Goal: Task Accomplishment & Management: Manage account settings

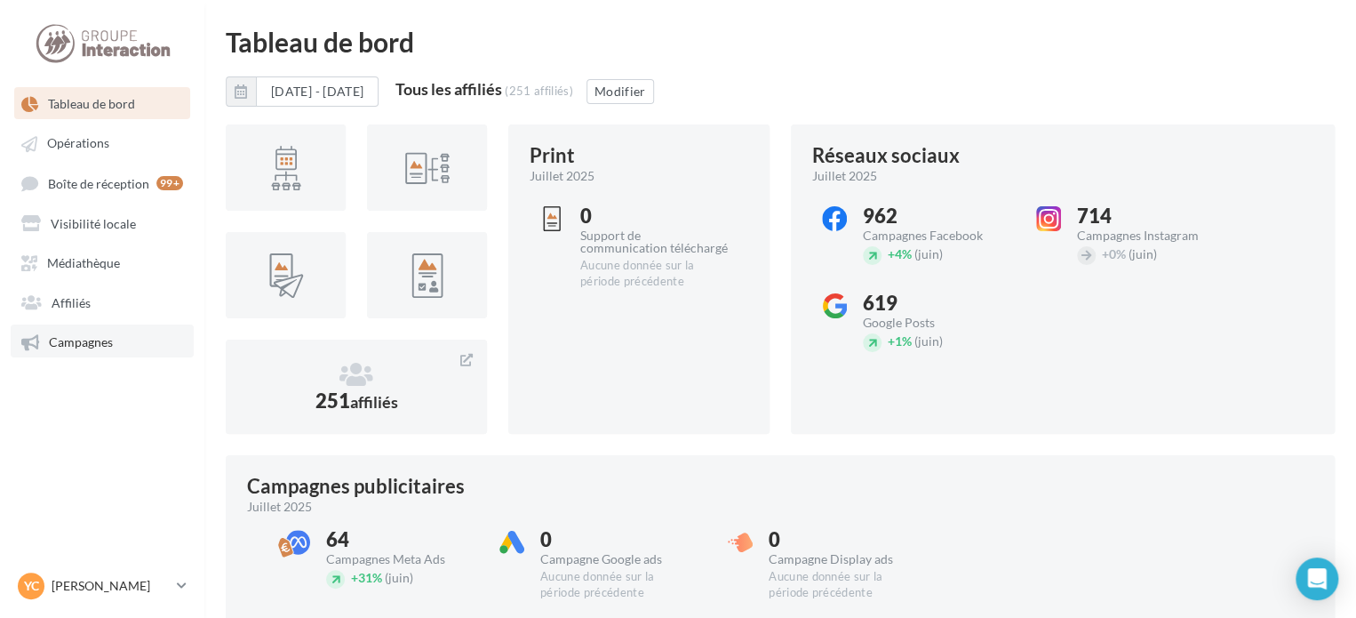
click at [128, 345] on link "Campagnes" at bounding box center [102, 340] width 183 height 32
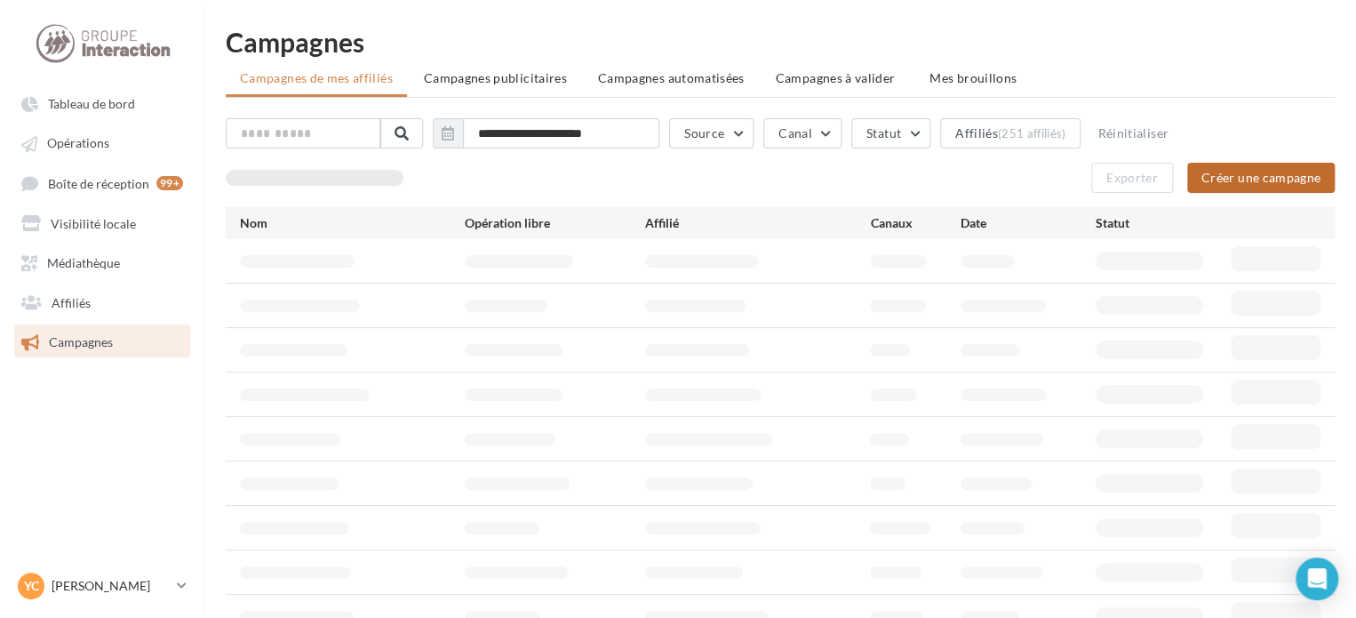
click at [1234, 173] on button "Créer une campagne" at bounding box center [1261, 178] width 148 height 30
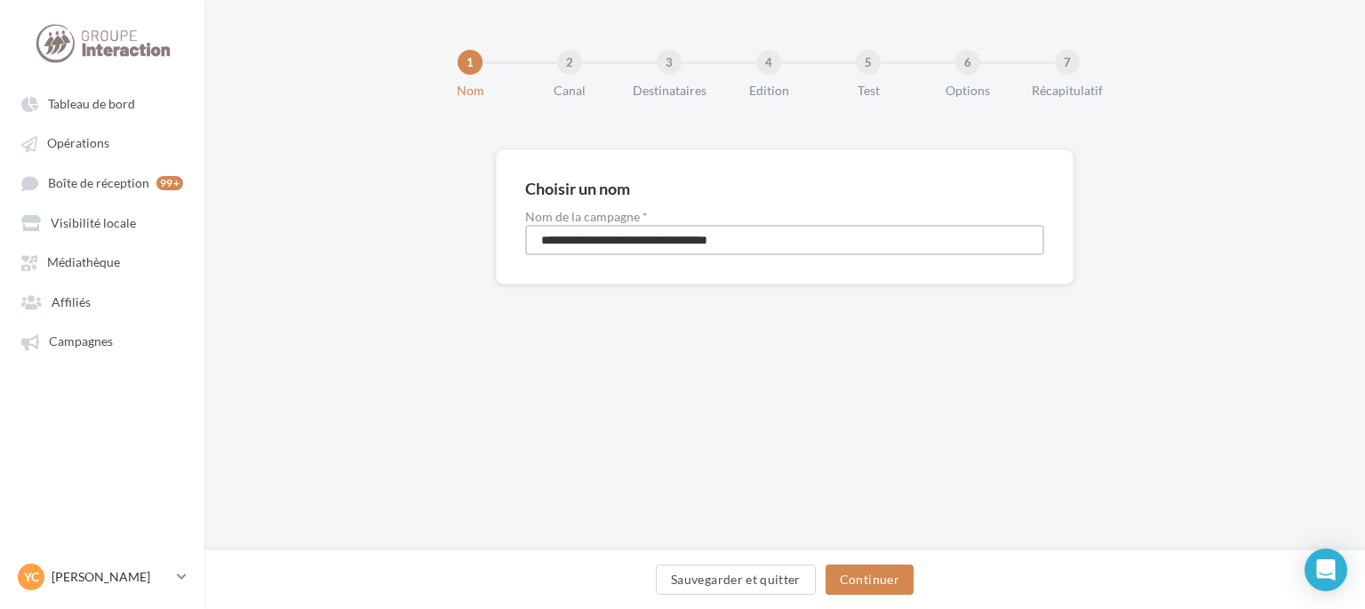
drag, startPoint x: 822, startPoint y: 244, endPoint x: 482, endPoint y: 244, distance: 340.4
click at [482, 244] on div "**********" at bounding box center [784, 245] width 1161 height 192
drag, startPoint x: 348, startPoint y: 259, endPoint x: 354, endPoint y: 239, distance: 20.3
click at [338, 260] on div "**********" at bounding box center [784, 245] width 1161 height 192
drag, startPoint x: 409, startPoint y: 244, endPoint x: 375, endPoint y: 244, distance: 33.8
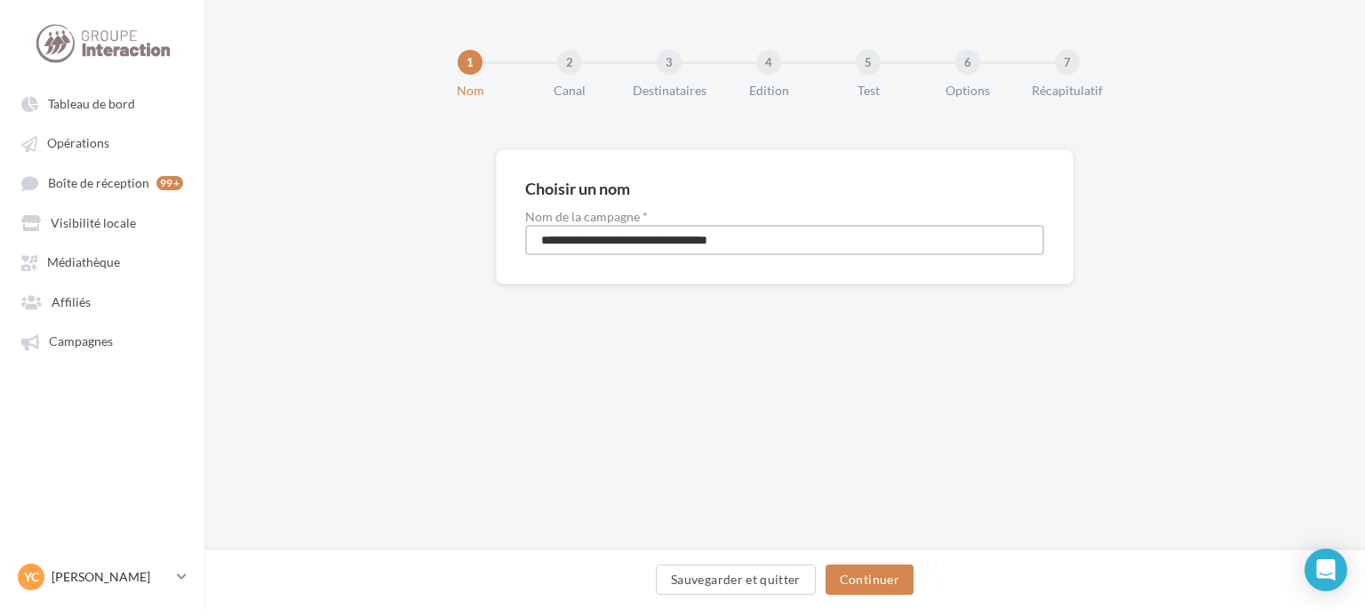
click at [375, 244] on div "**********" at bounding box center [784, 245] width 1161 height 192
type input "**********"
click at [902, 573] on button "Continuer" at bounding box center [870, 579] width 88 height 30
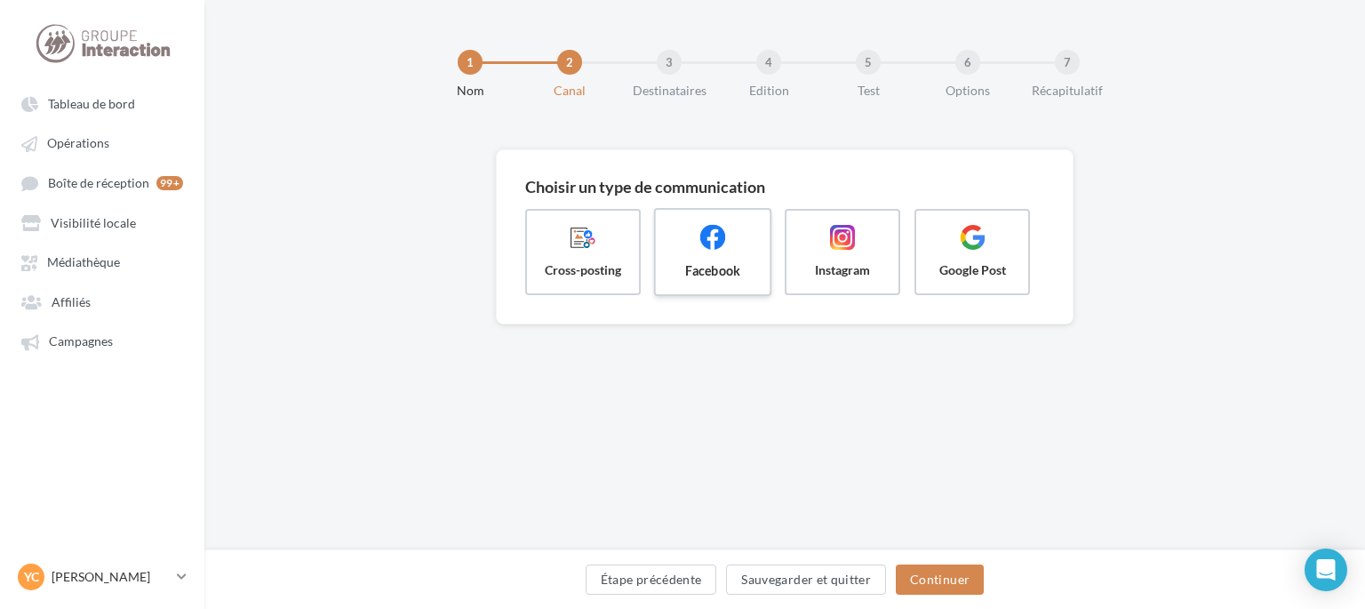
click at [747, 248] on span at bounding box center [712, 239] width 85 height 30
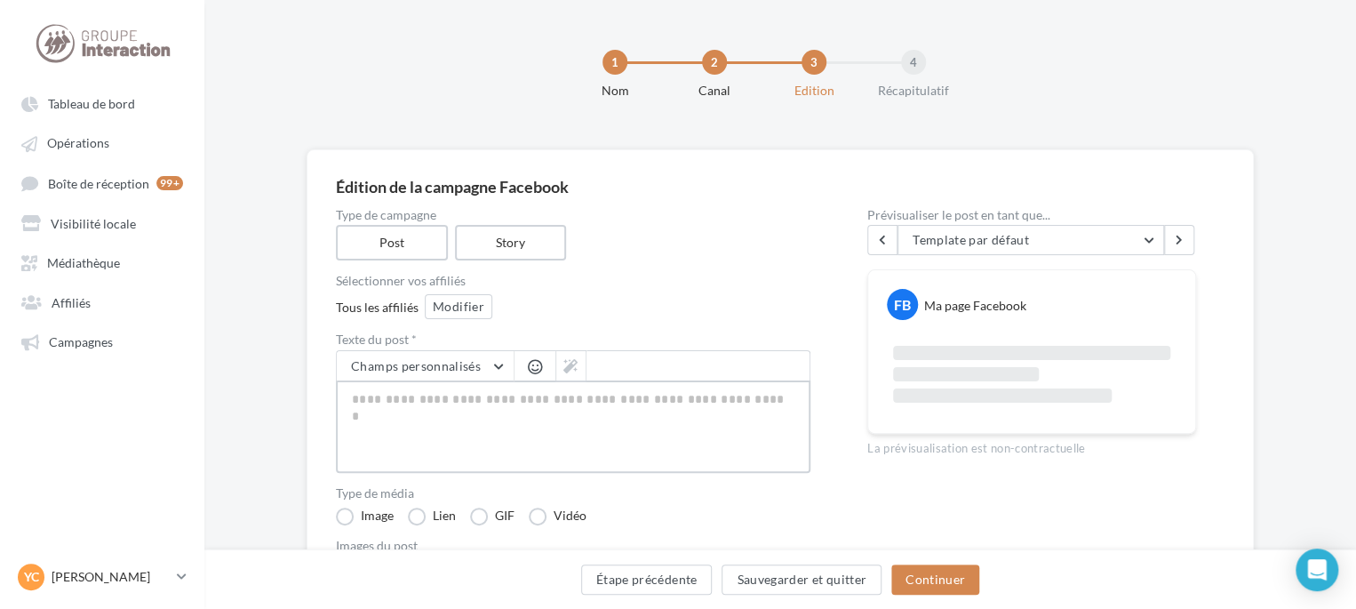
click at [513, 403] on textarea at bounding box center [573, 426] width 475 height 92
paste textarea "**********"
type textarea "**********"
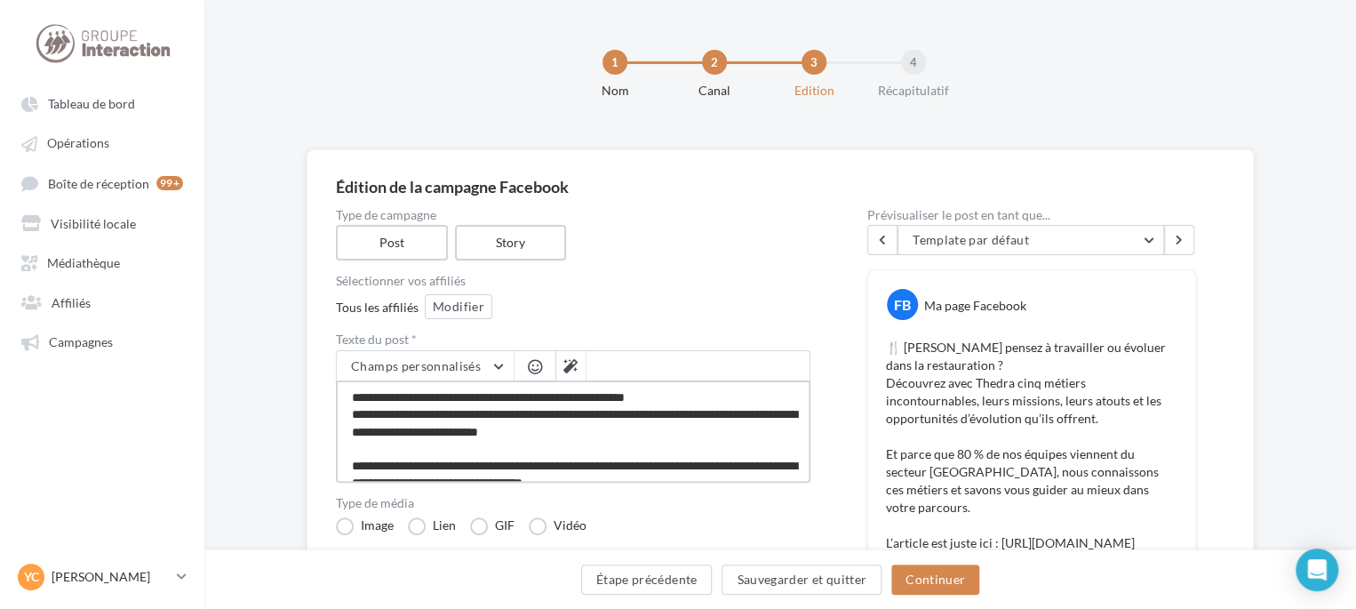
click at [696, 390] on textarea "**********" at bounding box center [573, 431] width 475 height 102
type textarea "**********"
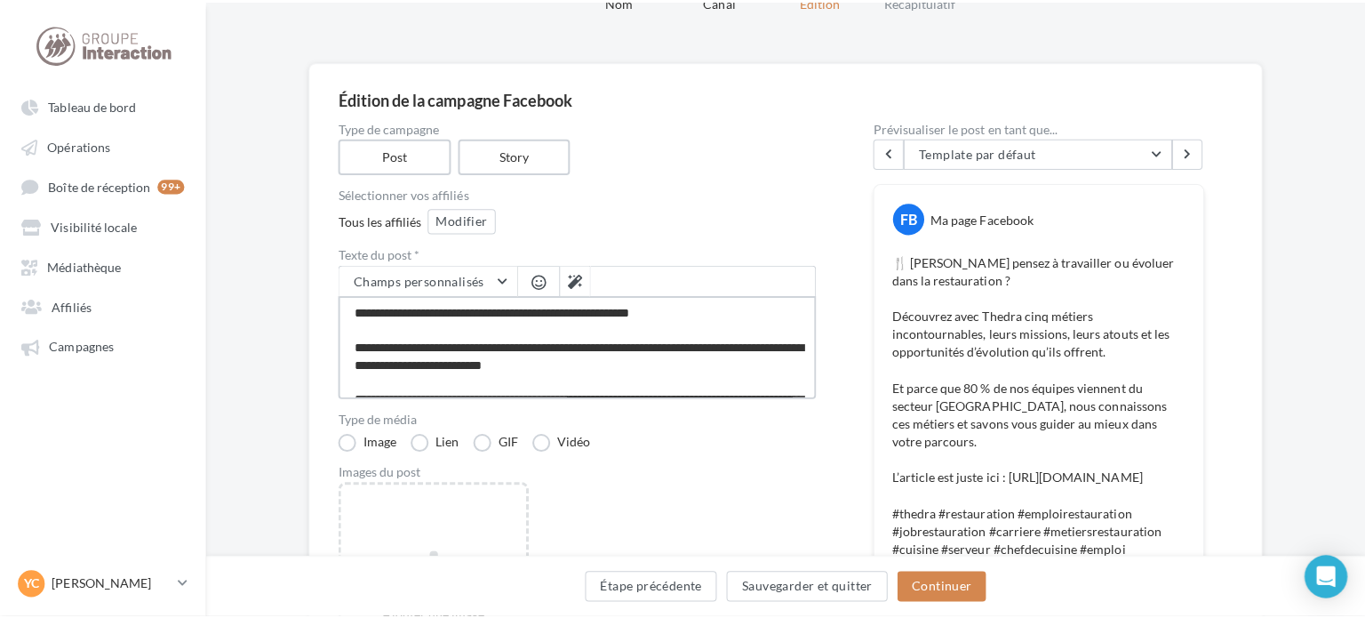
scroll to position [178, 0]
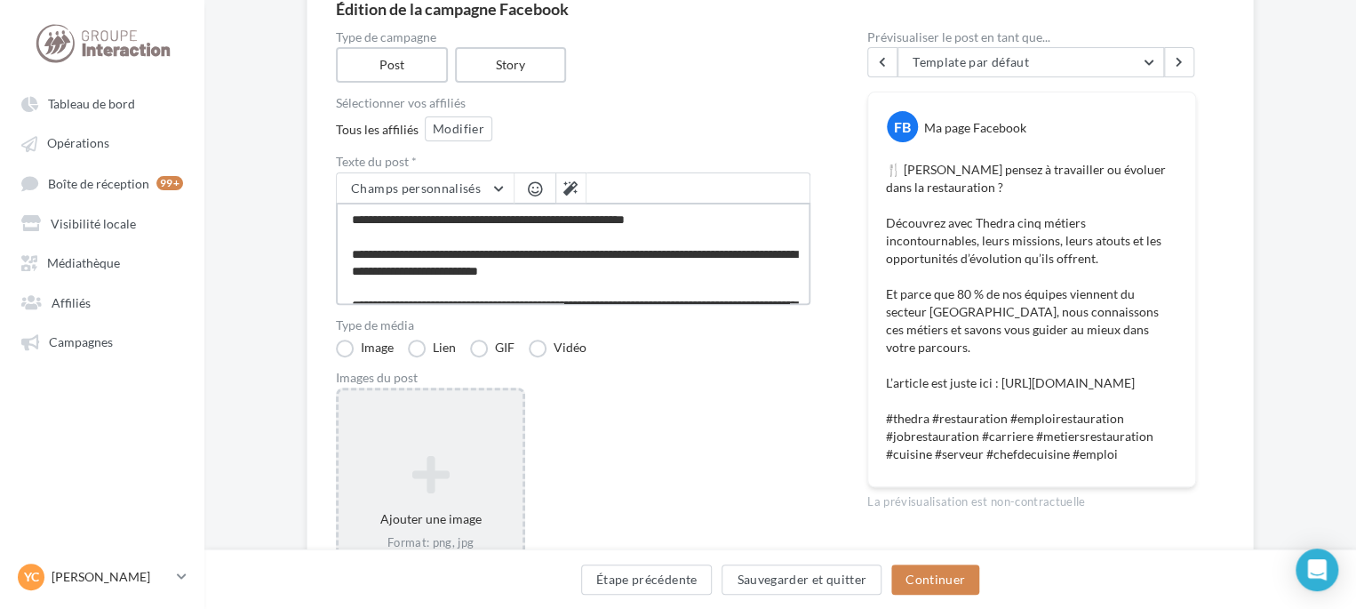
type textarea "**********"
click at [385, 465] on icon at bounding box center [431, 474] width 170 height 43
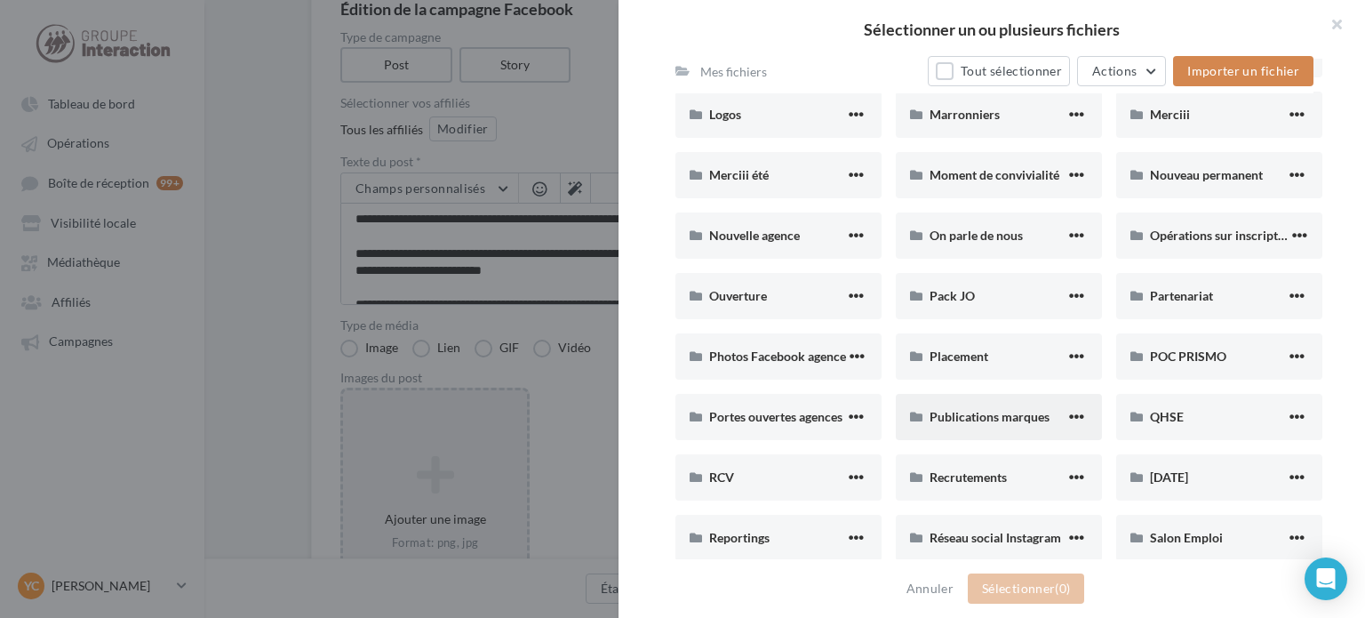
click at [992, 405] on div "Publications marques" at bounding box center [999, 417] width 206 height 46
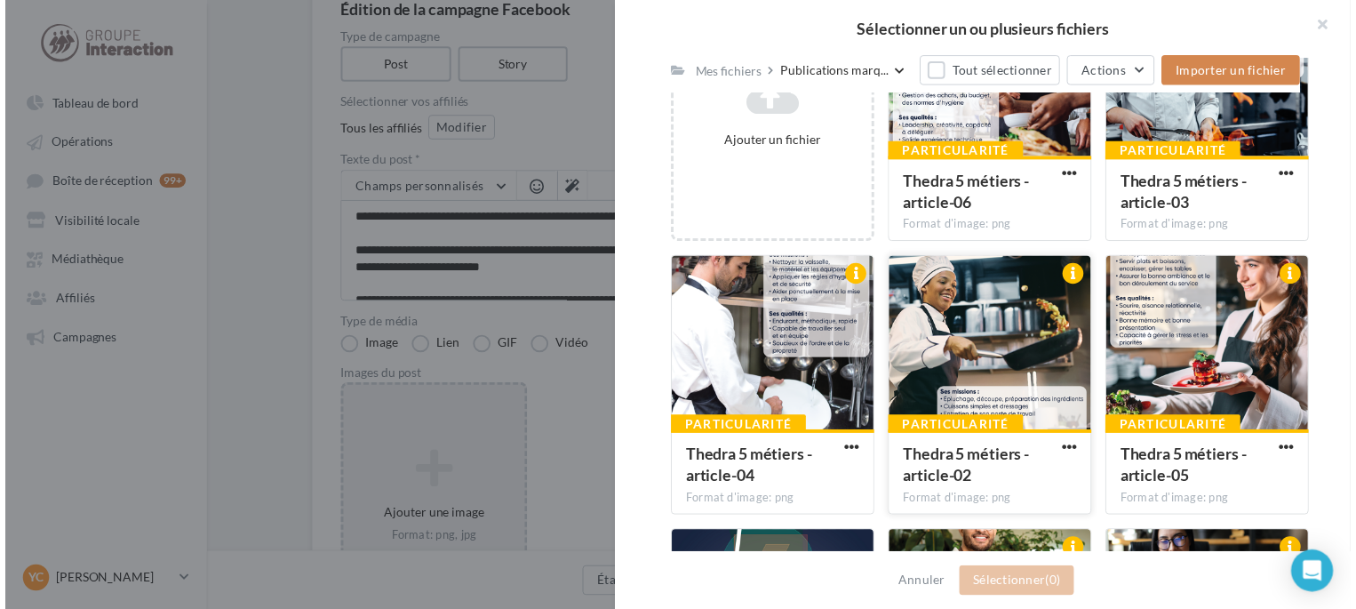
scroll to position [580, 0]
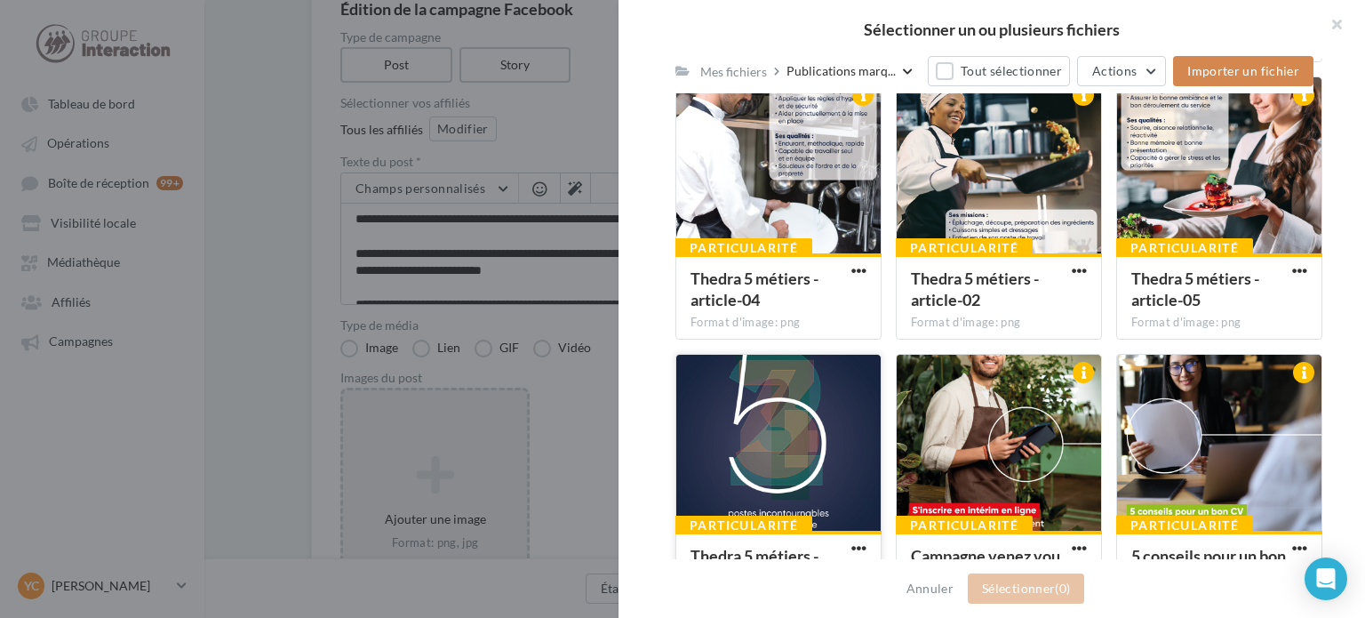
click at [797, 440] on div at bounding box center [778, 444] width 204 height 178
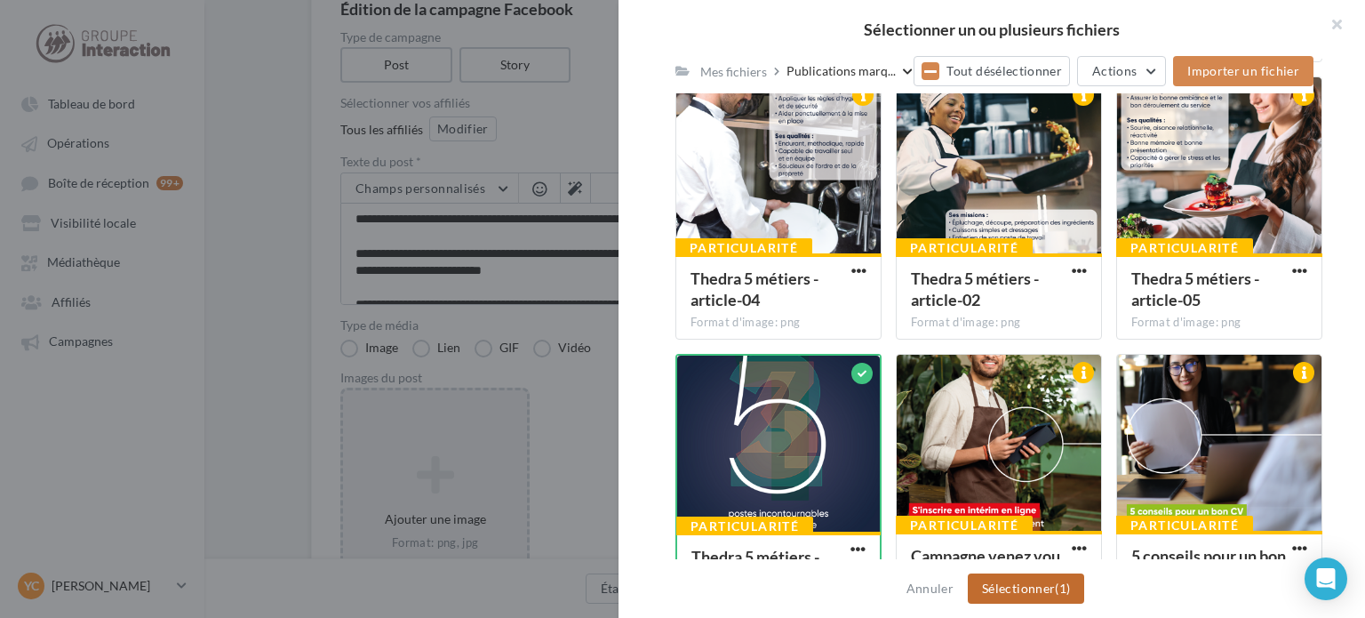
click at [1058, 593] on span "(1)" at bounding box center [1062, 587] width 15 height 15
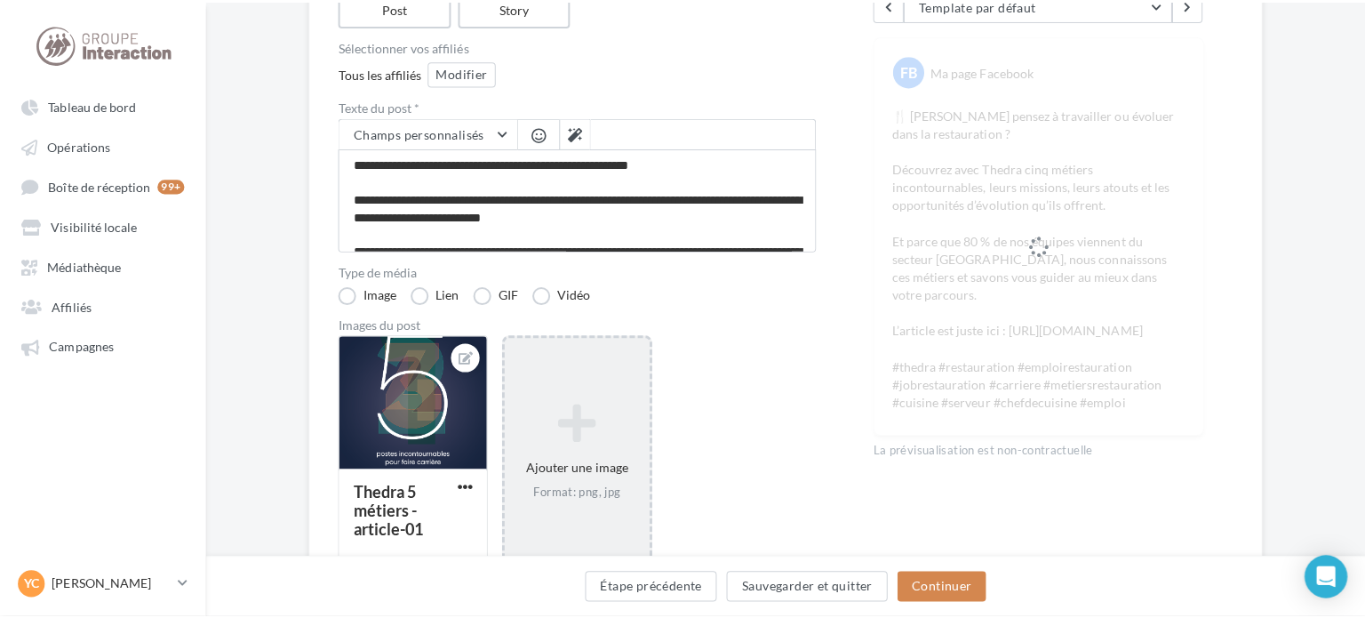
scroll to position [267, 0]
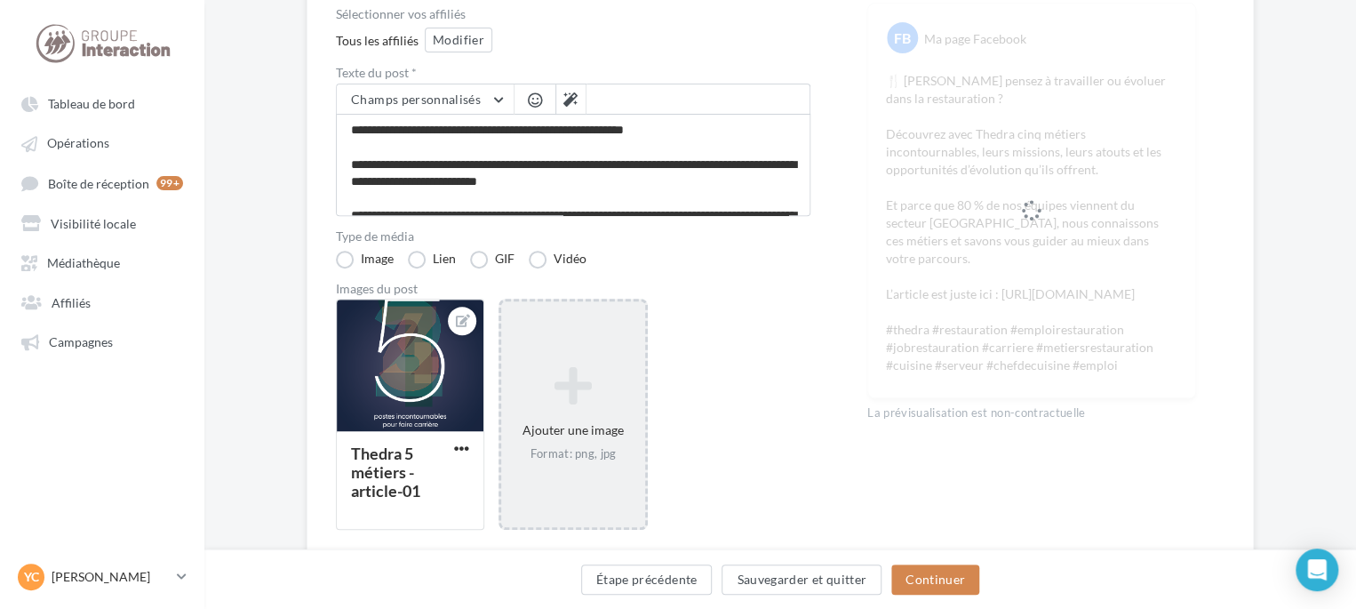
click at [571, 380] on icon at bounding box center [572, 385] width 129 height 43
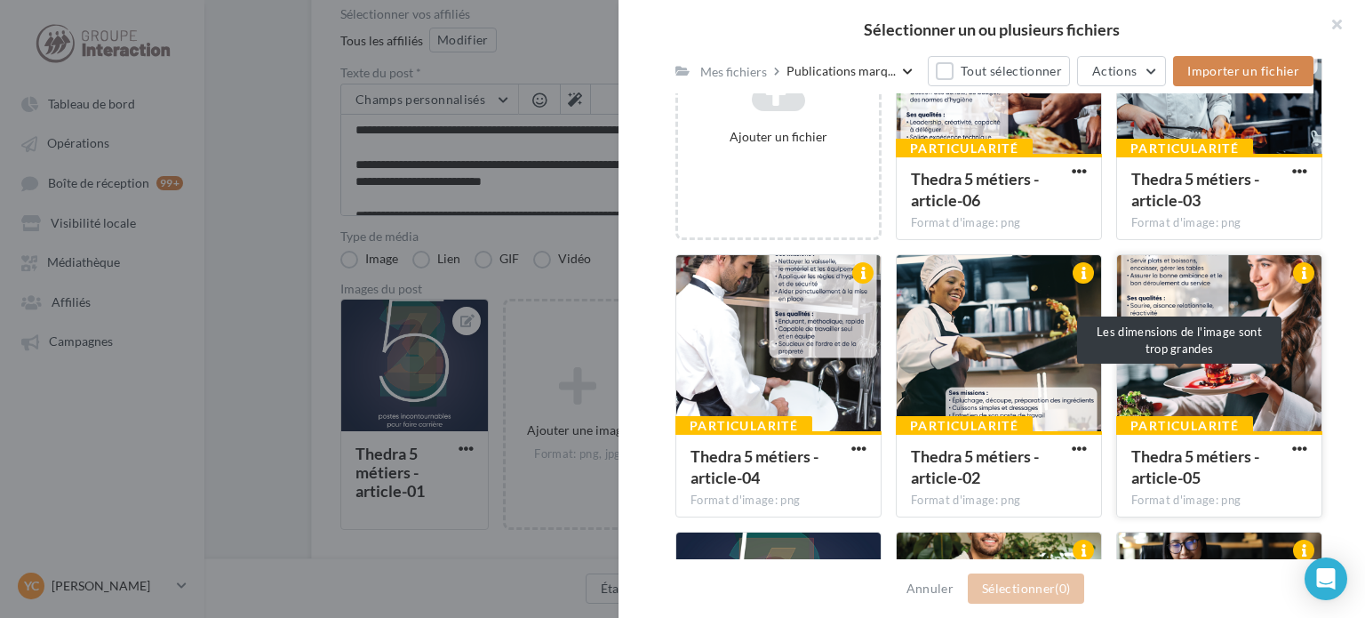
scroll to position [444, 0]
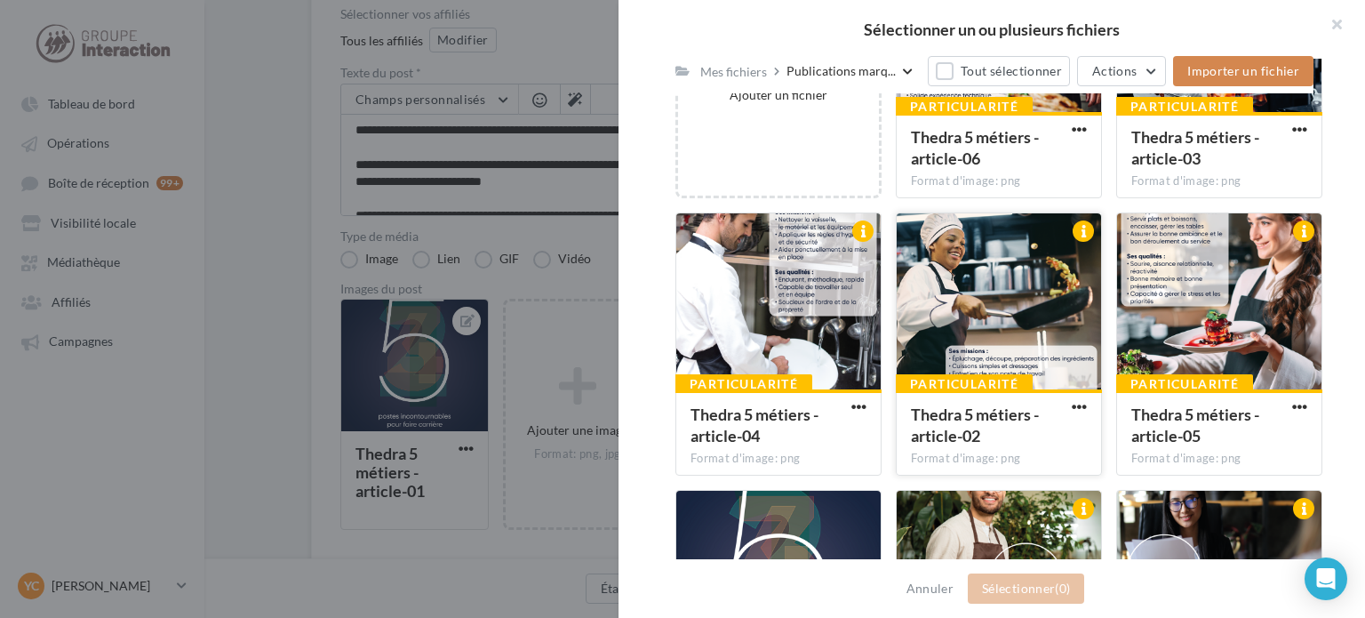
click at [980, 332] on div at bounding box center [999, 302] width 204 height 178
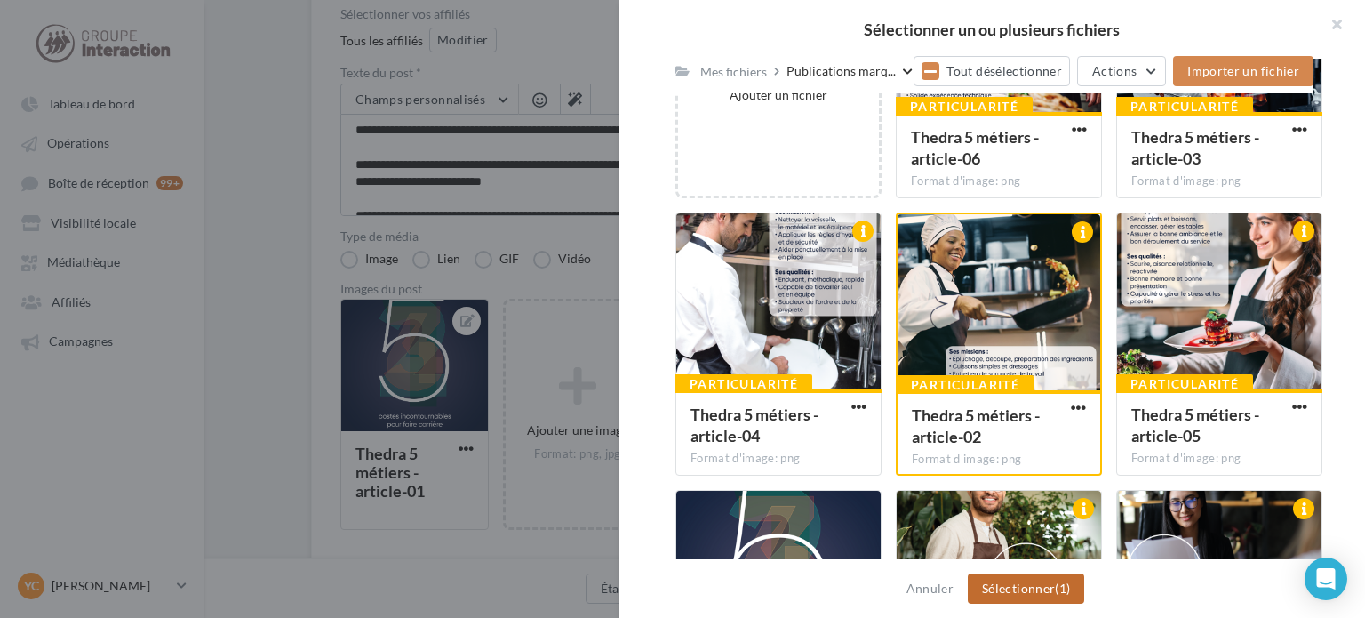
click at [1034, 575] on button "Sélectionner (1)" at bounding box center [1026, 588] width 116 height 30
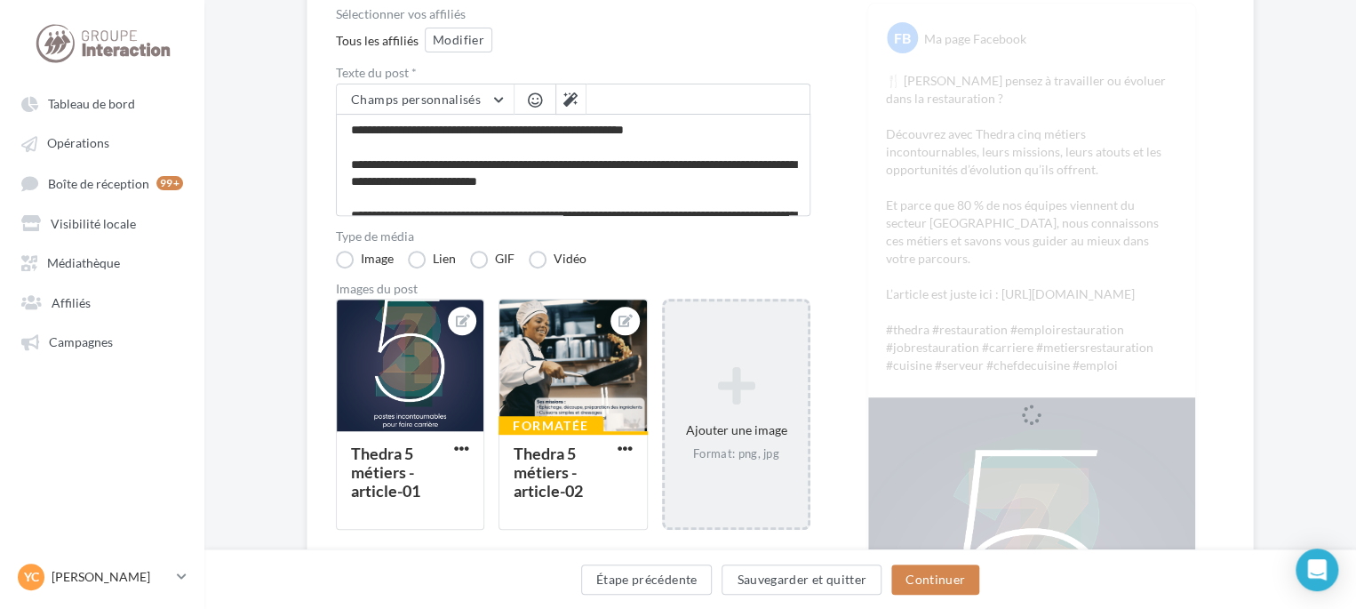
click at [754, 392] on icon at bounding box center [736, 385] width 129 height 43
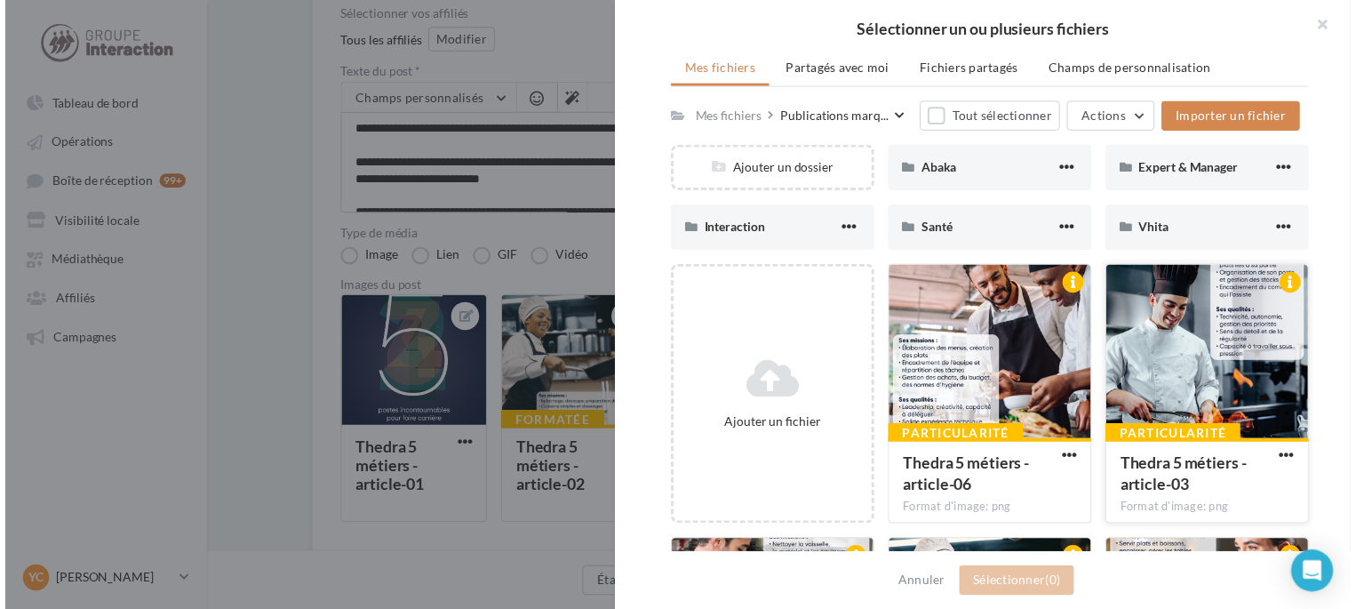
scroll to position [267, 0]
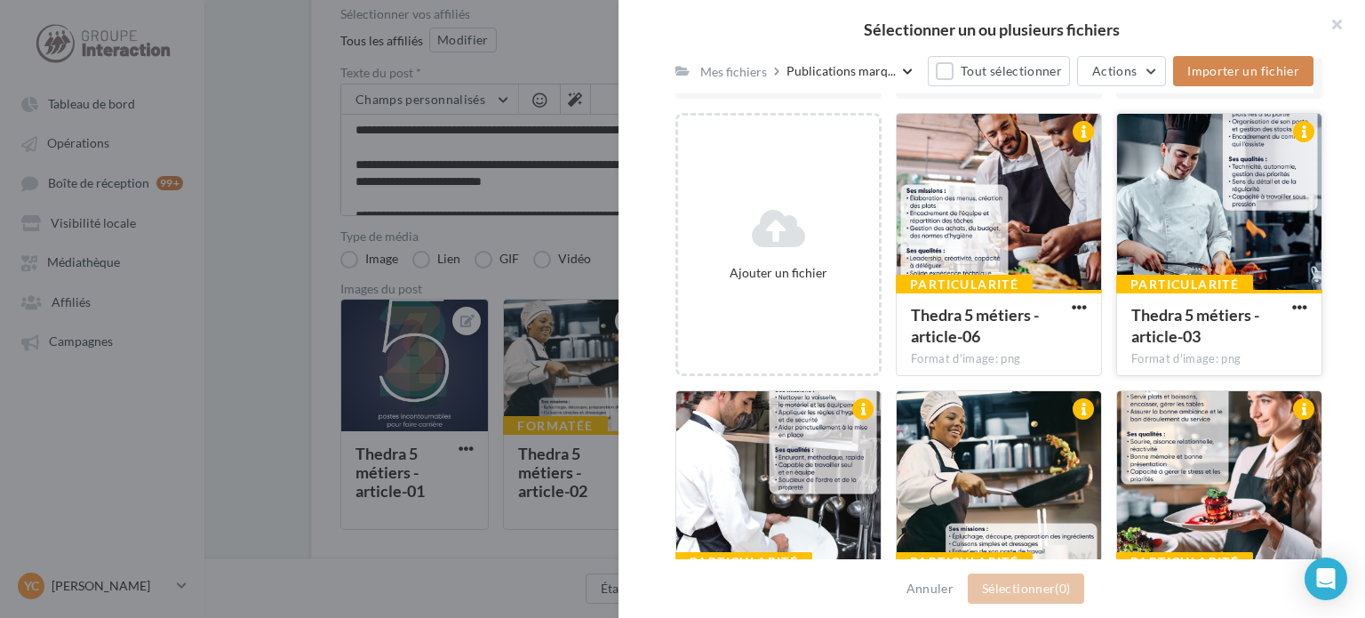
click at [1182, 250] on div at bounding box center [1219, 203] width 204 height 178
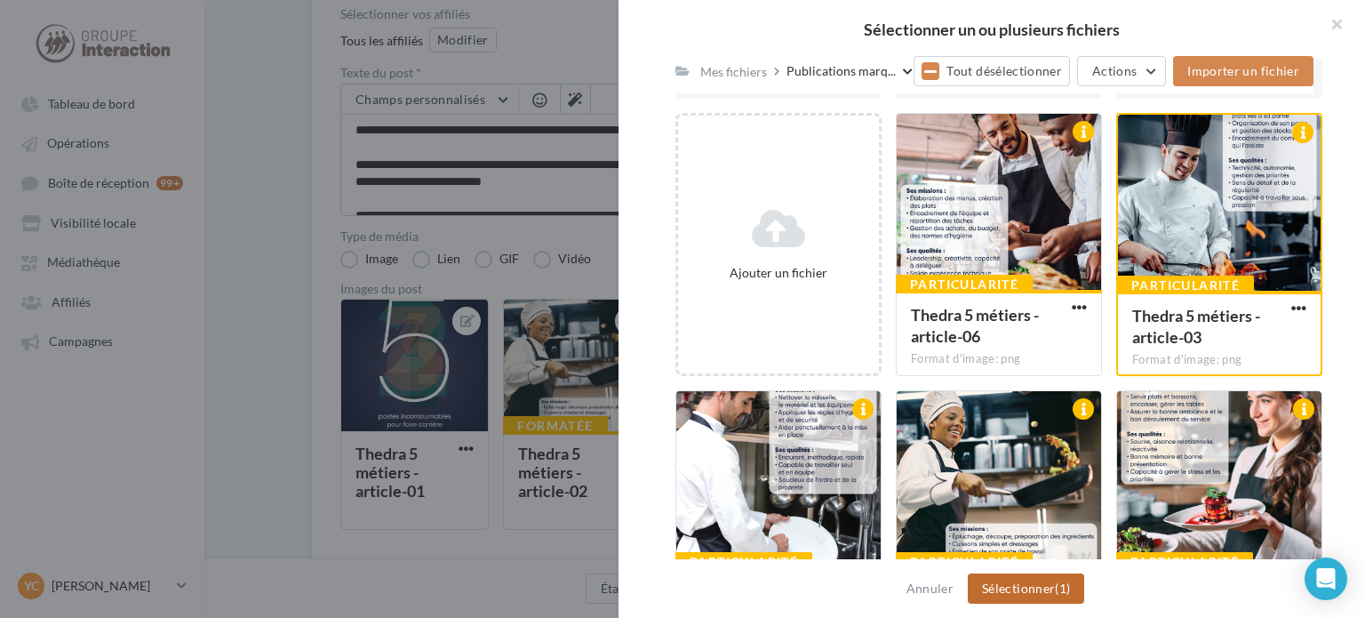
click at [1070, 590] on span "(1)" at bounding box center [1062, 587] width 15 height 15
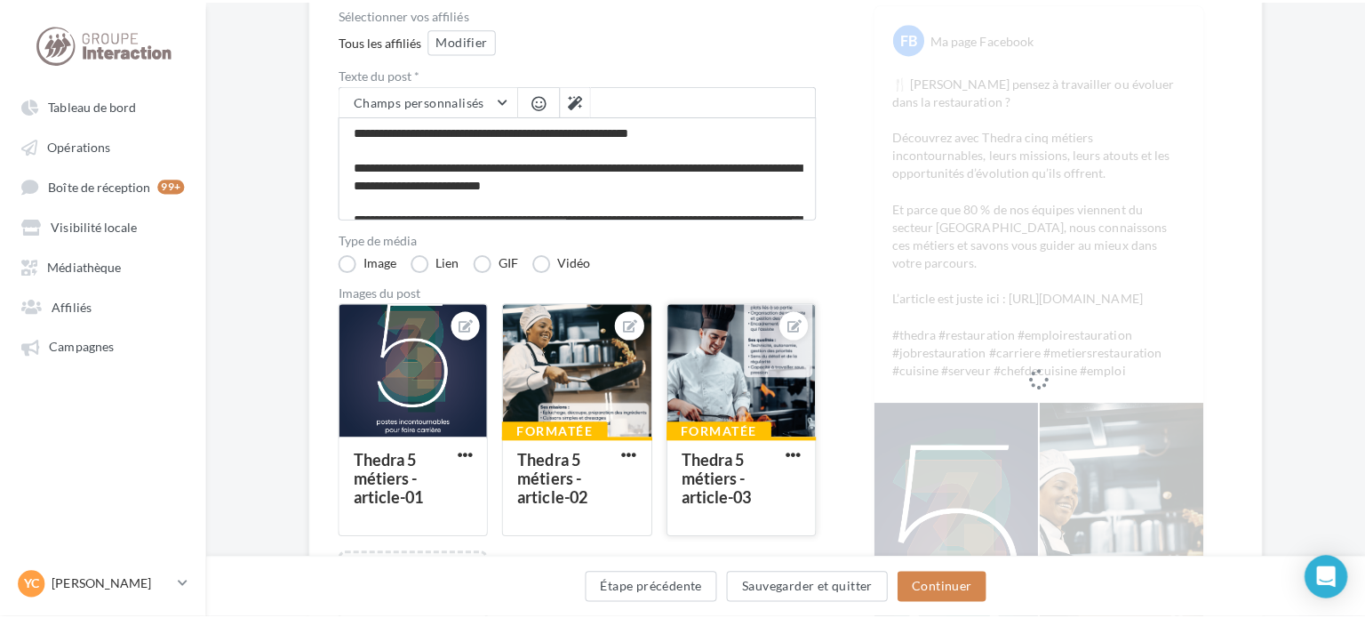
scroll to position [444, 0]
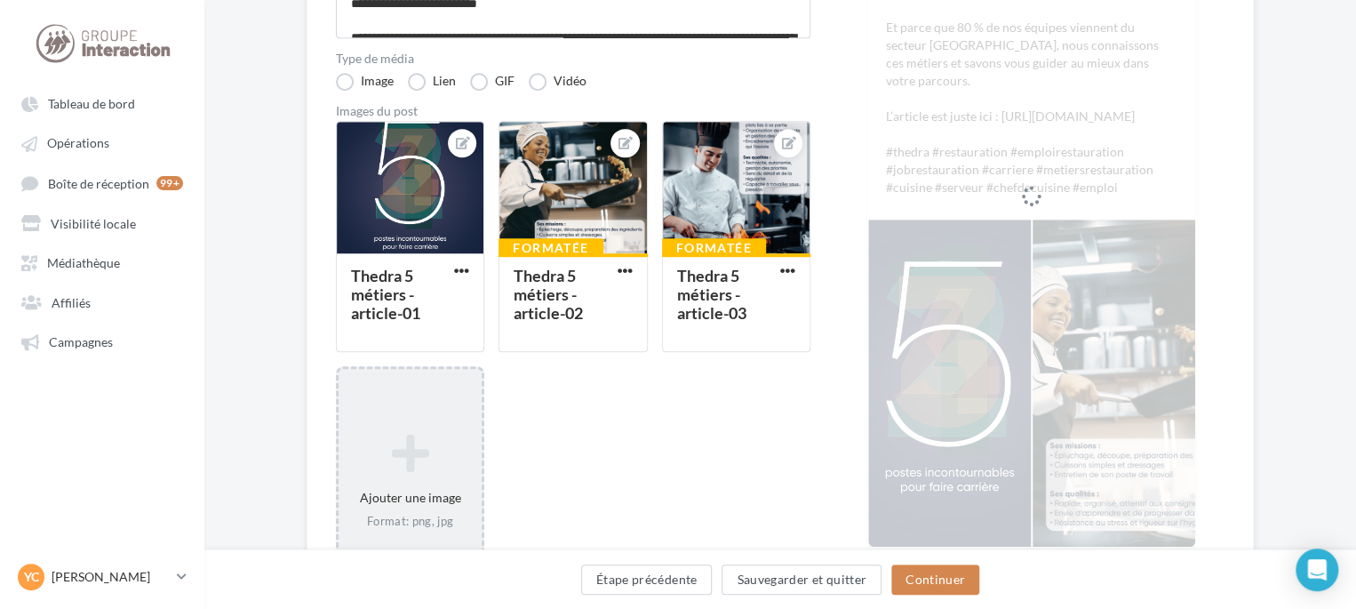
click at [434, 383] on div "Ajouter une image Format: png, jpg" at bounding box center [410, 481] width 148 height 231
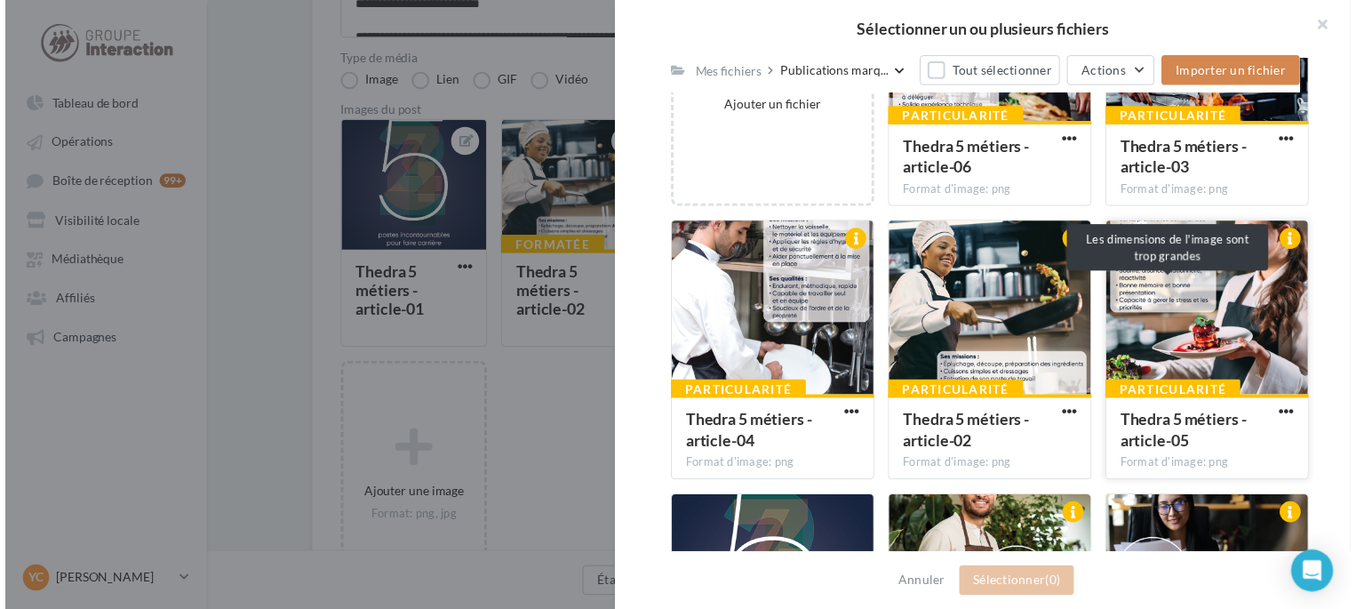
scroll to position [533, 0]
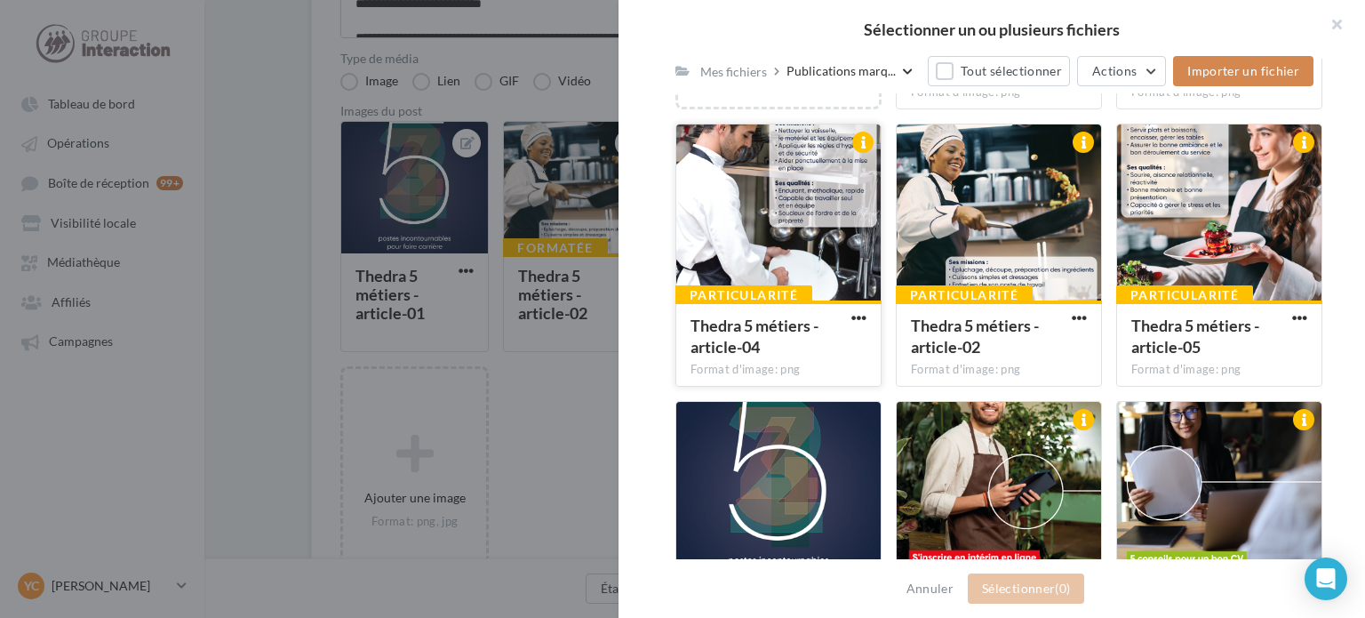
click at [787, 247] on div at bounding box center [778, 213] width 204 height 178
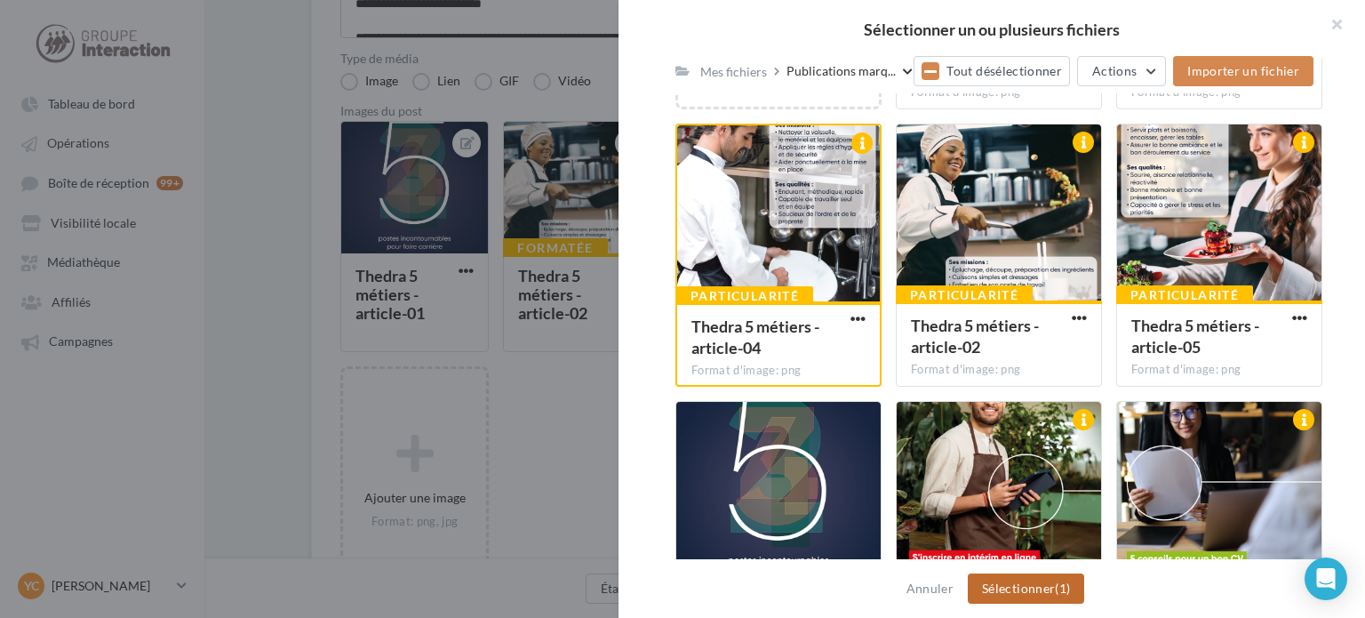
click at [1033, 579] on button "Sélectionner (1)" at bounding box center [1026, 588] width 116 height 30
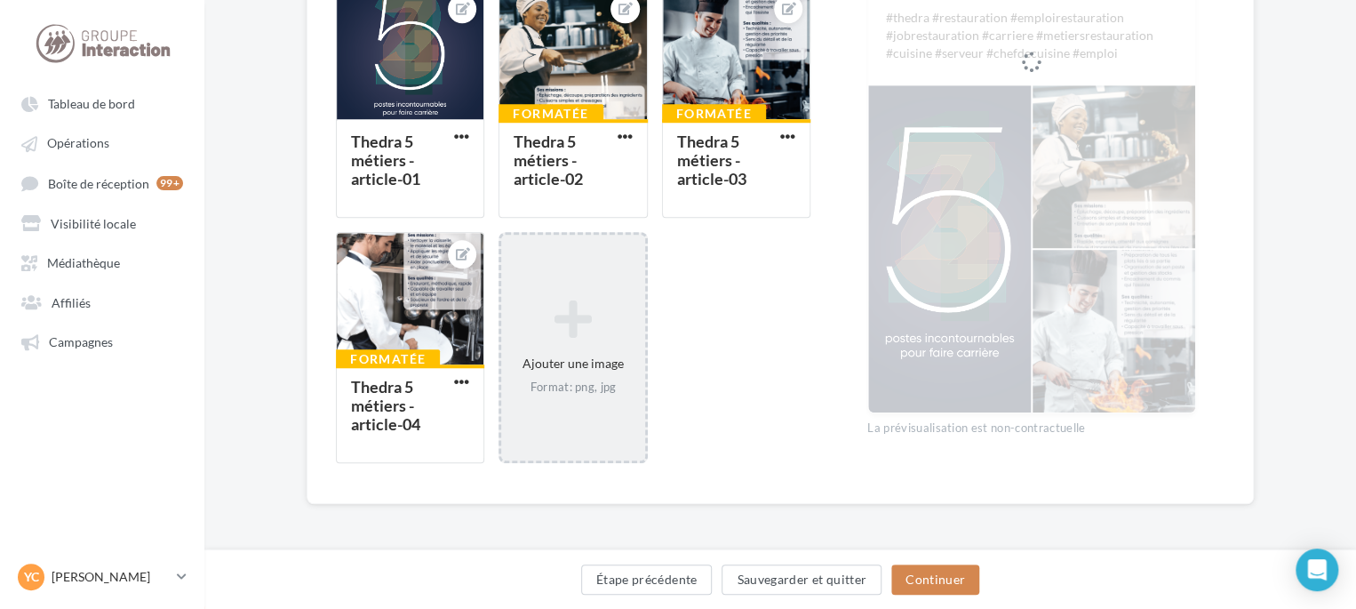
click at [603, 326] on icon at bounding box center [572, 319] width 129 height 43
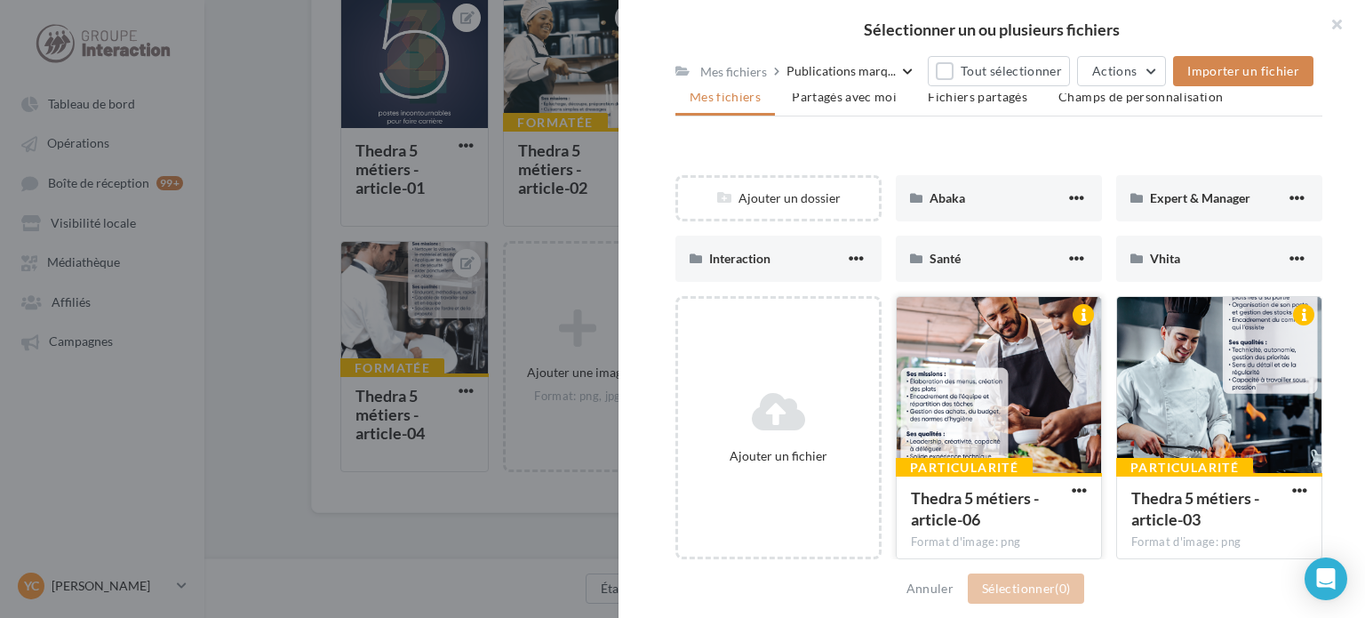
scroll to position [178, 0]
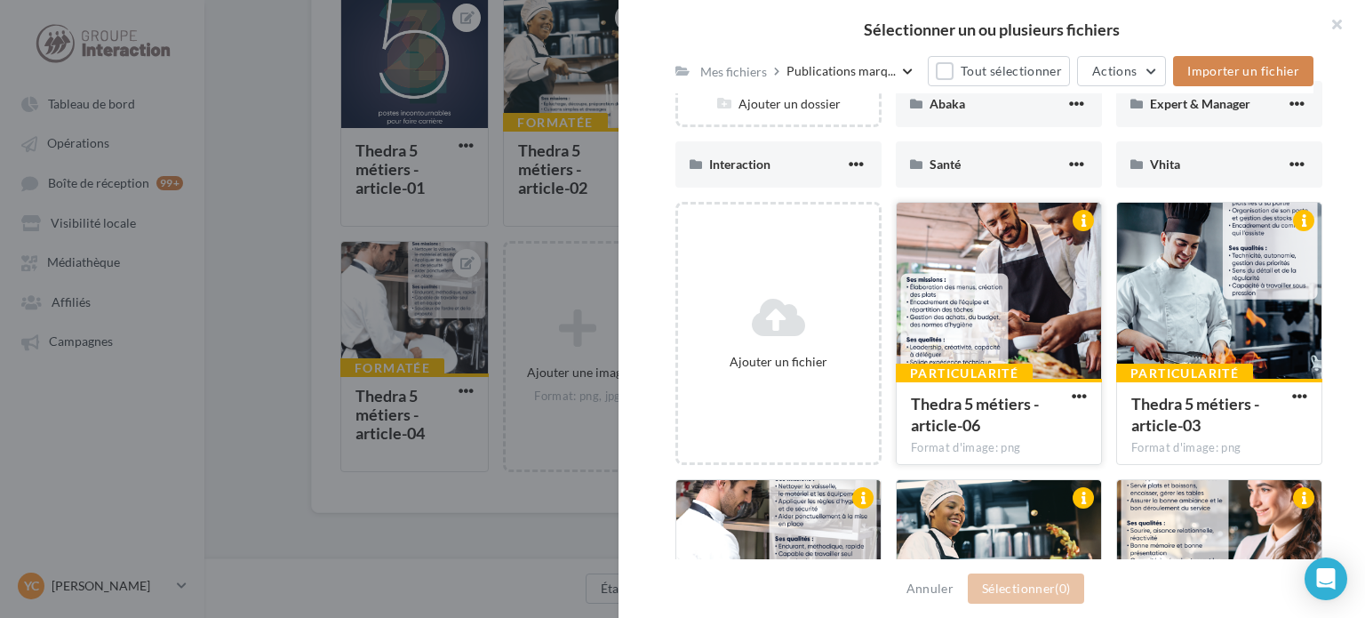
click at [970, 281] on div at bounding box center [999, 292] width 204 height 178
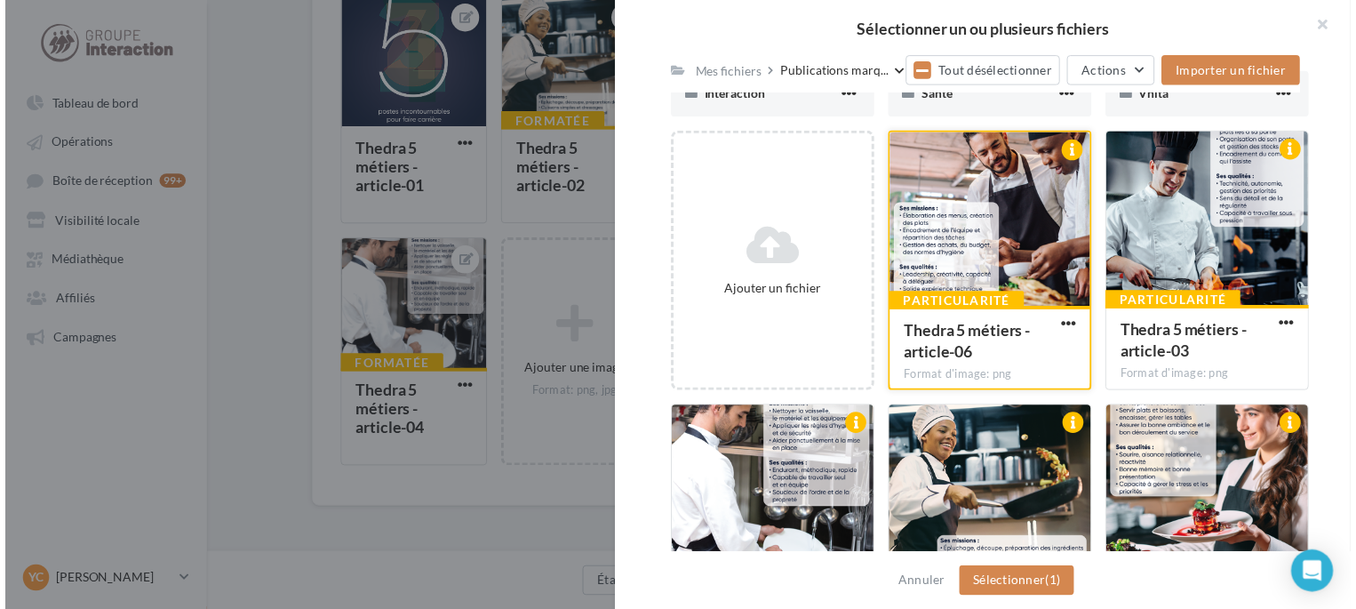
scroll to position [355, 0]
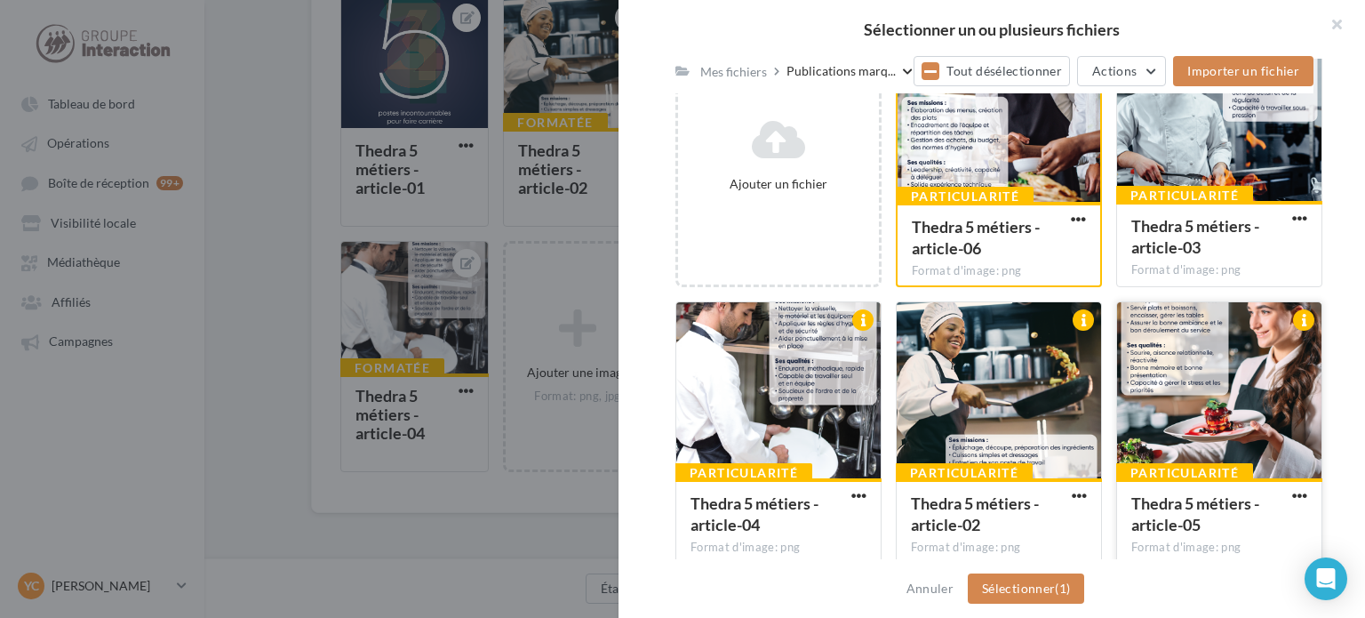
click at [1176, 429] on div at bounding box center [1219, 391] width 204 height 178
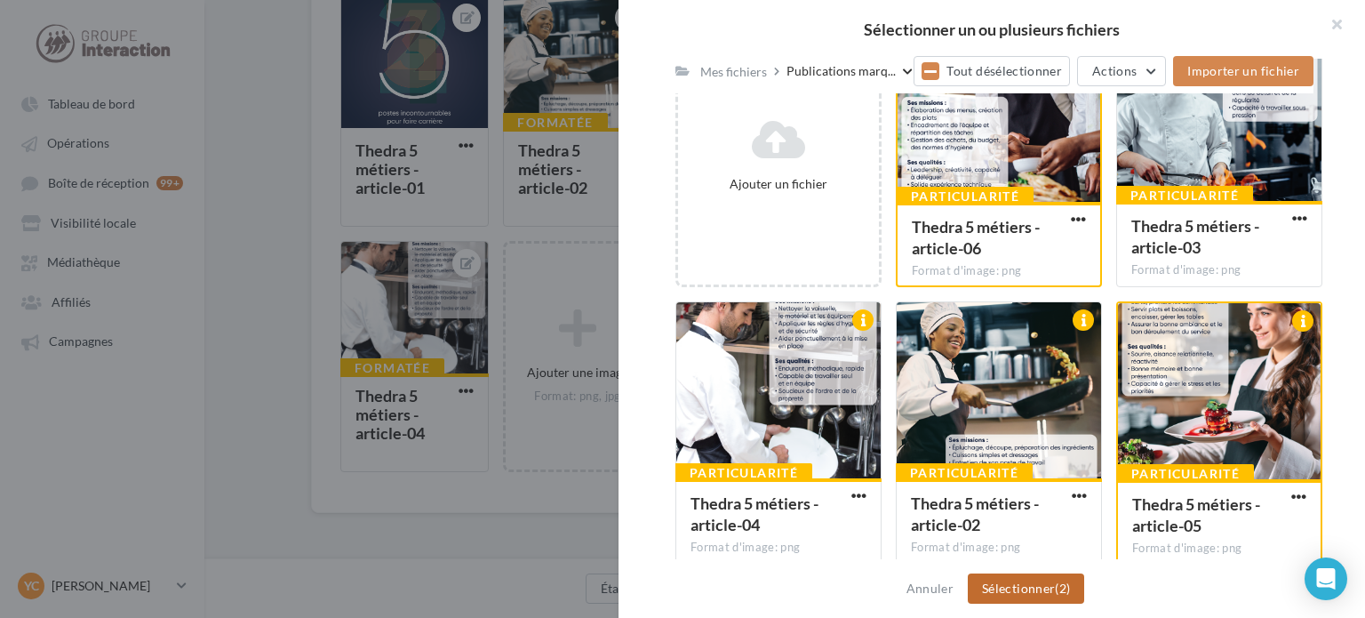
click at [1052, 587] on button "Sélectionner (2)" at bounding box center [1026, 588] width 116 height 30
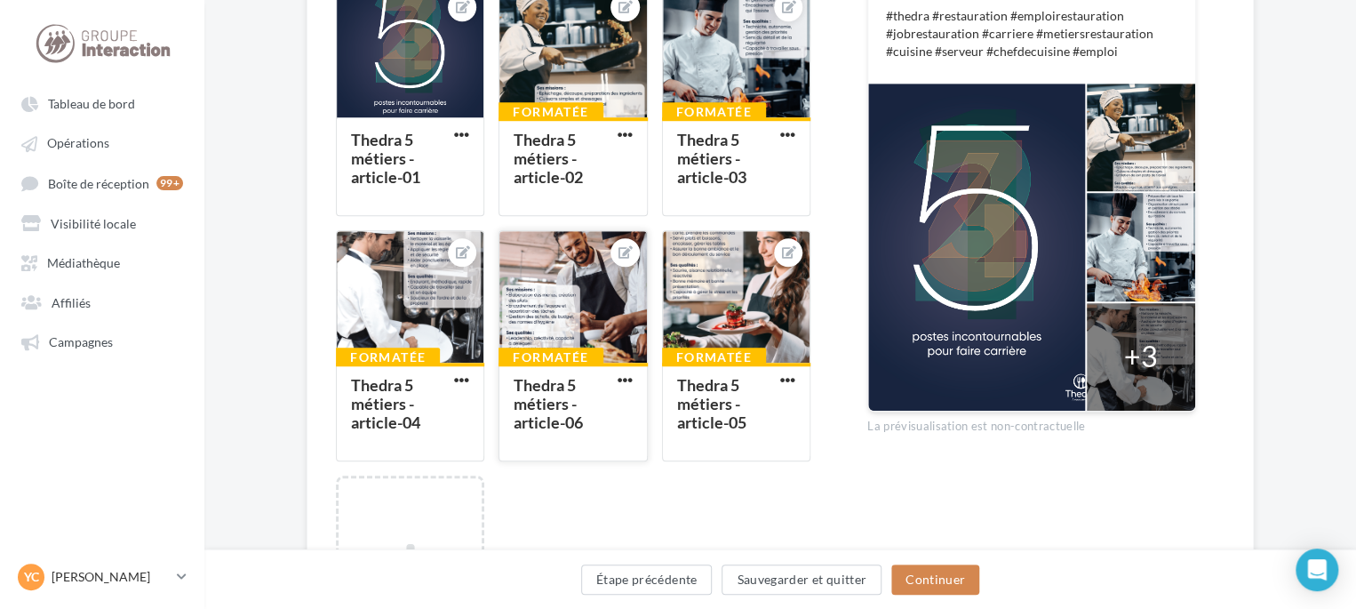
drag, startPoint x: 743, startPoint y: 347, endPoint x: 633, endPoint y: 369, distance: 112.2
click at [633, 369] on div "Thedra 5 métiers - article-01 Formatée Thedra 5 métiers - article-02 Formatée T…" at bounding box center [580, 355] width 489 height 740
drag, startPoint x: 790, startPoint y: 382, endPoint x: 747, endPoint y: 391, distance: 43.6
click at [747, 391] on div "Formatée Thedra 5 métiers - article-05" at bounding box center [736, 345] width 148 height 231
click at [777, 383] on button "button" at bounding box center [788, 381] width 22 height 18
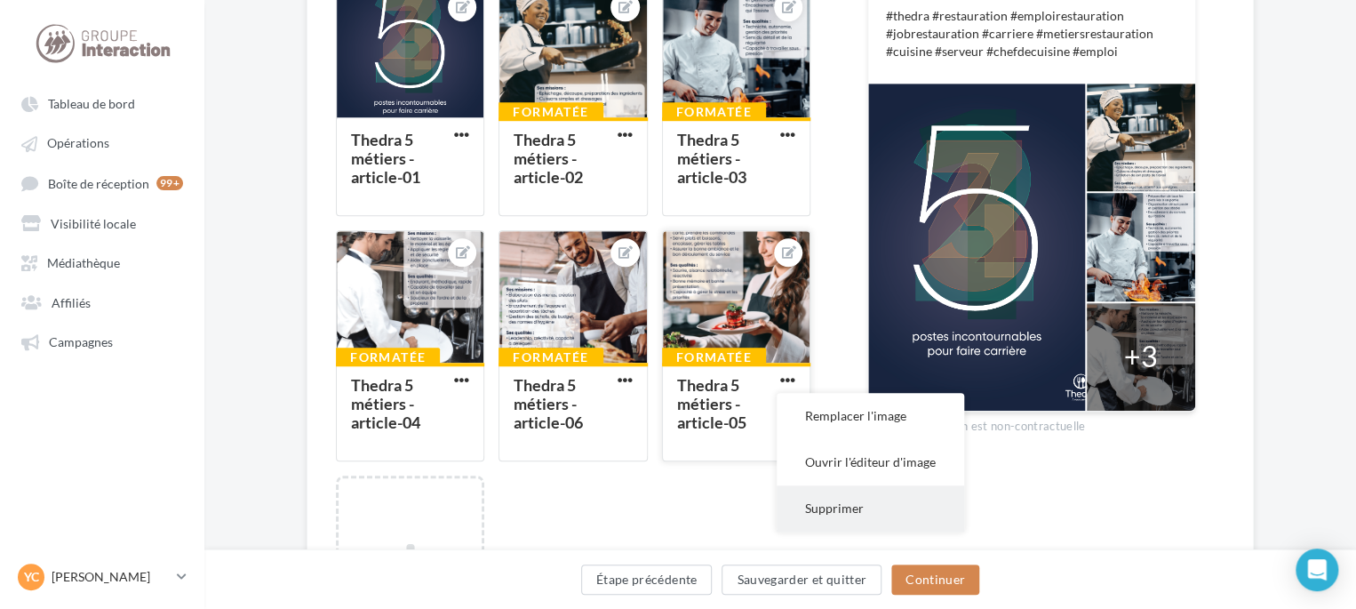
click at [834, 513] on button "Supprimer" at bounding box center [871, 508] width 188 height 46
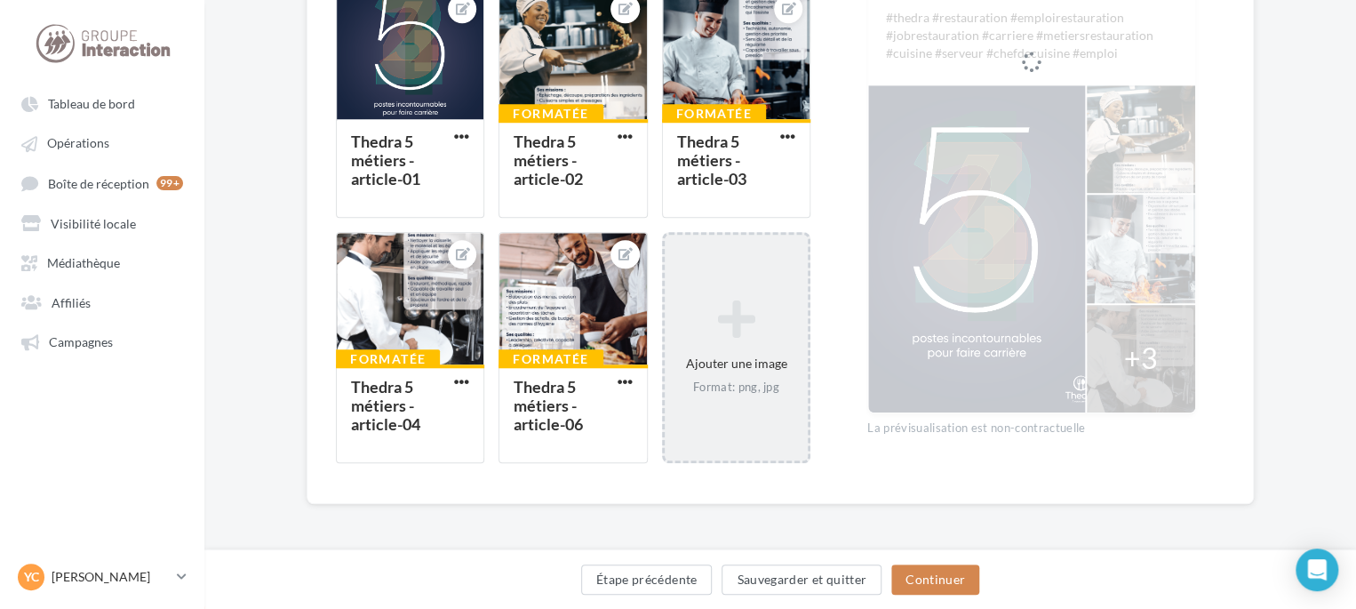
scroll to position [491, 0]
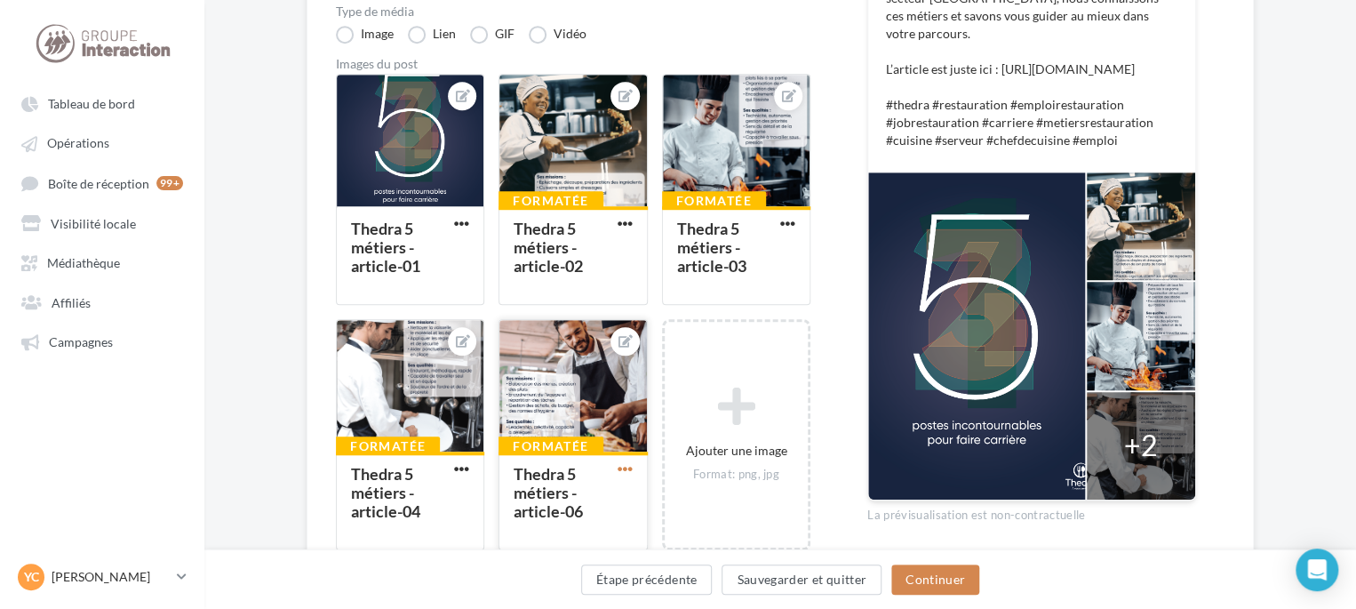
click at [622, 467] on span "button" at bounding box center [625, 468] width 15 height 15
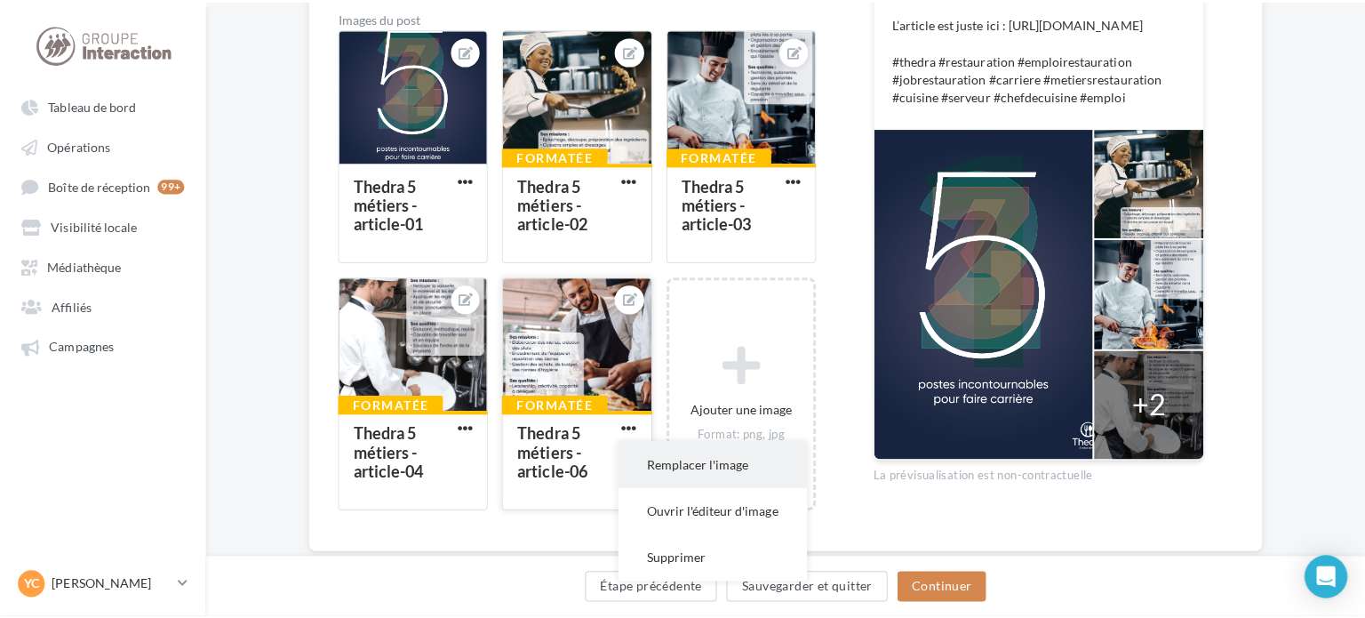
scroll to position [580, 0]
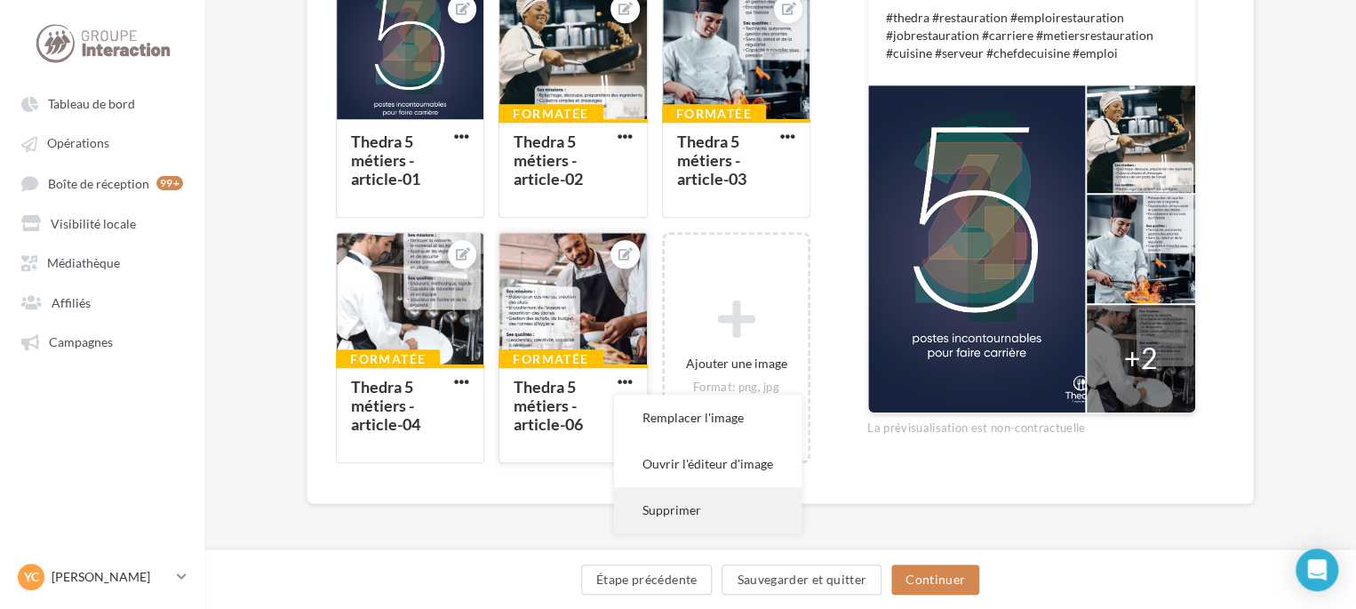
click at [694, 505] on button "Supprimer" at bounding box center [708, 510] width 188 height 46
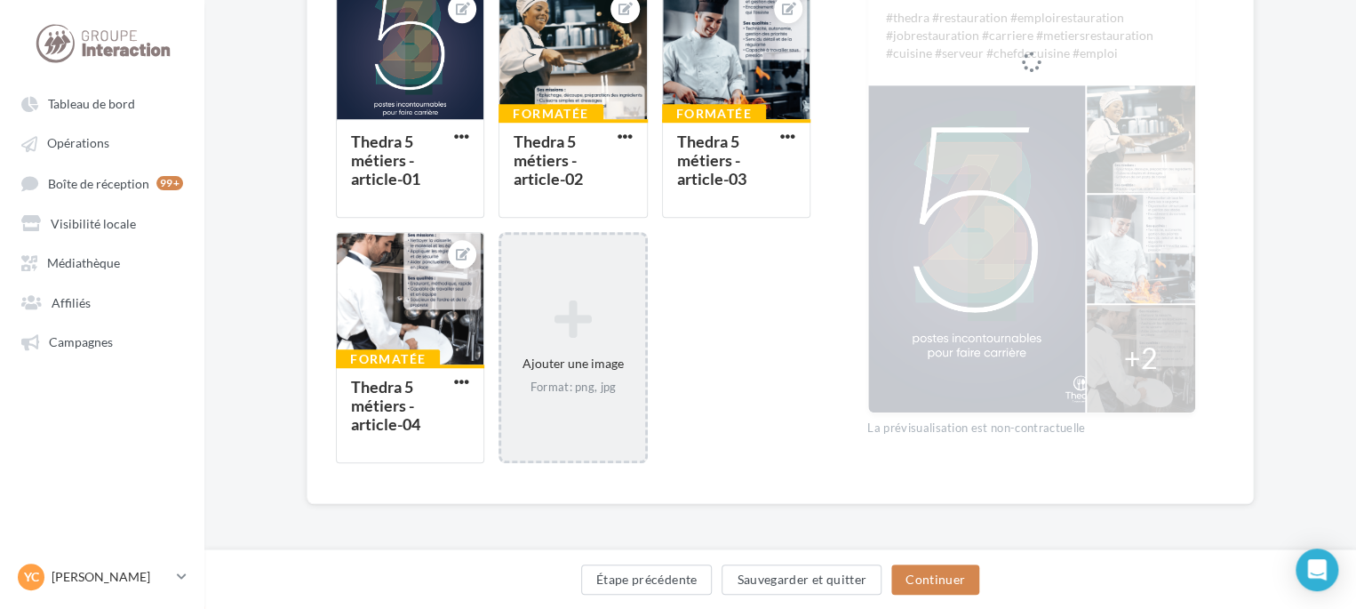
click at [587, 384] on div "Format: png, jpg" at bounding box center [572, 387] width 129 height 16
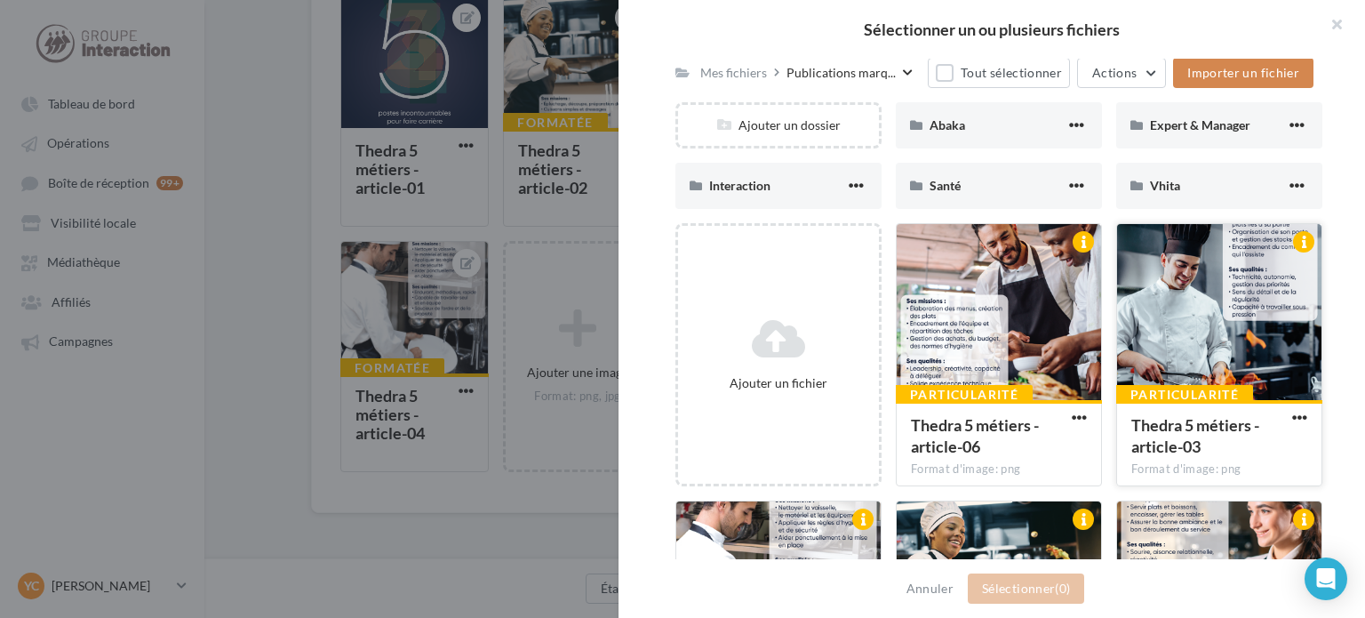
scroll to position [355, 0]
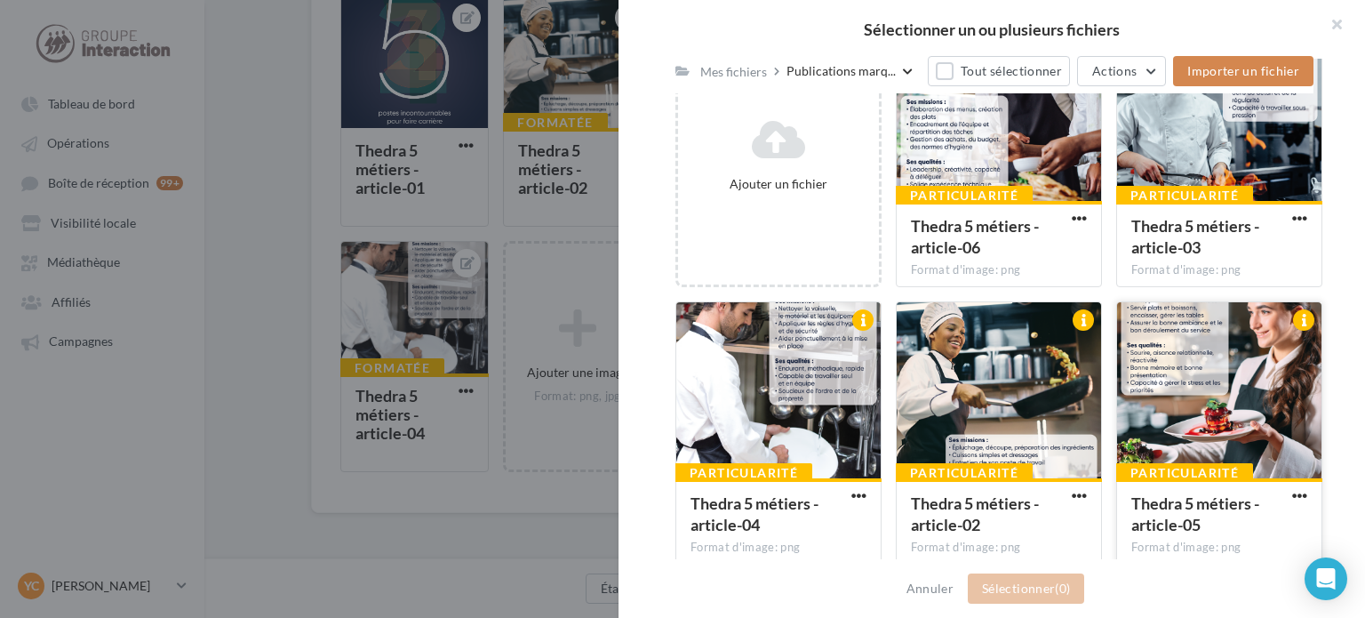
click at [1156, 434] on div at bounding box center [1219, 391] width 204 height 178
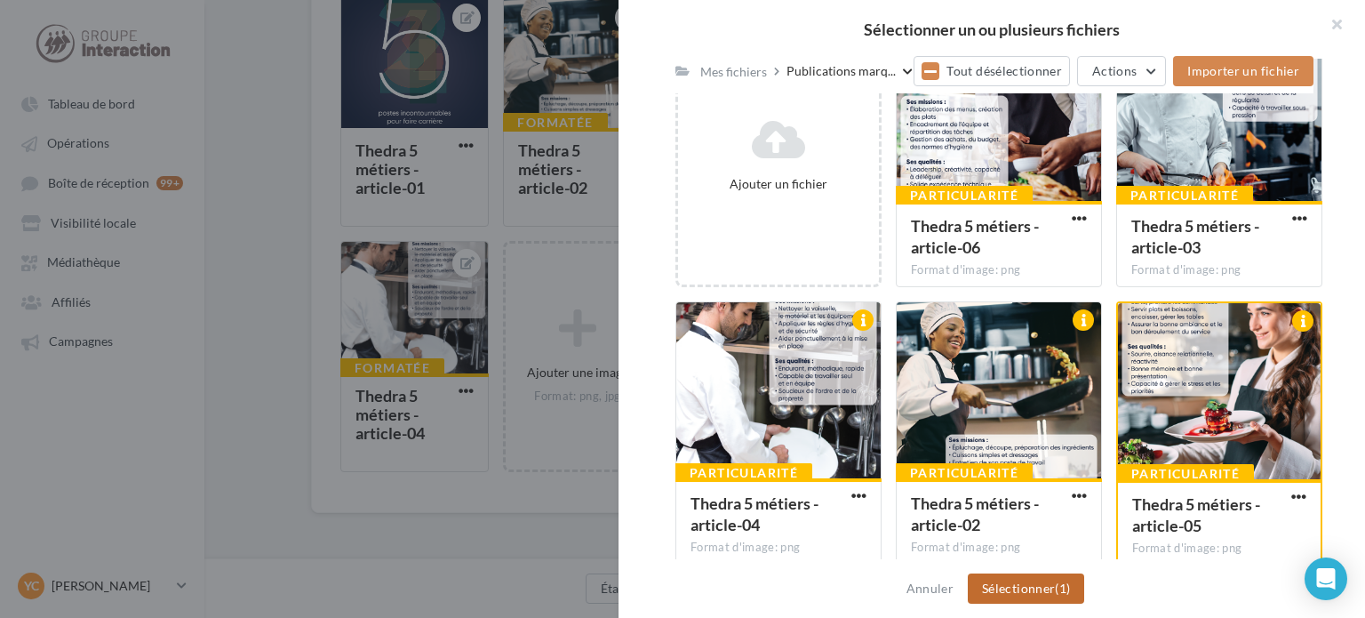
click at [1078, 579] on button "Sélectionner (1)" at bounding box center [1026, 588] width 116 height 30
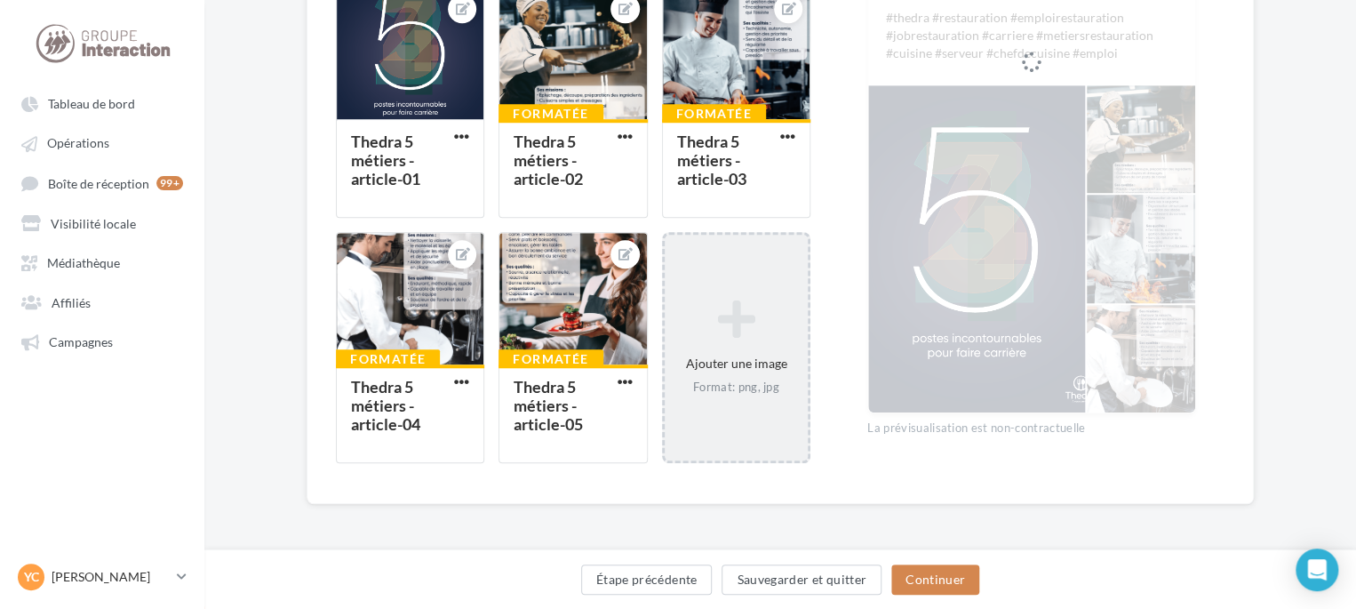
click at [738, 291] on div "Ajouter une image Format: png, jpg" at bounding box center [736, 348] width 143 height 114
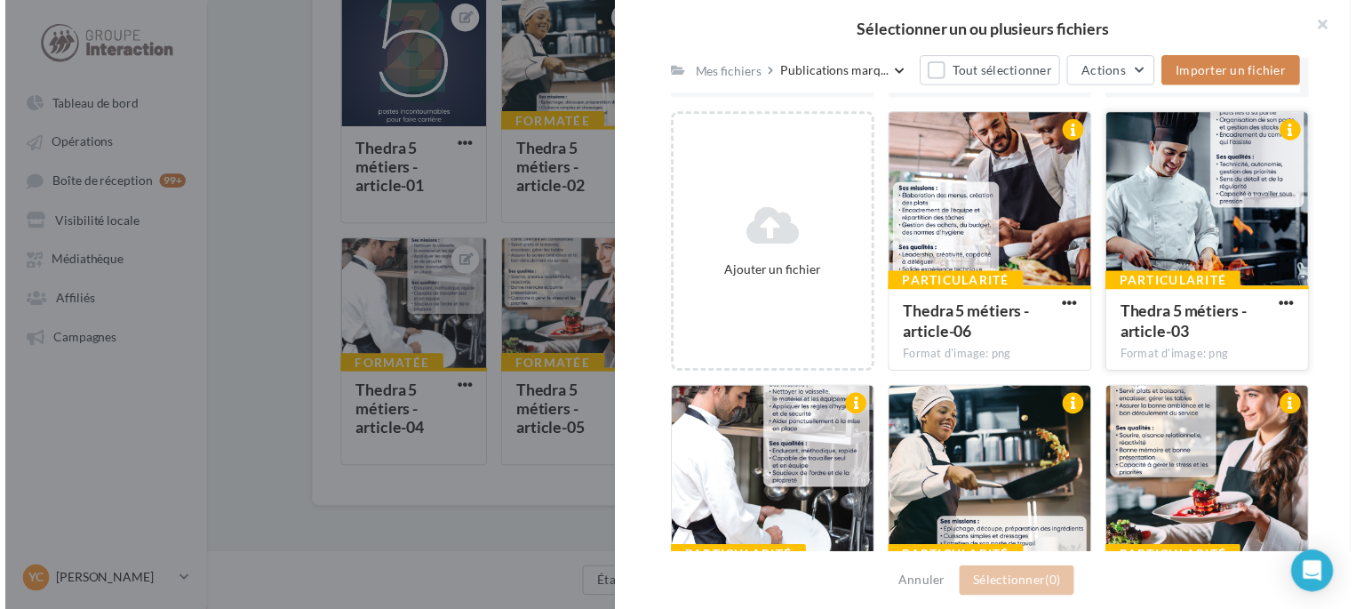
scroll to position [444, 0]
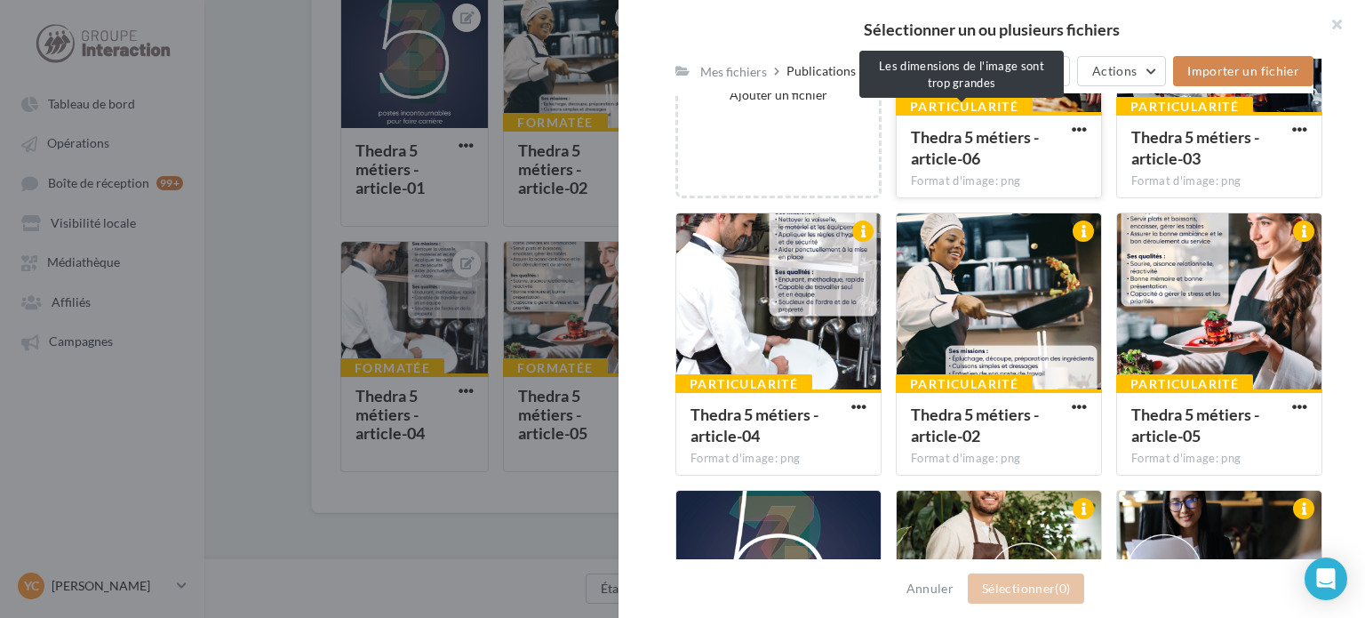
click at [949, 102] on div "Particularité" at bounding box center [964, 107] width 137 height 20
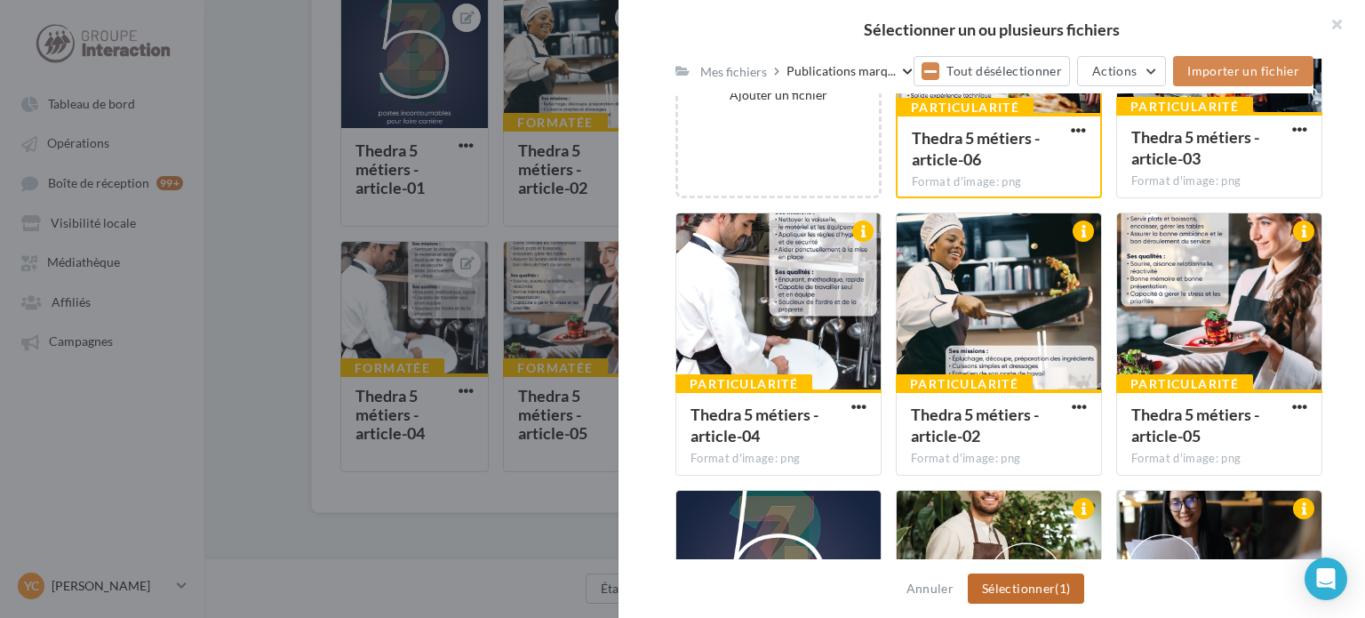
click at [1020, 578] on button "Sélectionner (1)" at bounding box center [1026, 588] width 116 height 30
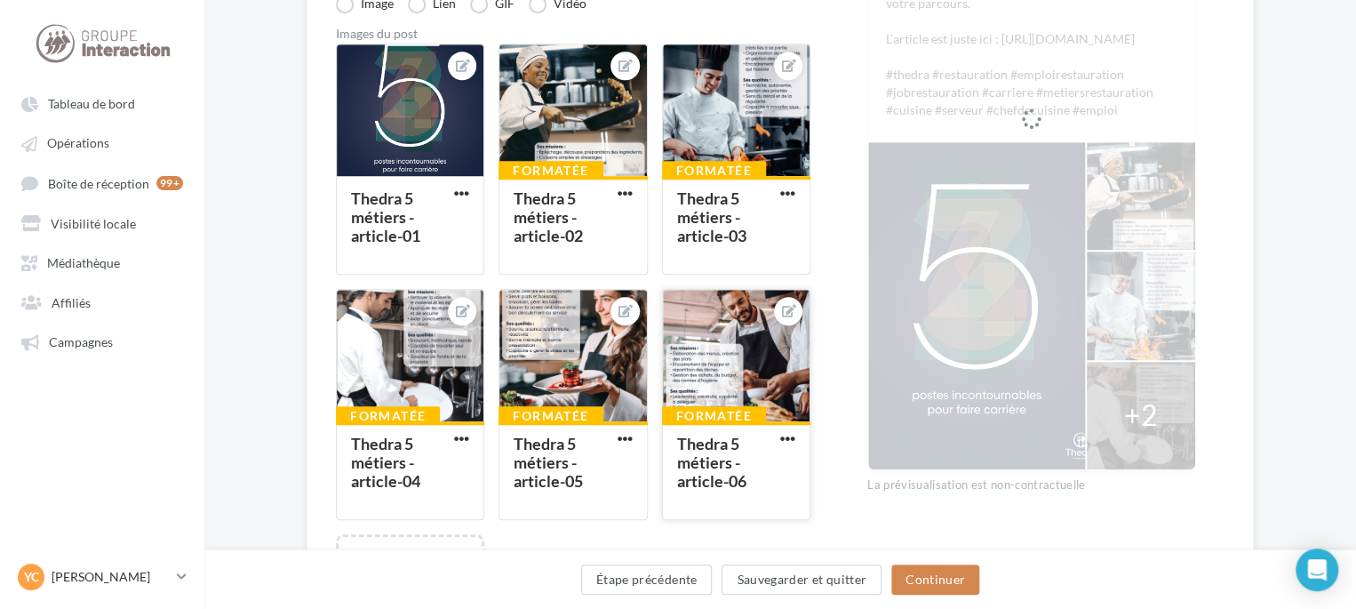
scroll to position [491, 0]
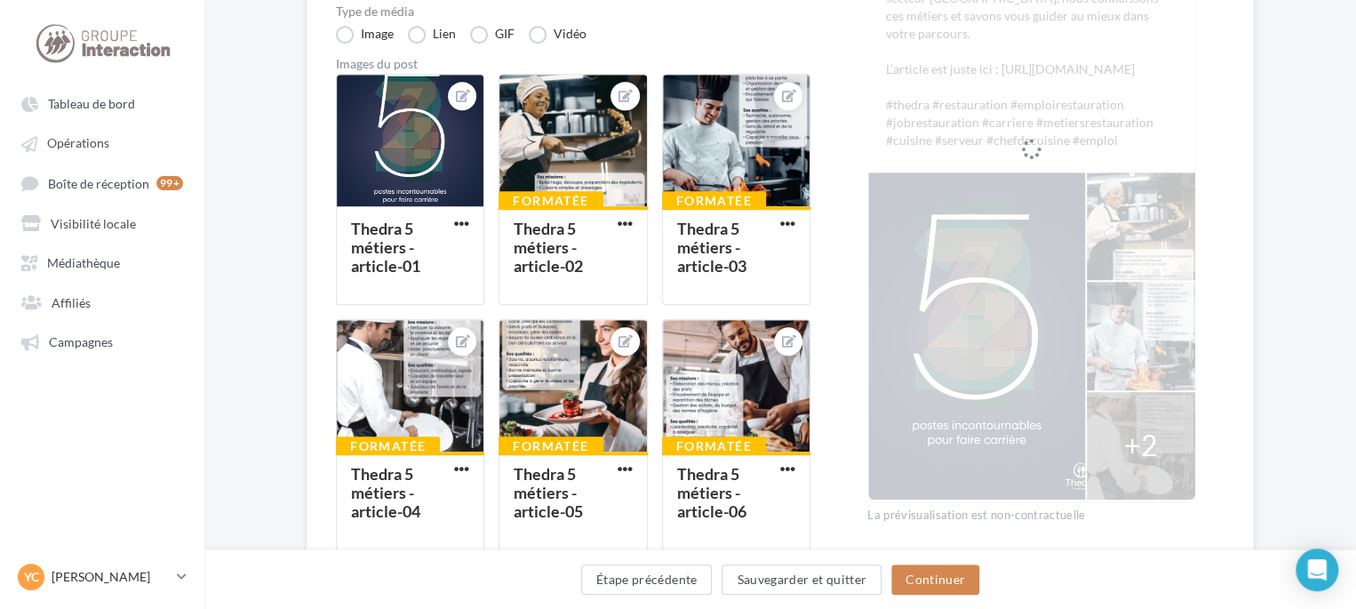
click at [1287, 95] on div "Édition de la campagne Facebook Type de campagne Post Story Sélectionner vos af…" at bounding box center [780, 275] width 1152 height 1235
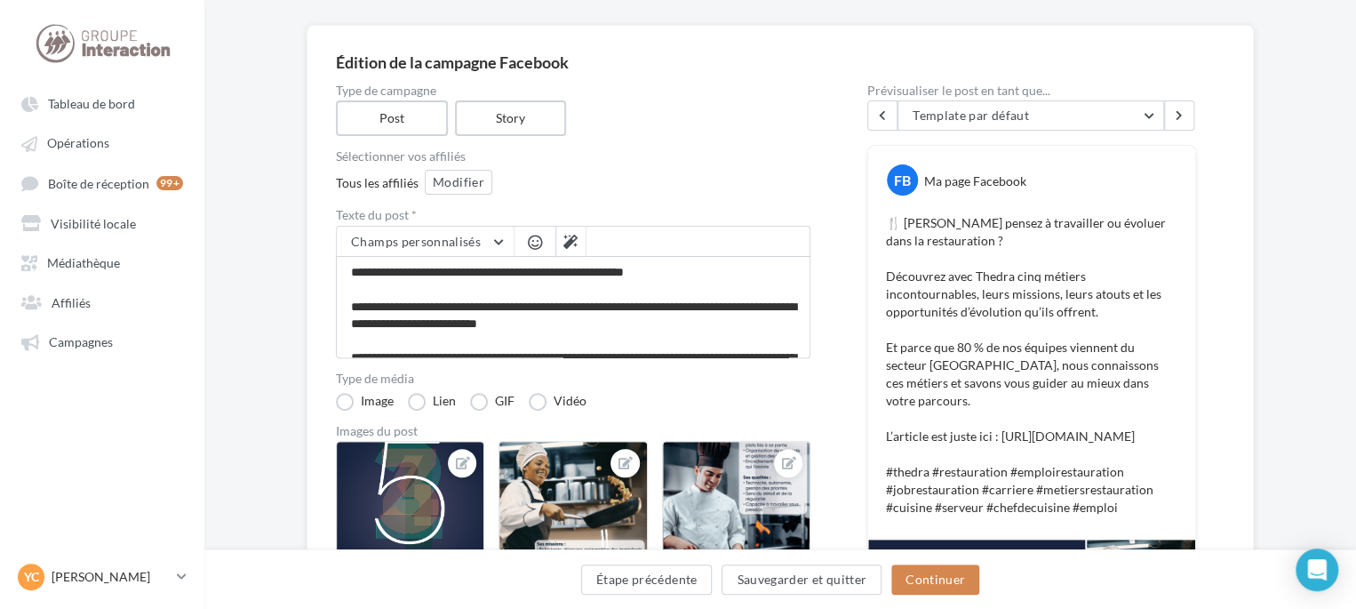
scroll to position [47, 0]
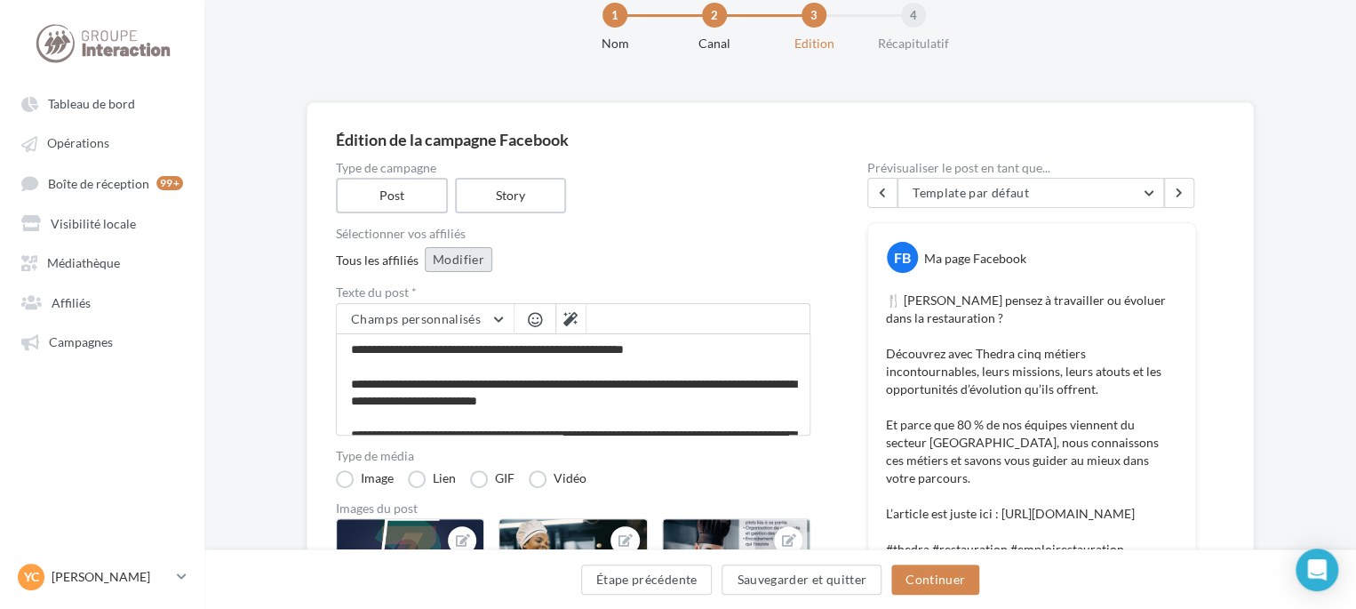
click at [456, 267] on button "Modifier" at bounding box center [459, 259] width 68 height 25
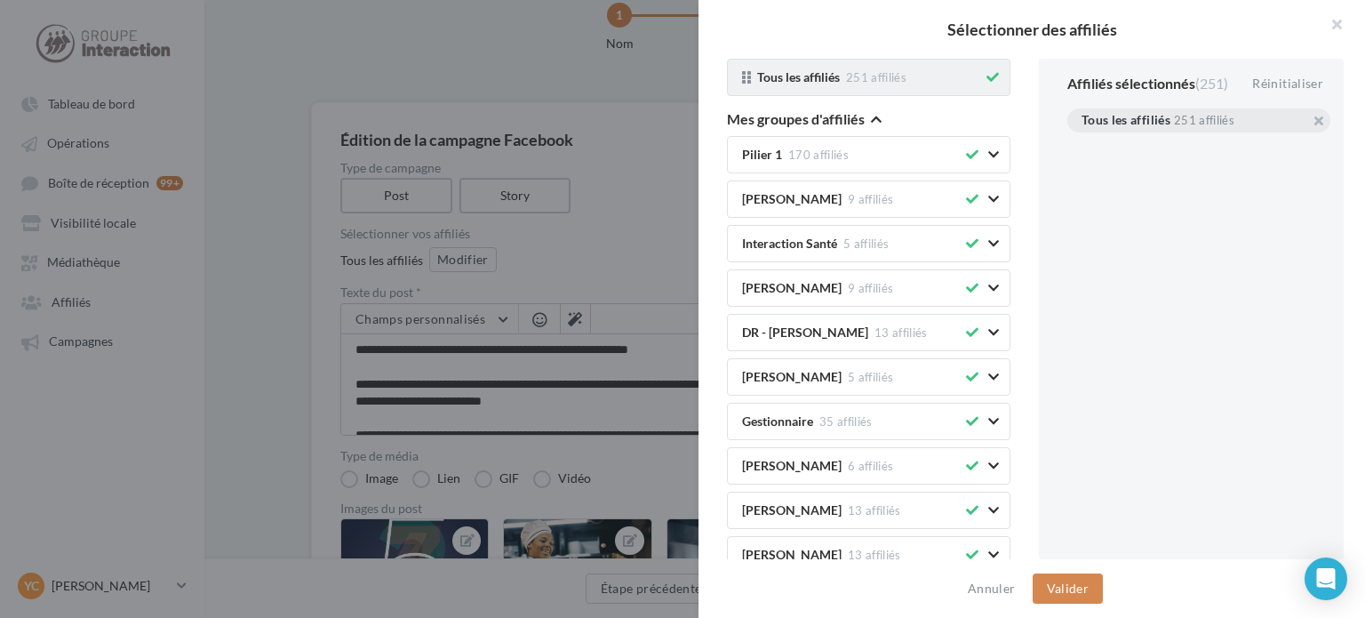
click at [988, 74] on div "Tous les affiliés 251 affiliés" at bounding box center [868, 77] width 283 height 37
click at [966, 80] on div "Tous les affiliés 251 affiliés" at bounding box center [859, 77] width 248 height 14
click at [986, 80] on icon at bounding box center [992, 77] width 12 height 12
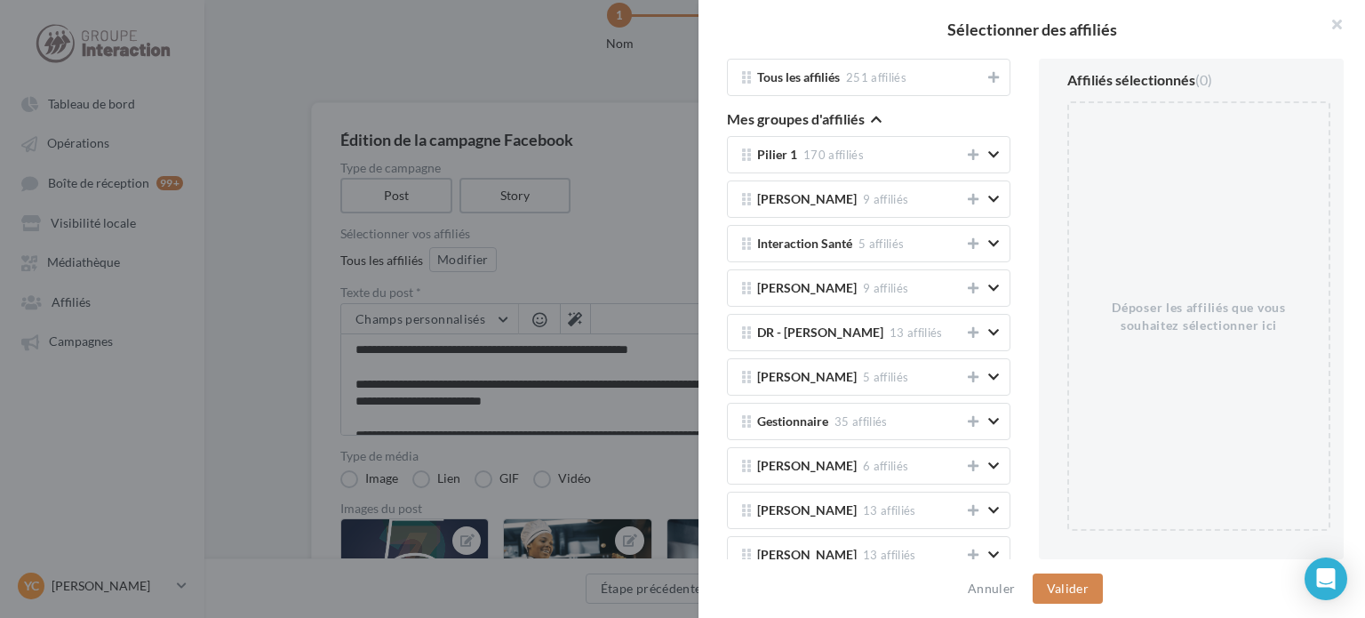
drag, startPoint x: 878, startPoint y: 115, endPoint x: 890, endPoint y: 128, distance: 18.2
click at [877, 116] on icon "button" at bounding box center [876, 119] width 11 height 12
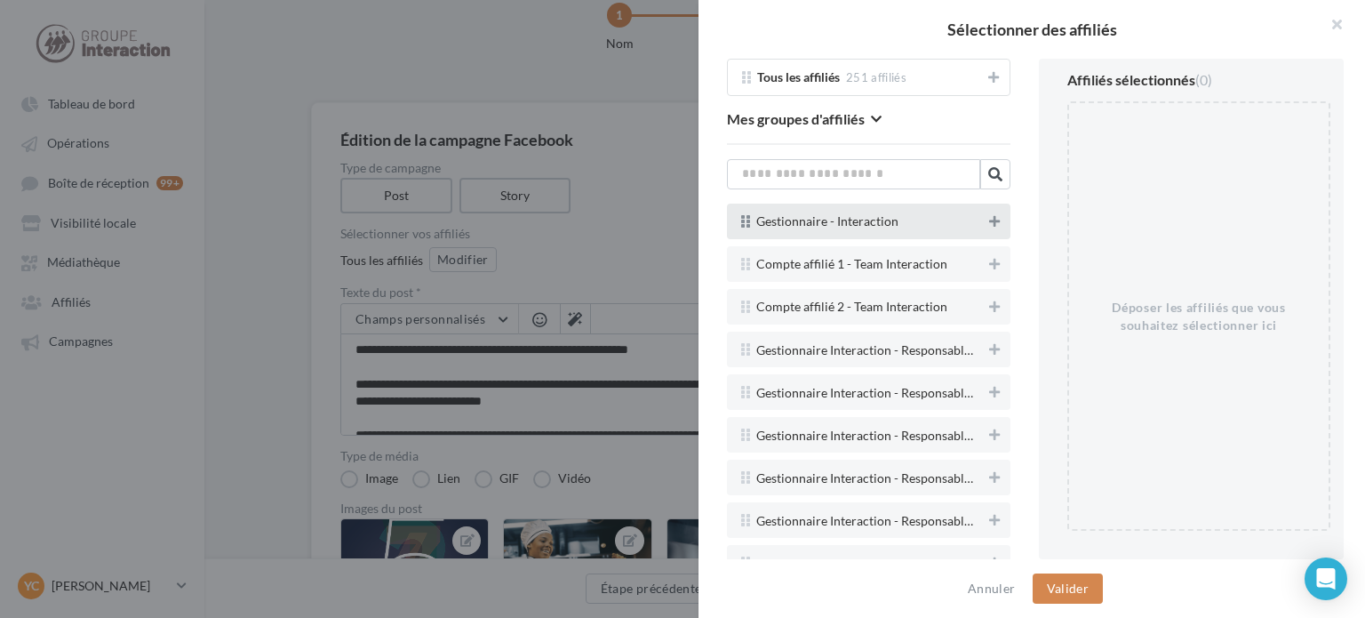
click at [986, 227] on button at bounding box center [995, 221] width 18 height 21
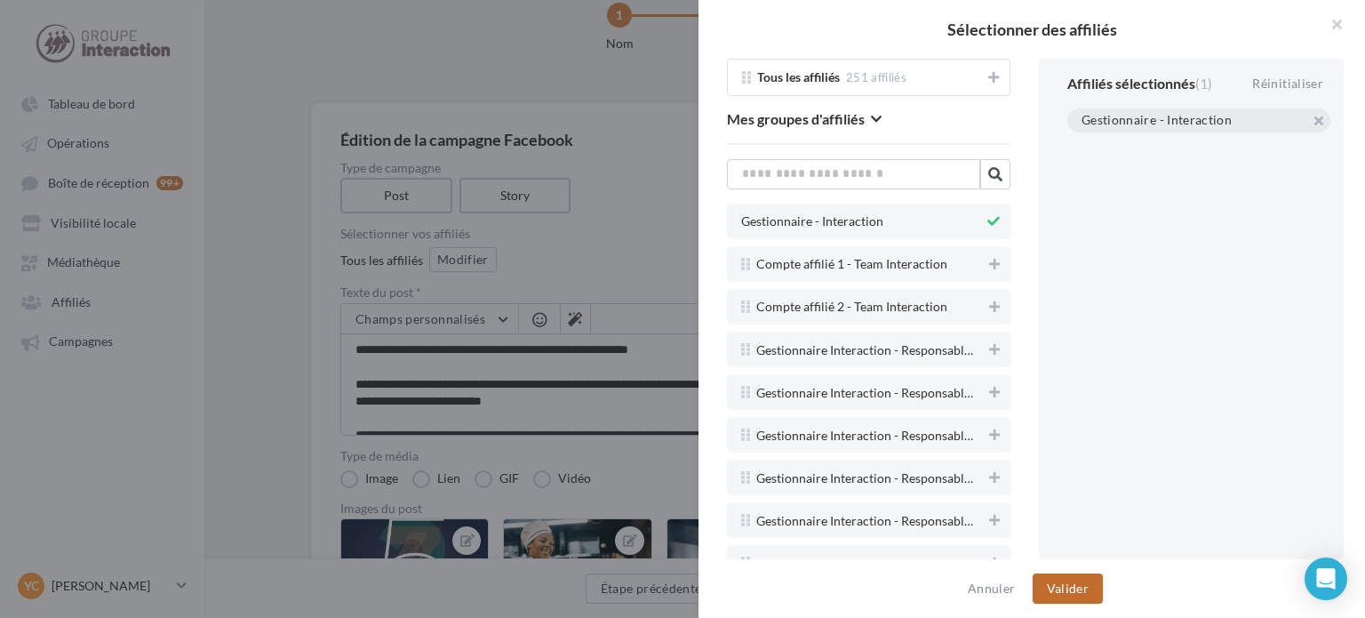
click at [1037, 594] on button "Valider" at bounding box center [1068, 588] width 70 height 30
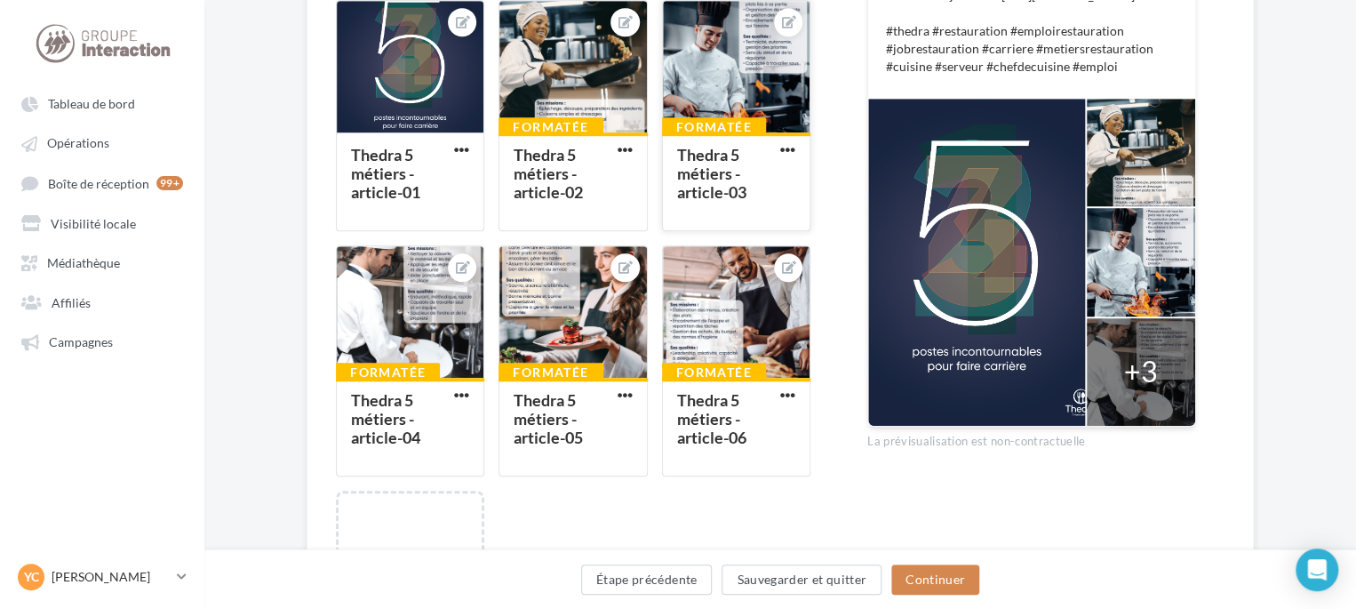
scroll to position [669, 0]
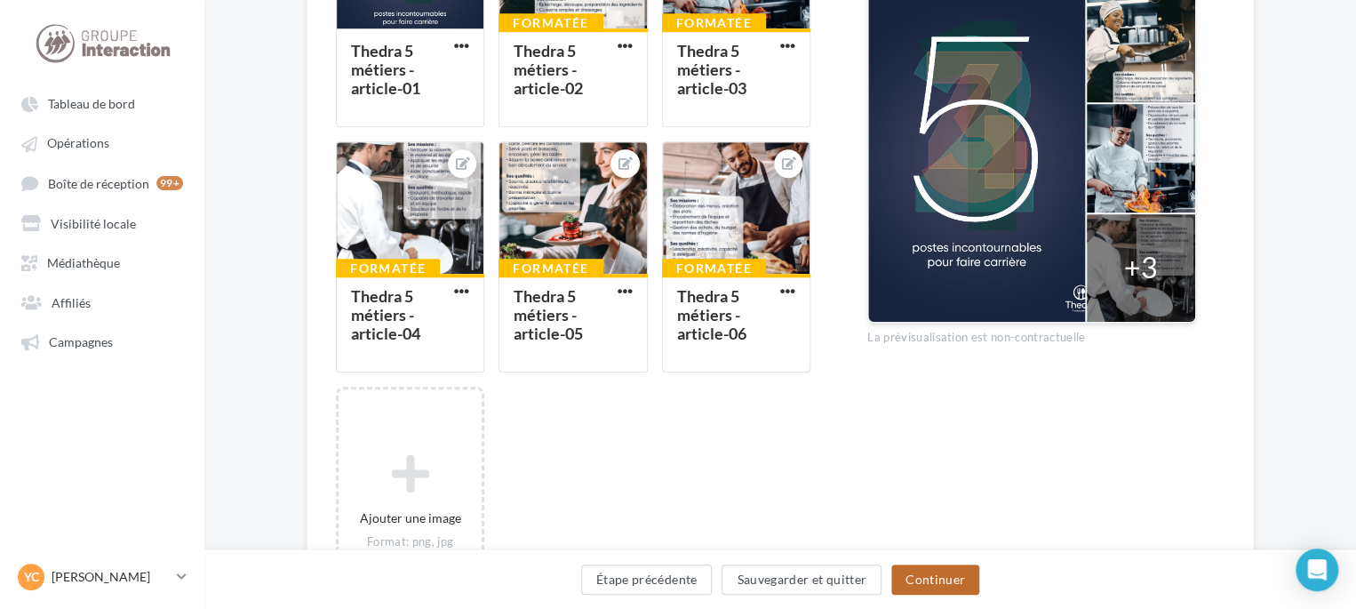
click at [941, 579] on button "Continuer" at bounding box center [935, 579] width 88 height 30
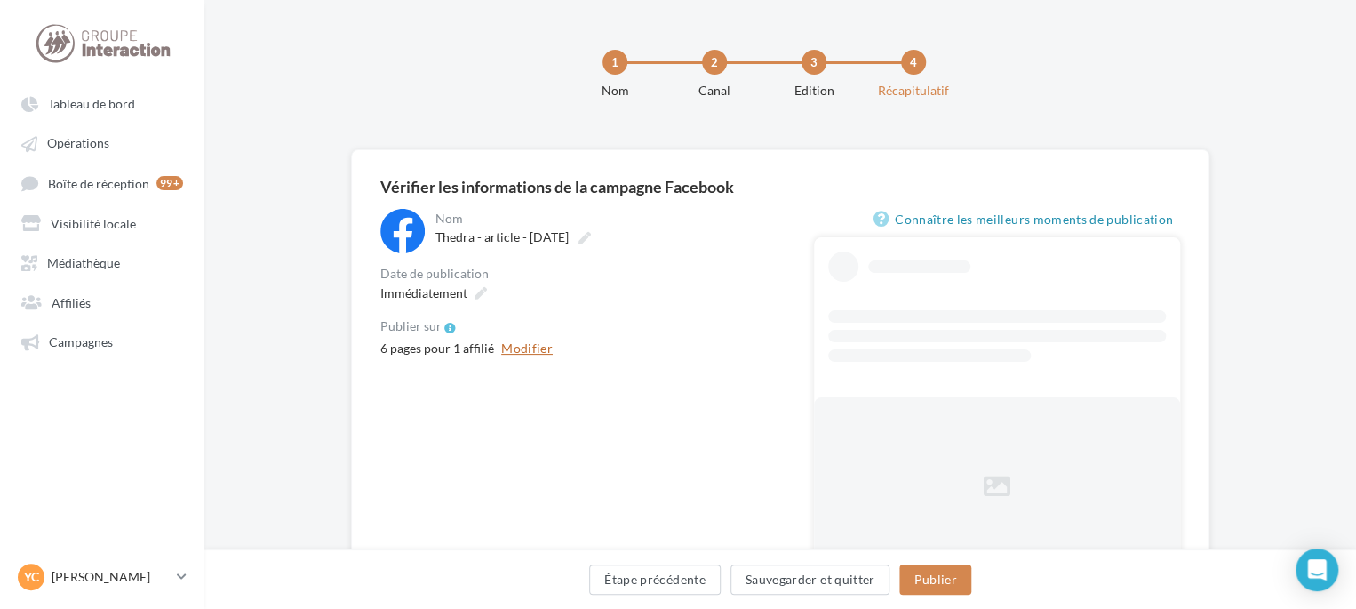
click at [518, 347] on button "Modifier" at bounding box center [527, 348] width 66 height 21
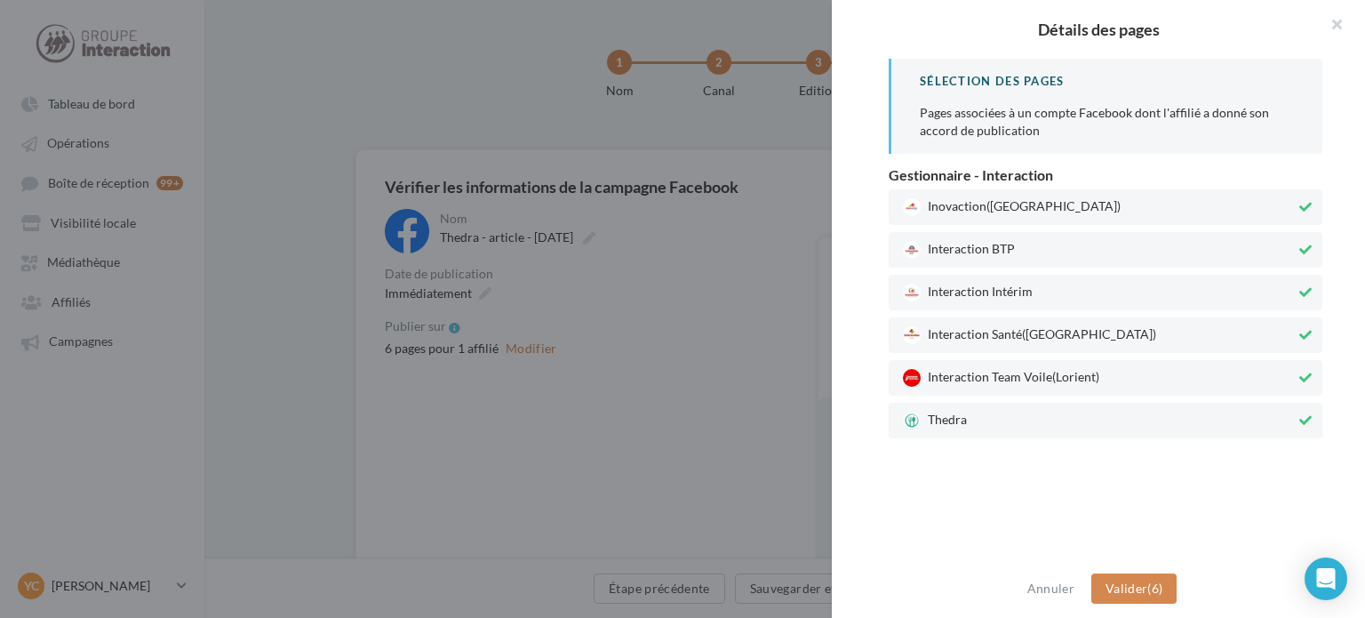
click at [998, 388] on div "Interaction Team Voile (Lorient)" at bounding box center [1106, 378] width 434 height 36
click at [1002, 331] on span "Interaction Santé (Paris)" at bounding box center [1099, 335] width 393 height 18
drag, startPoint x: 995, startPoint y: 297, endPoint x: 1001, endPoint y: 269, distance: 28.1
click at [995, 293] on span "Interaction Intérim" at bounding box center [1099, 292] width 393 height 18
click at [1004, 252] on span "Interaction BTP" at bounding box center [1099, 250] width 393 height 18
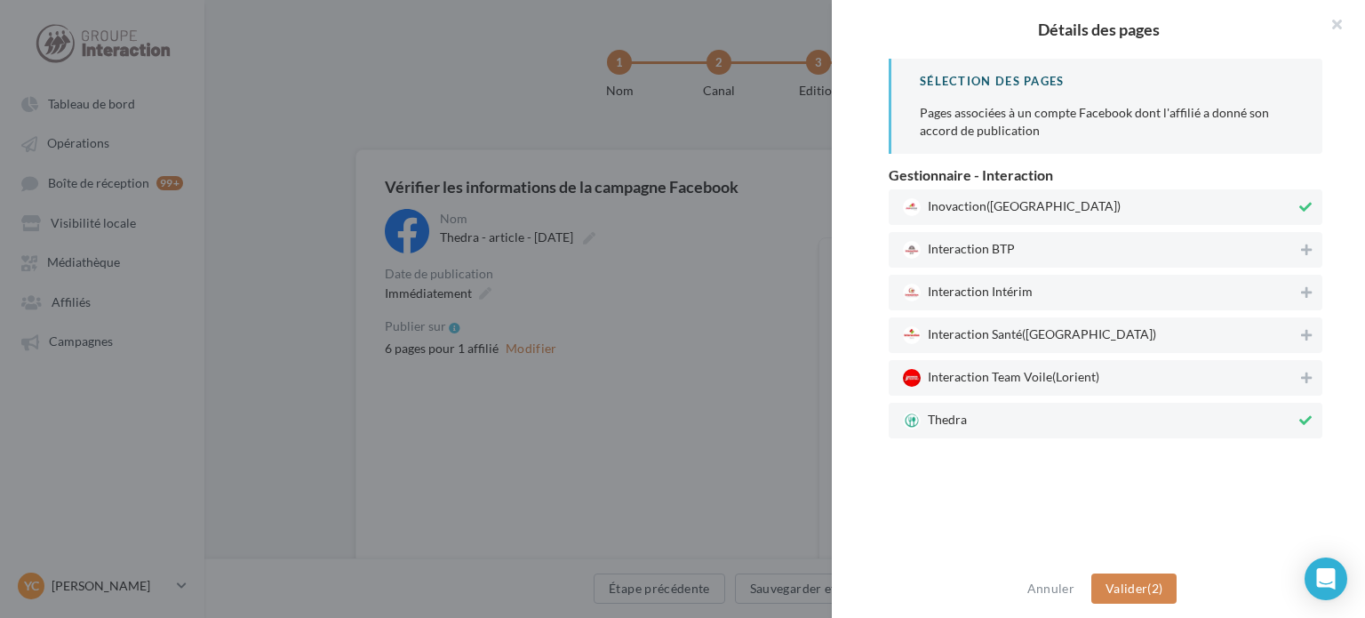
click at [1025, 205] on span "(Rennes)" at bounding box center [1053, 204] width 134 height 15
click at [1158, 579] on button "Valider (1)" at bounding box center [1134, 588] width 86 height 30
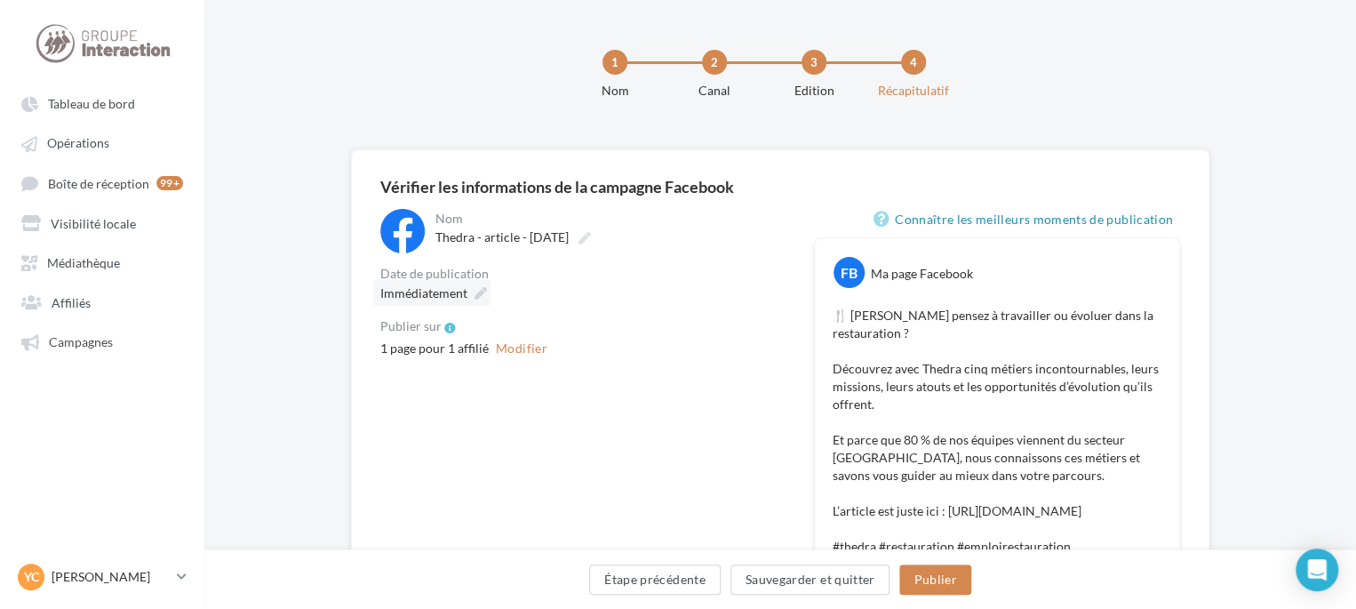
click at [455, 291] on span "Immédiatement" at bounding box center [423, 292] width 87 height 15
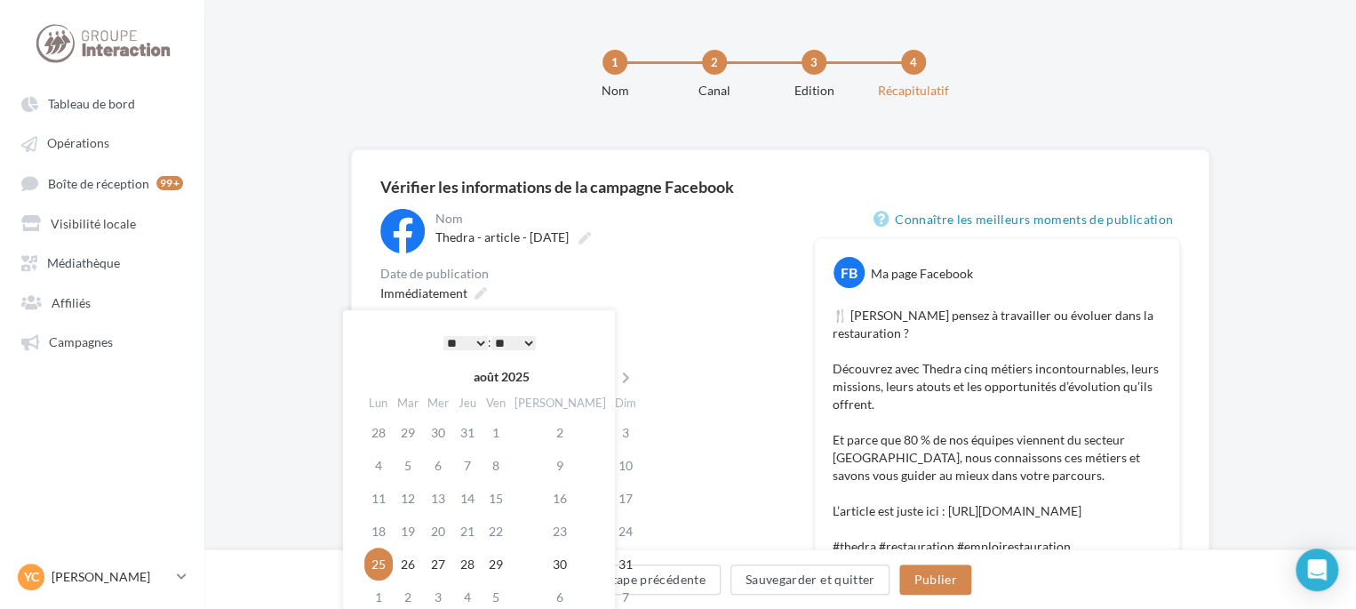
click at [475, 341] on select "* * * * * * * * * * ** ** ** ** ** ** ** ** ** ** ** ** ** **" at bounding box center [465, 343] width 44 height 14
click at [702, 287] on div "Immédiatement" at bounding box center [582, 293] width 405 height 26
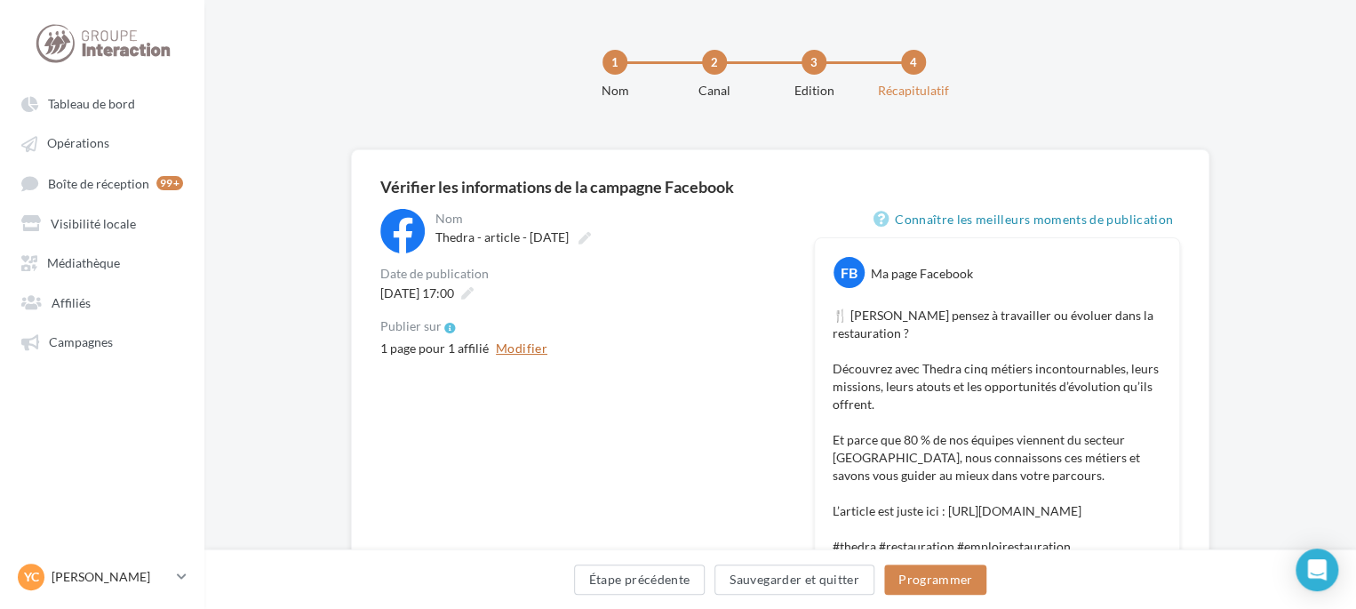
click at [533, 348] on button "Modifier" at bounding box center [522, 348] width 66 height 21
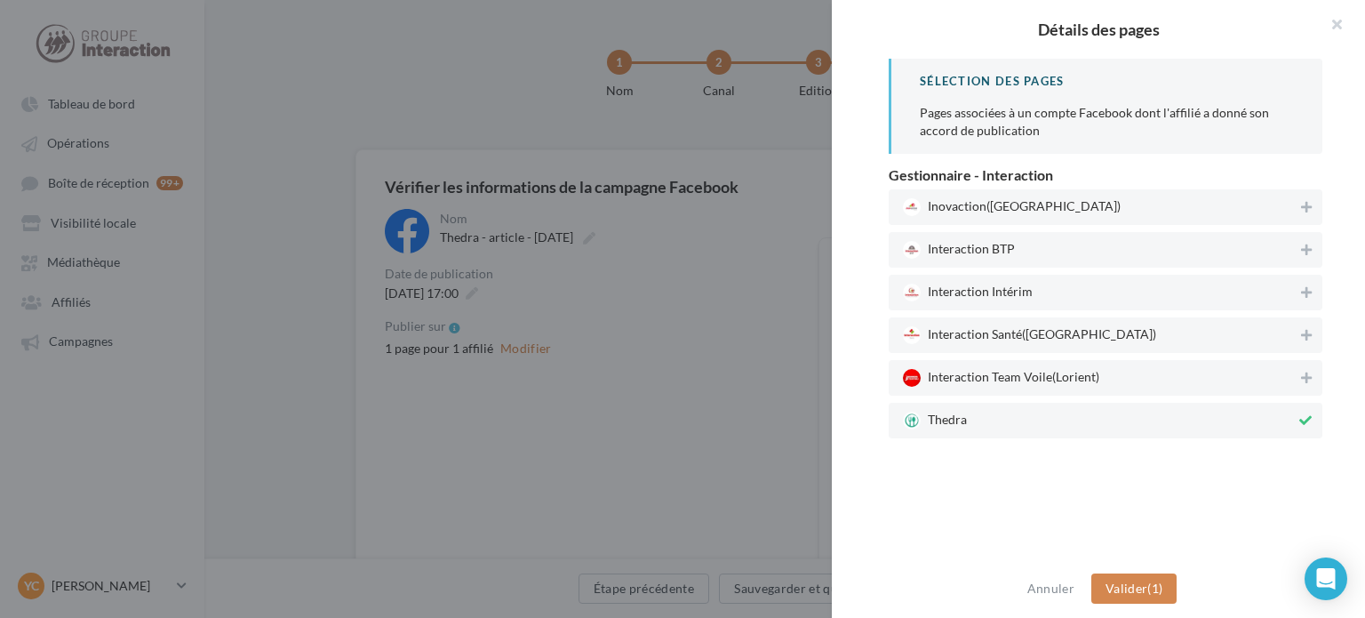
click at [667, 442] on div at bounding box center [682, 309] width 1365 height 618
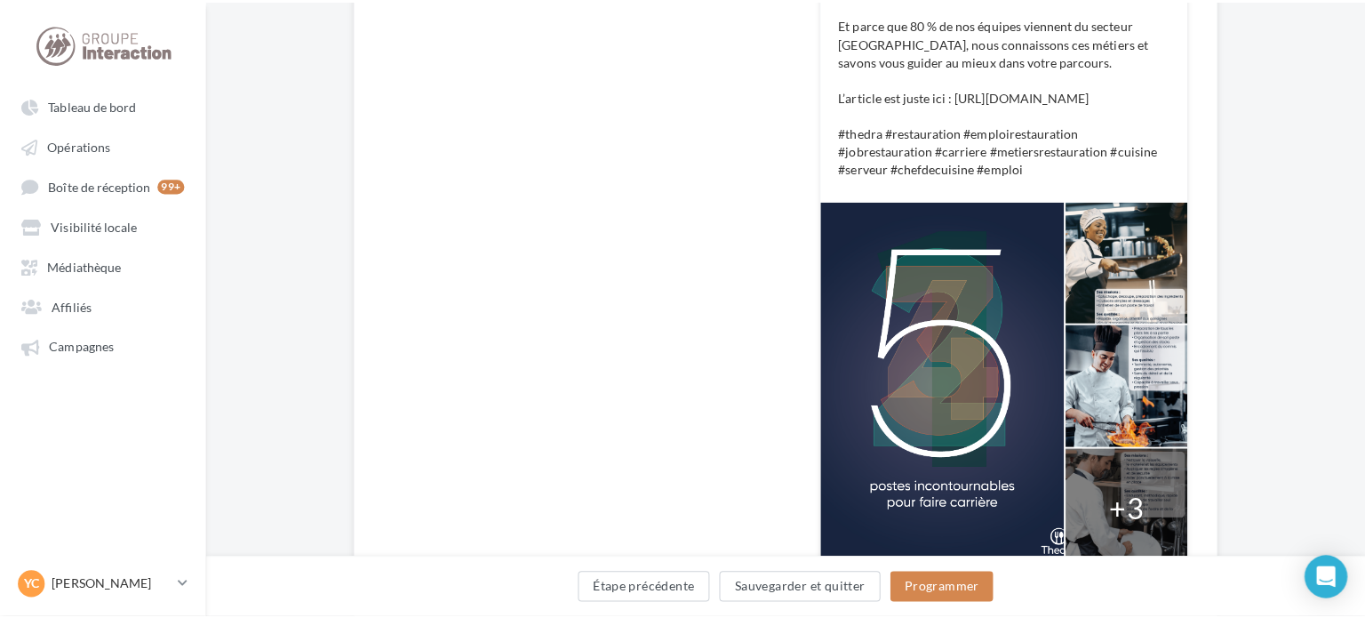
scroll to position [533, 0]
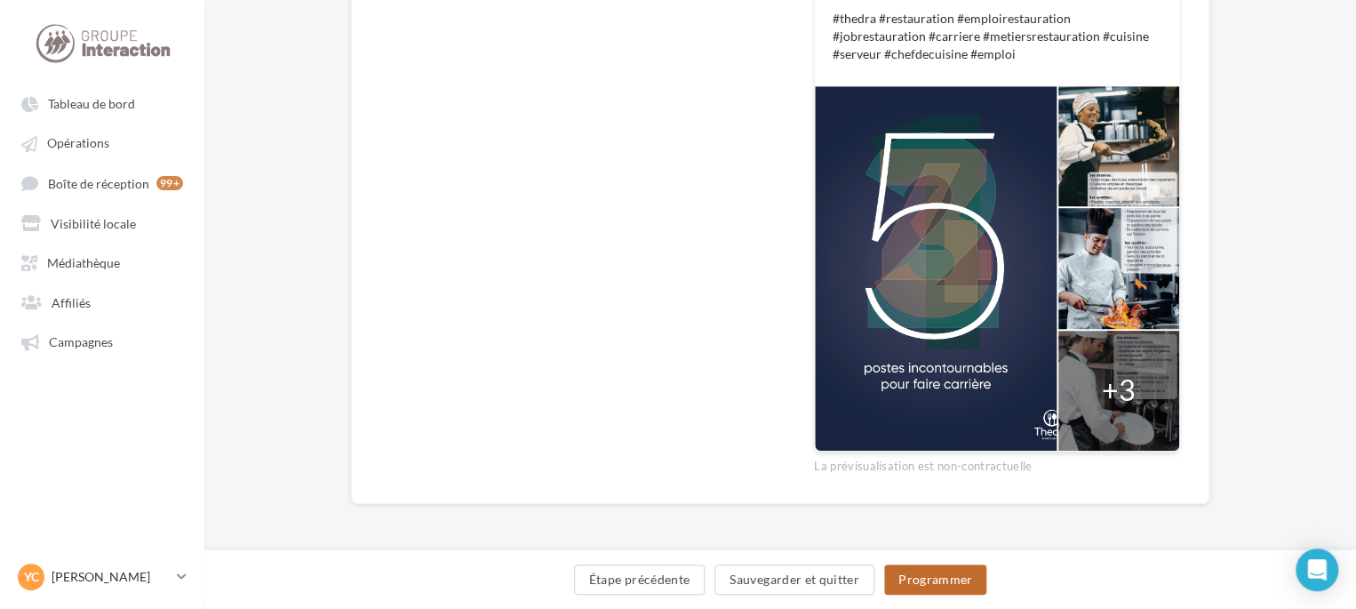
click at [930, 588] on button "Programmer" at bounding box center [935, 579] width 103 height 30
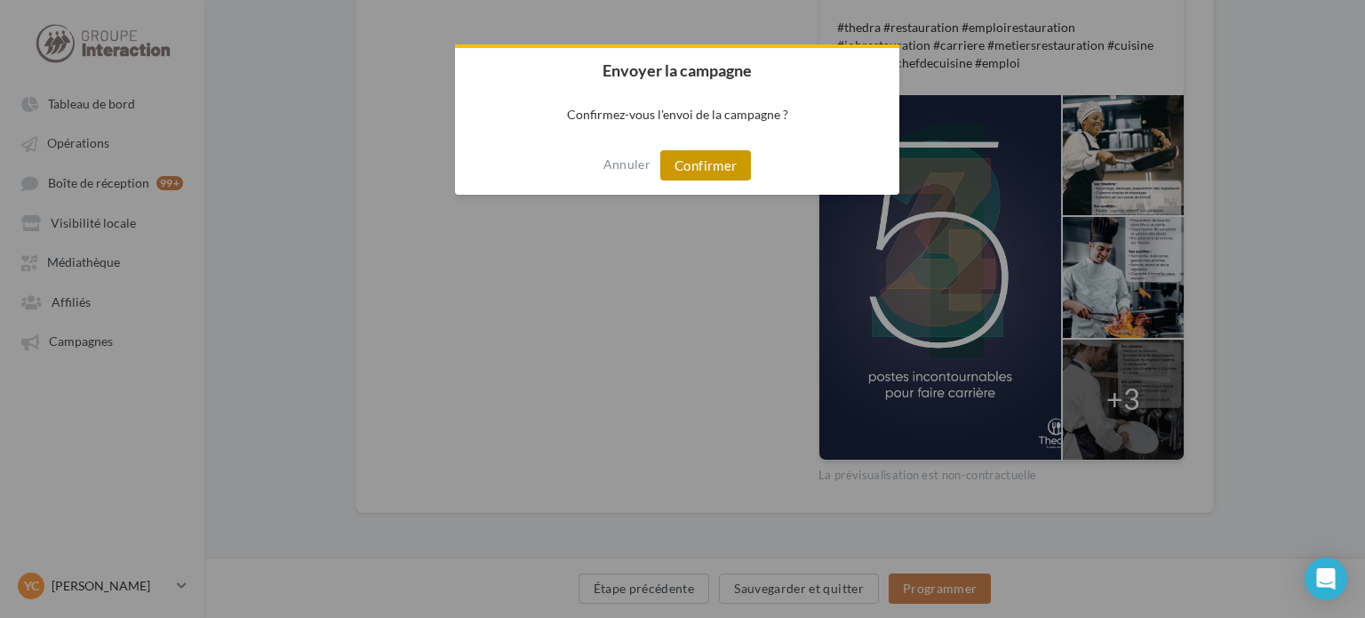
click at [695, 172] on button "Confirmer" at bounding box center [705, 165] width 91 height 30
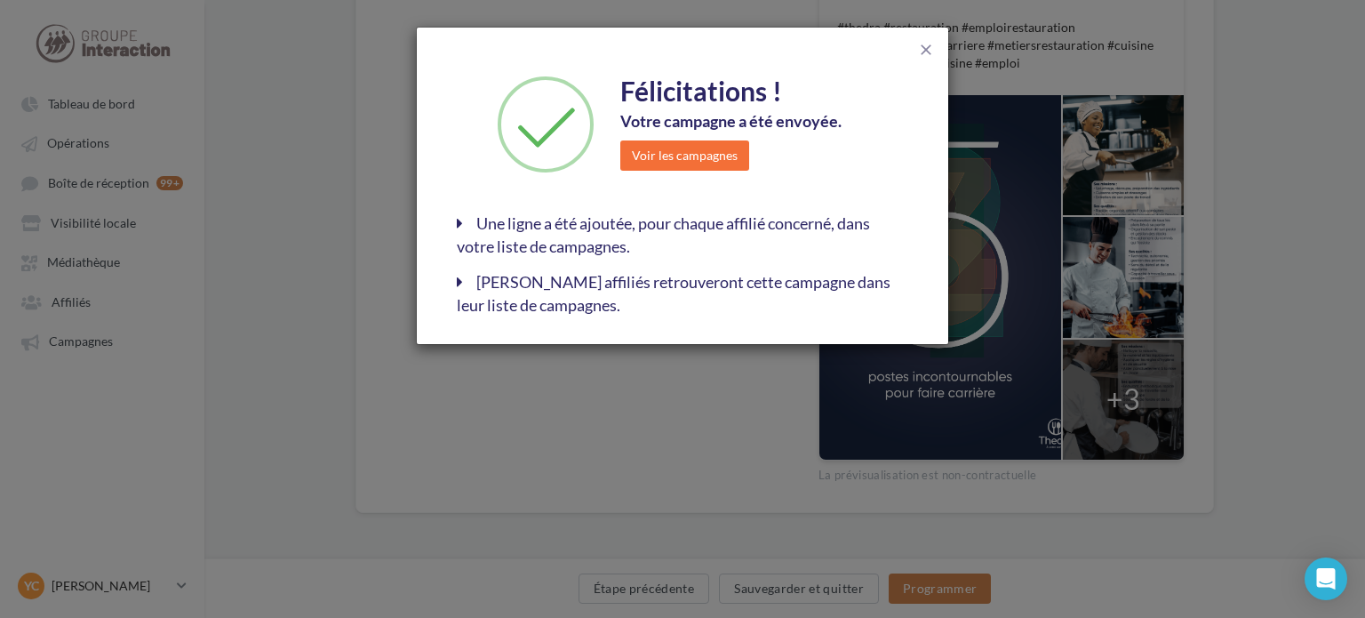
click at [935, 45] on div "close Félicitations ! Votre campagne a été envoyée. Voir les campagnes Une lign…" at bounding box center [682, 186] width 531 height 316
click at [922, 49] on span "close" at bounding box center [926, 50] width 18 height 18
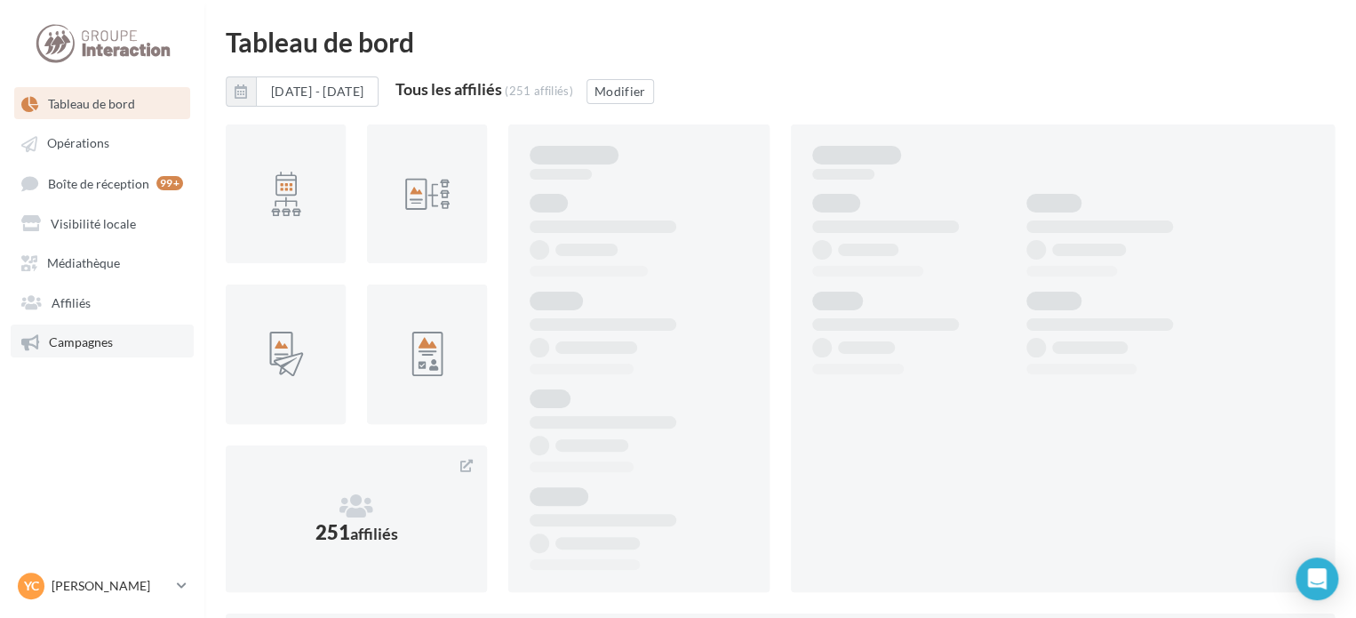
click at [92, 348] on span "Campagnes" at bounding box center [81, 341] width 64 height 15
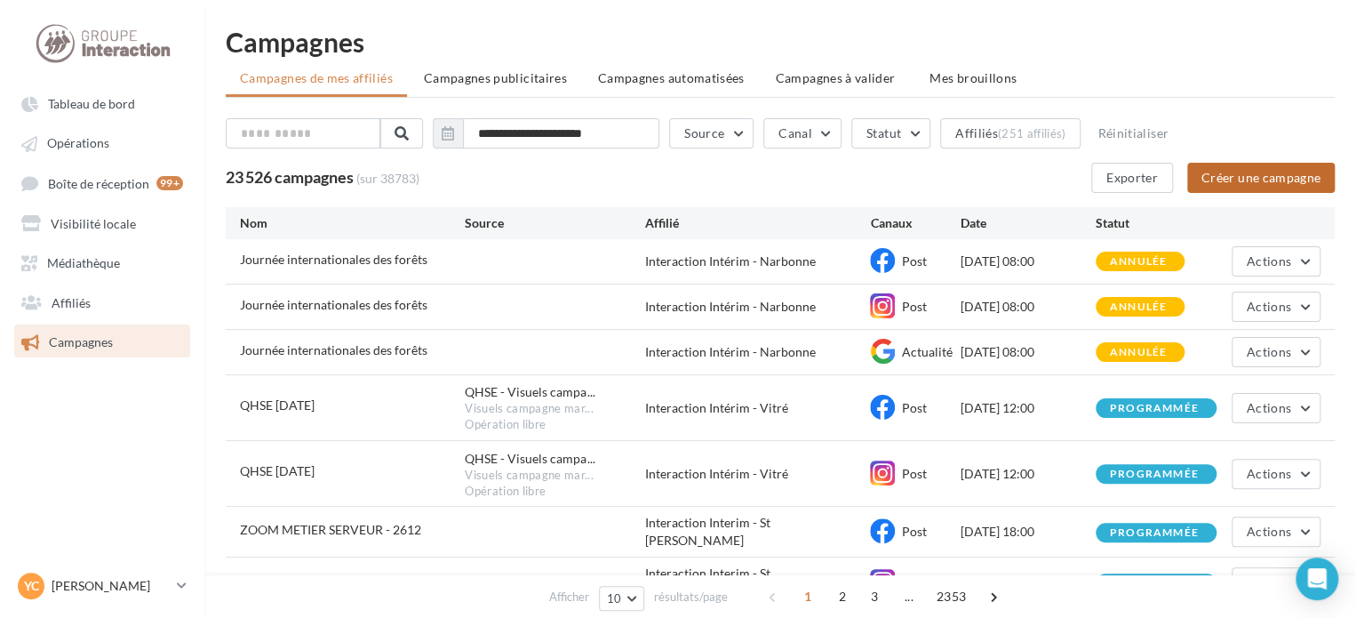
click at [1243, 169] on button "Créer une campagne" at bounding box center [1261, 178] width 148 height 30
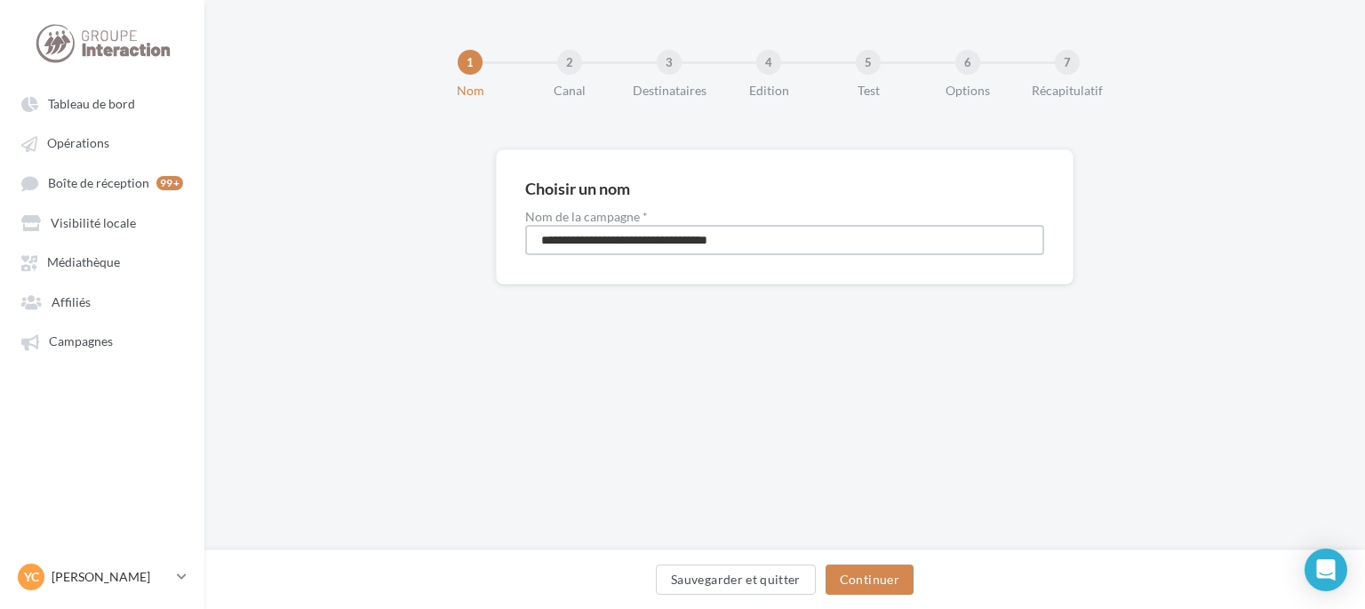
drag, startPoint x: 763, startPoint y: 232, endPoint x: 469, endPoint y: 270, distance: 295.8
click at [469, 270] on div "**********" at bounding box center [784, 245] width 1161 height 192
type input "**********"
click at [891, 574] on button "Continuer" at bounding box center [870, 579] width 88 height 30
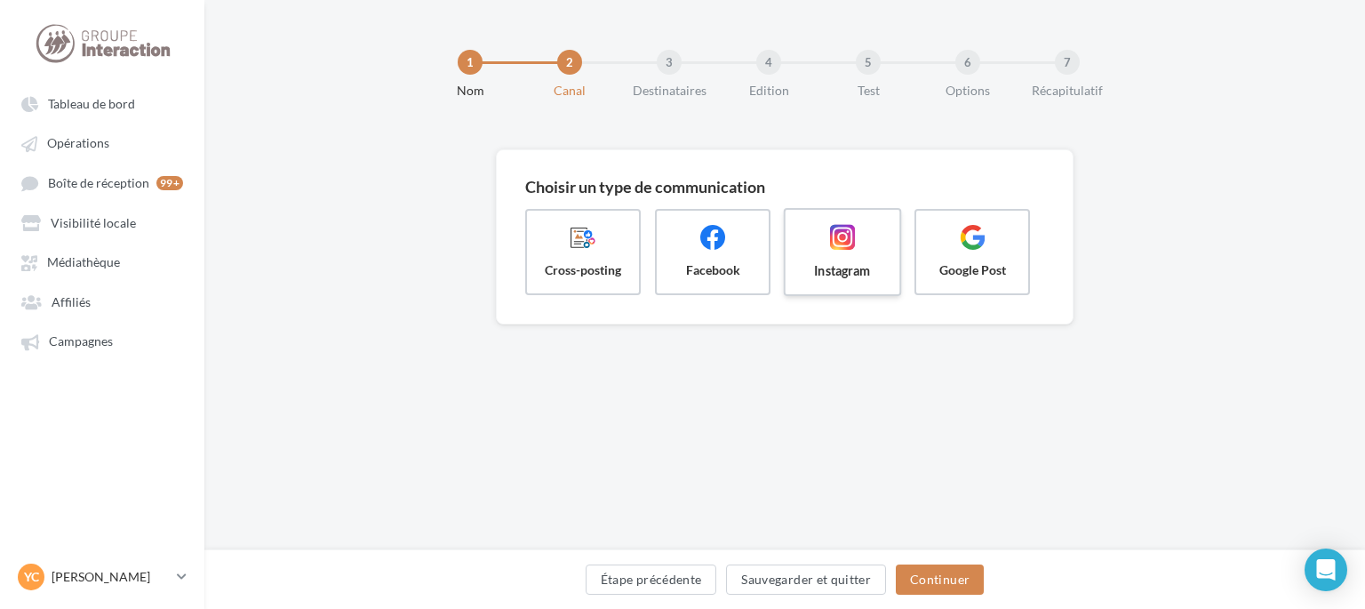
click at [807, 260] on label "Instagram" at bounding box center [843, 252] width 118 height 88
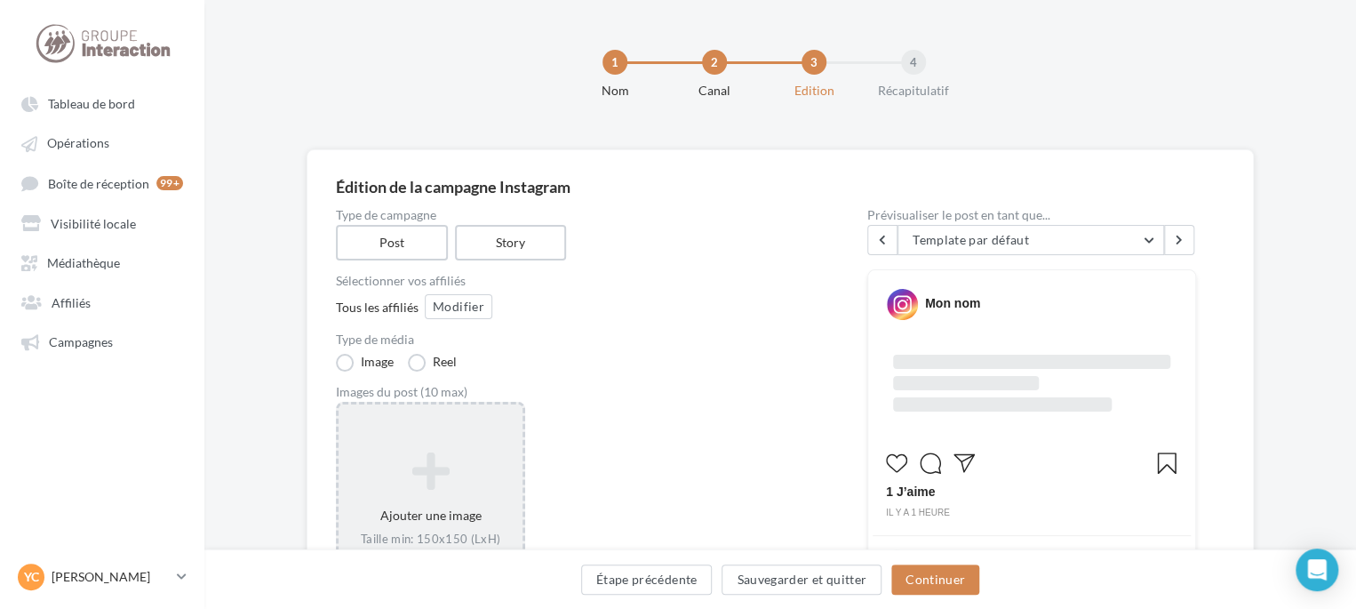
click at [437, 467] on icon at bounding box center [431, 471] width 170 height 43
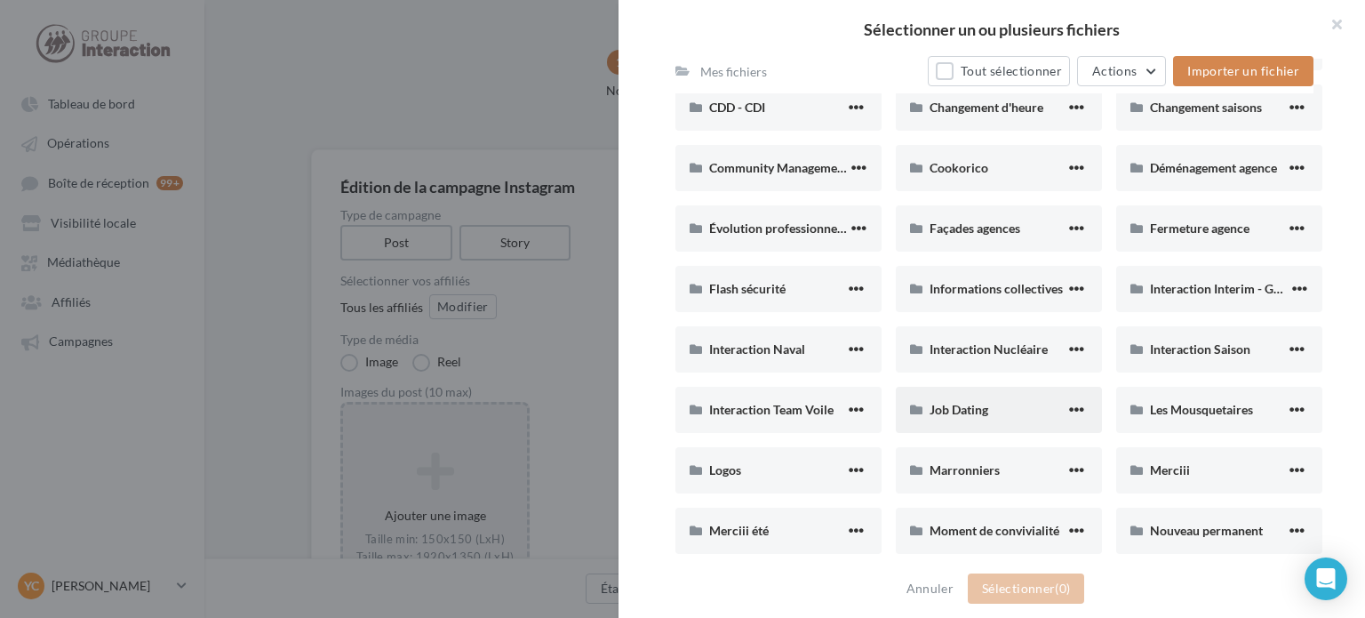
scroll to position [622, 0]
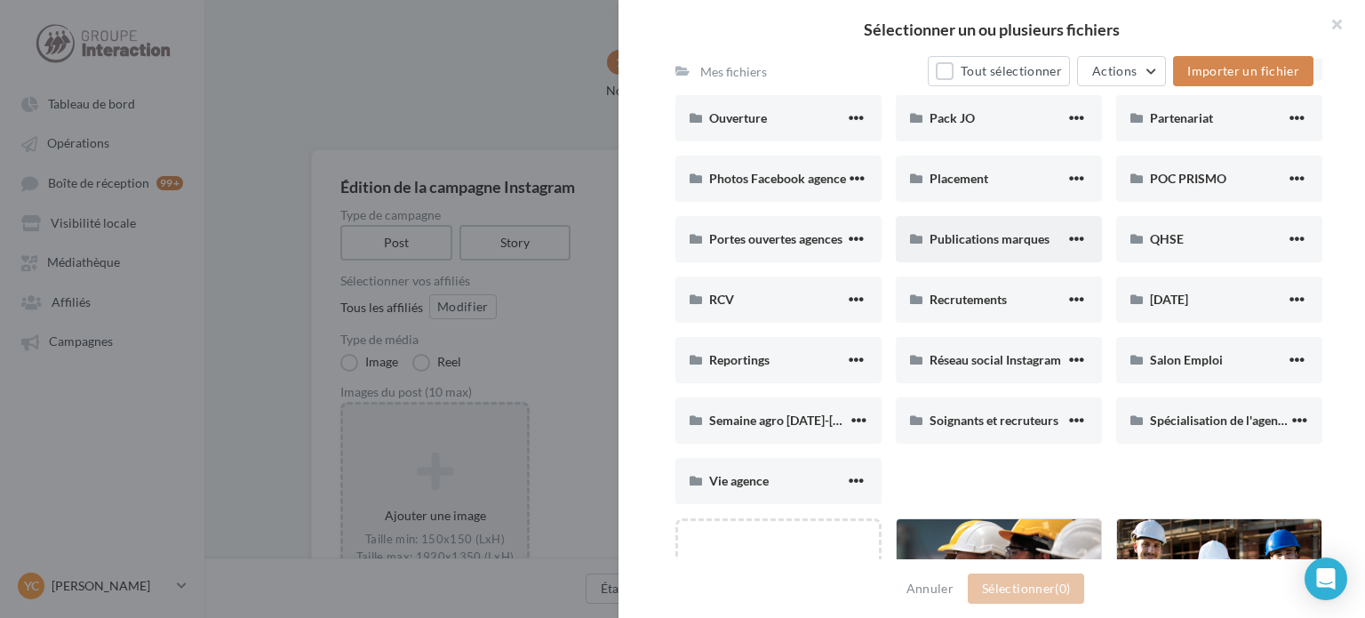
click at [970, 253] on div "Publications marques" at bounding box center [999, 239] width 206 height 46
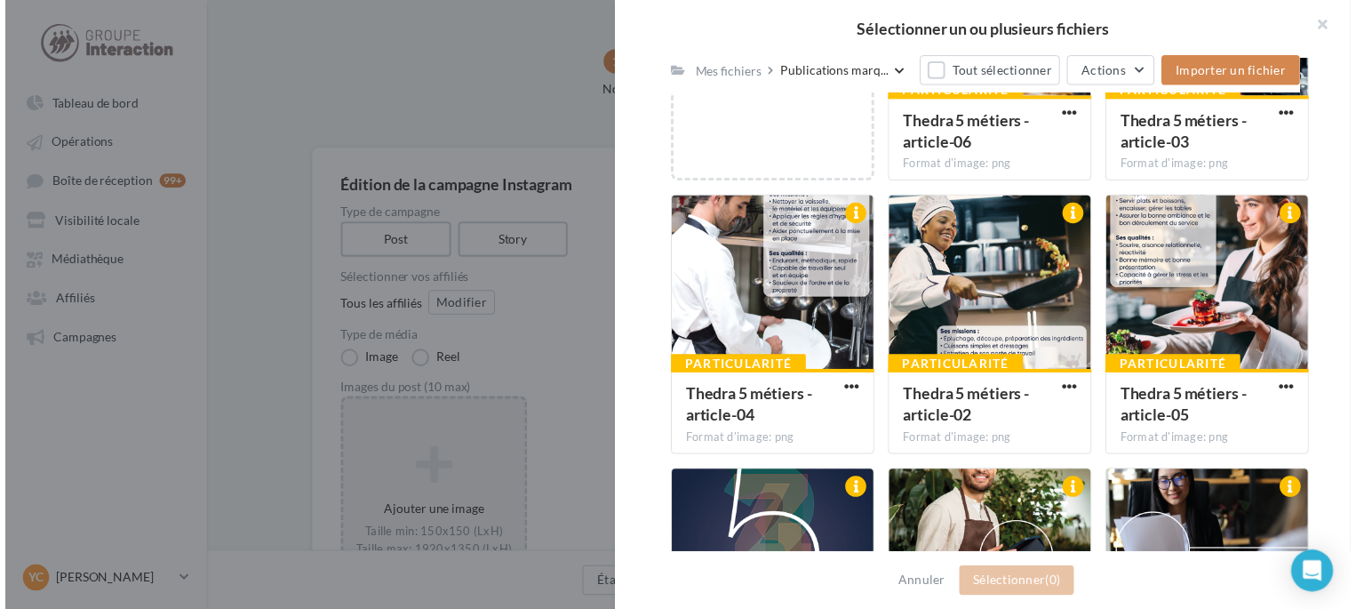
scroll to position [460, 0]
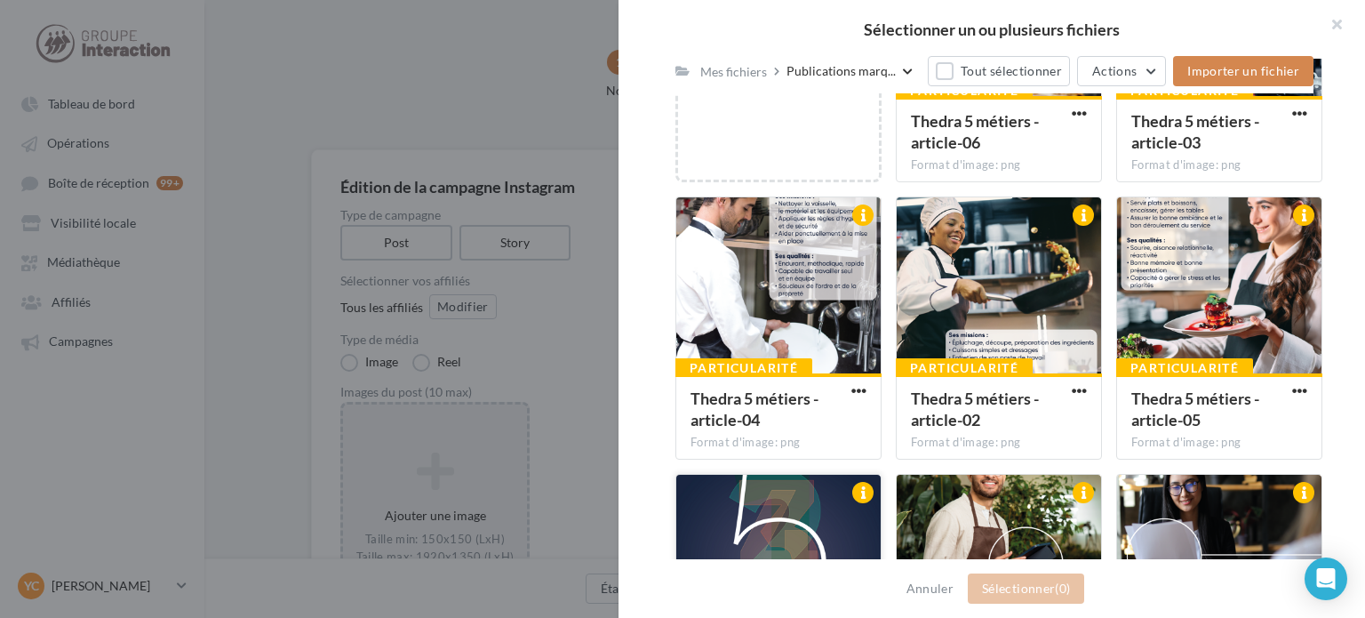
click at [813, 495] on div at bounding box center [778, 564] width 204 height 178
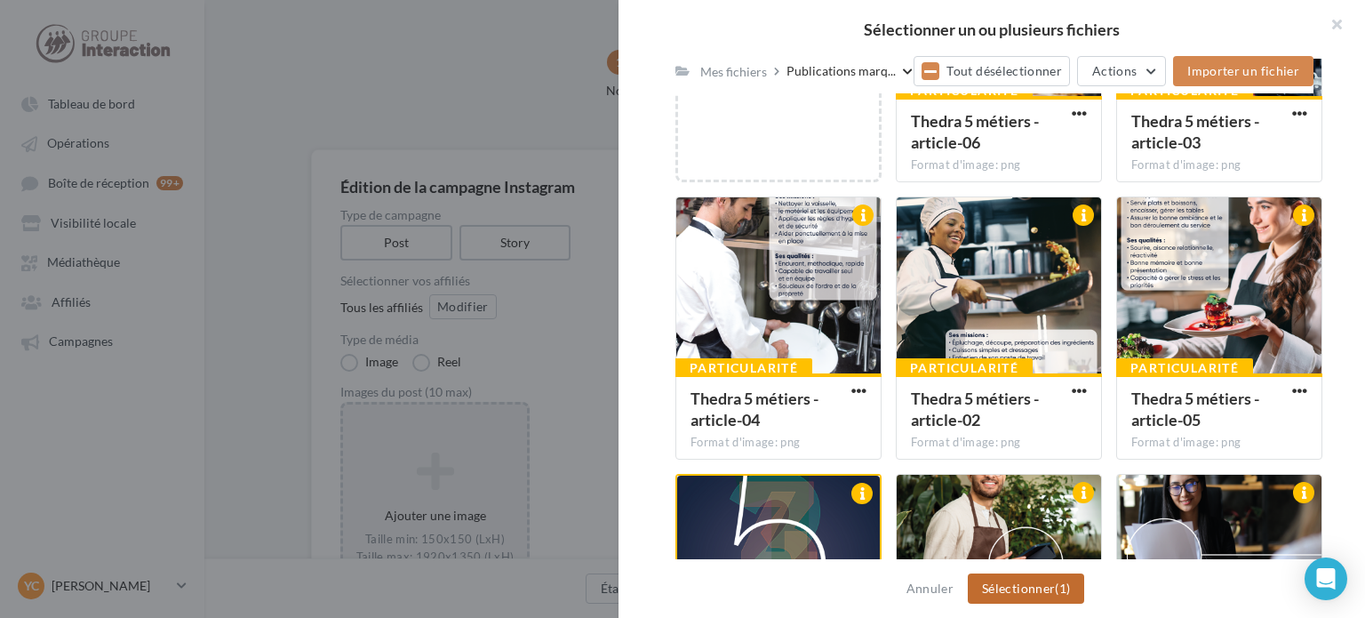
click at [1028, 585] on button "Sélectionner (1)" at bounding box center [1026, 588] width 116 height 30
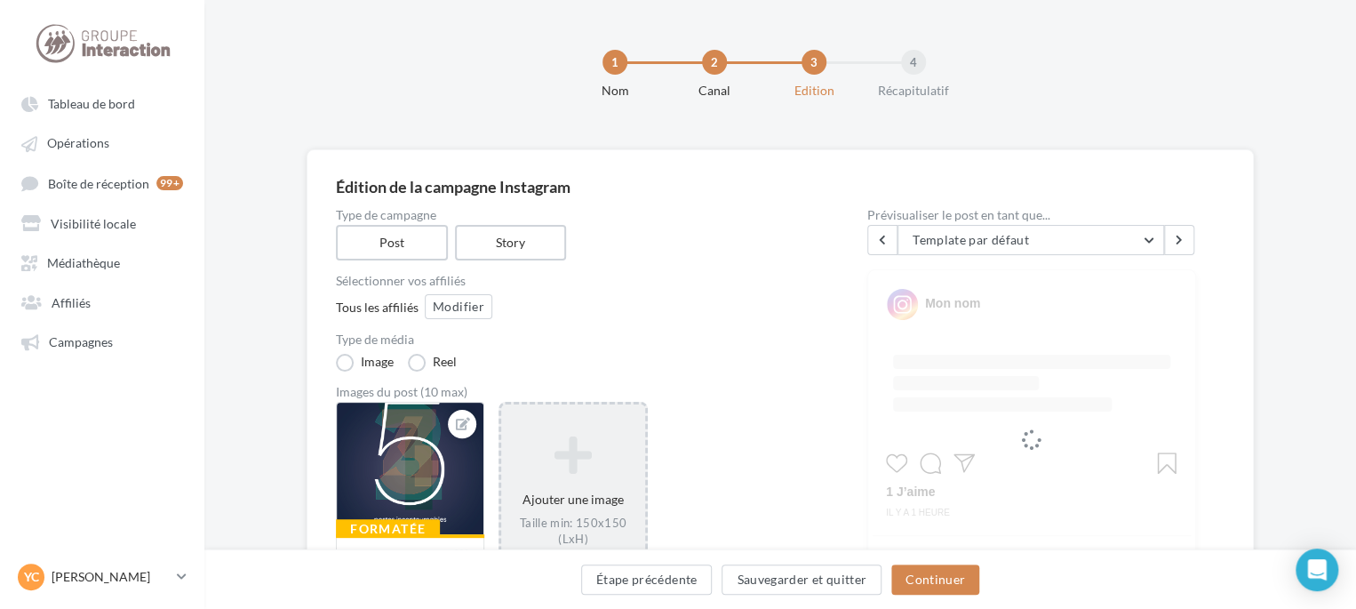
scroll to position [178, 0]
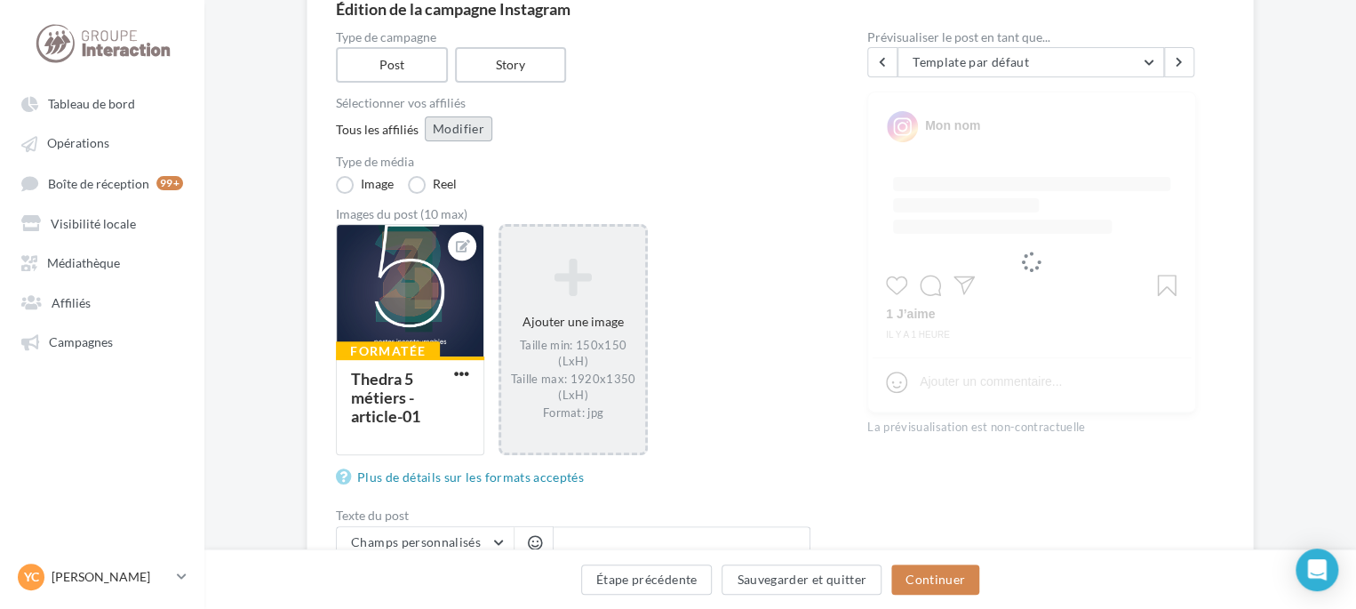
click at [443, 131] on button "Modifier" at bounding box center [459, 128] width 68 height 25
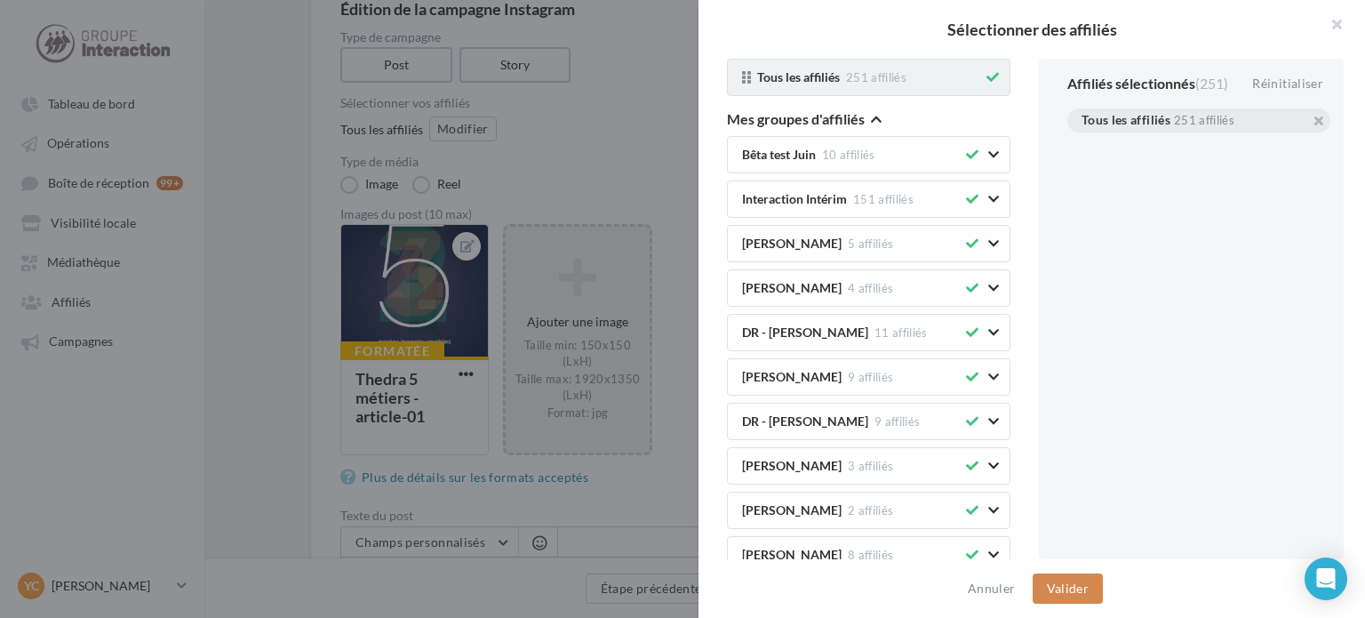
click at [986, 77] on icon at bounding box center [992, 77] width 12 height 12
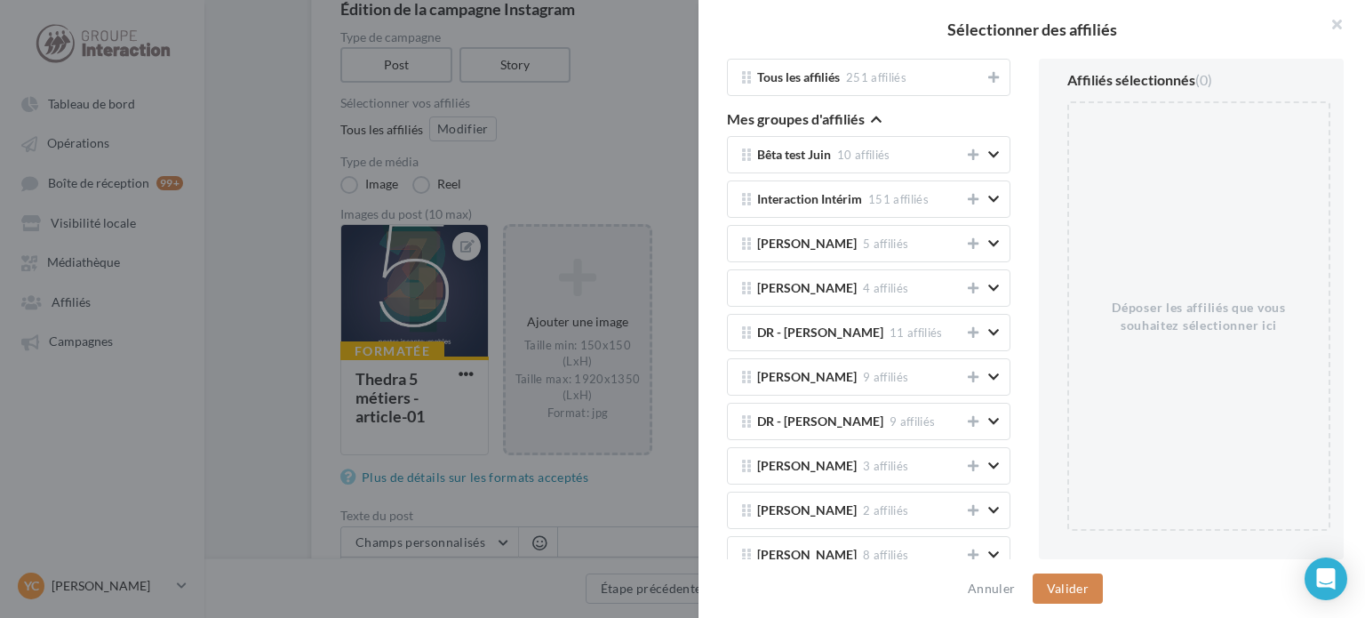
click at [864, 116] on span "Mes groupes d'affiliés" at bounding box center [796, 119] width 138 height 14
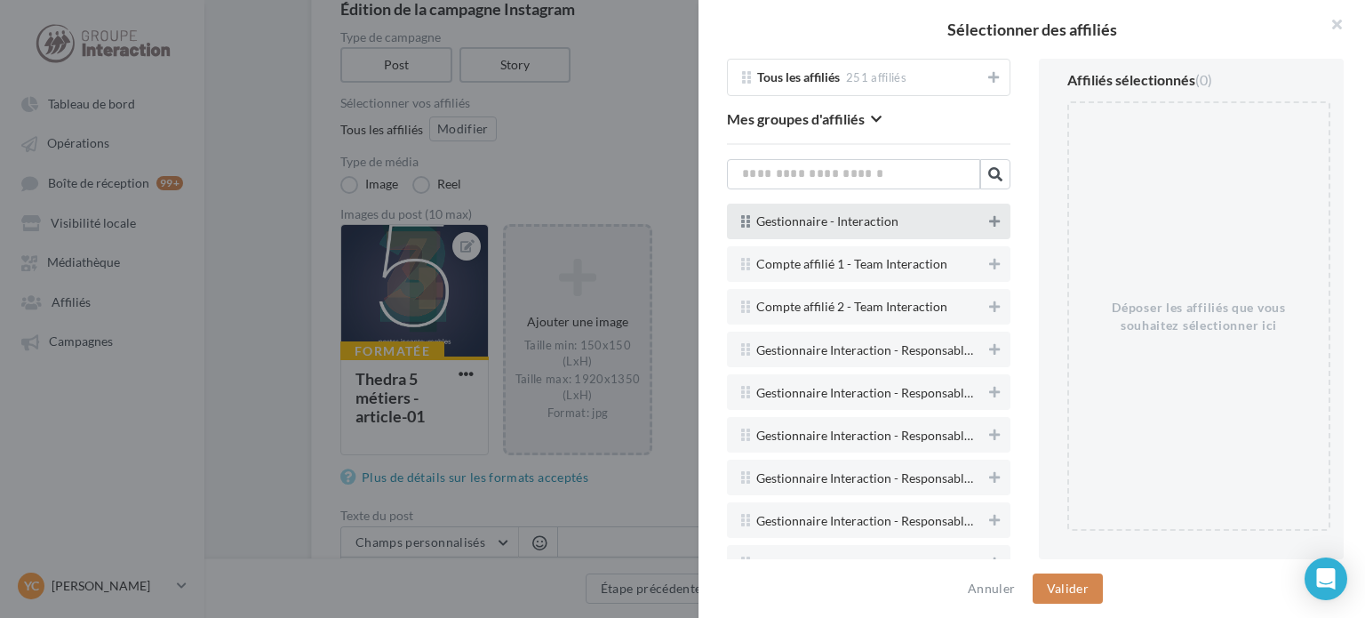
click at [986, 222] on button at bounding box center [995, 221] width 18 height 21
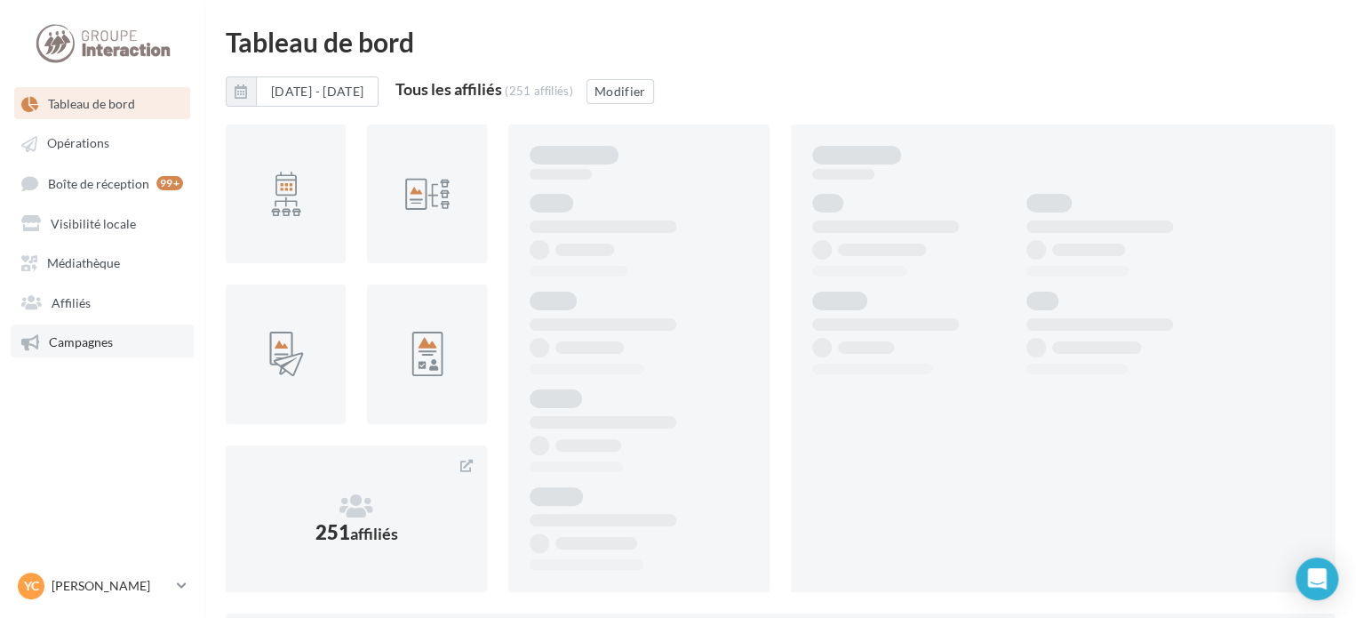
click at [84, 337] on span "Campagnes" at bounding box center [81, 341] width 64 height 15
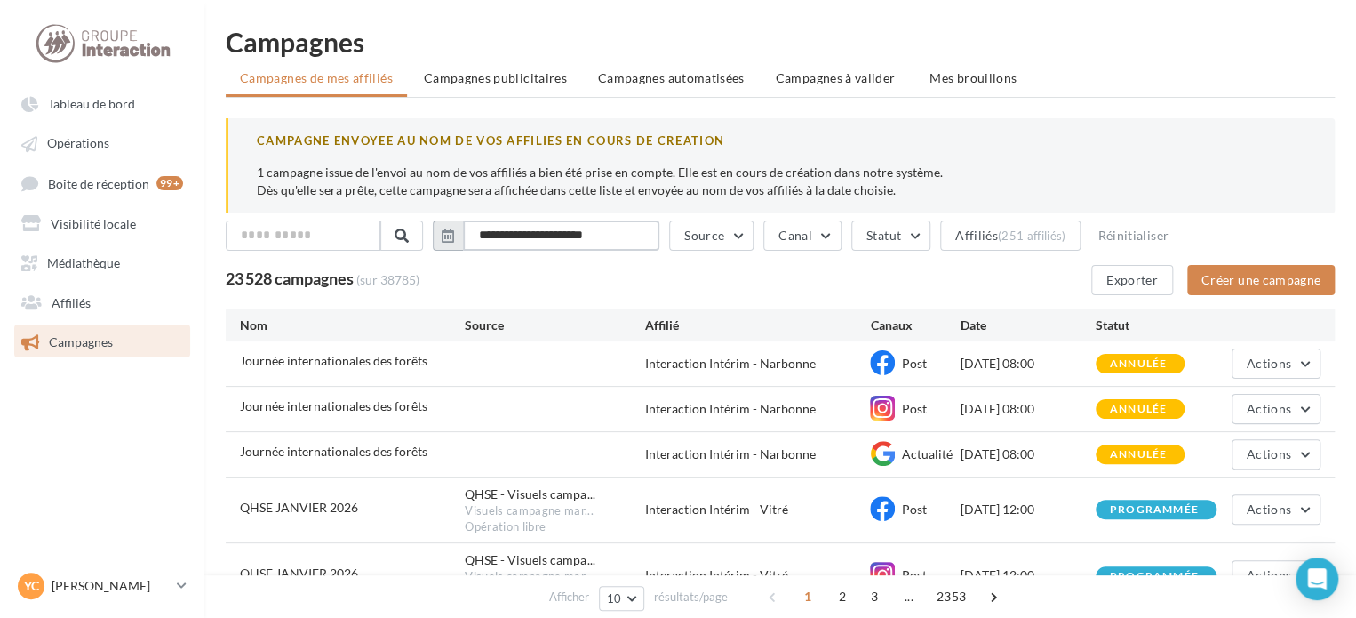
click at [541, 243] on input "**********" at bounding box center [561, 235] width 196 height 30
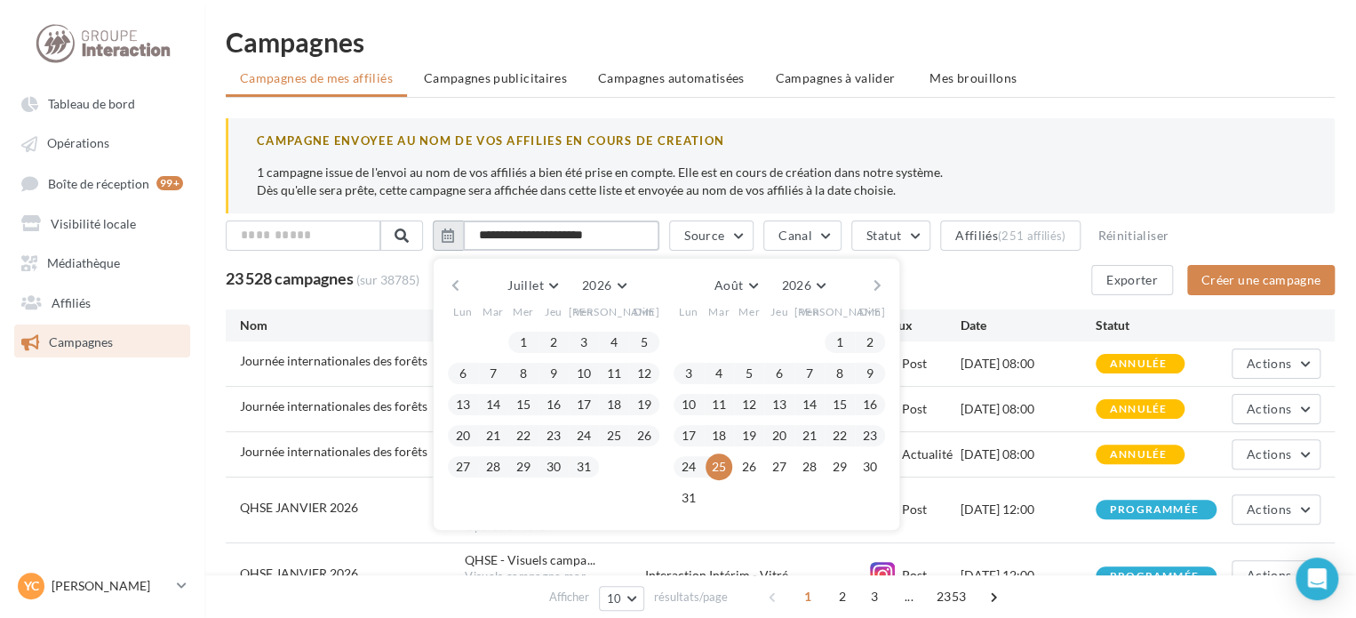
click at [506, 230] on input "**********" at bounding box center [561, 235] width 196 height 30
click at [643, 237] on input "**********" at bounding box center [561, 235] width 196 height 30
click at [555, 236] on input "**********" at bounding box center [561, 235] width 196 height 30
click at [658, 236] on input "**********" at bounding box center [561, 235] width 196 height 30
type input "**********"
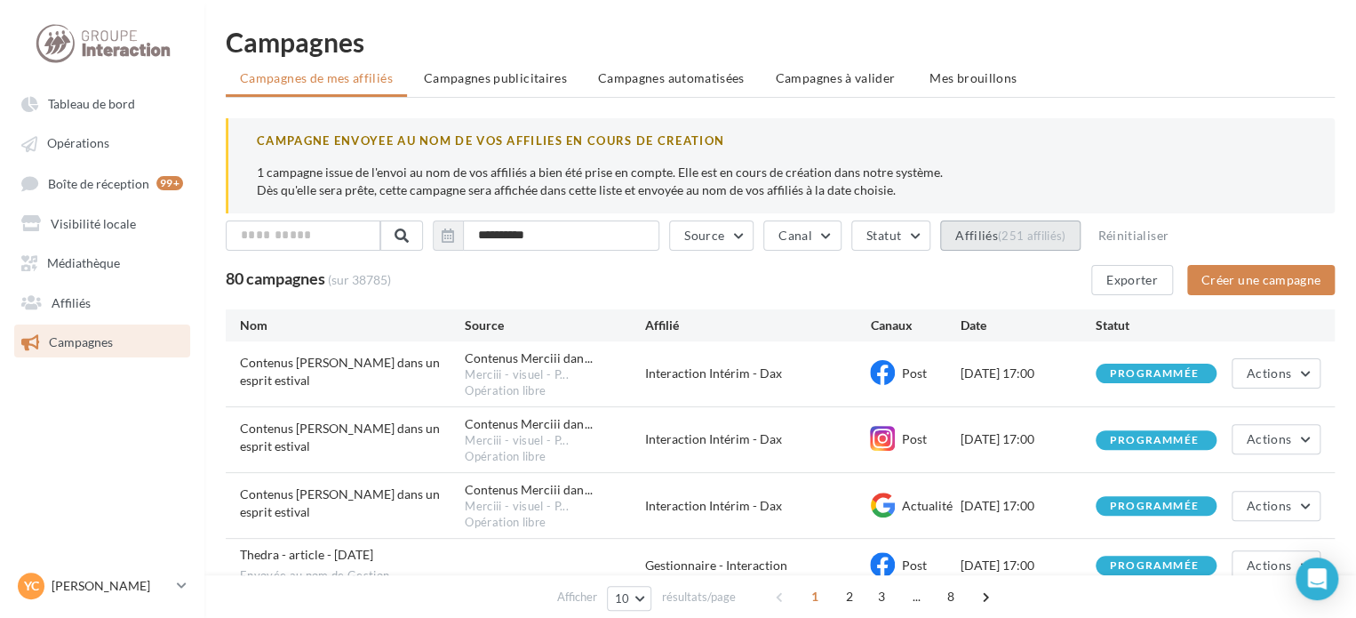
click at [1035, 230] on div "(251 affiliés)" at bounding box center [1032, 235] width 68 height 14
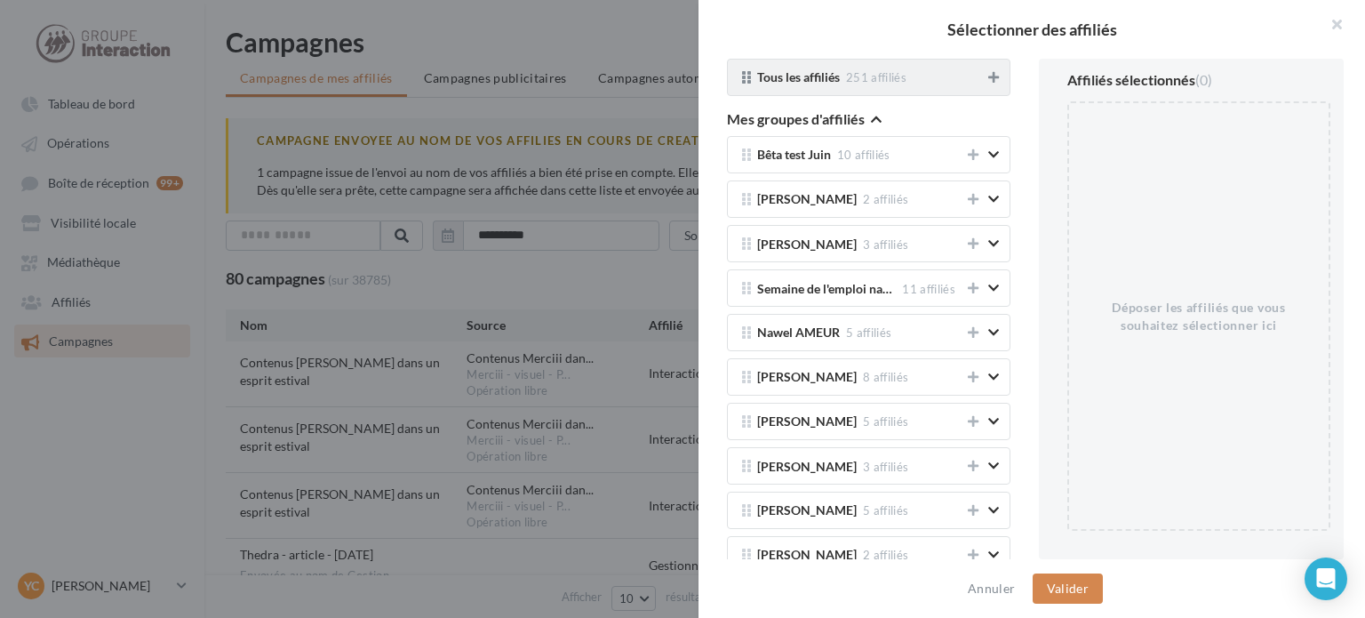
click at [988, 73] on icon at bounding box center [993, 77] width 11 height 12
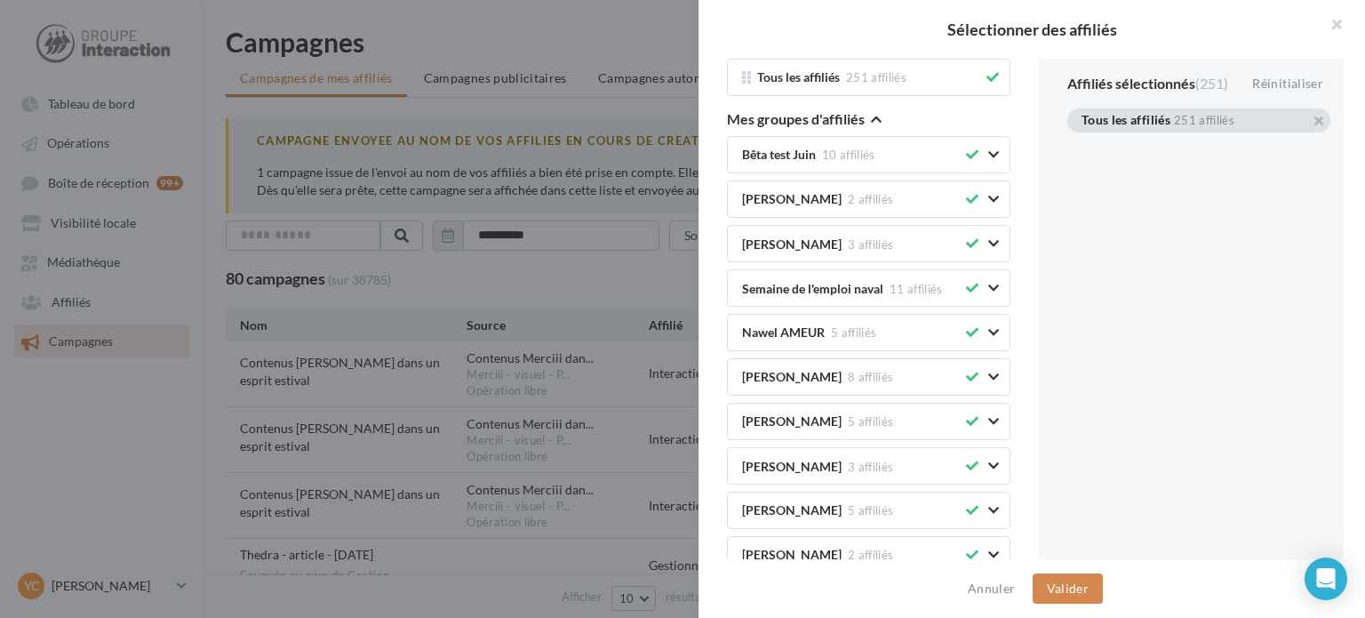
click at [875, 119] on icon "button" at bounding box center [876, 119] width 11 height 12
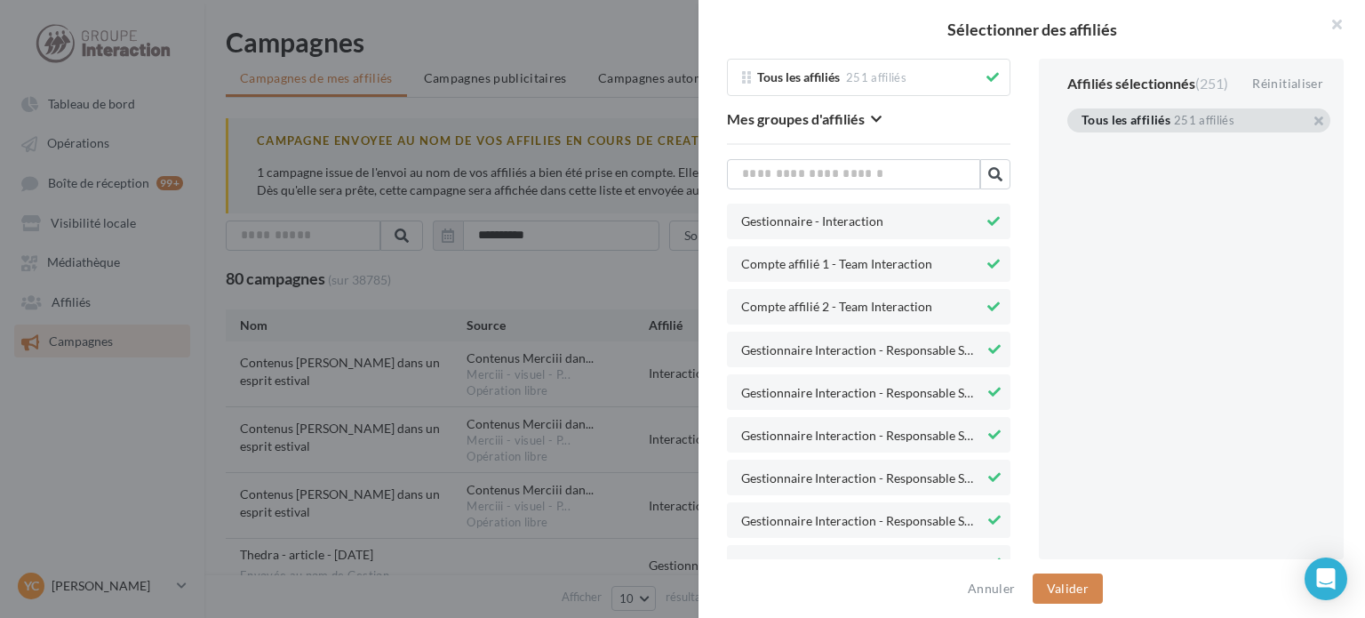
click at [984, 227] on button at bounding box center [994, 221] width 20 height 21
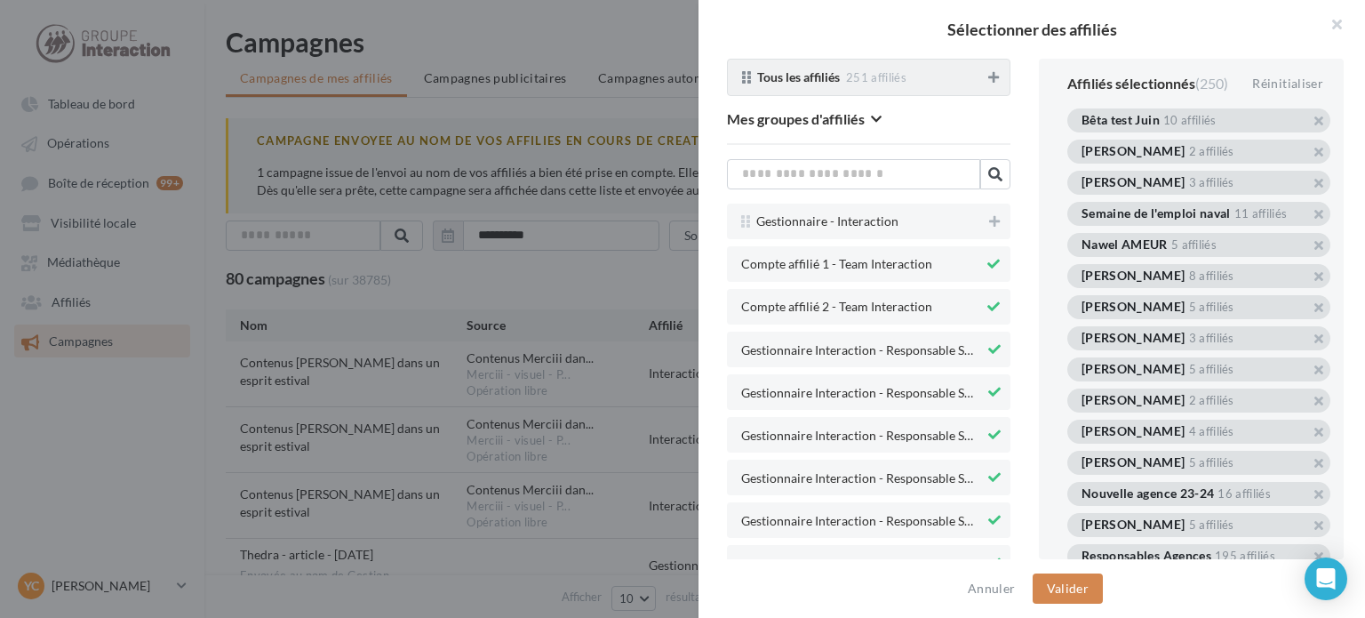
click at [988, 79] on icon at bounding box center [993, 77] width 11 height 12
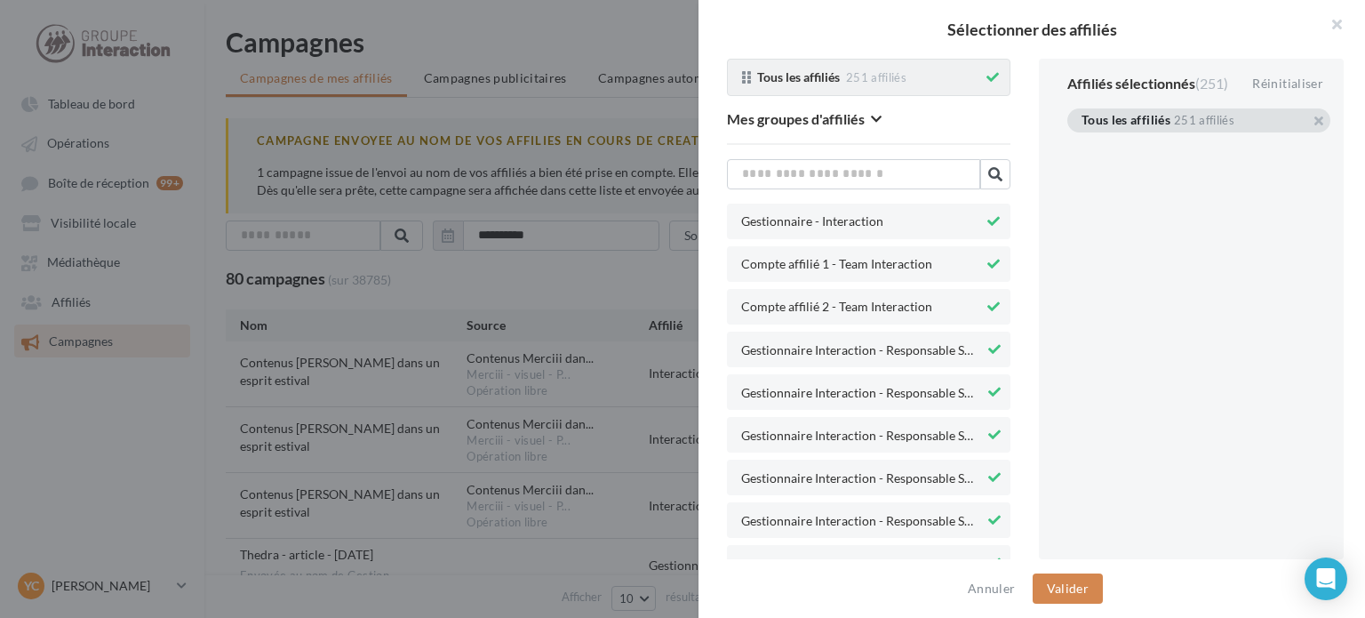
click at [986, 82] on icon at bounding box center [992, 77] width 12 height 12
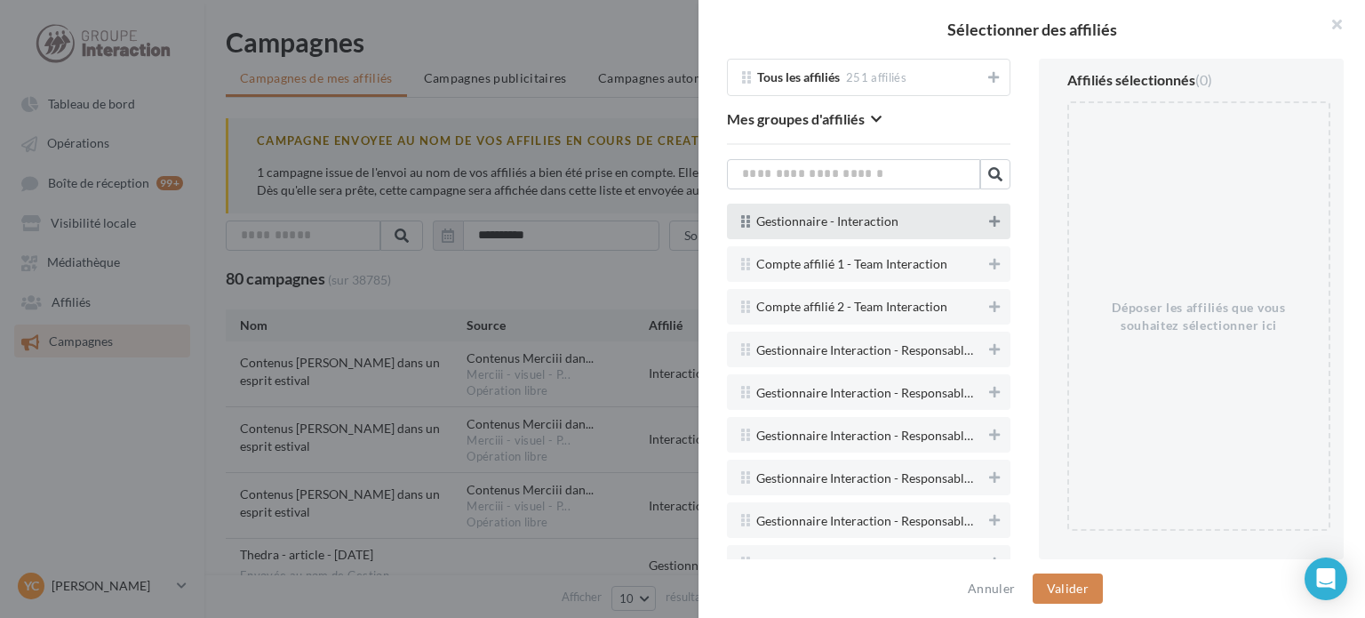
click at [986, 220] on button at bounding box center [995, 221] width 18 height 21
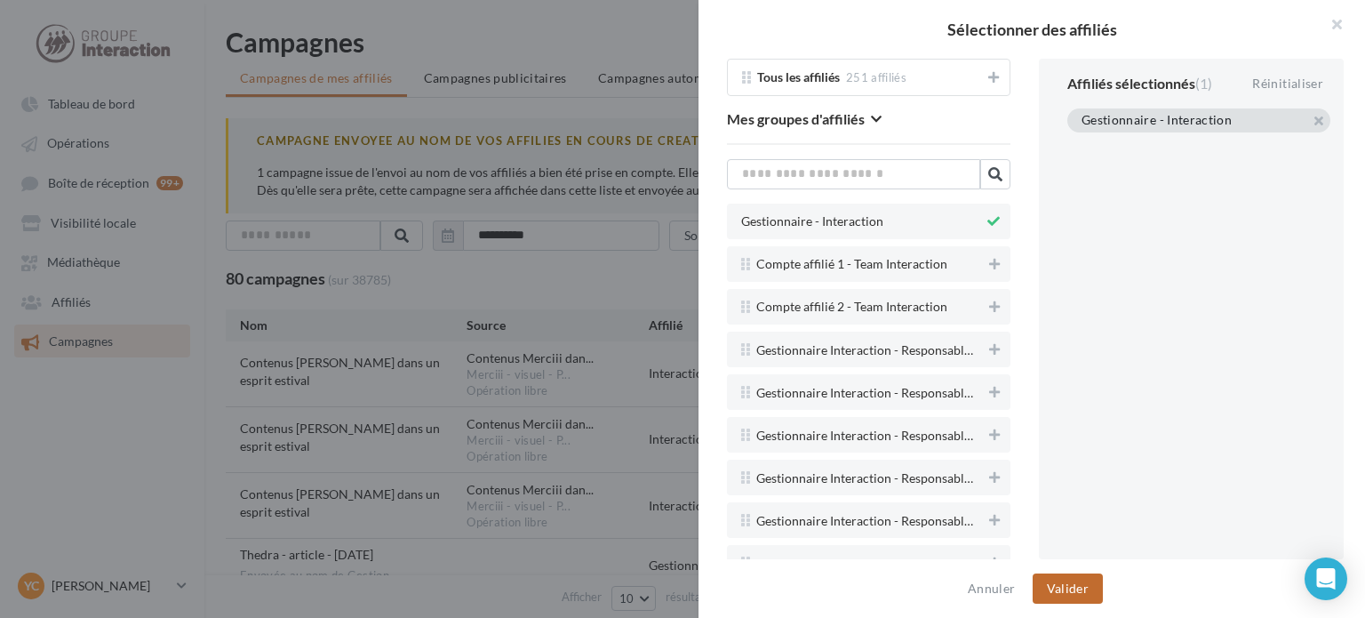
click at [1066, 585] on button "Valider" at bounding box center [1068, 588] width 70 height 30
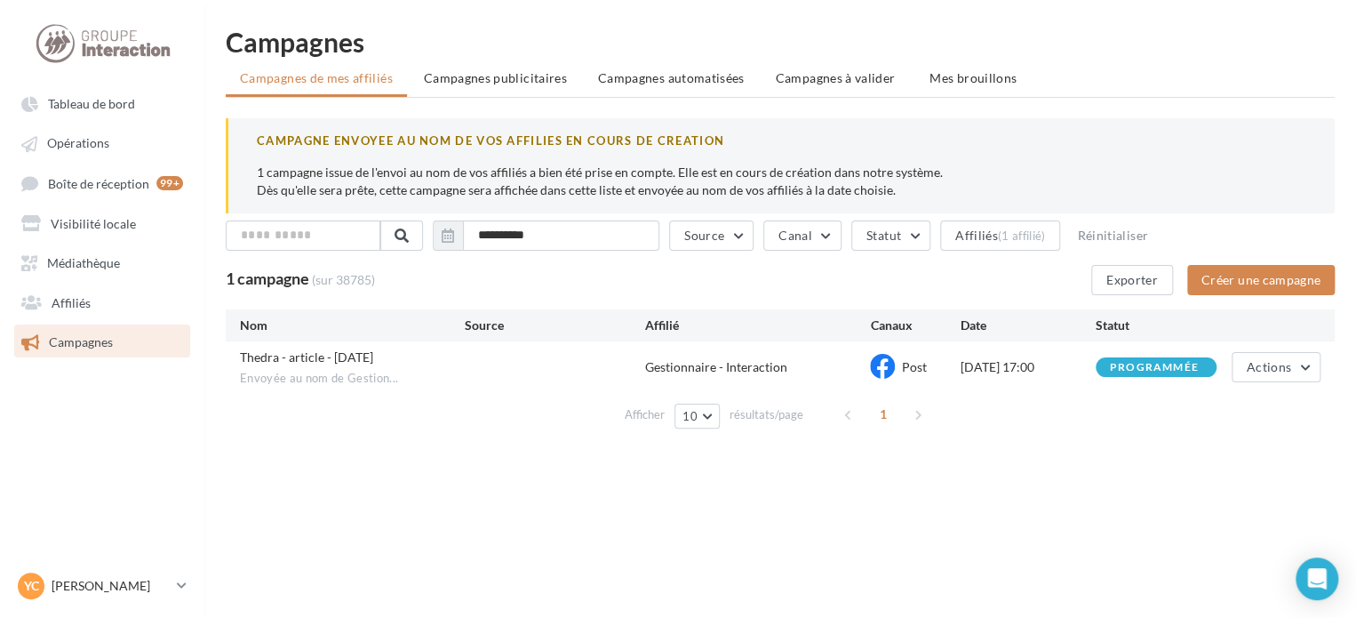
click at [101, 341] on span "Campagnes" at bounding box center [81, 341] width 64 height 15
click at [1224, 271] on button "Créer une campagne" at bounding box center [1261, 280] width 148 height 30
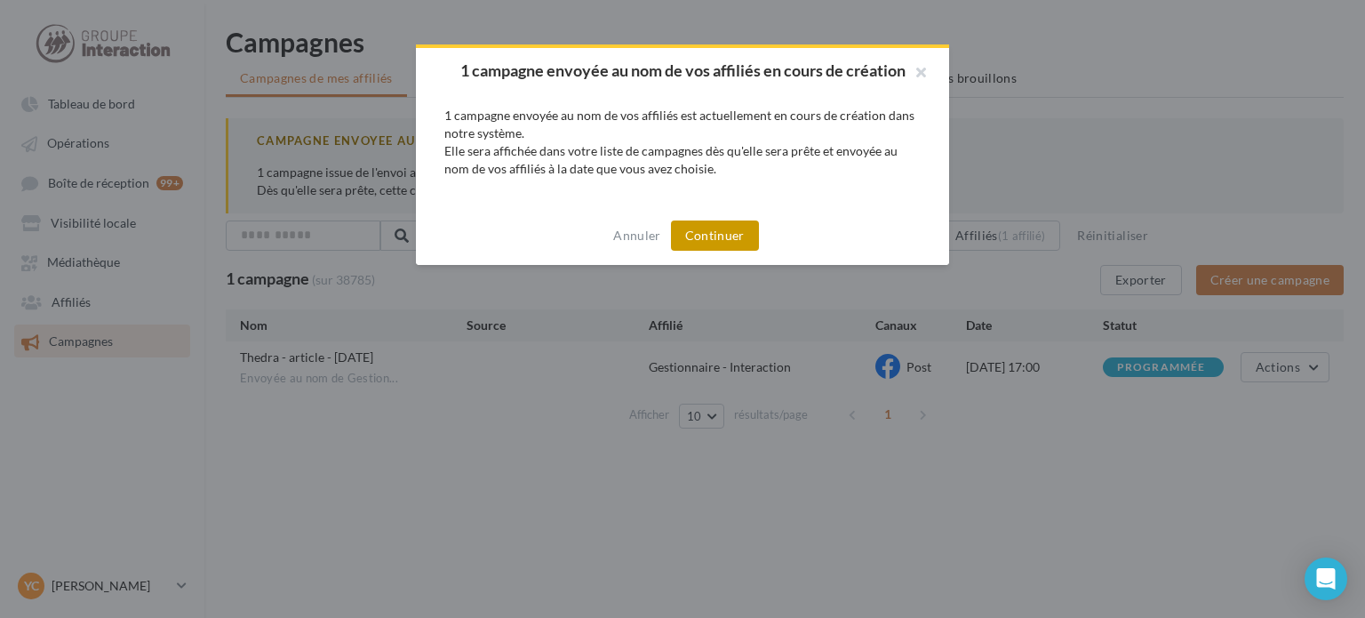
click at [716, 230] on button "Continuer" at bounding box center [715, 235] width 88 height 30
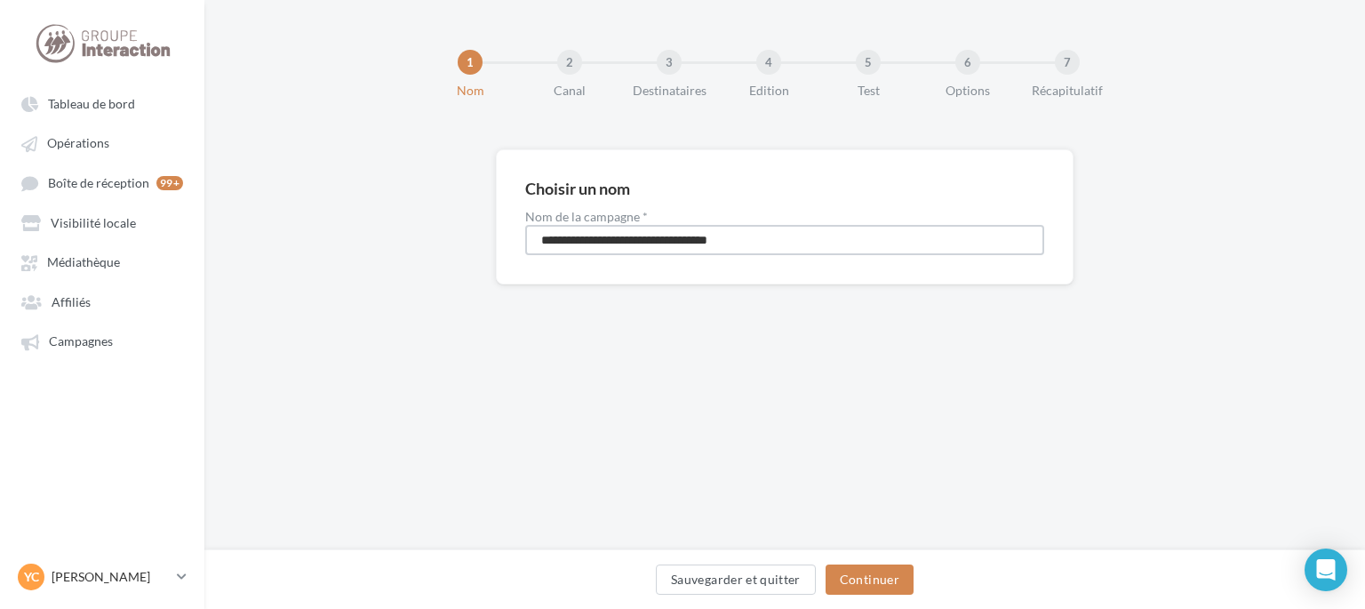
drag, startPoint x: 526, startPoint y: 251, endPoint x: 257, endPoint y: 240, distance: 269.5
click at [270, 256] on div "**********" at bounding box center [784, 245] width 1161 height 192
click at [668, 238] on input "**********" at bounding box center [784, 240] width 519 height 30
click at [690, 233] on input "**********" at bounding box center [784, 240] width 519 height 30
type input "**********"
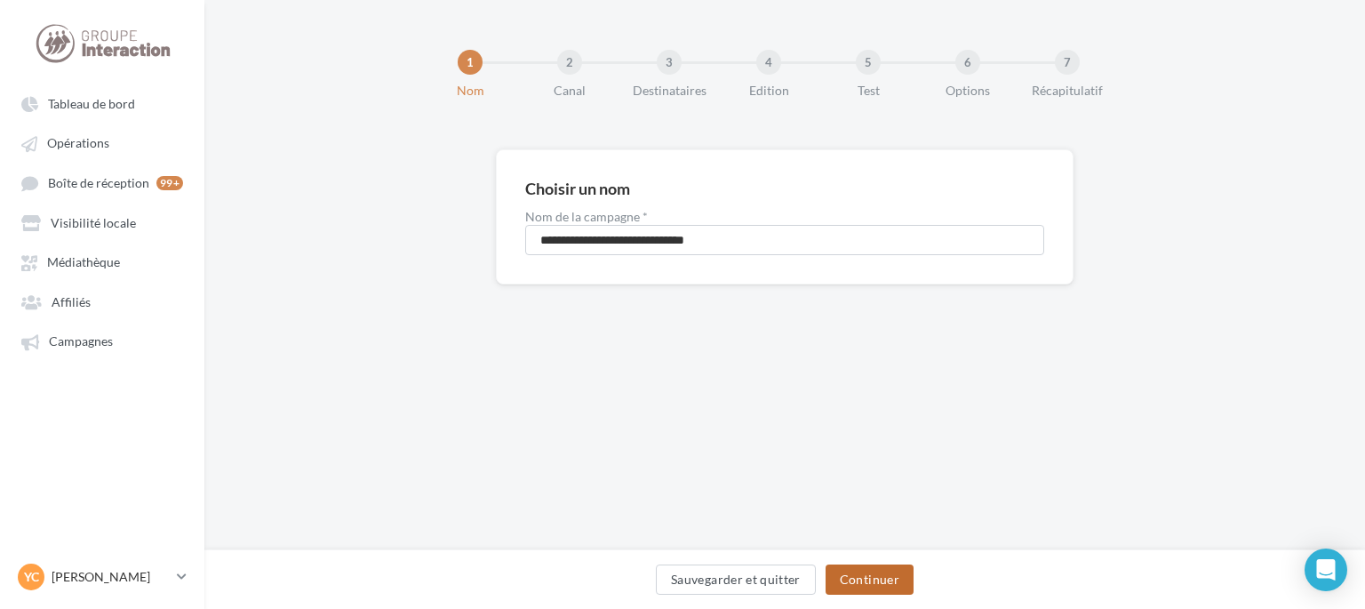
click at [890, 572] on button "Continuer" at bounding box center [870, 579] width 88 height 30
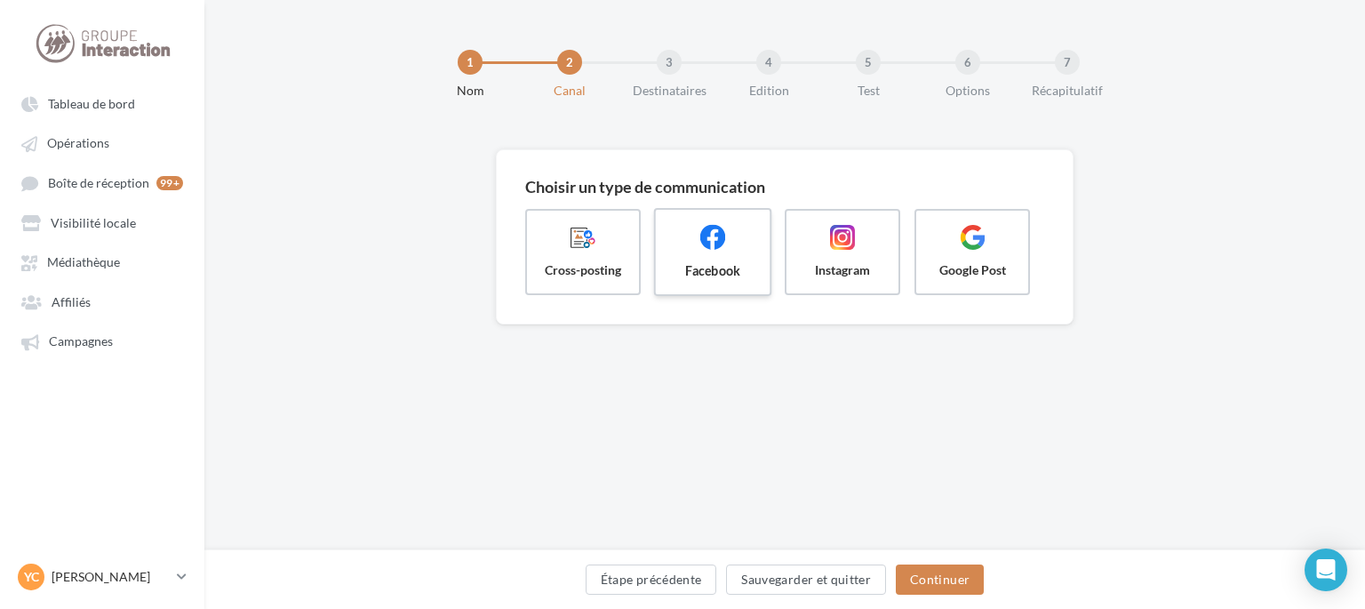
click at [662, 262] on label "Facebook" at bounding box center [713, 252] width 118 height 88
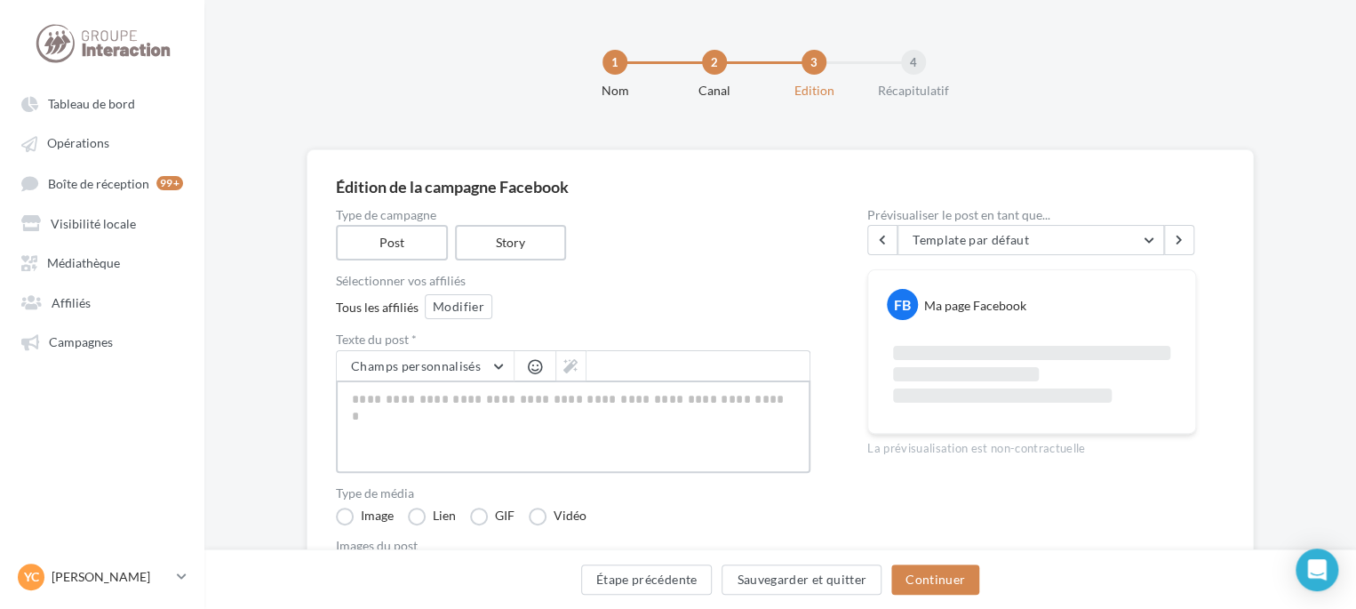
click at [453, 419] on textarea at bounding box center [573, 426] width 475 height 92
paste textarea "**********"
type textarea "**********"
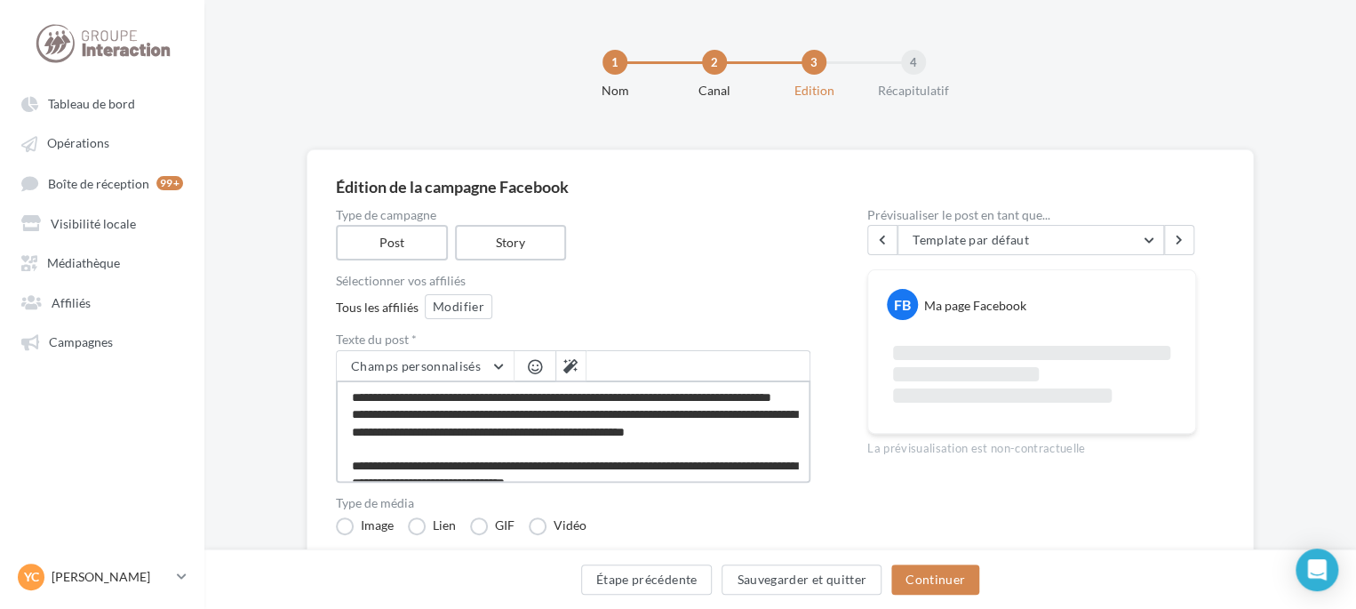
click at [532, 417] on textarea "**********" at bounding box center [573, 431] width 475 height 102
type textarea "**********"
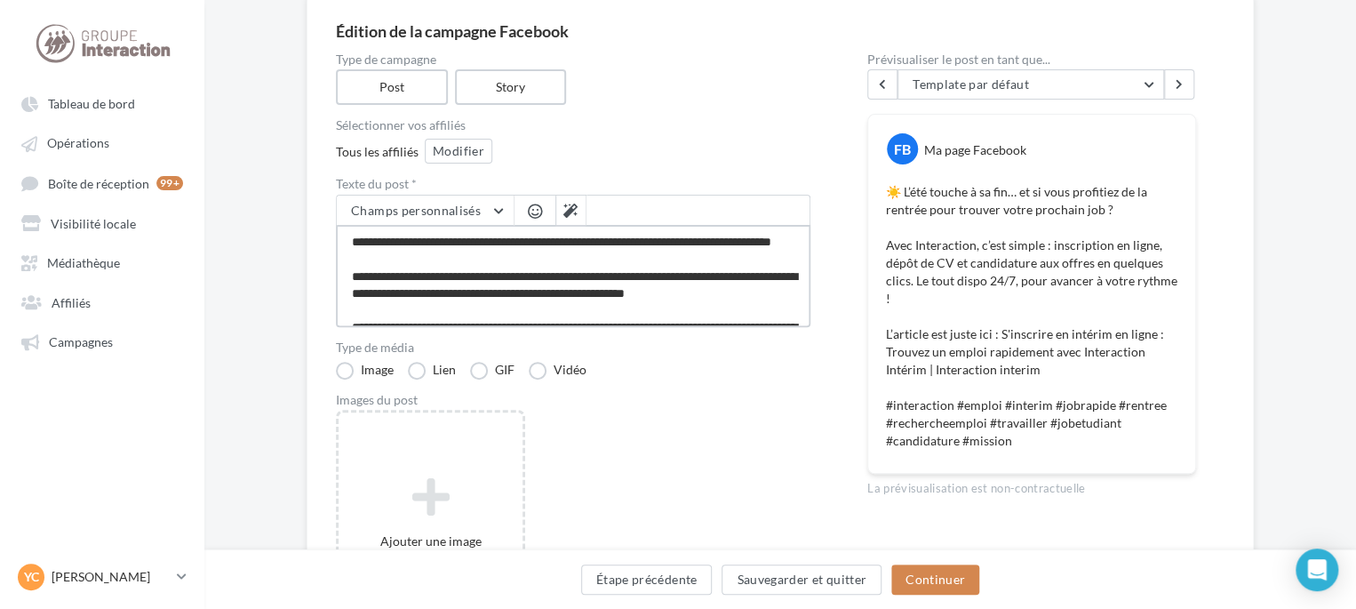
scroll to position [178, 0]
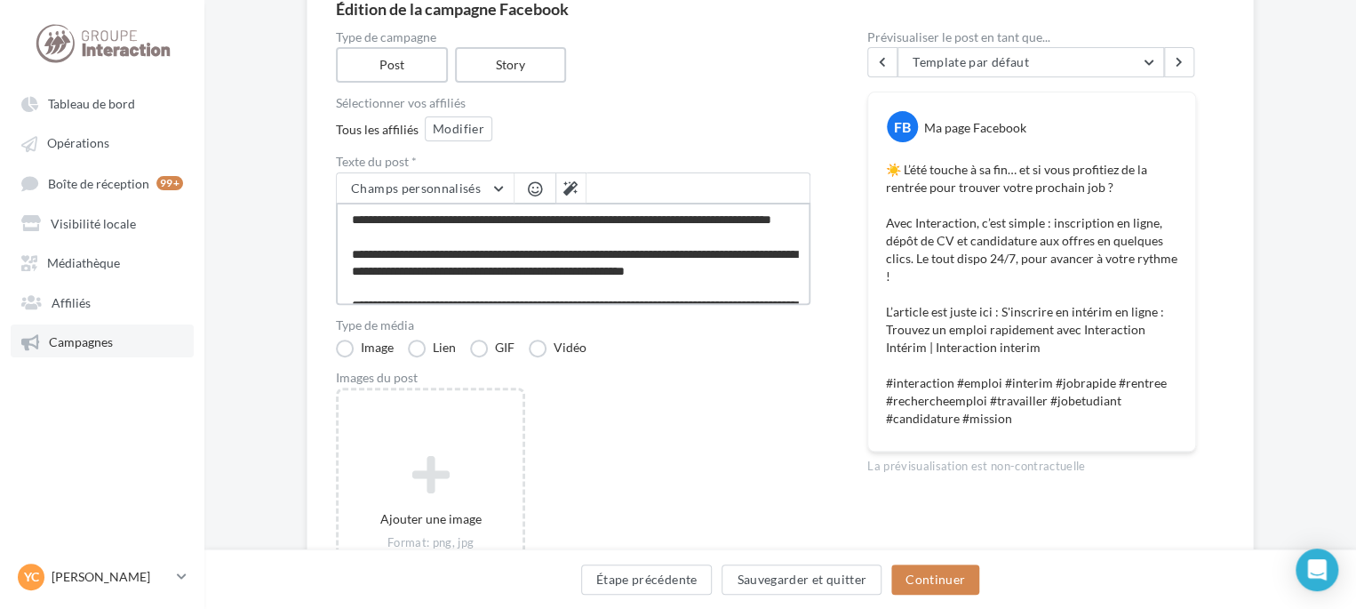
type textarea "**********"
click at [140, 339] on link "Campagnes" at bounding box center [102, 340] width 183 height 32
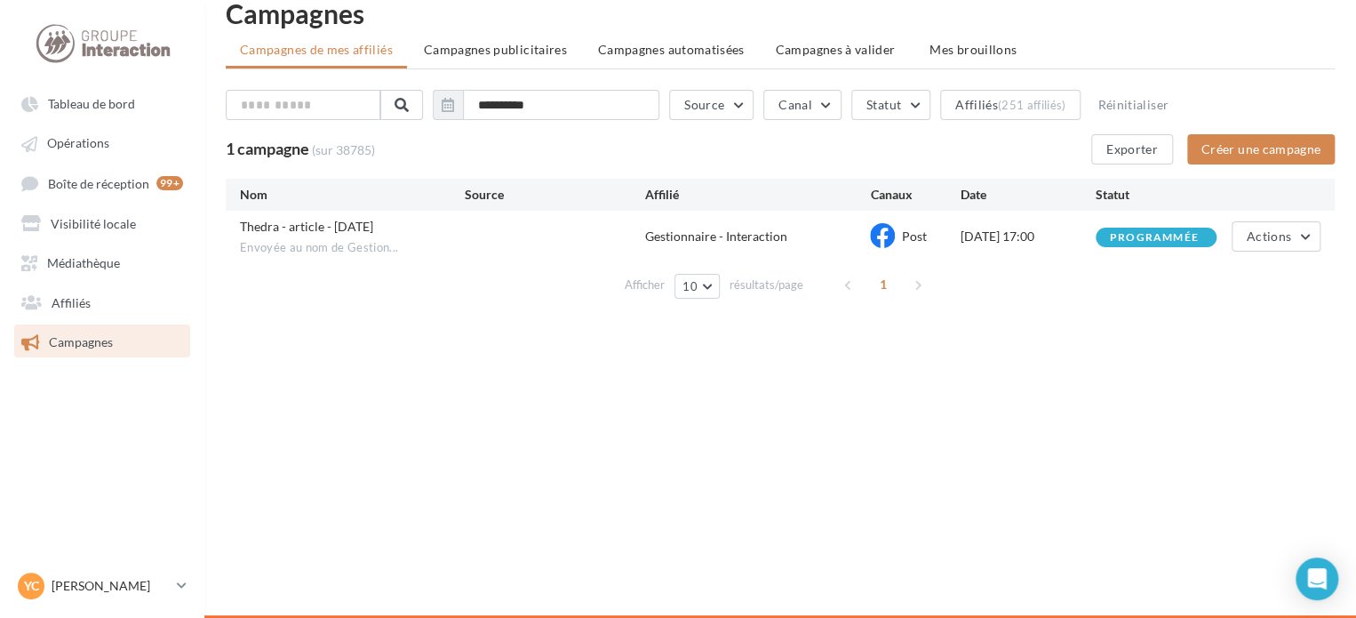
scroll to position [28, 0]
click at [1269, 244] on button "Actions" at bounding box center [1276, 236] width 89 height 30
click at [1226, 281] on button "Voir les résultats" at bounding box center [1232, 278] width 178 height 46
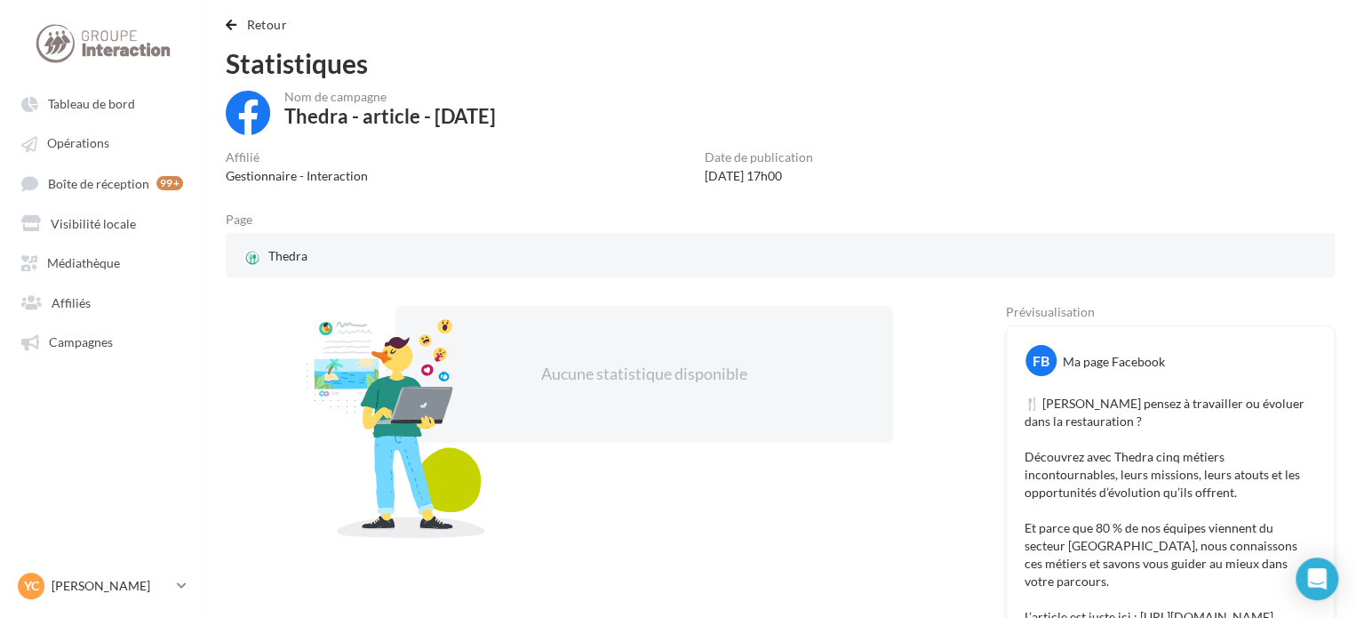
scroll to position [178, 0]
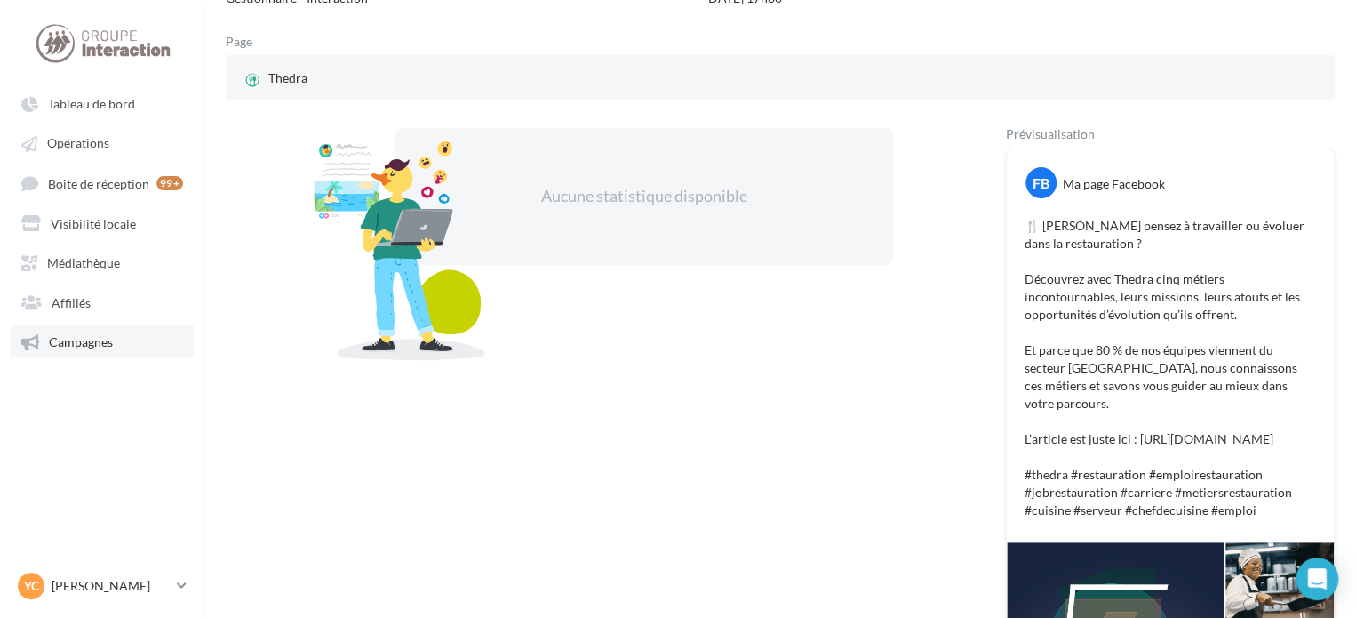
click at [100, 338] on span "Campagnes" at bounding box center [81, 341] width 64 height 15
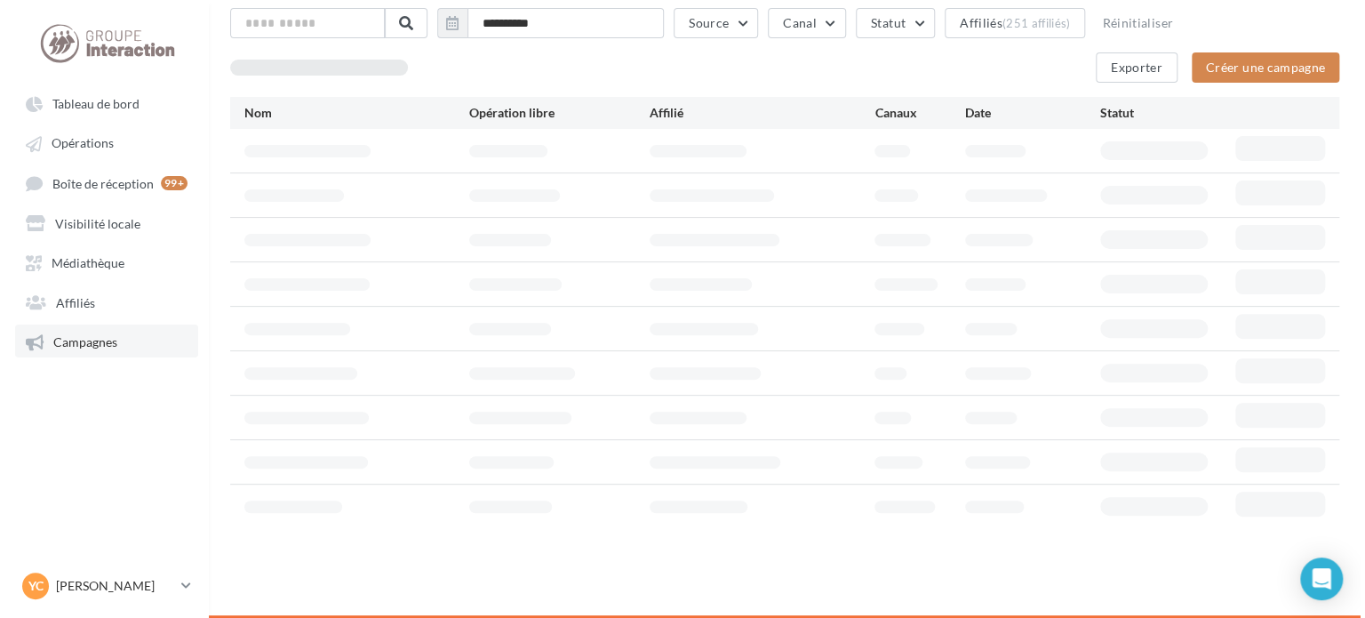
scroll to position [28, 0]
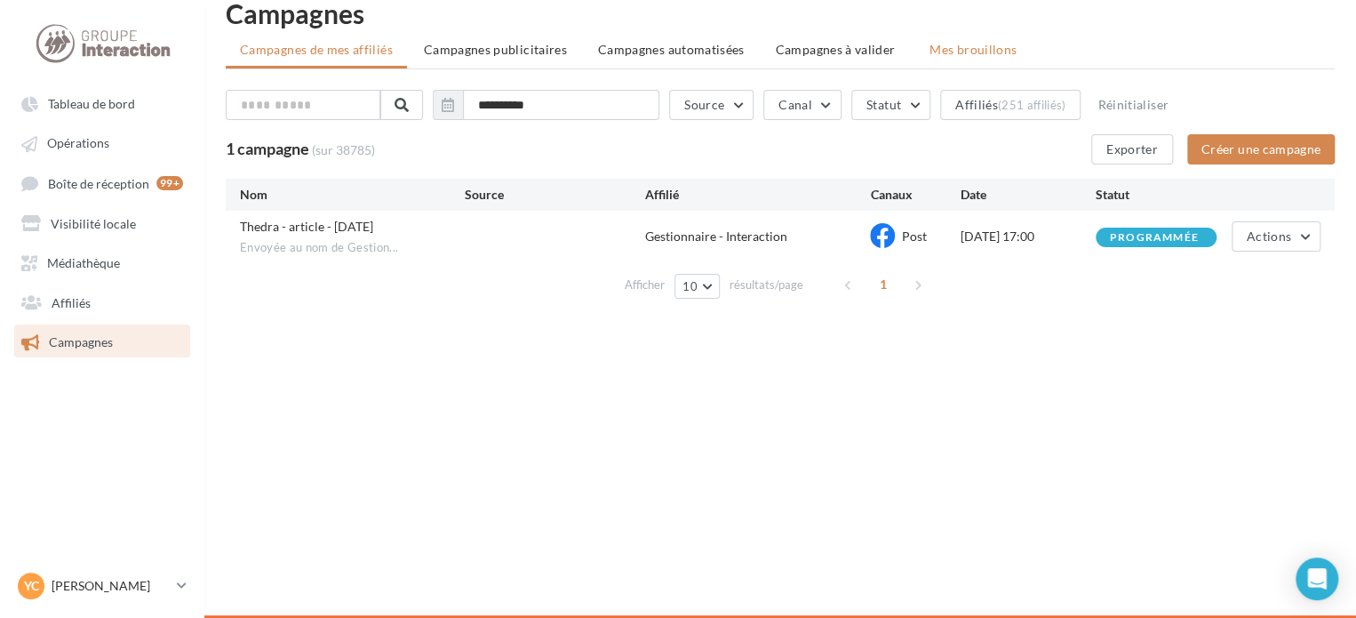
click at [961, 56] on span "Mes brouillons" at bounding box center [973, 49] width 87 height 15
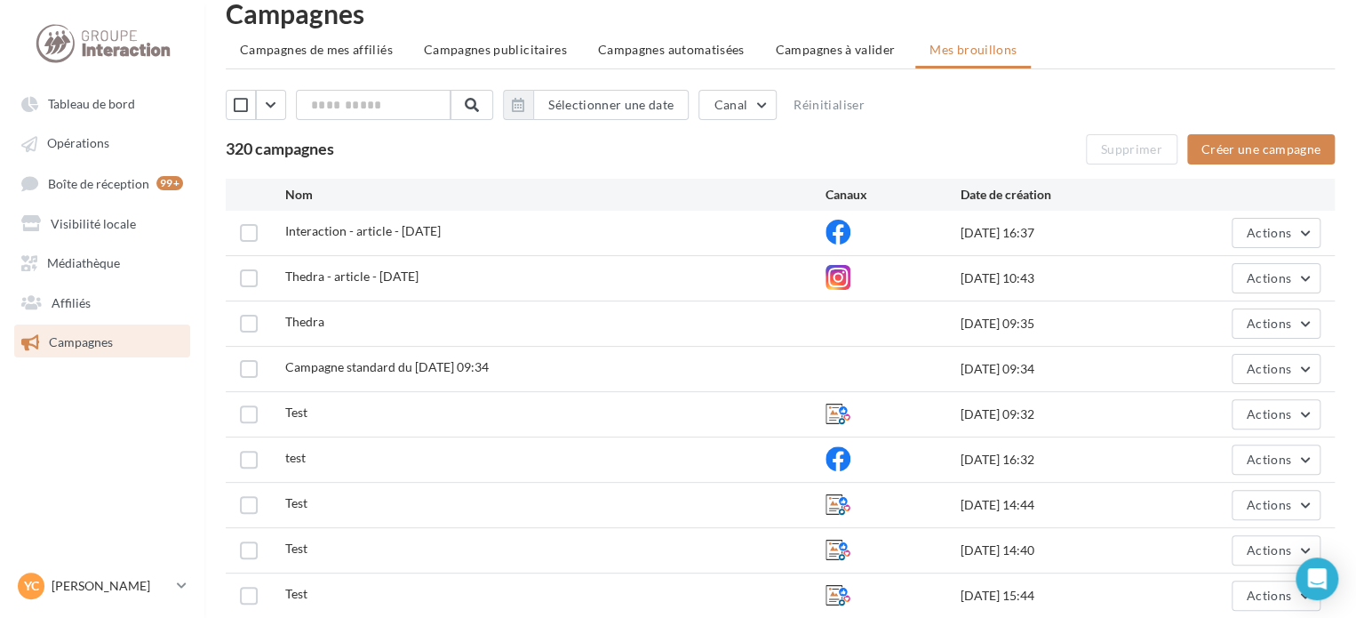
click at [1322, 232] on div "Interaction - article - 22/08/25 25/08/2025 16:37 Actions" at bounding box center [780, 233] width 1109 height 44
click at [1294, 231] on button "Actions" at bounding box center [1276, 233] width 89 height 30
click at [1212, 269] on button "Editer" at bounding box center [1232, 275] width 178 height 46
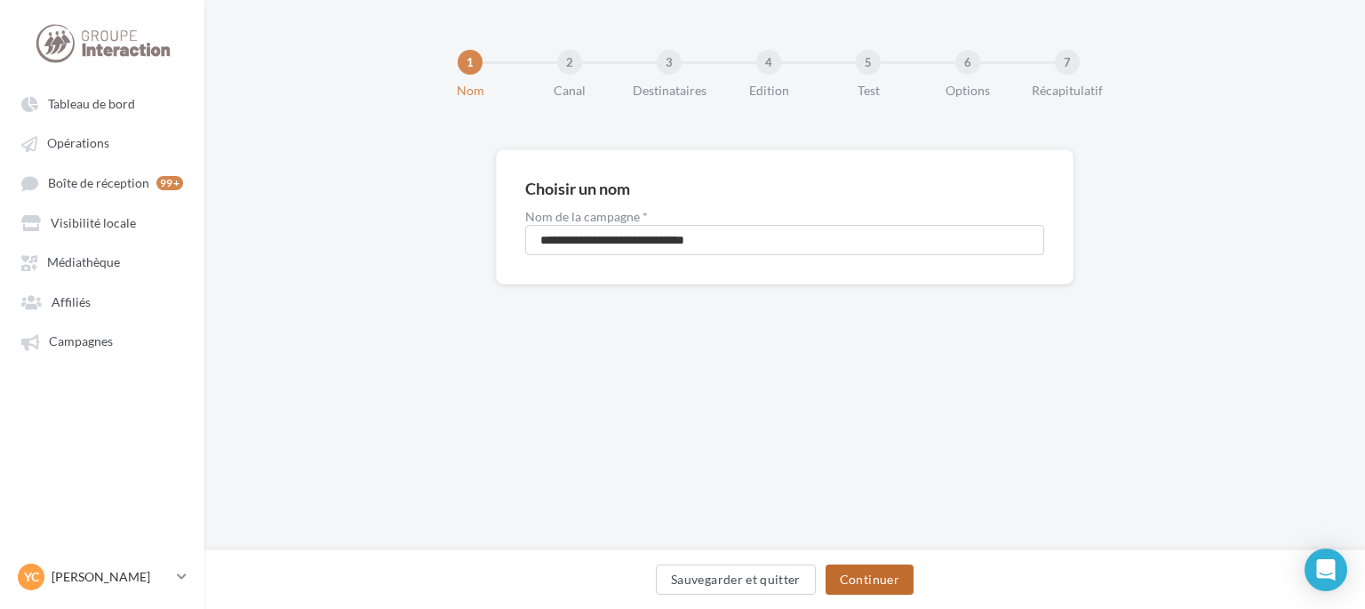
click at [885, 569] on button "Continuer" at bounding box center [870, 579] width 88 height 30
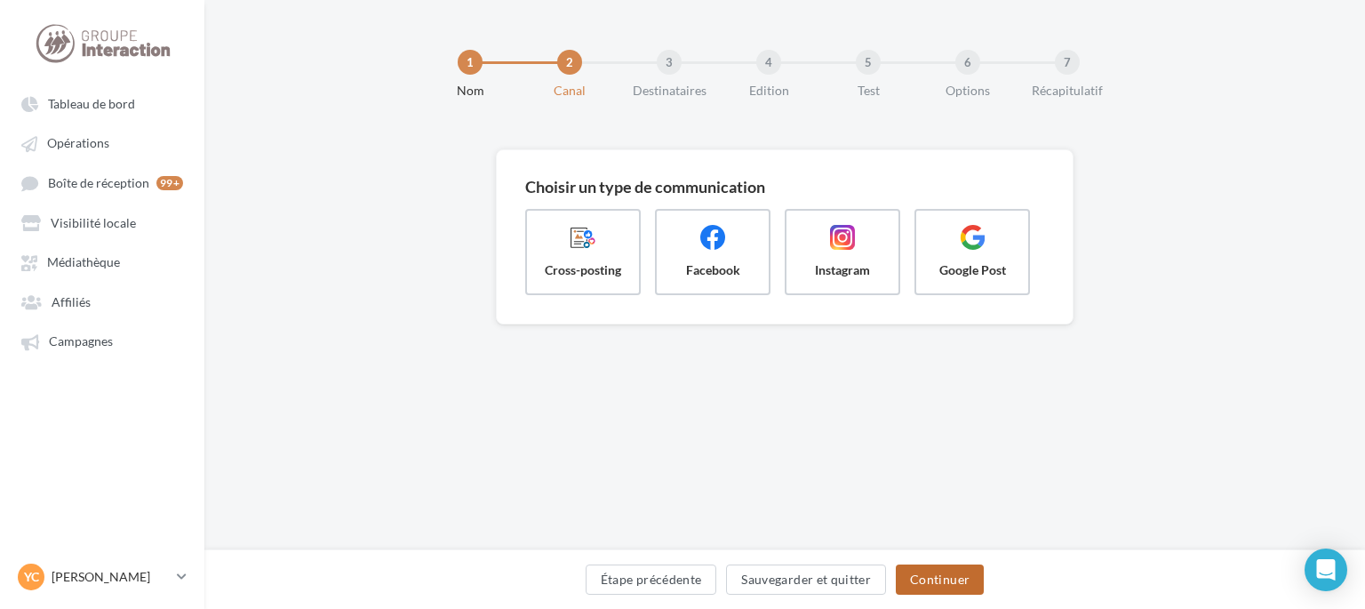
click at [974, 581] on button "Continuer" at bounding box center [940, 579] width 88 height 30
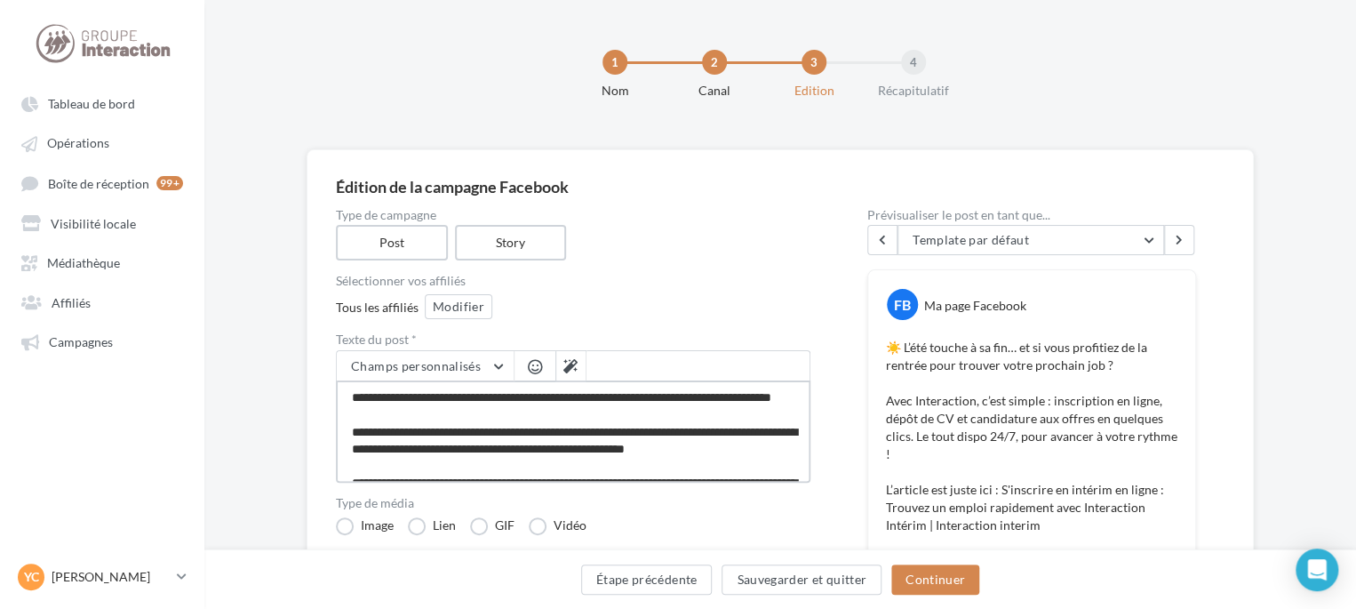
scroll to position [103, 0]
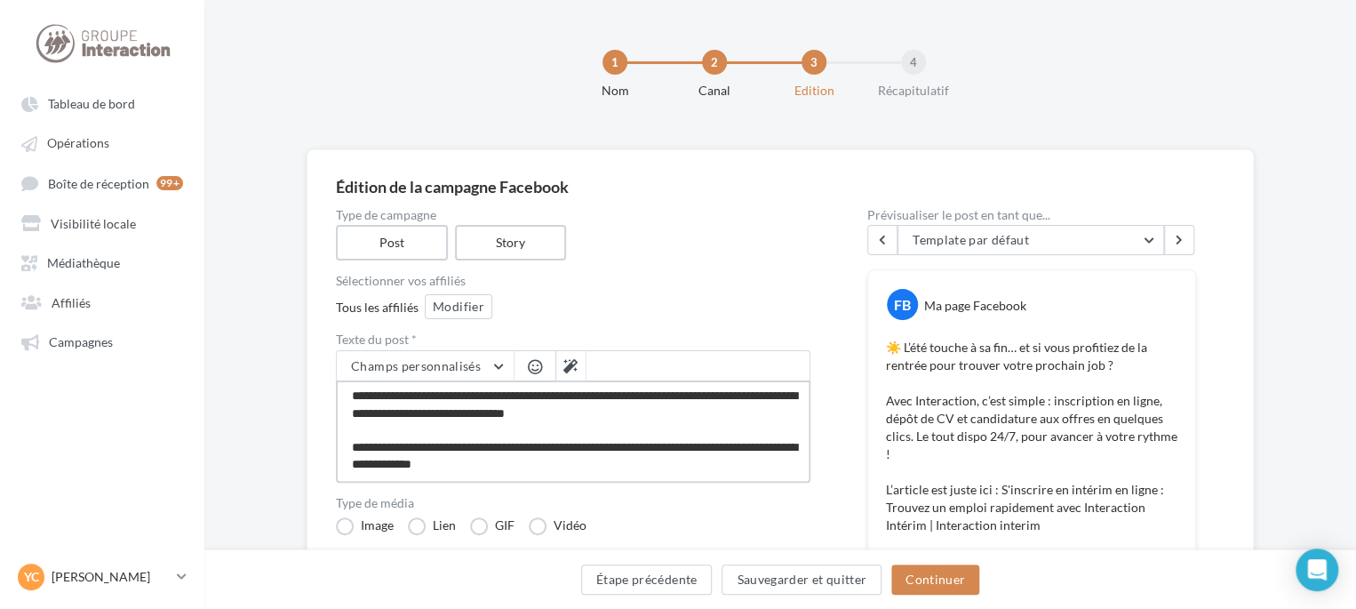
drag, startPoint x: 346, startPoint y: 389, endPoint x: 970, endPoint y: 533, distance: 641.1
click at [970, 533] on div "Type de campagne Post Story Sélectionner vos affiliés Tous les affiliés Modifie…" at bounding box center [780, 508] width 889 height 599
paste textarea "**********"
type textarea "**********"
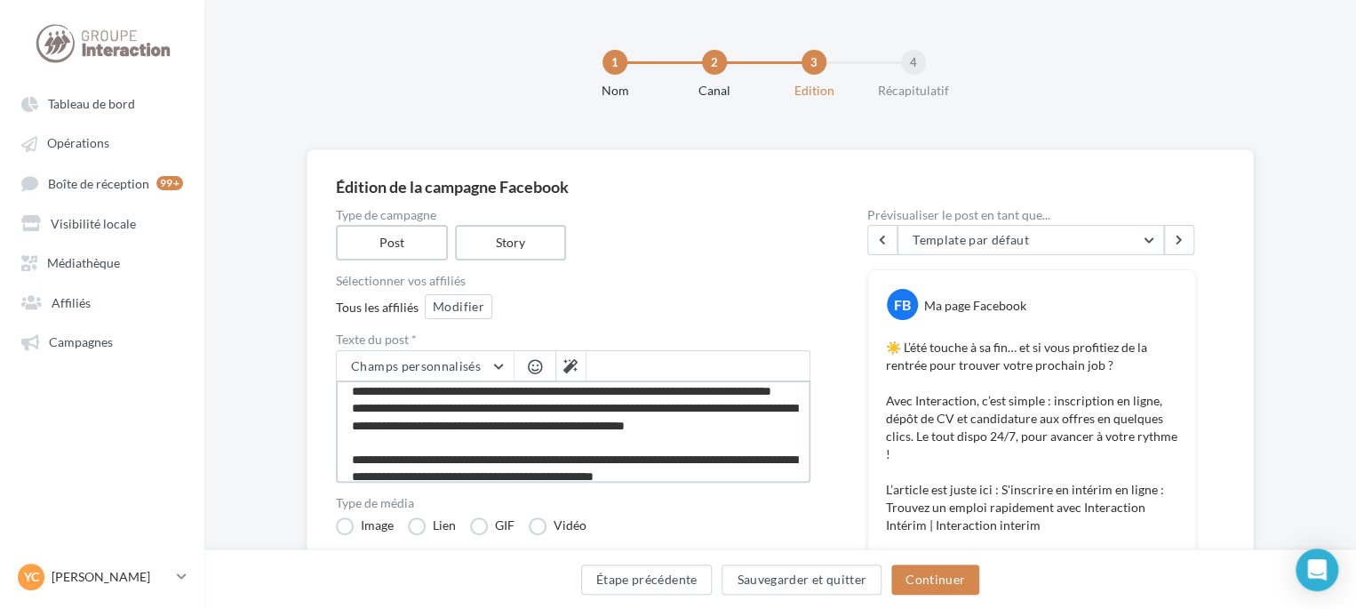
scroll to position [0, 0]
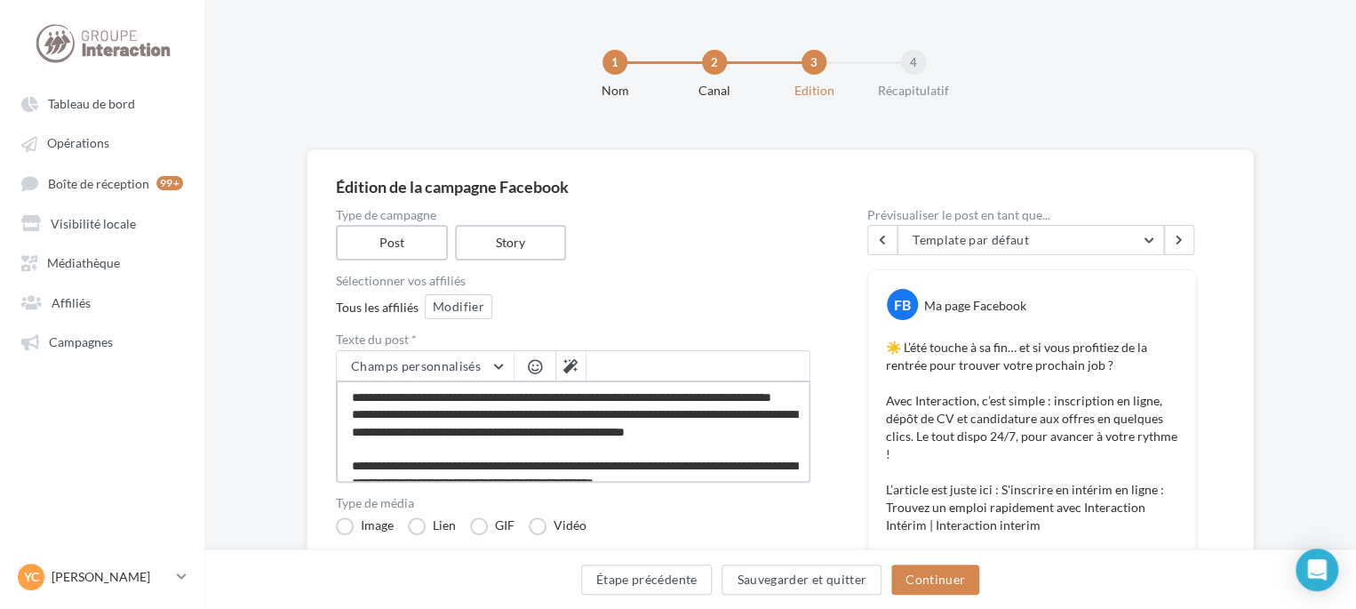
click at [551, 411] on textarea "**********" at bounding box center [573, 431] width 475 height 102
type textarea "**********"
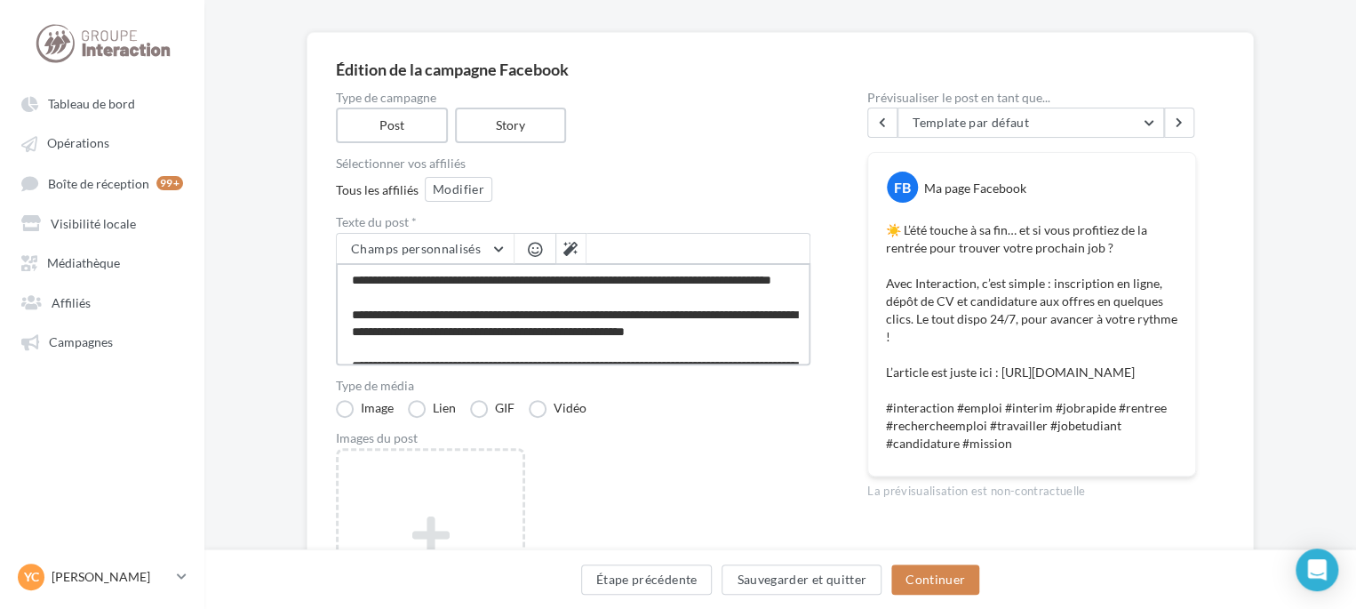
scroll to position [89, 0]
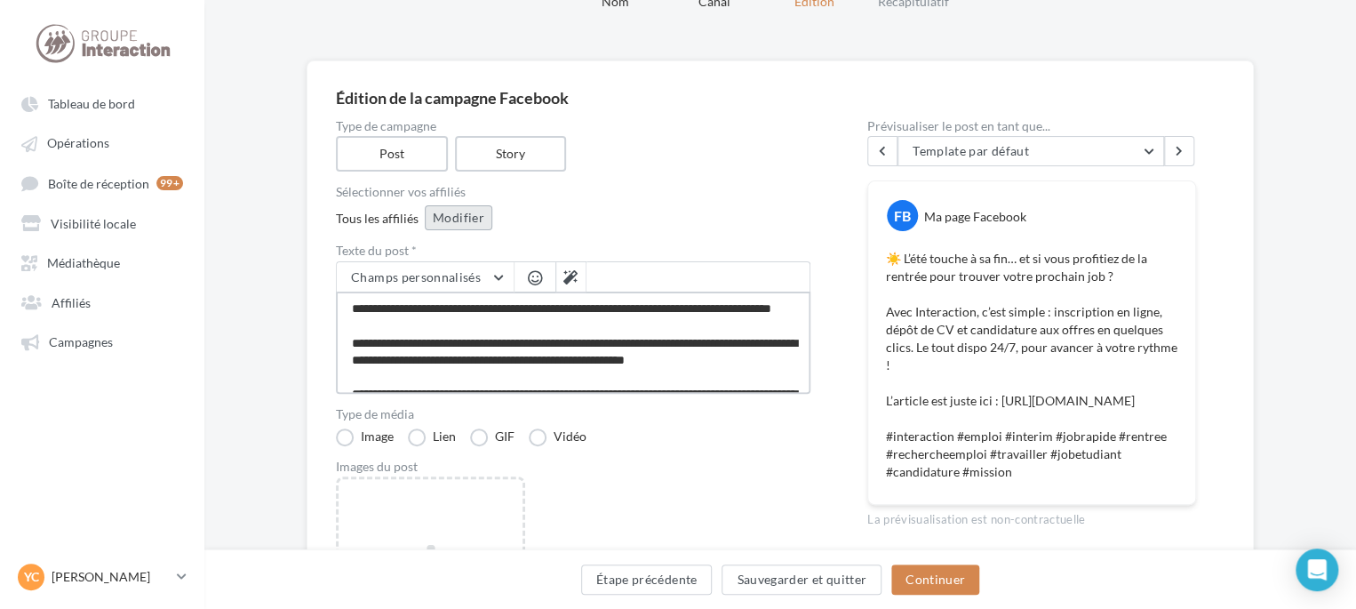
type textarea "**********"
click at [475, 220] on button "Modifier" at bounding box center [459, 217] width 68 height 25
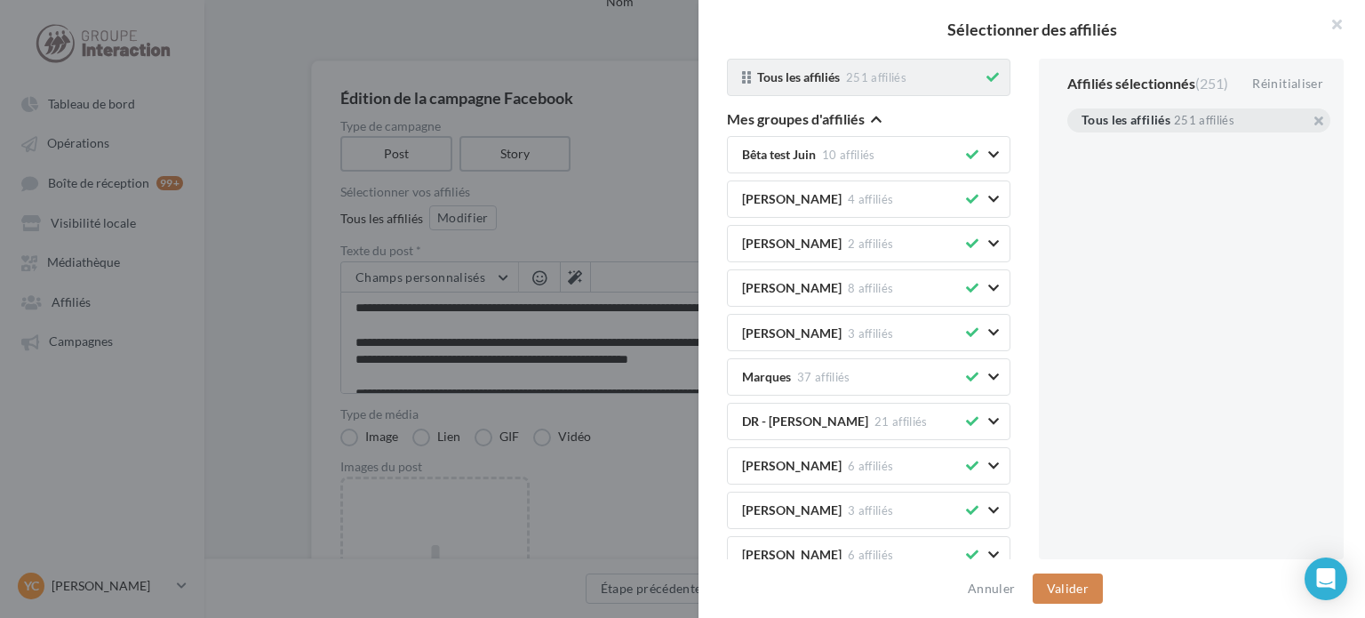
click at [985, 82] on button at bounding box center [993, 77] width 20 height 21
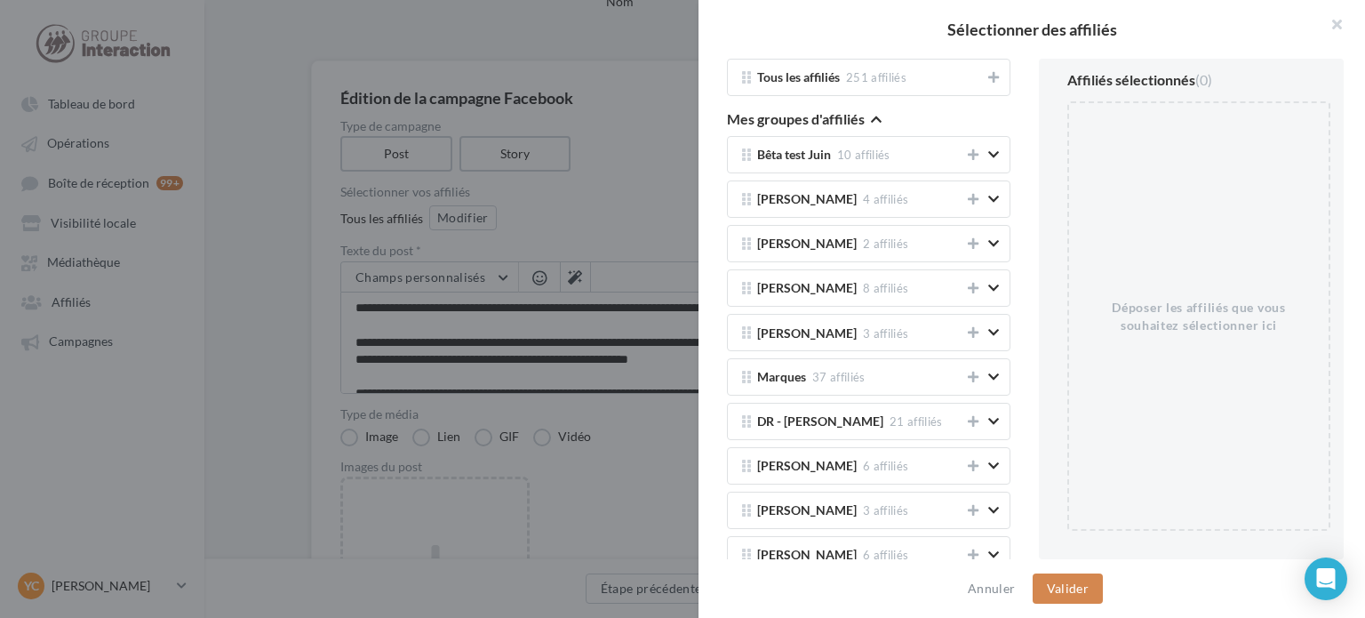
click at [871, 118] on icon "button" at bounding box center [876, 119] width 11 height 12
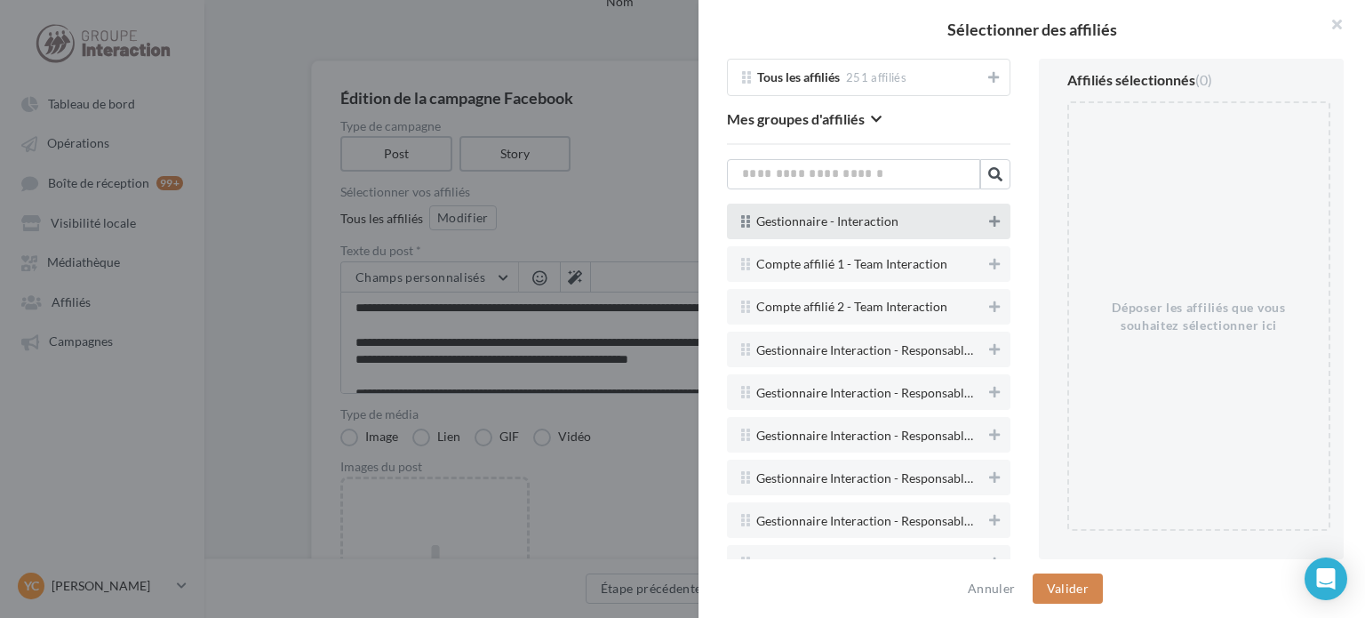
click at [986, 219] on button at bounding box center [995, 221] width 18 height 21
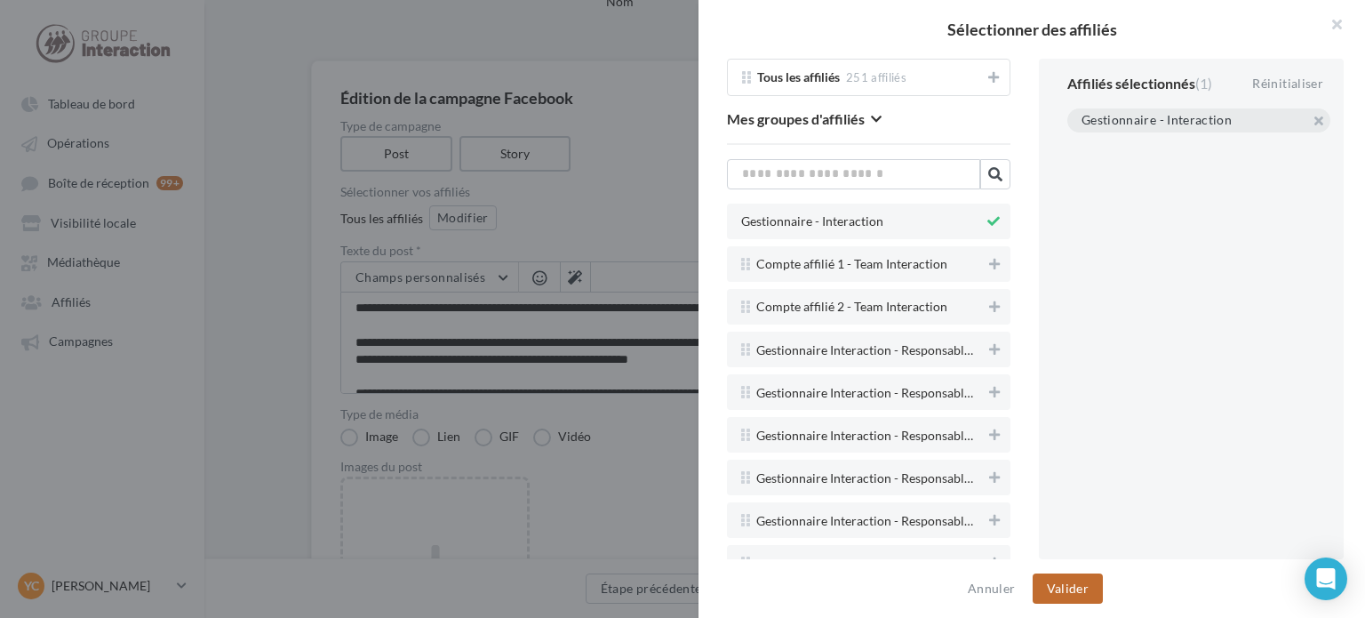
drag, startPoint x: 1085, startPoint y: 601, endPoint x: 1028, endPoint y: 571, distance: 64.4
click at [1085, 600] on button "Valider" at bounding box center [1068, 588] width 70 height 30
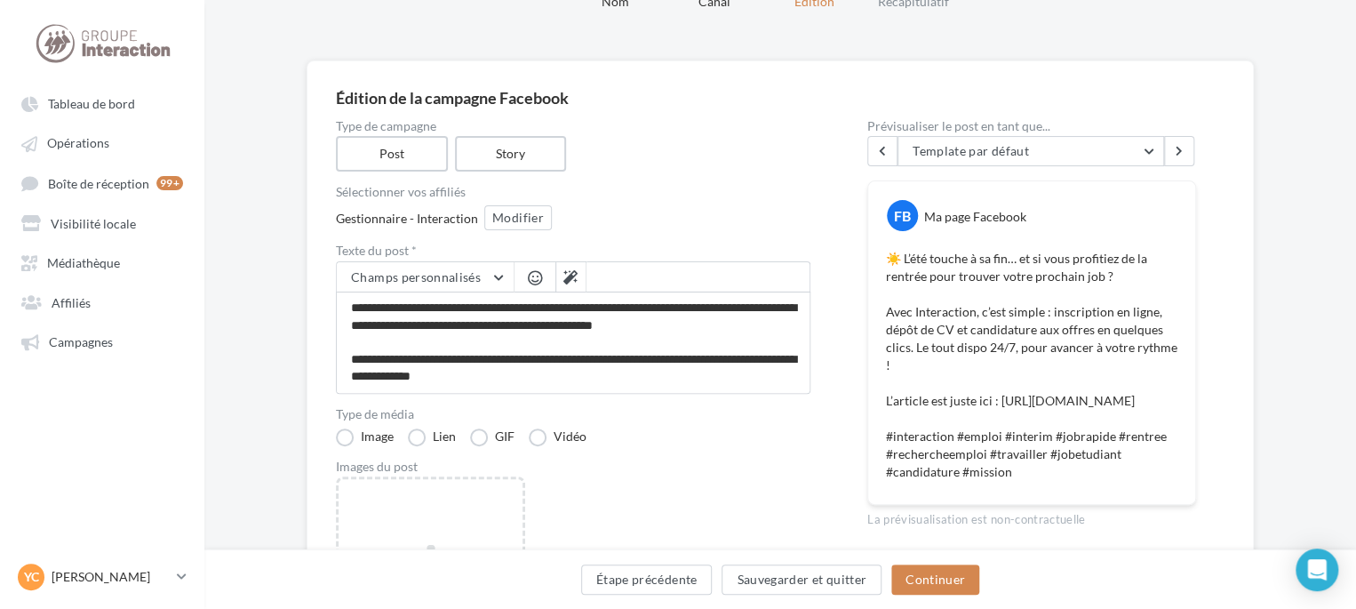
scroll to position [118, 0]
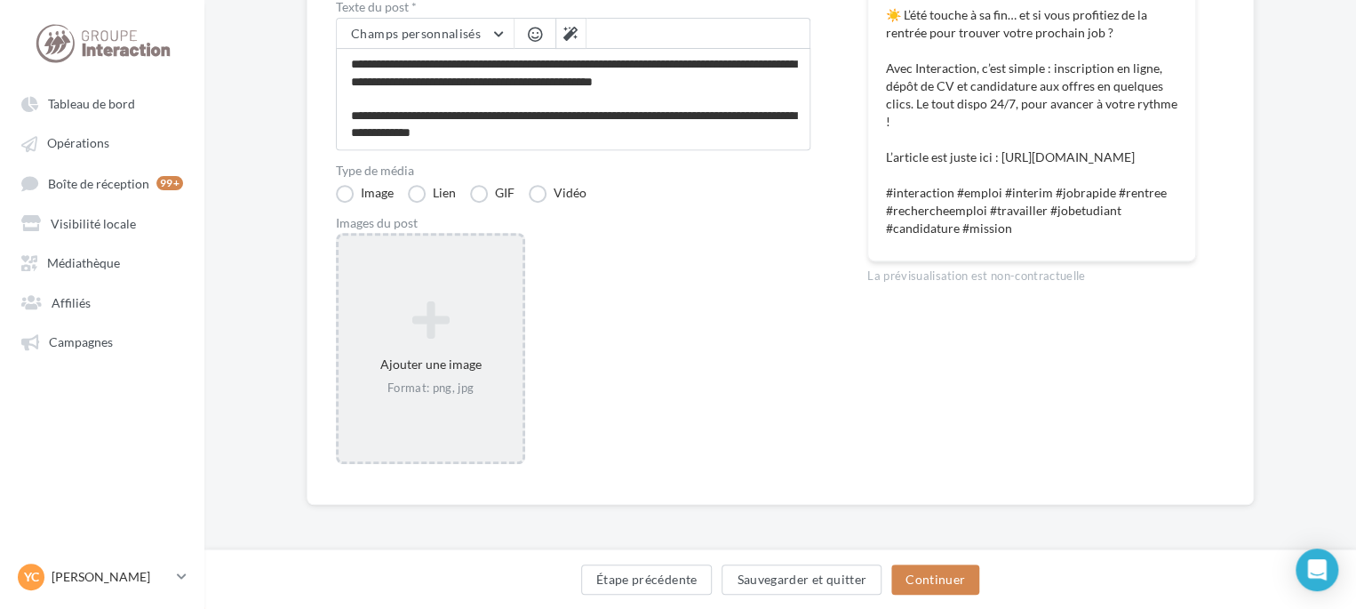
click at [477, 335] on icon at bounding box center [431, 320] width 170 height 43
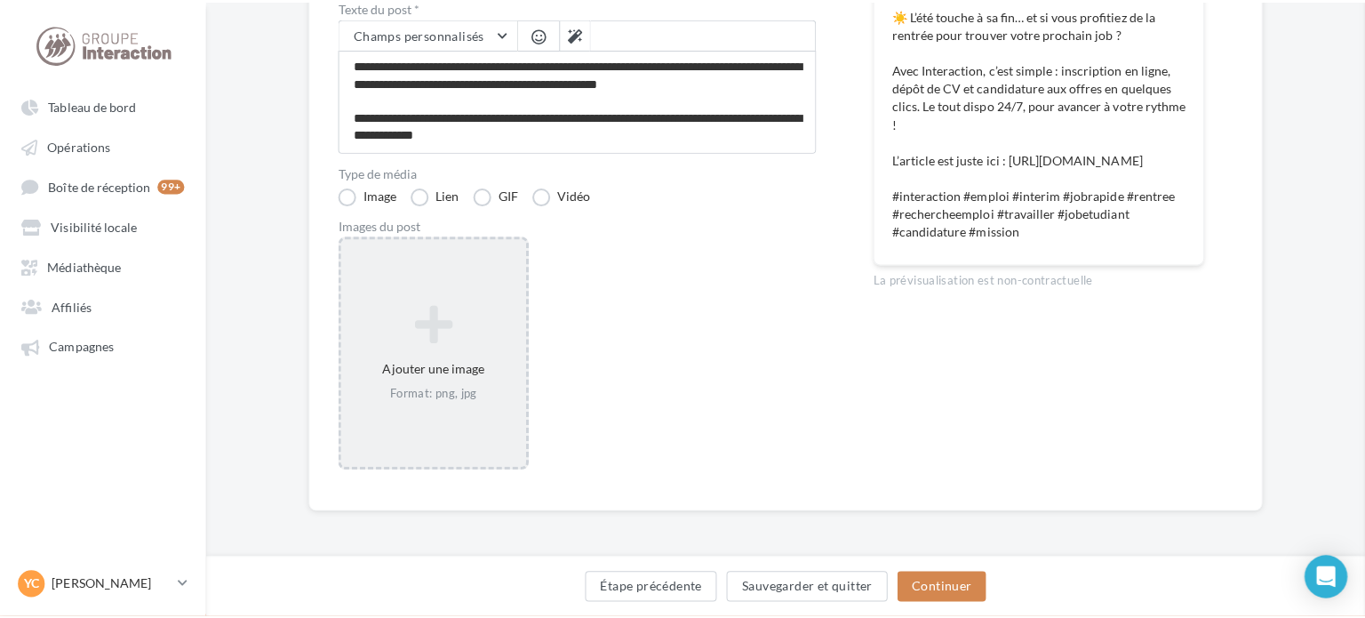
scroll to position [323, 0]
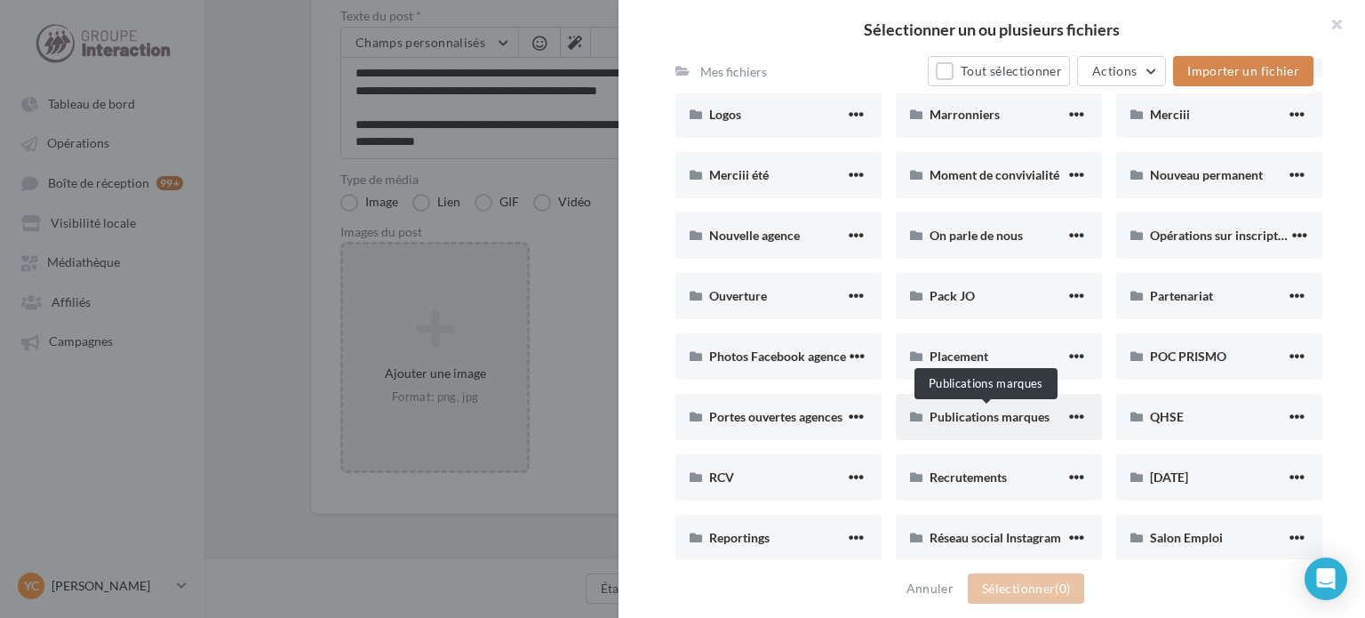
click at [979, 411] on span "Publications marques" at bounding box center [990, 416] width 120 height 15
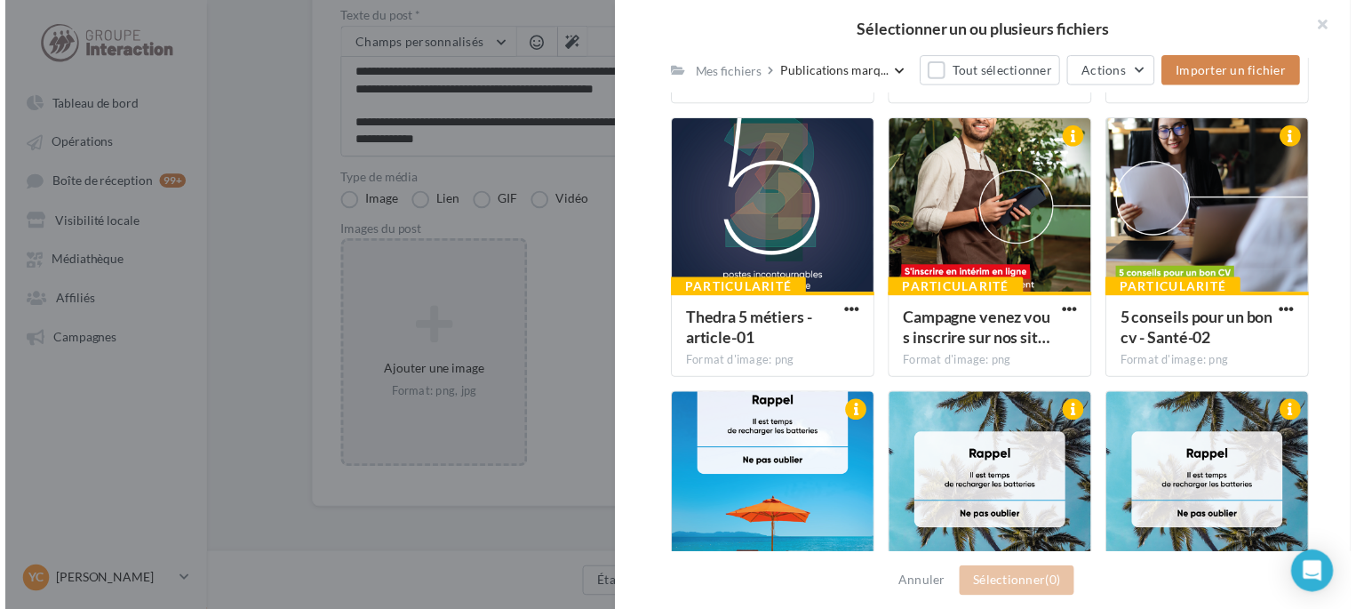
scroll to position [816, 0]
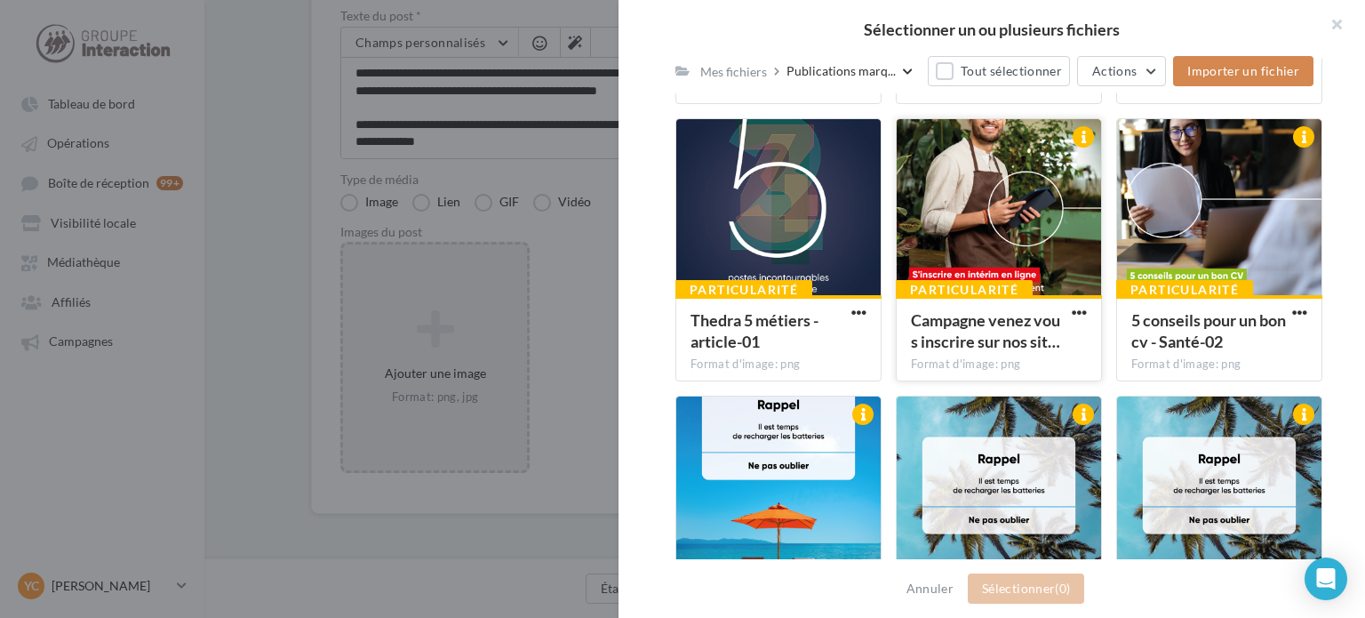
click at [951, 258] on div at bounding box center [999, 208] width 204 height 178
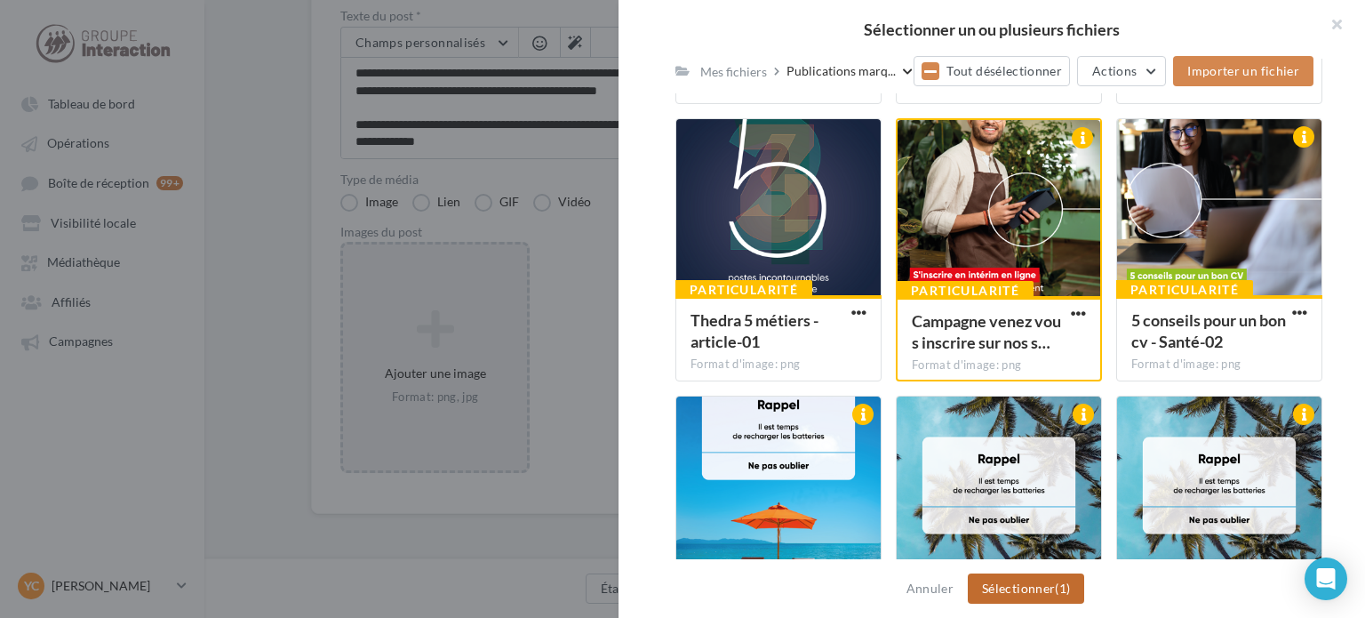
click at [1042, 591] on button "Sélectionner (1)" at bounding box center [1026, 588] width 116 height 30
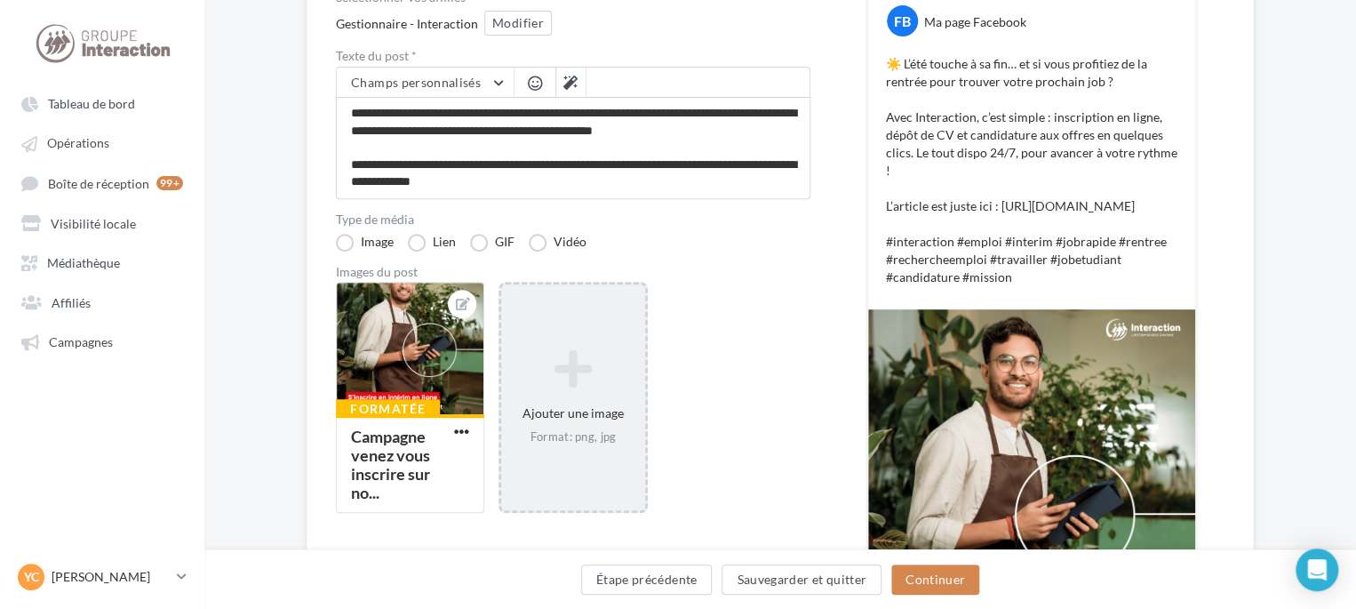
scroll to position [323, 0]
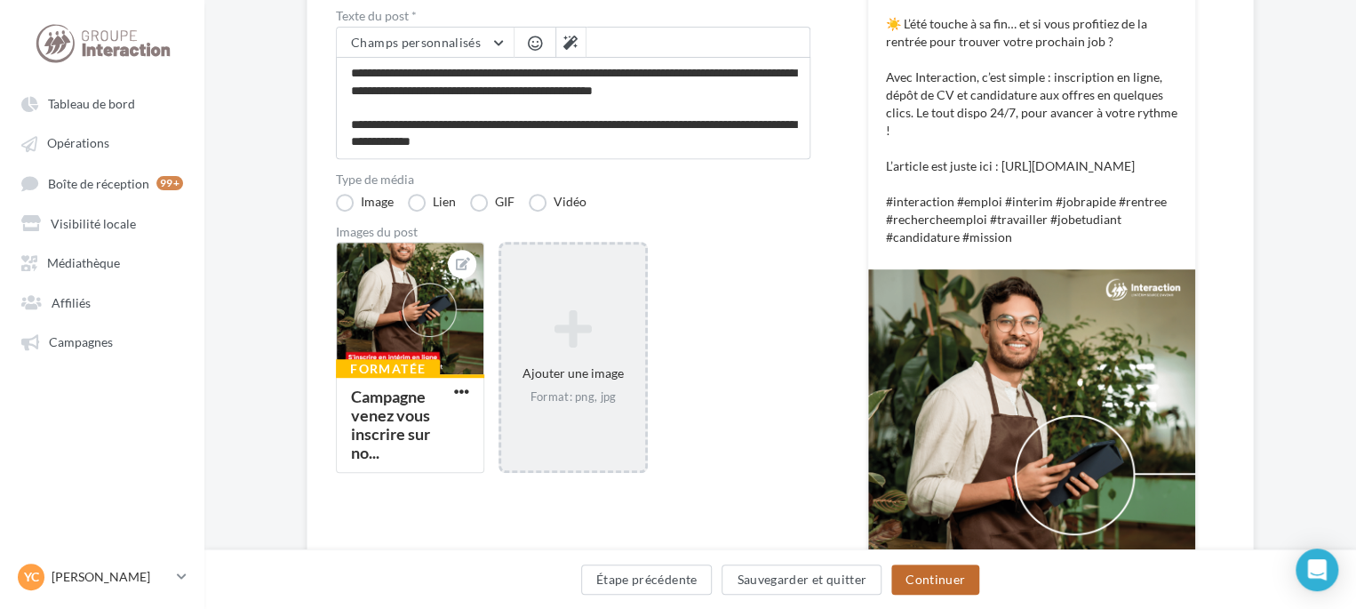
click at [941, 578] on button "Continuer" at bounding box center [935, 579] width 88 height 30
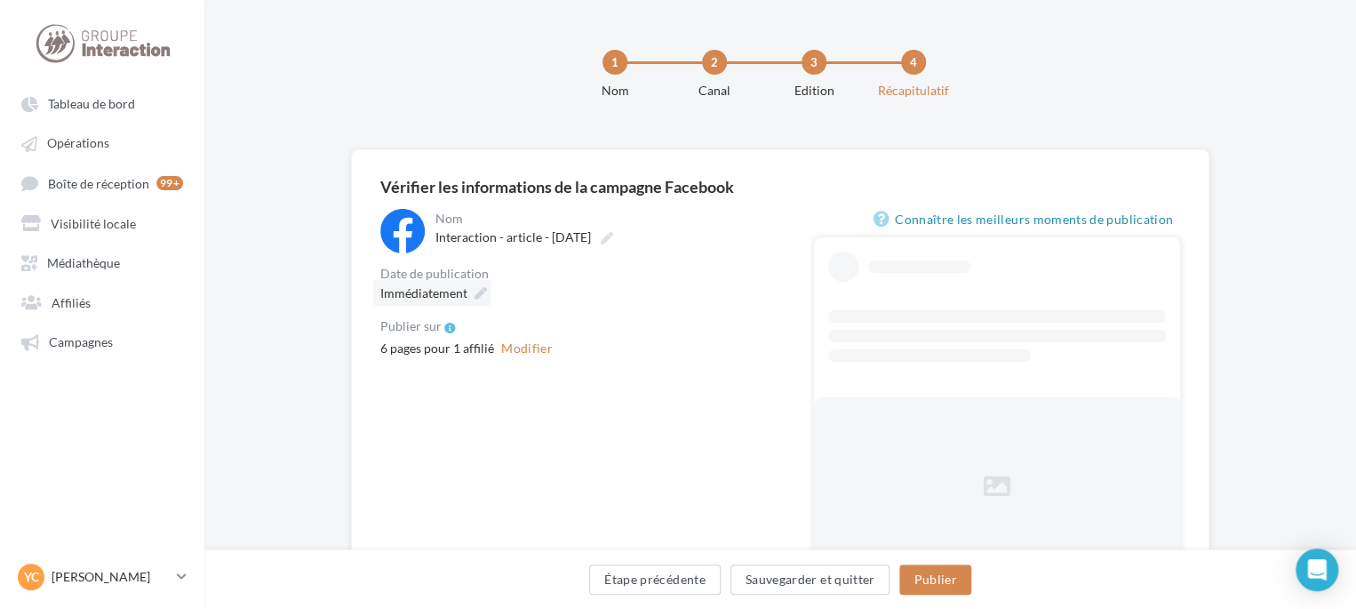
click at [444, 298] on span "Immédiatement" at bounding box center [423, 292] width 87 height 15
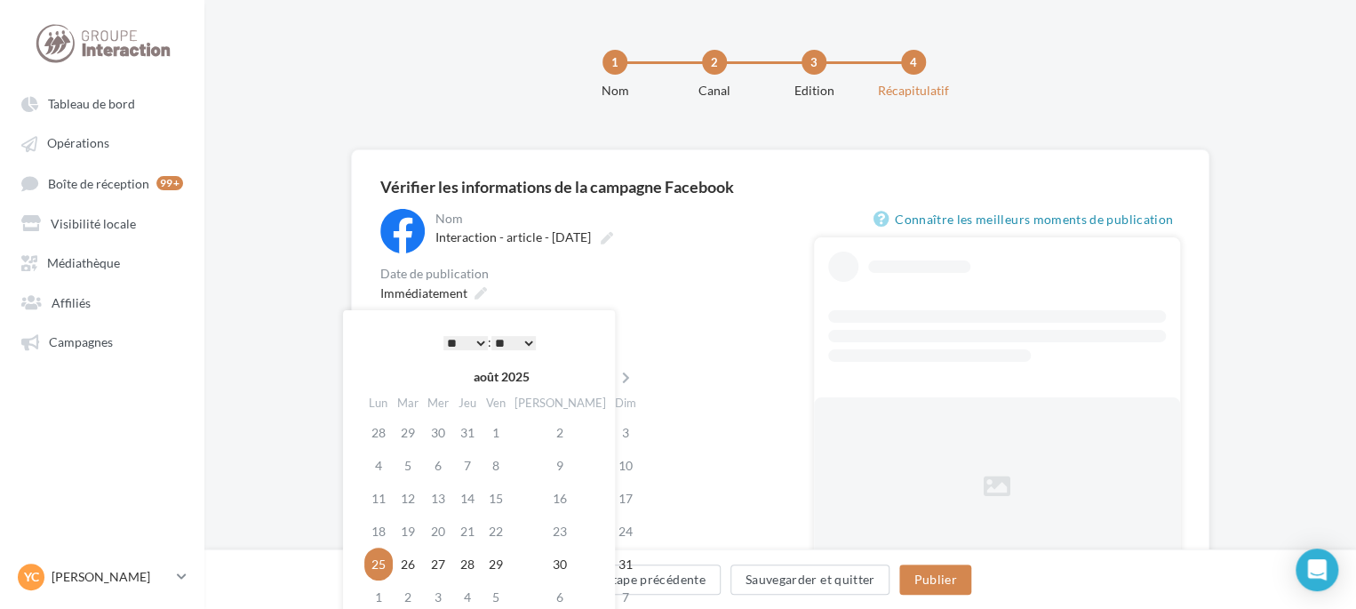
click at [476, 337] on select "* * * * * * * * * * ** ** ** ** ** ** ** ** ** ** ** ** ** **" at bounding box center [465, 343] width 44 height 14
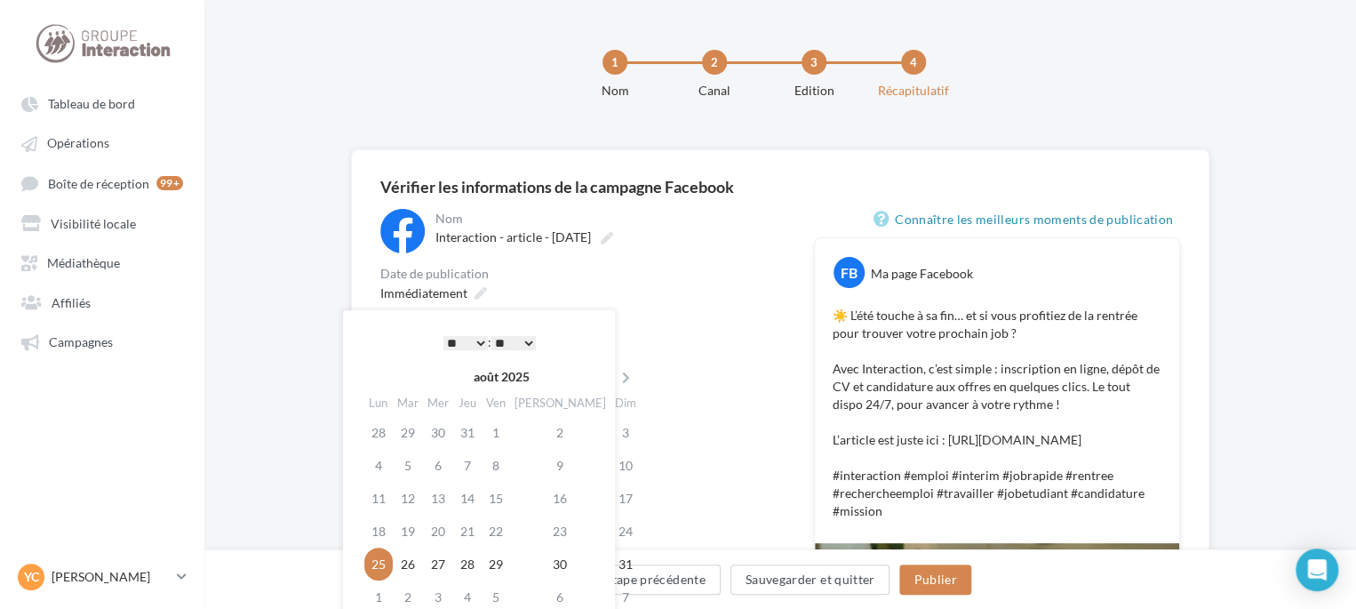
click at [585, 275] on div "Date de publication" at bounding box center [582, 274] width 405 height 12
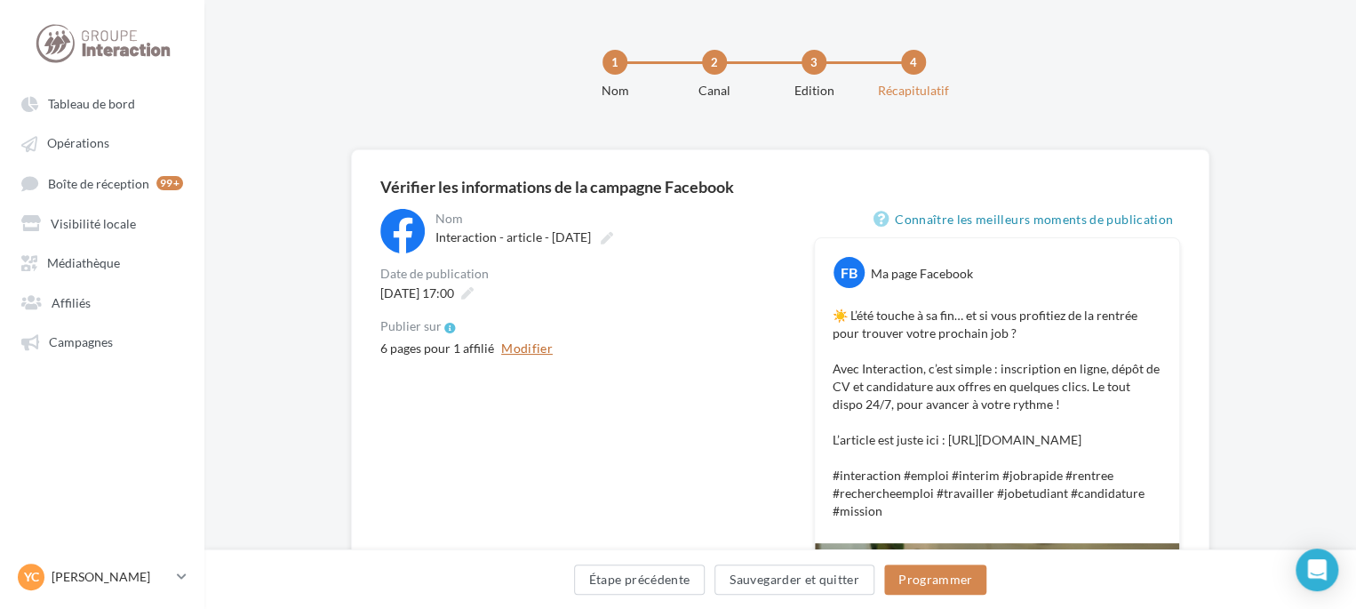
click at [536, 357] on button "Modifier" at bounding box center [527, 348] width 66 height 21
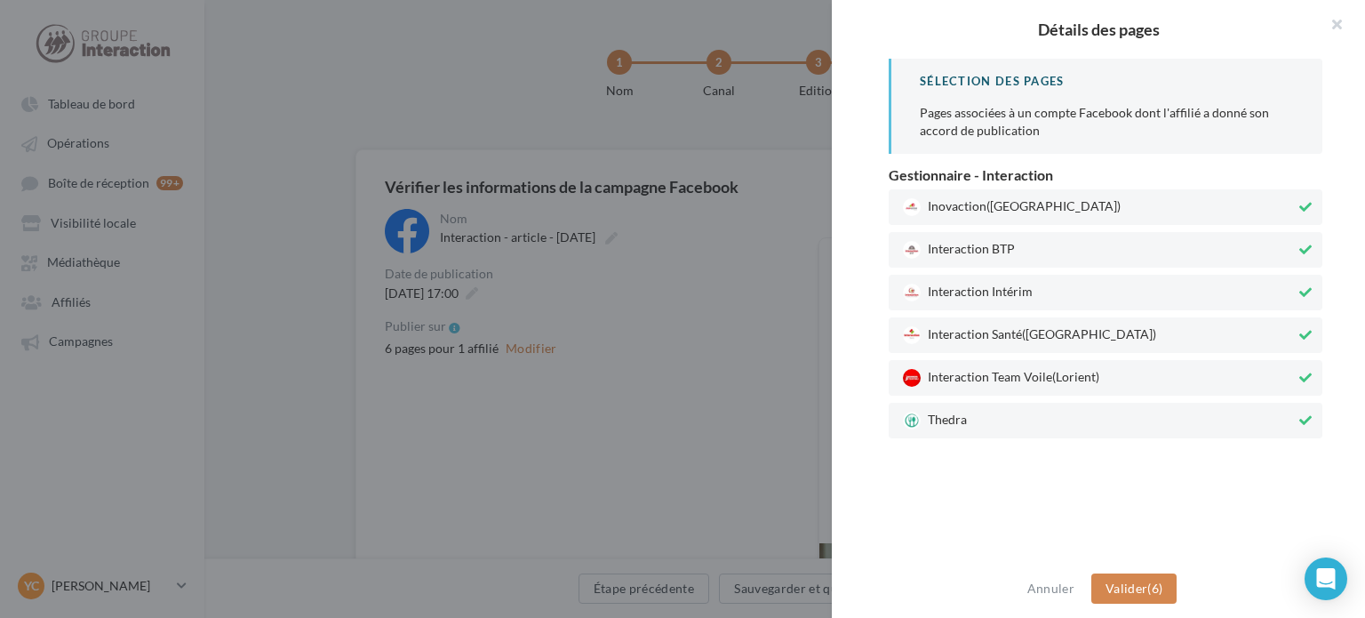
click at [1026, 416] on span "Thedra" at bounding box center [1099, 420] width 393 height 18
click at [1030, 366] on div "Interaction Team Voile (Lorient)" at bounding box center [1106, 378] width 434 height 36
click at [1030, 321] on div "Interaction Santé (Paris)" at bounding box center [1106, 335] width 434 height 36
click at [1027, 254] on span "Interaction BTP" at bounding box center [1099, 250] width 393 height 18
click at [1034, 205] on span "(Rennes)" at bounding box center [1053, 204] width 134 height 15
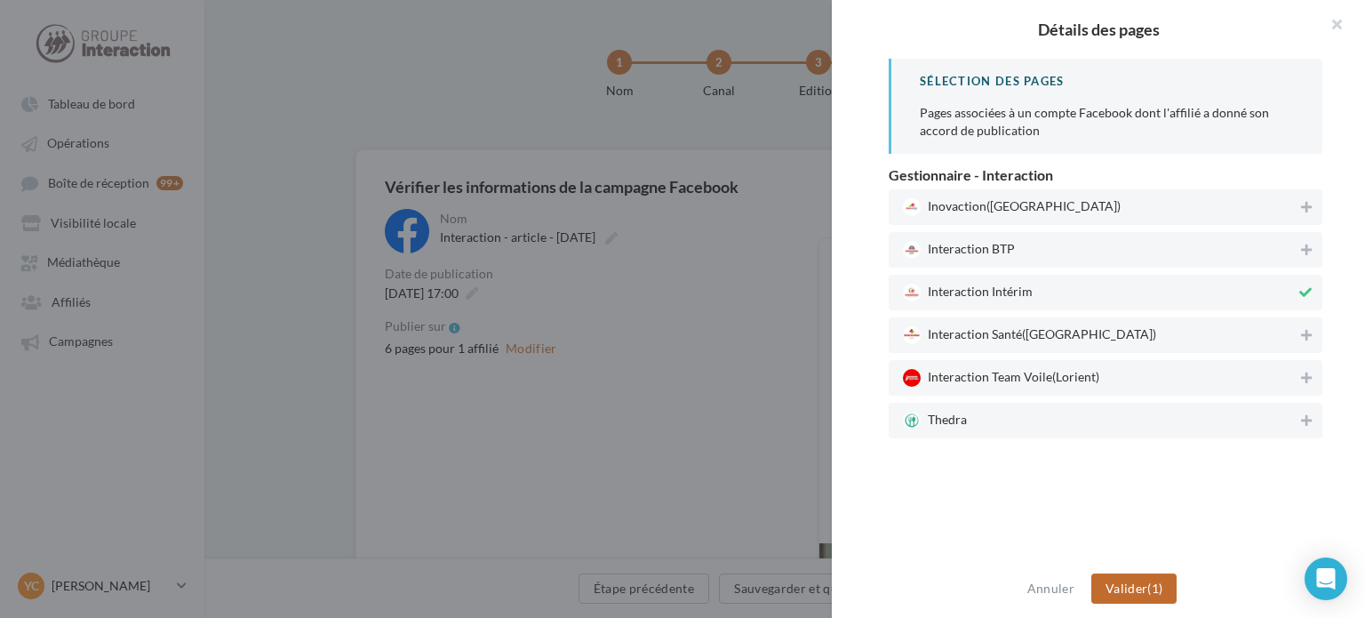
click at [1154, 579] on button "Valider (1)" at bounding box center [1134, 588] width 86 height 30
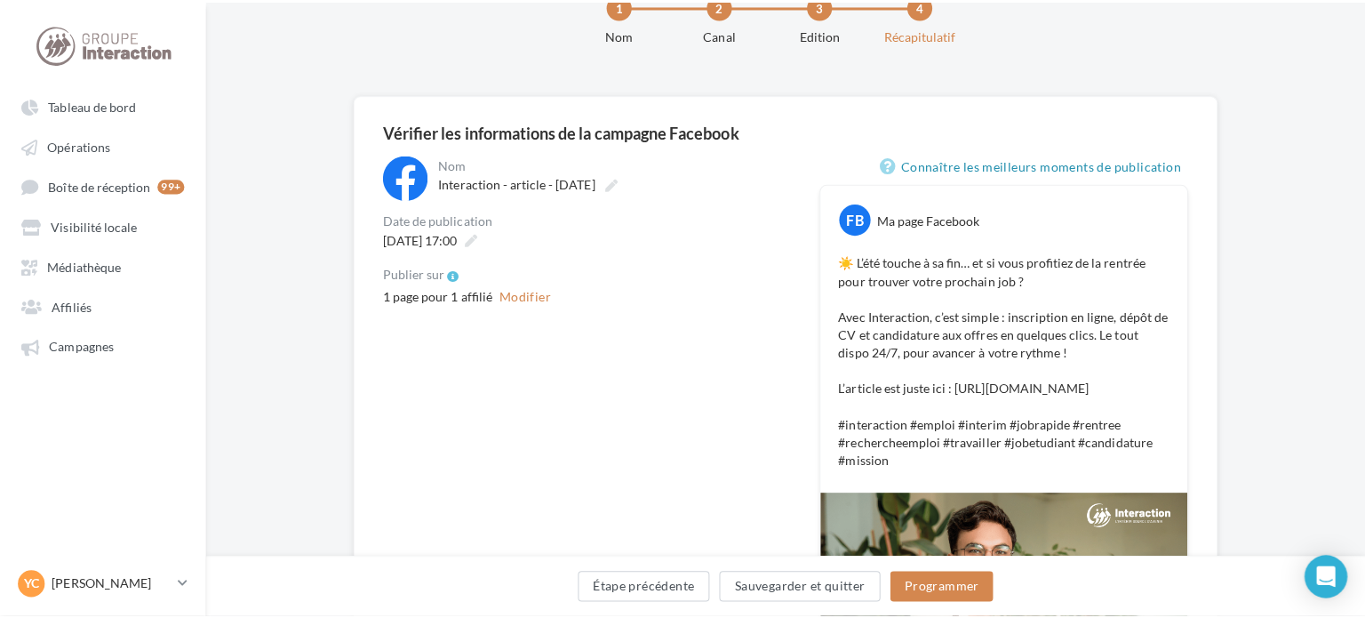
scroll to position [89, 0]
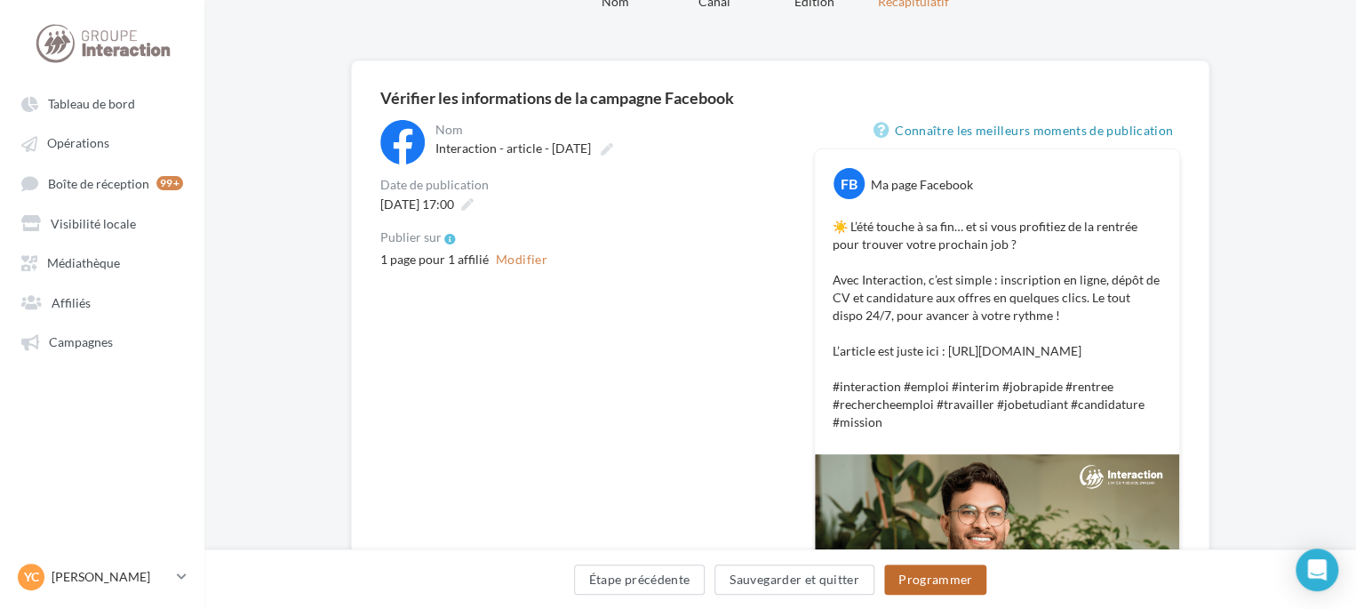
click at [964, 590] on button "Programmer" at bounding box center [935, 579] width 103 height 30
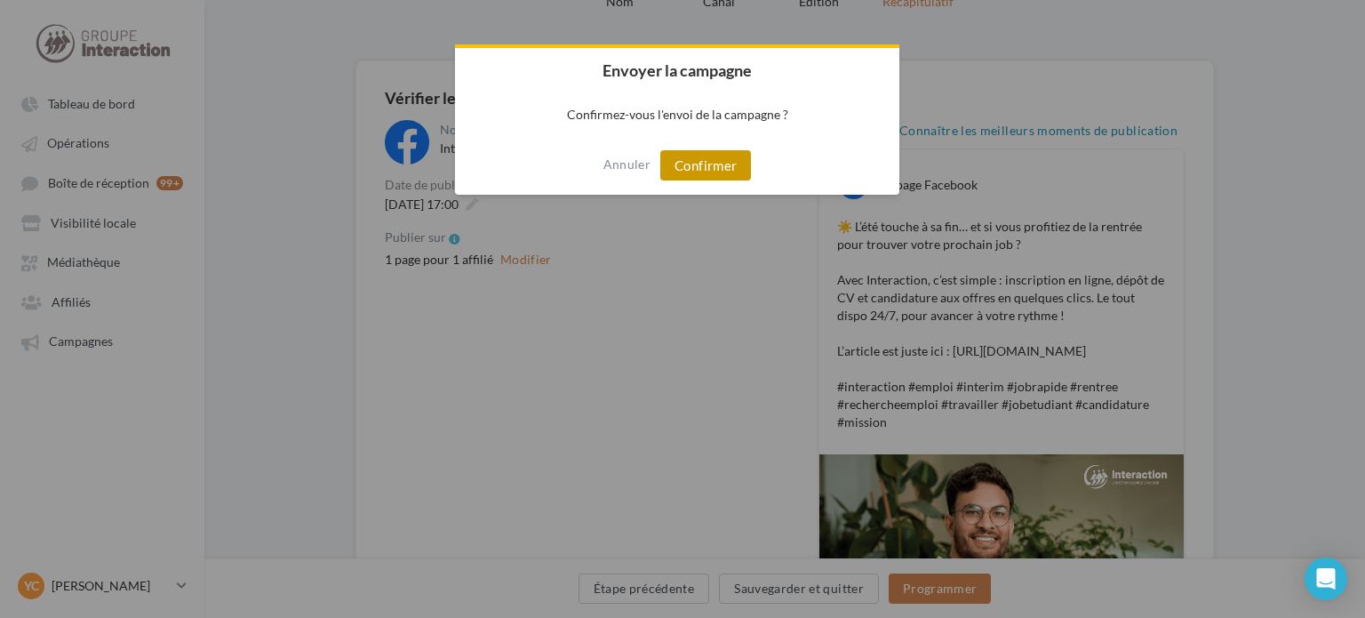
click at [709, 169] on button "Confirmer" at bounding box center [705, 165] width 91 height 30
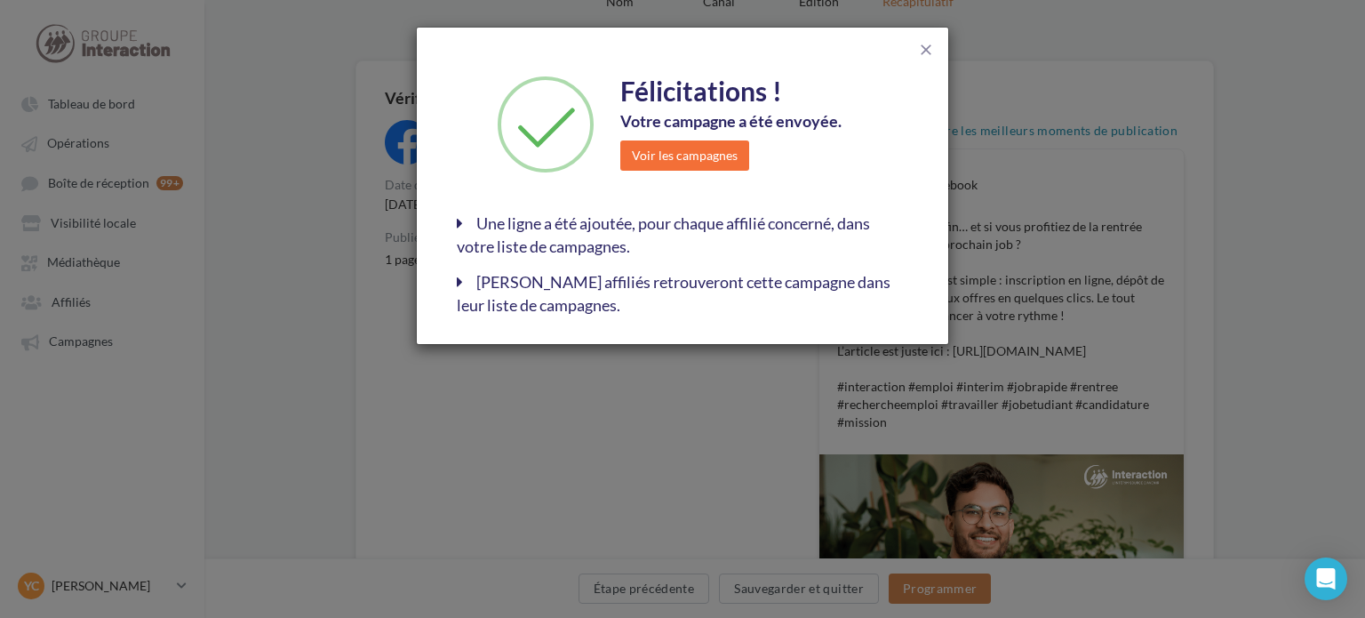
drag, startPoint x: 921, startPoint y: 52, endPoint x: 913, endPoint y: 60, distance: 11.3
click at [921, 52] on span "close" at bounding box center [926, 50] width 18 height 18
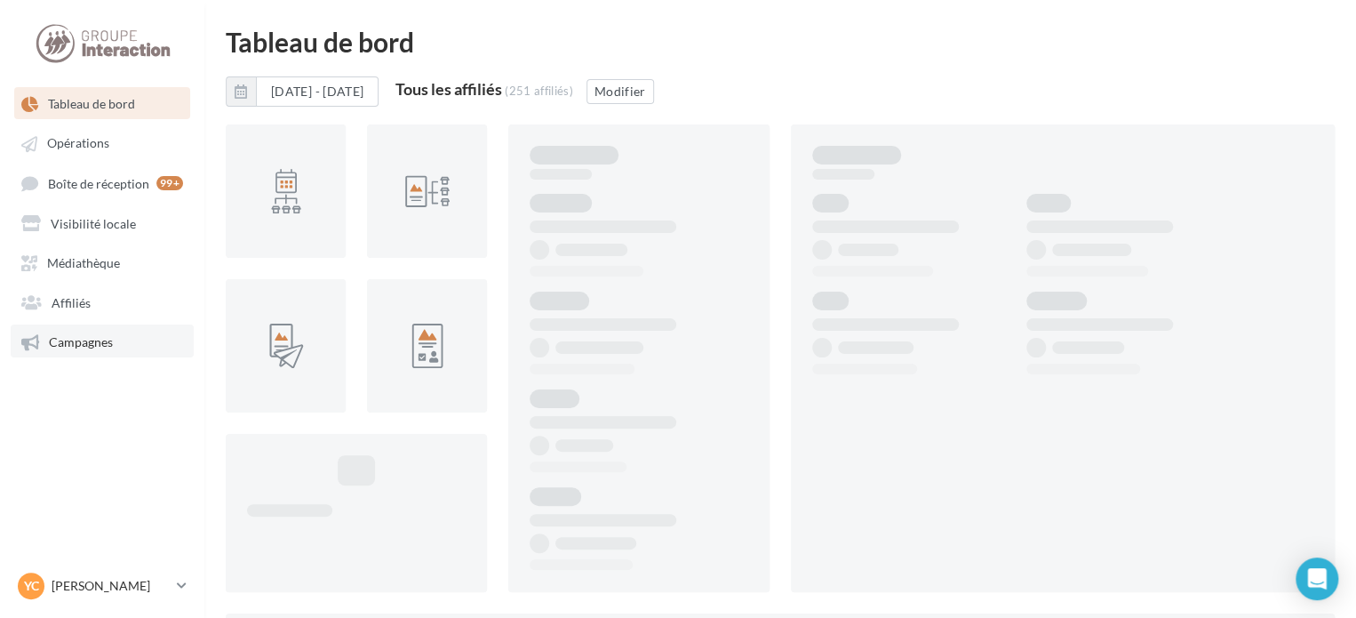
click at [95, 351] on link "Campagnes" at bounding box center [102, 340] width 183 height 32
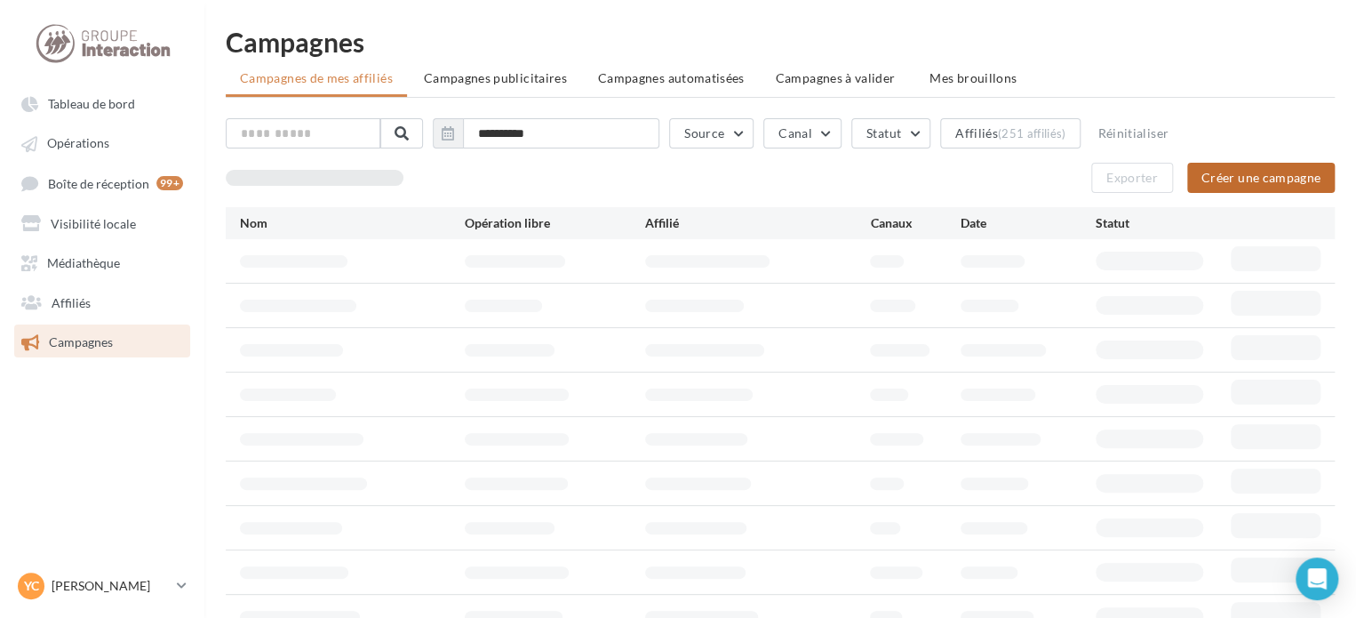
click at [1258, 179] on button "Créer une campagne" at bounding box center [1261, 178] width 148 height 30
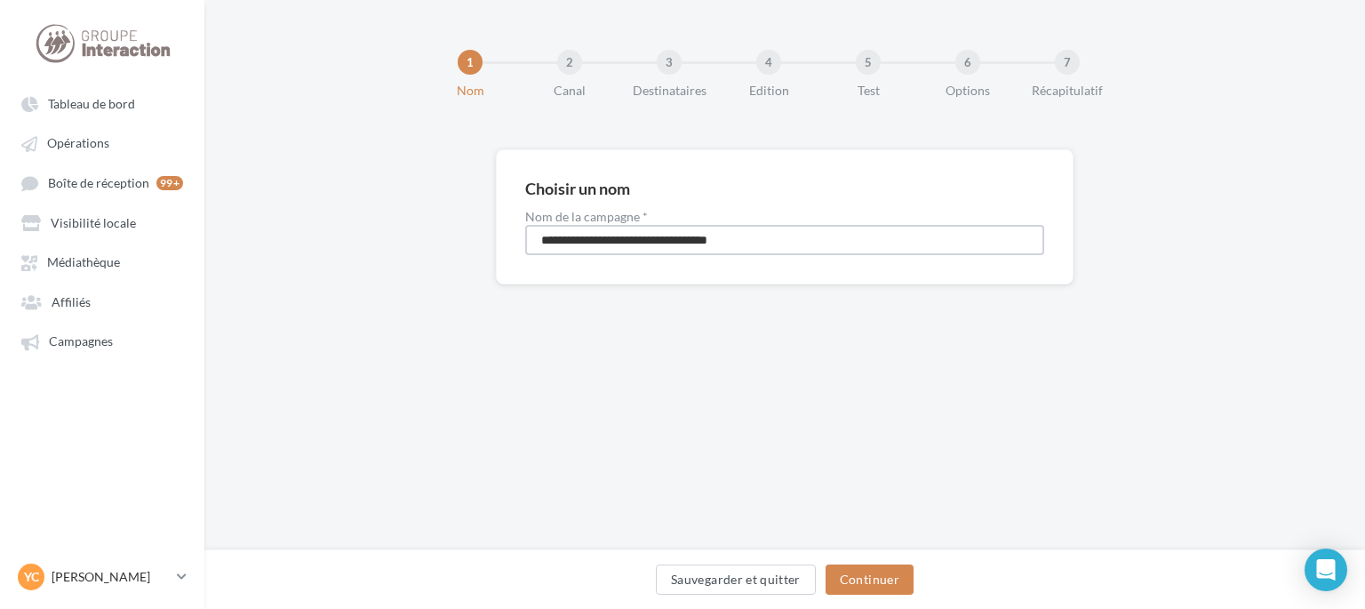
click at [808, 241] on input "**********" at bounding box center [784, 240] width 519 height 30
drag, startPoint x: 808, startPoint y: 241, endPoint x: 454, endPoint y: 237, distance: 353.7
click at [458, 238] on div "**********" at bounding box center [784, 245] width 1161 height 192
type input "*"
click at [636, 242] on input "**********" at bounding box center [784, 240] width 519 height 30
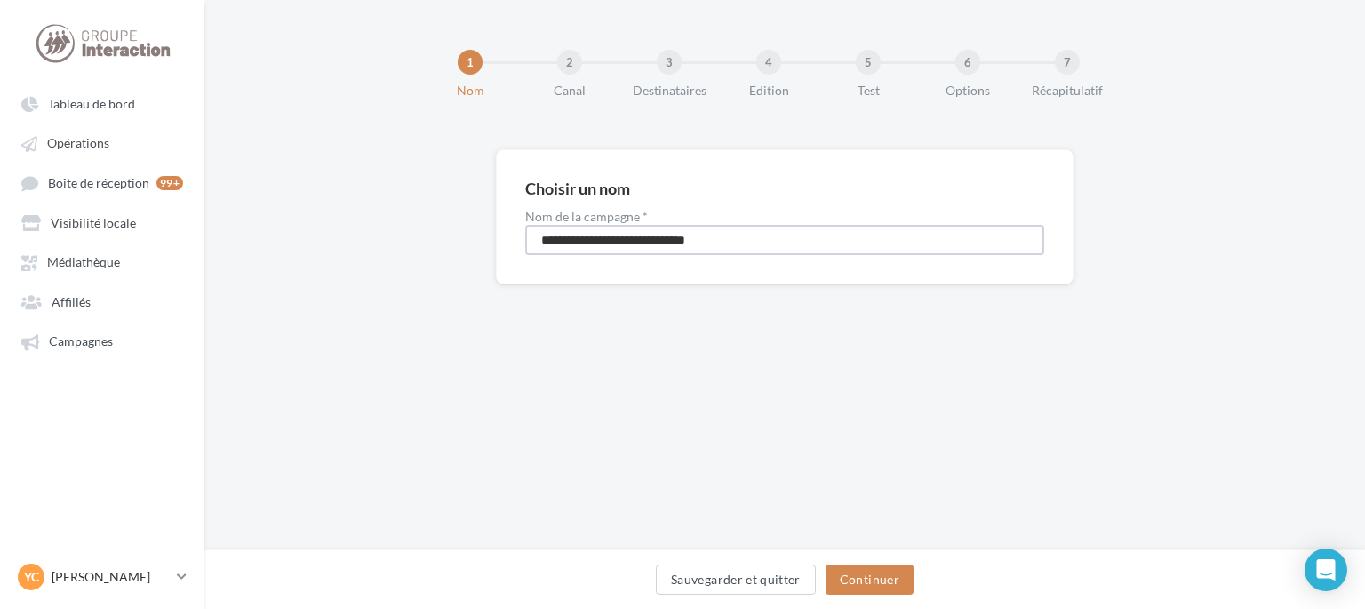
click at [665, 241] on input "**********" at bounding box center [784, 240] width 519 height 30
type input "**********"
click at [882, 587] on button "Continuer" at bounding box center [870, 579] width 88 height 30
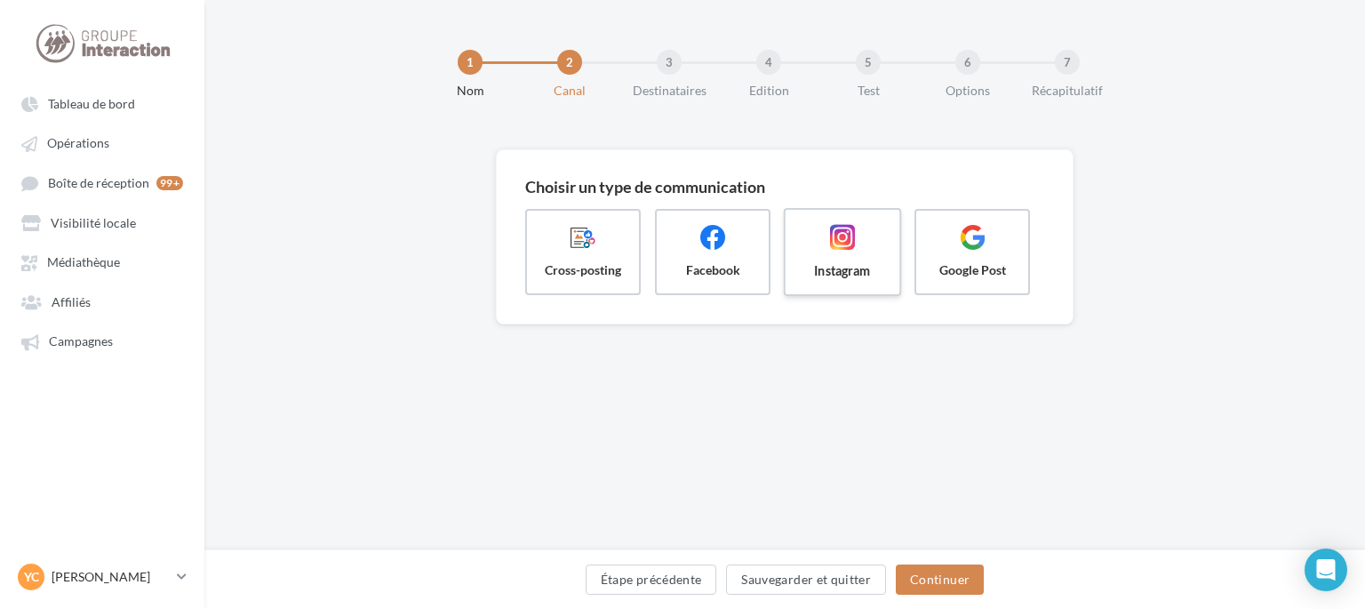
click at [826, 251] on span at bounding box center [842, 239] width 85 height 30
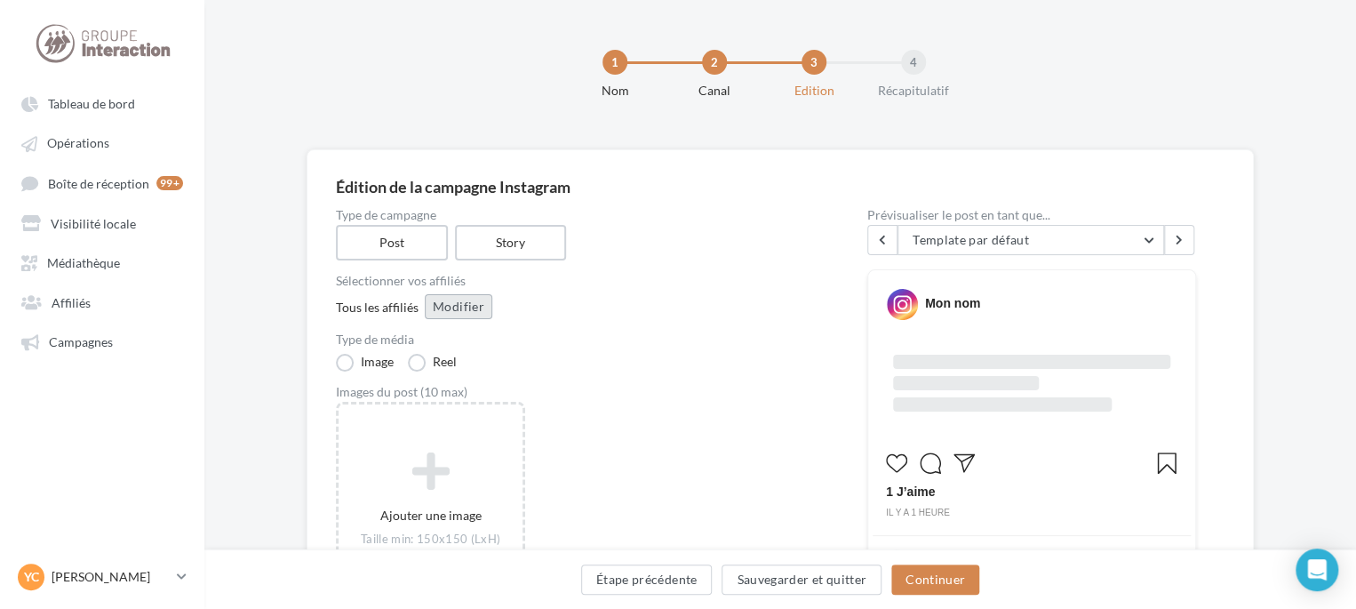
click at [455, 304] on button "Modifier" at bounding box center [459, 306] width 68 height 25
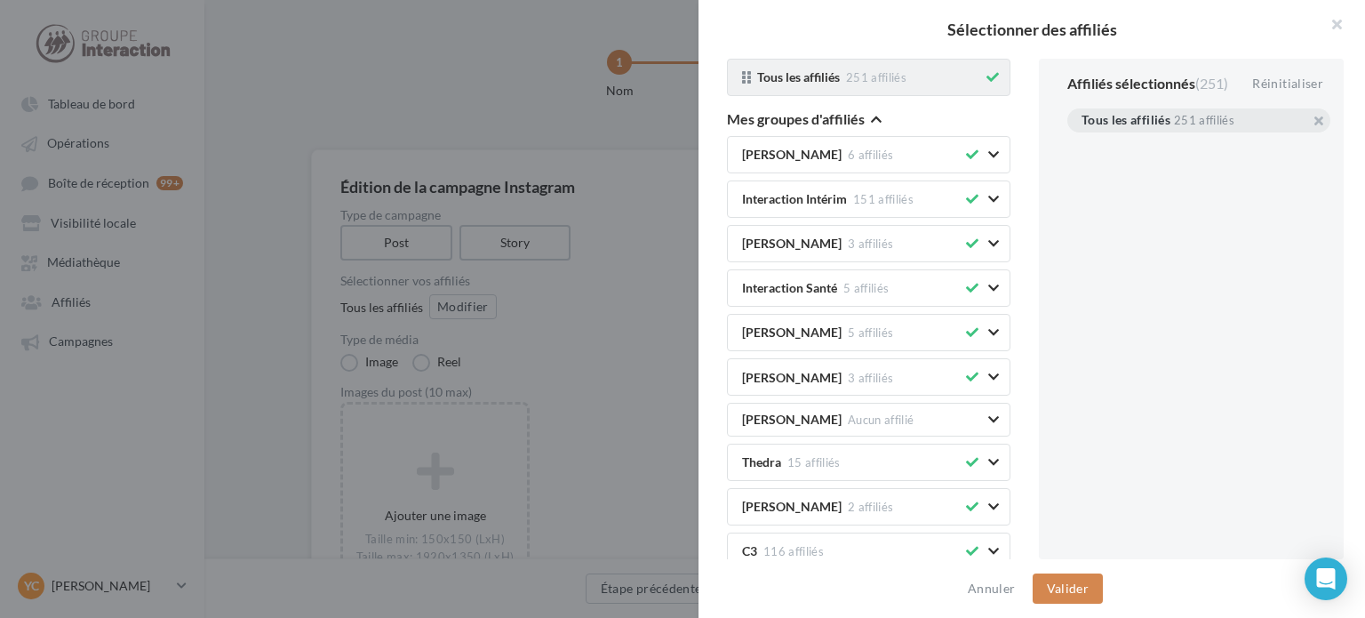
click at [986, 81] on icon at bounding box center [992, 77] width 12 height 12
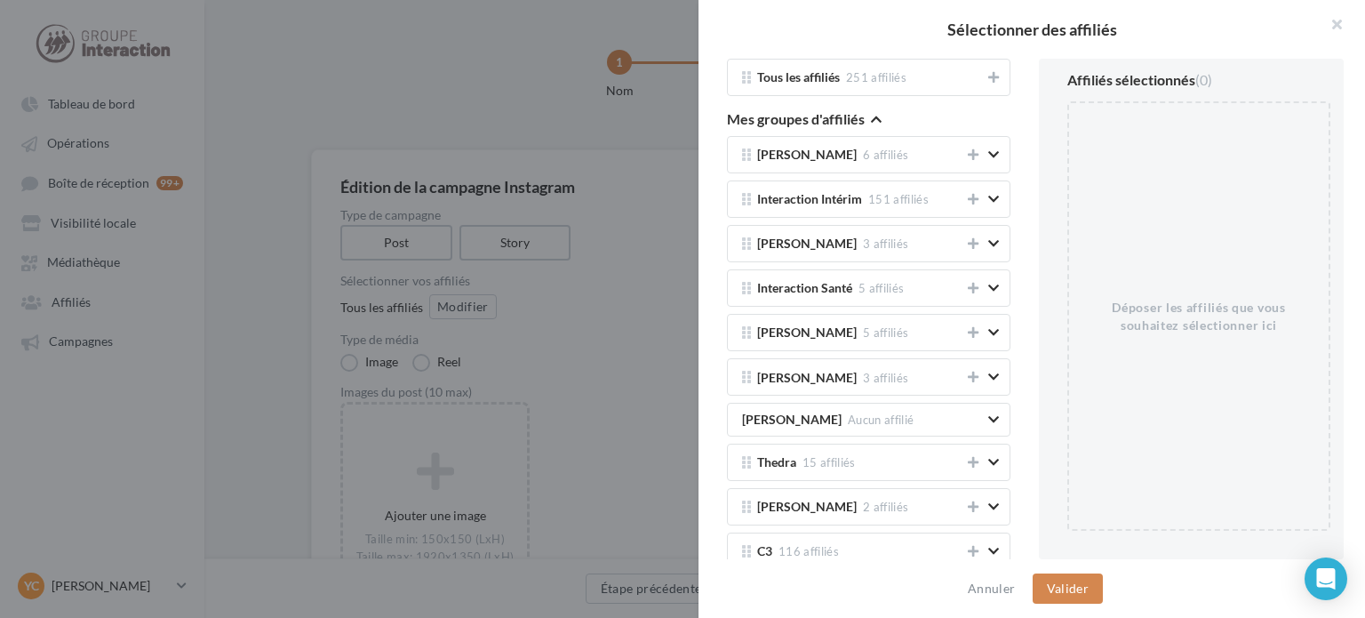
click at [878, 117] on icon "button" at bounding box center [876, 119] width 11 height 12
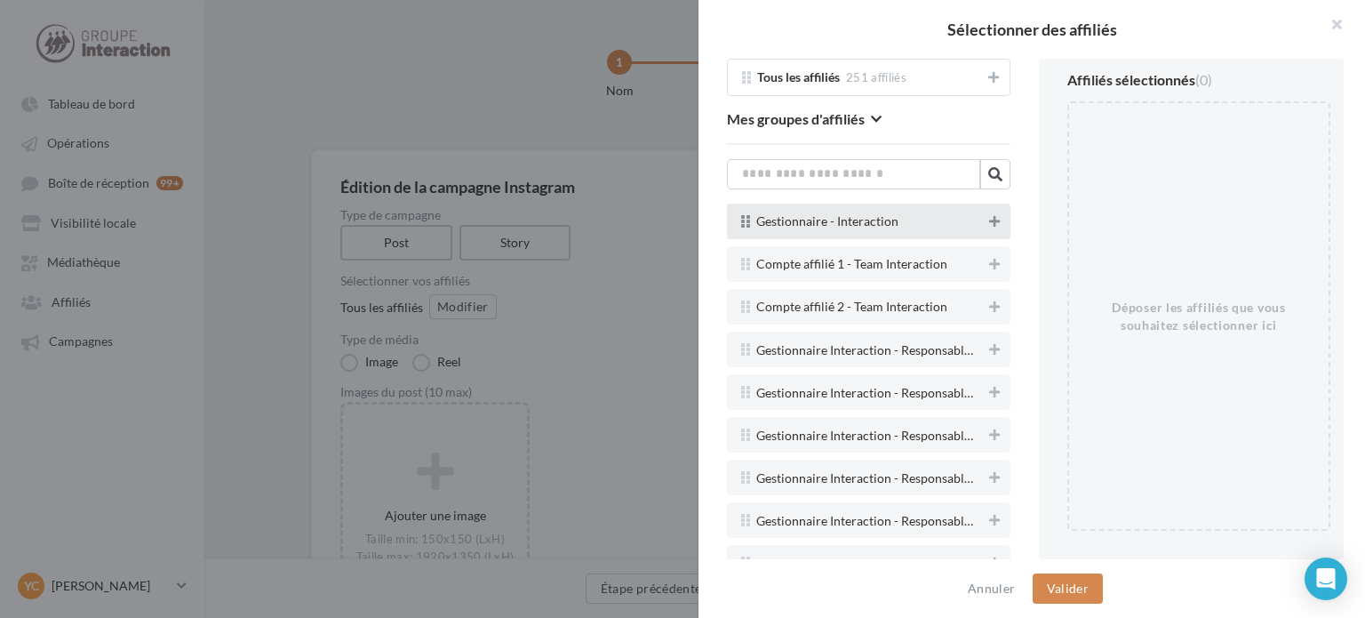
click at [986, 216] on button at bounding box center [995, 221] width 18 height 21
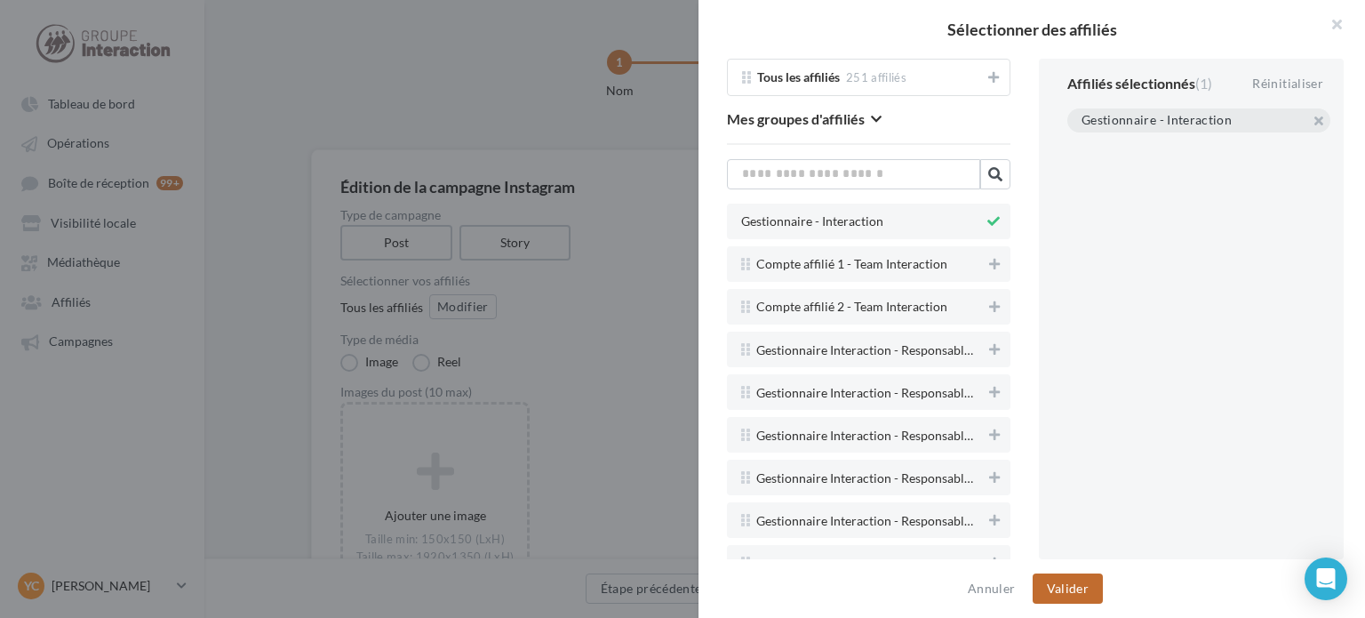
click at [1072, 592] on button "Valider" at bounding box center [1068, 588] width 70 height 30
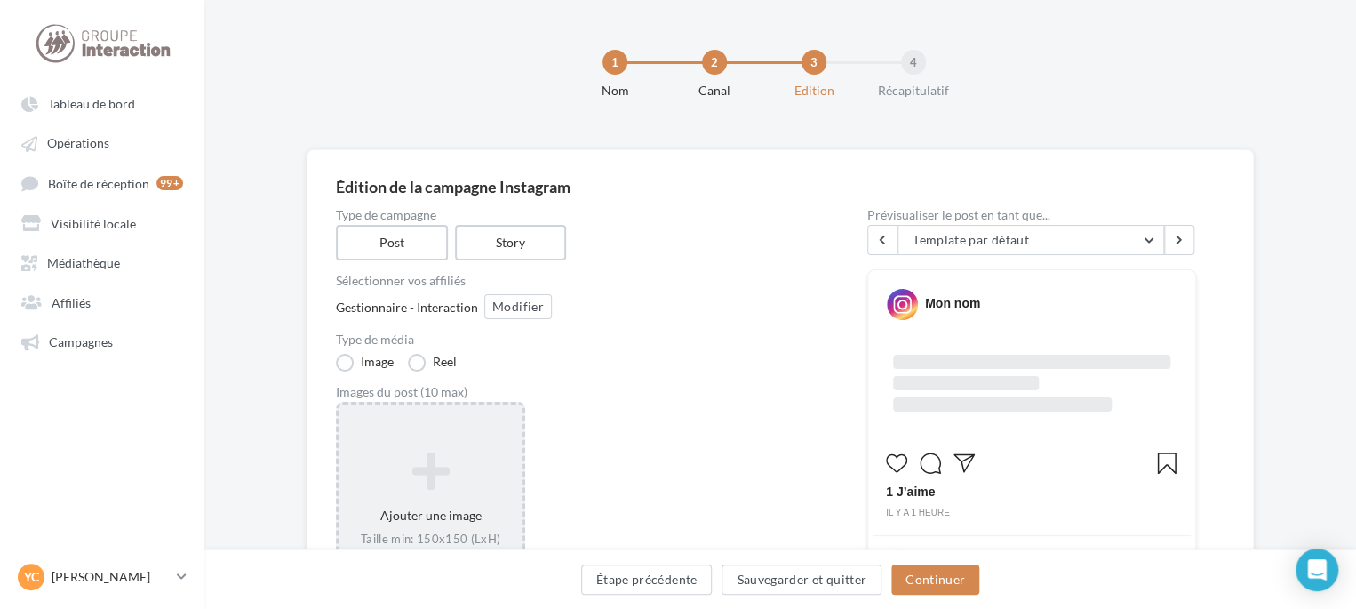
click at [491, 446] on div "Ajouter une image Taille min: 150x150 (LxH) Taille max: 1920x1350 (LxH) Format:…" at bounding box center [431, 517] width 184 height 149
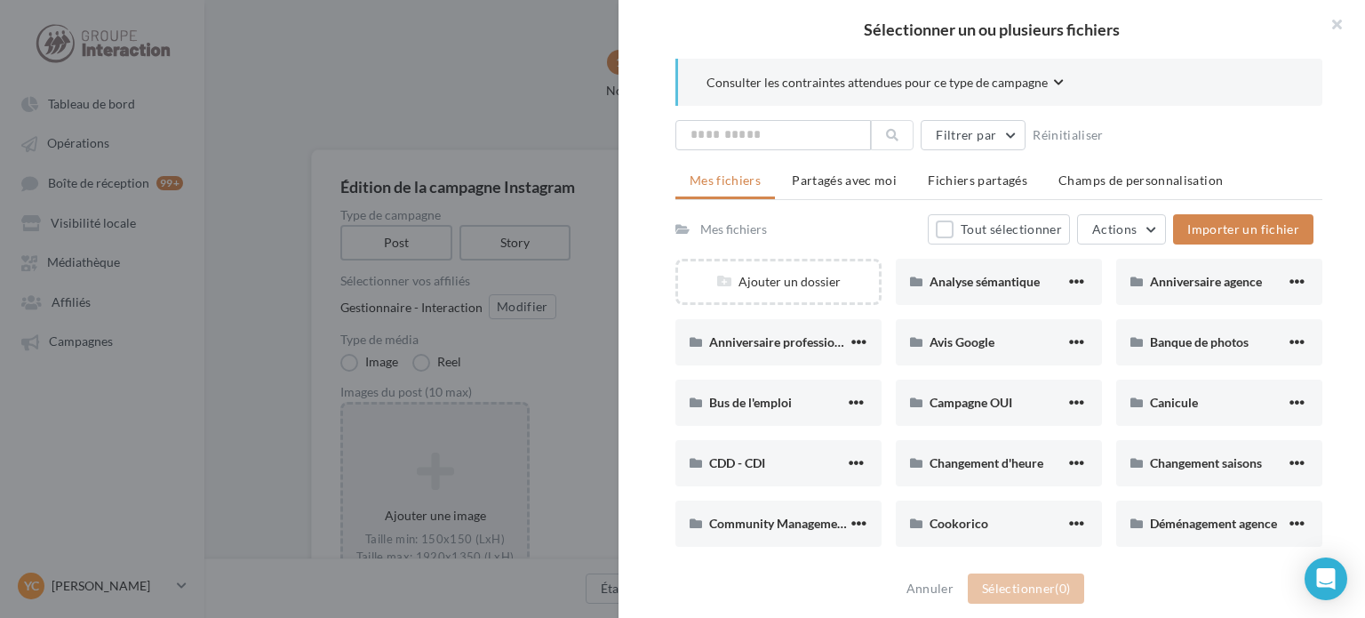
drag, startPoint x: 490, startPoint y: 447, endPoint x: 452, endPoint y: 133, distance: 315.9
click at [385, 119] on div at bounding box center [682, 309] width 1365 height 618
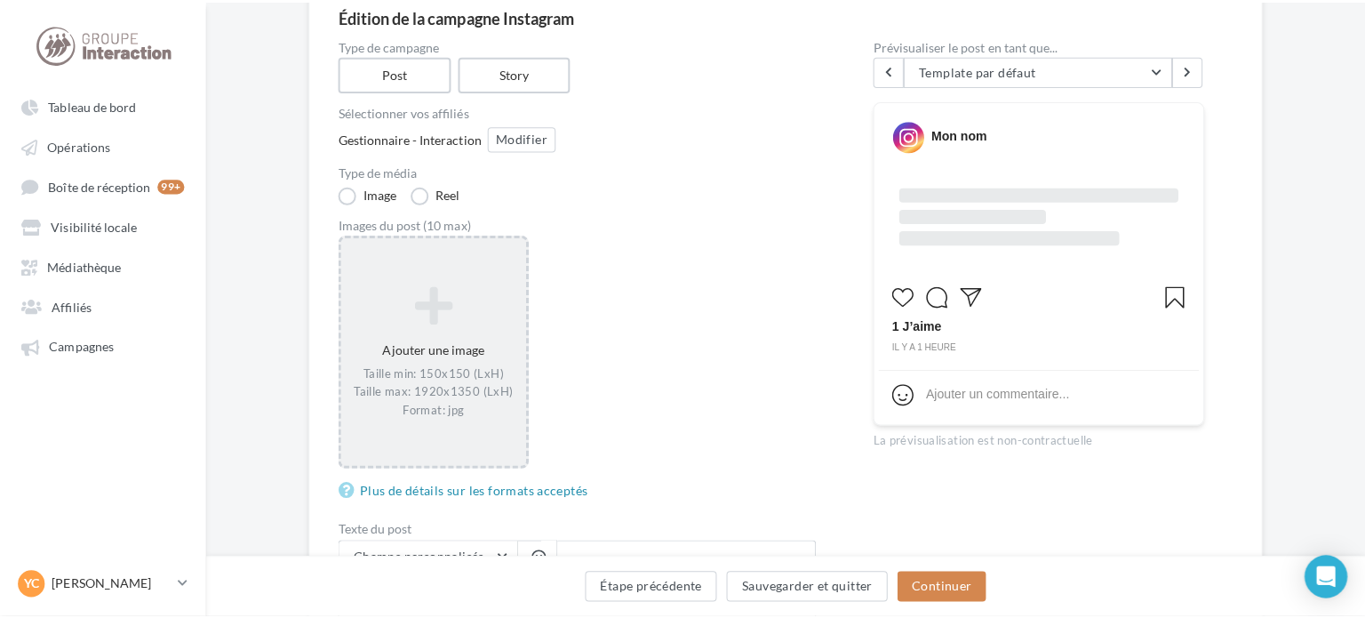
scroll to position [178, 0]
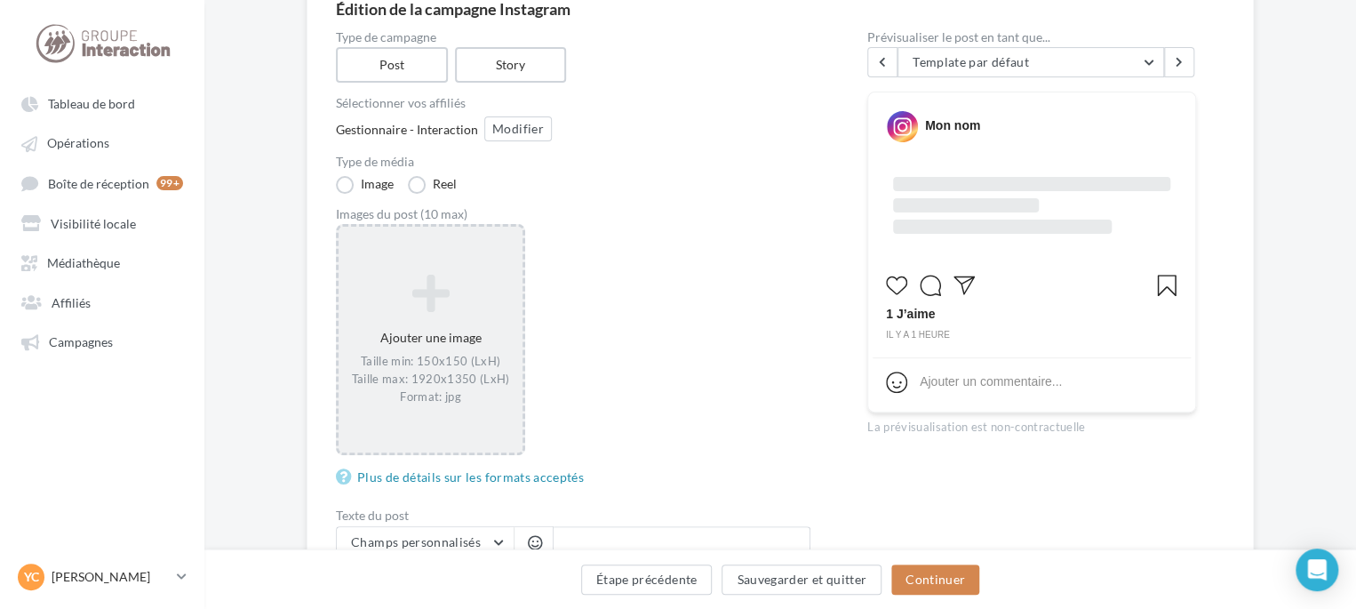
click at [426, 347] on div "Ajouter une image Taille min: 150x150 (LxH) Taille max: 1920x1350 (LxH) Format:…" at bounding box center [431, 339] width 184 height 149
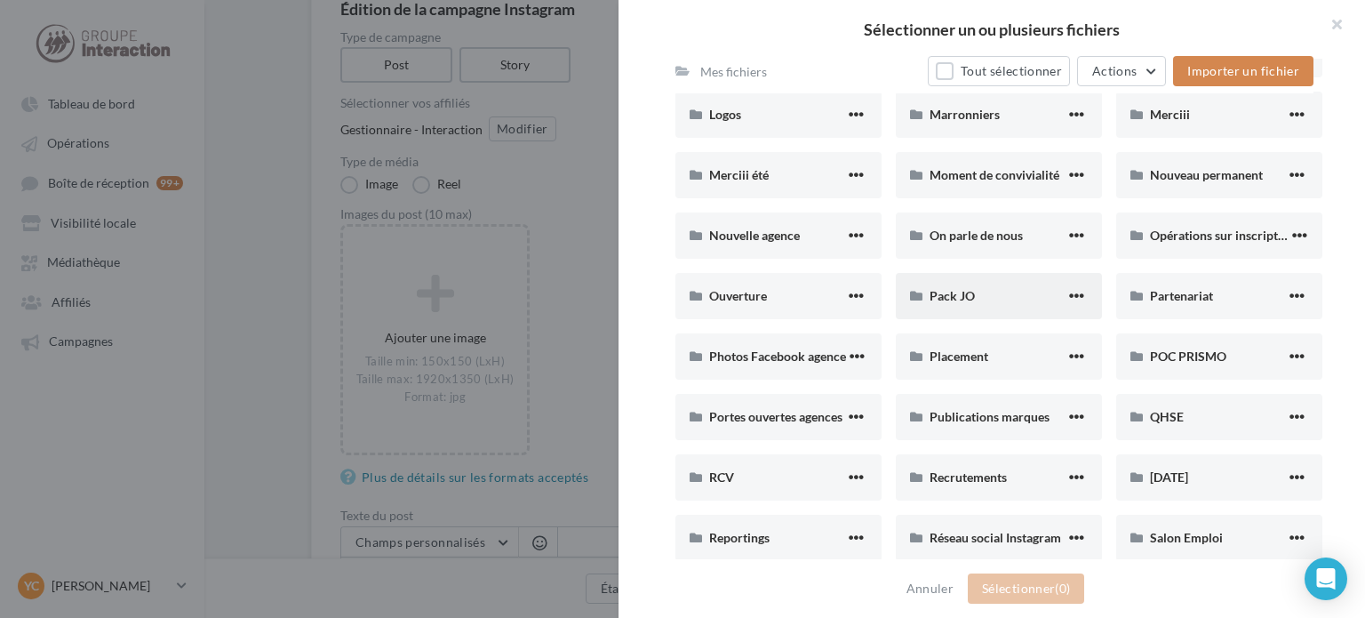
scroll to position [978, 0]
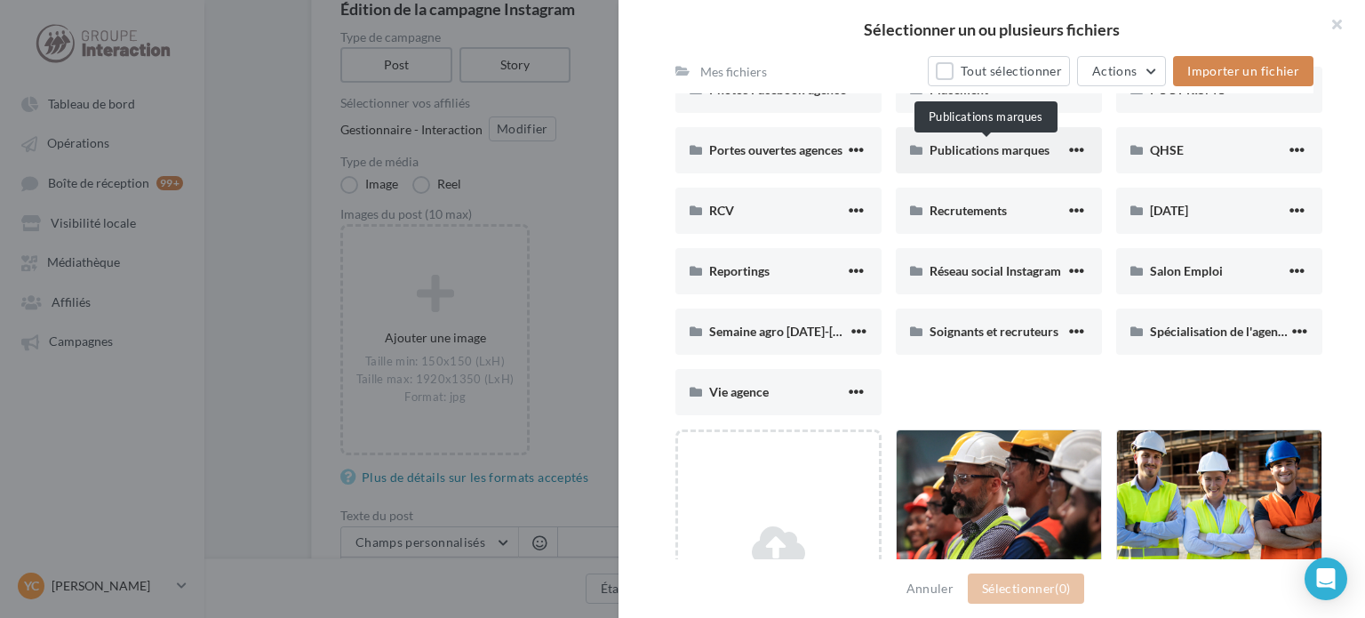
click at [982, 149] on span "Publications marques" at bounding box center [990, 149] width 120 height 15
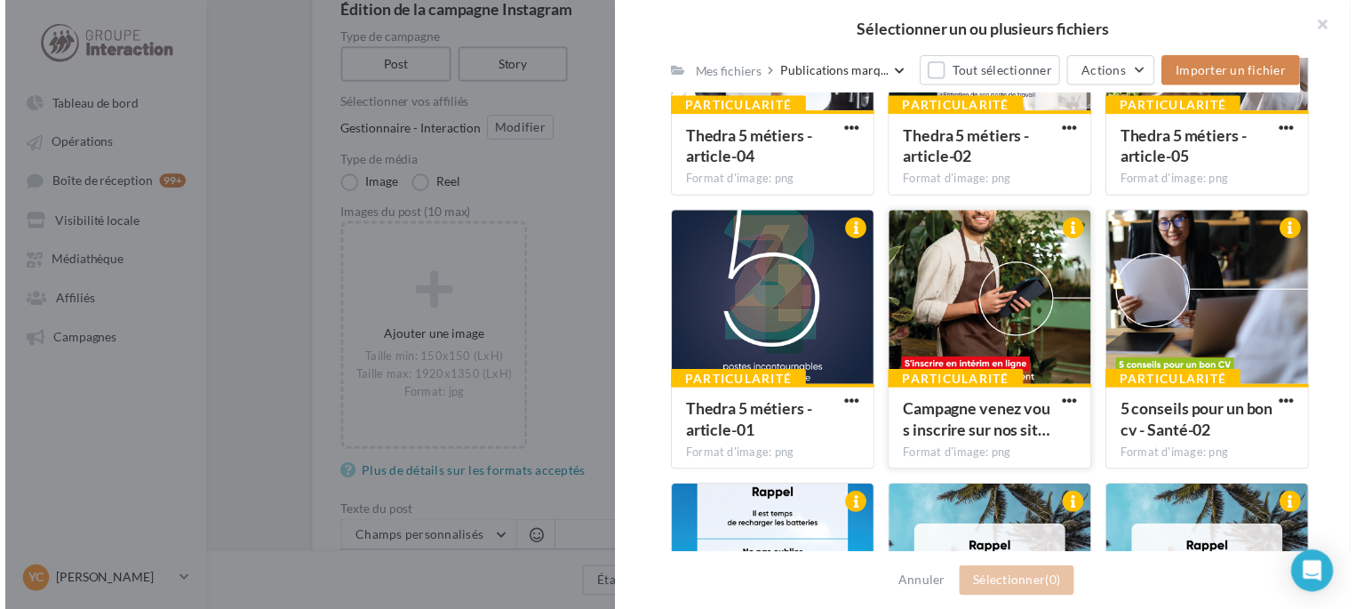
scroll to position [816, 0]
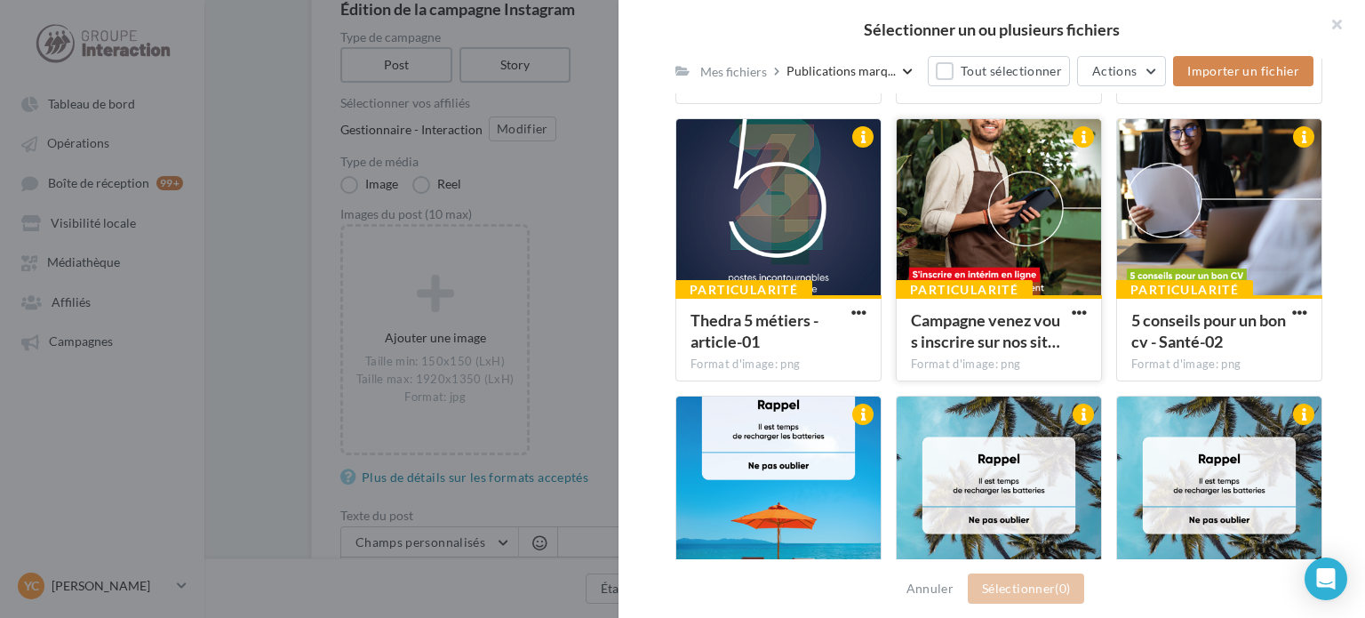
click at [1007, 242] on div at bounding box center [999, 208] width 204 height 178
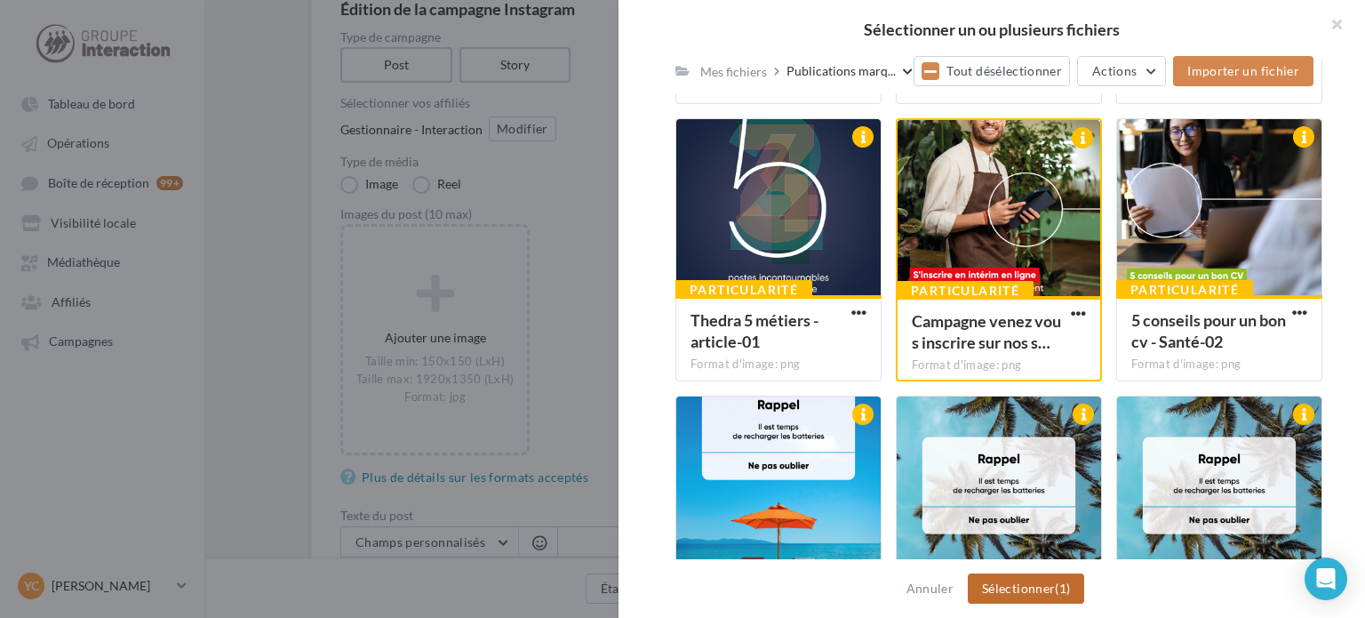
click at [1030, 580] on button "Sélectionner (1)" at bounding box center [1026, 588] width 116 height 30
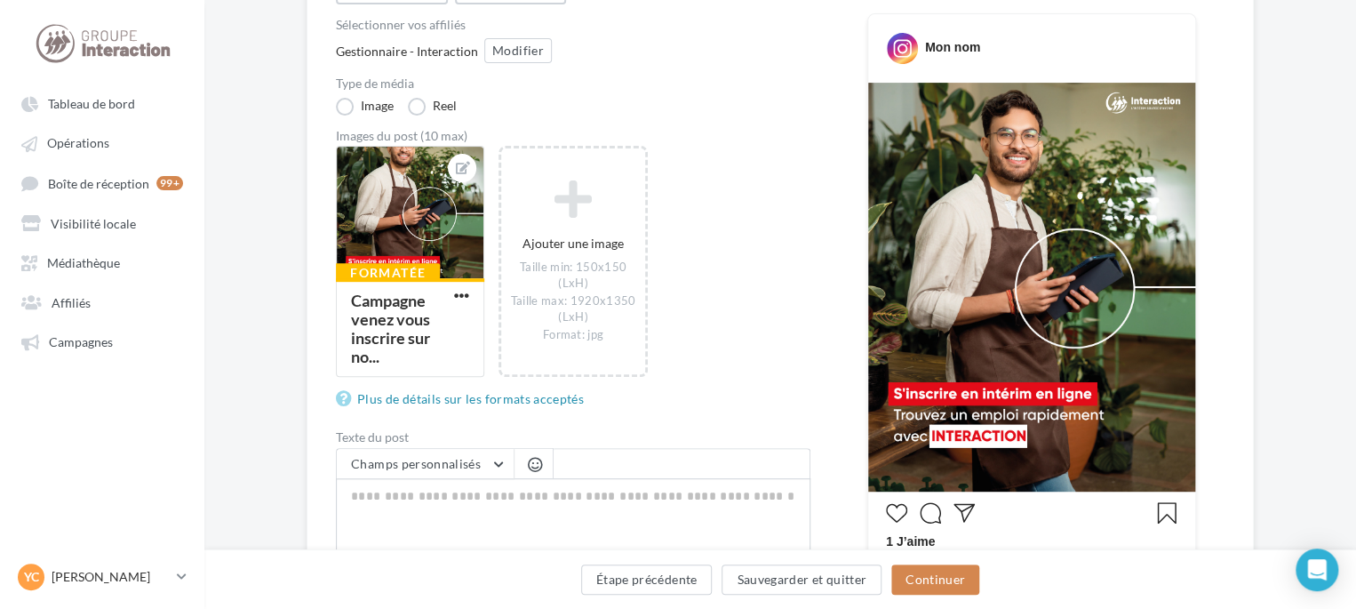
scroll to position [444, 0]
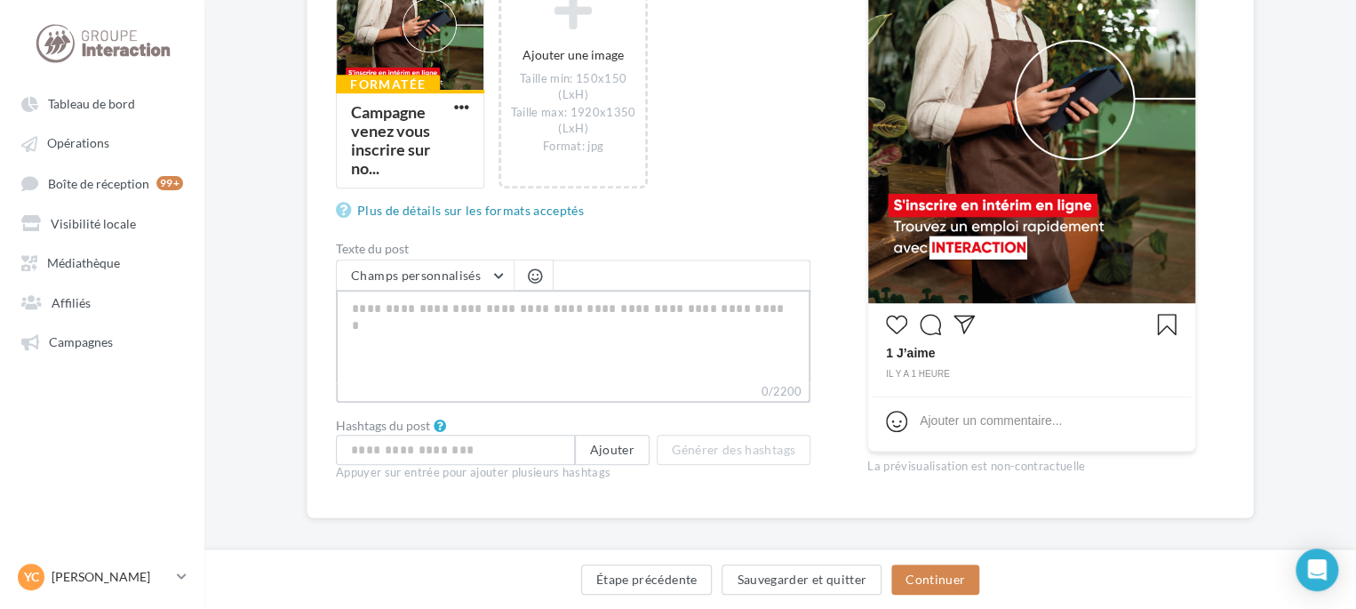
click at [563, 303] on textarea "0/2200" at bounding box center [573, 336] width 475 height 92
paste textarea "**********"
type textarea "**********"
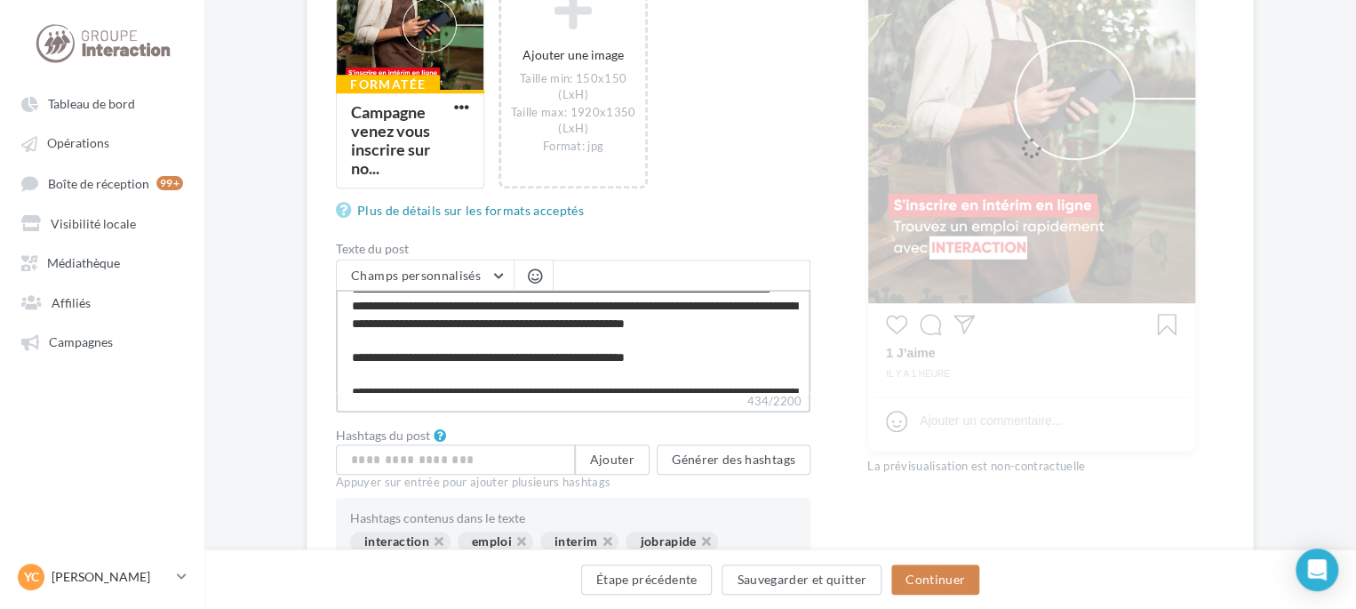
scroll to position [0, 0]
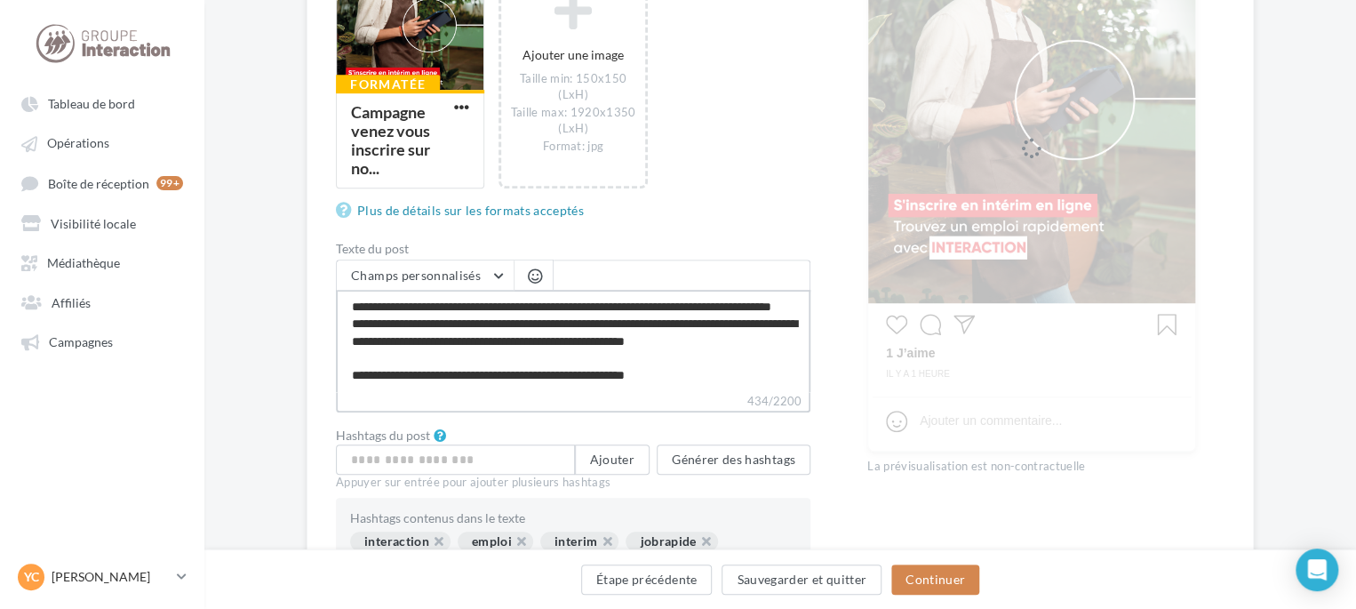
click at [470, 328] on textarea "**********" at bounding box center [573, 341] width 475 height 102
type textarea "**********"
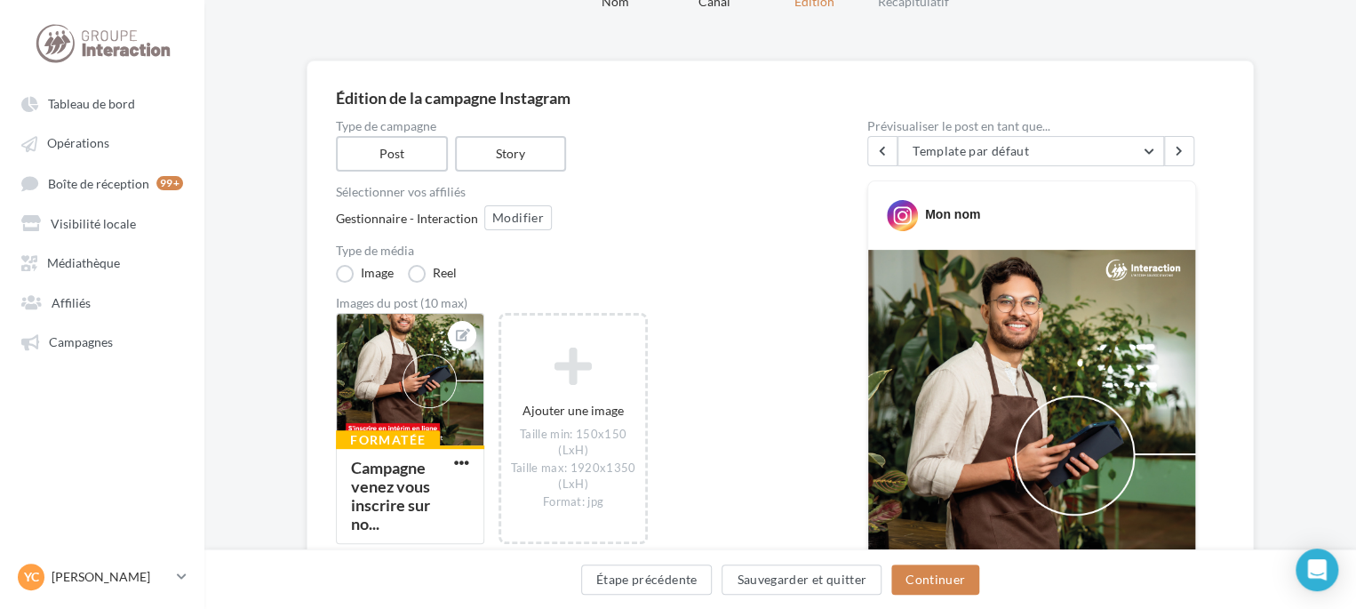
scroll to position [178, 0]
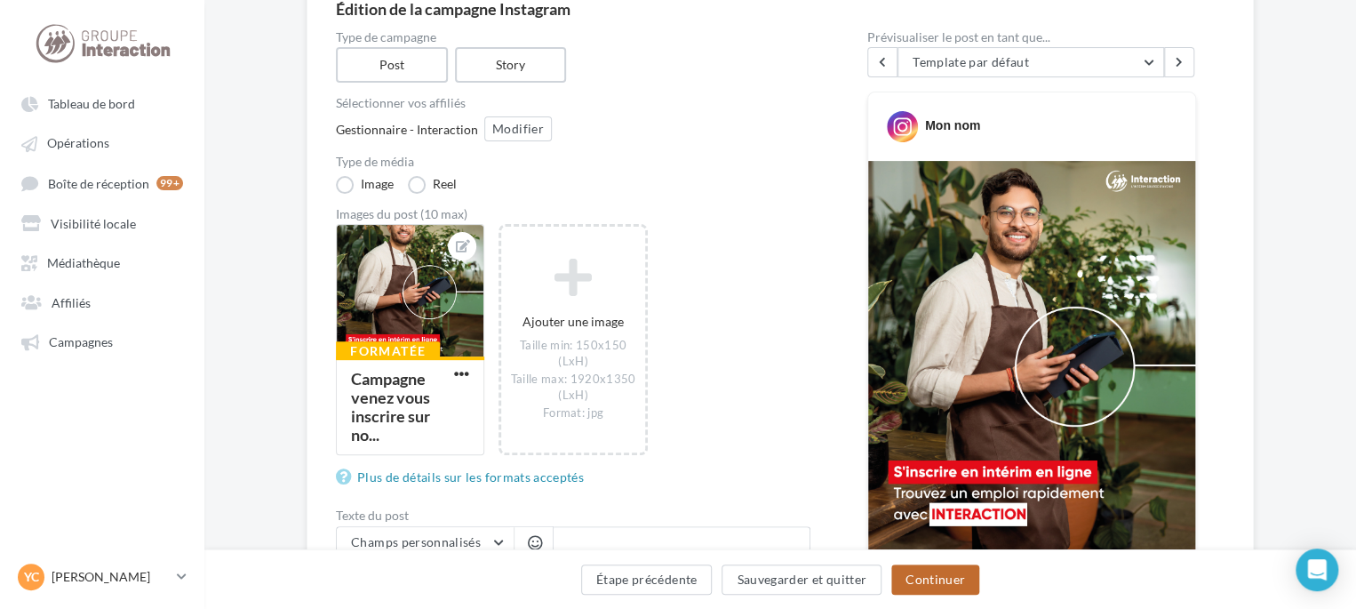
type textarea "**********"
click at [920, 579] on button "Continuer" at bounding box center [935, 579] width 88 height 30
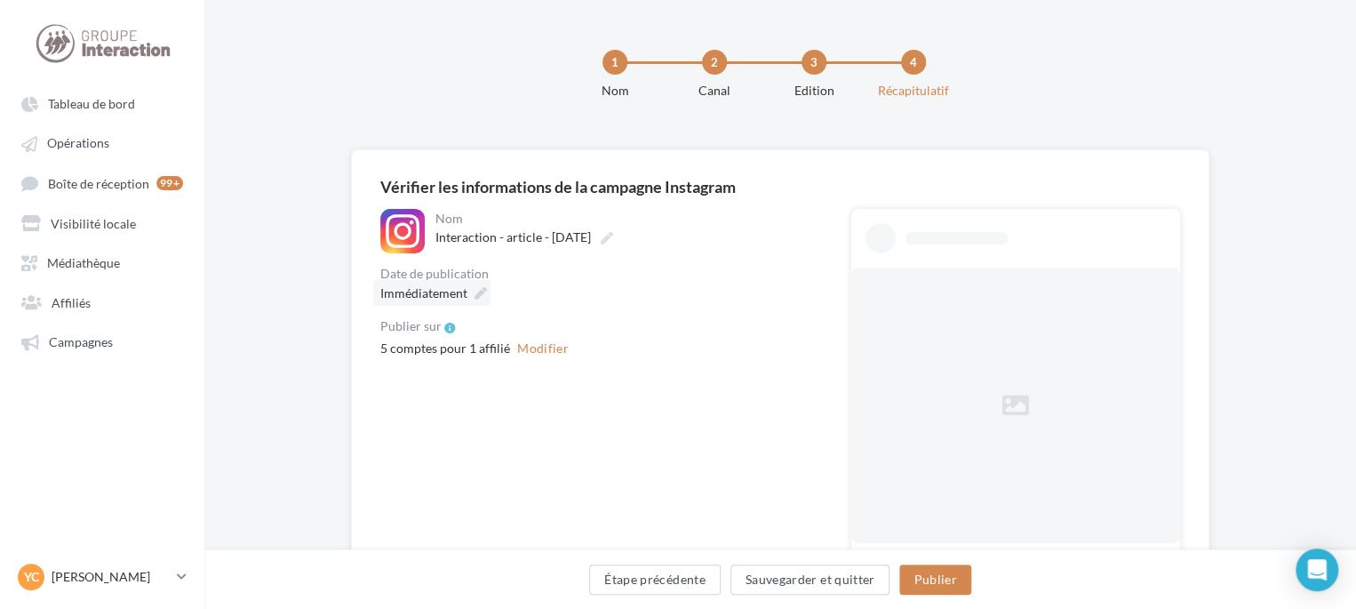
click at [430, 304] on div "Immédiatement" at bounding box center [431, 293] width 117 height 26
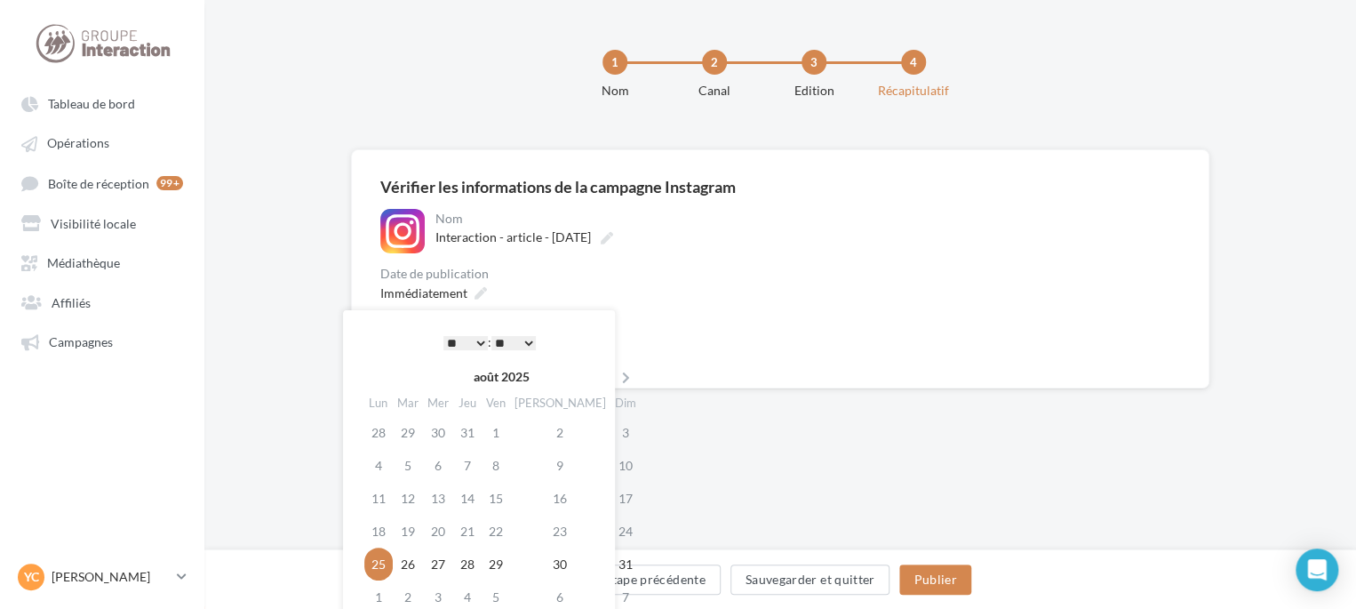
click at [477, 347] on select "* * * * * * * * * * ** ** ** ** ** ** ** ** ** ** ** ** ** **" at bounding box center [465, 343] width 44 height 14
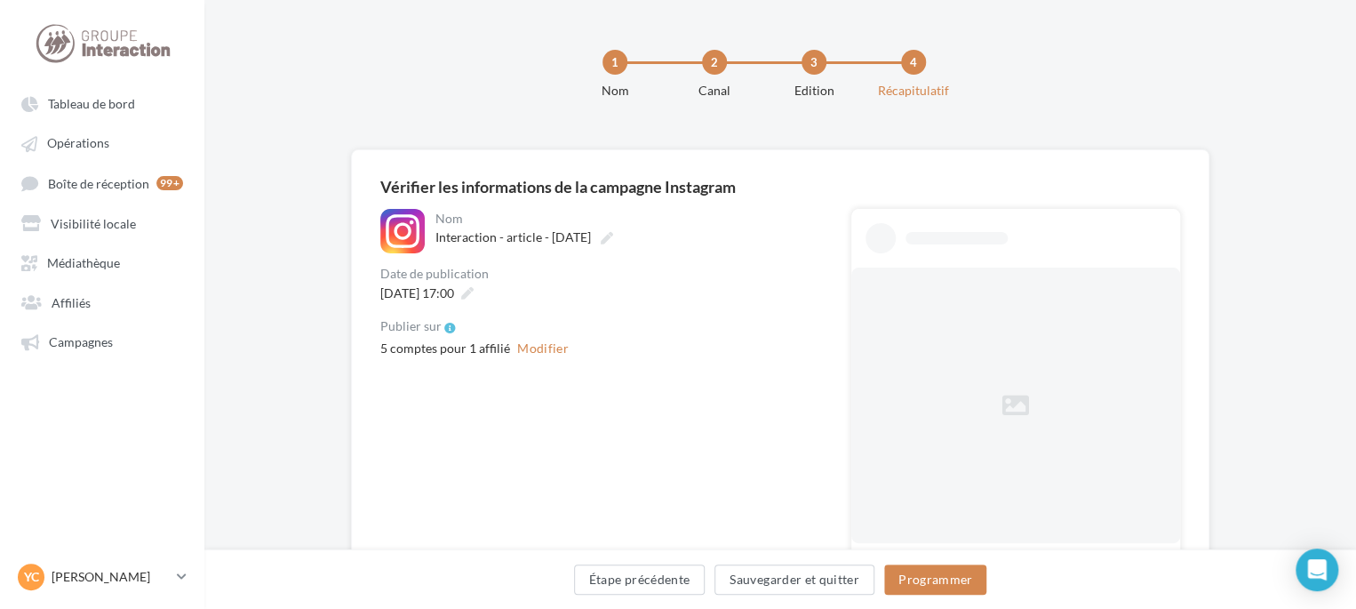
click at [603, 287] on div "[DATE] 17:00" at bounding box center [601, 293] width 443 height 26
click at [549, 347] on button "Modifier" at bounding box center [543, 348] width 66 height 21
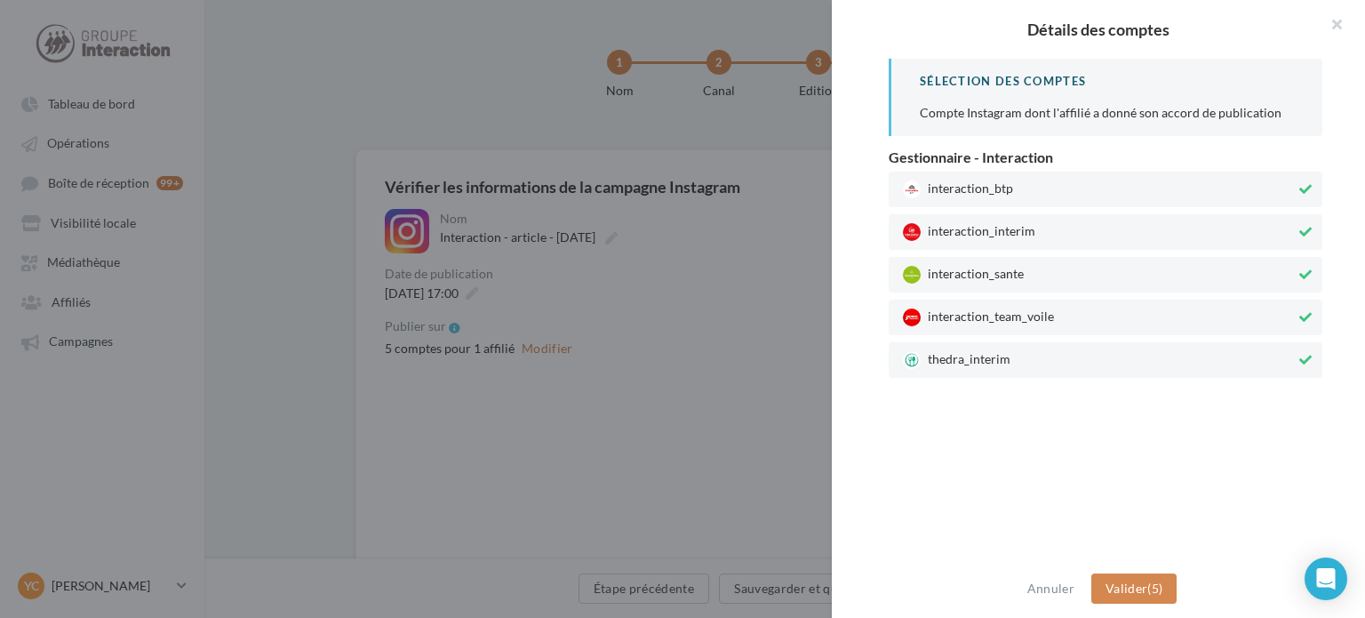
drag, startPoint x: 1033, startPoint y: 357, endPoint x: 1034, endPoint y: 333, distance: 24.0
click at [1034, 355] on span "thedra_interim" at bounding box center [1099, 360] width 393 height 18
click at [1034, 310] on span "interaction_team_voile" at bounding box center [1099, 317] width 393 height 18
drag, startPoint x: 1036, startPoint y: 268, endPoint x: 1036, endPoint y: 209, distance: 58.7
click at [1036, 267] on span "interaction_sante" at bounding box center [1099, 275] width 393 height 18
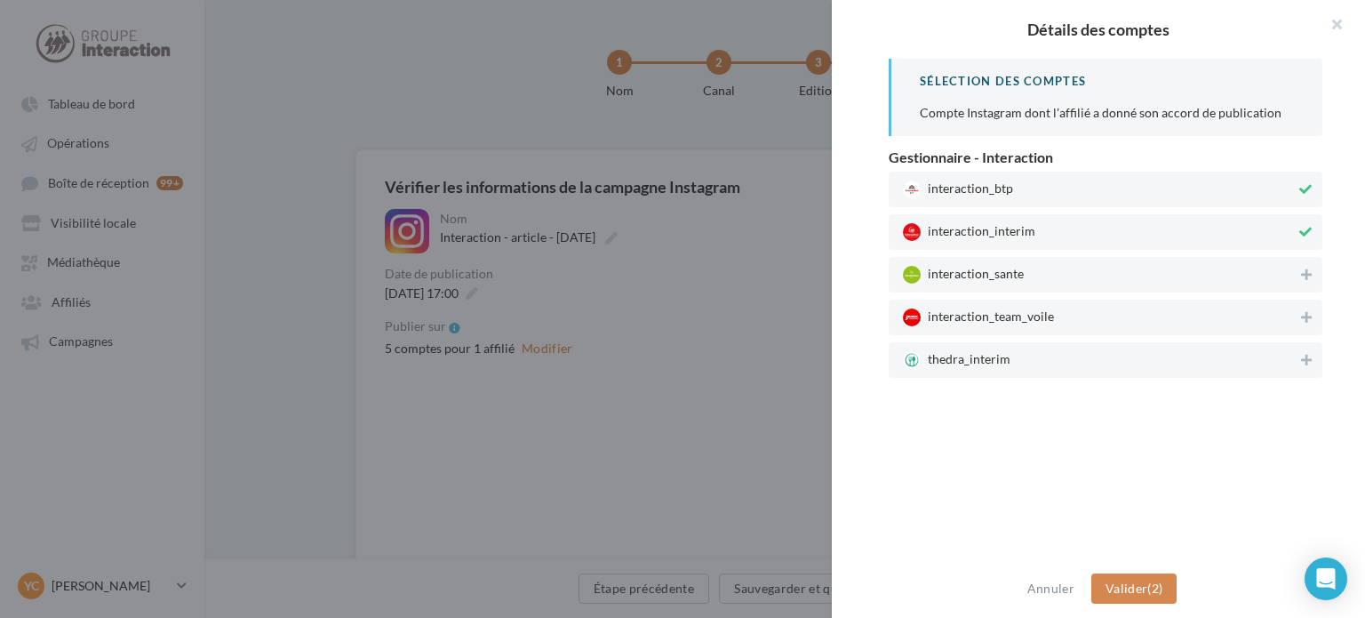
click at [1039, 184] on span "interaction_btp" at bounding box center [1099, 189] width 393 height 18
click at [1120, 595] on button "Valider (1)" at bounding box center [1134, 588] width 86 height 30
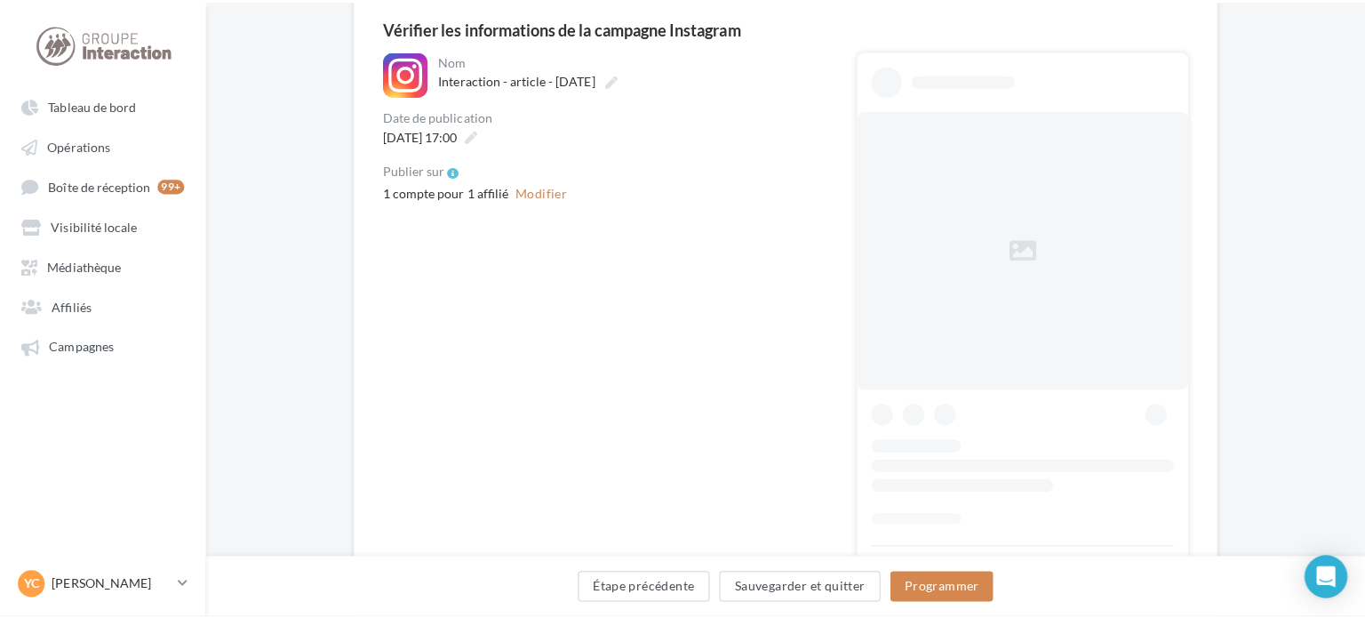
scroll to position [178, 0]
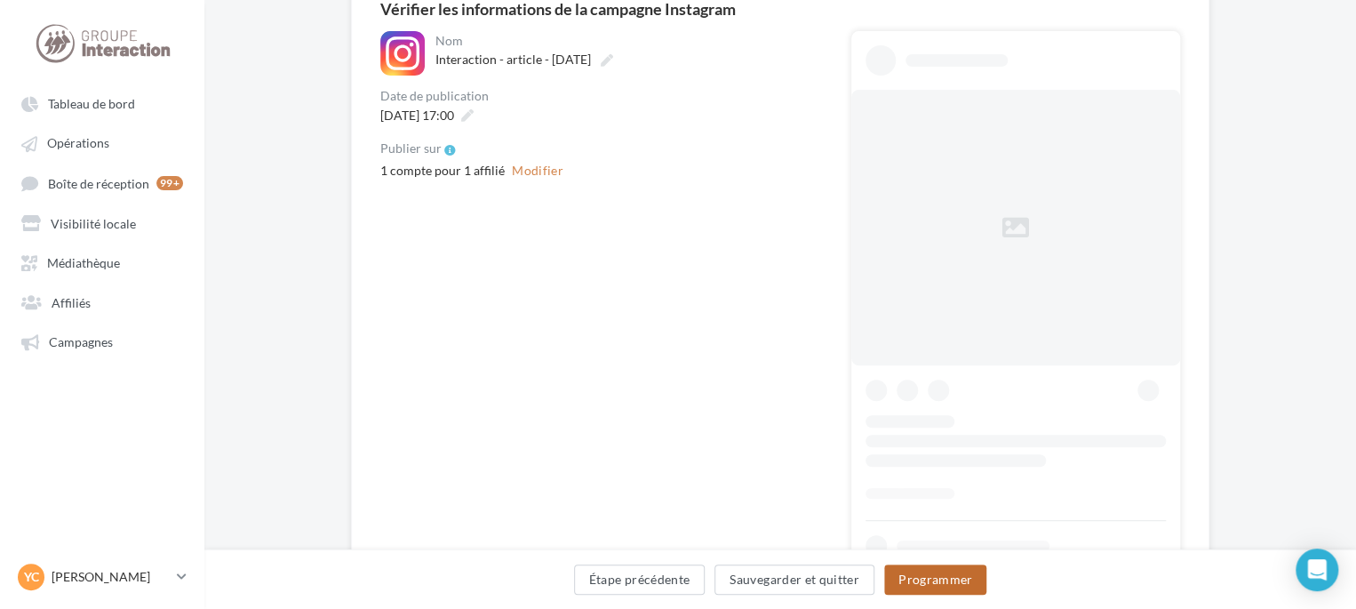
click at [935, 566] on button "Programmer" at bounding box center [935, 579] width 103 height 30
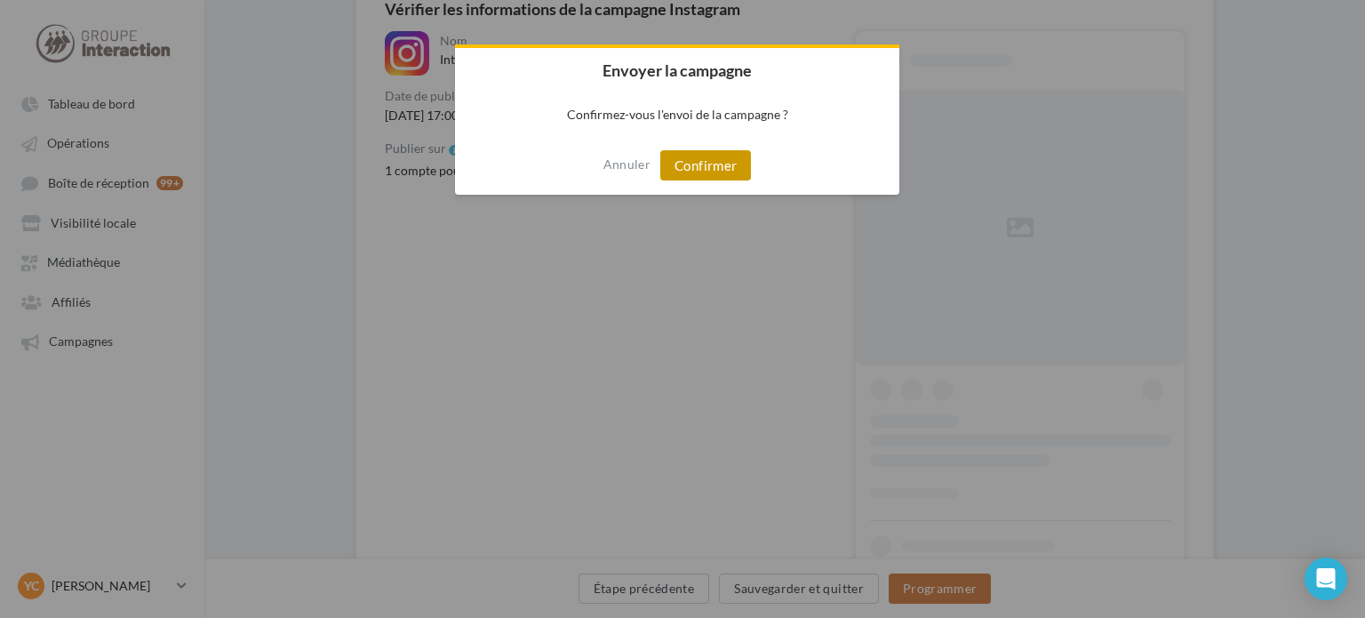
click at [711, 164] on button "Confirmer" at bounding box center [705, 165] width 91 height 30
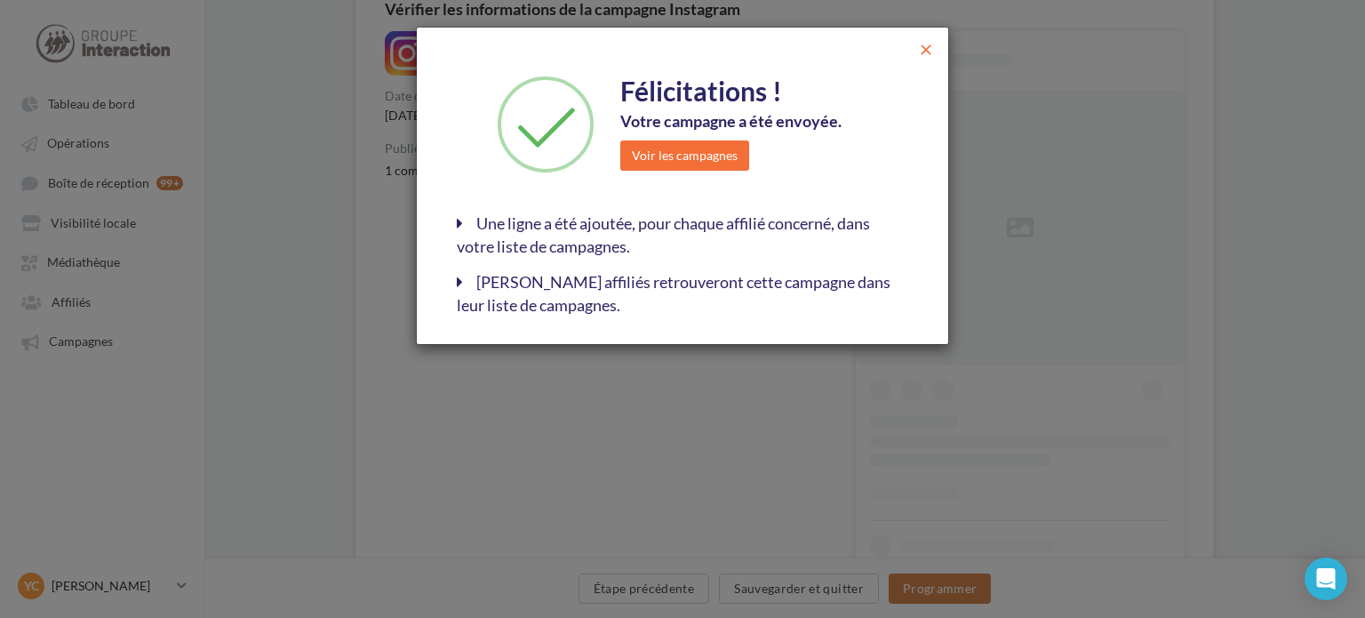
click at [927, 45] on span "close" at bounding box center [926, 50] width 18 height 18
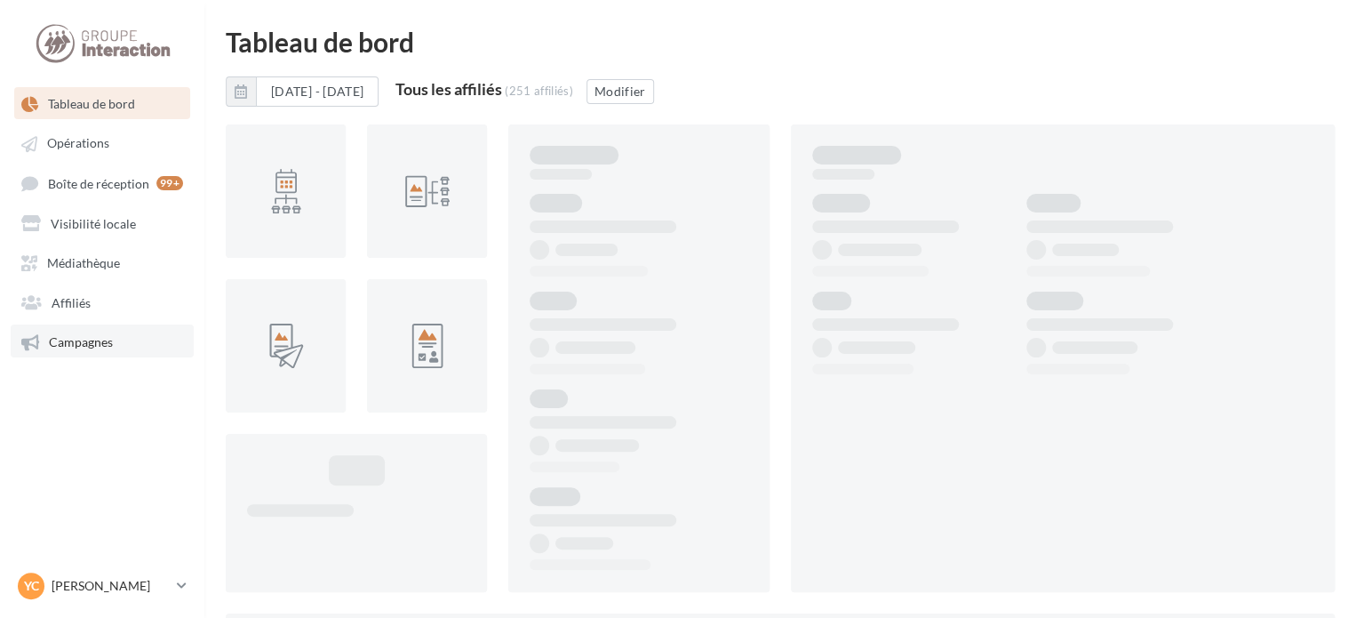
click at [123, 346] on link "Campagnes" at bounding box center [102, 340] width 183 height 32
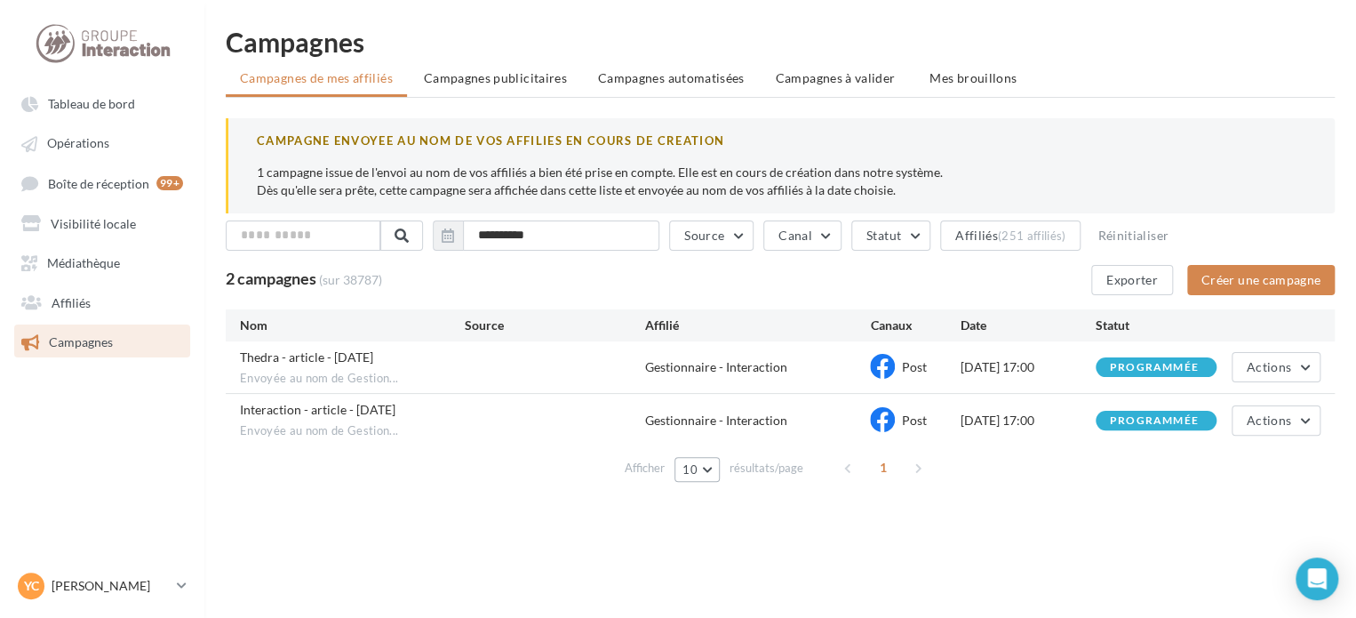
click at [710, 466] on button "10" at bounding box center [697, 469] width 45 height 25
click at [704, 445] on button "100" at bounding box center [737, 436] width 124 height 31
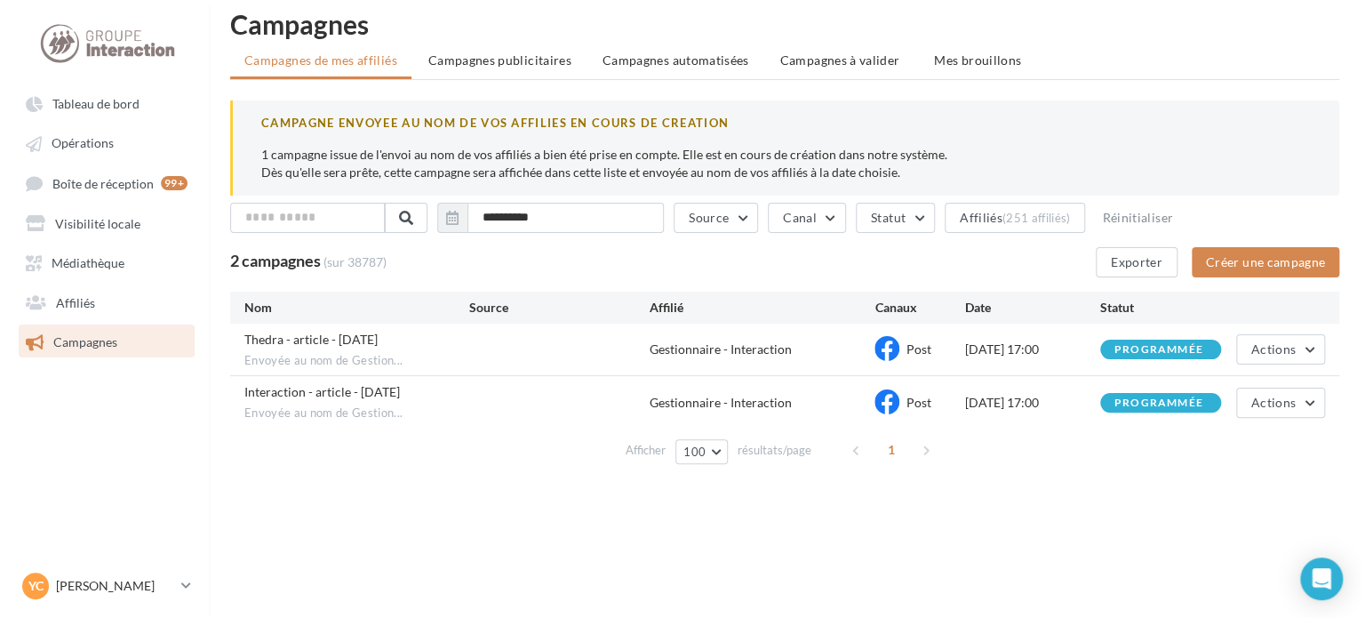
scroll to position [28, 0]
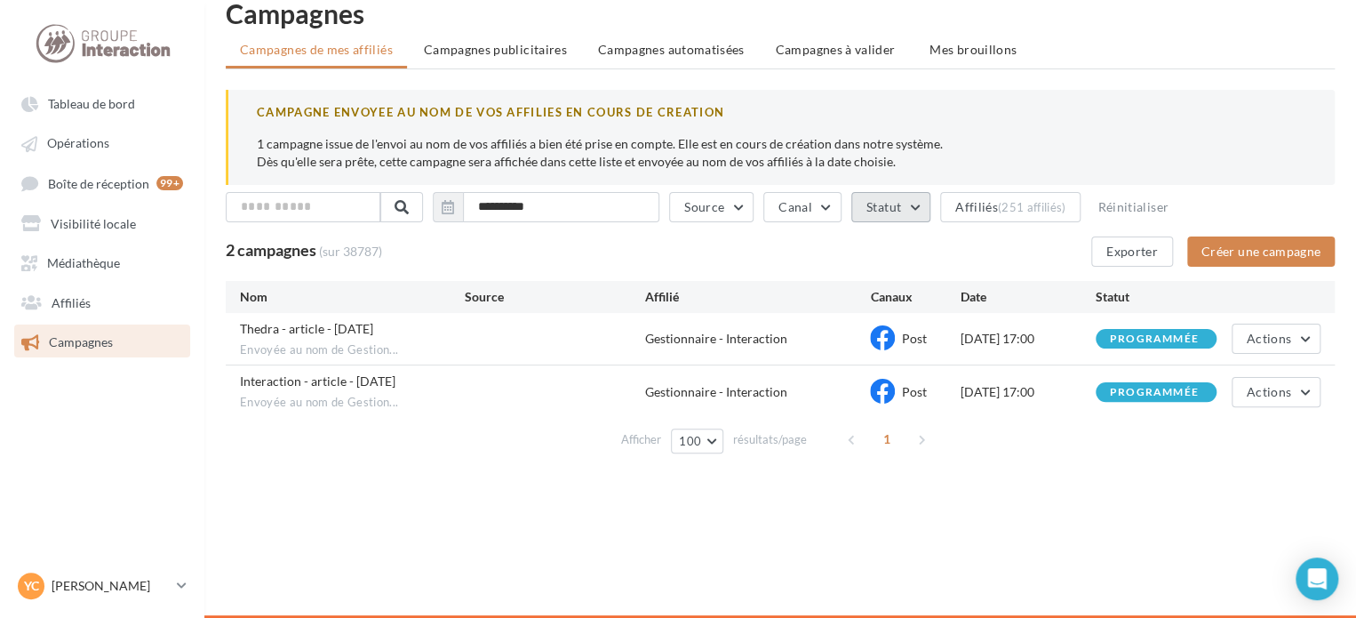
click at [899, 203] on button "Statut" at bounding box center [890, 207] width 79 height 30
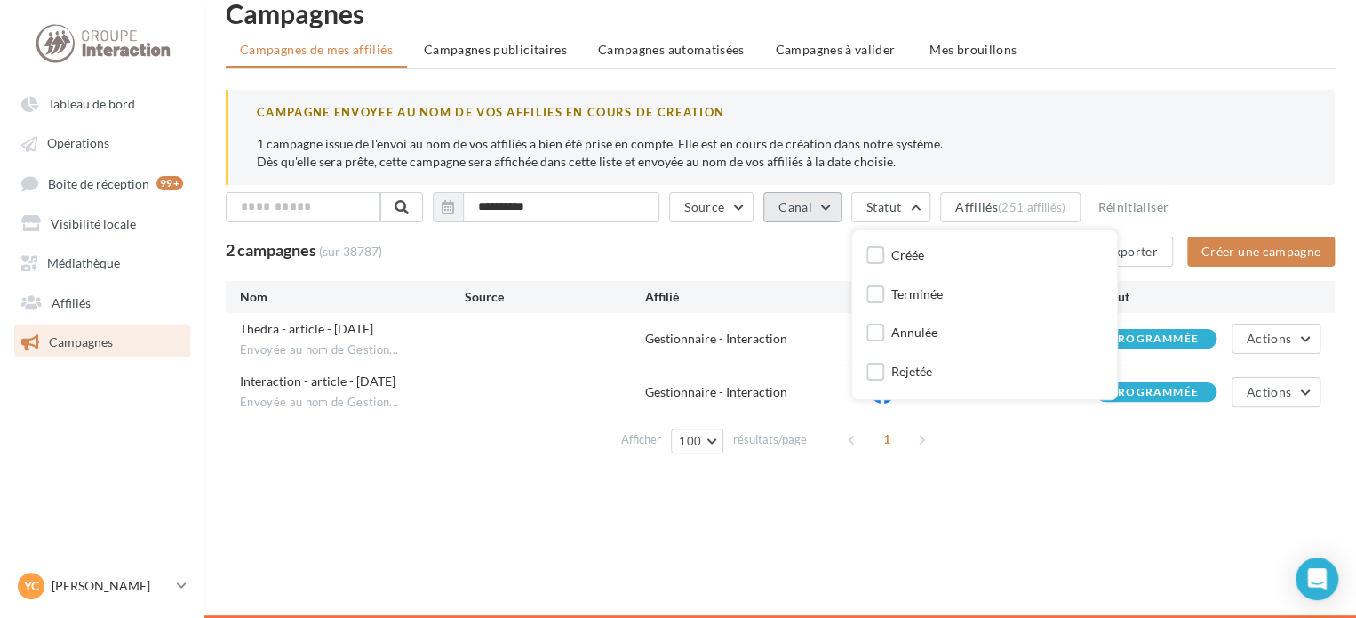
click at [821, 210] on button "Canal" at bounding box center [802, 207] width 78 height 30
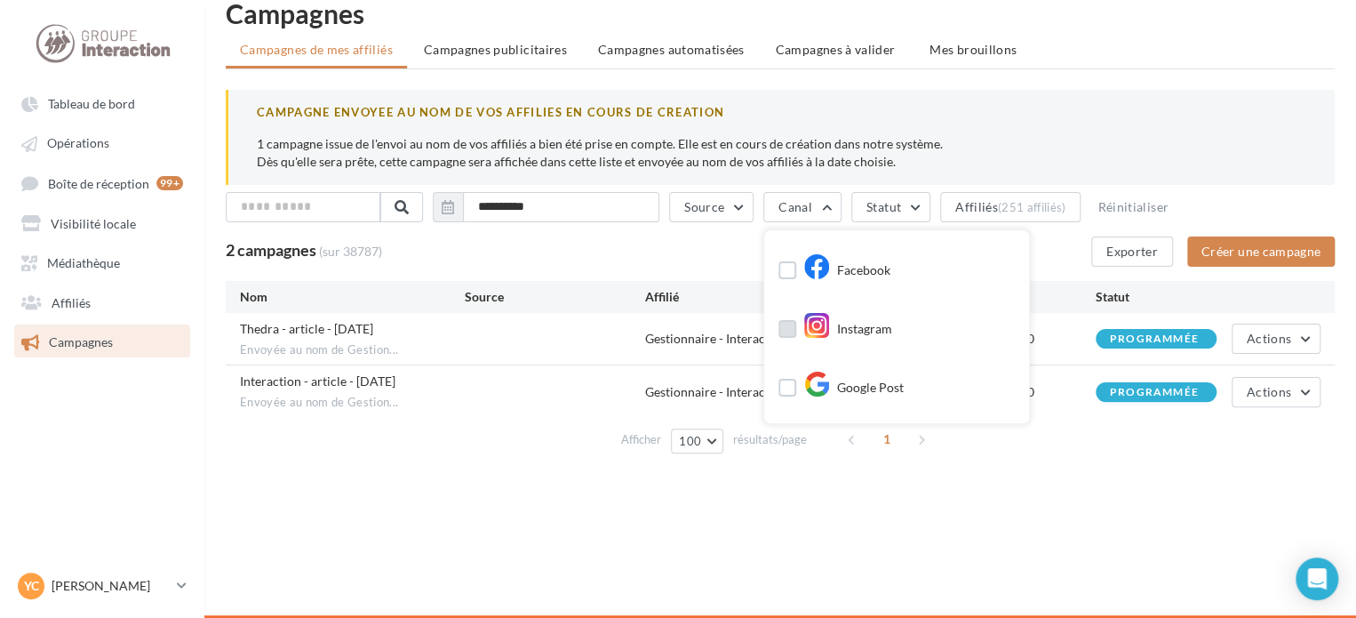
click at [818, 320] on icon at bounding box center [816, 325] width 27 height 27
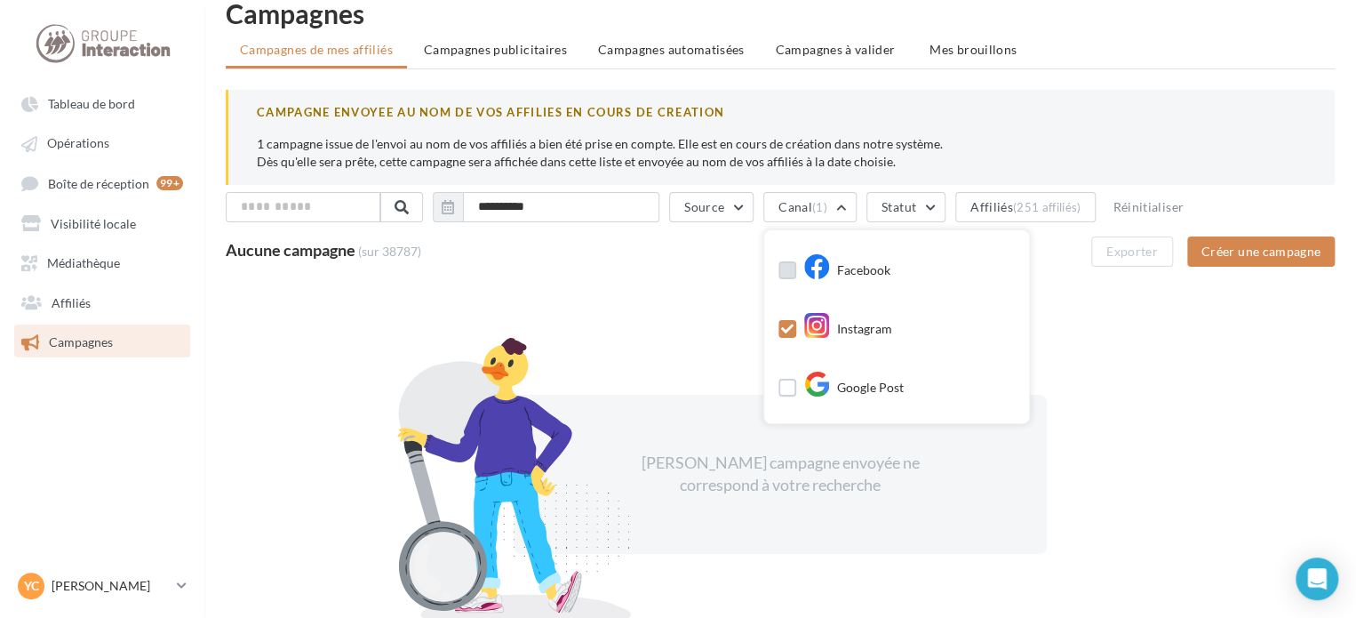
click at [796, 267] on label at bounding box center [788, 270] width 18 height 18
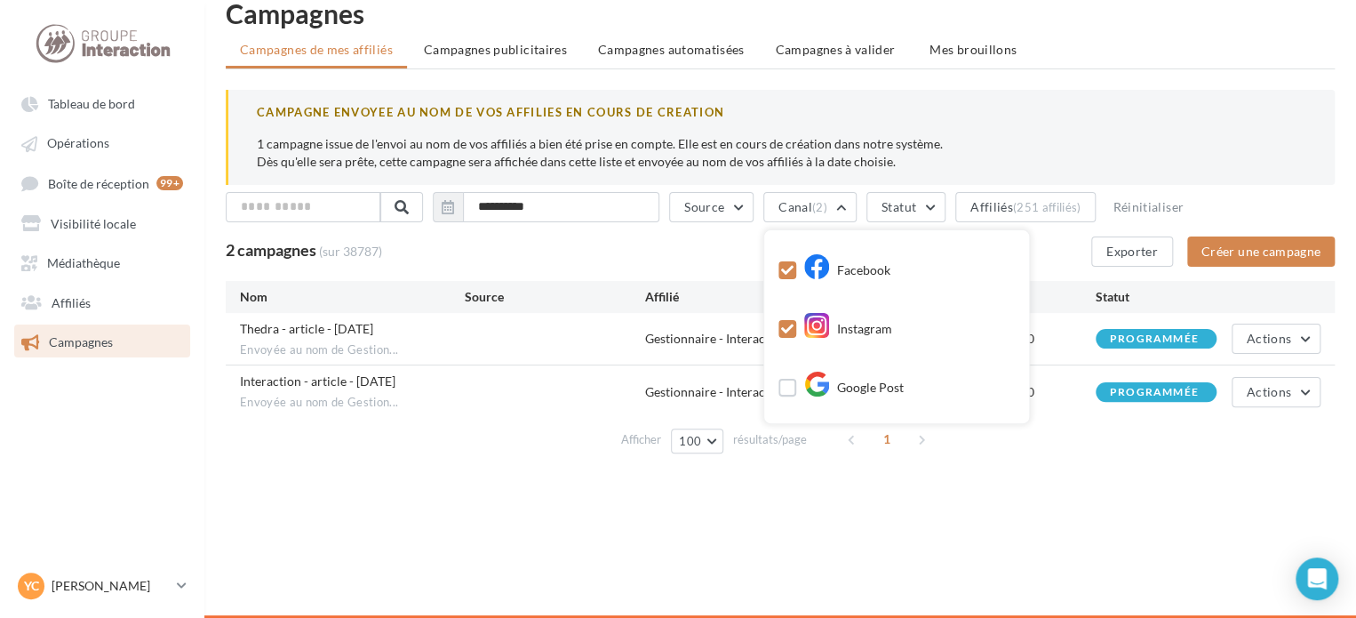
click at [565, 252] on div "2 campagnes (sur 38787) Exporter Créer une campagne" at bounding box center [780, 251] width 1109 height 30
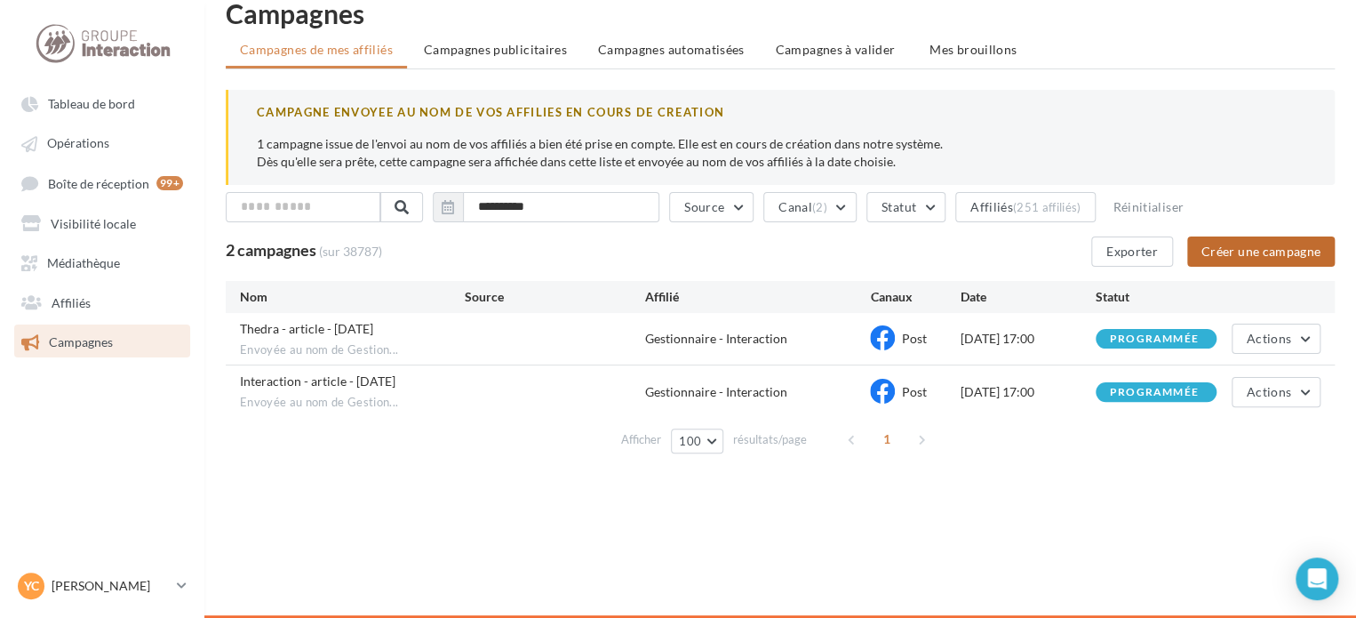
click at [1227, 259] on button "Créer une campagne" at bounding box center [1261, 251] width 148 height 30
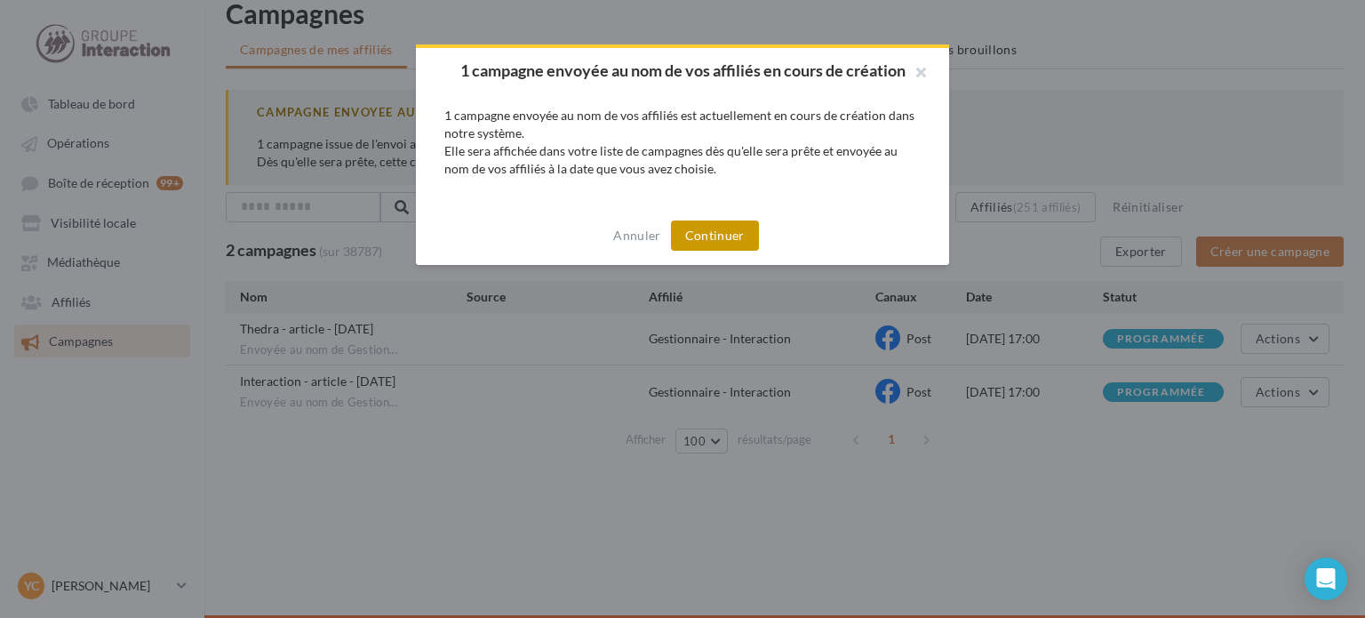
click at [690, 227] on button "Continuer" at bounding box center [715, 235] width 88 height 30
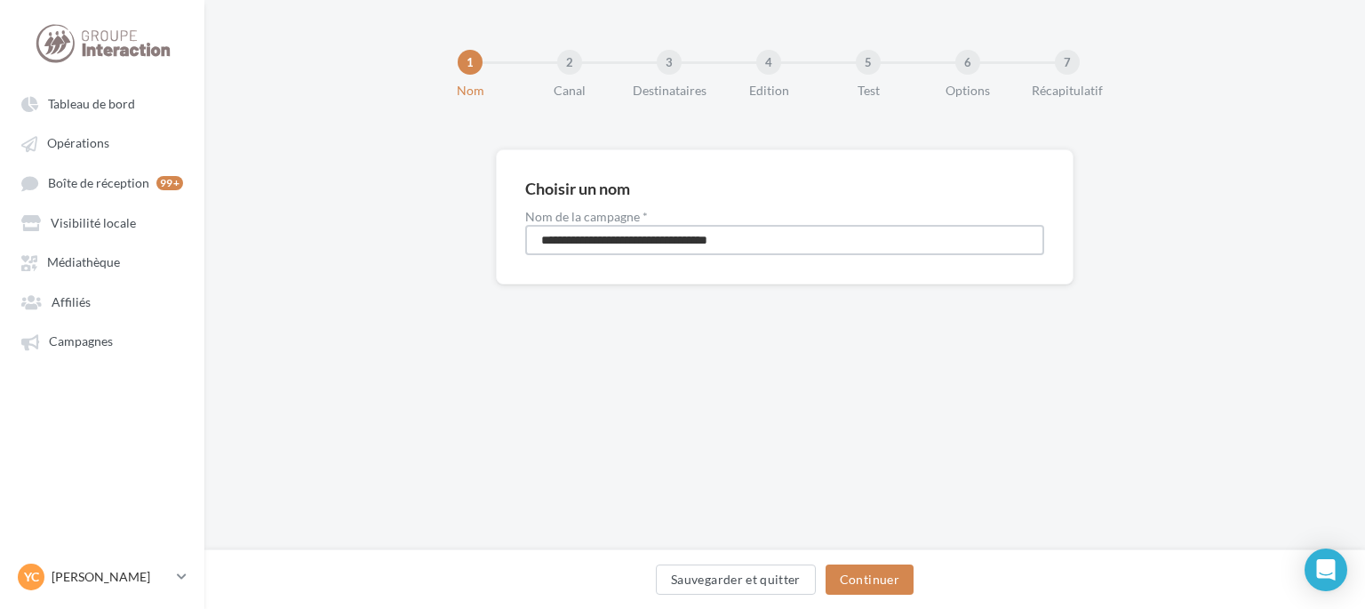
drag, startPoint x: 693, startPoint y: 231, endPoint x: 547, endPoint y: 241, distance: 147.0
click at [557, 240] on input "**********" at bounding box center [784, 240] width 519 height 30
click at [645, 247] on input "**********" at bounding box center [784, 240] width 519 height 30
drag, startPoint x: 746, startPoint y: 241, endPoint x: 275, endPoint y: 235, distance: 471.1
click at [280, 235] on div "**********" at bounding box center [784, 245] width 1161 height 192
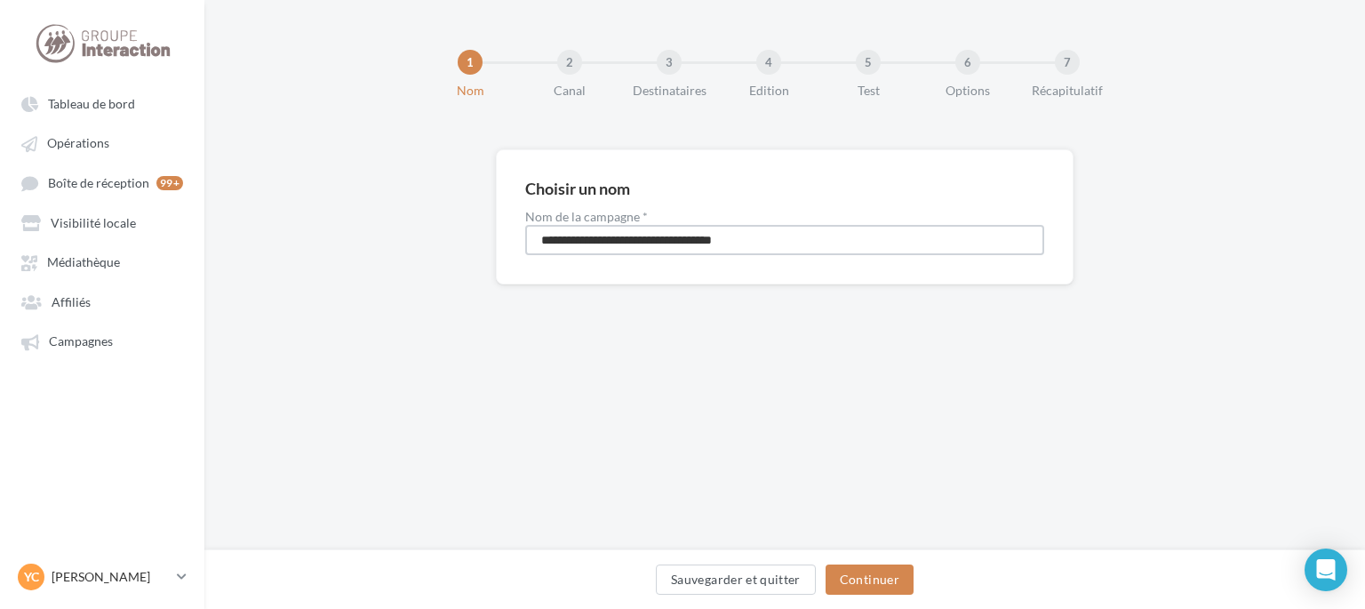
click at [697, 239] on input "**********" at bounding box center [784, 240] width 519 height 30
click at [702, 241] on input "**********" at bounding box center [784, 240] width 519 height 30
click at [717, 236] on input "**********" at bounding box center [784, 240] width 519 height 30
type input "**********"
click at [886, 575] on button "Continuer" at bounding box center [870, 579] width 88 height 30
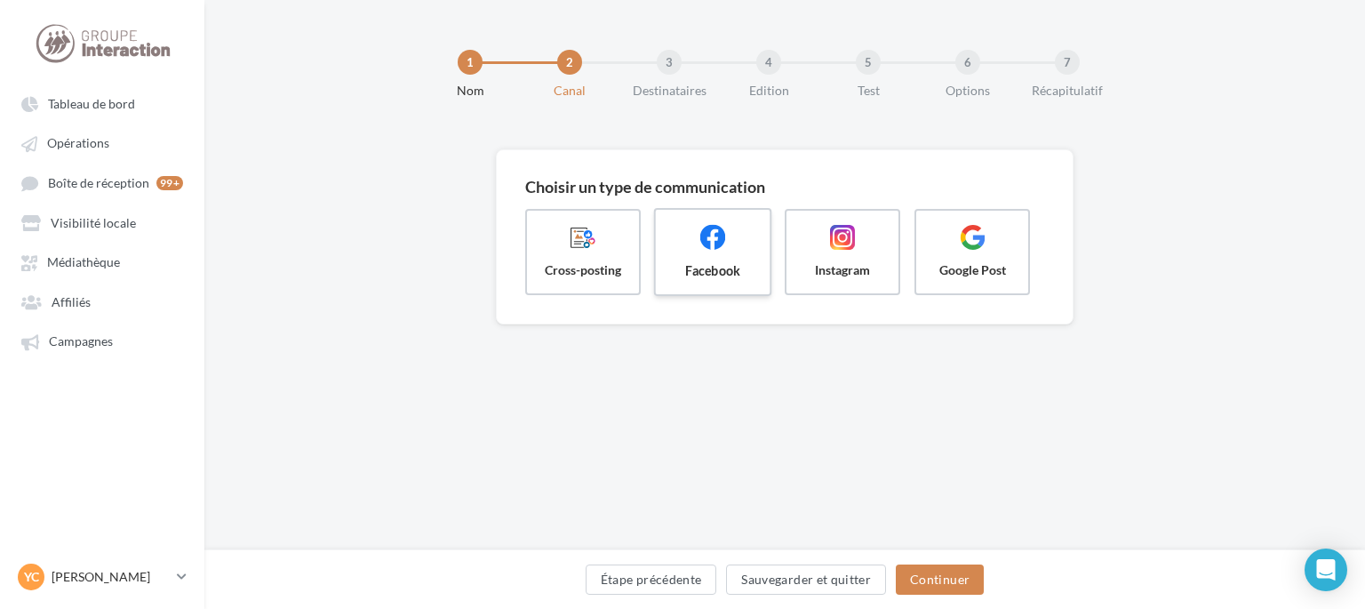
click at [715, 259] on label "Facebook" at bounding box center [713, 252] width 118 height 88
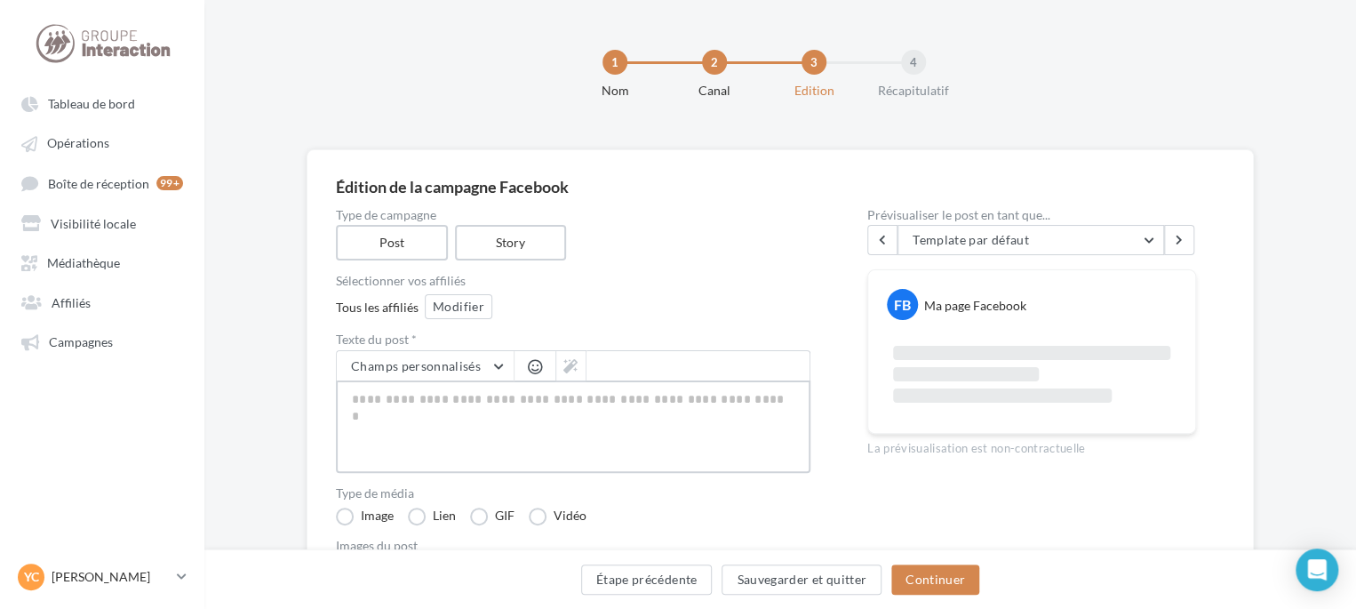
click at [451, 401] on textarea at bounding box center [573, 426] width 475 height 92
paste textarea "**********"
type textarea "**********"
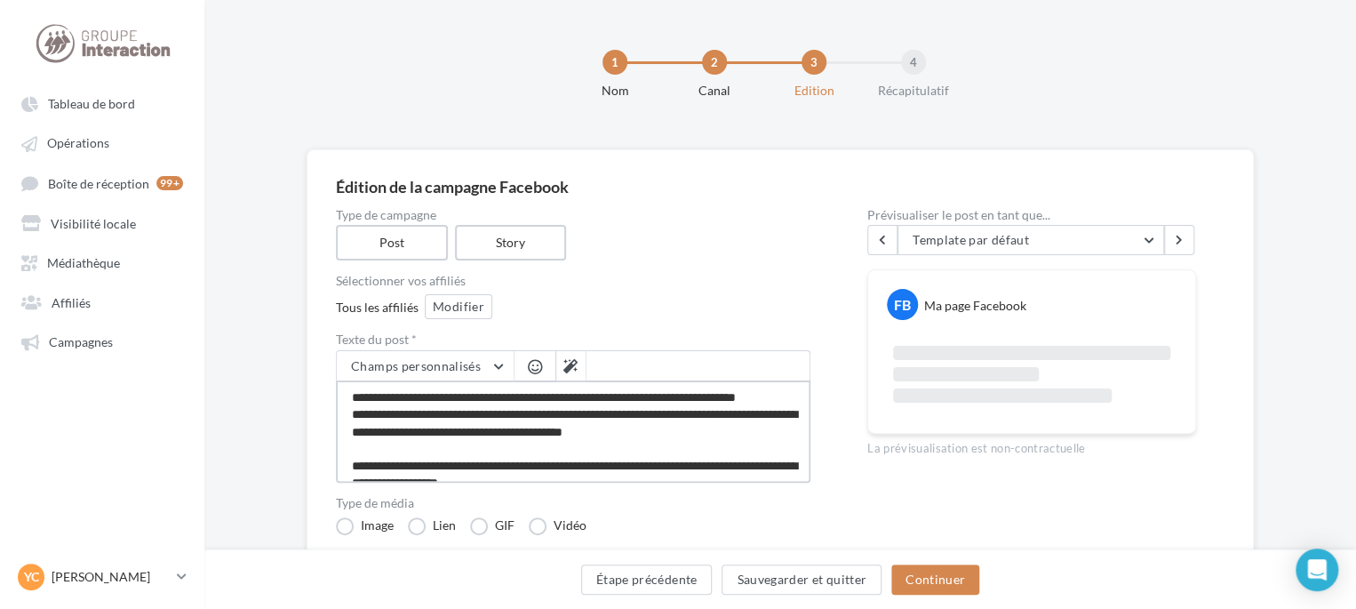
click at [498, 404] on textarea "**********" at bounding box center [573, 431] width 475 height 102
click at [455, 413] on textarea "**********" at bounding box center [573, 431] width 475 height 102
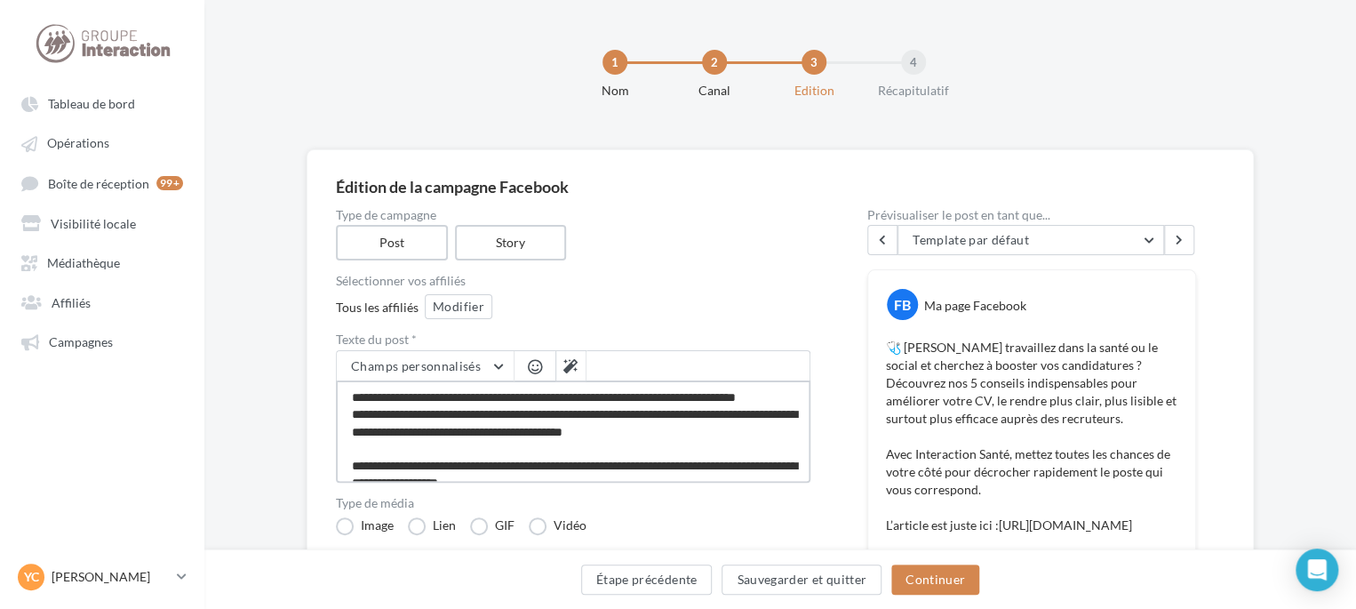
type textarea "**********"
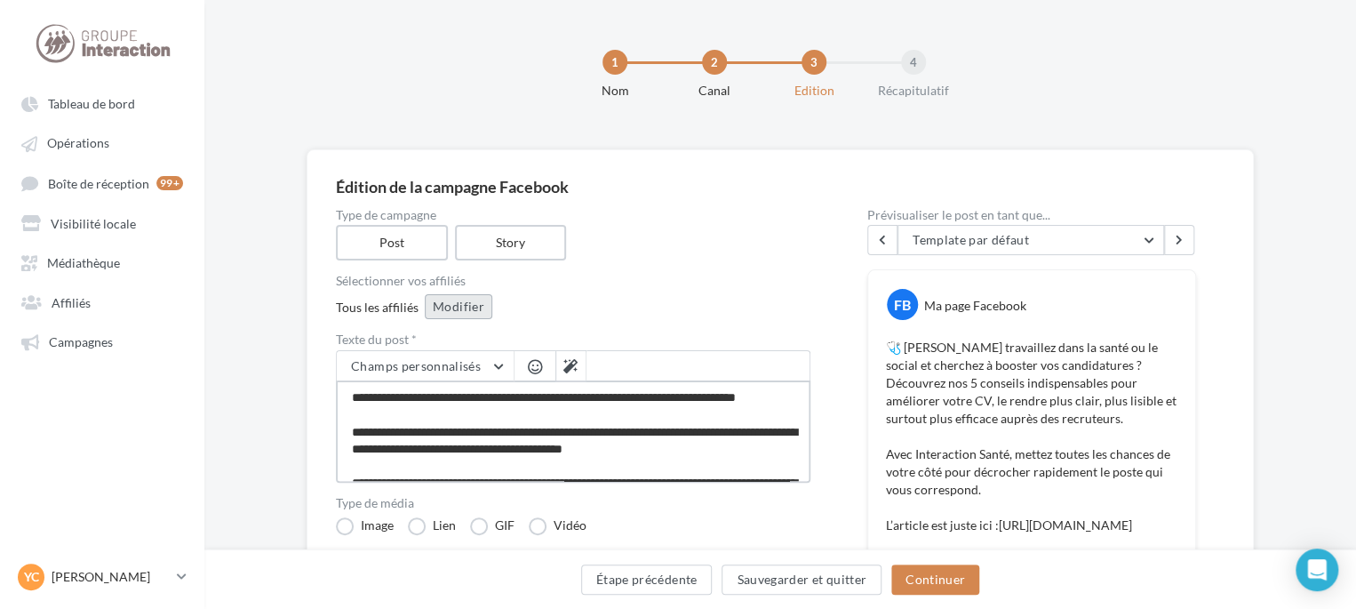
type textarea "**********"
click at [445, 306] on button "Modifier" at bounding box center [459, 306] width 68 height 25
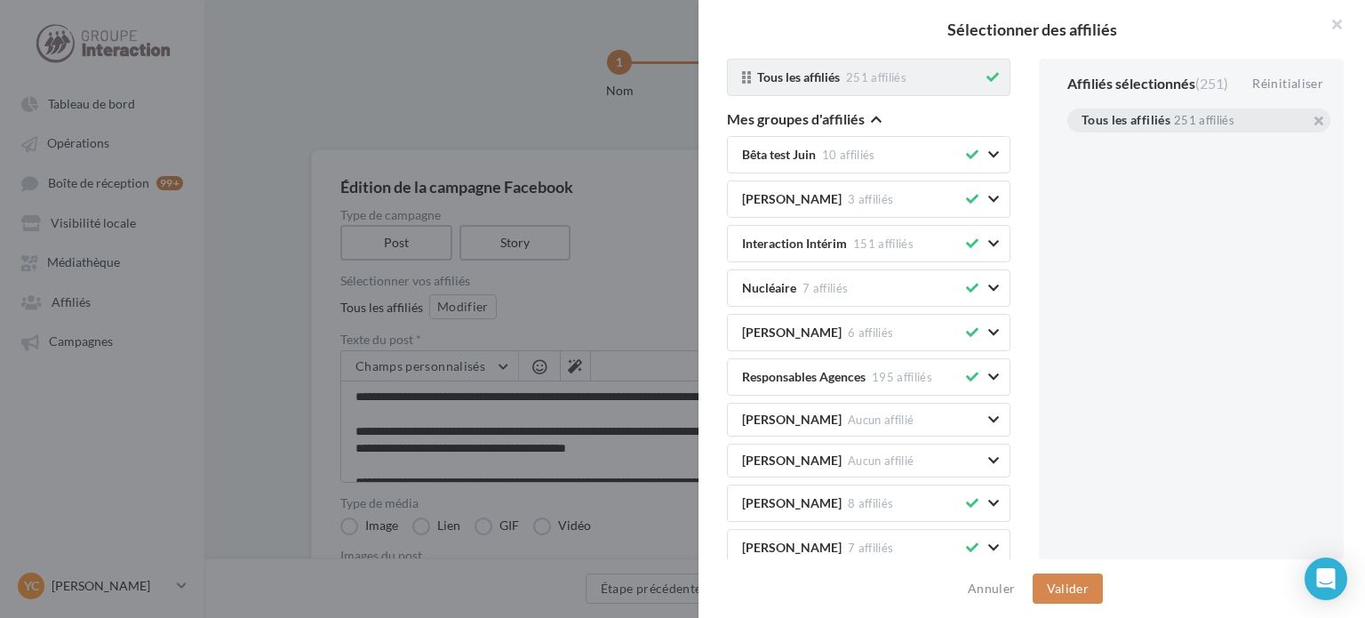
click at [986, 79] on icon at bounding box center [992, 77] width 12 height 12
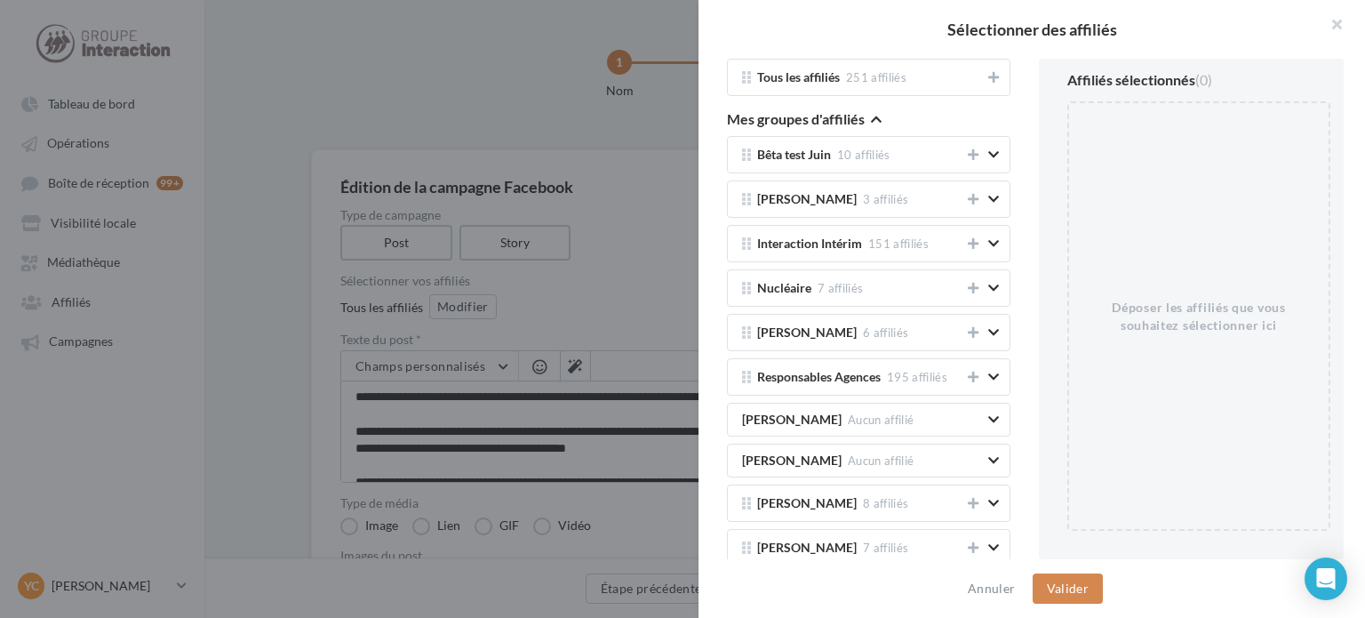
click at [867, 117] on button "Mes groupes d'affiliés" at bounding box center [804, 120] width 155 height 21
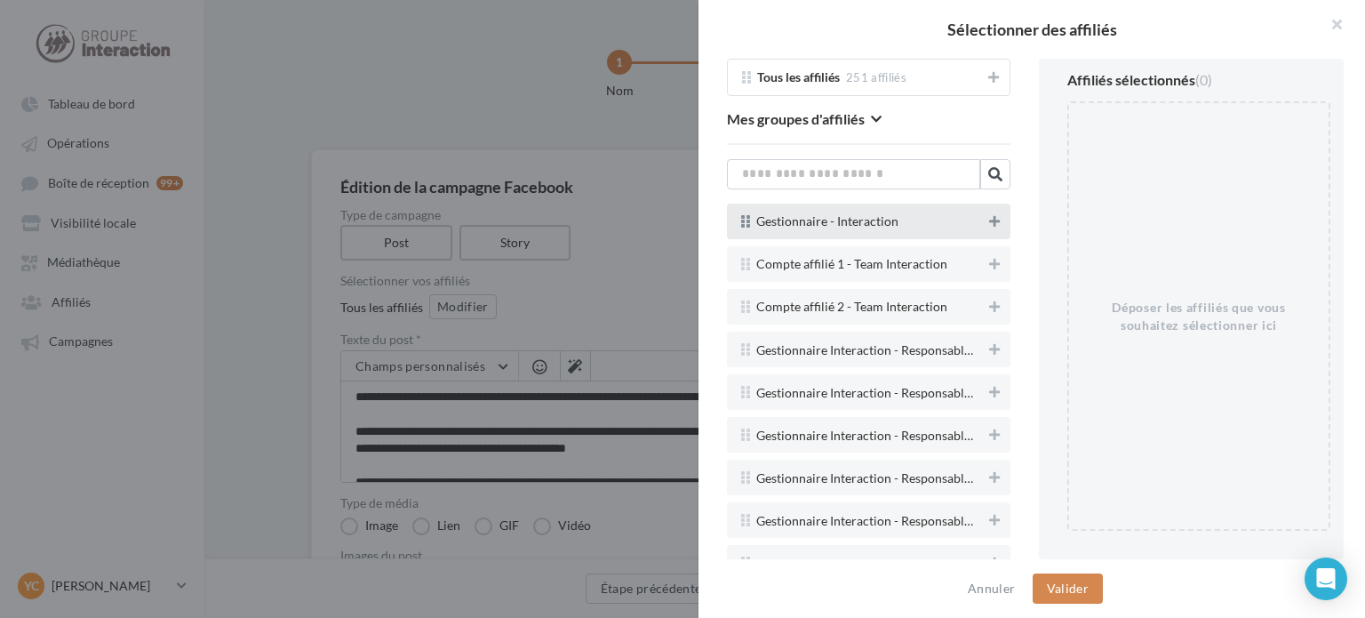
click at [989, 216] on icon at bounding box center [994, 221] width 11 height 12
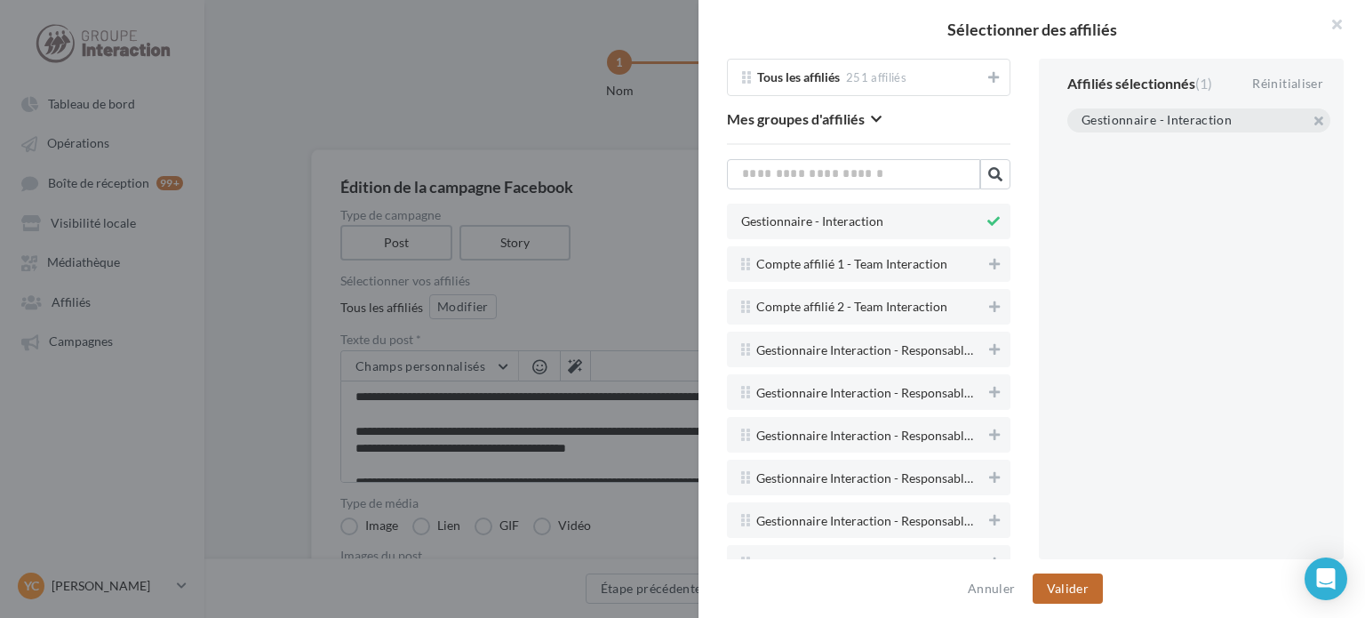
click at [1074, 578] on button "Valider" at bounding box center [1068, 588] width 70 height 30
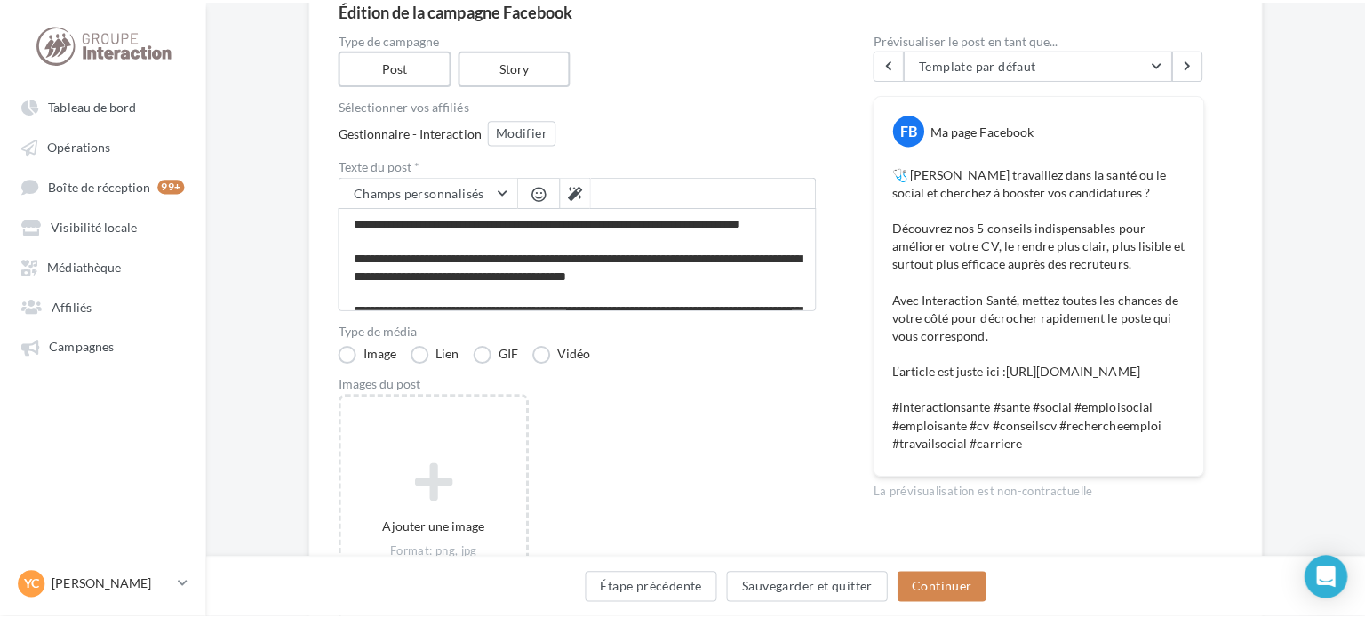
scroll to position [178, 0]
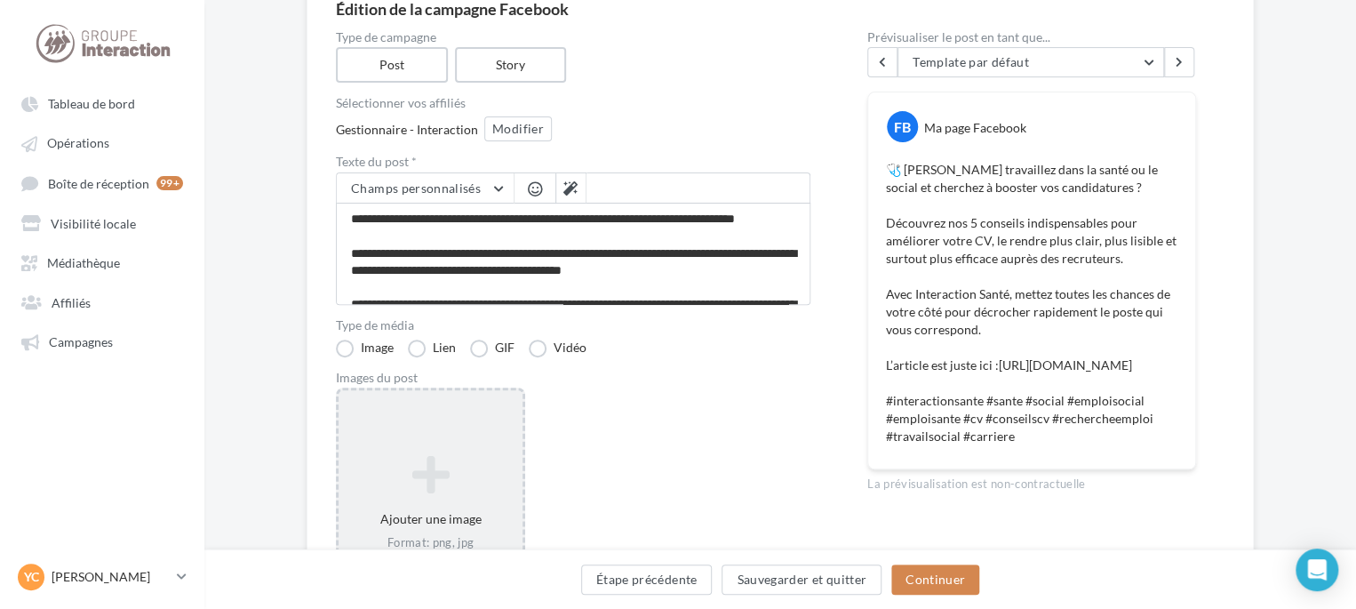
click at [440, 429] on div "Ajouter une image Format: png, jpg" at bounding box center [430, 502] width 189 height 231
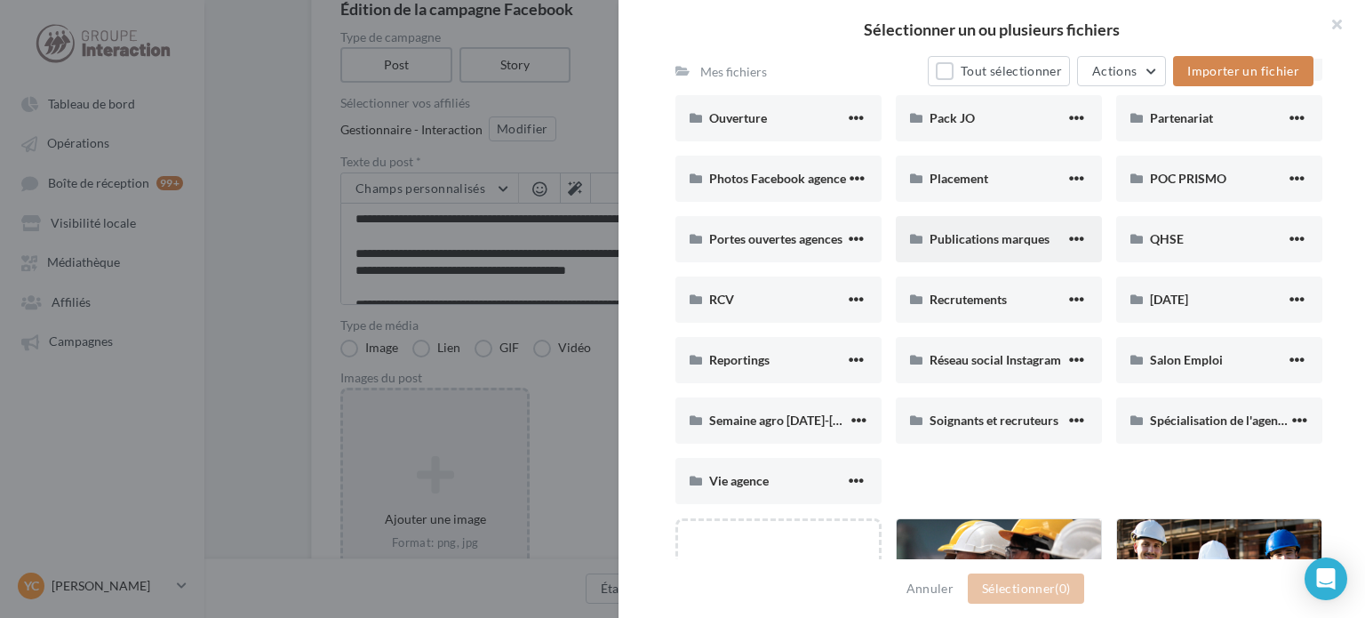
click at [988, 244] on span "Publications marques" at bounding box center [990, 238] width 120 height 15
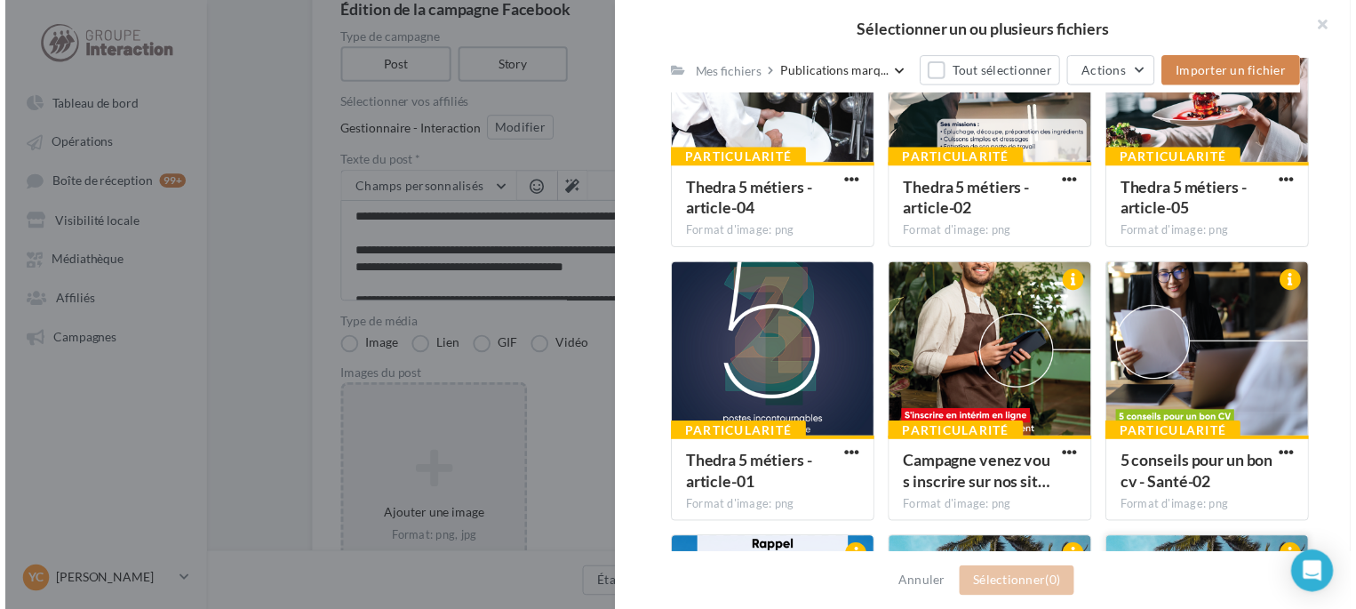
scroll to position [926, 0]
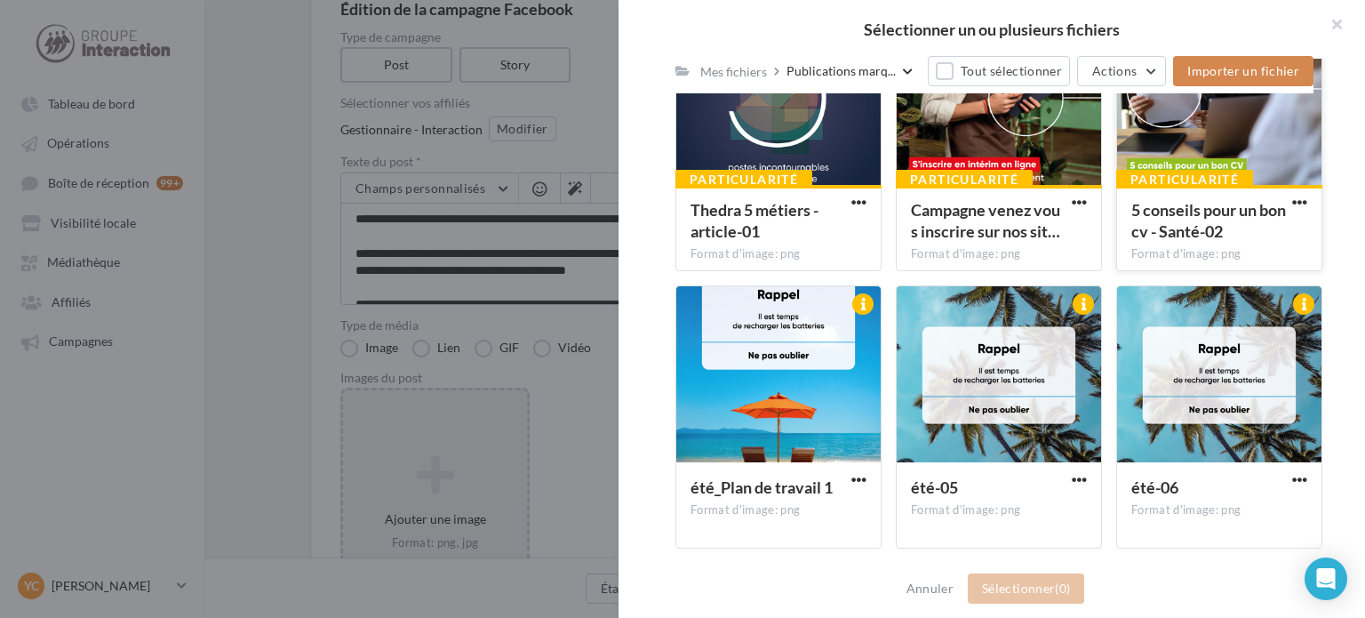
click at [1187, 174] on div "Particularité" at bounding box center [1184, 180] width 137 height 20
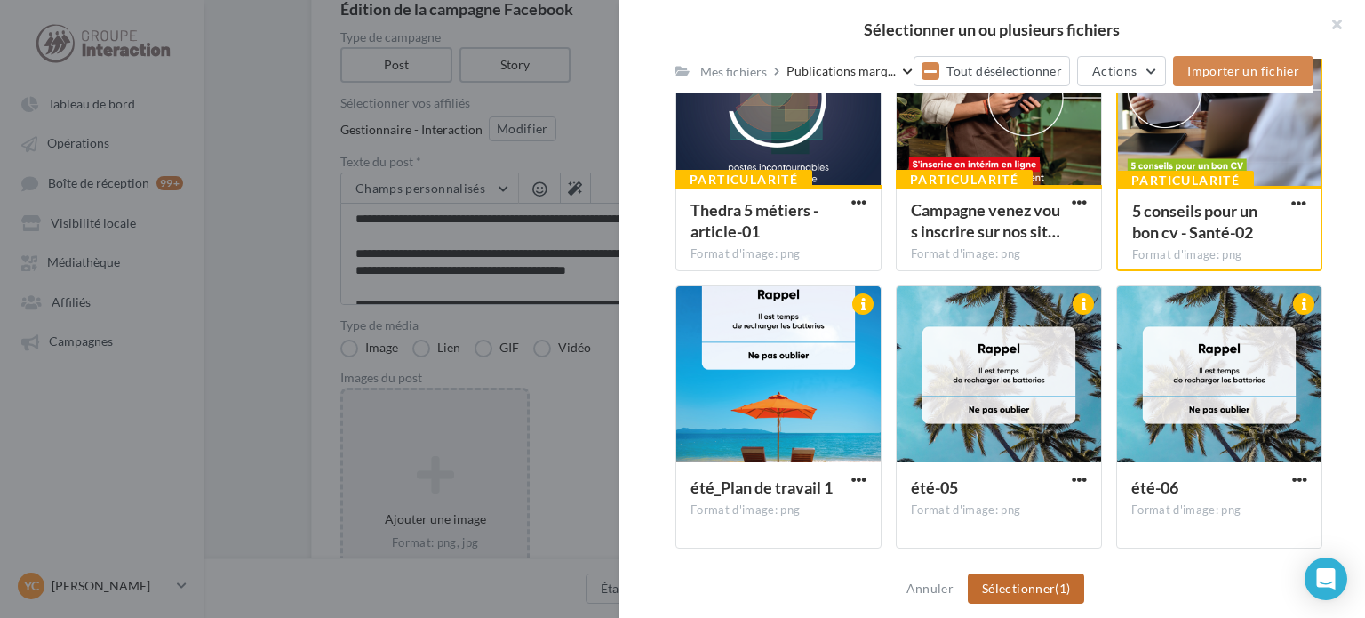
click at [1056, 591] on span "(1)" at bounding box center [1062, 587] width 15 height 15
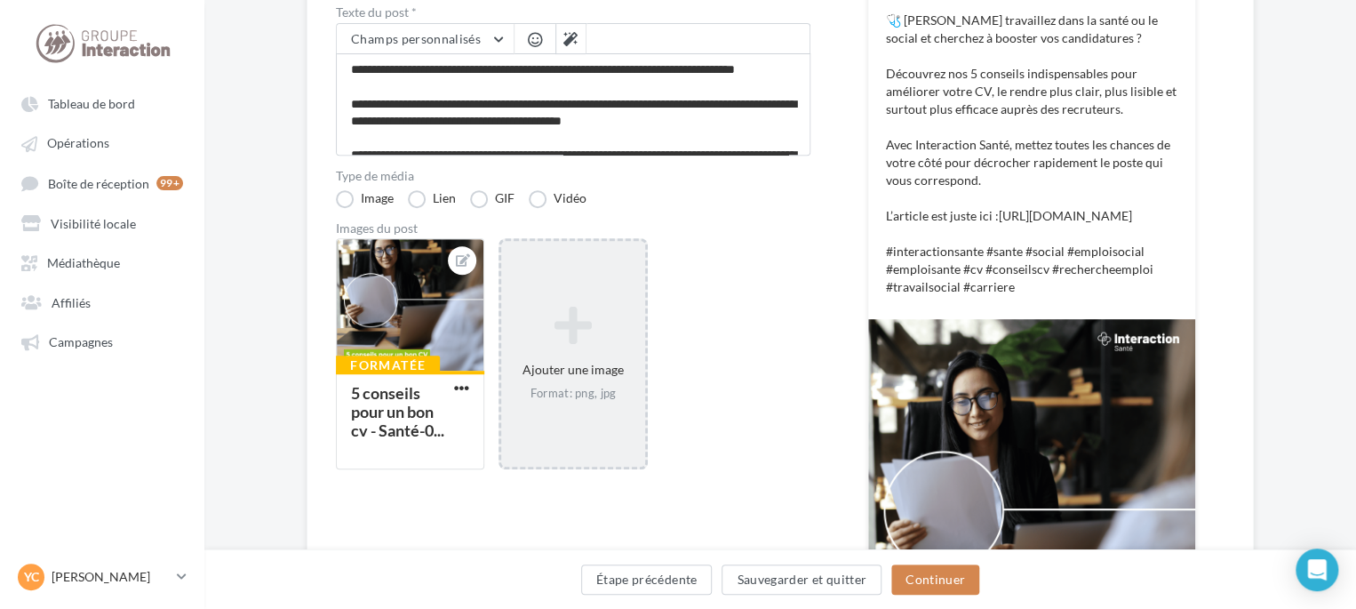
scroll to position [444, 0]
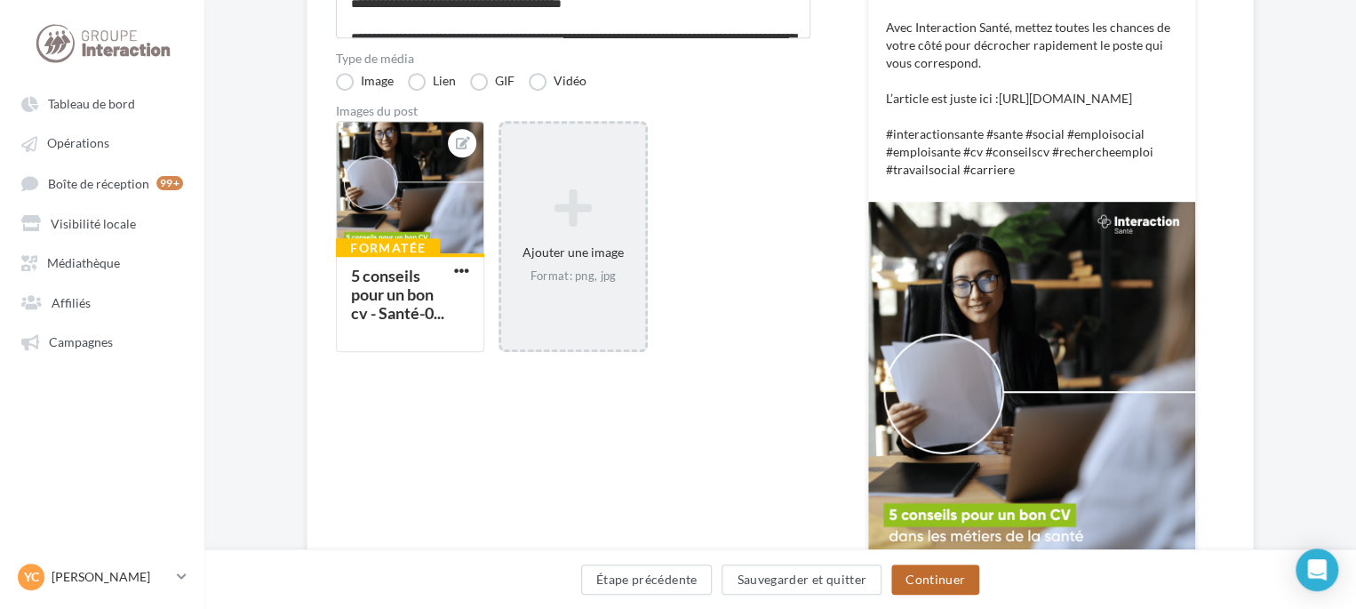
click at [930, 577] on button "Continuer" at bounding box center [935, 579] width 88 height 30
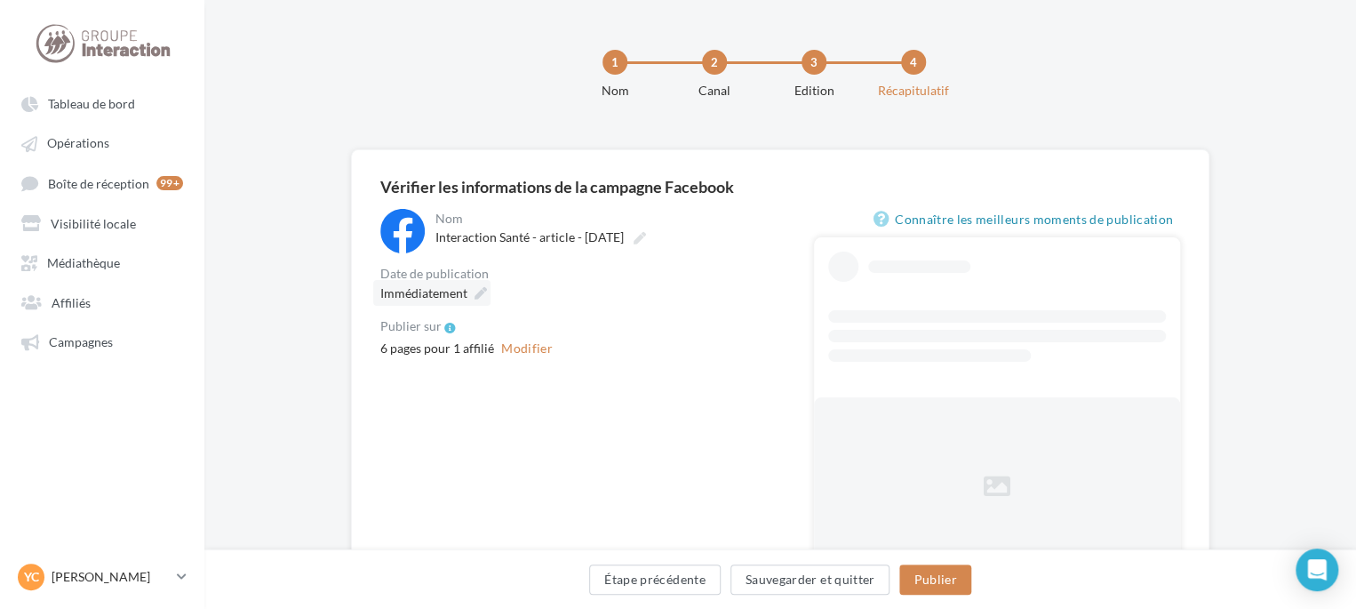
click at [387, 294] on span "Immédiatement" at bounding box center [423, 292] width 87 height 15
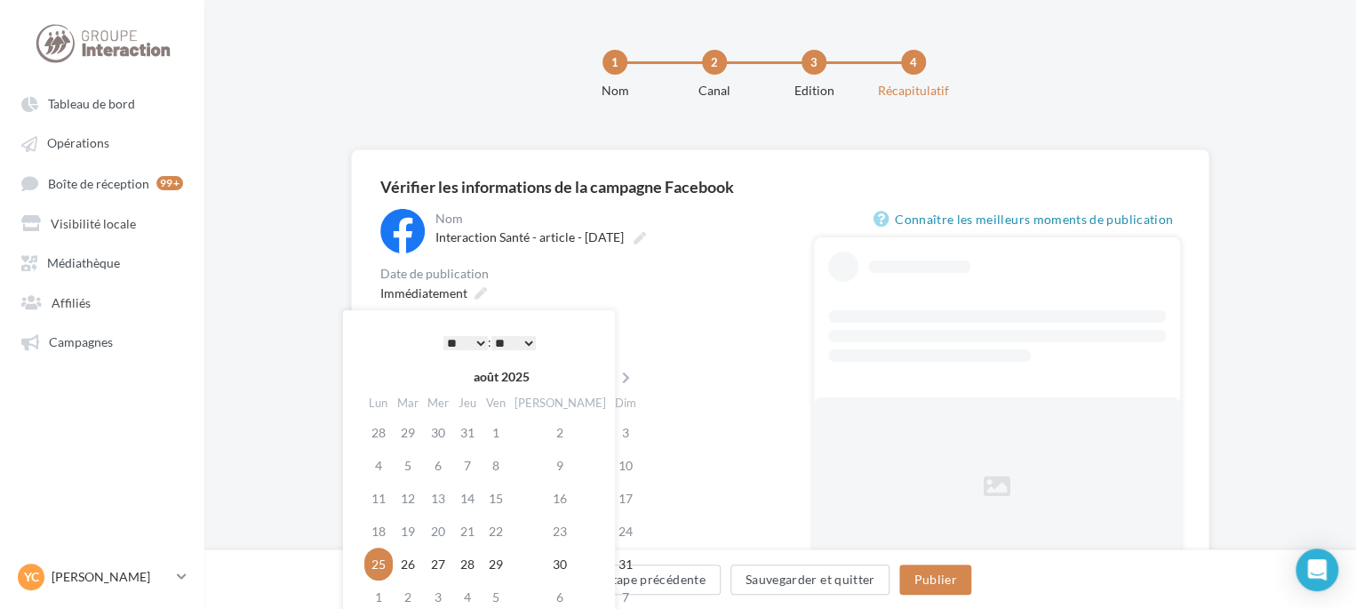
click at [477, 347] on select "* * * * * * * * * * ** ** ** ** ** ** ** ** ** ** ** ** ** **" at bounding box center [465, 343] width 44 height 14
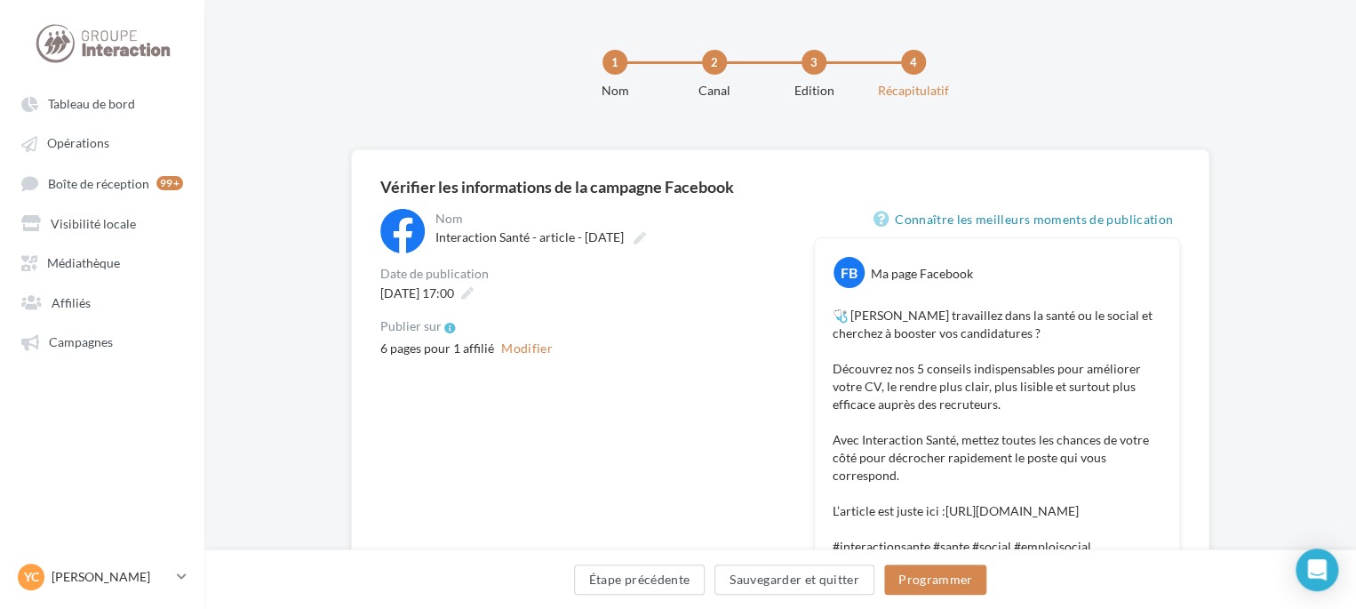
click at [655, 319] on div "**********" at bounding box center [582, 284] width 405 height 150
click at [484, 352] on div "6 pages pour 1 affilié Modifier" at bounding box center [582, 348] width 405 height 21
click at [513, 346] on button "Modifier" at bounding box center [527, 348] width 66 height 21
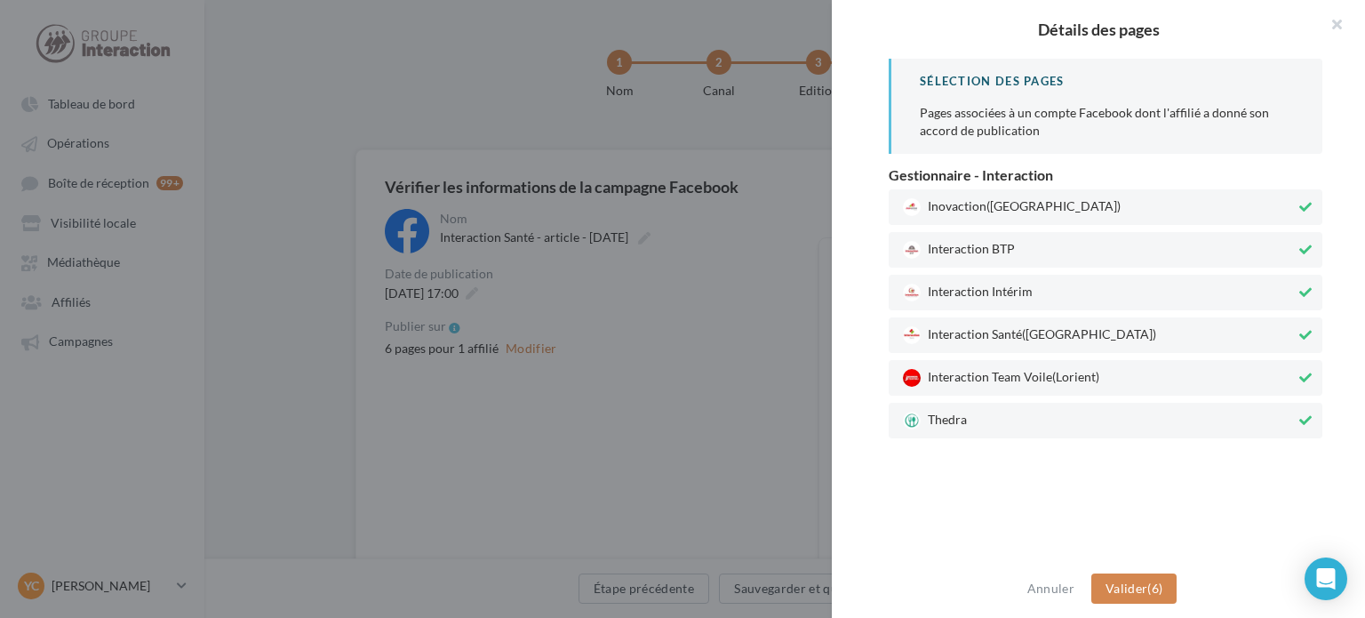
click at [978, 419] on span "Thedra" at bounding box center [1099, 420] width 393 height 18
click at [987, 379] on span "Interaction Team Voile (Lorient)" at bounding box center [1099, 378] width 393 height 18
click at [1008, 291] on span "Interaction Intérim" at bounding box center [1099, 292] width 393 height 18
drag, startPoint x: 1016, startPoint y: 259, endPoint x: 1018, endPoint y: 246, distance: 12.6
click at [1017, 255] on div "Interaction BTP" at bounding box center [1106, 250] width 434 height 36
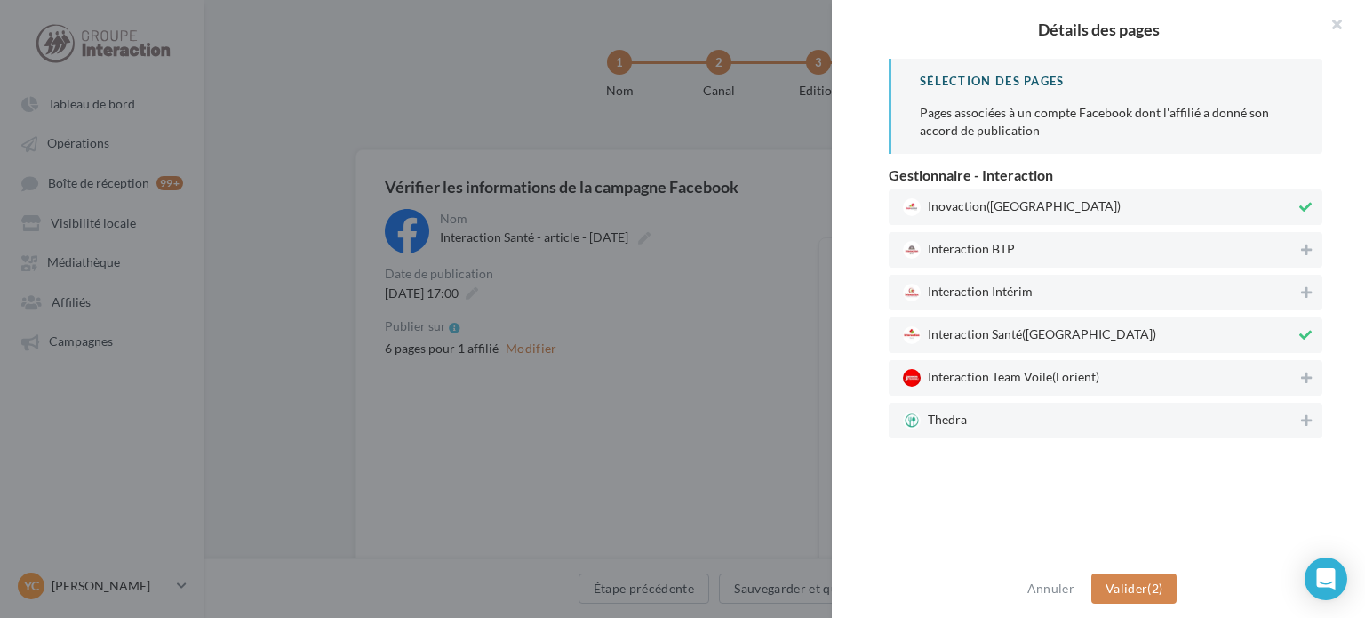
click at [1033, 209] on span "(Rennes)" at bounding box center [1053, 204] width 134 height 15
click at [1137, 596] on button "Valider (1)" at bounding box center [1134, 588] width 86 height 30
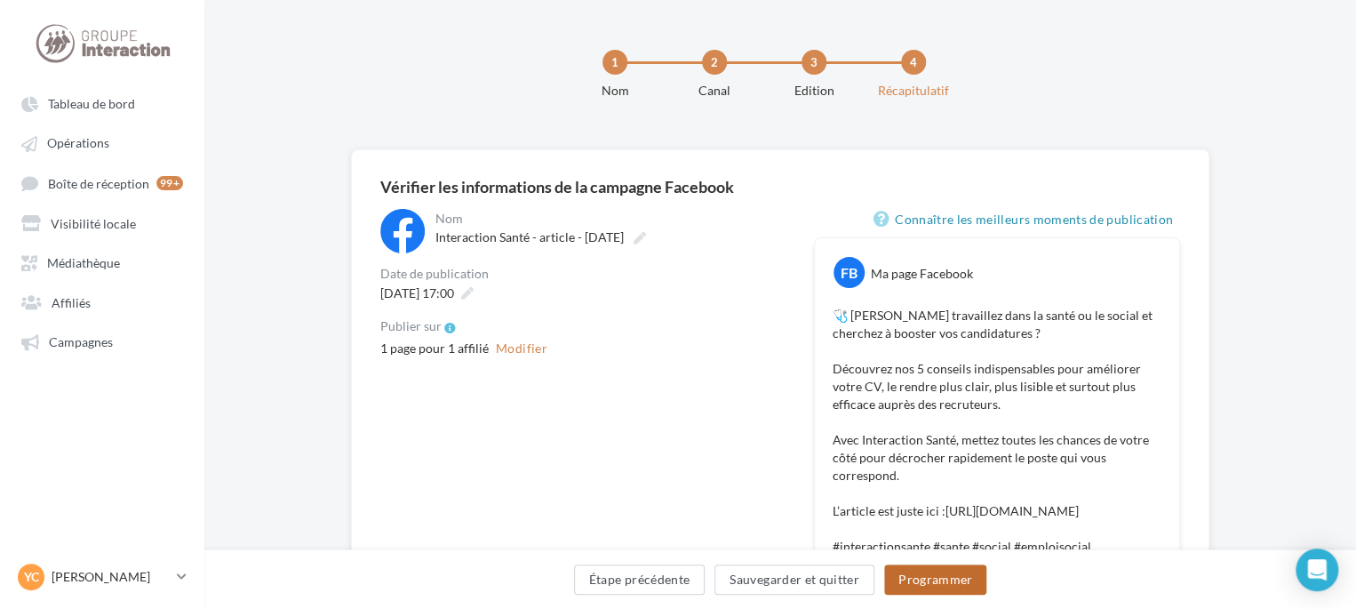
click at [954, 579] on button "Programmer" at bounding box center [935, 579] width 103 height 30
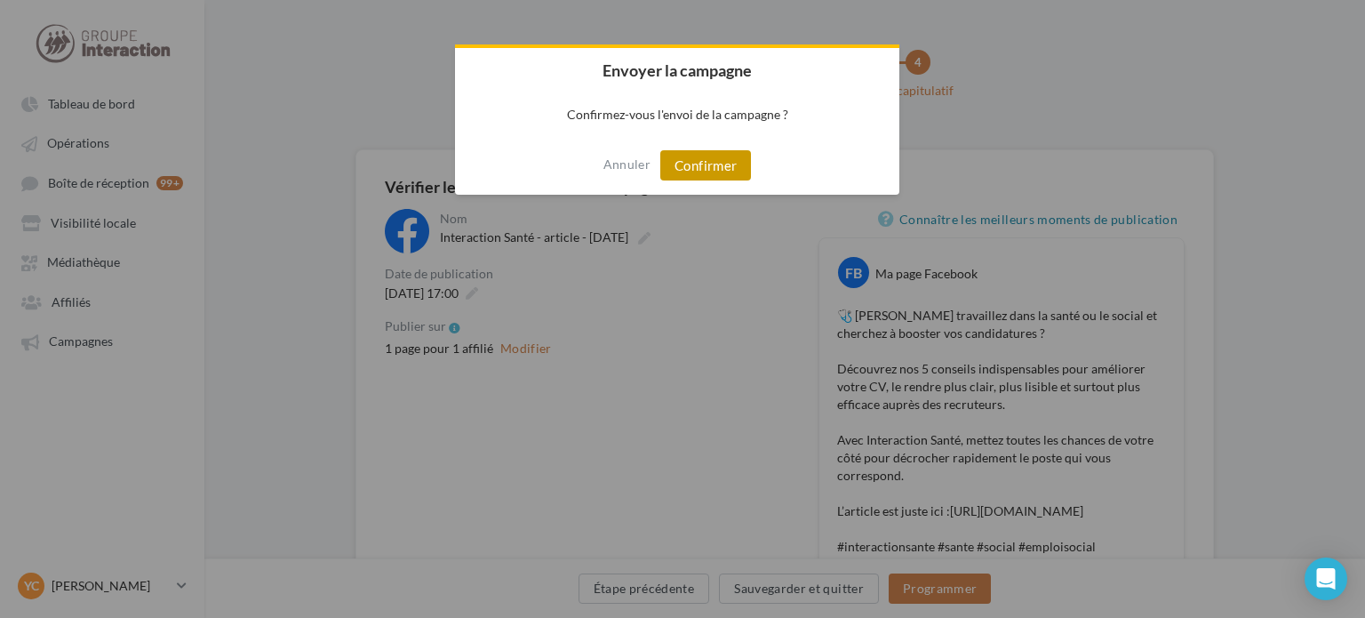
click at [710, 156] on button "Confirmer" at bounding box center [705, 165] width 91 height 30
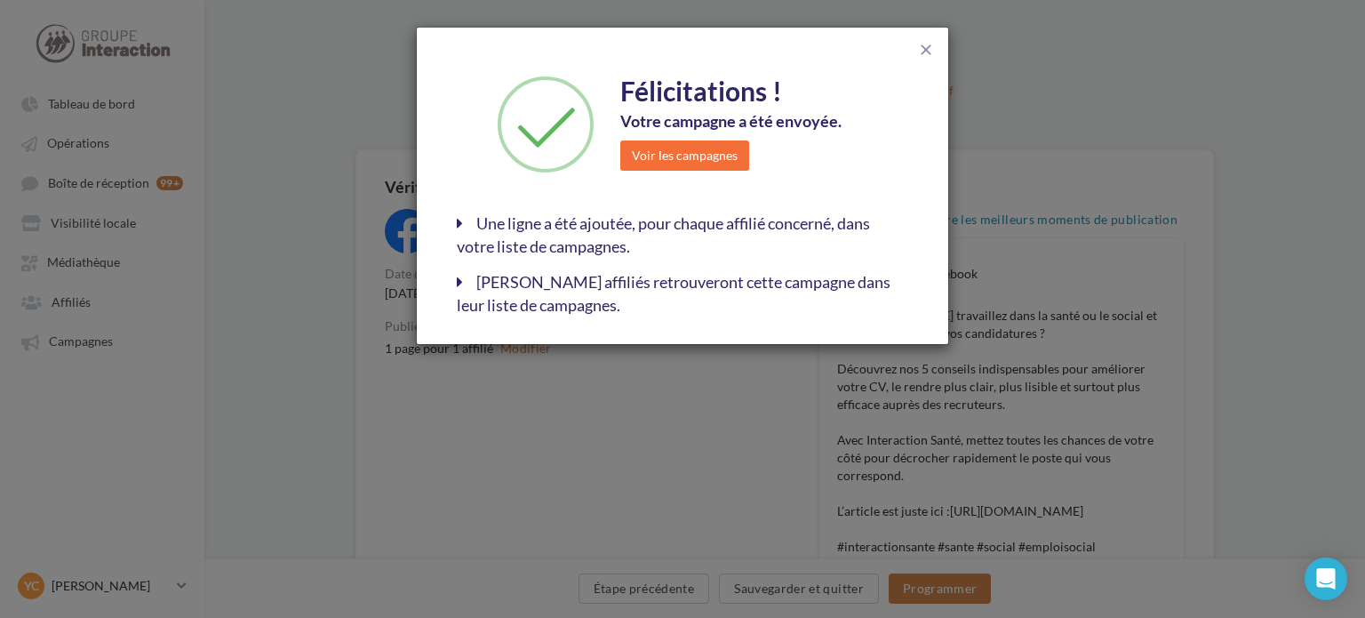
drag, startPoint x: 924, startPoint y: 49, endPoint x: 925, endPoint y: 40, distance: 8.9
click at [925, 47] on span "close" at bounding box center [926, 50] width 18 height 18
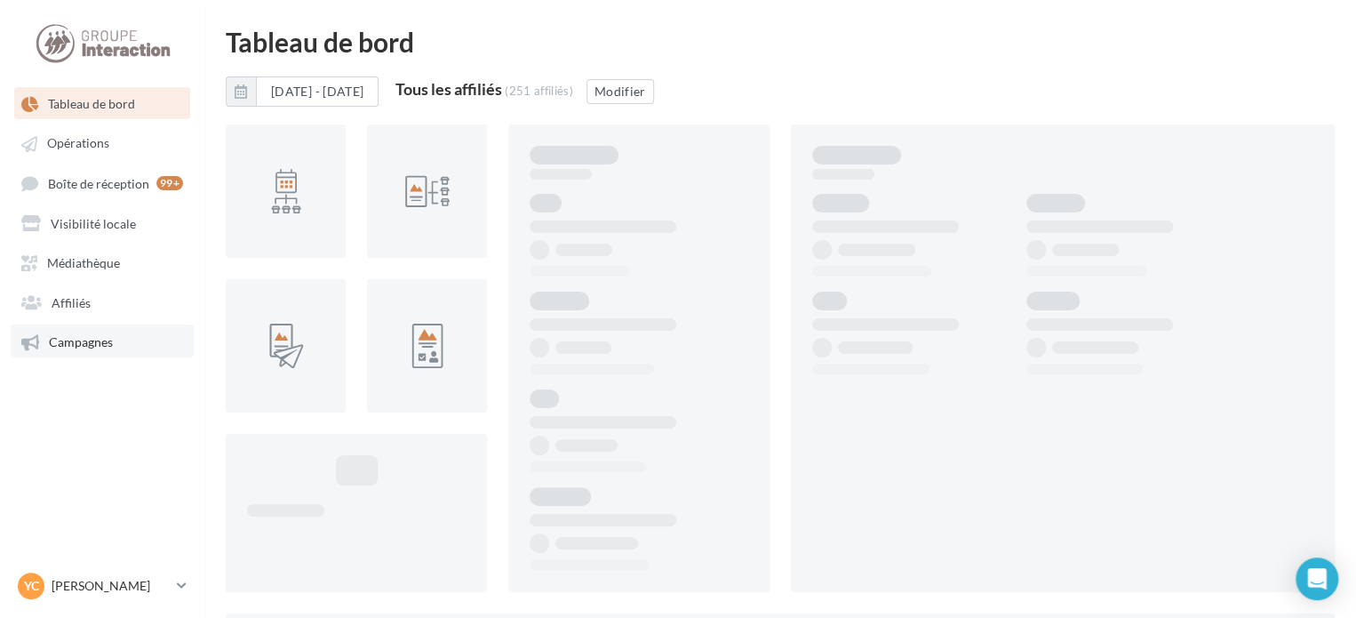
click at [44, 345] on link "Campagnes" at bounding box center [102, 340] width 183 height 32
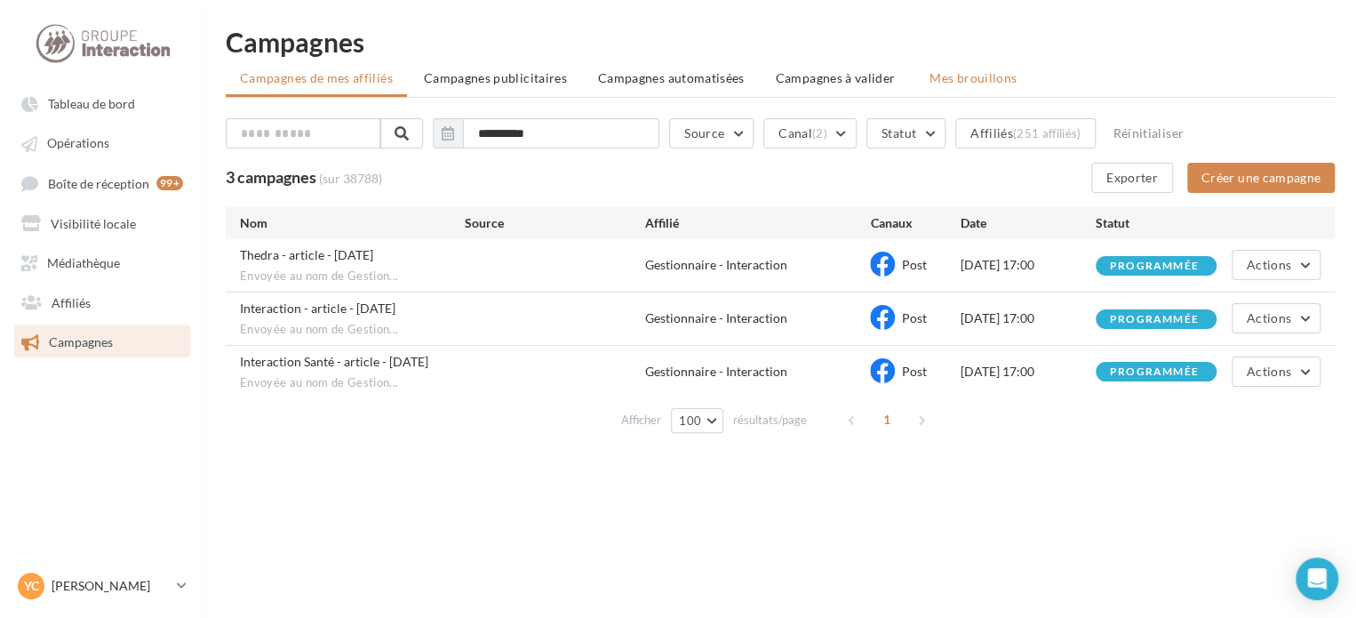
click at [935, 81] on span "Mes brouillons" at bounding box center [973, 77] width 87 height 15
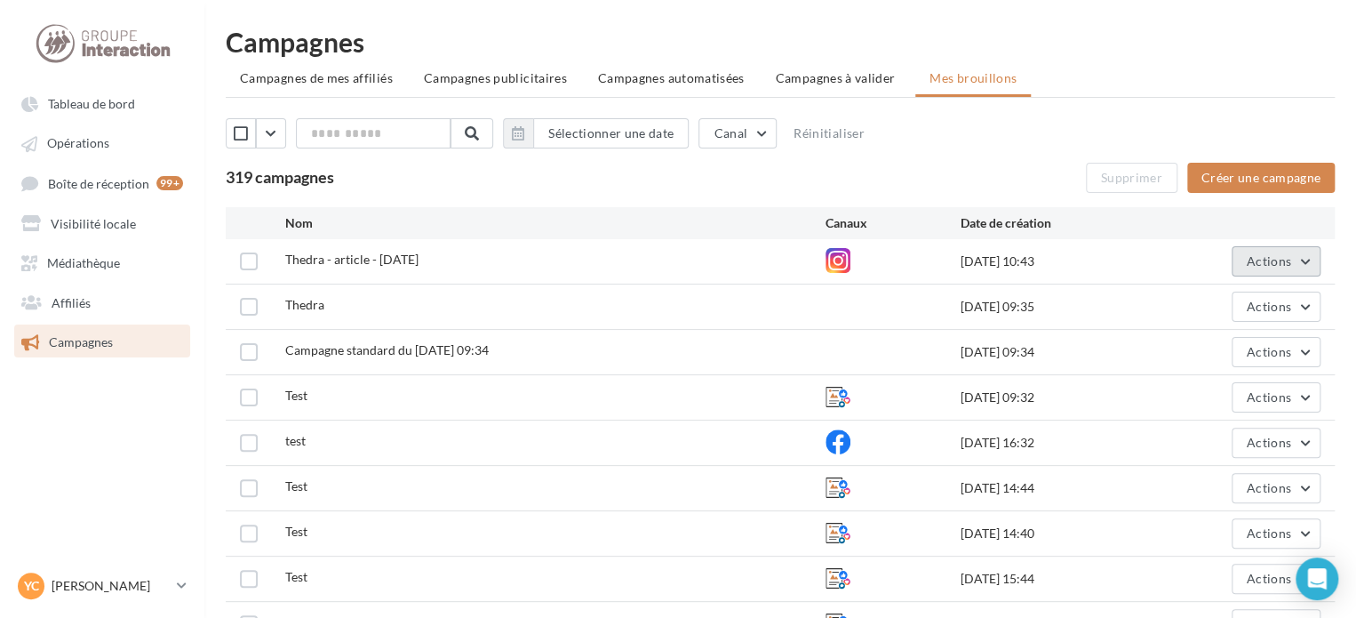
click at [1303, 266] on button "Actions" at bounding box center [1276, 261] width 89 height 30
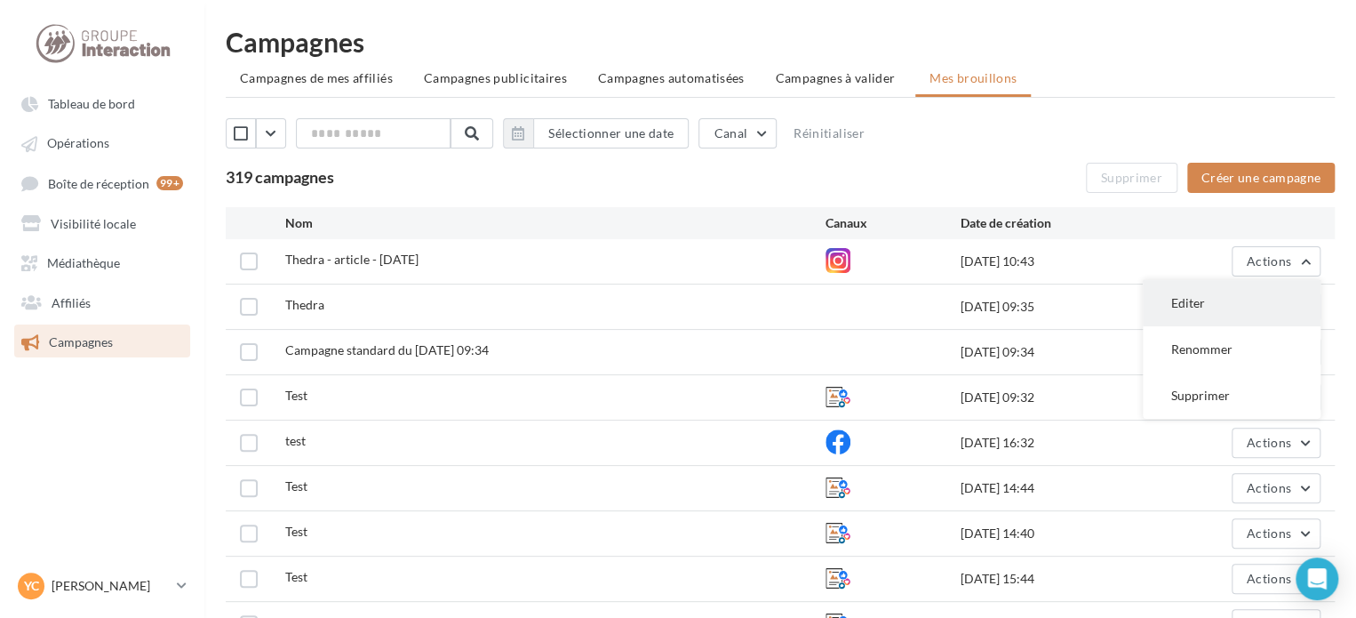
click at [1231, 296] on button "Editer" at bounding box center [1232, 303] width 178 height 46
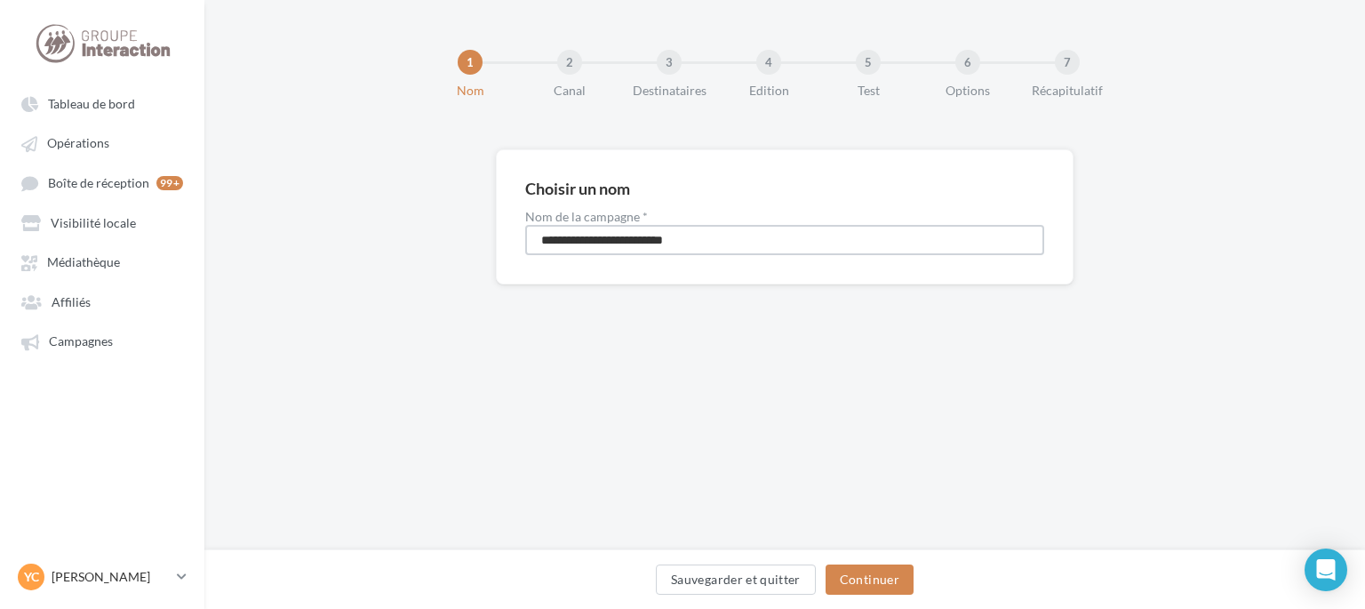
click at [699, 241] on input "**********" at bounding box center [784, 240] width 519 height 30
click at [866, 569] on button "Continuer" at bounding box center [870, 579] width 88 height 30
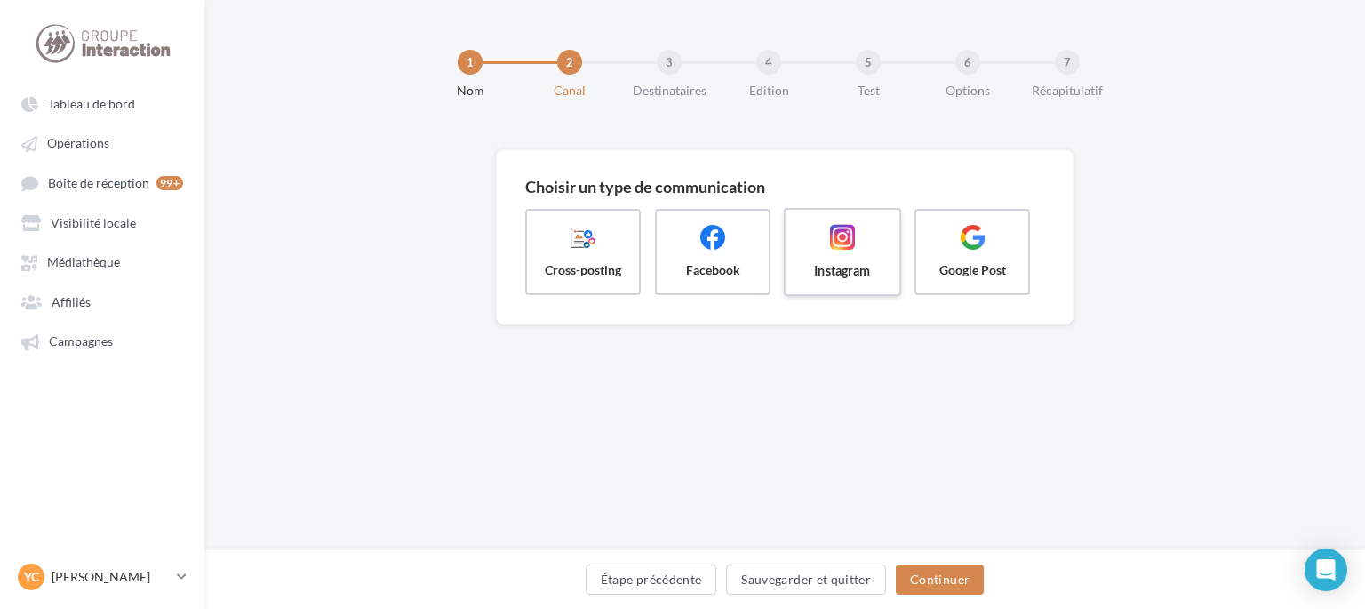
click at [858, 267] on span "Instagram" at bounding box center [842, 270] width 85 height 18
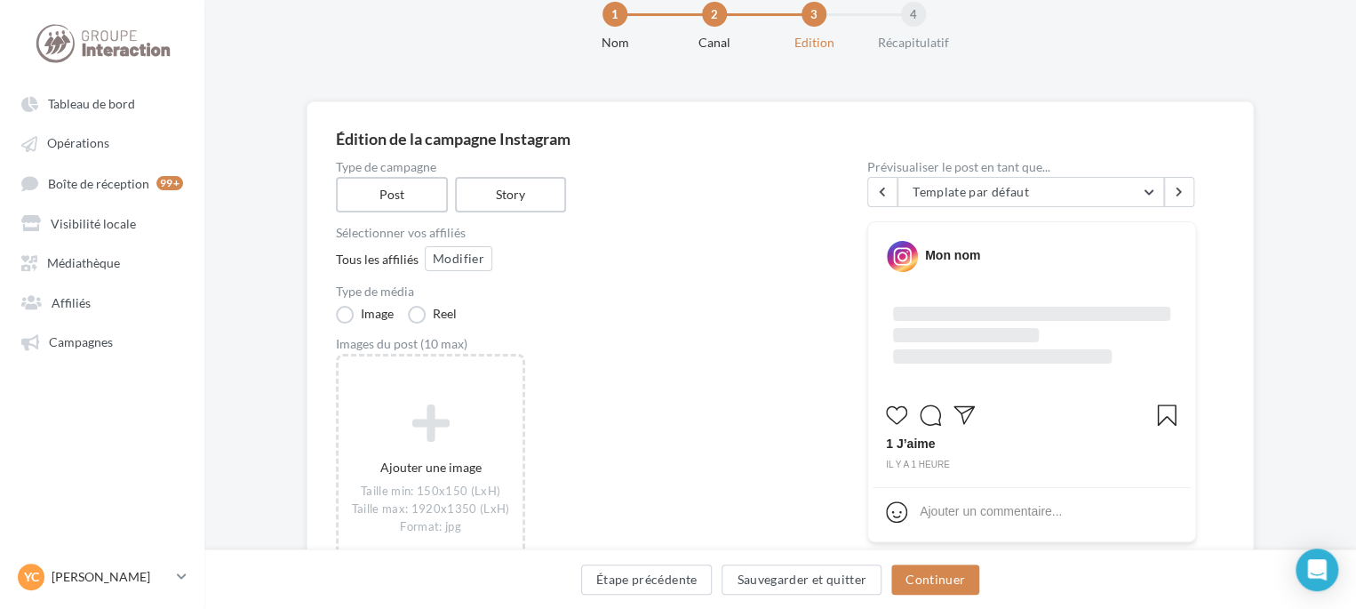
scroll to position [89, 0]
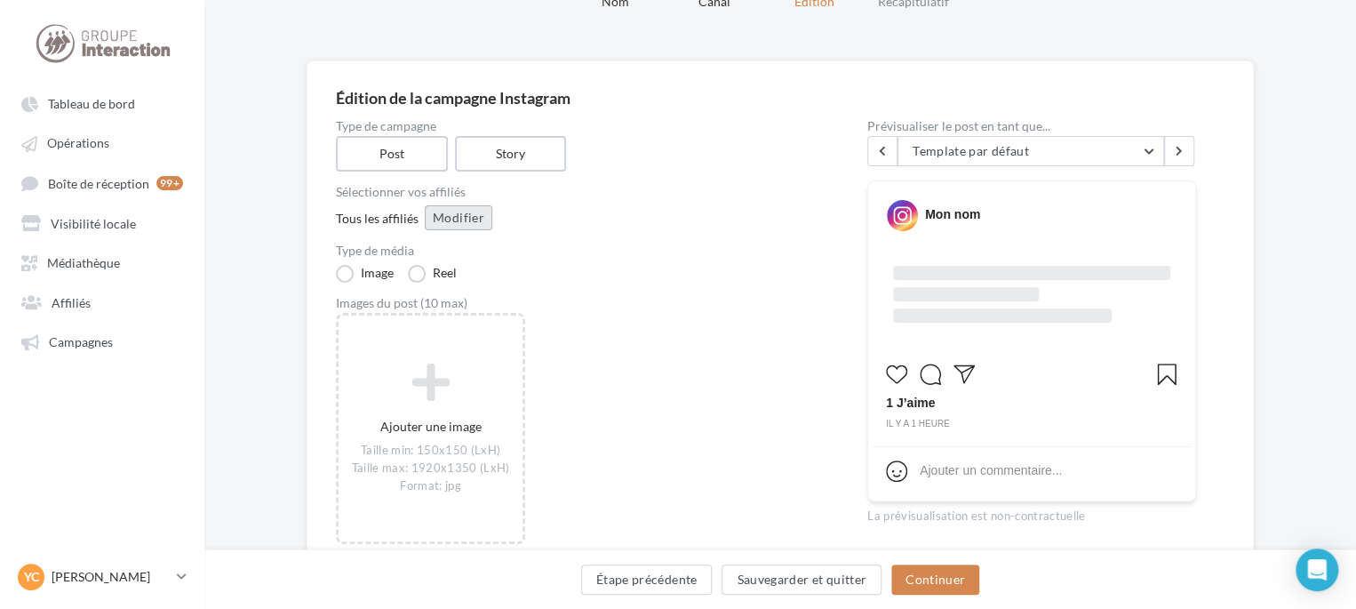
click at [445, 220] on button "Modifier" at bounding box center [459, 217] width 68 height 25
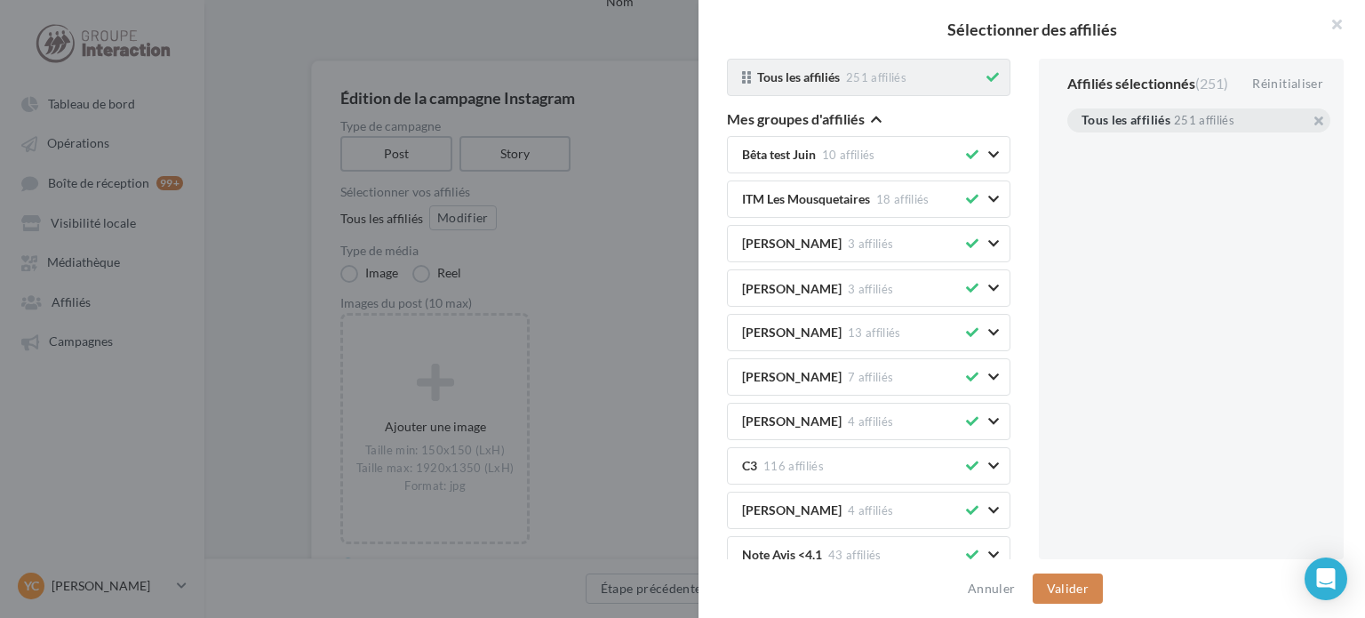
click at [988, 79] on div "Tous les affiliés 251 affiliés" at bounding box center [868, 77] width 283 height 37
click at [874, 121] on icon "button" at bounding box center [876, 119] width 11 height 12
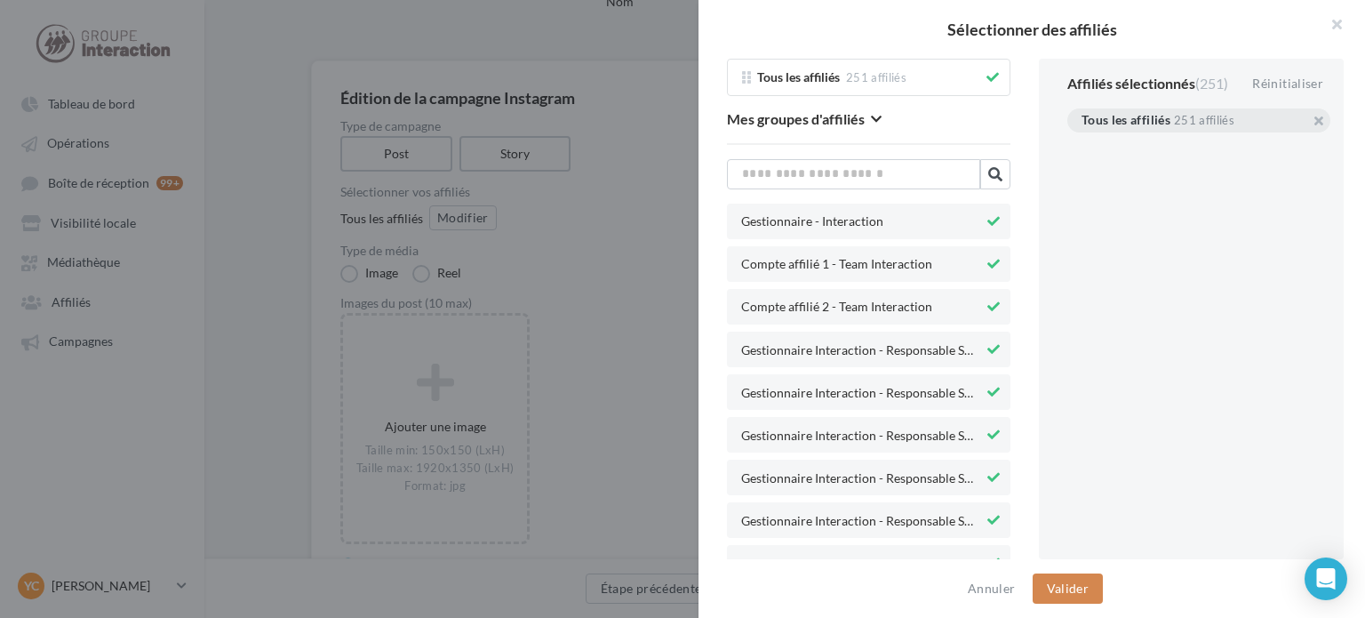
click at [874, 120] on icon "button" at bounding box center [876, 119] width 11 height 12
click at [986, 75] on icon at bounding box center [992, 77] width 12 height 12
click at [967, 72] on div "Tous les affiliés 251 affiliés" at bounding box center [859, 77] width 248 height 14
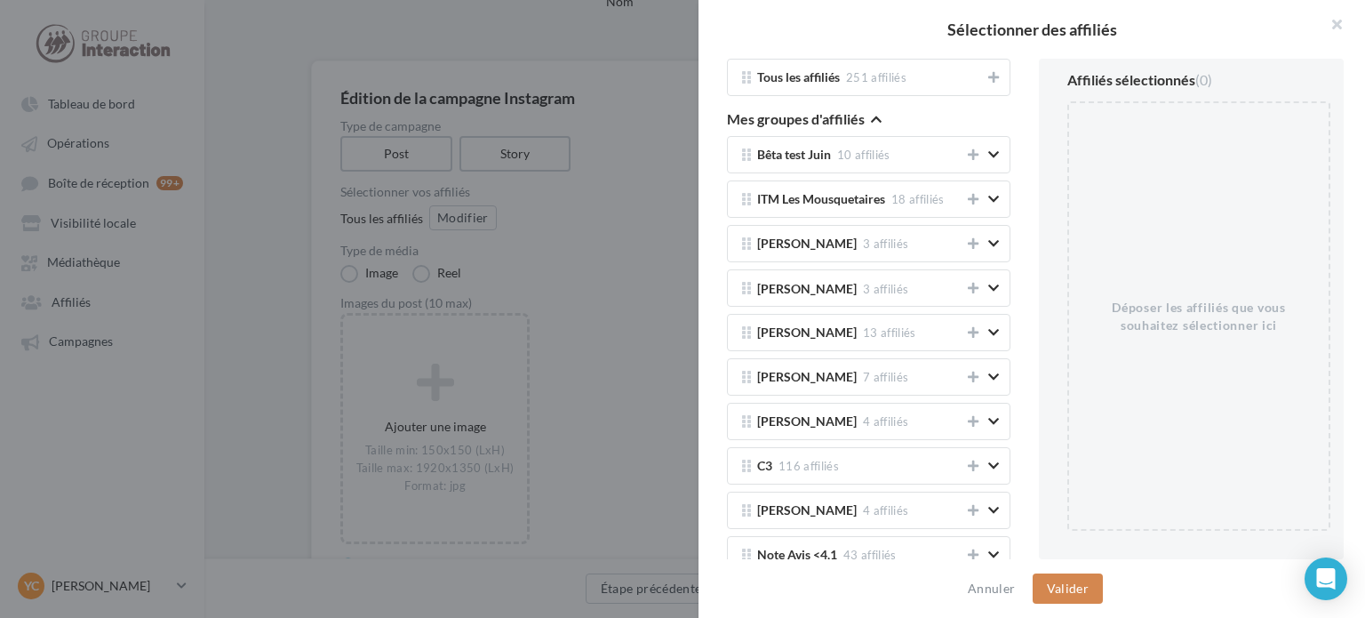
click at [869, 122] on button "Mes groupes d'affiliés" at bounding box center [804, 120] width 155 height 21
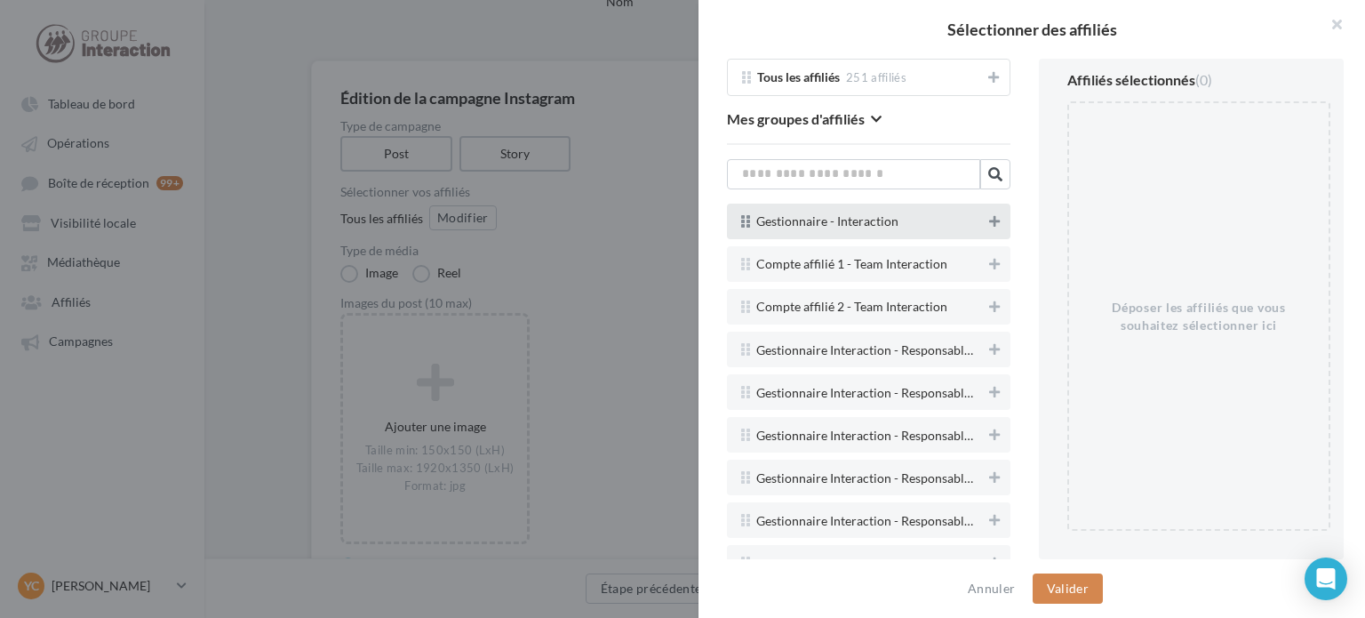
click at [987, 221] on button at bounding box center [995, 221] width 18 height 21
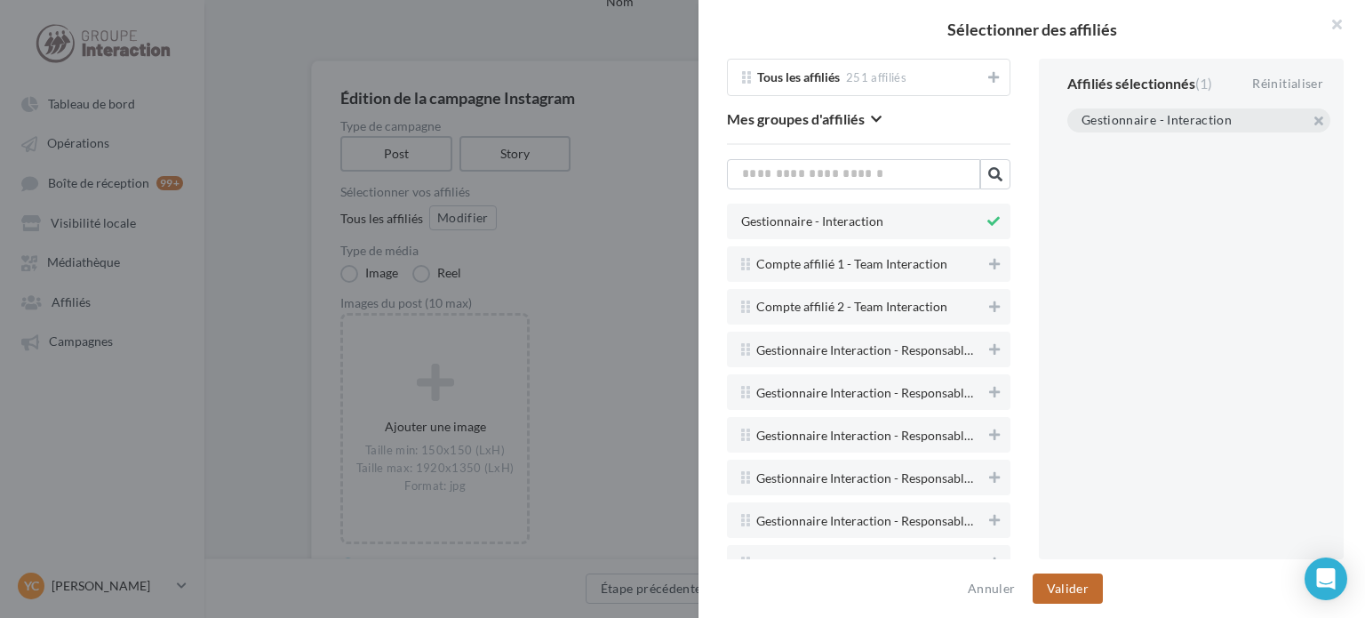
click at [1078, 590] on button "Valider" at bounding box center [1068, 588] width 70 height 30
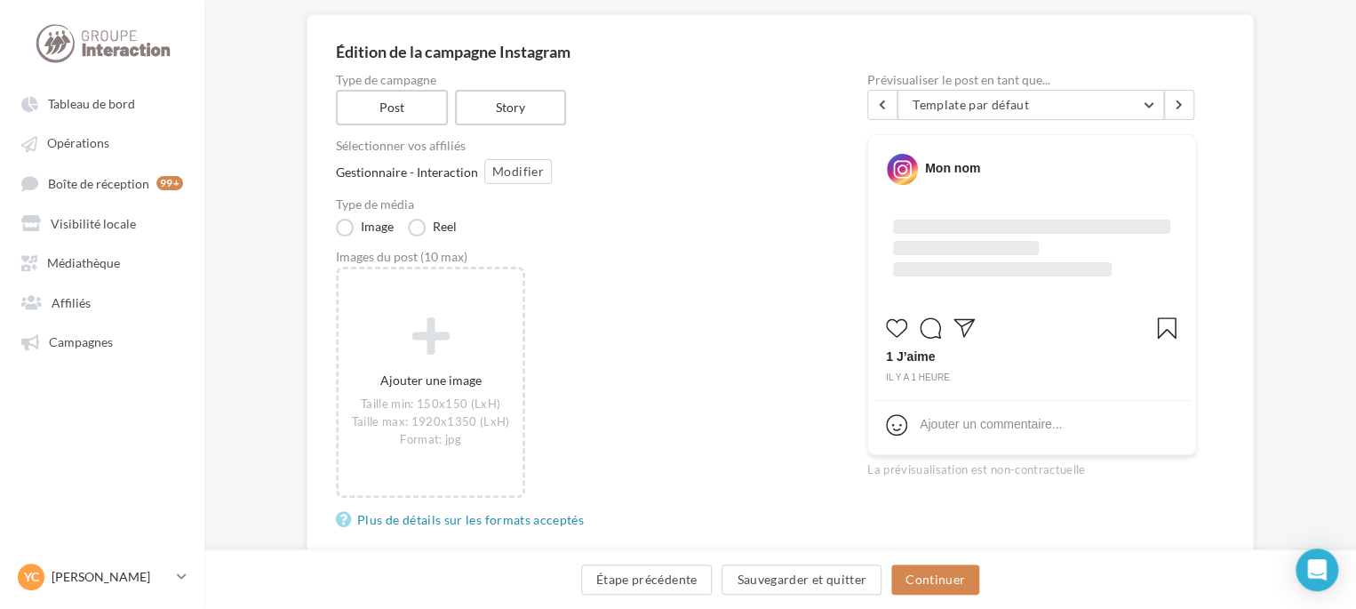
scroll to position [0, 0]
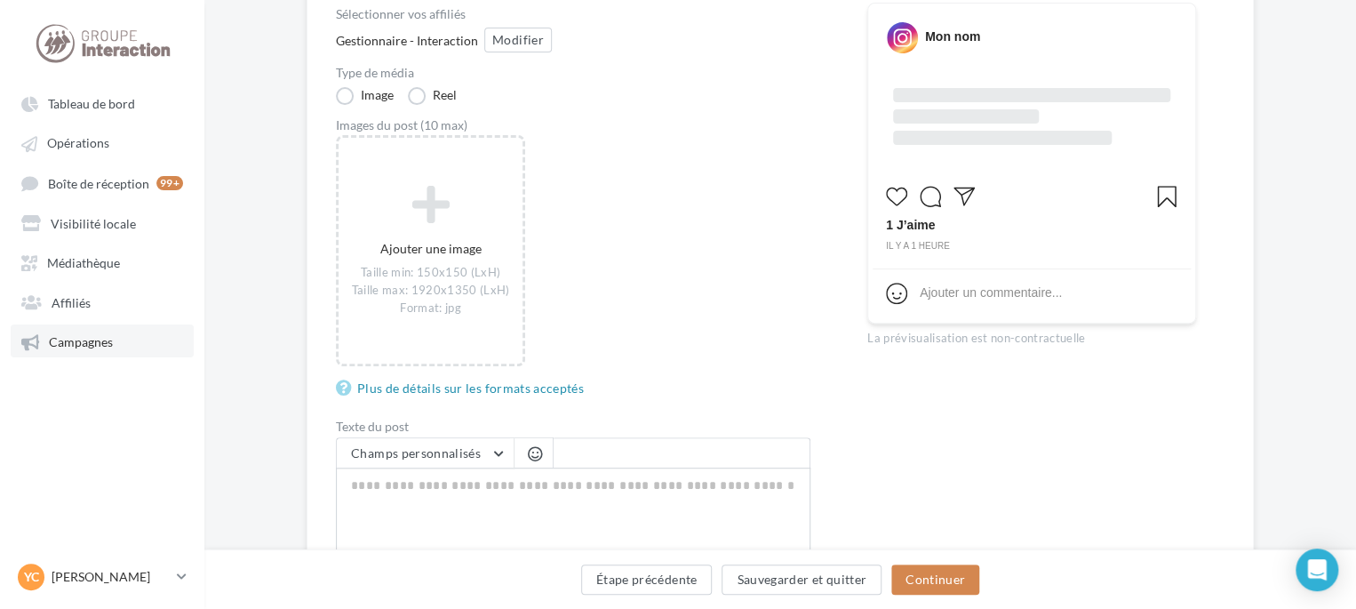
click at [129, 331] on link "Campagnes" at bounding box center [102, 340] width 183 height 32
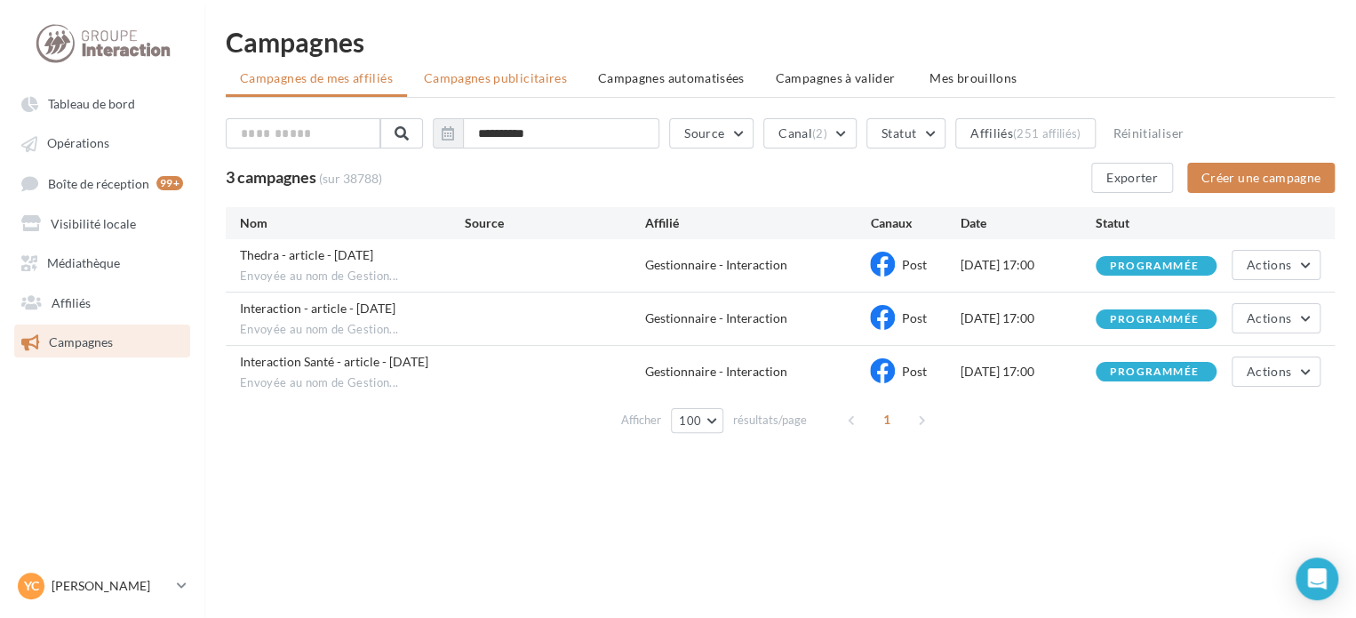
click at [445, 91] on li "Campagnes publicitaires" at bounding box center [496, 78] width 172 height 32
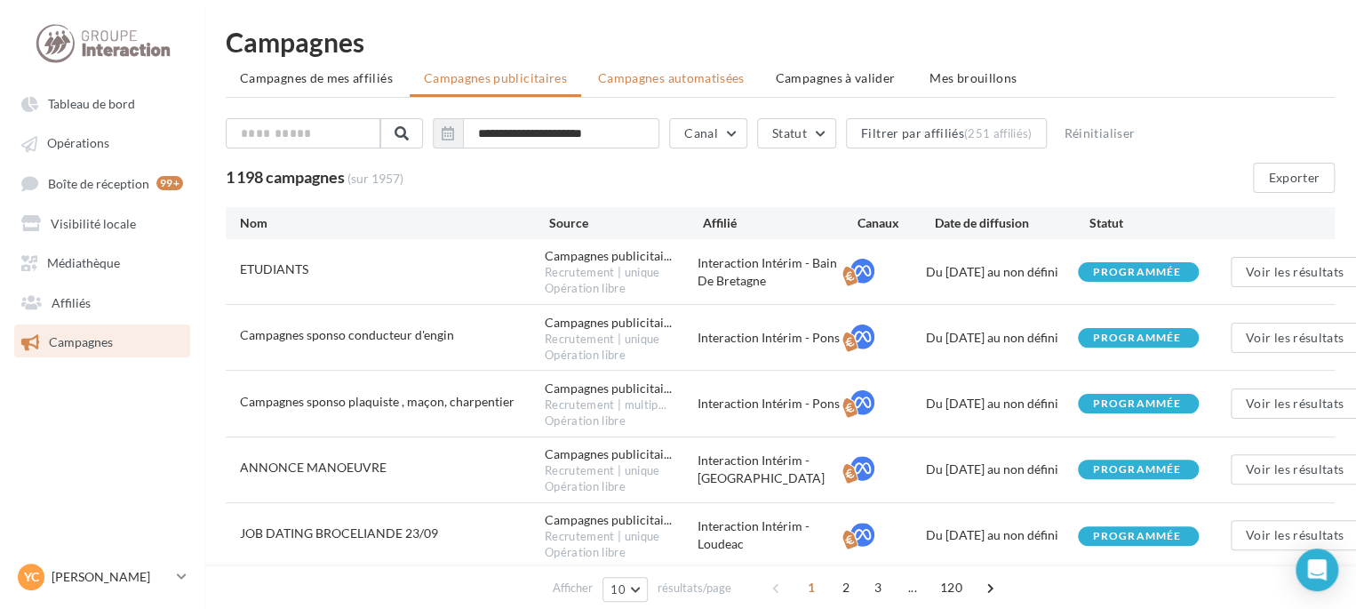
click at [651, 69] on li "Campagnes automatisées" at bounding box center [671, 78] width 175 height 32
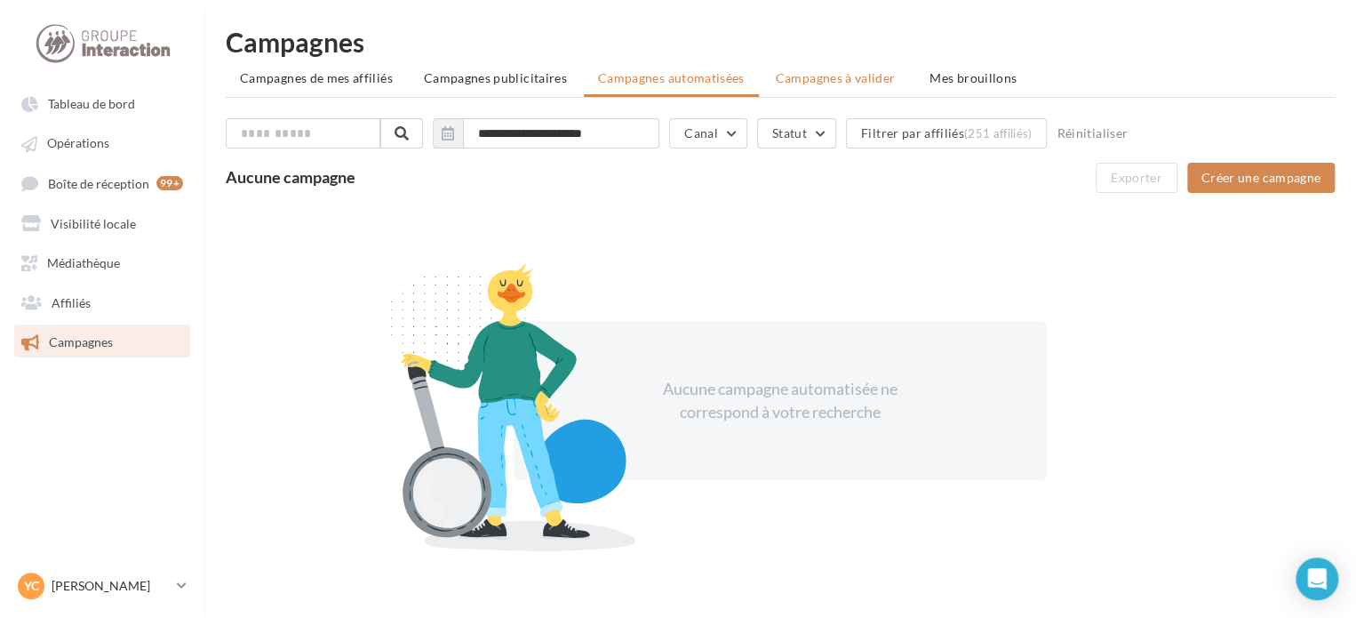
click at [835, 81] on span "Campagnes à valider" at bounding box center [836, 78] width 120 height 18
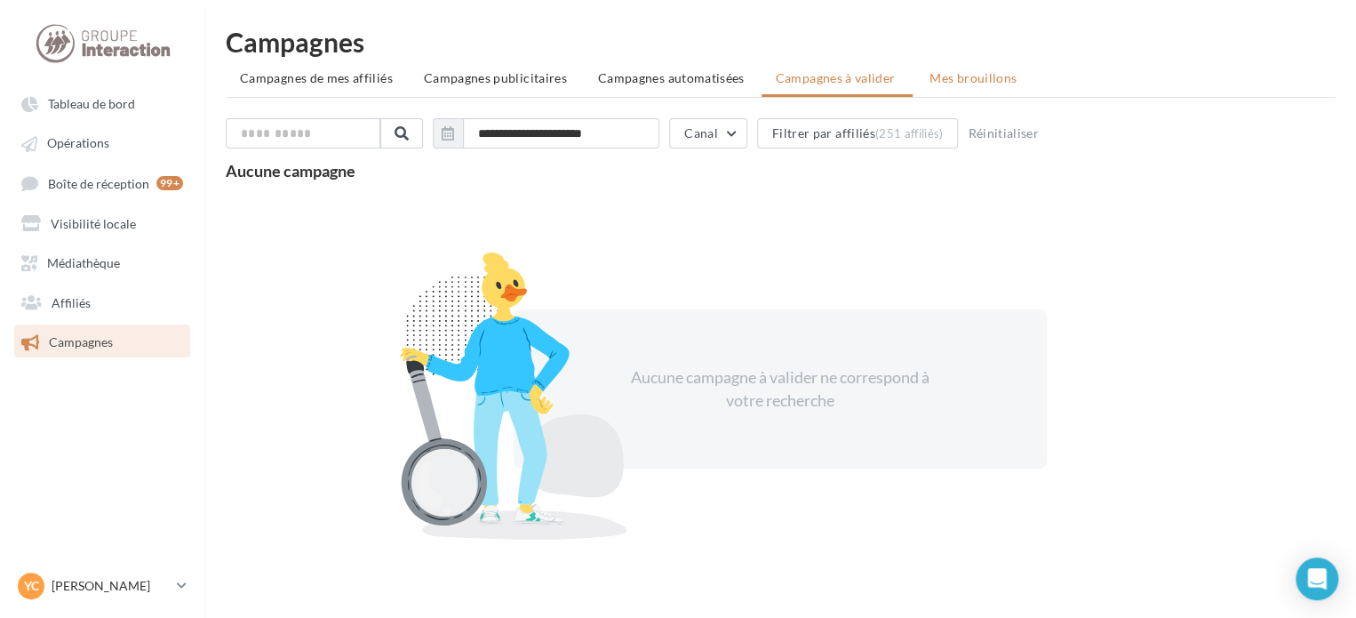
click at [975, 77] on span "Mes brouillons" at bounding box center [973, 77] width 87 height 15
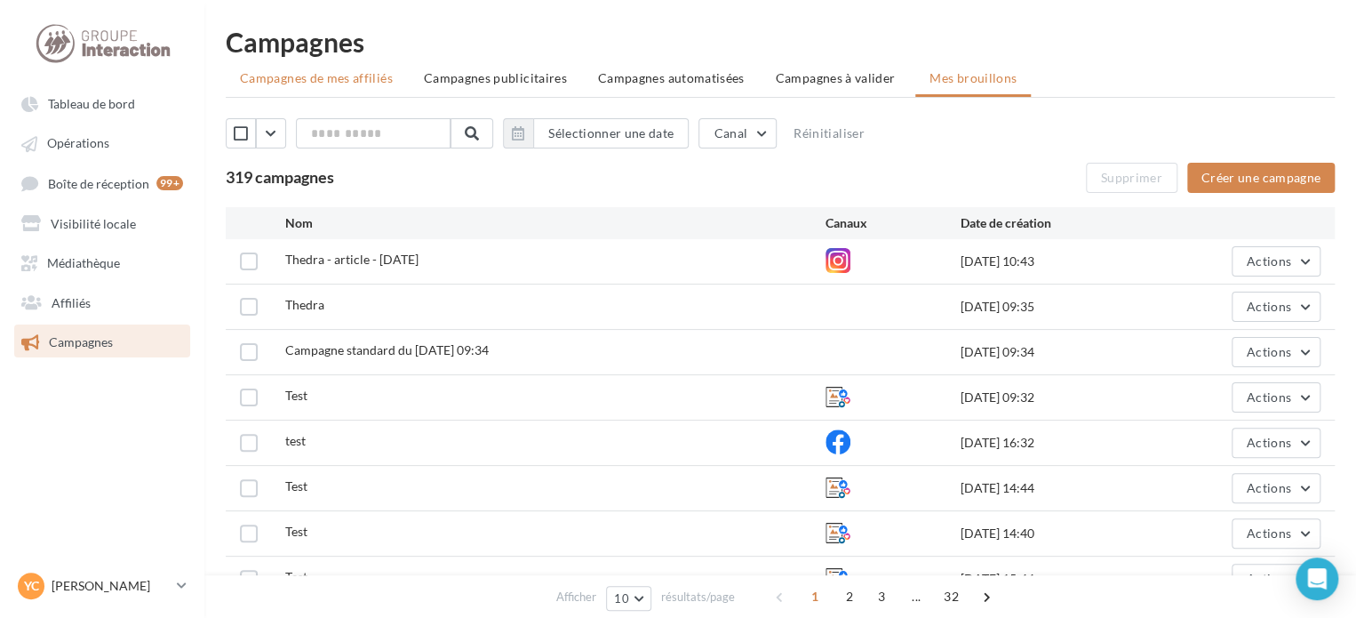
click at [323, 90] on li "Campagnes de mes affiliés" at bounding box center [316, 78] width 181 height 32
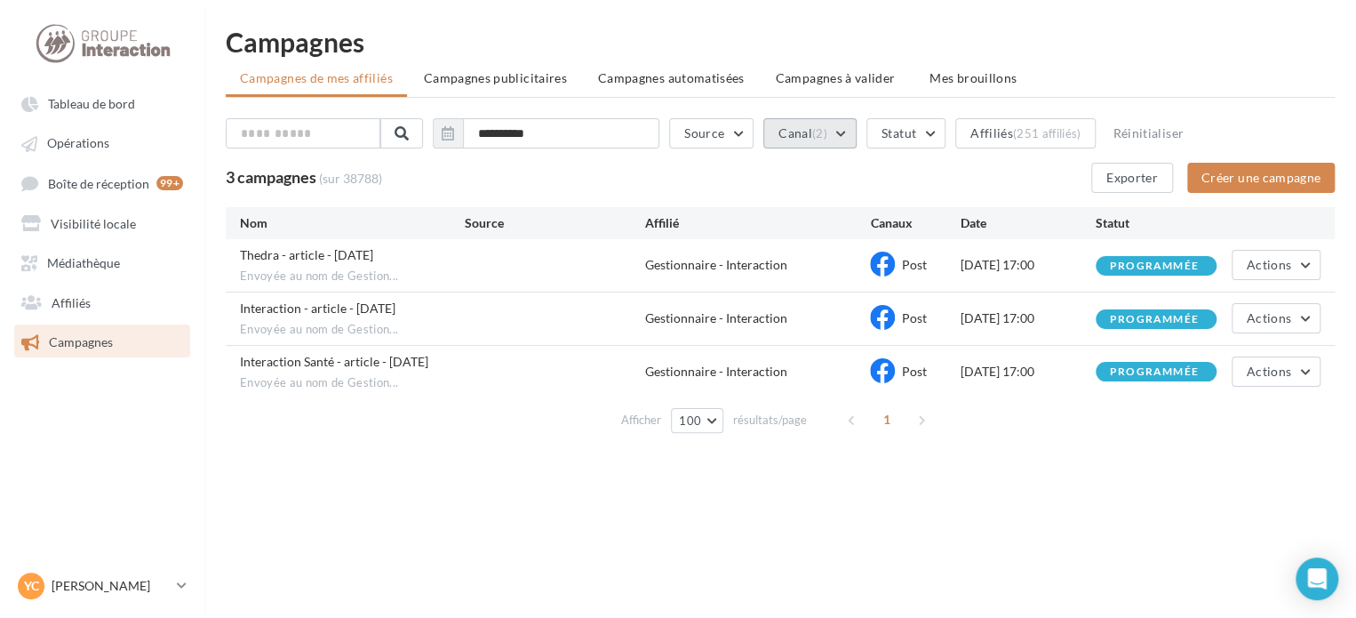
click at [802, 123] on button "Canal (2)" at bounding box center [809, 133] width 93 height 30
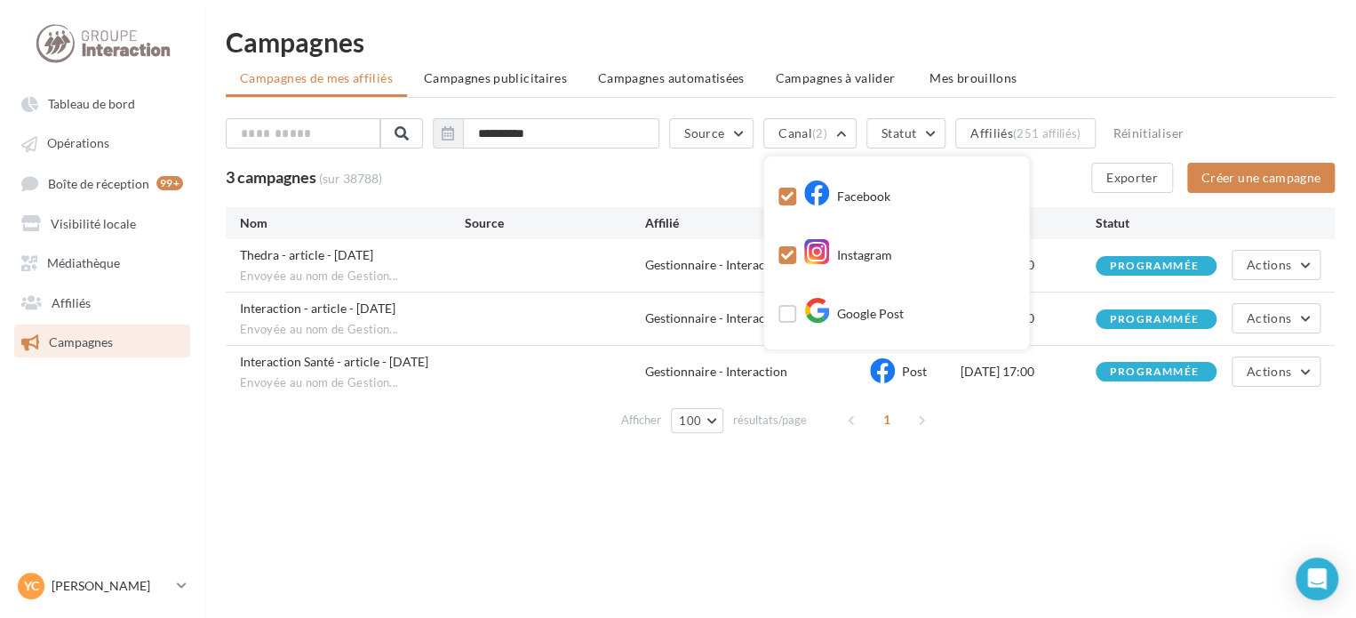
click at [786, 192] on div "Facebook Instagram Google Post Support de communication" at bounding box center [896, 252] width 265 height 193
click at [794, 197] on icon at bounding box center [787, 196] width 12 height 12
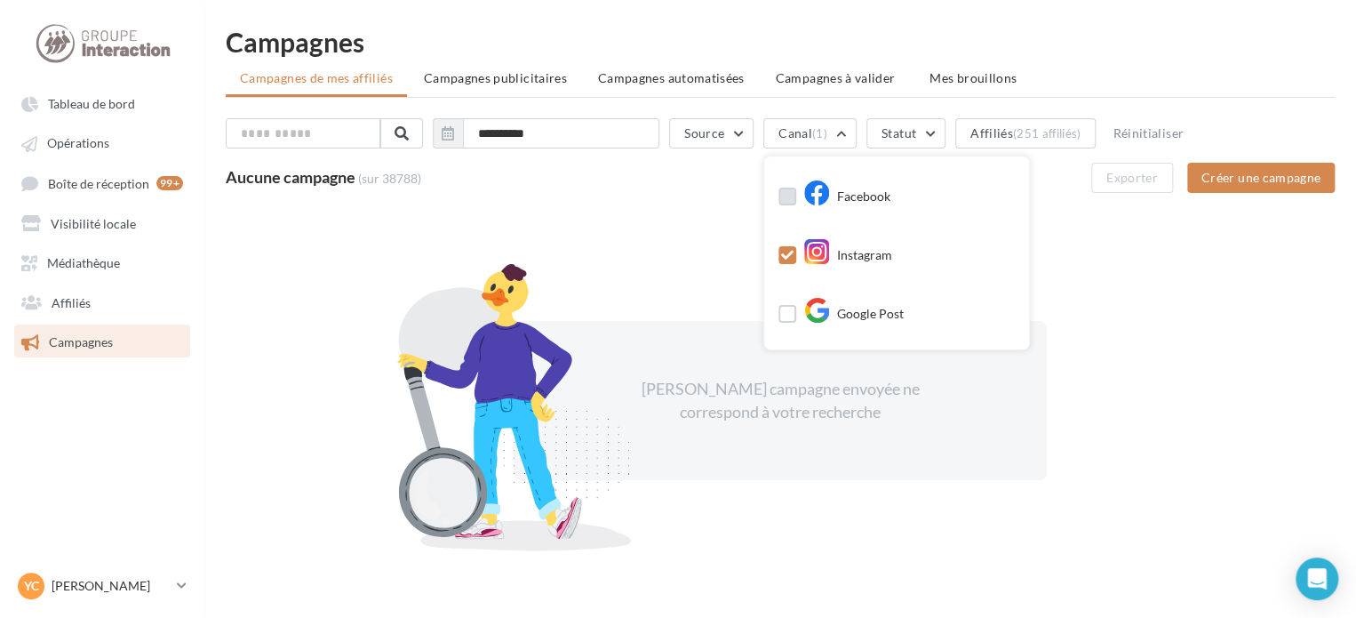
click at [796, 184] on div "Facebook" at bounding box center [835, 199] width 112 height 31
click at [796, 202] on label at bounding box center [788, 197] width 18 height 18
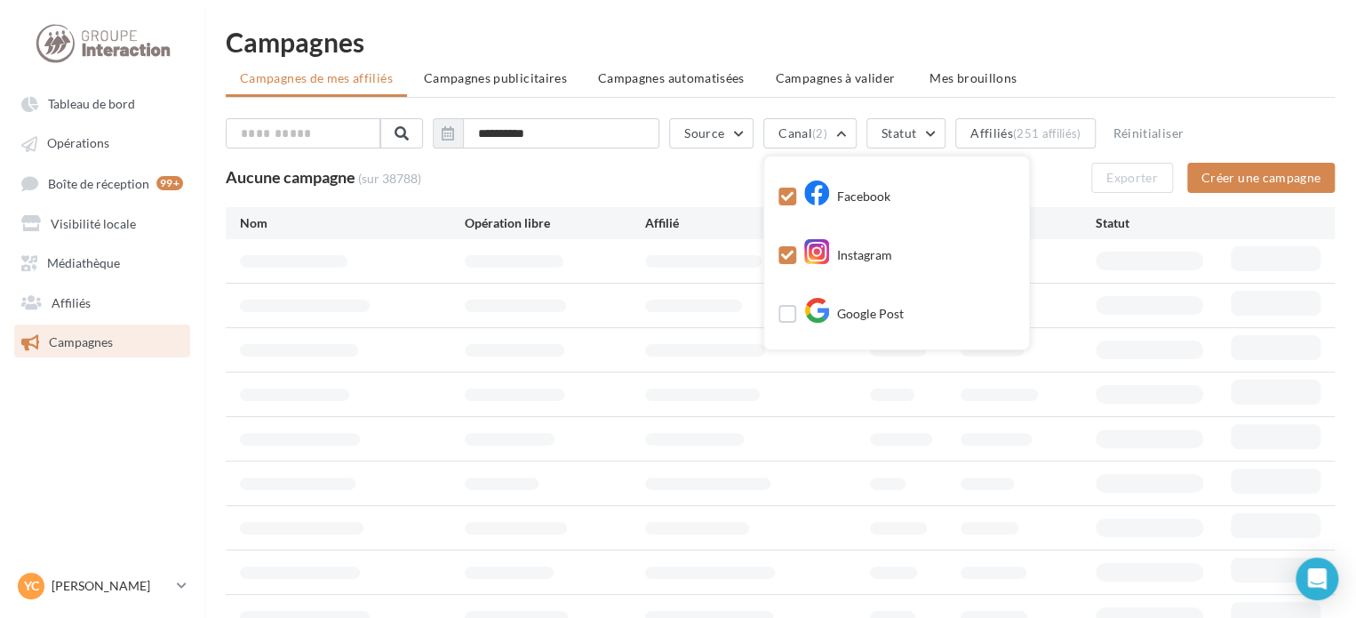
click at [796, 264] on div at bounding box center [788, 257] width 18 height 22
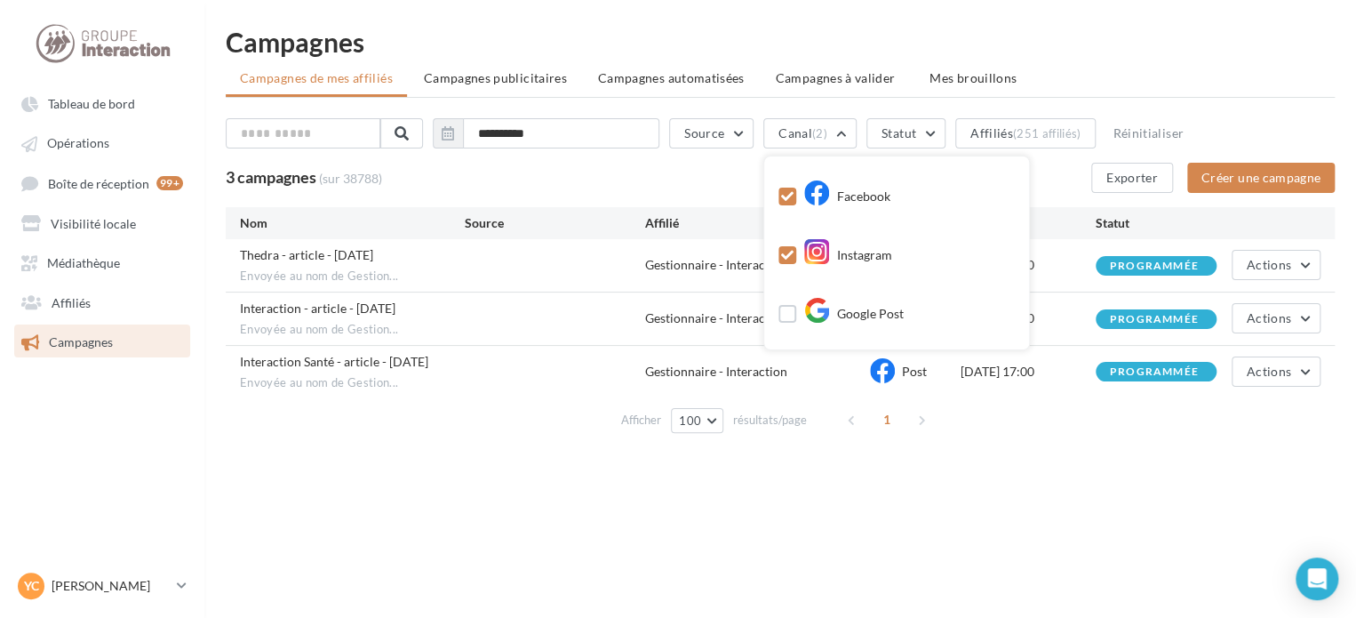
click at [796, 260] on label at bounding box center [788, 255] width 18 height 18
click at [1066, 45] on h1 "Campagnes" at bounding box center [780, 41] width 1109 height 27
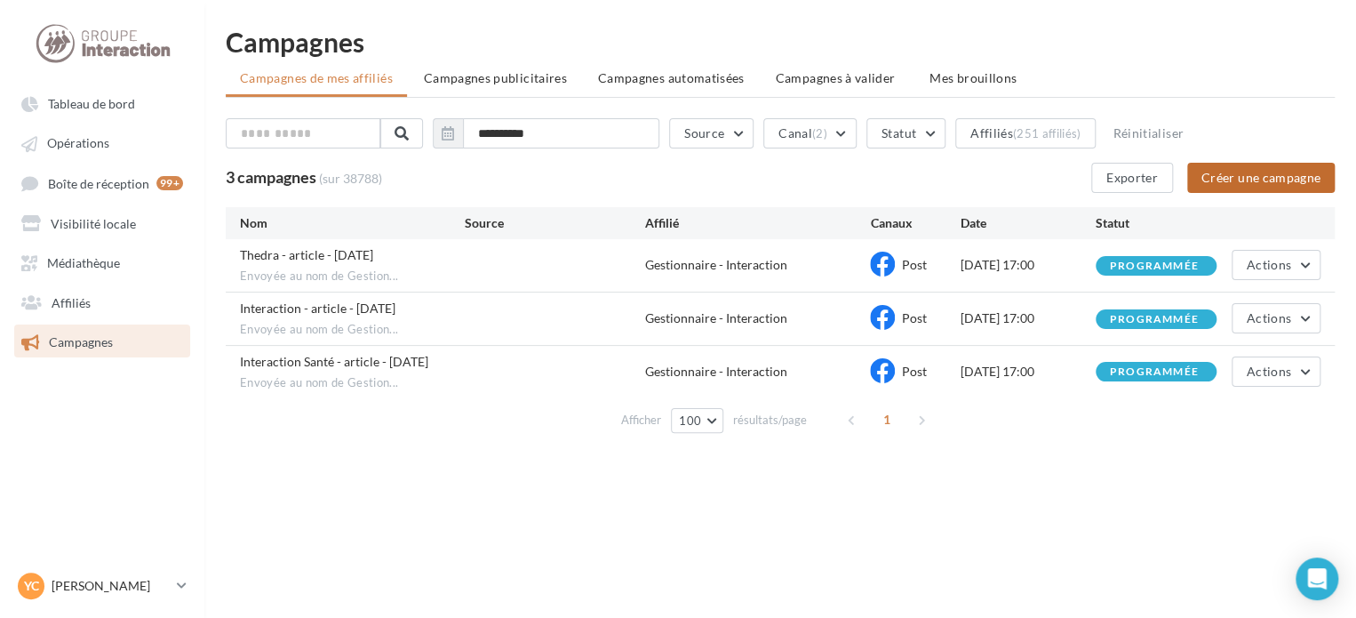
click at [1269, 170] on button "Créer une campagne" at bounding box center [1261, 178] width 148 height 30
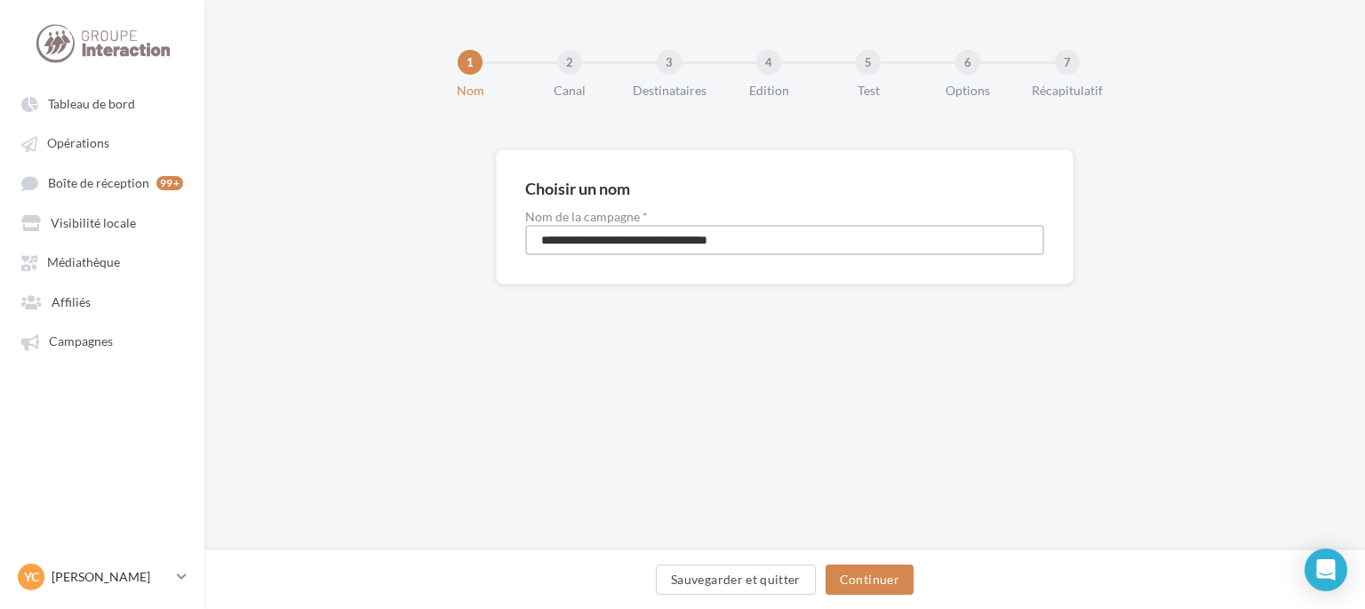
drag, startPoint x: 790, startPoint y: 230, endPoint x: 339, endPoint y: 248, distance: 451.8
click at [341, 248] on div "**********" at bounding box center [784, 245] width 1161 height 192
type input "**********"
click at [882, 583] on button "Continuer" at bounding box center [870, 579] width 88 height 30
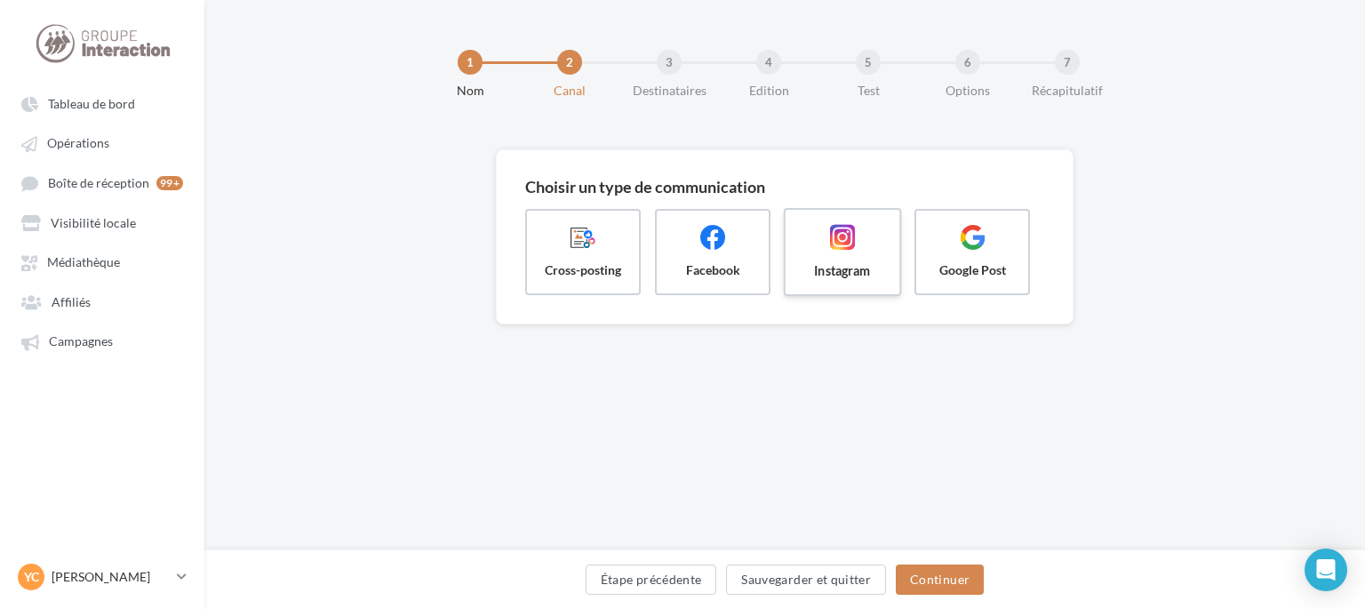
click at [833, 259] on label "Instagram" at bounding box center [843, 252] width 118 height 88
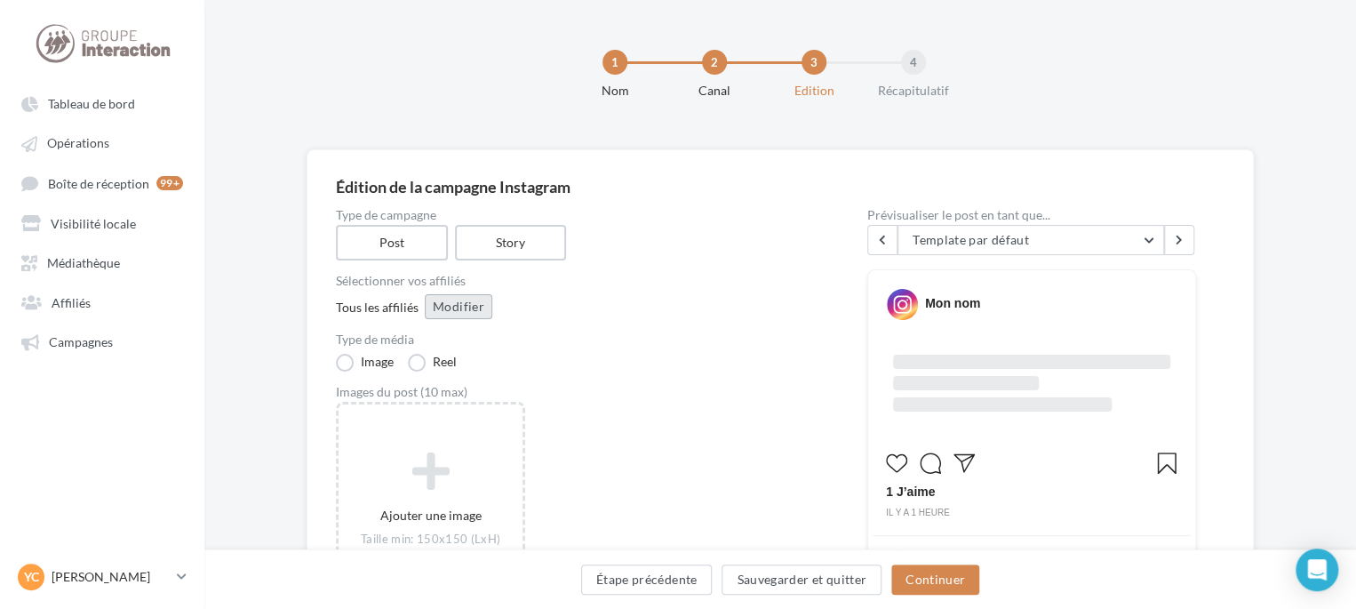
click at [451, 309] on button "Modifier" at bounding box center [459, 306] width 68 height 25
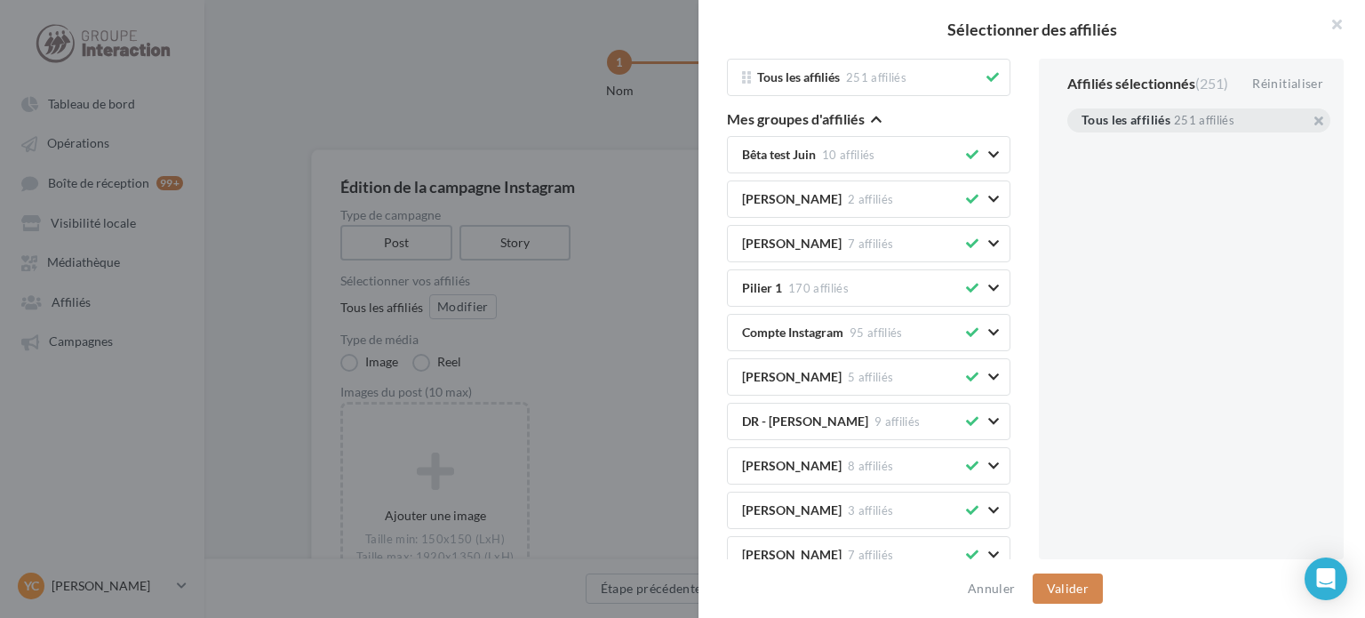
click at [869, 122] on button "Mes groupes d'affiliés" at bounding box center [804, 120] width 155 height 21
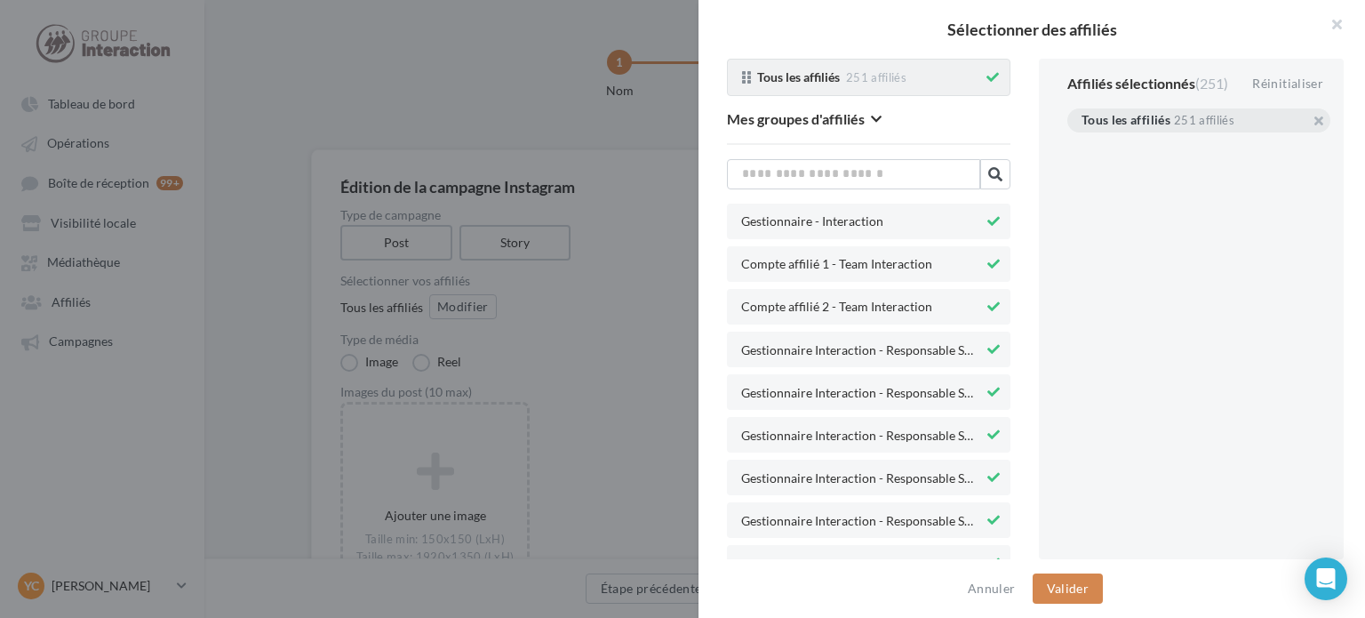
click at [986, 79] on icon at bounding box center [992, 77] width 12 height 12
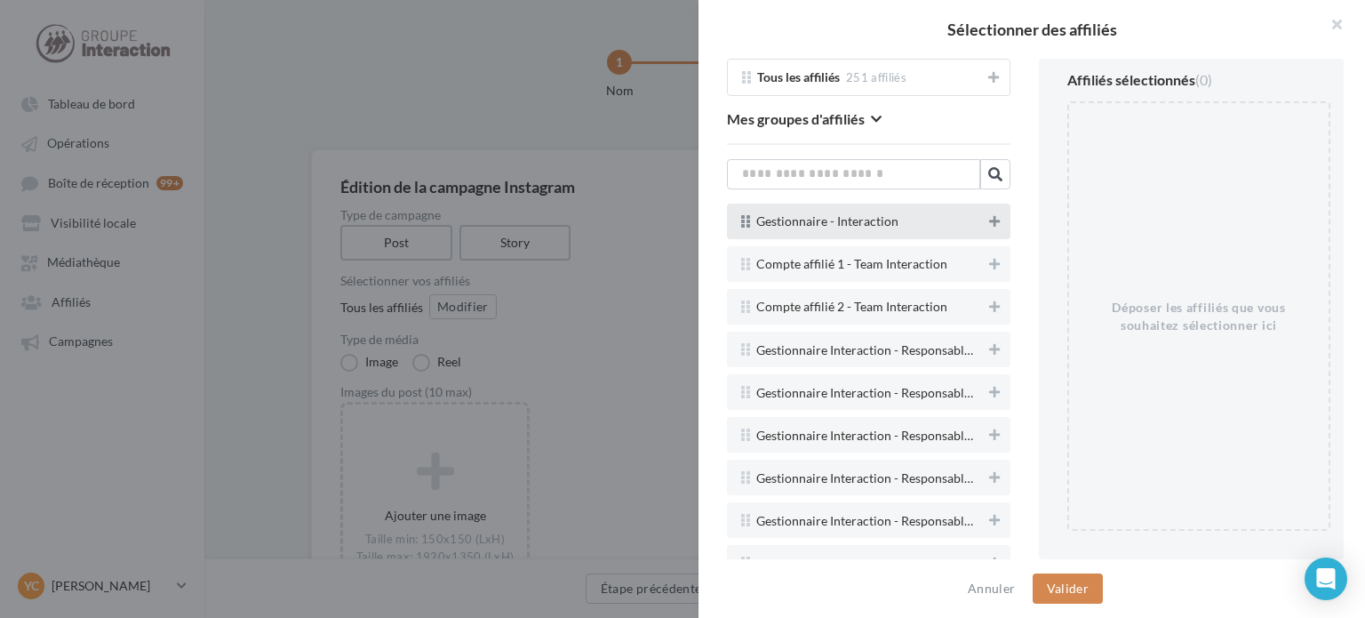
click at [986, 211] on button at bounding box center [995, 221] width 18 height 21
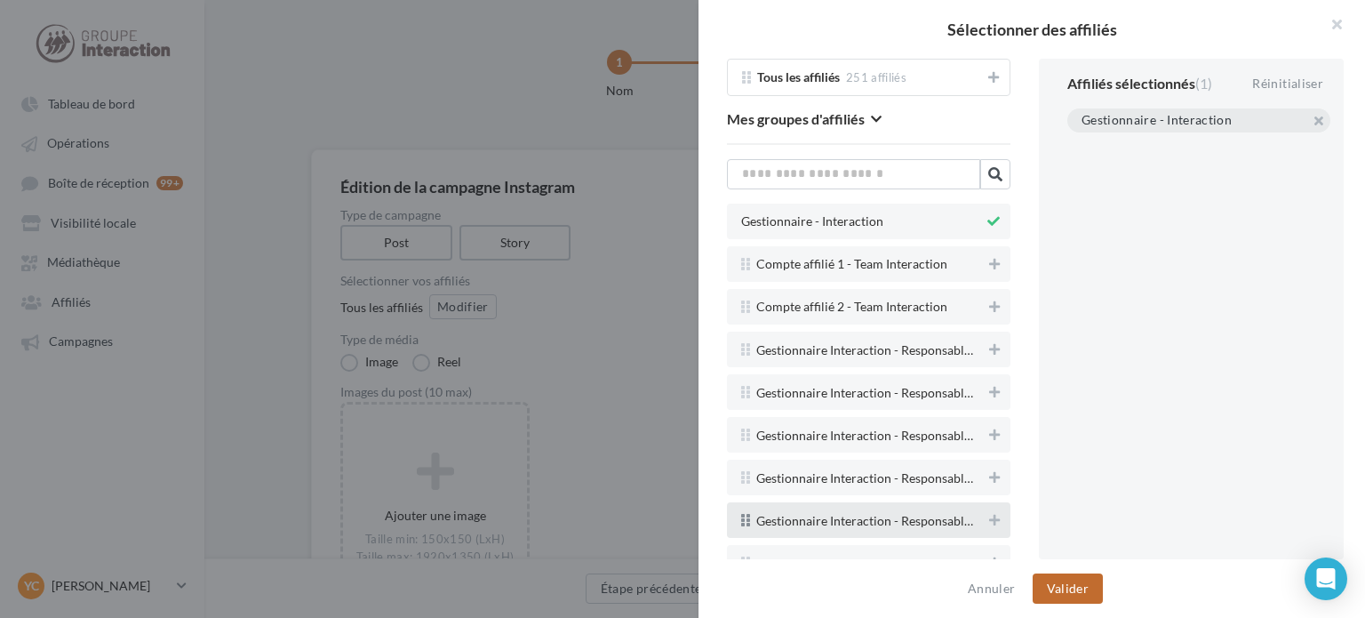
drag, startPoint x: 1070, startPoint y: 582, endPoint x: 981, endPoint y: 515, distance: 111.6
click at [1071, 582] on button "Valider" at bounding box center [1068, 588] width 70 height 30
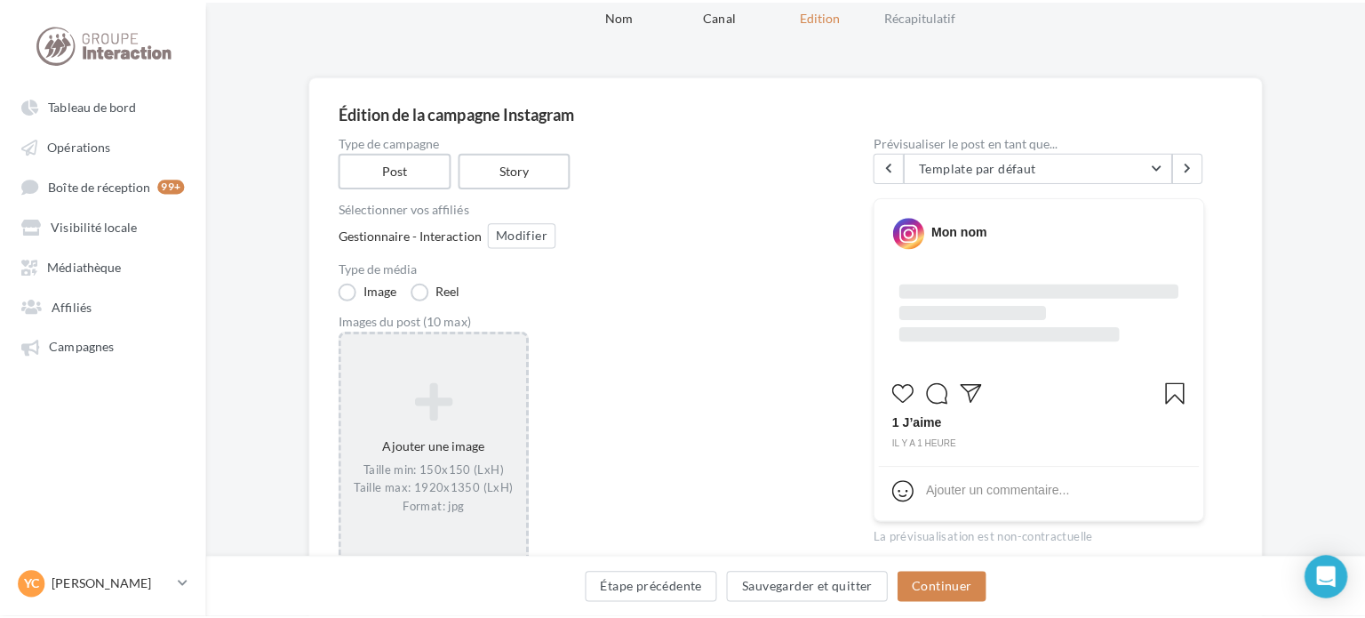
scroll to position [178, 0]
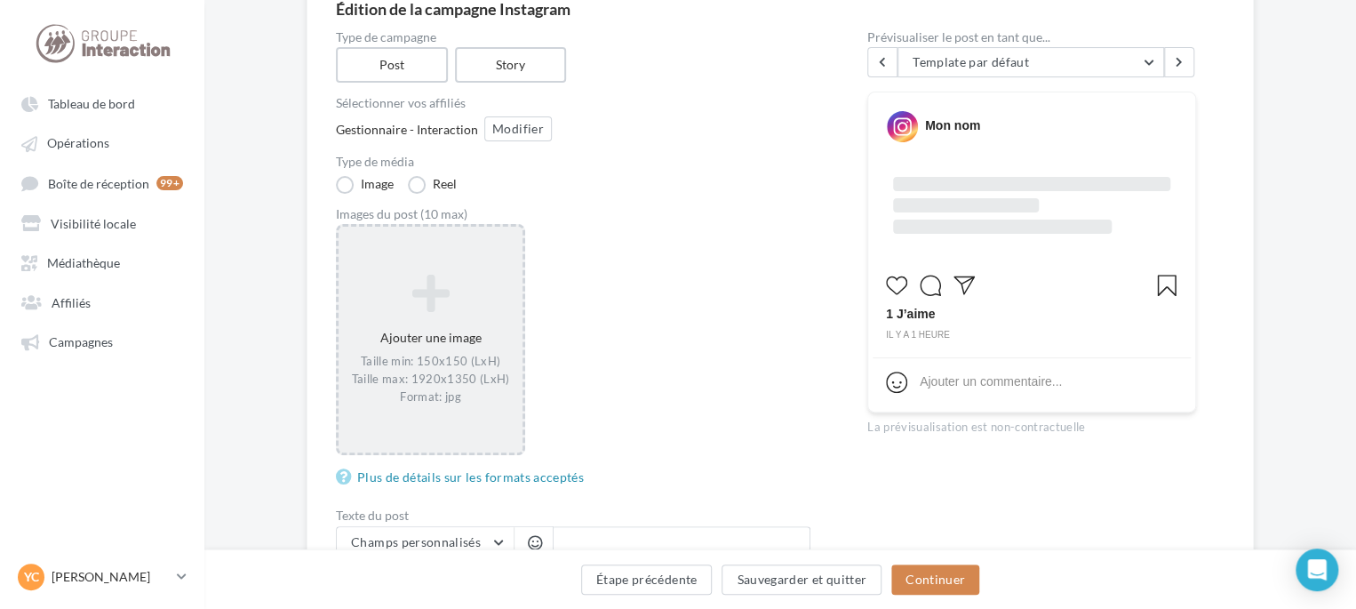
click at [455, 339] on div "Ajouter une image Taille min: 150x150 (LxH) Taille max: 1920x1350 (LxH) Format:…" at bounding box center [431, 339] width 184 height 149
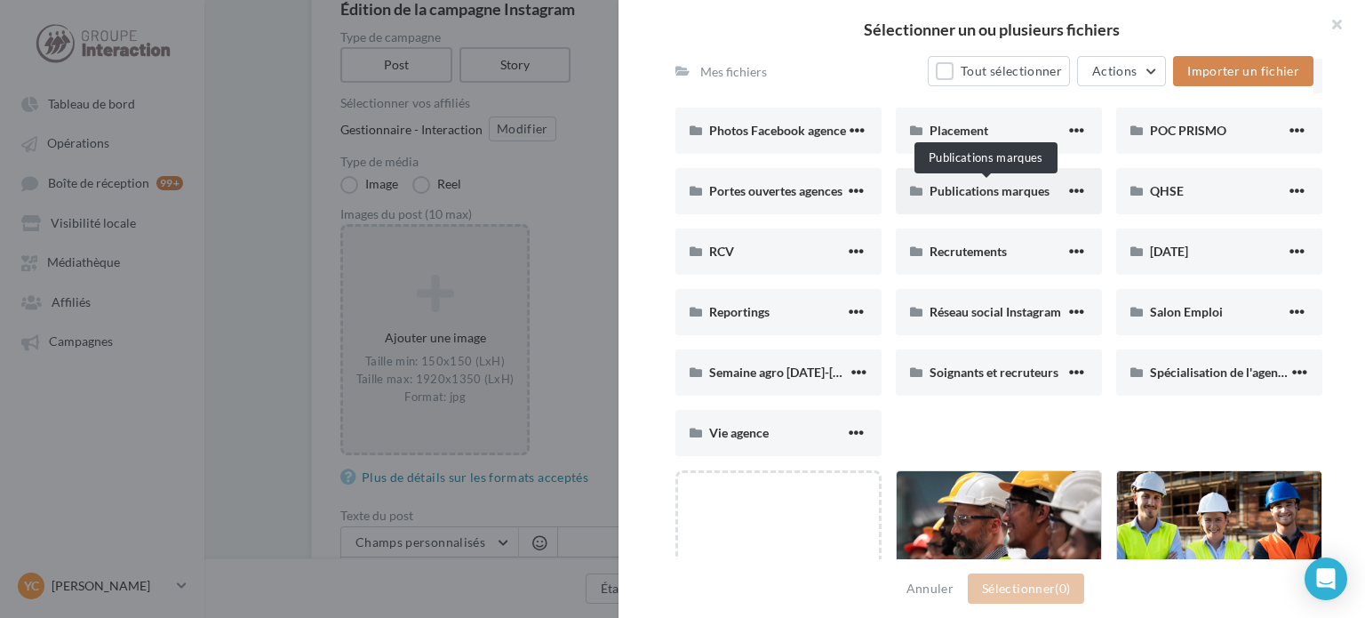
click at [994, 192] on span "Publications marques" at bounding box center [990, 190] width 120 height 15
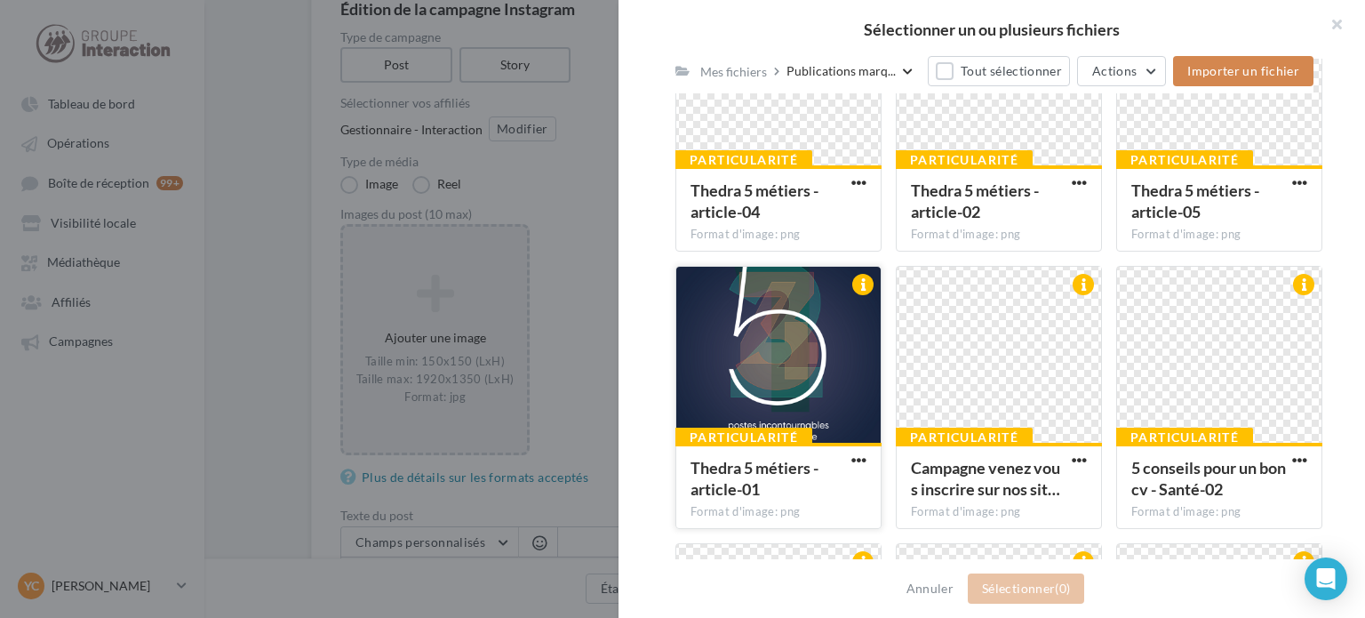
scroll to position [758, 0]
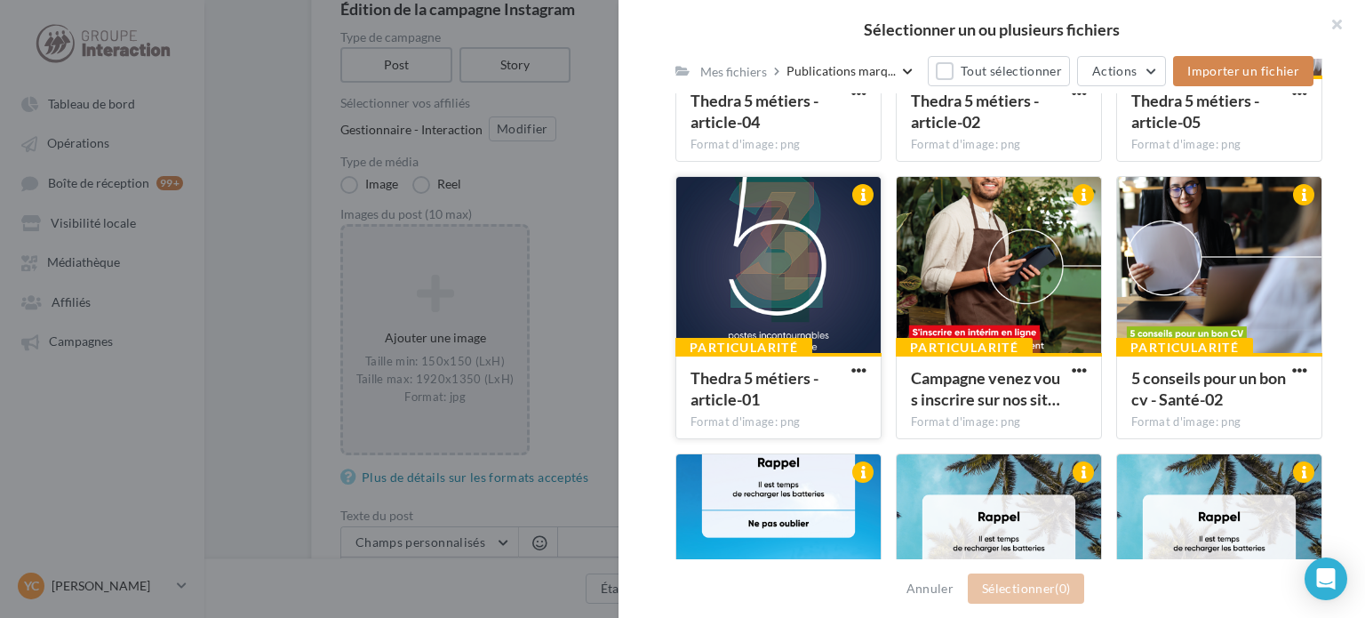
click at [826, 321] on div at bounding box center [778, 266] width 204 height 178
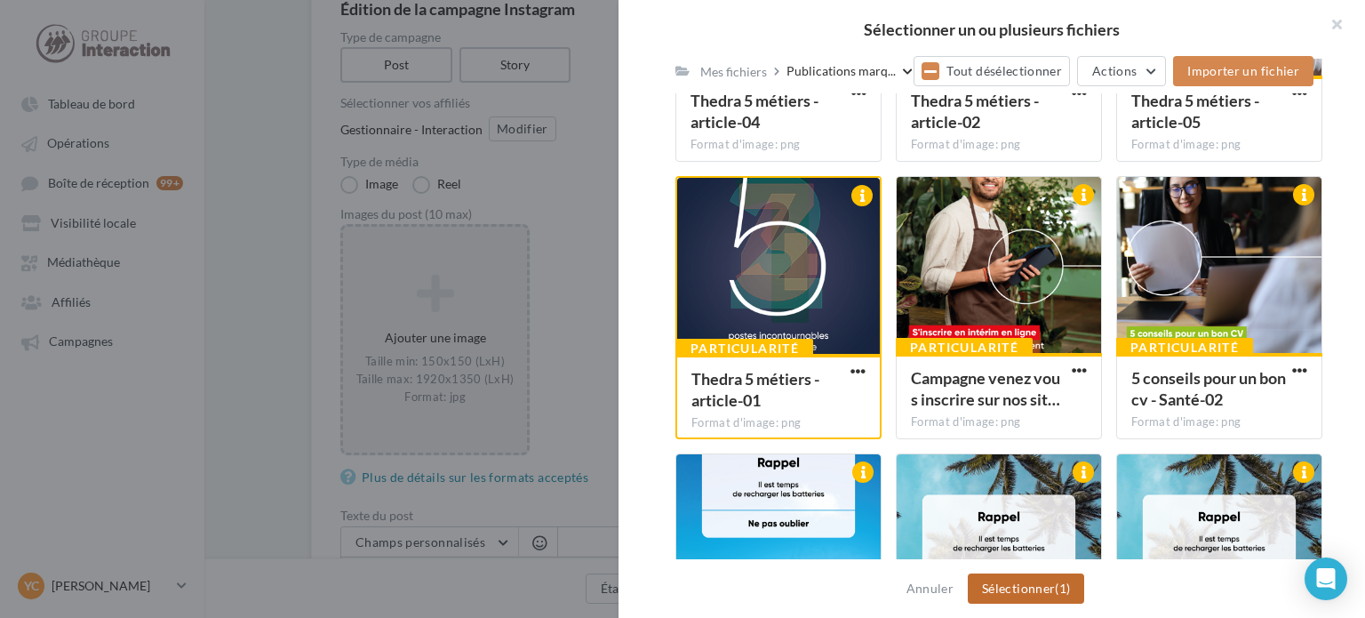
click at [1027, 595] on button "Sélectionner (1)" at bounding box center [1026, 588] width 116 height 30
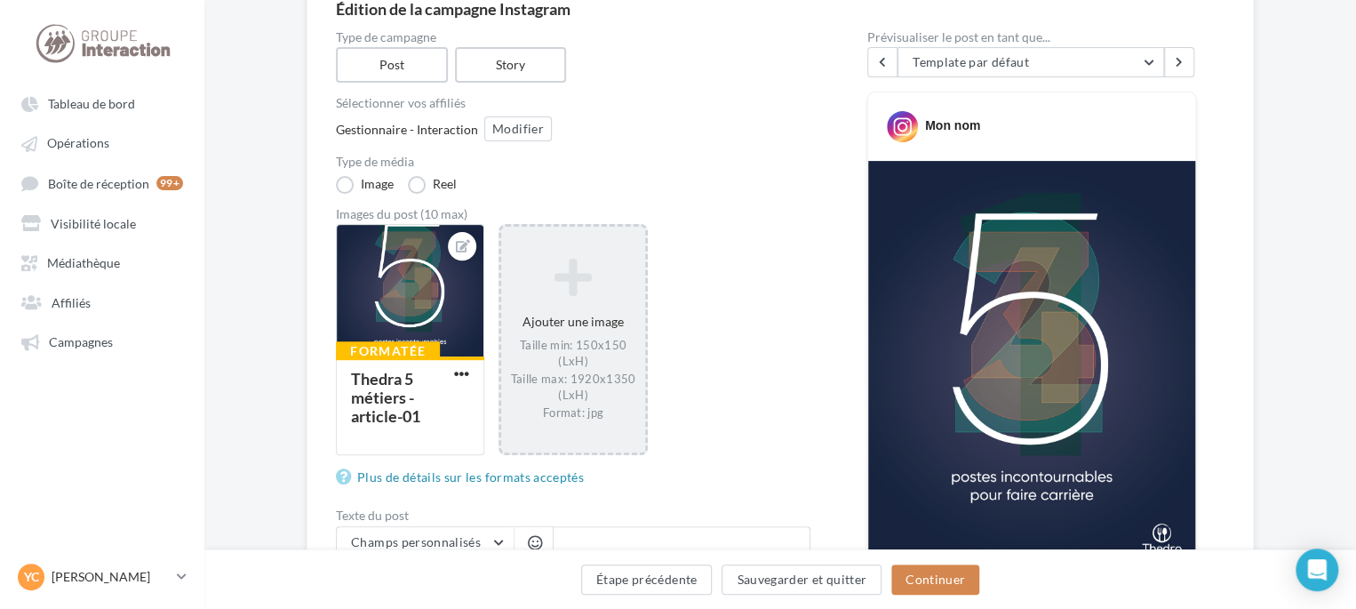
click at [619, 326] on div "Ajouter une image Taille min: 150x150 (LxH) Taille max: 1920x1350 (LxH) Format:…" at bounding box center [572, 339] width 143 height 180
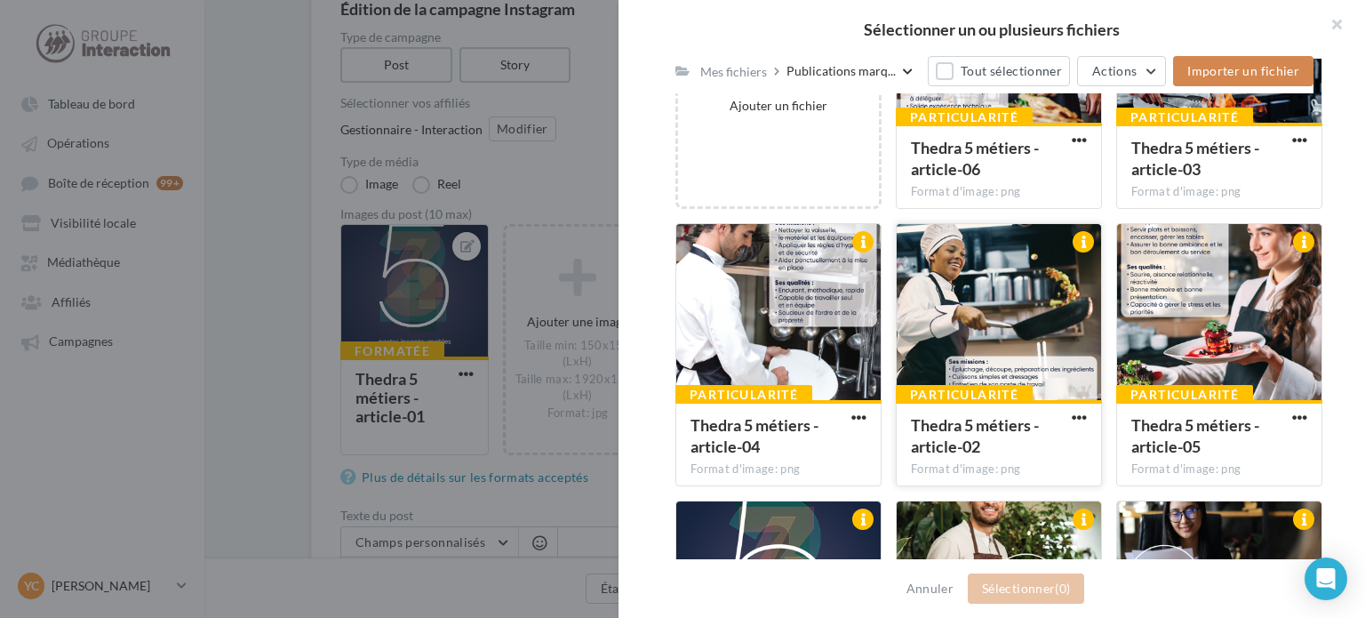
scroll to position [622, 0]
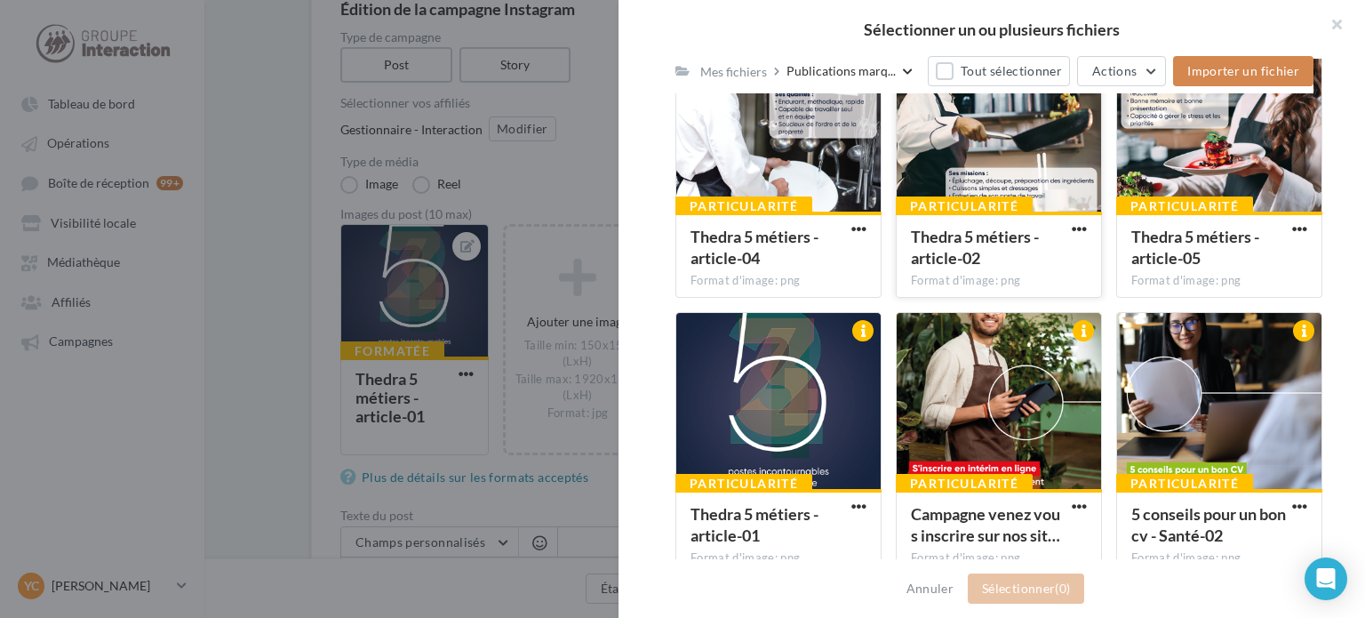
click at [999, 177] on div at bounding box center [999, 125] width 204 height 178
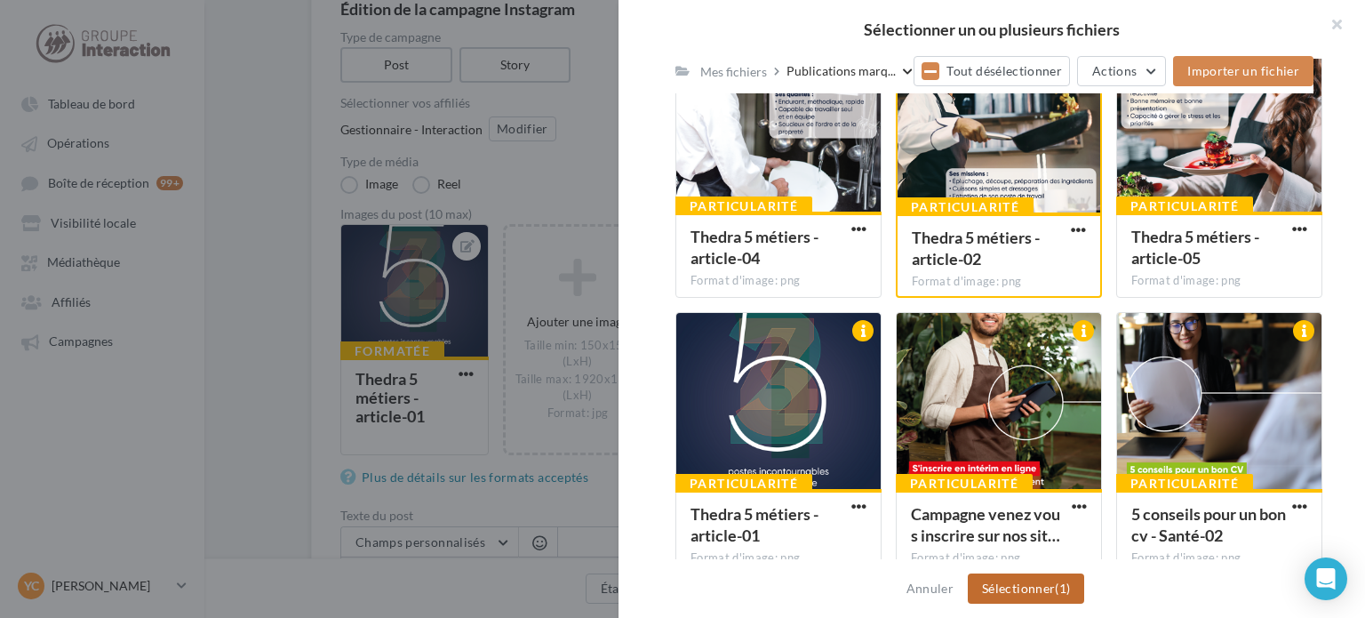
click at [1034, 577] on button "Sélectionner (1)" at bounding box center [1026, 588] width 116 height 30
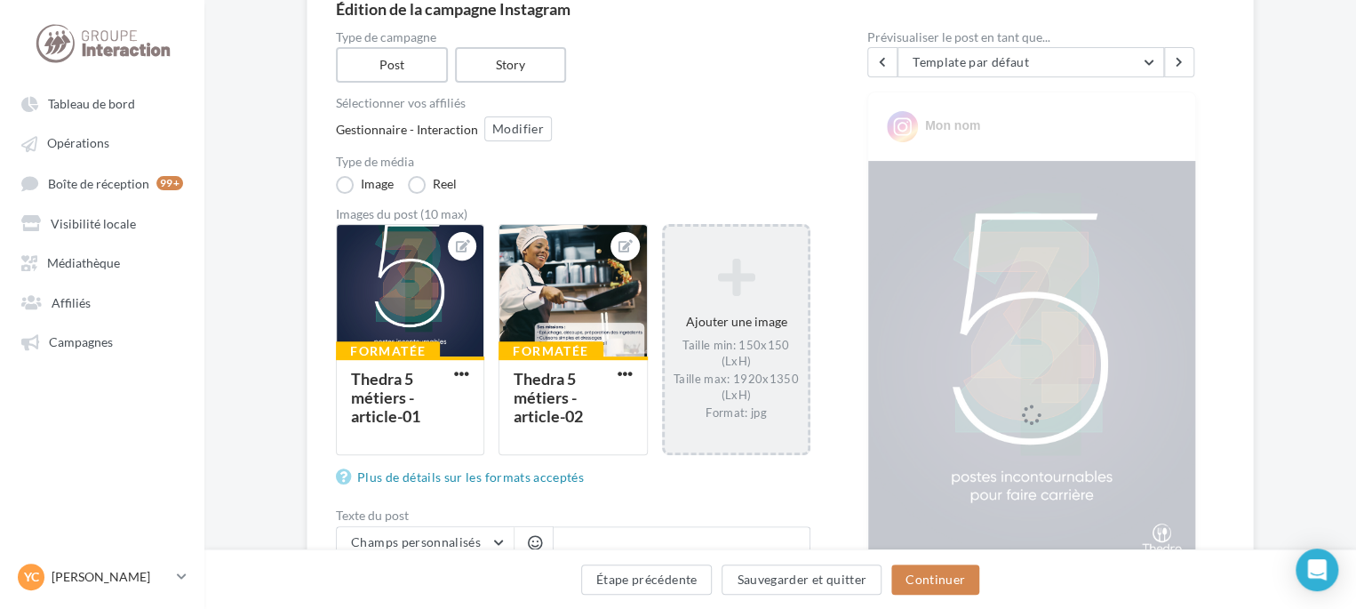
click at [777, 301] on div "Ajouter une image Taille min: 150x150 (LxH) Taille max: 1920x1350 (LxH) Format:…" at bounding box center [736, 339] width 143 height 180
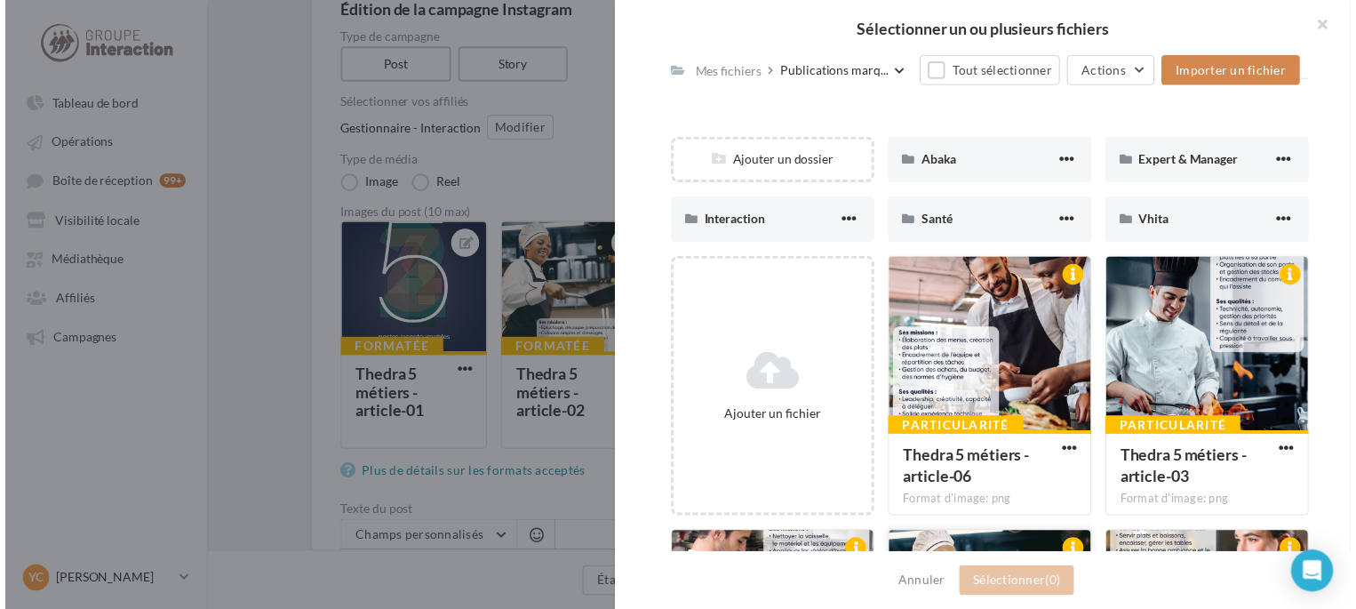
scroll to position [267, 0]
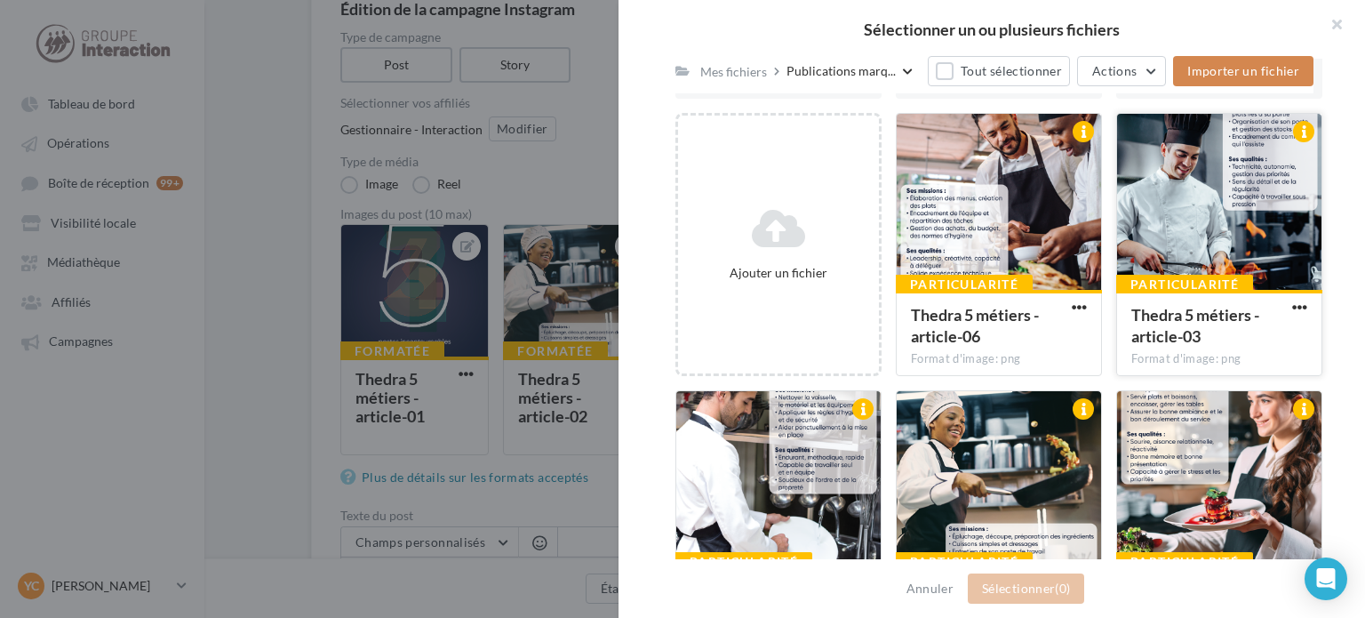
click at [1199, 212] on div at bounding box center [1219, 203] width 204 height 178
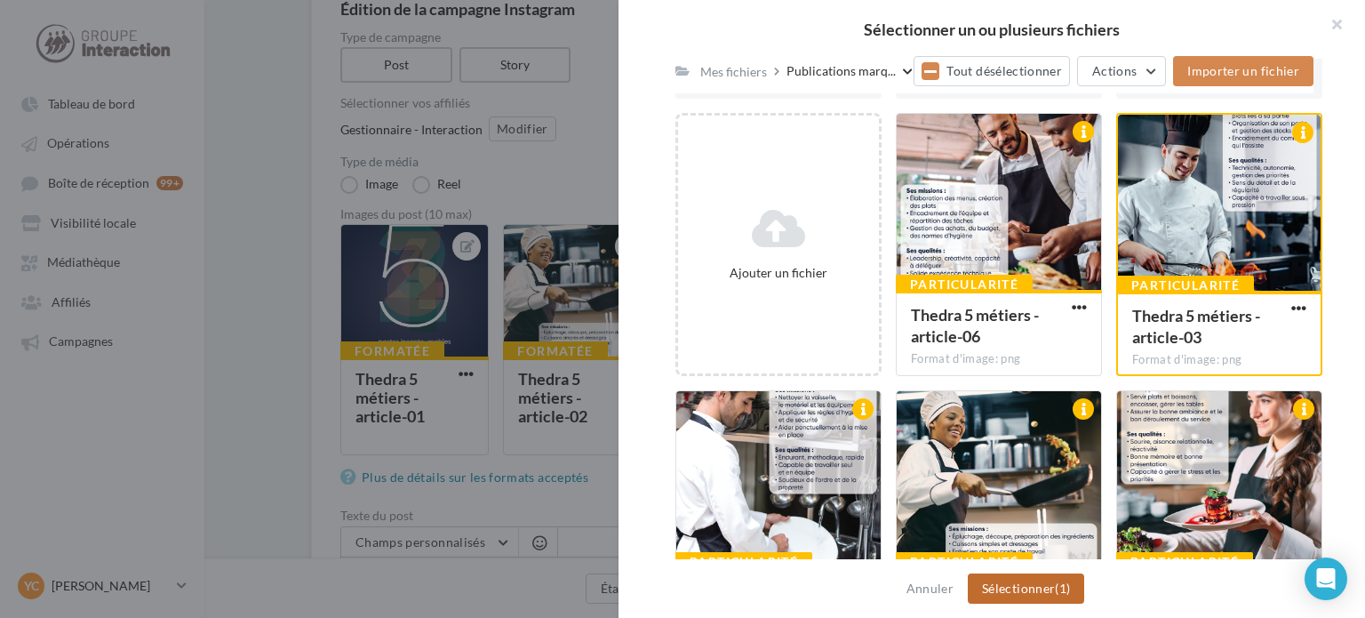
click at [1068, 573] on button "Sélectionner (1)" at bounding box center [1026, 588] width 116 height 30
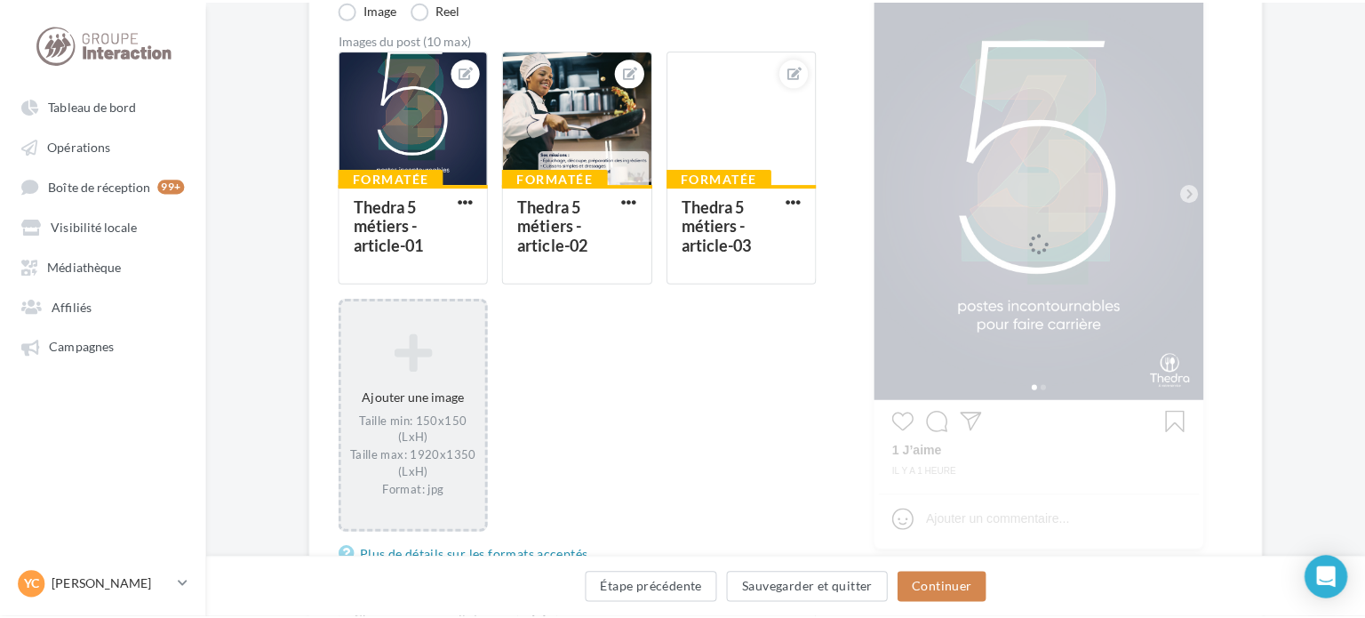
scroll to position [355, 0]
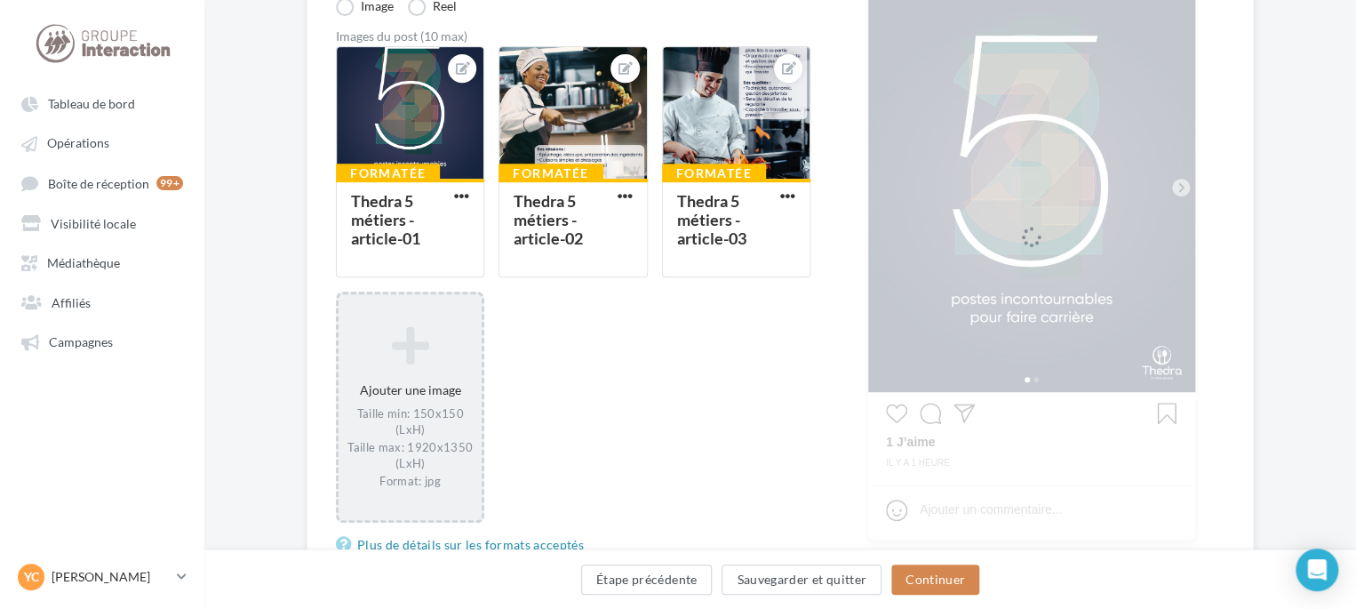
click at [426, 420] on div "Taille min: 150x150 (LxH) Taille max: 1920x1350 (LxH) Format: jpg" at bounding box center [410, 446] width 129 height 83
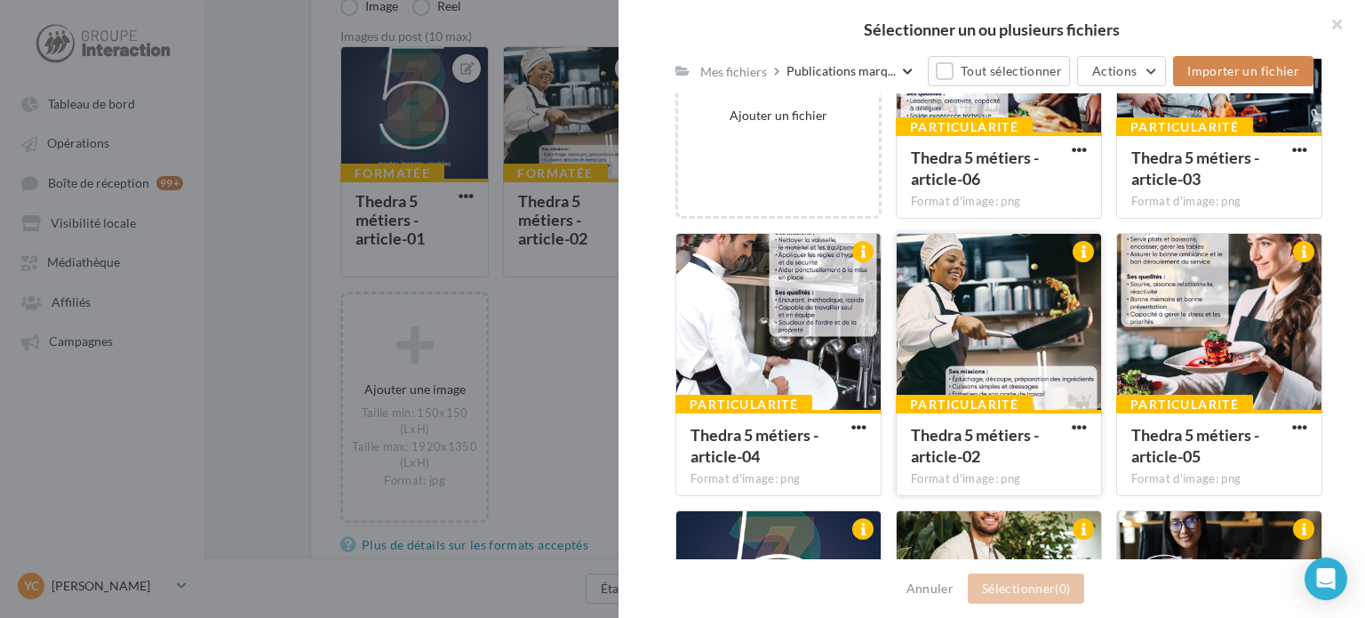
scroll to position [533, 0]
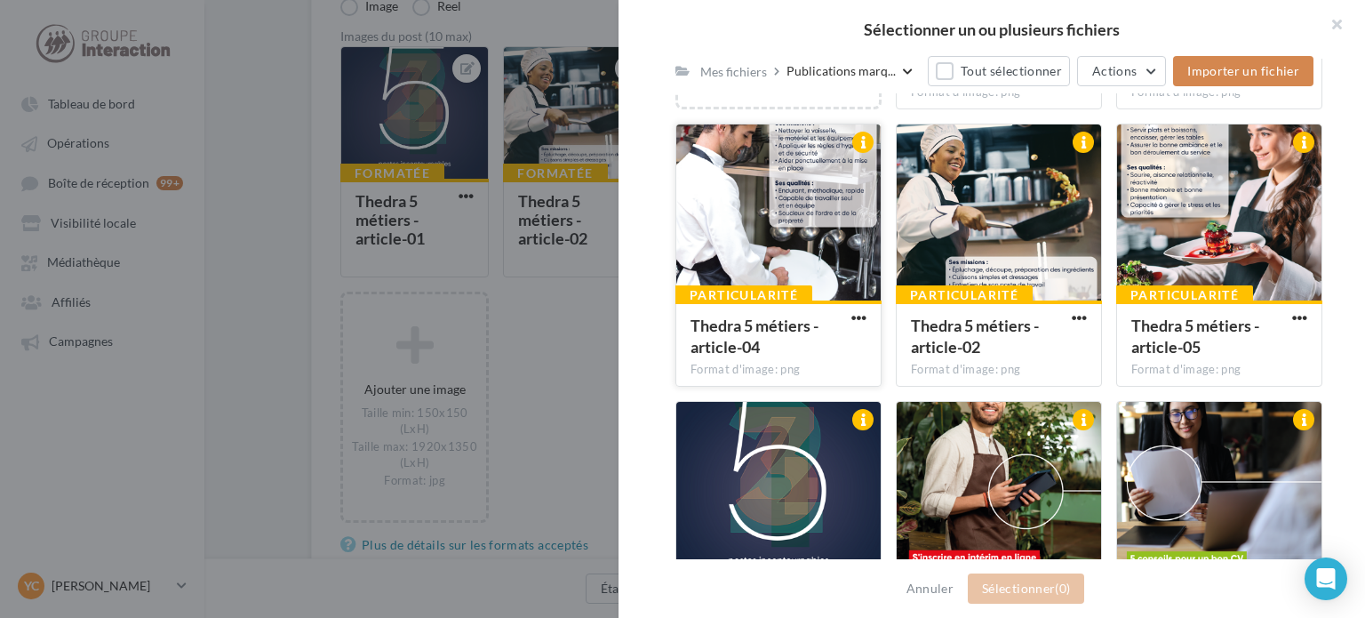
click at [793, 244] on div at bounding box center [778, 213] width 204 height 178
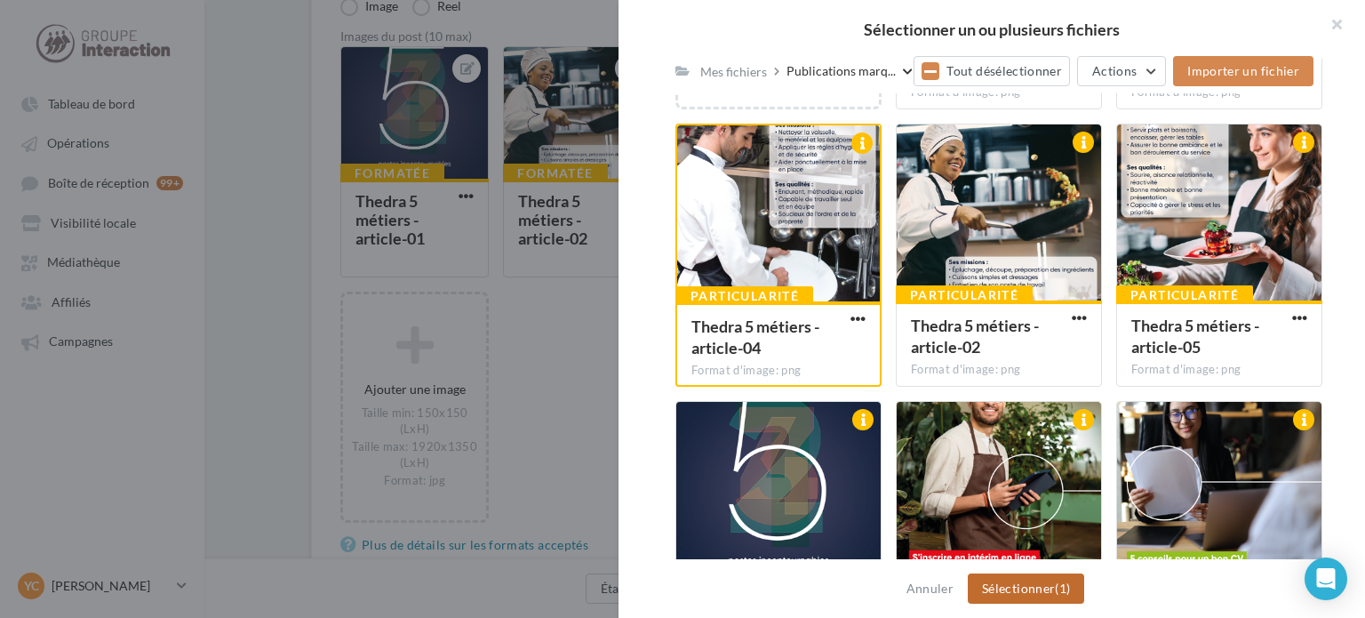
click at [1057, 587] on span "(1)" at bounding box center [1062, 587] width 15 height 15
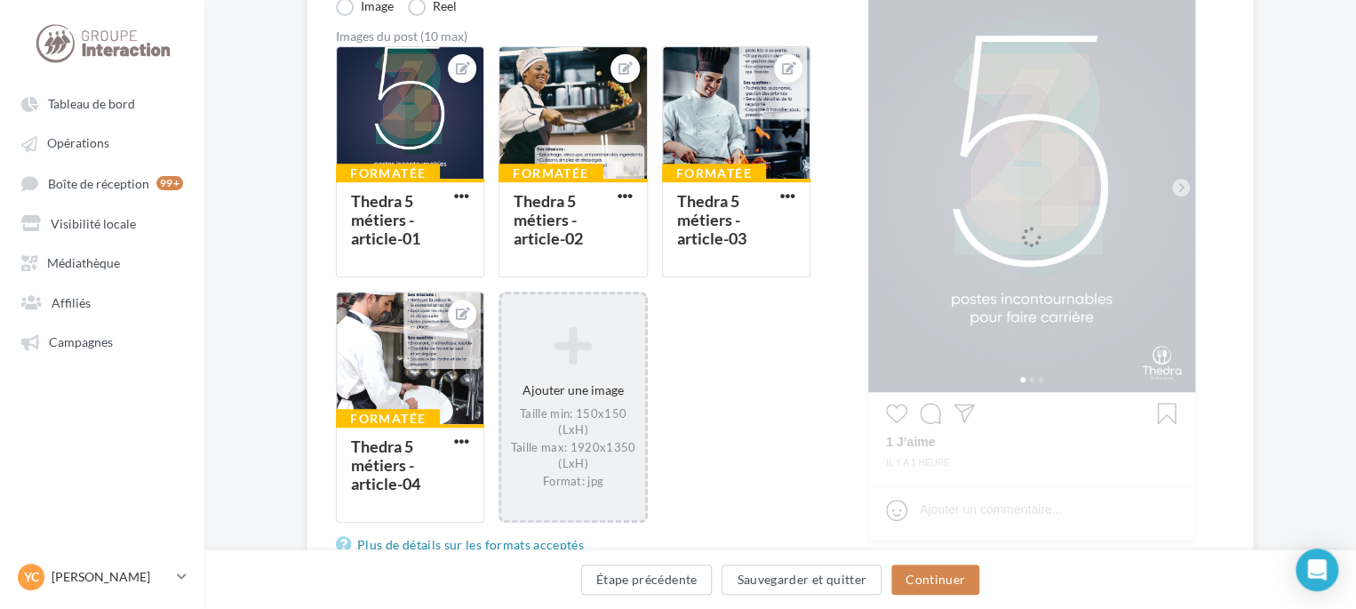
click at [575, 367] on div "Ajouter une image Taille min: 150x150 (LxH) Taille max: 1920x1350 (LxH) Format:…" at bounding box center [572, 406] width 143 height 180
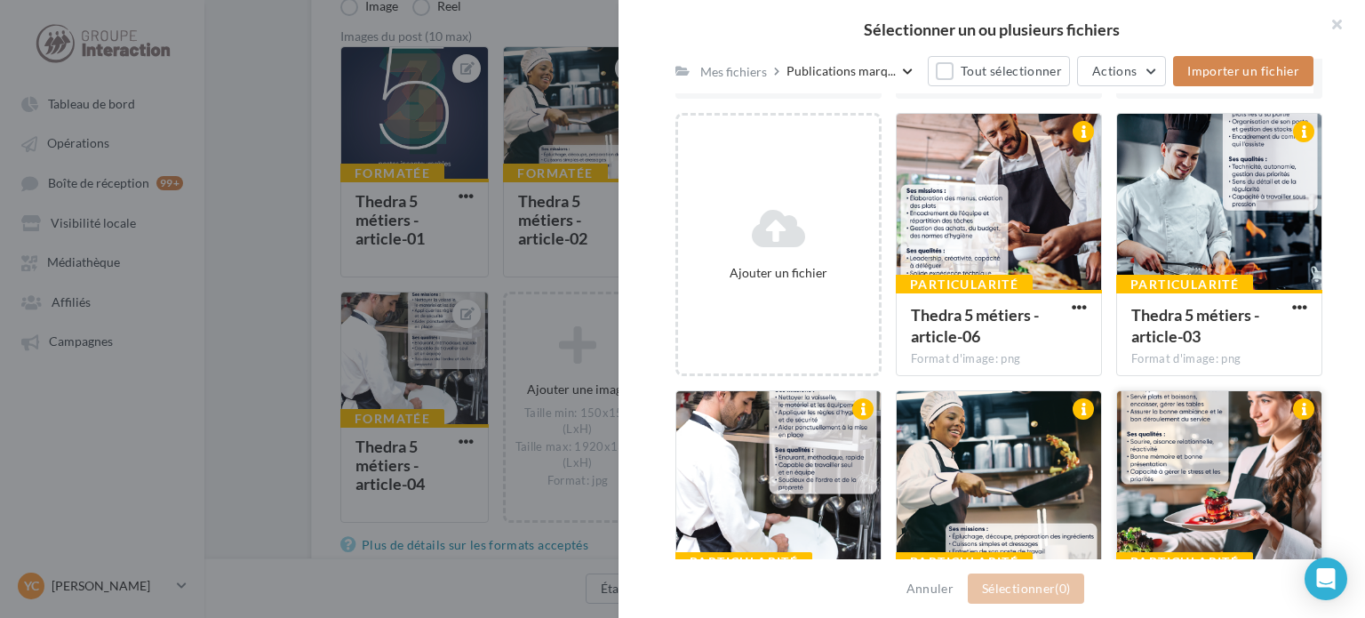
scroll to position [444, 0]
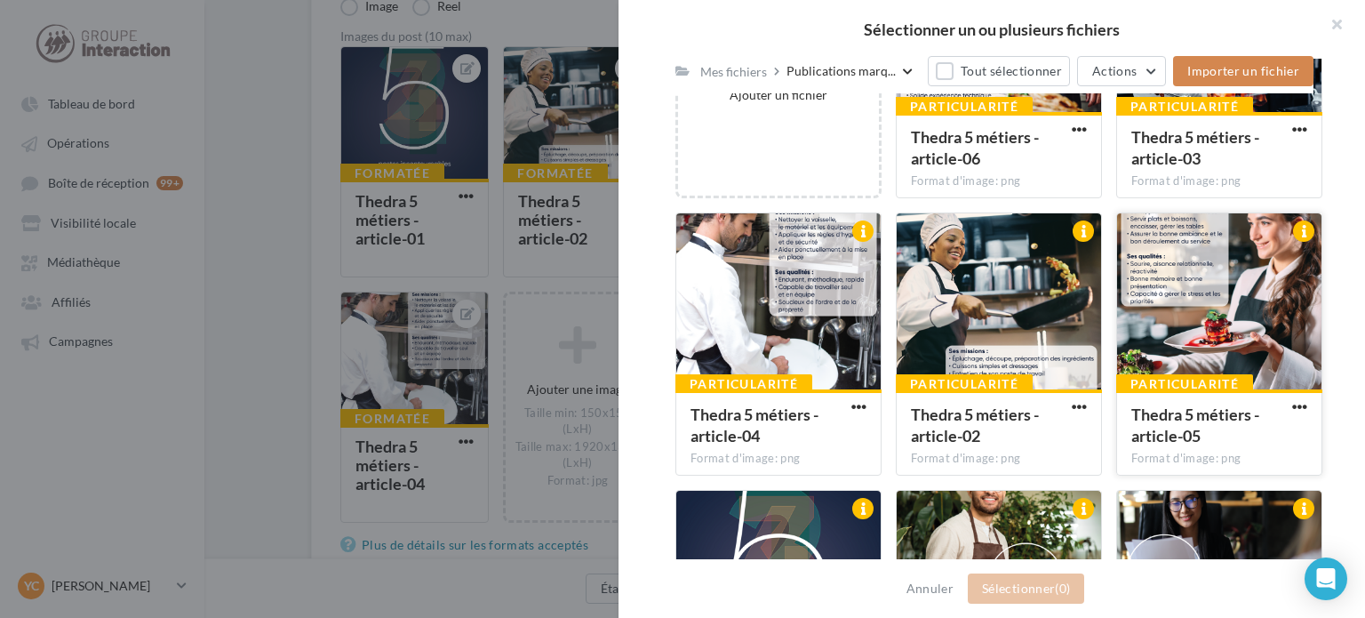
click at [1182, 316] on div at bounding box center [1219, 302] width 204 height 178
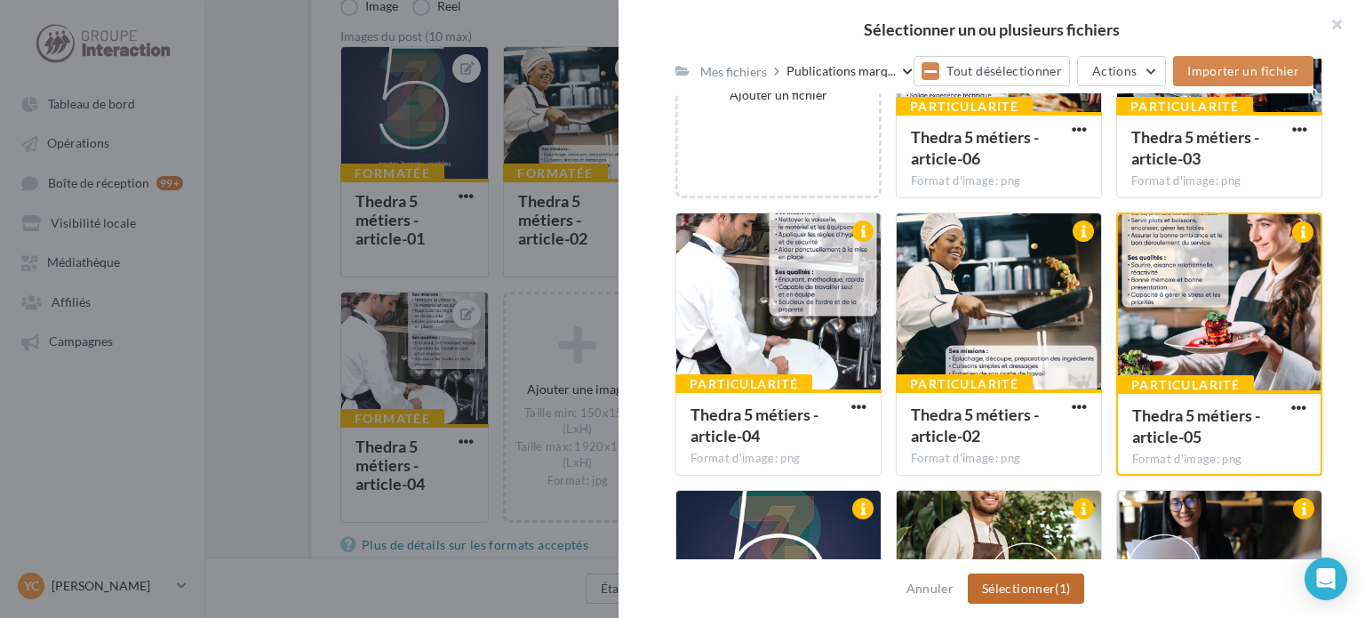
click at [1070, 590] on span "(1)" at bounding box center [1062, 587] width 15 height 15
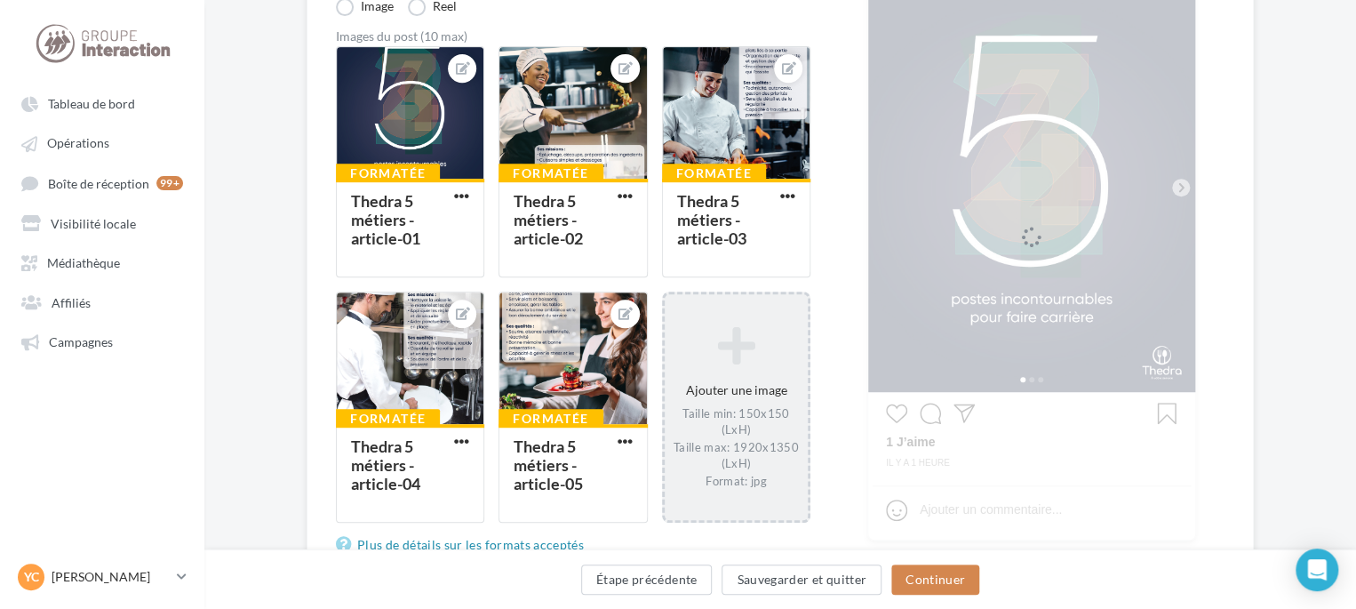
click at [742, 379] on div "Ajouter une image Taille min: 150x150 (LxH) Taille max: 1920x1350 (LxH) Format:…" at bounding box center [736, 406] width 143 height 180
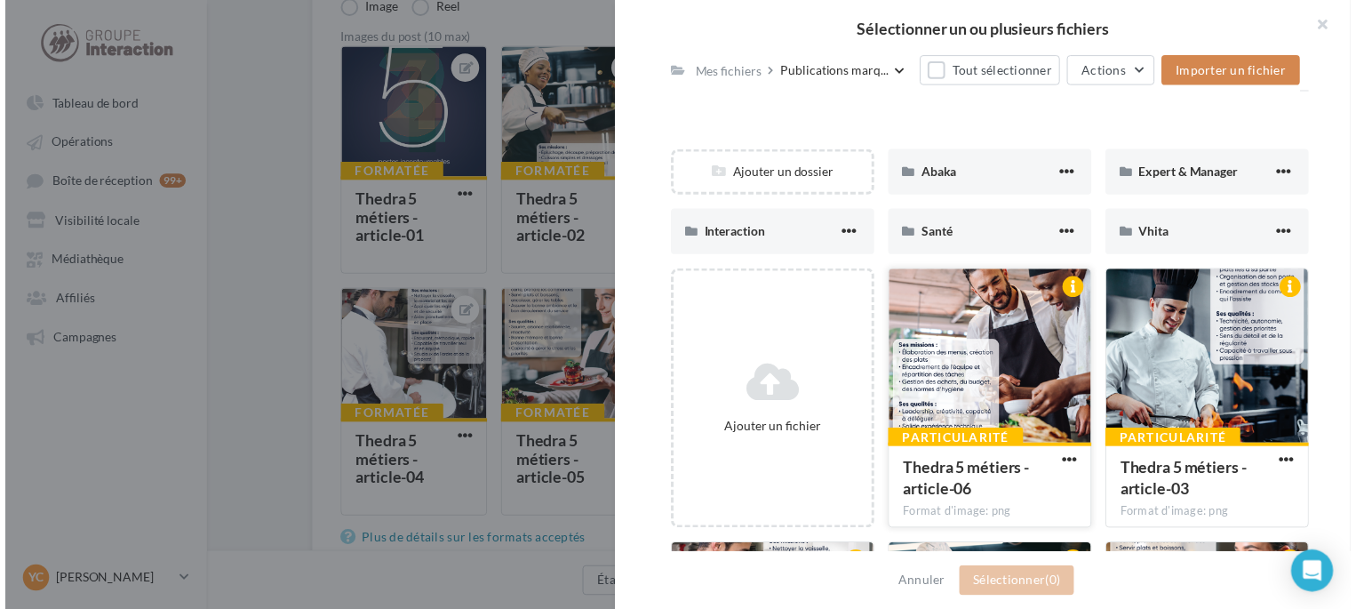
scroll to position [267, 0]
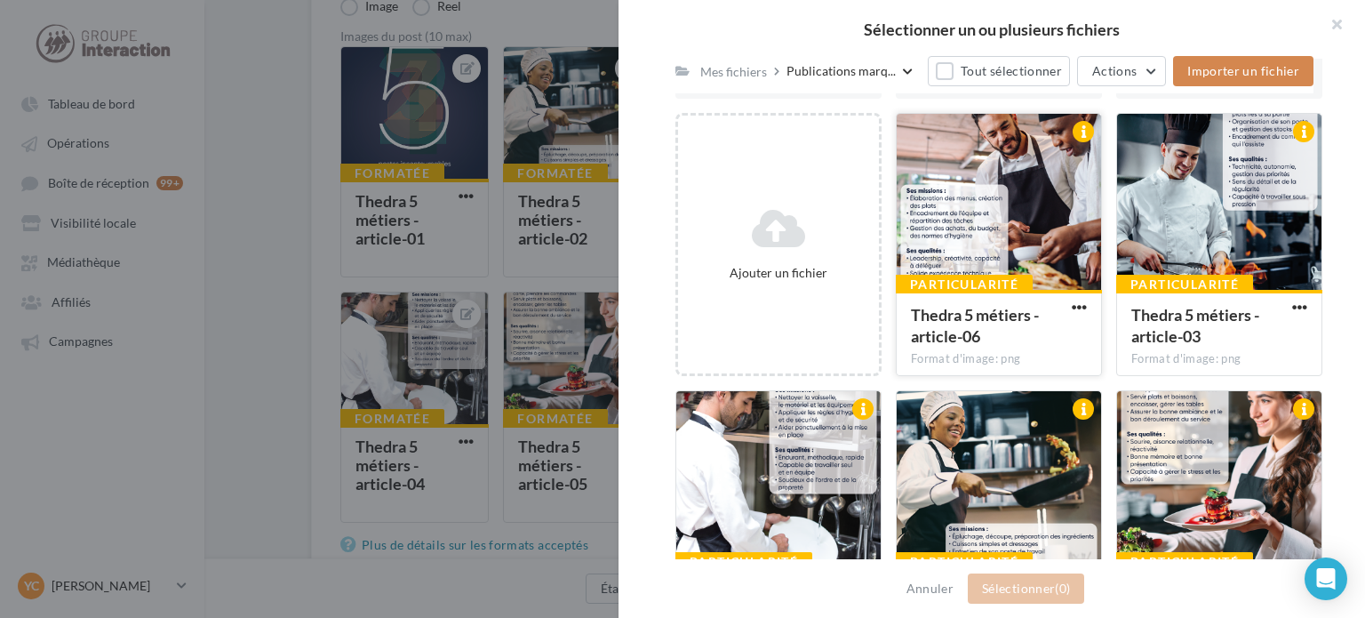
click at [997, 252] on div at bounding box center [999, 203] width 204 height 178
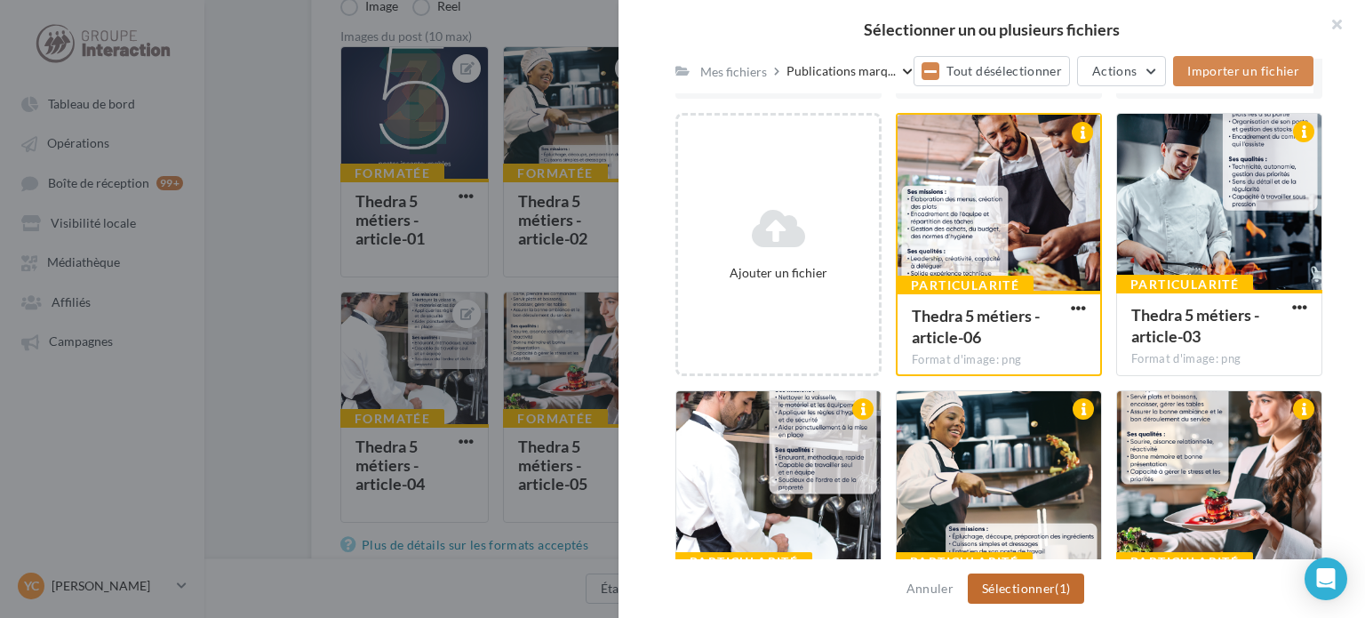
click at [1043, 580] on button "Sélectionner (1)" at bounding box center [1026, 588] width 116 height 30
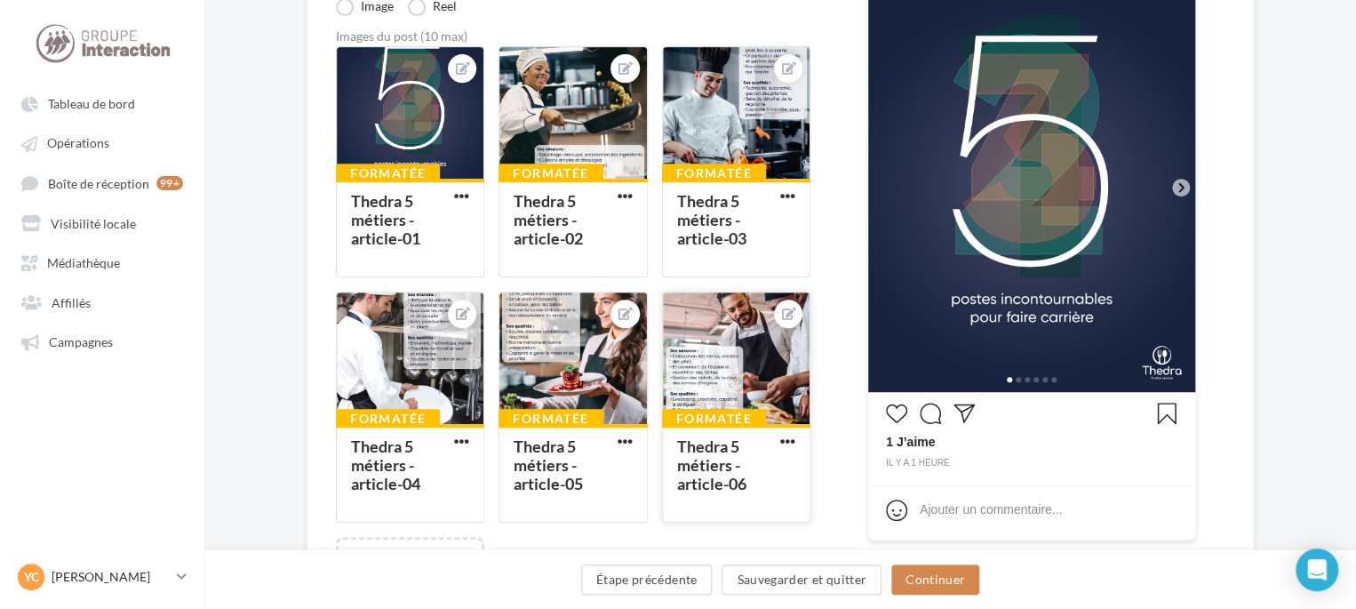
click at [703, 356] on div at bounding box center [736, 358] width 147 height 133
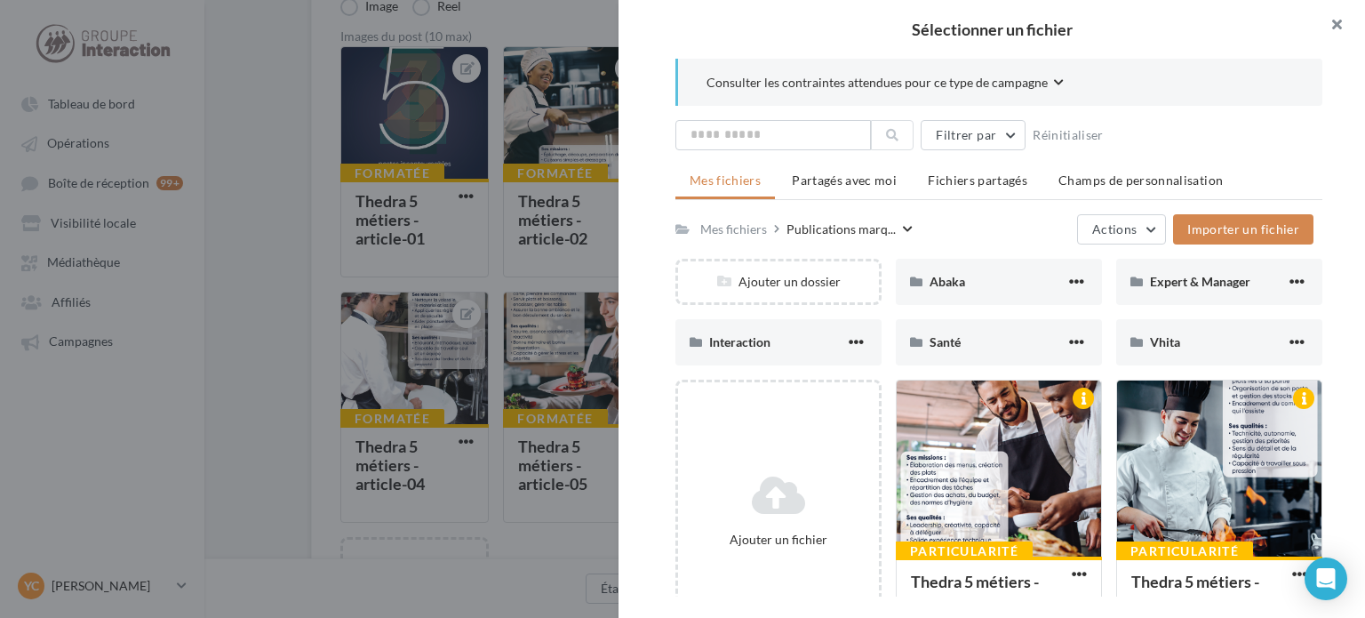
click at [1333, 13] on button "button" at bounding box center [1329, 26] width 71 height 53
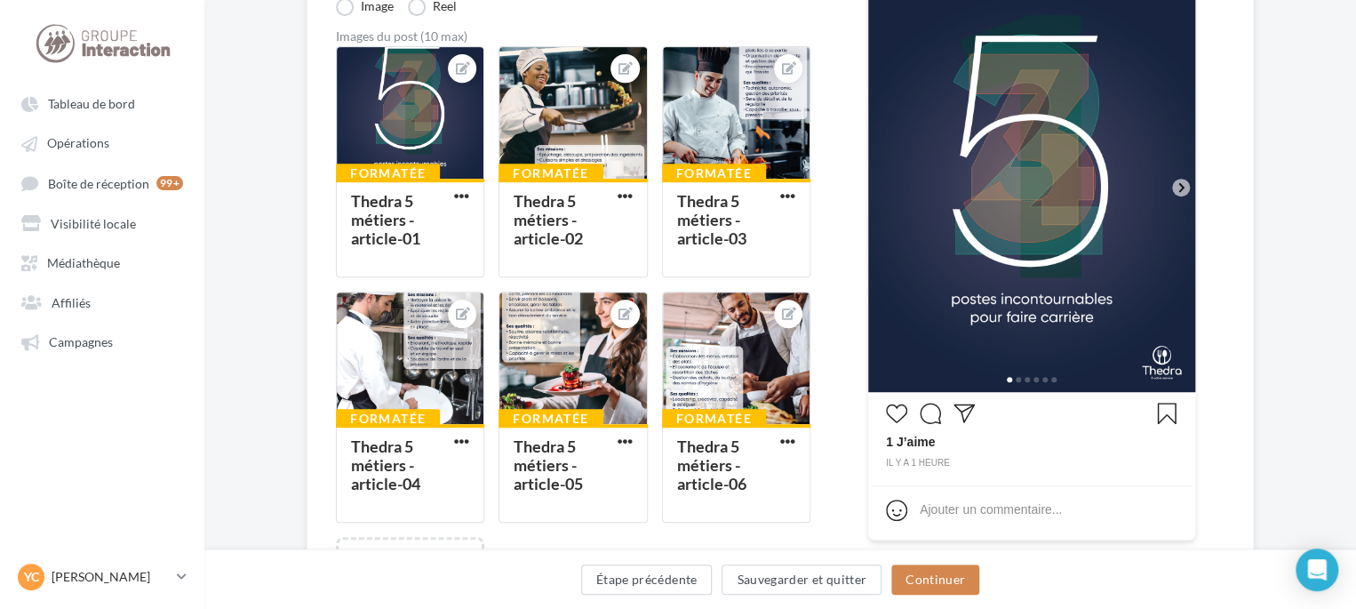
drag, startPoint x: 259, startPoint y: 222, endPoint x: 270, endPoint y: 222, distance: 11.6
click at [260, 222] on div "Édition de la campagne Instagram Type de campagne Post Story Sélectionner vos a…" at bounding box center [780, 473] width 1152 height 1359
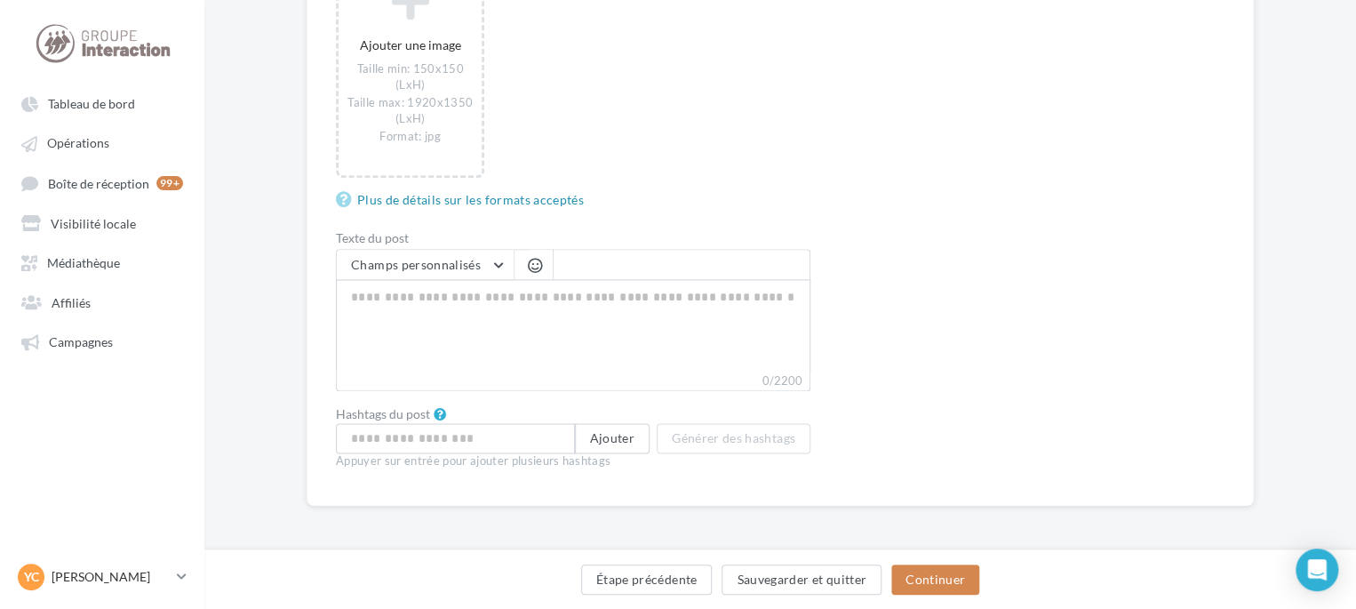
scroll to position [946, 0]
click at [583, 329] on textarea "0/2200" at bounding box center [573, 325] width 475 height 92
click at [451, 330] on textarea "0/2200" at bounding box center [573, 325] width 475 height 92
paste textarea "**********"
type textarea "**********"
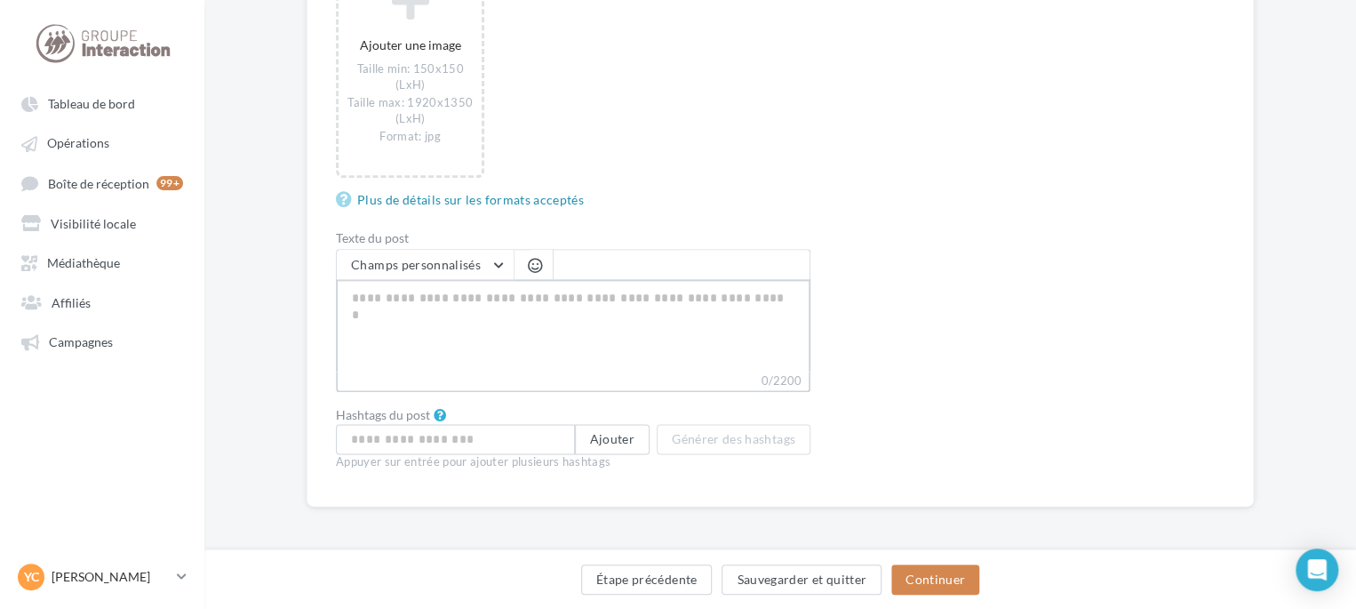
type textarea "**********"
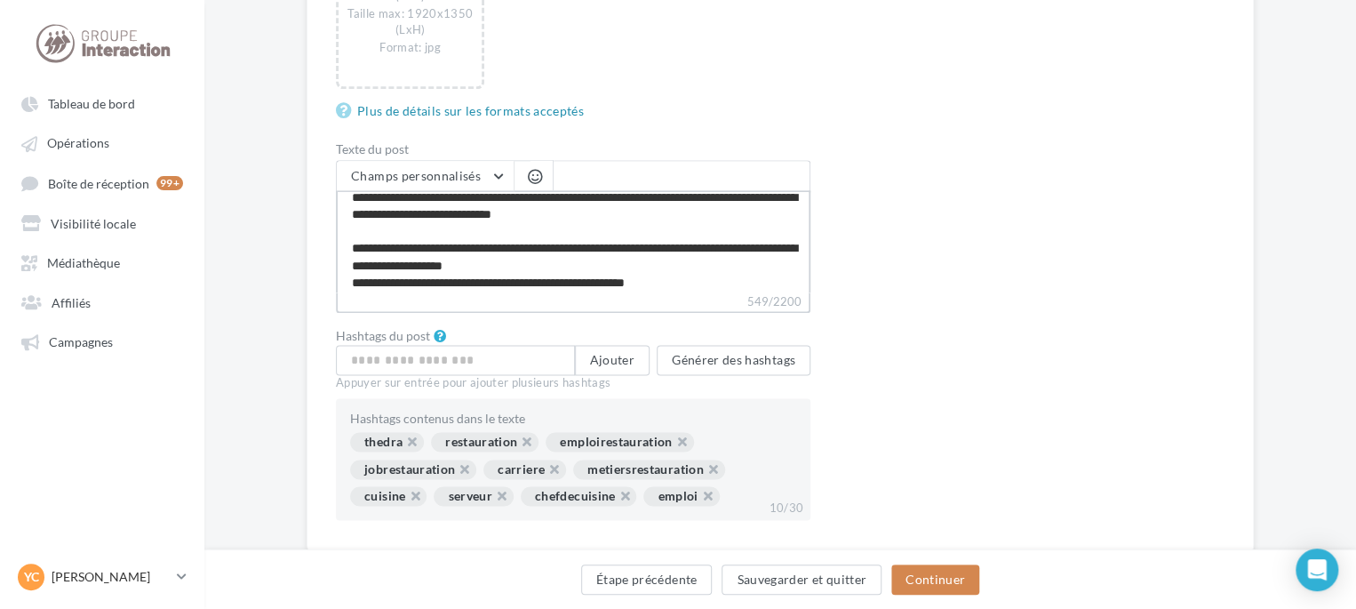
scroll to position [0, 0]
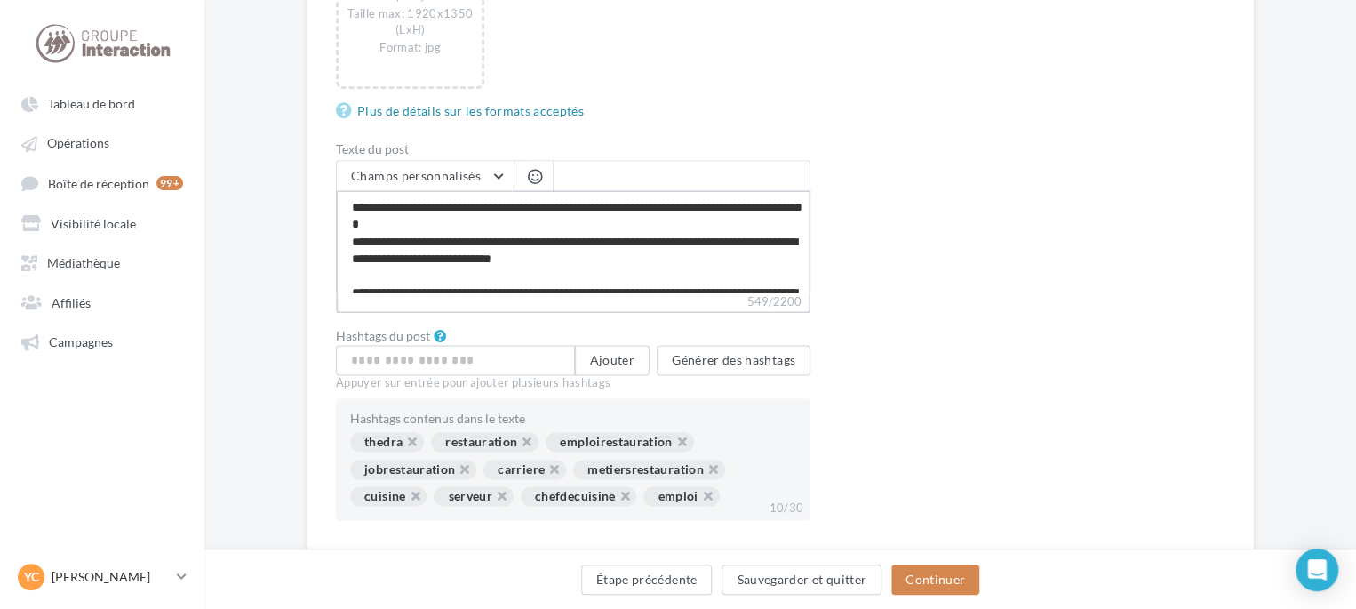
click at [558, 228] on textarea "**********" at bounding box center [573, 241] width 475 height 102
type textarea "**********"
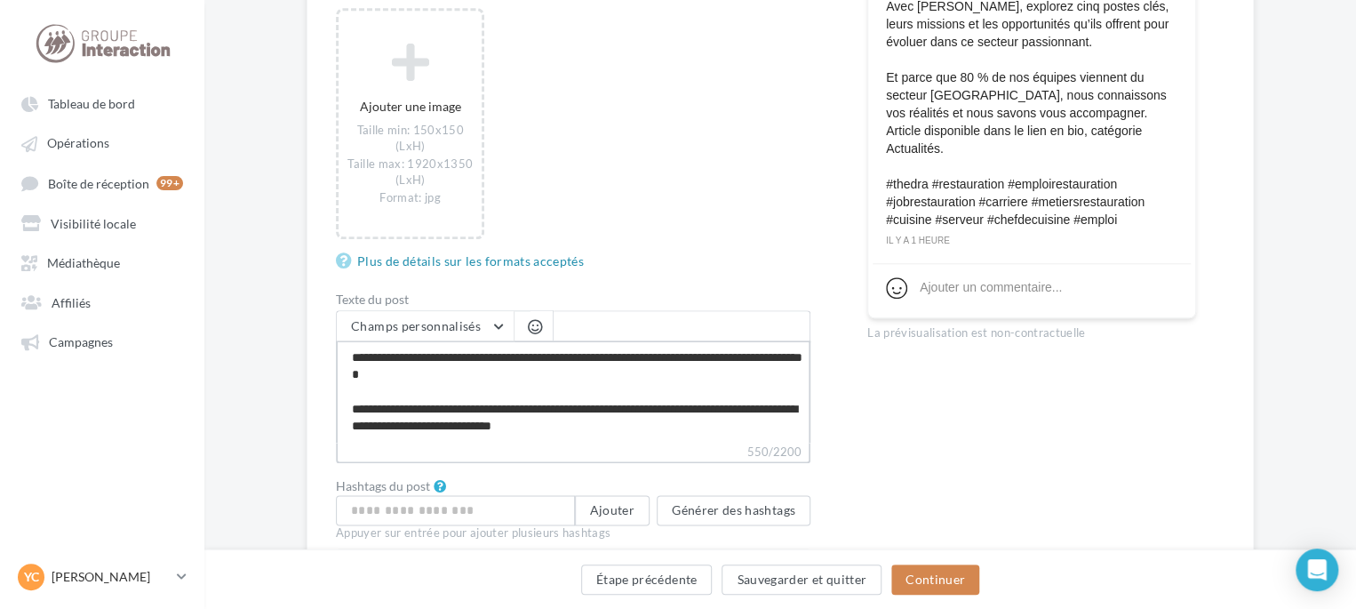
scroll to position [994, 0]
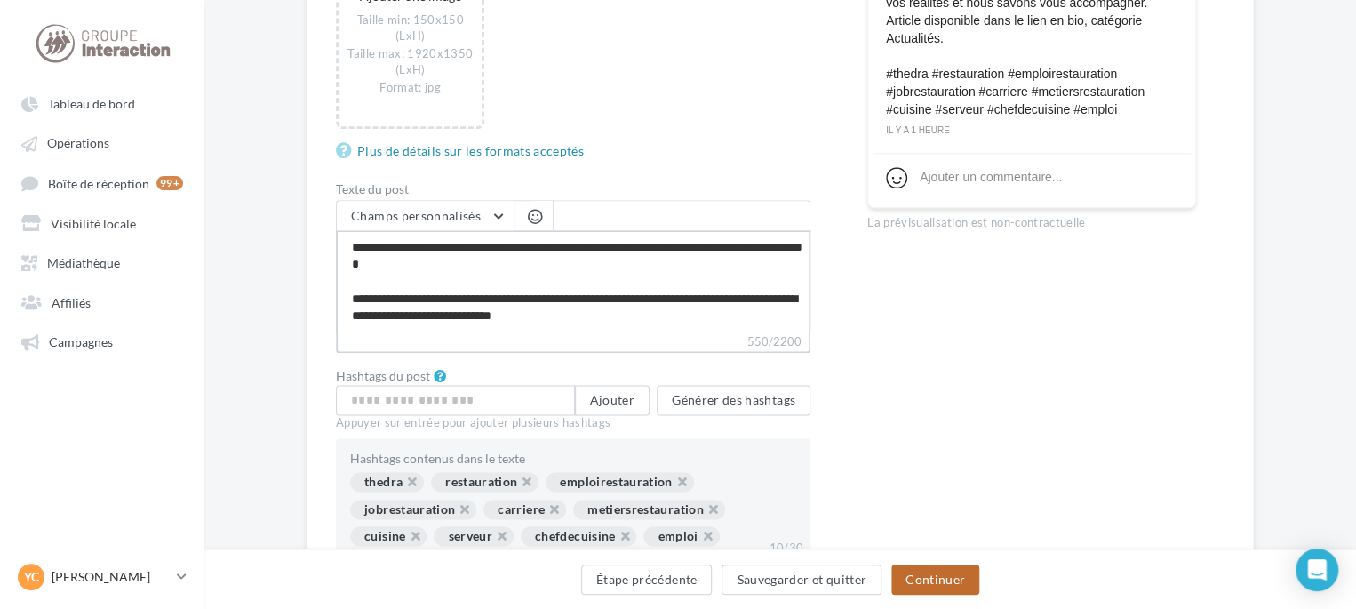
type textarea "**********"
click at [956, 571] on button "Continuer" at bounding box center [935, 579] width 88 height 30
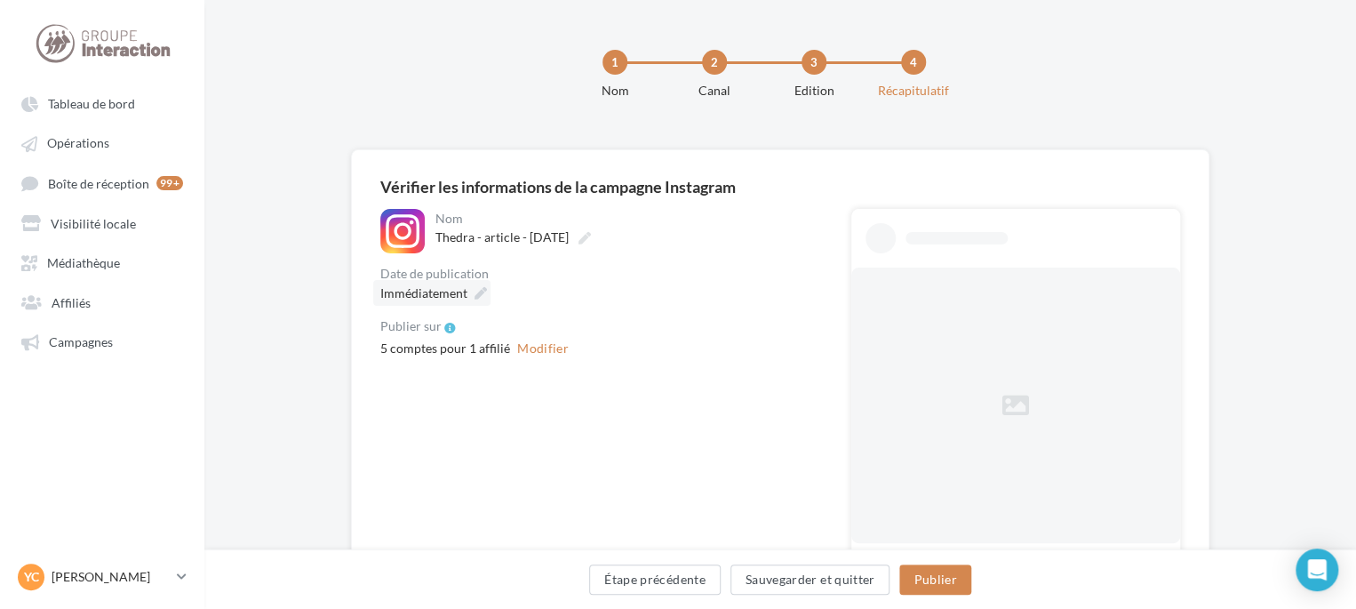
click at [433, 294] on span "Immédiatement" at bounding box center [423, 292] width 87 height 15
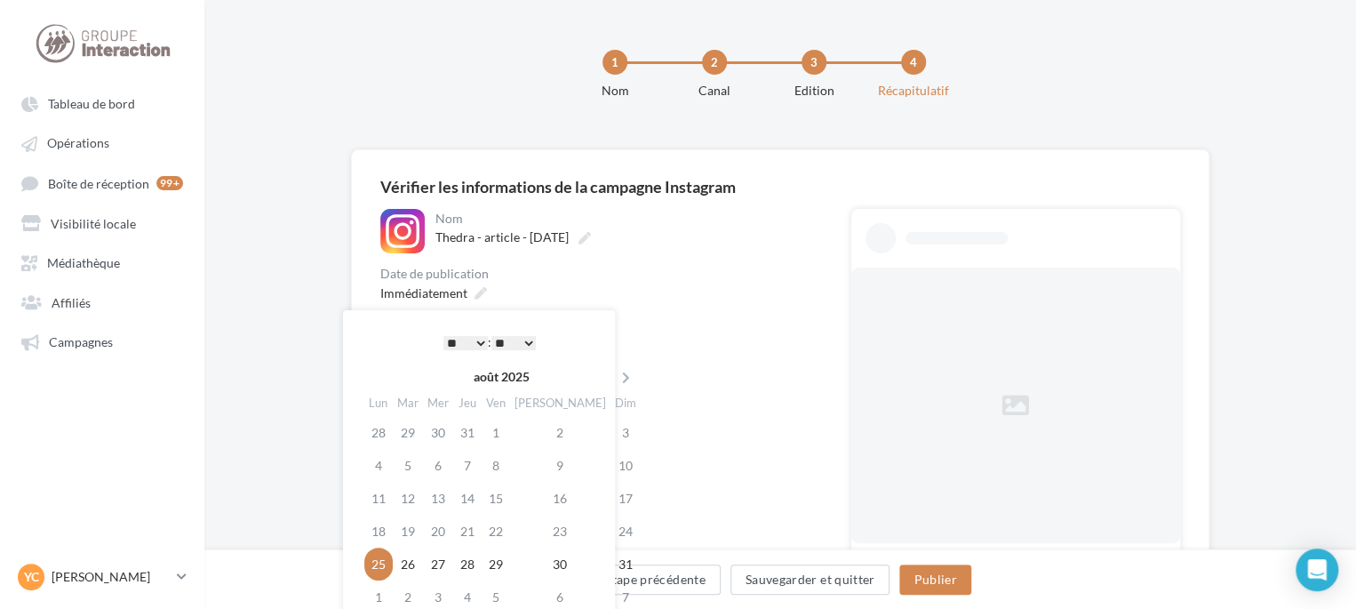
click at [480, 346] on select "* * * * * * * * * * ** ** ** ** ** ** ** ** ** ** ** ** ** **" at bounding box center [465, 343] width 44 height 14
click at [587, 281] on div "Immédiatement" at bounding box center [601, 293] width 443 height 26
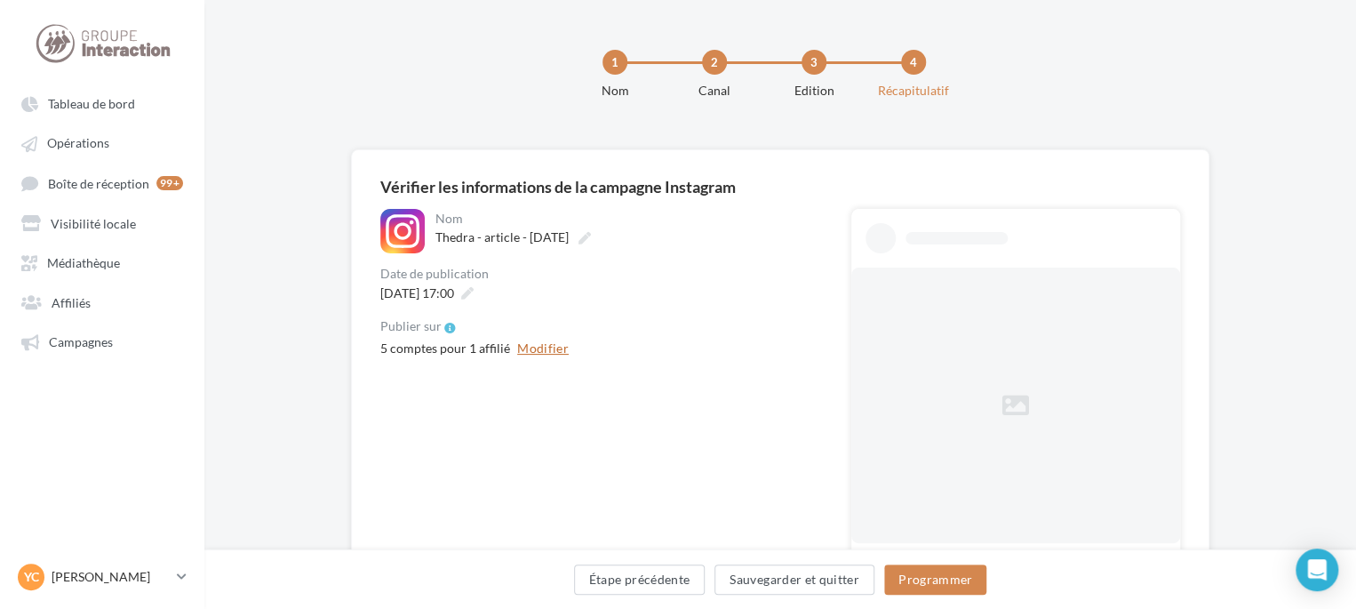
click at [535, 352] on button "Modifier" at bounding box center [543, 348] width 66 height 21
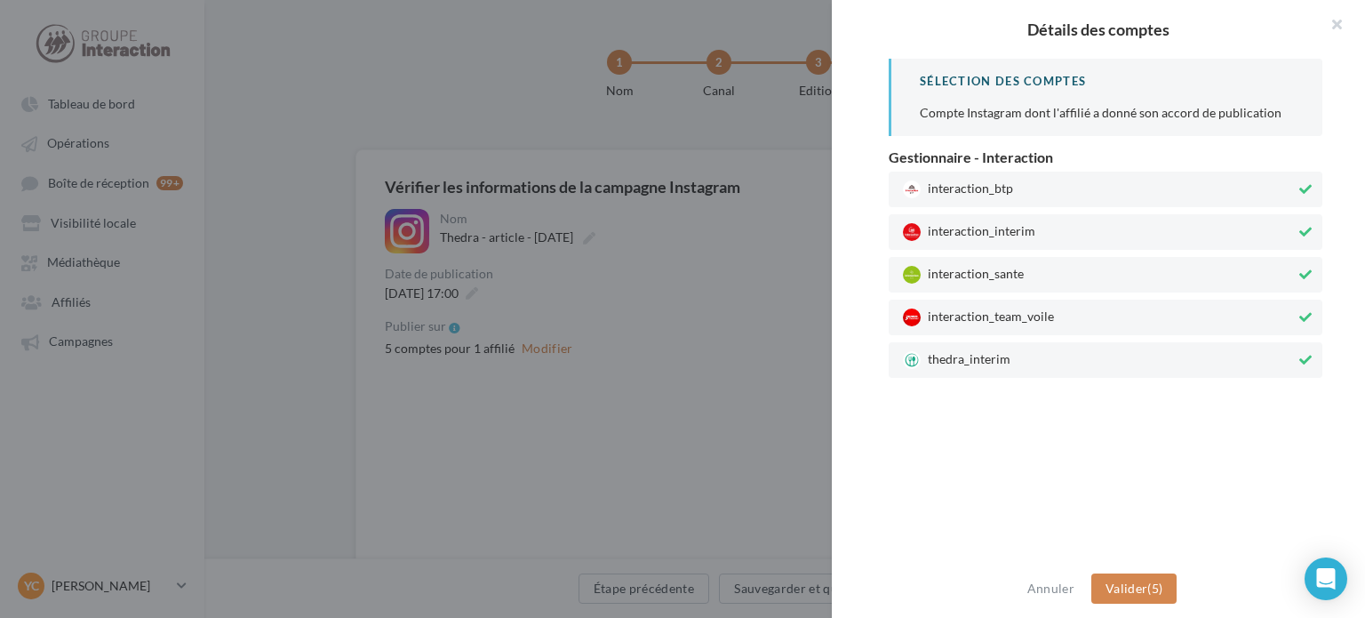
drag, startPoint x: 942, startPoint y: 323, endPoint x: 945, endPoint y: 314, distance: 10.1
click at [945, 316] on span "interaction_team_voile" at bounding box center [1099, 317] width 393 height 18
click at [951, 276] on span "interaction_sante" at bounding box center [1099, 275] width 393 height 18
drag, startPoint x: 961, startPoint y: 230, endPoint x: 964, endPoint y: 212, distance: 18.1
click at [961, 223] on span "interaction_interim" at bounding box center [1099, 232] width 393 height 18
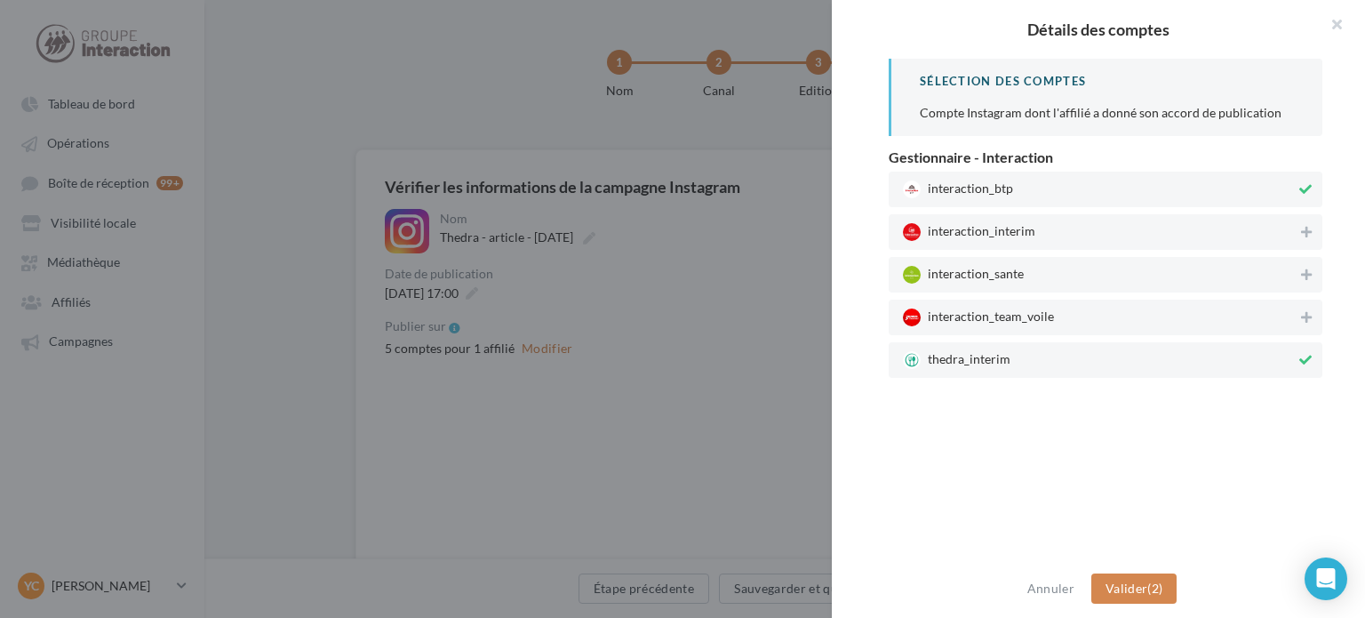
click at [973, 198] on div "interaction_btp" at bounding box center [1106, 190] width 434 height 36
click at [1129, 593] on span "Valider" at bounding box center [1127, 587] width 42 height 15
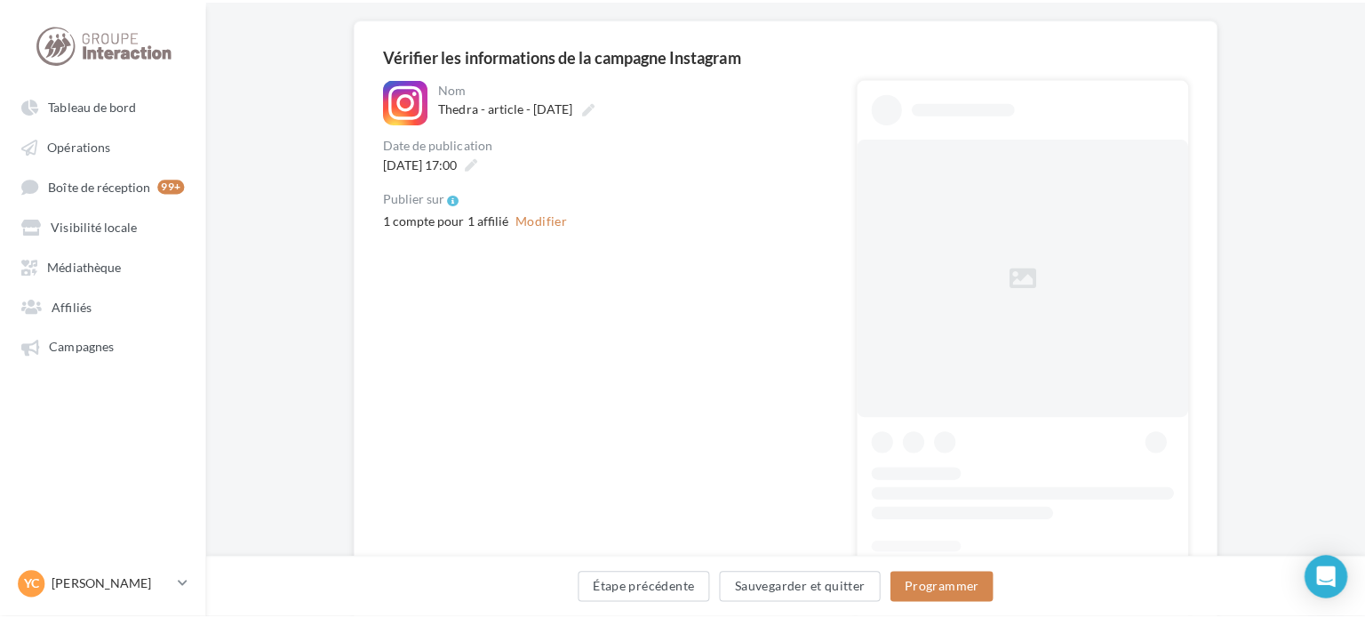
scroll to position [267, 0]
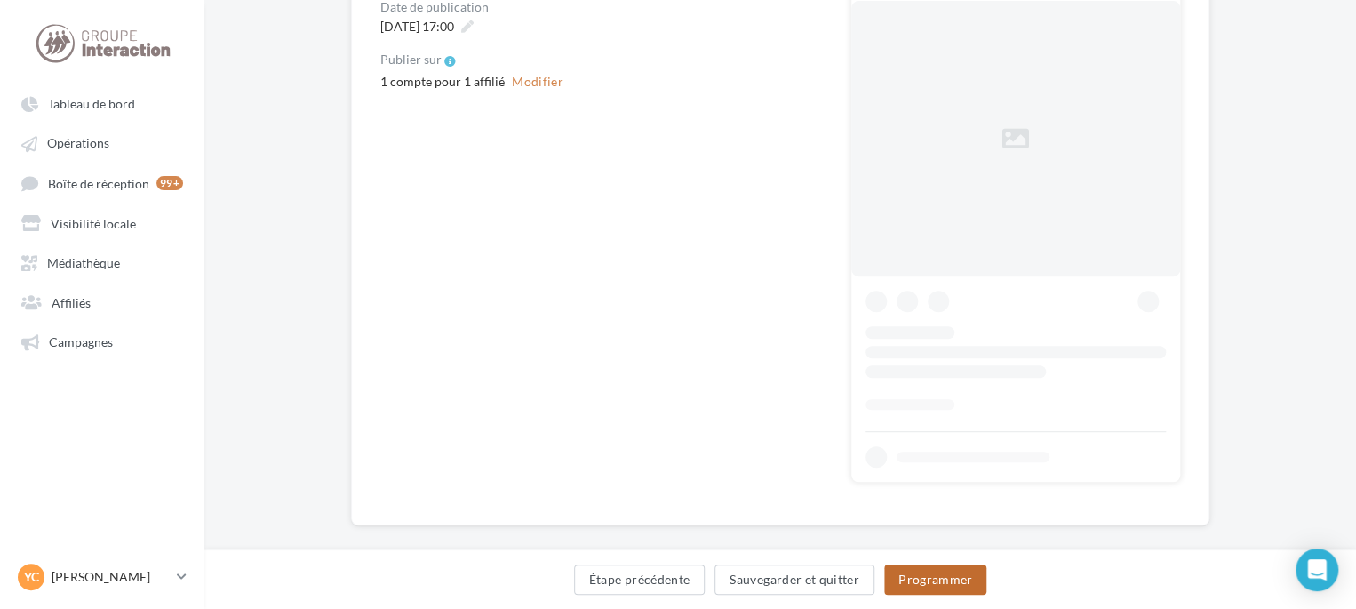
click at [931, 567] on div "Étape précédente Sauvegarder et quitter Programmer" at bounding box center [780, 582] width 1123 height 37
click at [946, 575] on button "Programmer" at bounding box center [935, 579] width 103 height 30
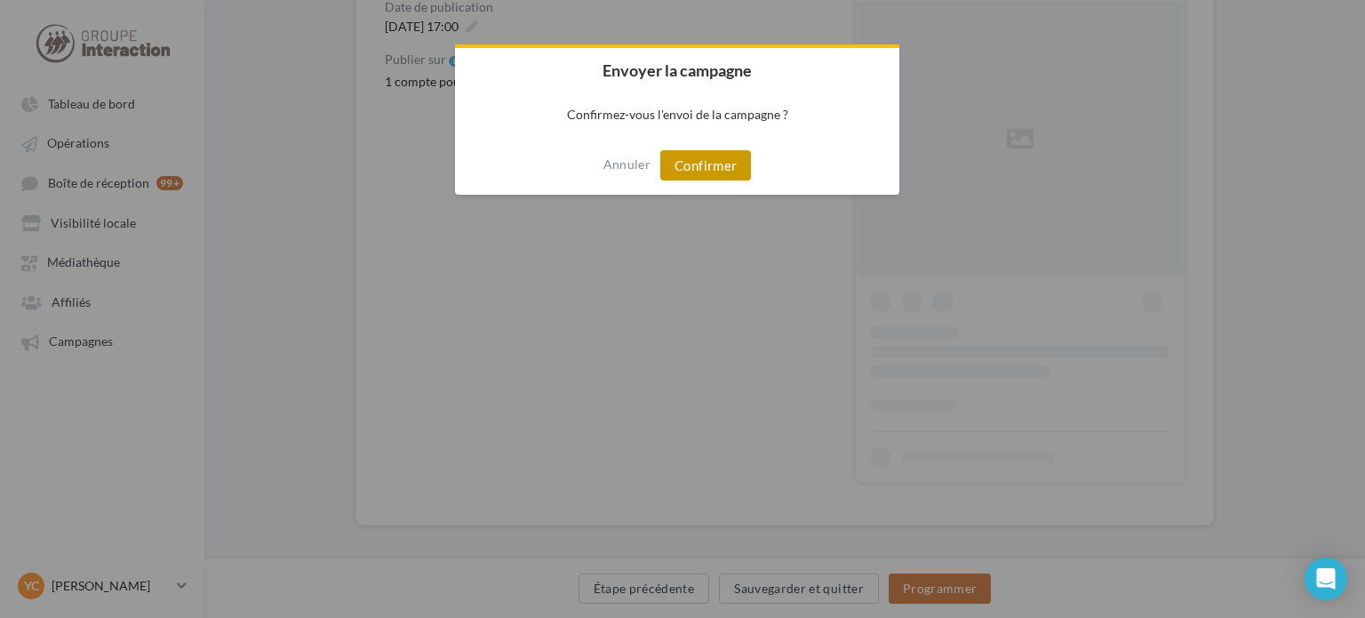
click at [700, 171] on button "Confirmer" at bounding box center [705, 165] width 91 height 30
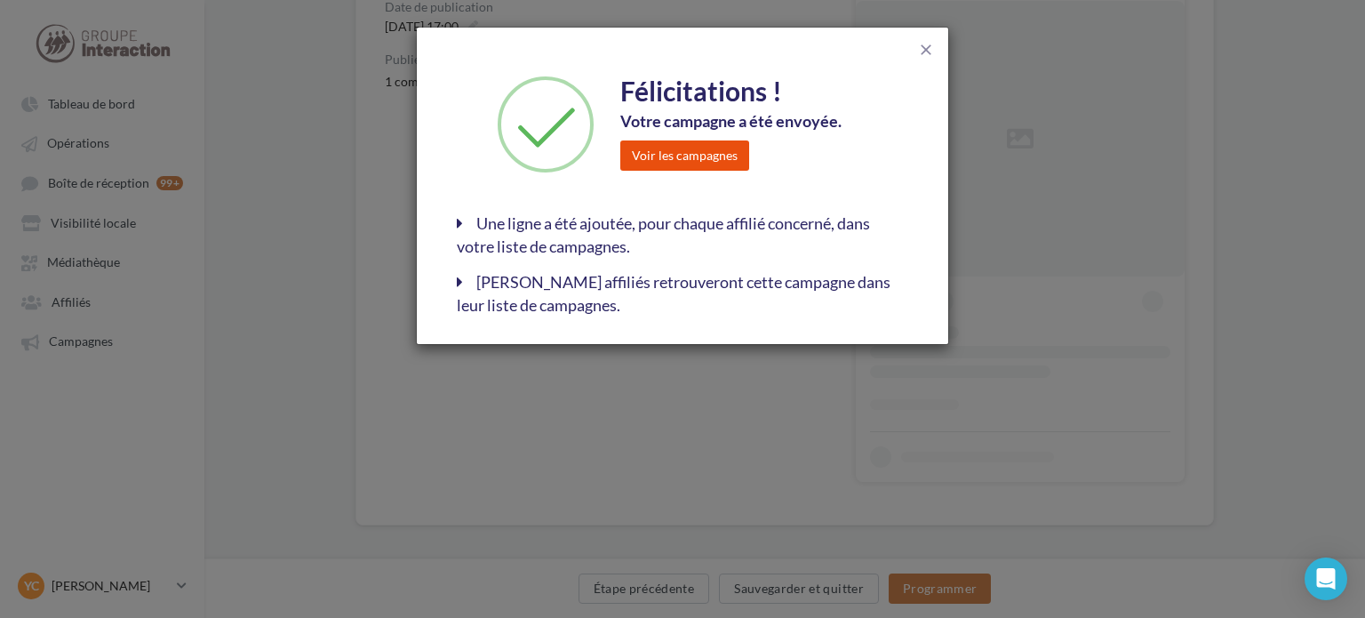
drag, startPoint x: 702, startPoint y: 148, endPoint x: 921, endPoint y: 141, distance: 218.7
click at [700, 148] on button "Voir les campagnes" at bounding box center [684, 155] width 129 height 30
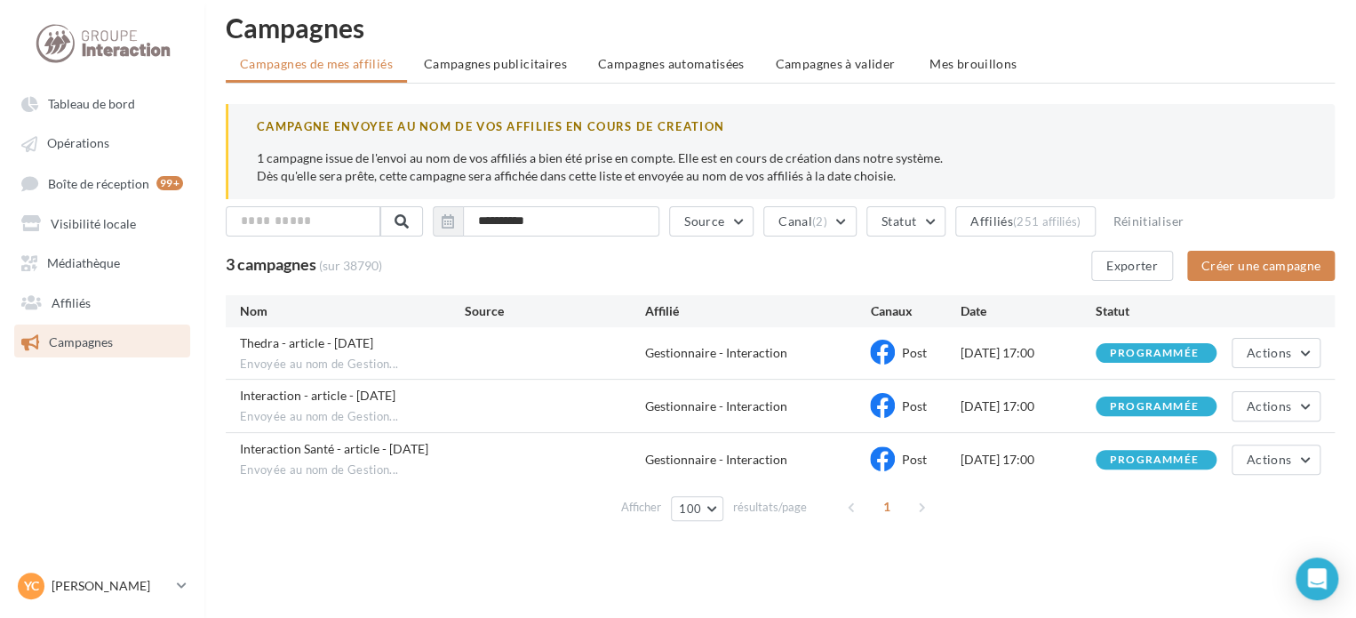
scroll to position [28, 0]
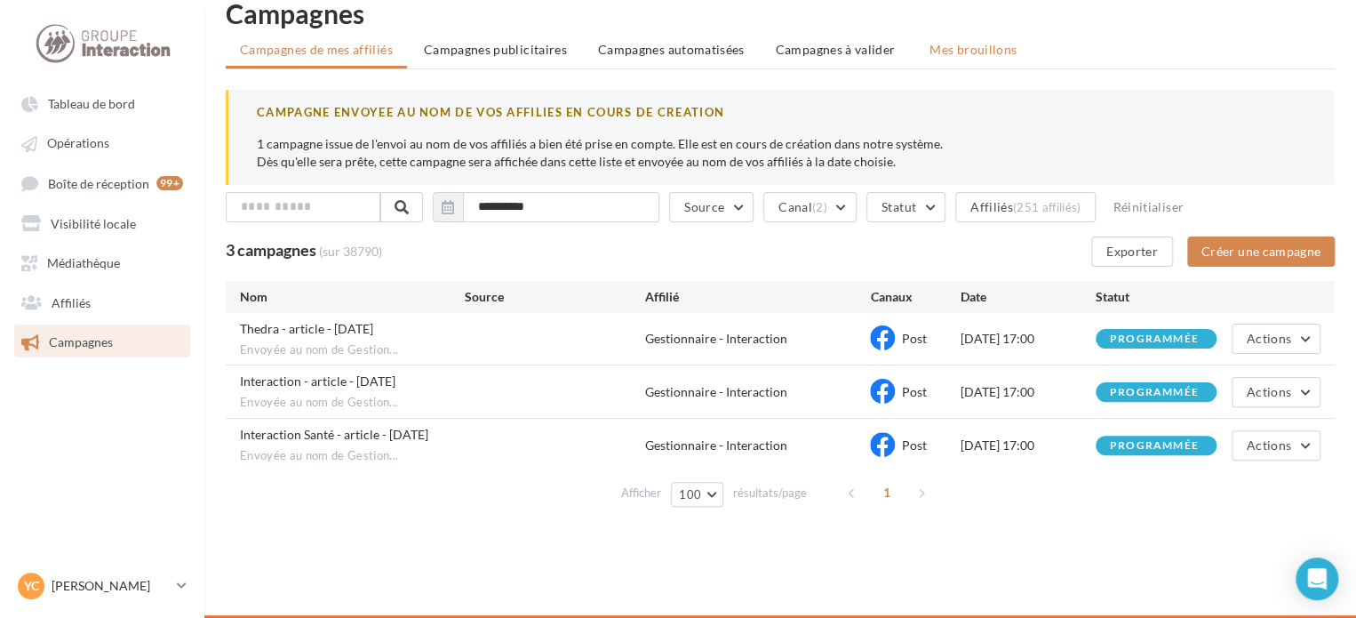
click at [956, 54] on span "Mes brouillons" at bounding box center [973, 49] width 87 height 15
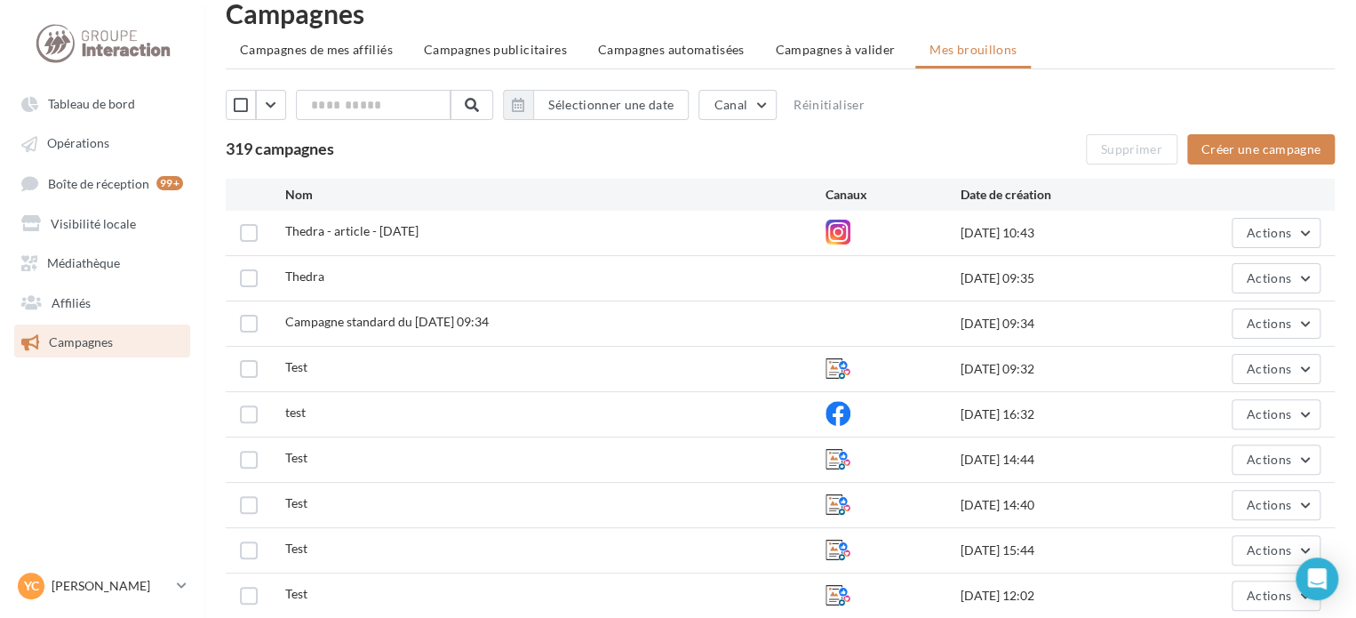
drag, startPoint x: 1298, startPoint y: 234, endPoint x: 828, endPoint y: 133, distance: 480.7
click at [828, 133] on div "Sélectionner une date Canal Réinitialiser 319 campagnes Supprimer Créer une cam…" at bounding box center [780, 127] width 1109 height 75
click at [366, 44] on span "Campagnes de mes affiliés" at bounding box center [316, 49] width 153 height 15
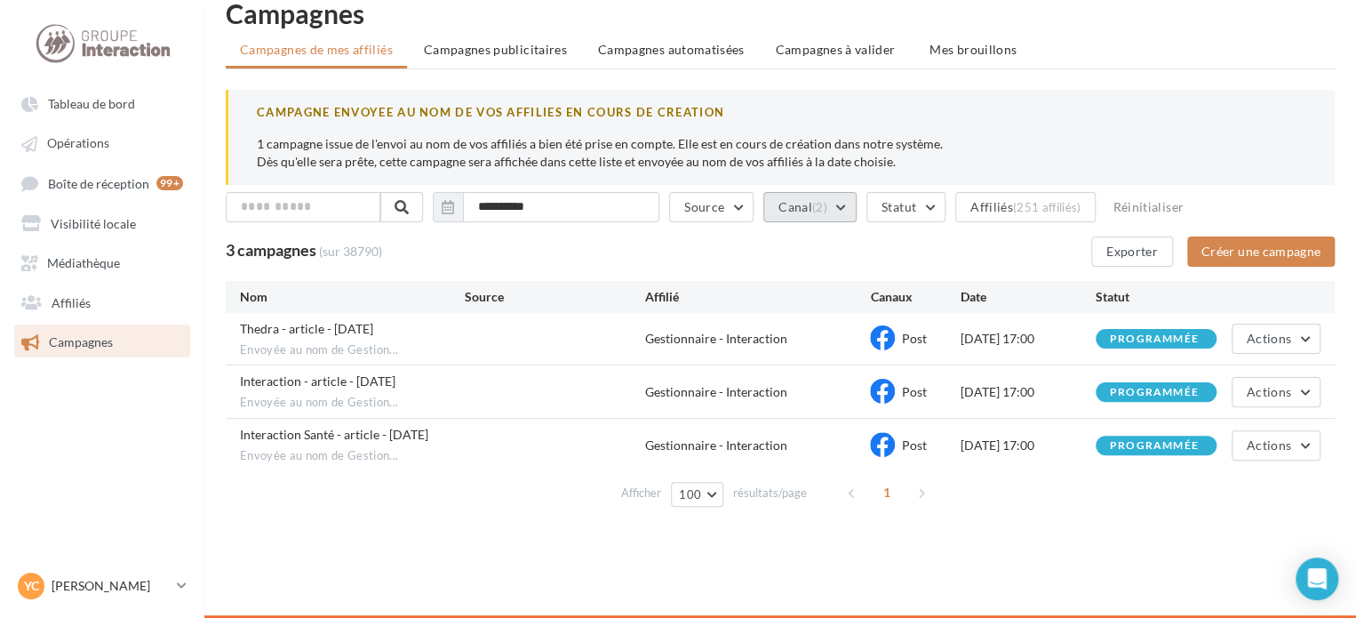
click at [827, 205] on span "(2)" at bounding box center [819, 207] width 15 height 14
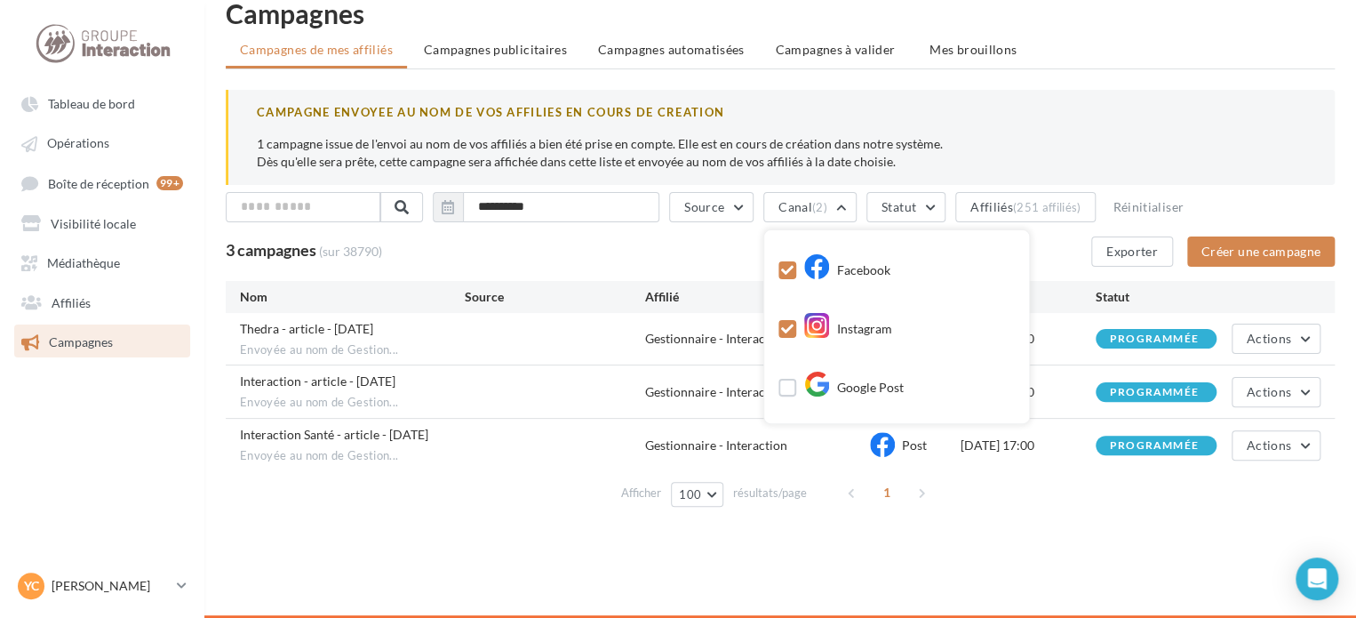
click at [796, 320] on div at bounding box center [788, 329] width 18 height 18
drag, startPoint x: 793, startPoint y: 269, endPoint x: 800, endPoint y: 275, distance: 9.4
click at [794, 268] on icon at bounding box center [787, 270] width 12 height 12
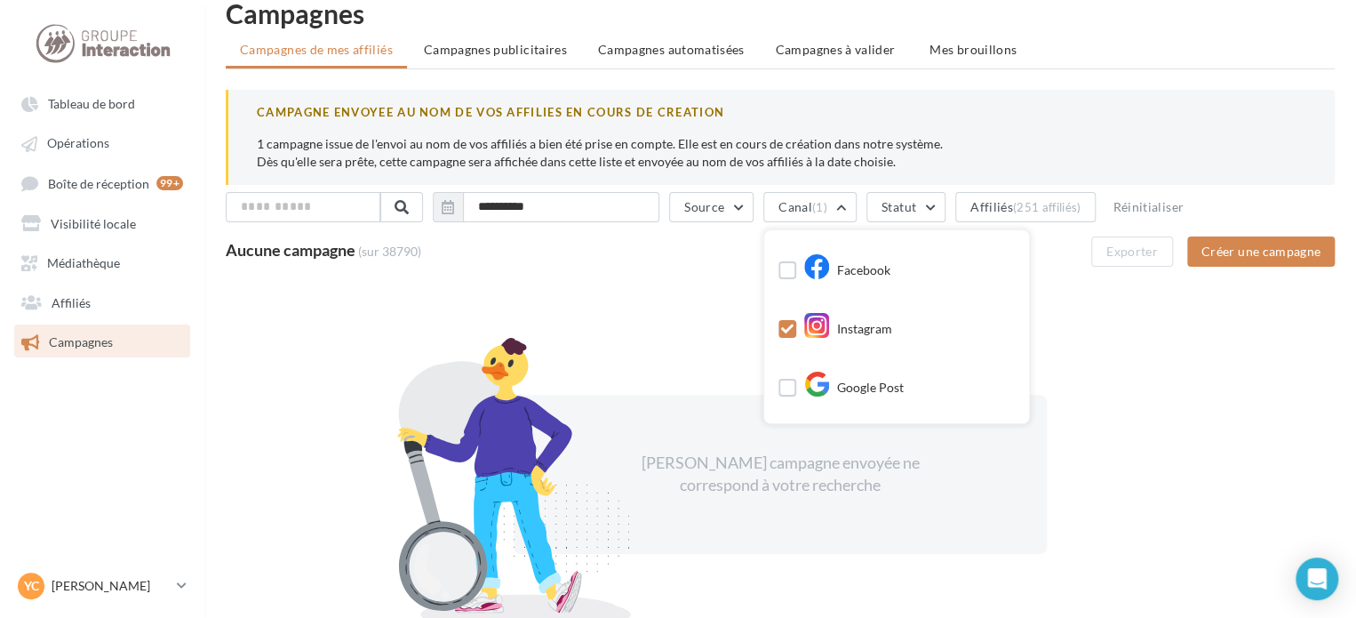
click at [796, 330] on label at bounding box center [788, 329] width 18 height 18
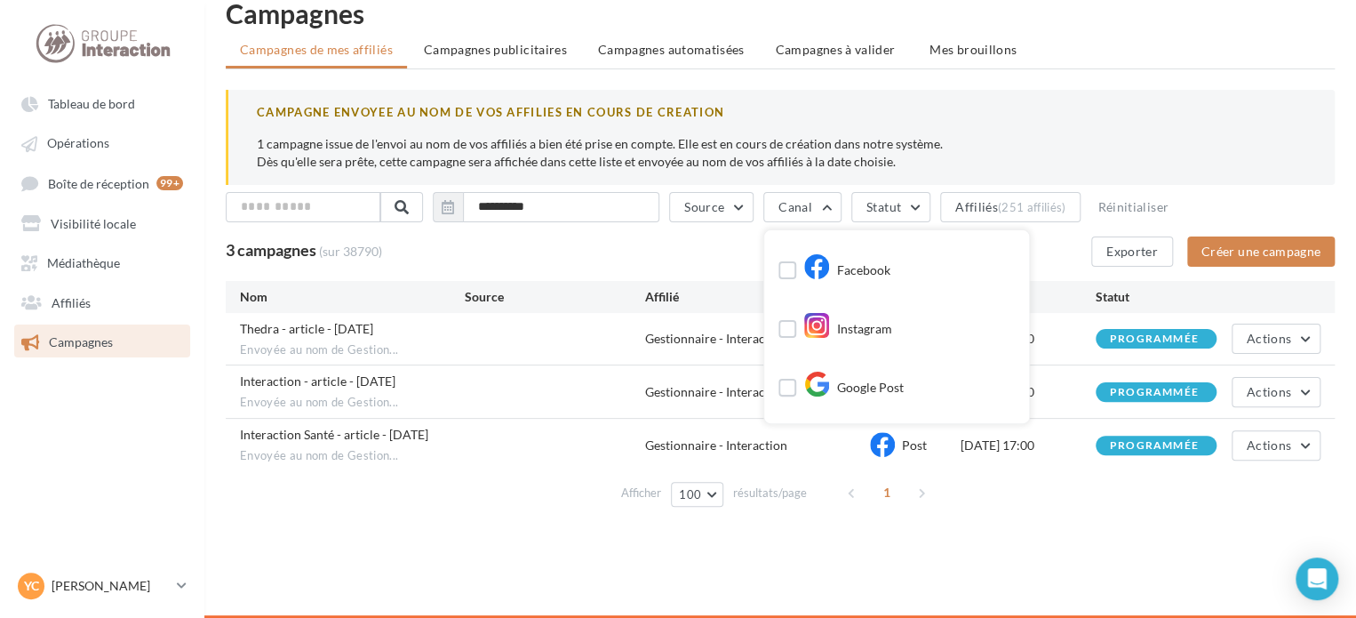
click at [1123, 127] on div "CAMPAGNE ENVOYEE AU NOM DE VOS AFFILIES EN COURS DE CREATION 1 campagne issue d…" at bounding box center [780, 137] width 1109 height 95
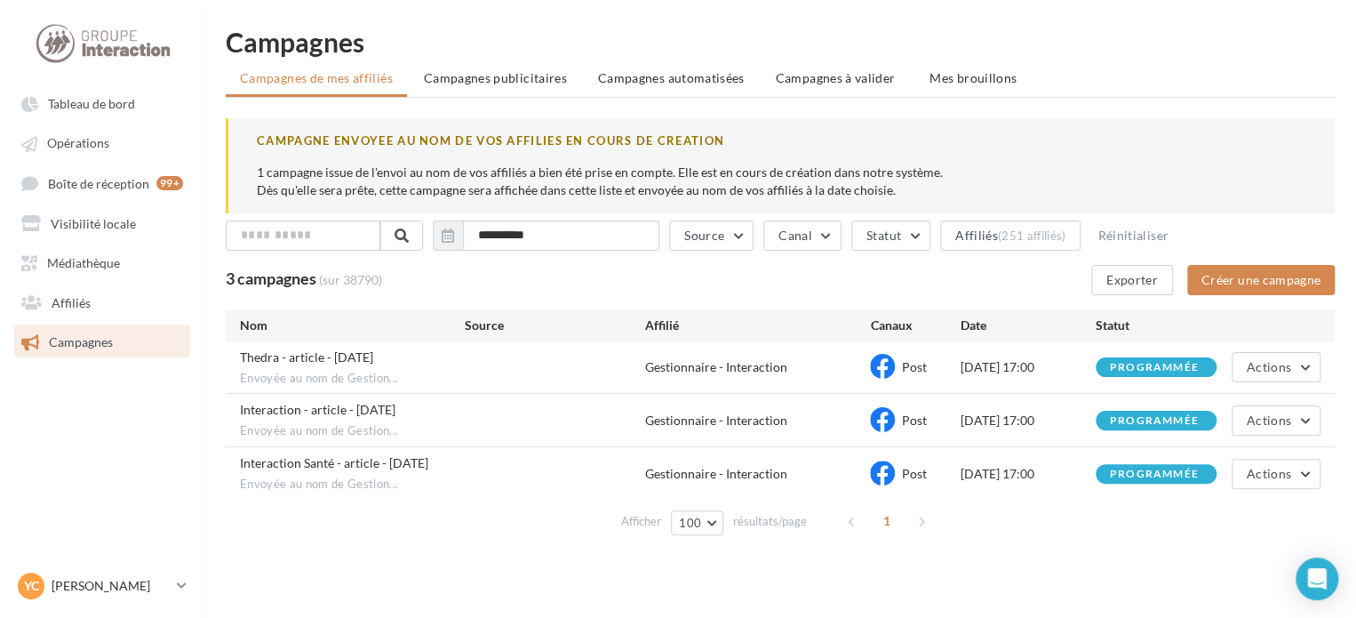
click at [87, 336] on span "Campagnes" at bounding box center [81, 341] width 64 height 15
click at [122, 109] on span "Tableau de bord" at bounding box center [91, 103] width 87 height 15
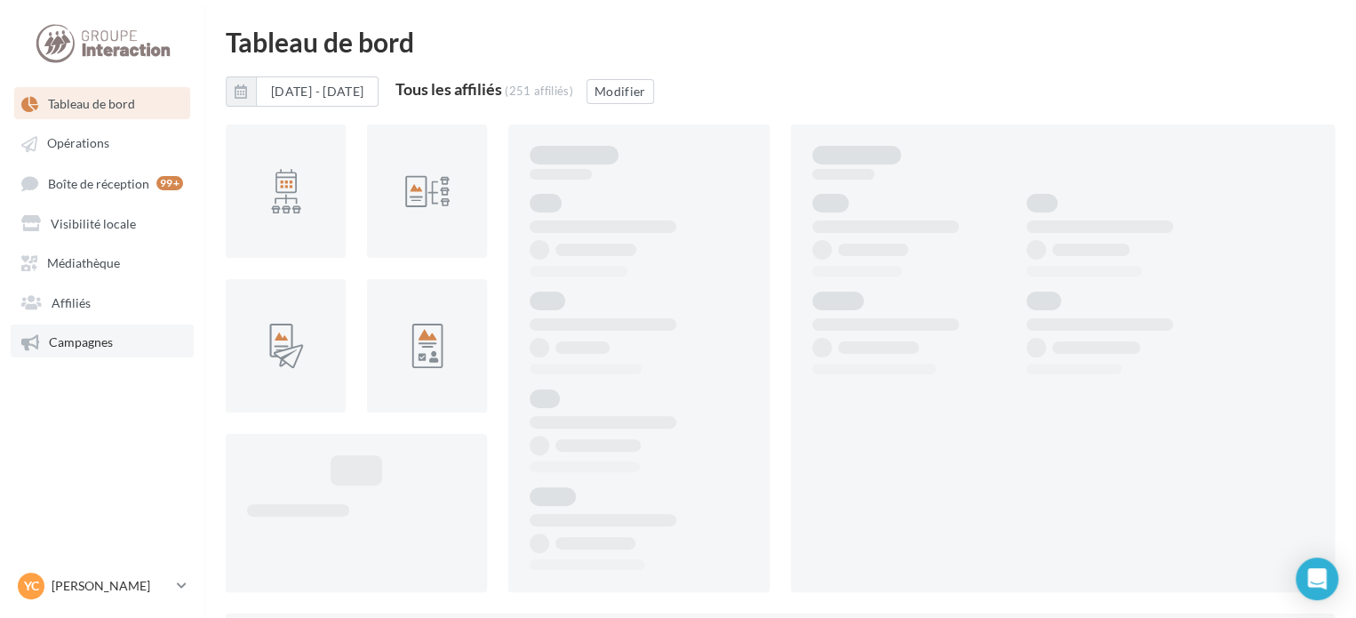
click at [78, 338] on span "Campagnes" at bounding box center [81, 341] width 64 height 15
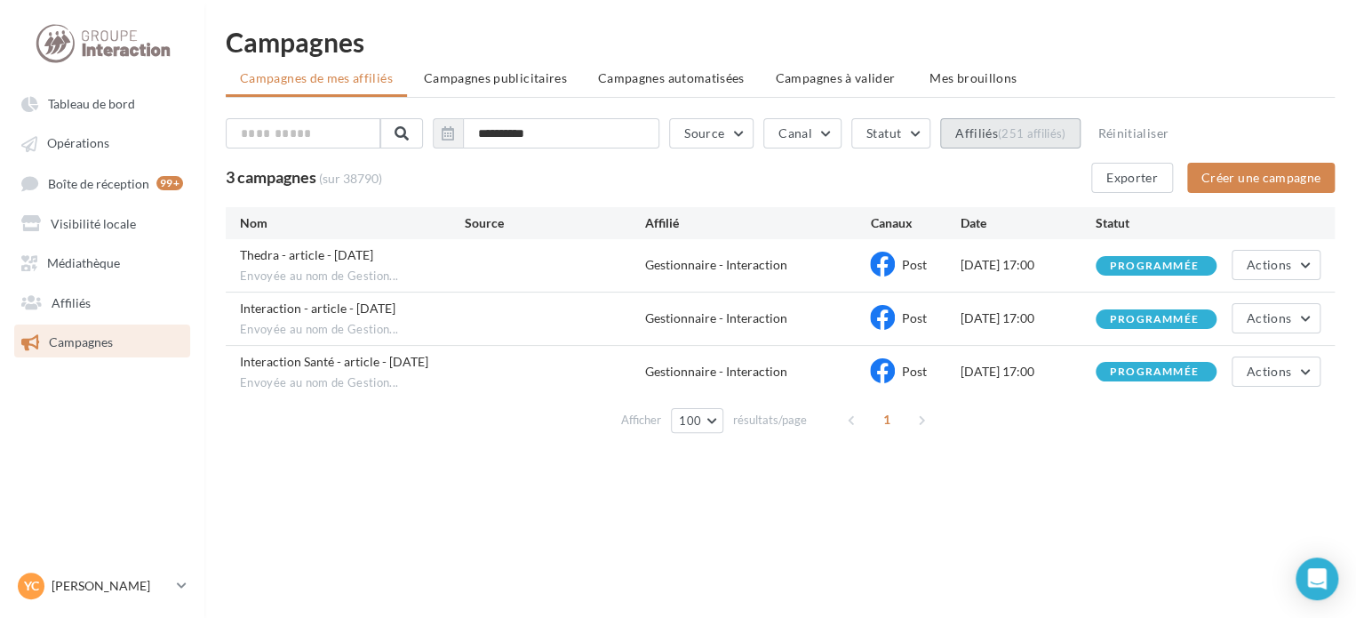
click at [994, 123] on button "Affiliés (251 affiliés)" at bounding box center [1010, 133] width 140 height 30
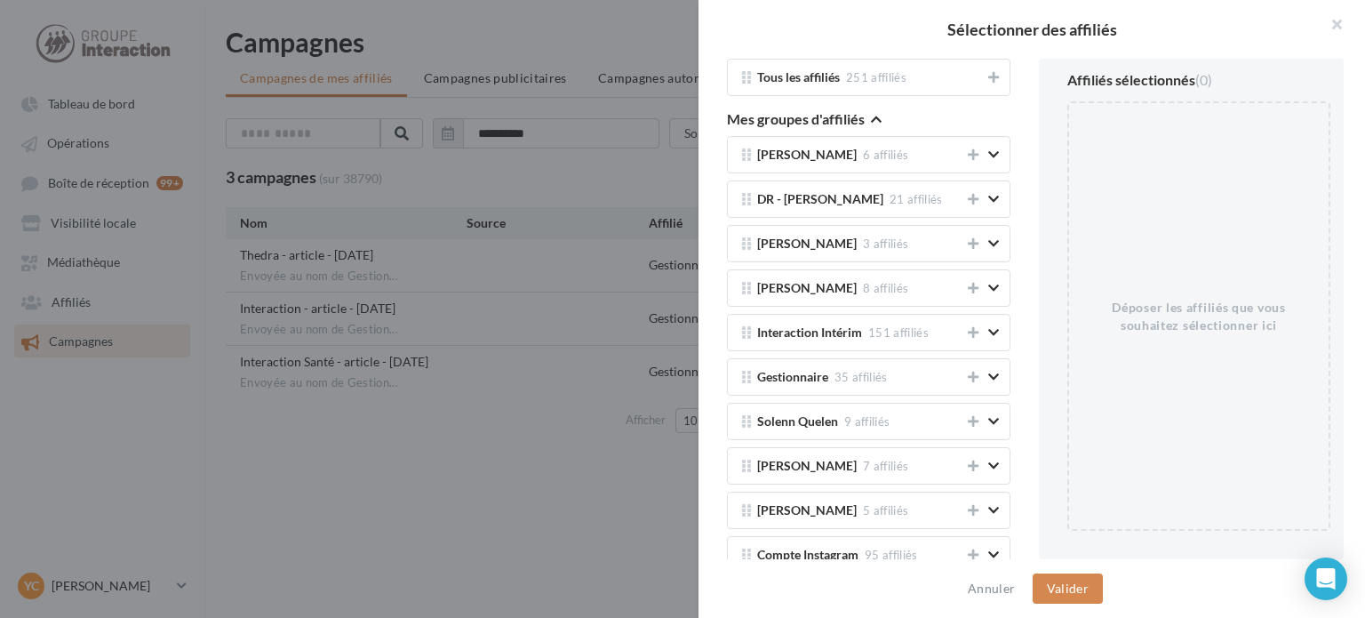
click at [881, 114] on icon "button" at bounding box center [876, 119] width 11 height 12
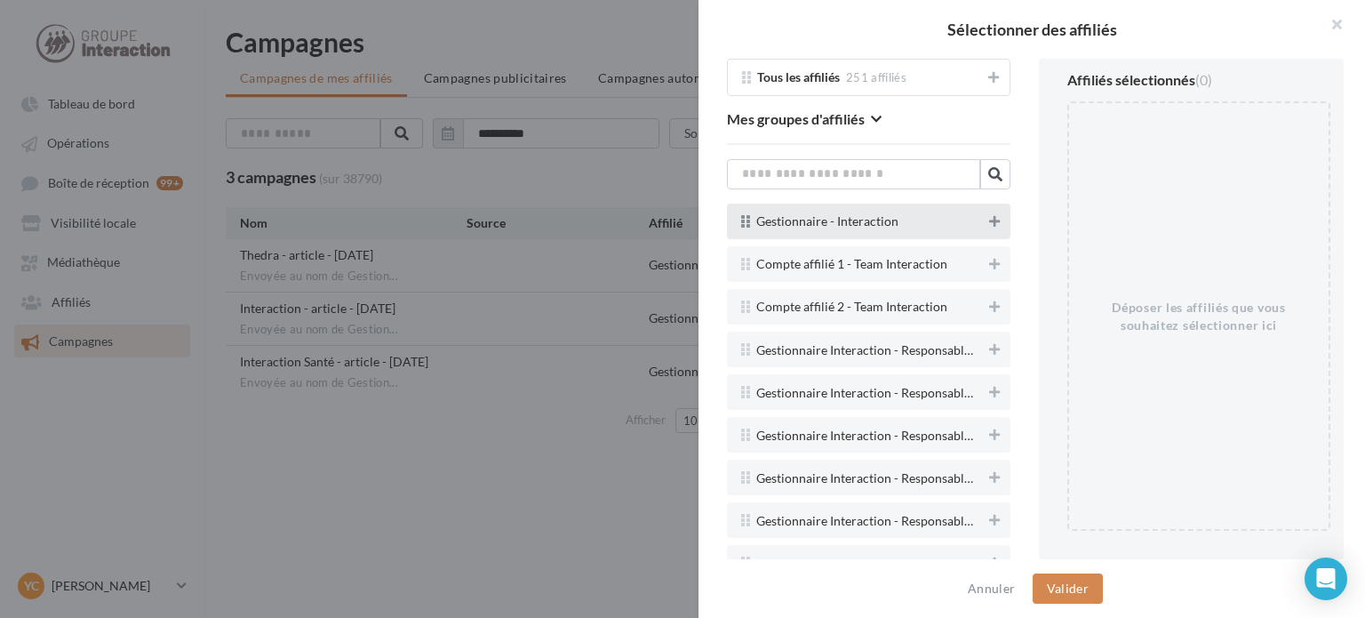
click at [986, 227] on button at bounding box center [995, 221] width 18 height 21
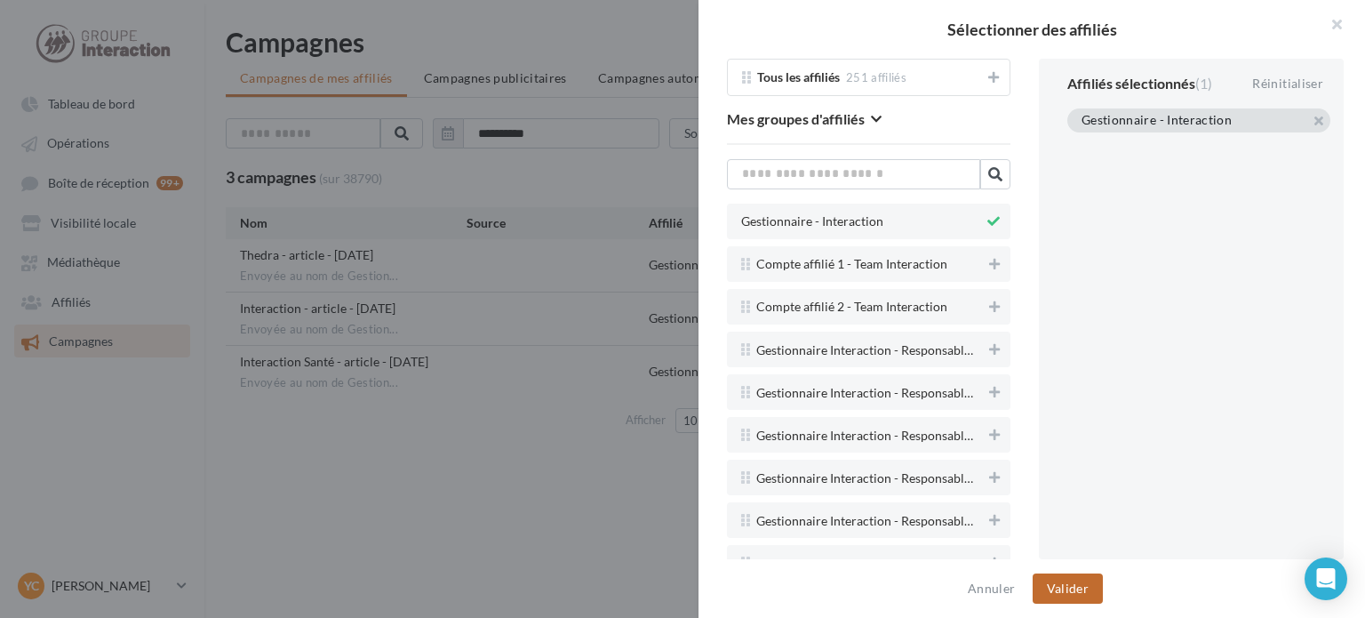
click at [1057, 591] on button "Valider" at bounding box center [1068, 588] width 70 height 30
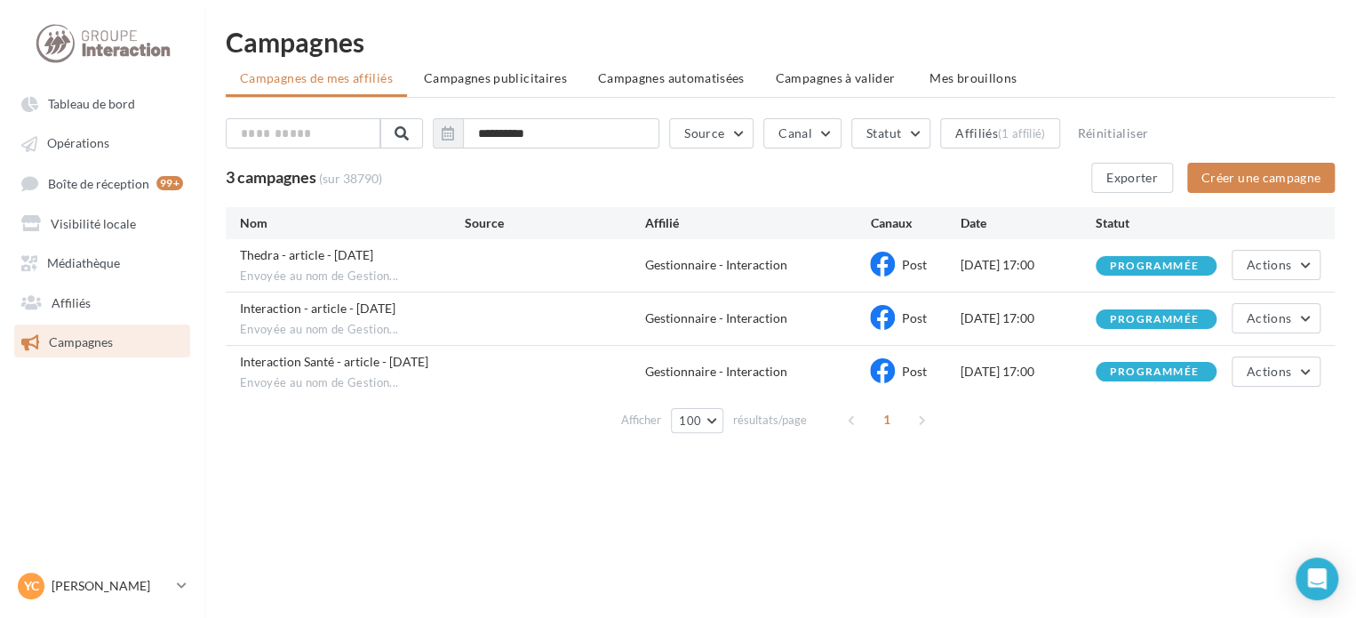
click at [696, 433] on div "Afficher 100 10 25 50 100 résultats/page 1" at bounding box center [780, 419] width 1109 height 43
click at [706, 427] on button "100" at bounding box center [697, 420] width 52 height 25
click at [697, 498] on button "25" at bounding box center [733, 486] width 124 height 31
click at [704, 416] on button "25" at bounding box center [697, 420] width 45 height 25
click at [692, 550] on span "100" at bounding box center [699, 547] width 21 height 14
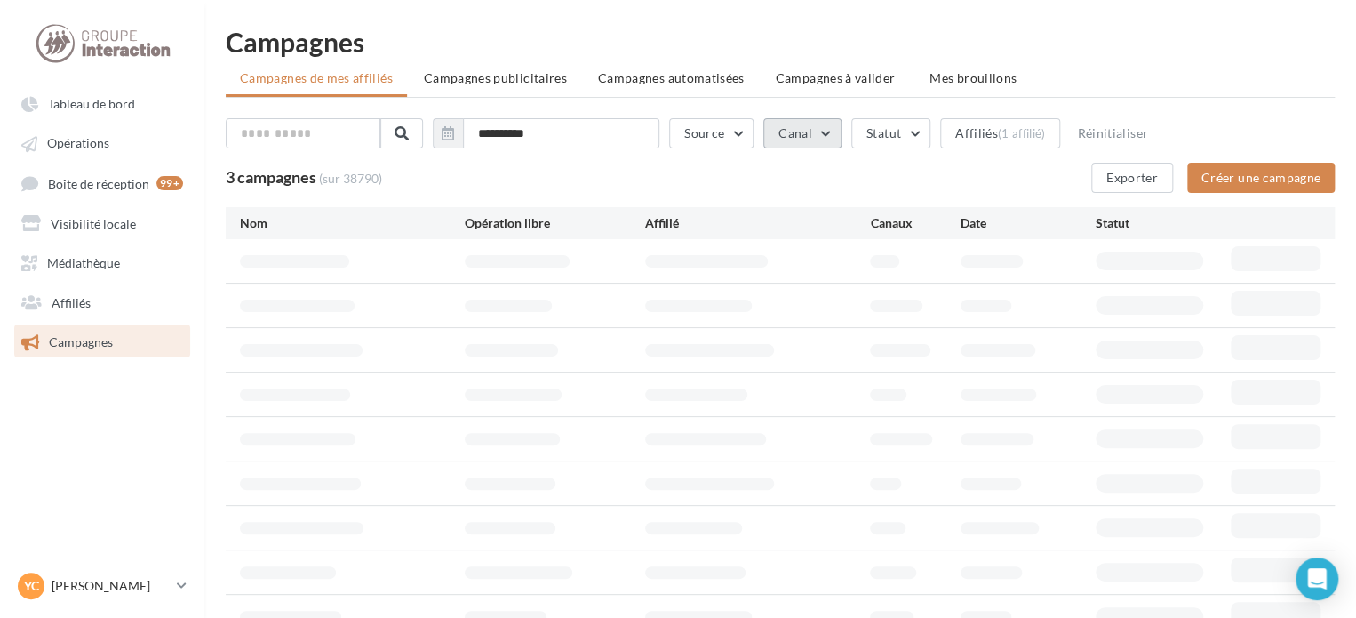
click at [812, 136] on button "Canal" at bounding box center [802, 133] width 78 height 30
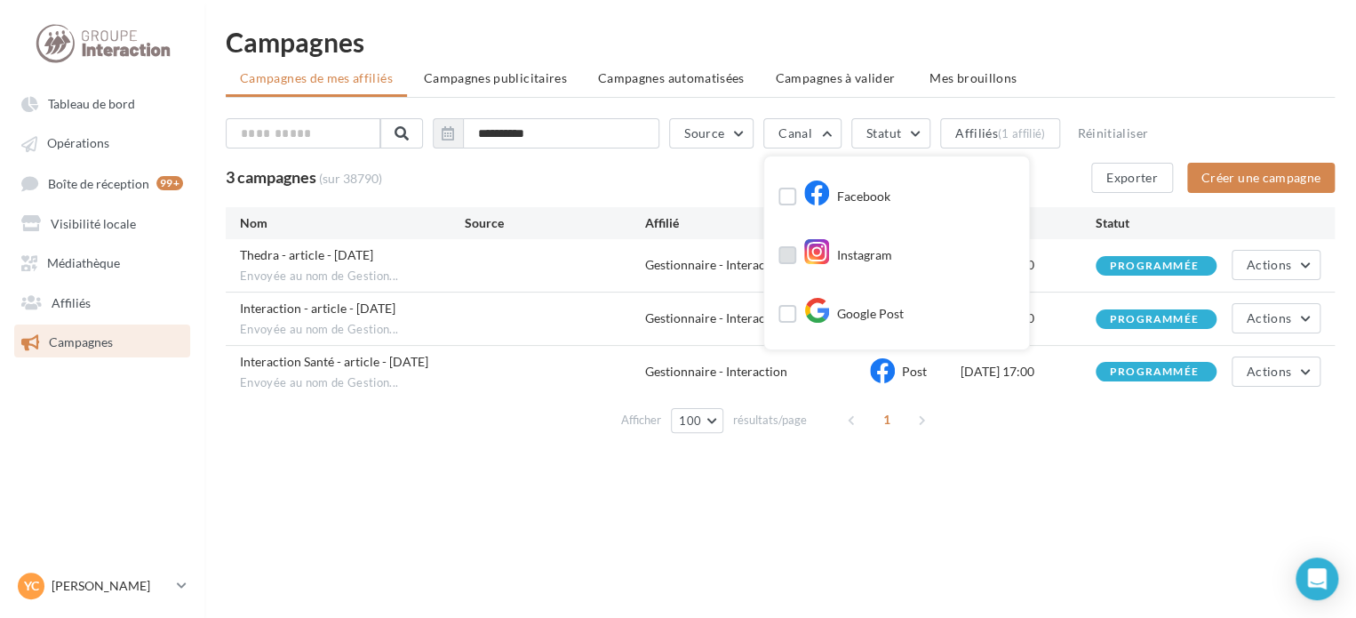
click at [841, 251] on div "Instagram" at bounding box center [847, 256] width 89 height 27
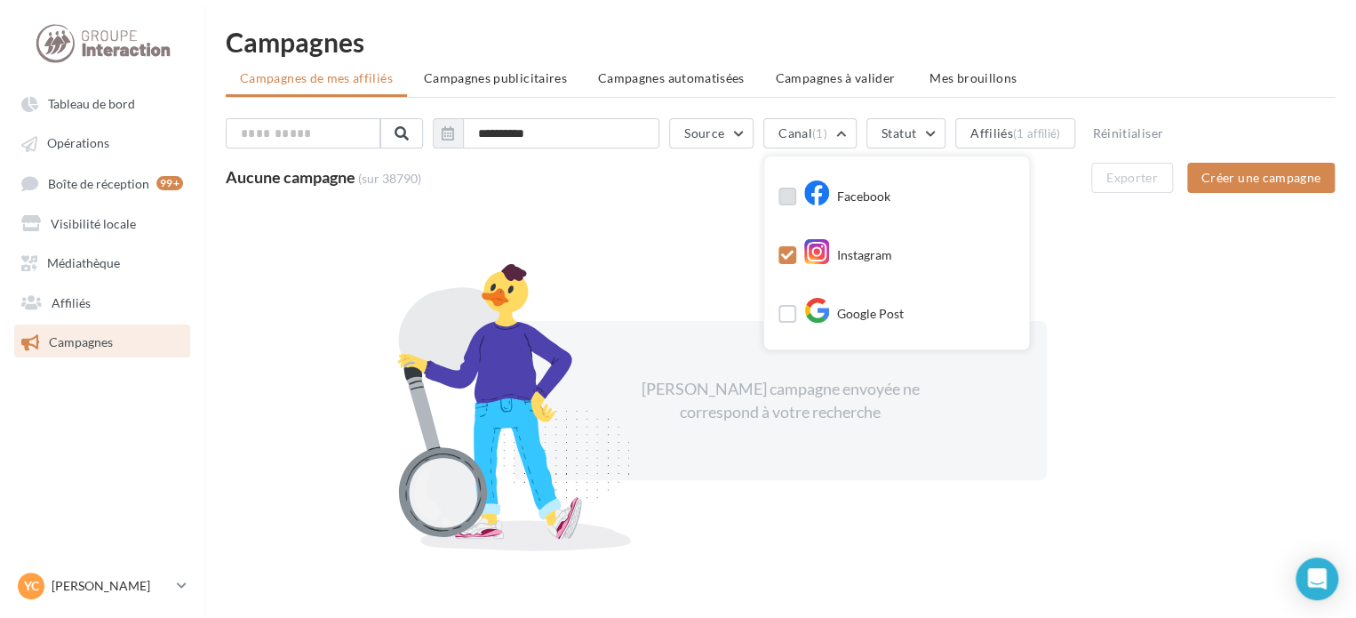
click at [829, 180] on icon at bounding box center [816, 193] width 27 height 27
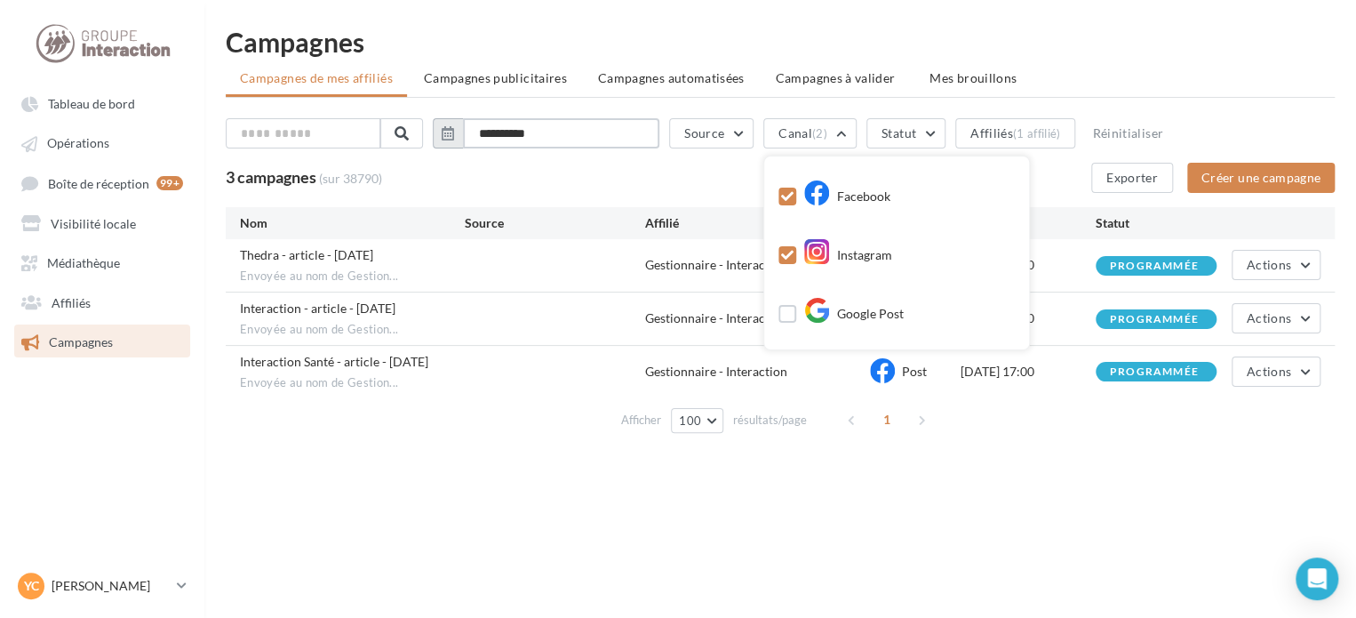
click at [501, 129] on input "**********" at bounding box center [561, 133] width 196 height 30
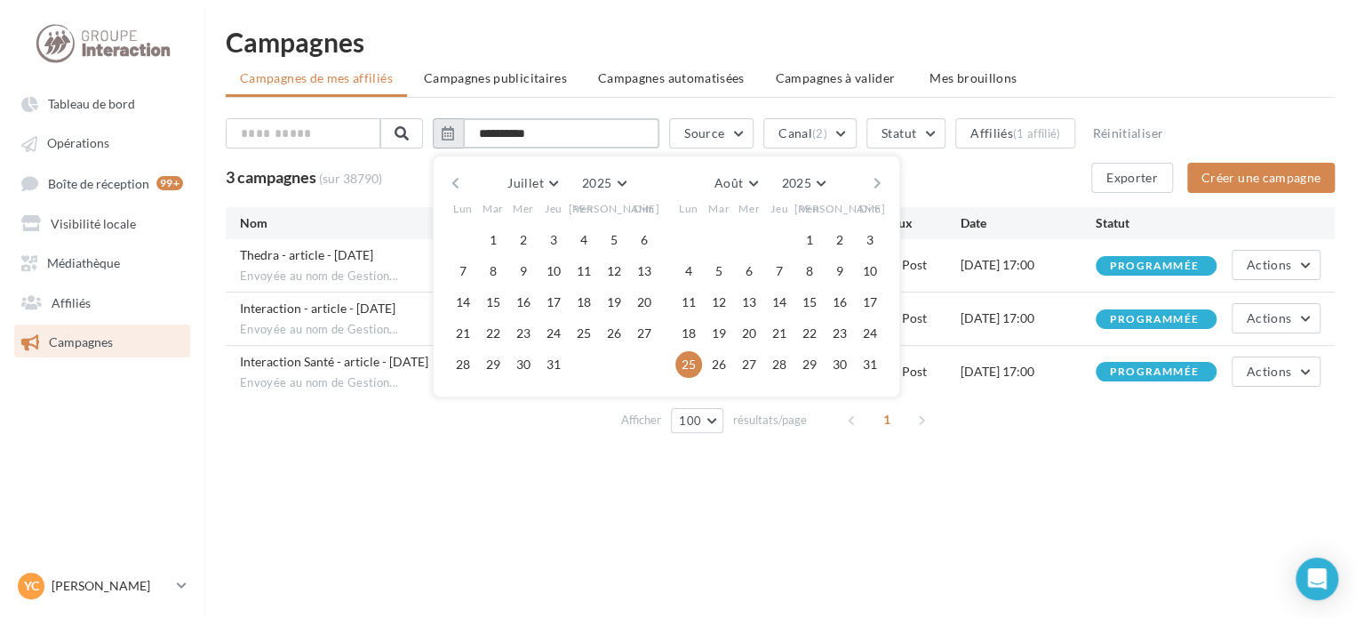
click at [603, 136] on input "**********" at bounding box center [561, 133] width 196 height 30
click at [763, 331] on button "20" at bounding box center [749, 333] width 27 height 27
click at [700, 362] on button "25" at bounding box center [688, 364] width 27 height 27
type input "**********"
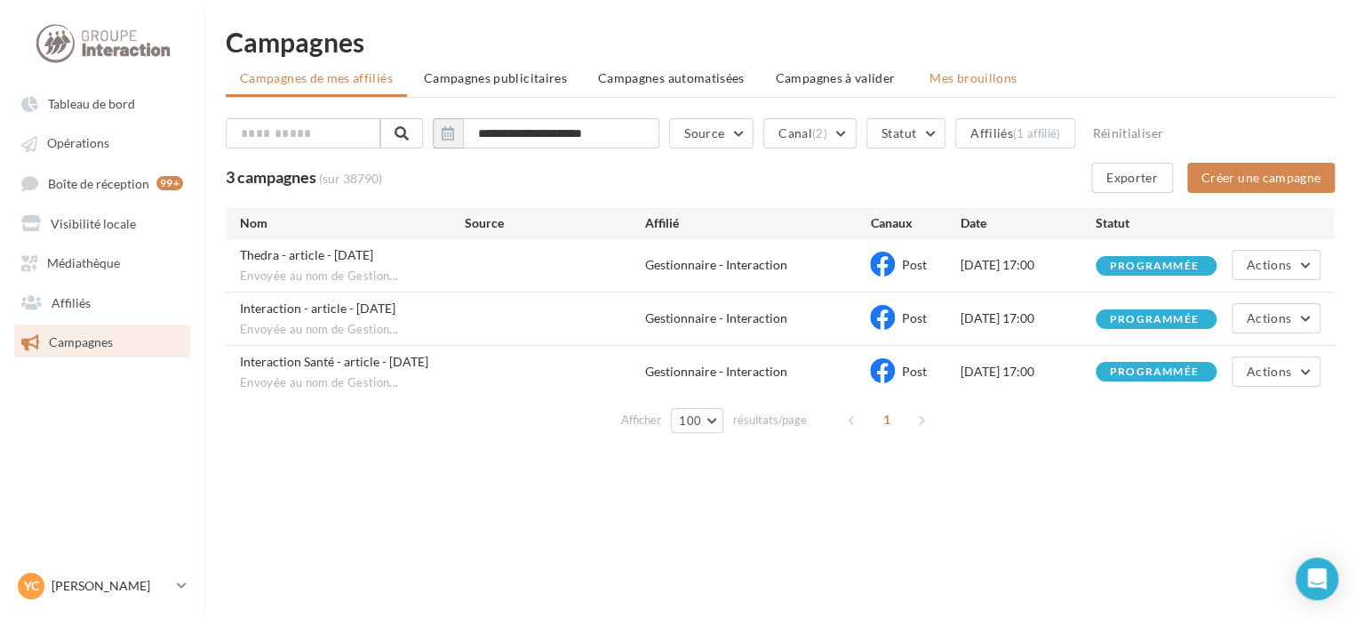
click at [973, 71] on span "Mes brouillons" at bounding box center [973, 77] width 87 height 15
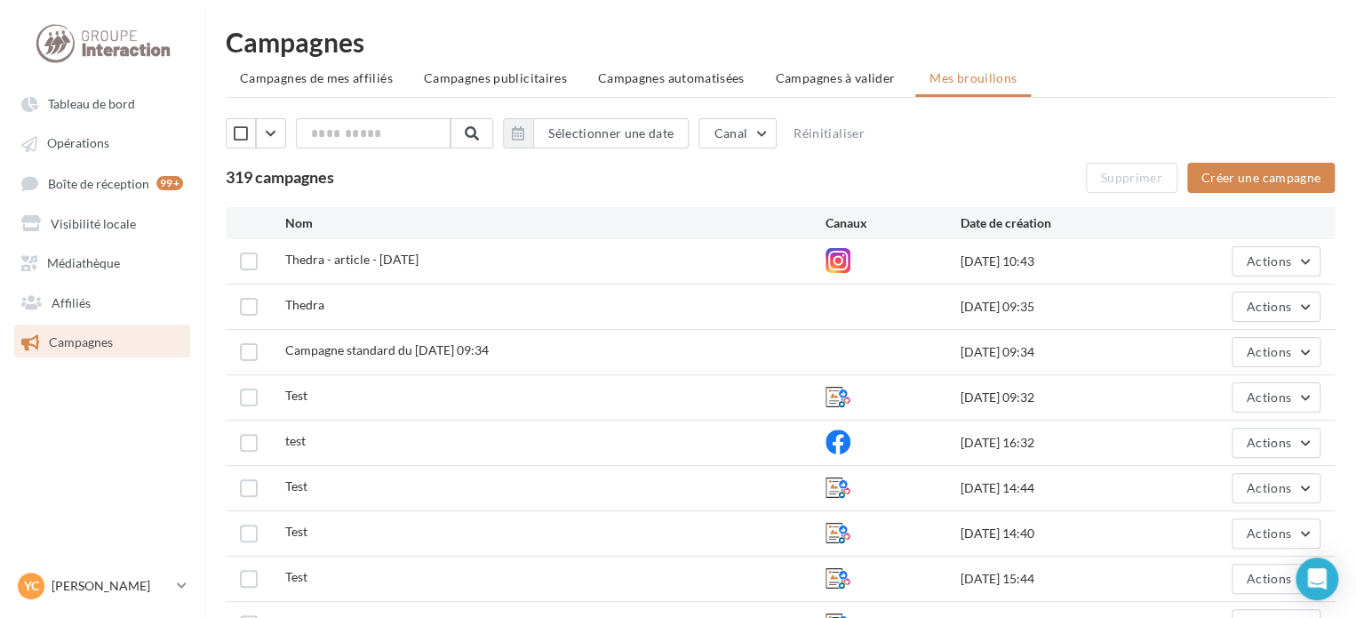
click at [307, 94] on ul "Campagnes de mes affiliés Campagnes publicitaires Campagnes automatisées Campag…" at bounding box center [780, 80] width 1109 height 36
click at [307, 88] on li "Campagnes de mes affiliés" at bounding box center [316, 78] width 181 height 32
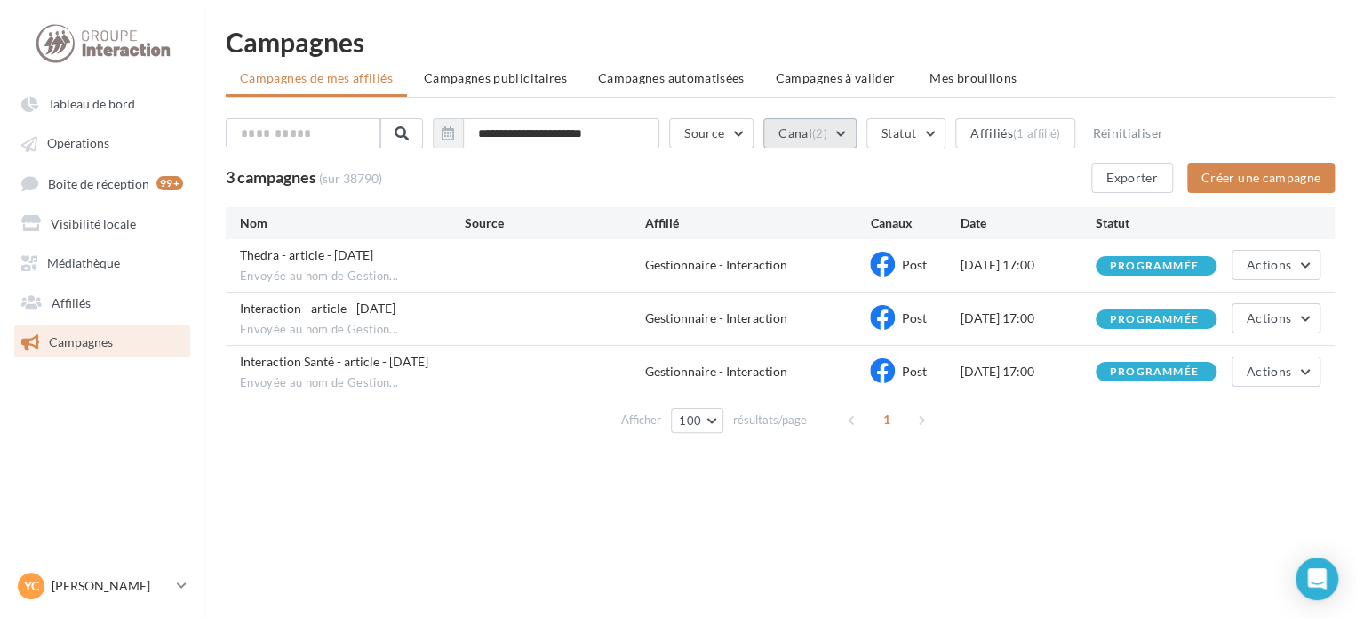
click at [845, 144] on button "Canal (2)" at bounding box center [809, 133] width 93 height 30
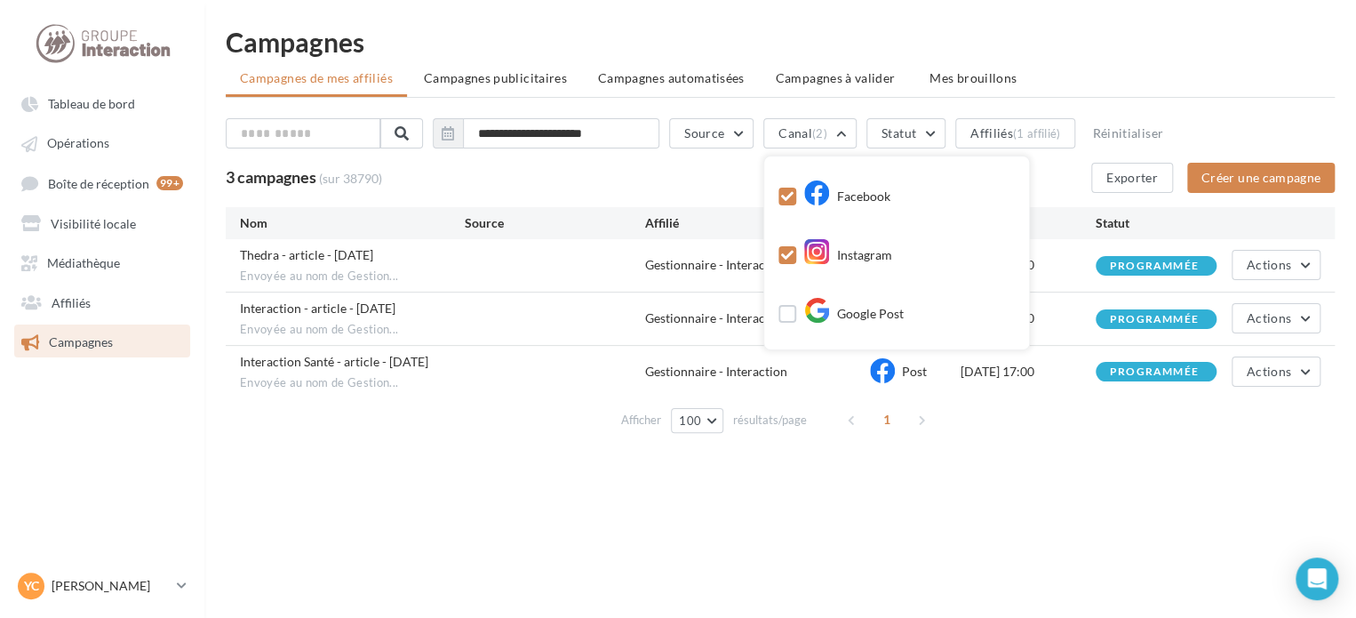
drag, startPoint x: 795, startPoint y: 255, endPoint x: 795, endPoint y: 230, distance: 24.9
click at [794, 255] on icon at bounding box center [787, 255] width 12 height 12
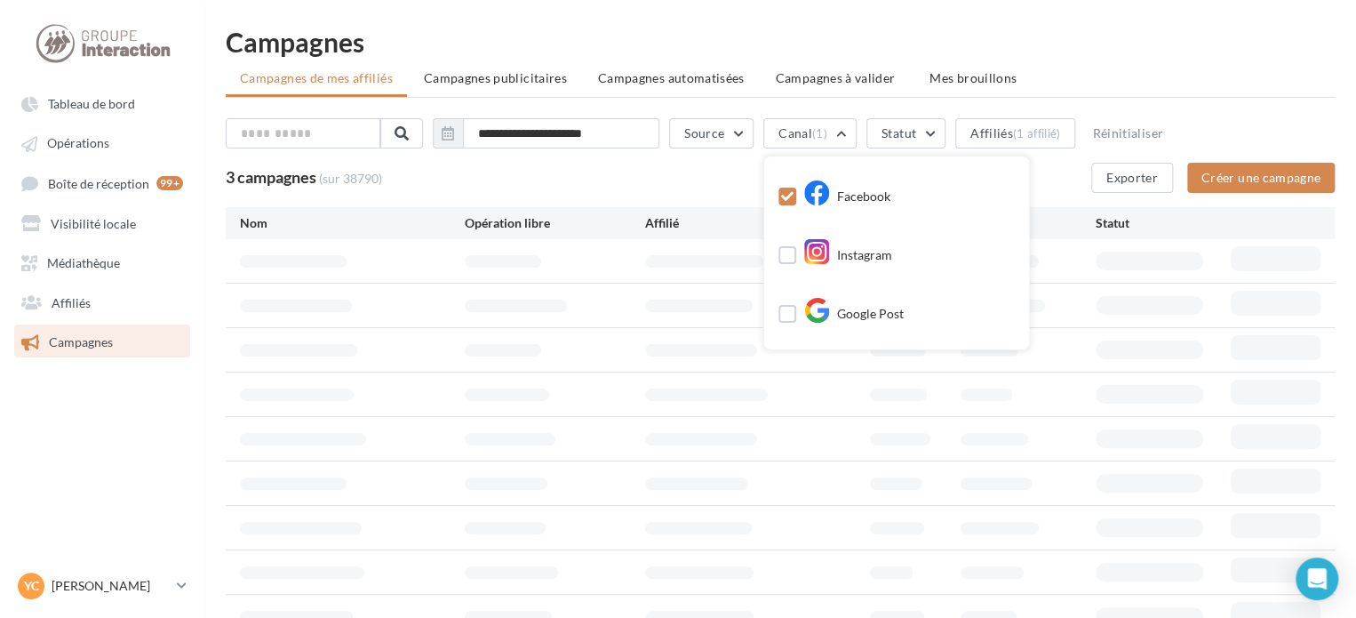
click at [793, 202] on icon at bounding box center [787, 196] width 12 height 12
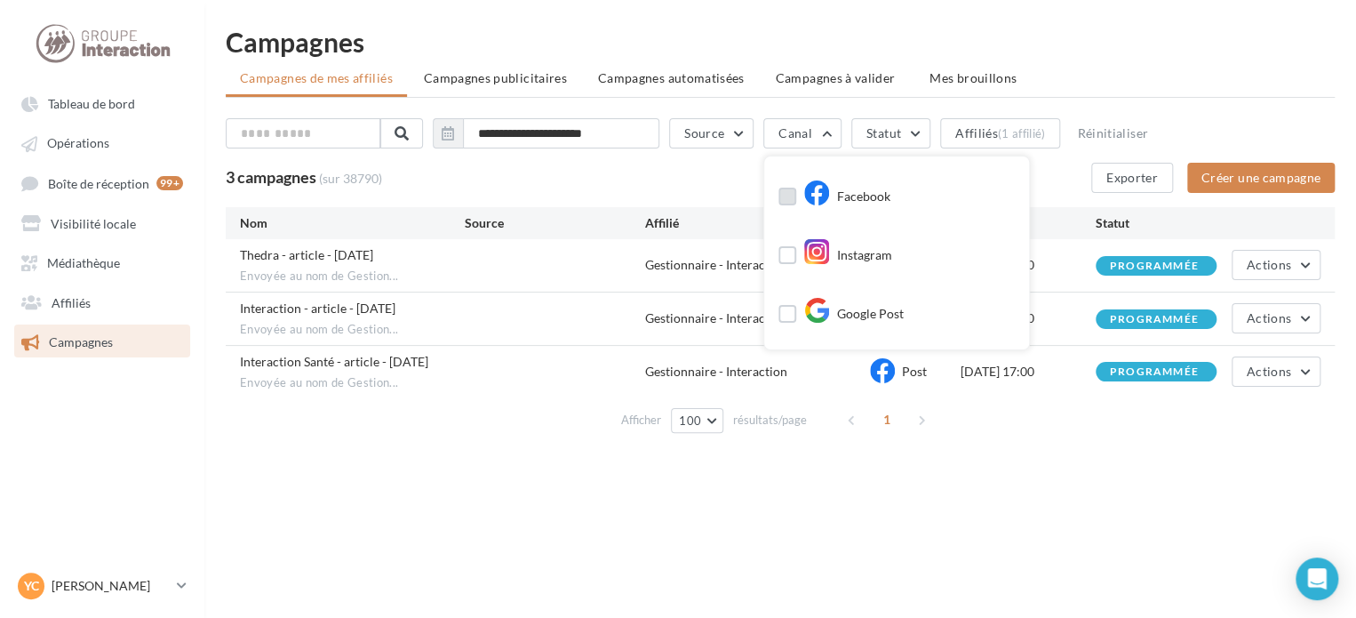
click at [1061, 71] on ul "Campagnes de mes affiliés Campagnes publicitaires Campagnes automatisées Campag…" at bounding box center [780, 80] width 1109 height 36
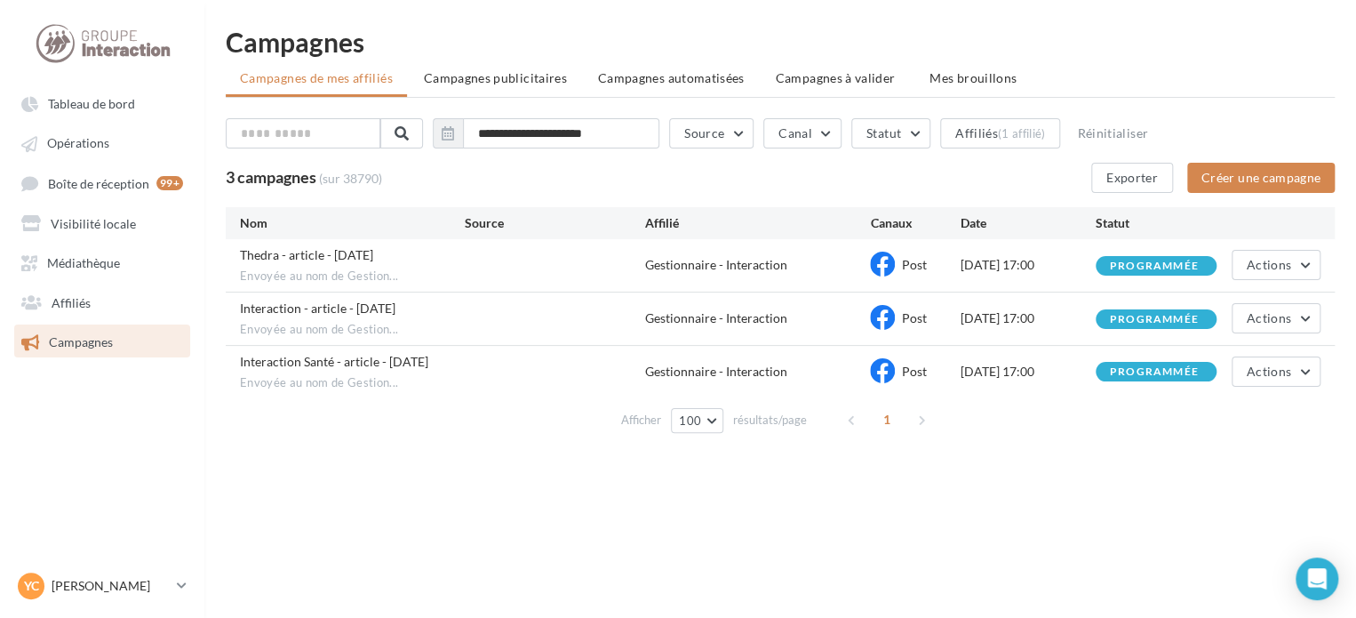
click at [1210, 70] on ul "Campagnes de mes affiliés Campagnes publicitaires Campagnes automatisées Campag…" at bounding box center [780, 80] width 1109 height 36
click at [972, 75] on span "Mes brouillons" at bounding box center [973, 77] width 87 height 15
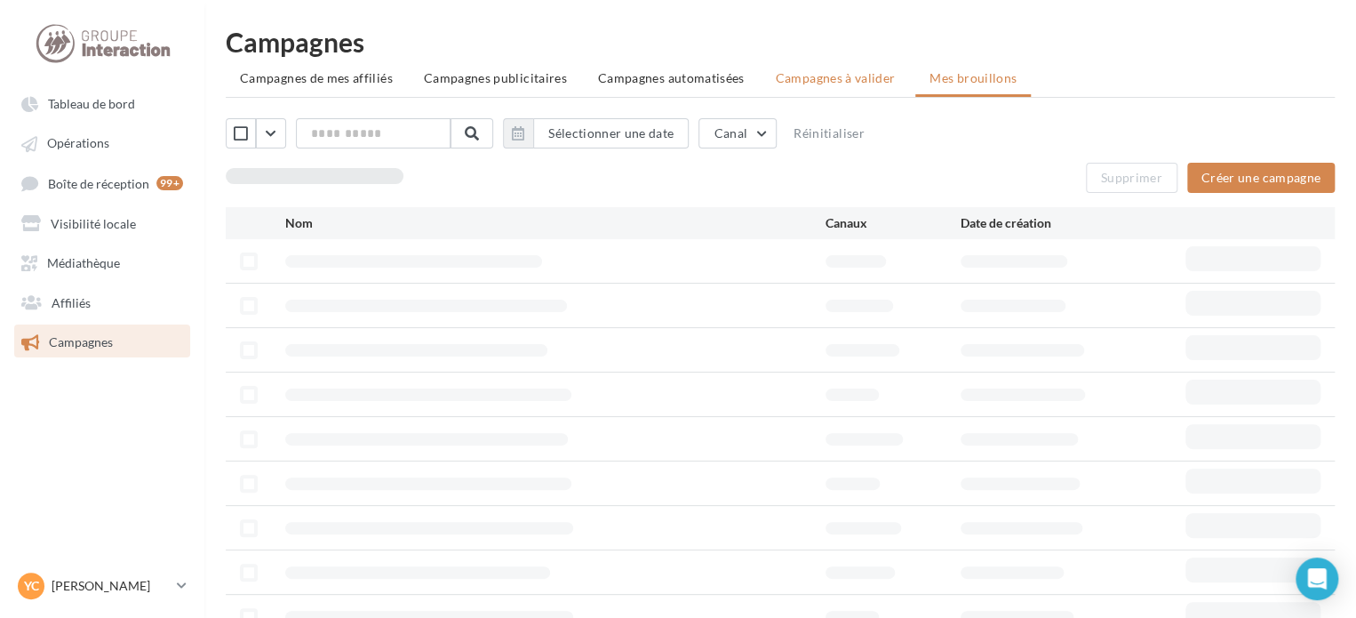
click at [834, 78] on span "Campagnes à valider" at bounding box center [836, 78] width 120 height 18
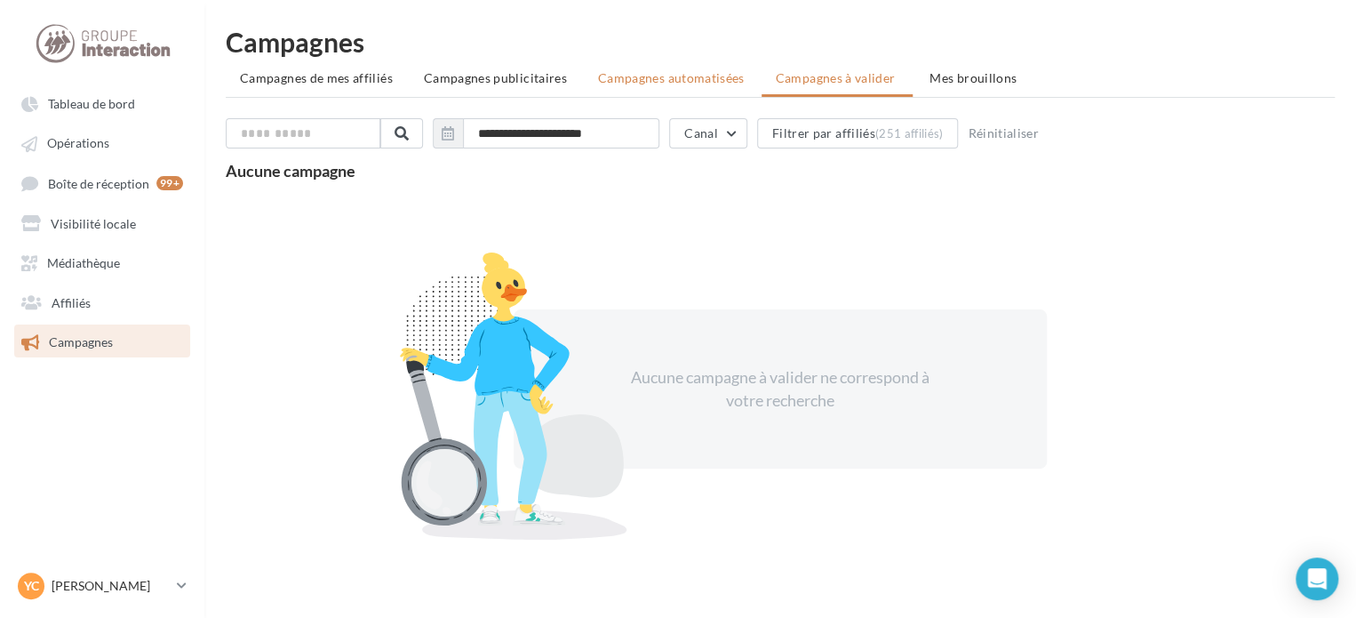
click at [670, 81] on span "Campagnes automatisées" at bounding box center [671, 77] width 147 height 15
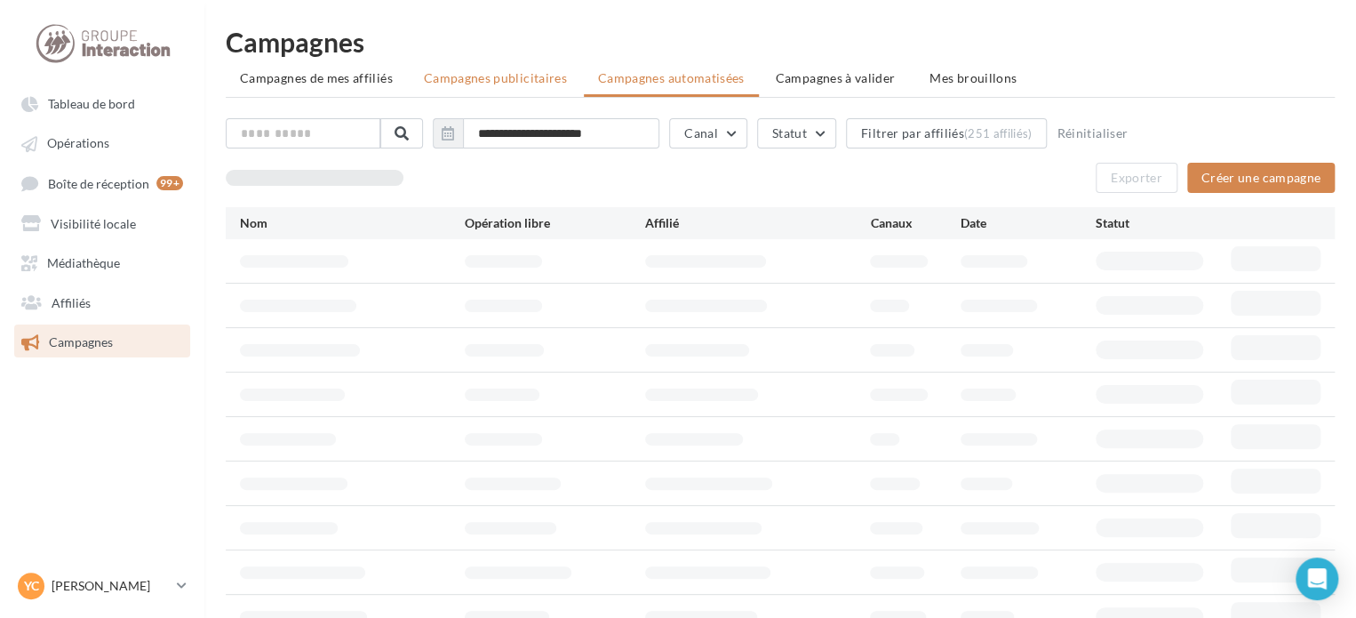
click at [524, 80] on span "Campagnes publicitaires" at bounding box center [495, 77] width 143 height 15
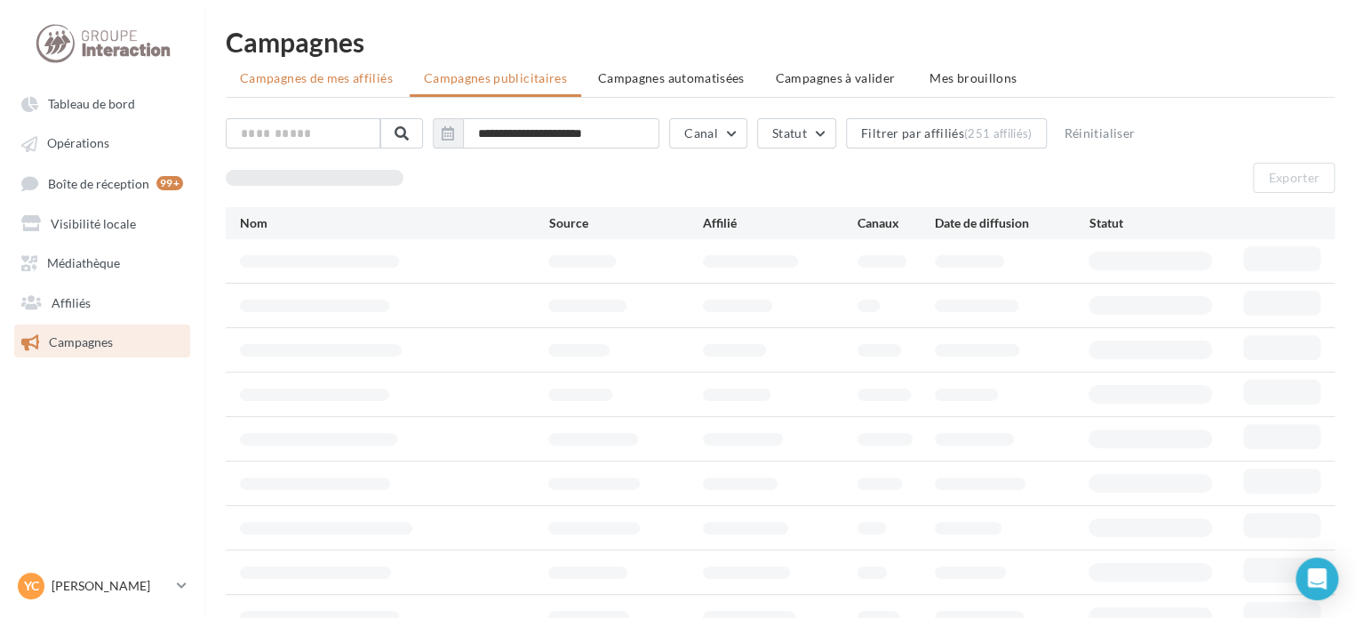
click at [380, 80] on span "Campagnes de mes affiliés" at bounding box center [316, 77] width 153 height 15
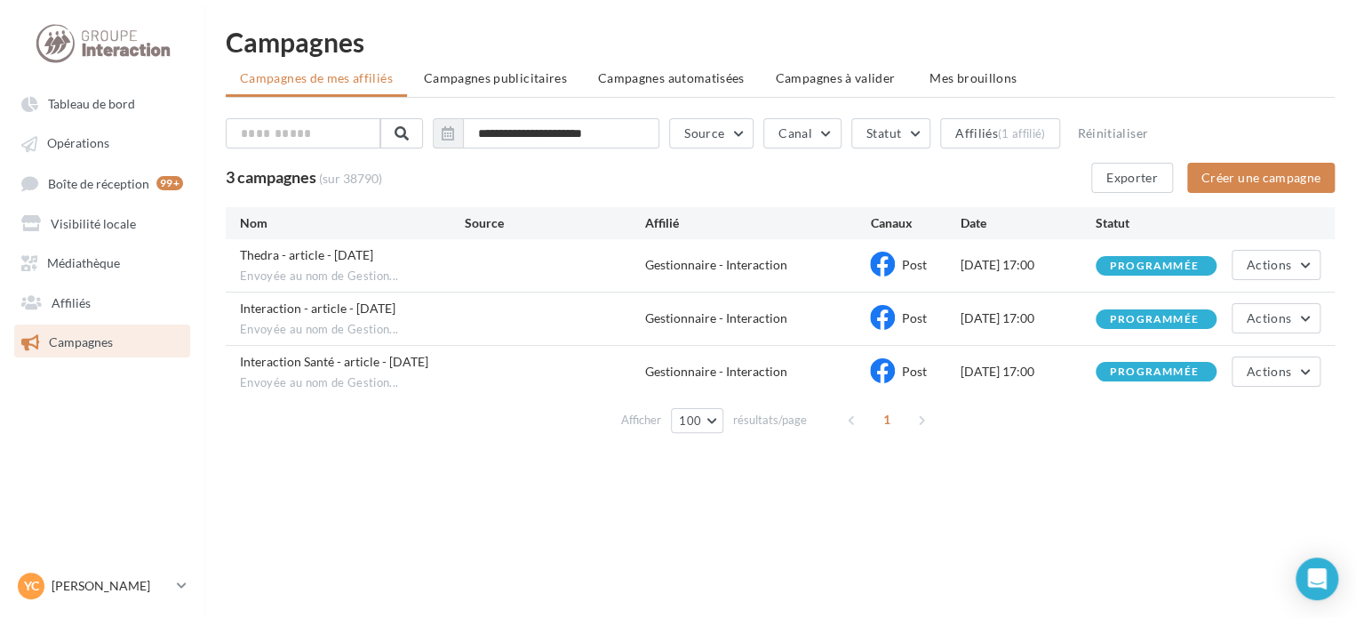
click at [1262, 72] on ul "Campagnes de mes affiliés Campagnes publicitaires Campagnes automatisées Campag…" at bounding box center [780, 80] width 1109 height 36
click at [194, 582] on div "YC Yaneck Chareyre gest-chareyre" at bounding box center [102, 586] width 204 height 35
click at [186, 581] on icon at bounding box center [182, 585] width 10 height 15
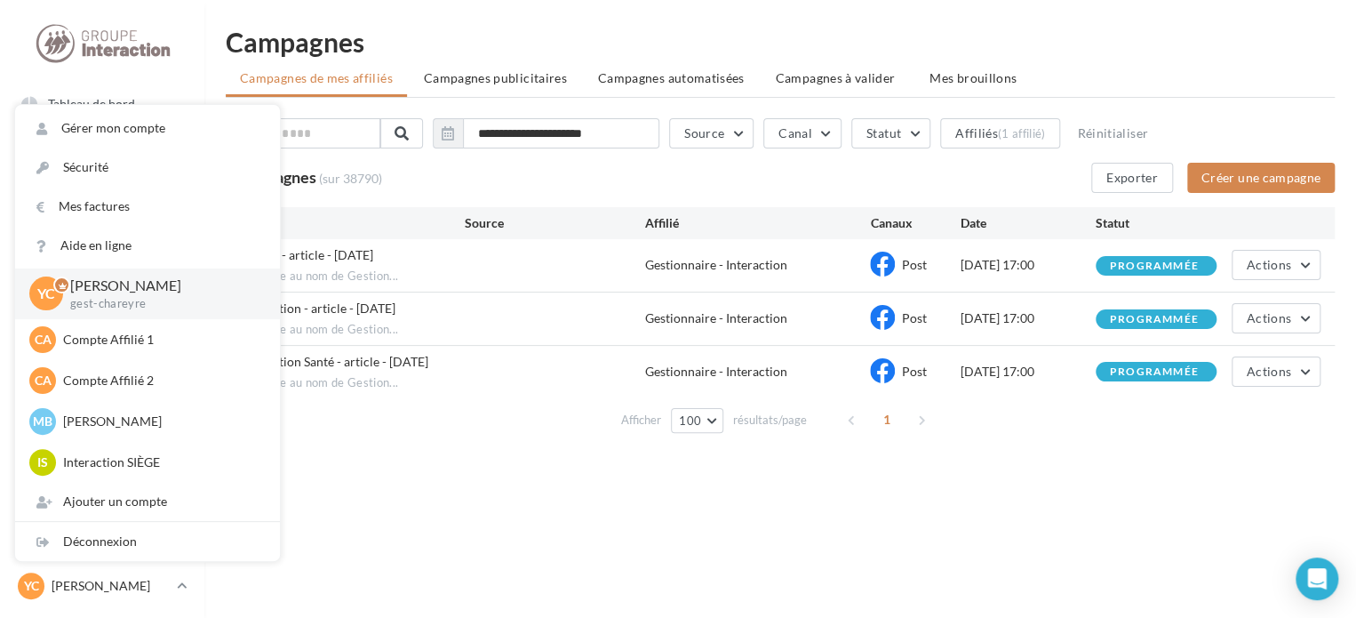
click at [1051, 40] on h1 "Campagnes" at bounding box center [780, 41] width 1109 height 27
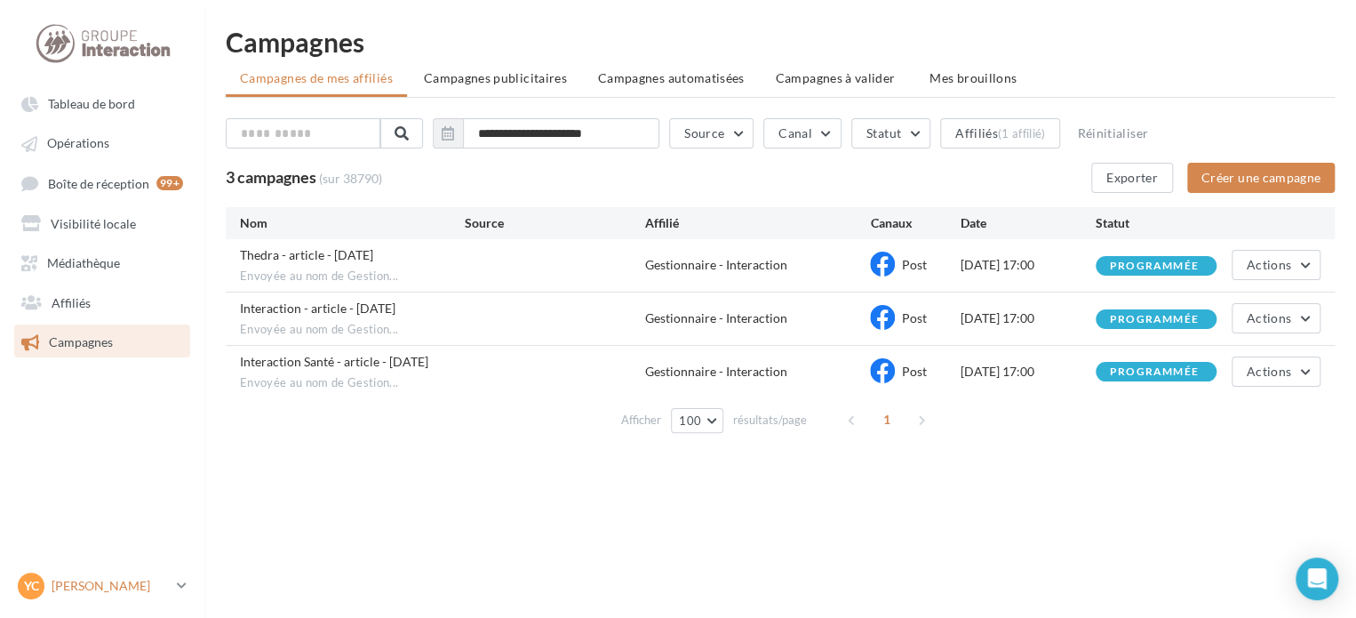
click at [178, 586] on icon at bounding box center [182, 585] width 10 height 15
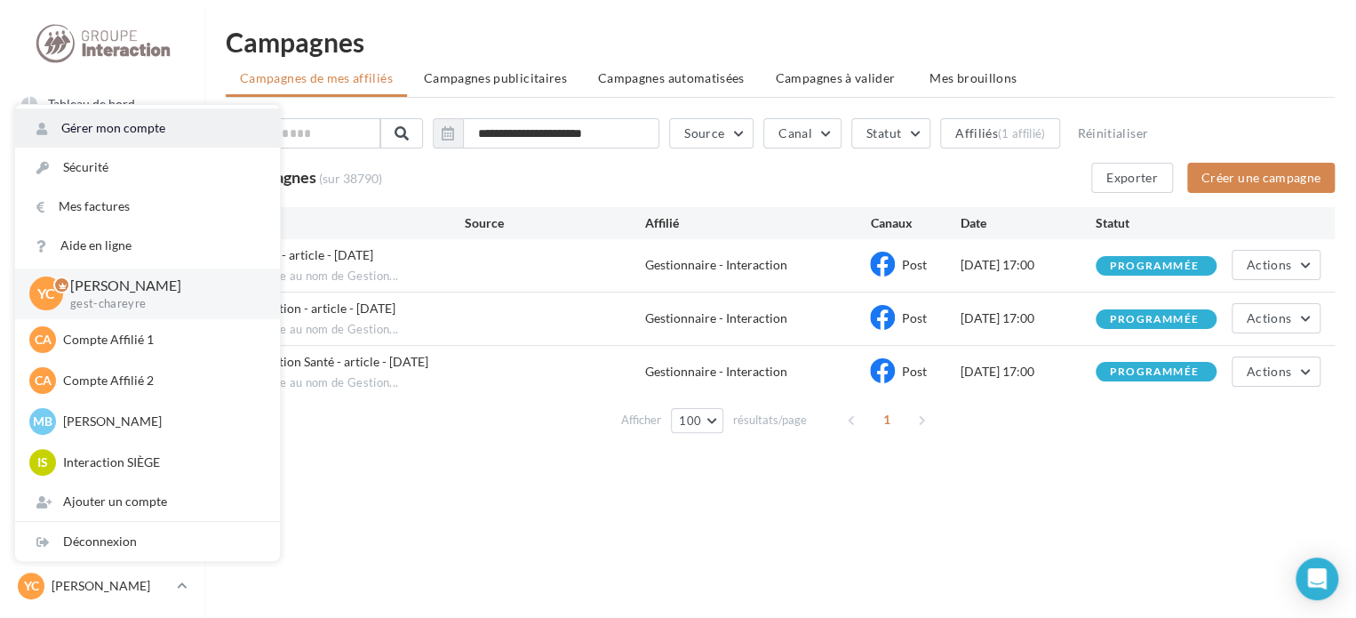
click at [125, 130] on link "Gérer mon compte" at bounding box center [147, 127] width 265 height 39
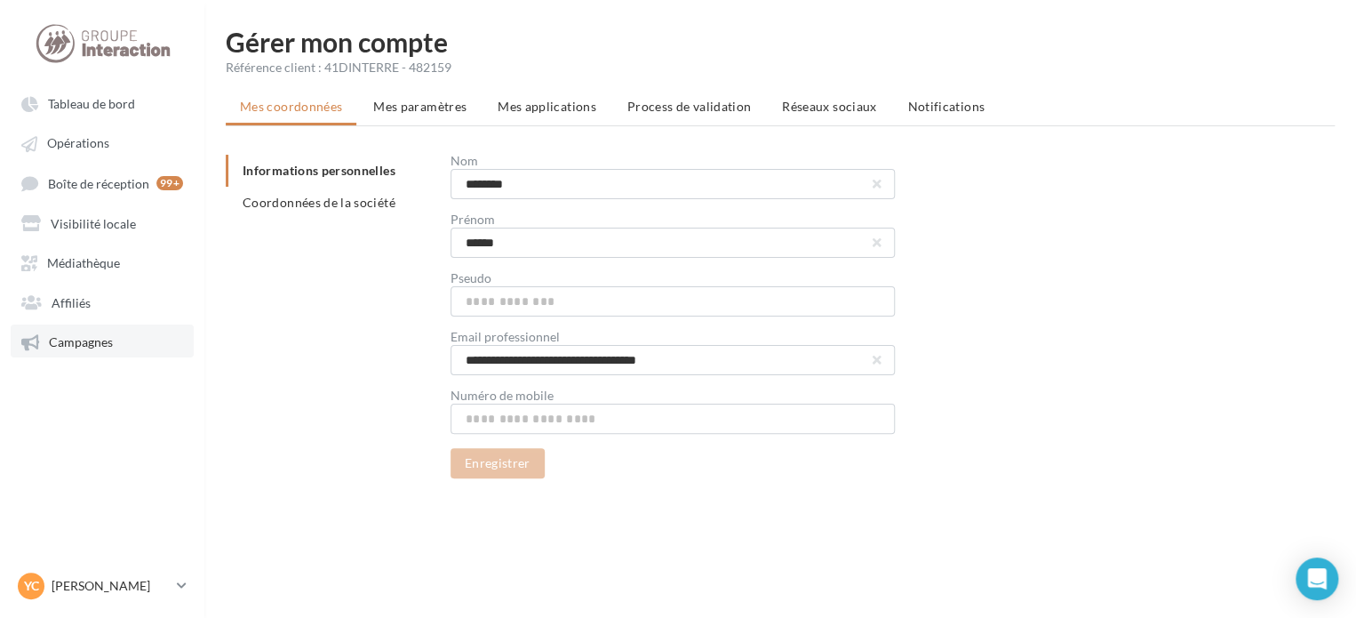
click at [110, 347] on span "Campagnes" at bounding box center [81, 341] width 64 height 15
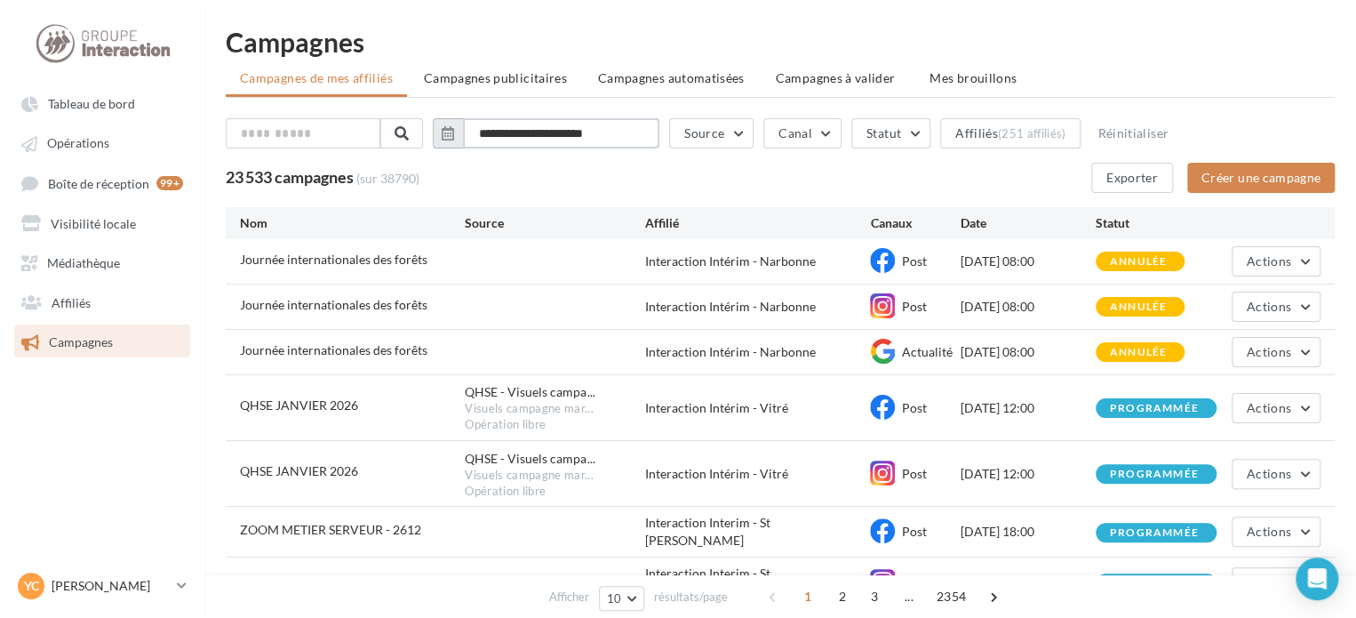
click at [633, 134] on input "**********" at bounding box center [561, 133] width 196 height 30
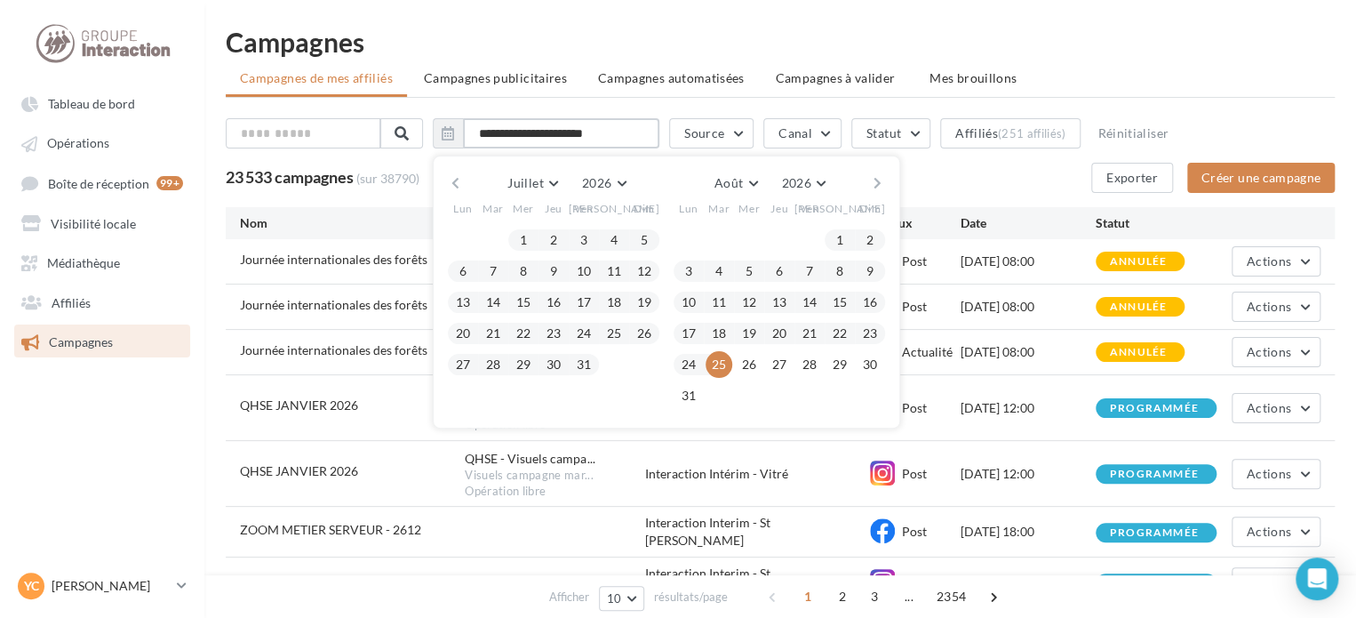
drag, startPoint x: 569, startPoint y: 135, endPoint x: 377, endPoint y: 149, distance: 192.5
click at [377, 149] on div "**********" at bounding box center [780, 136] width 1109 height 37
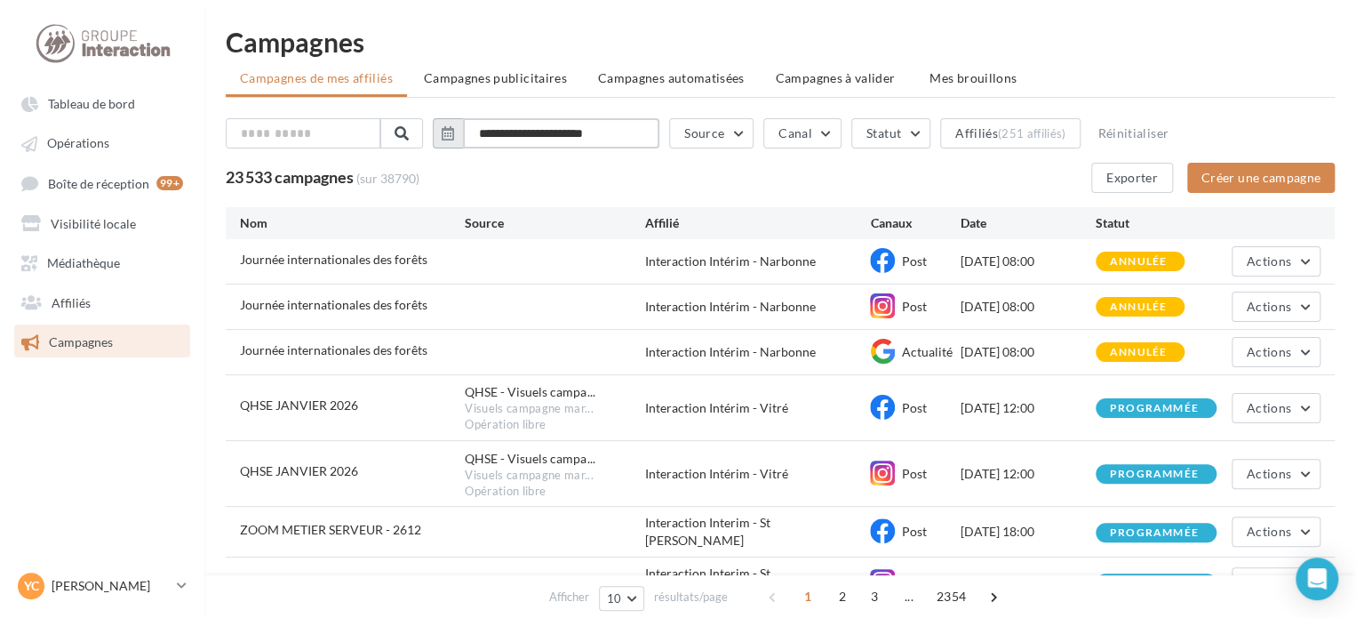
click at [565, 133] on input "**********" at bounding box center [561, 133] width 196 height 30
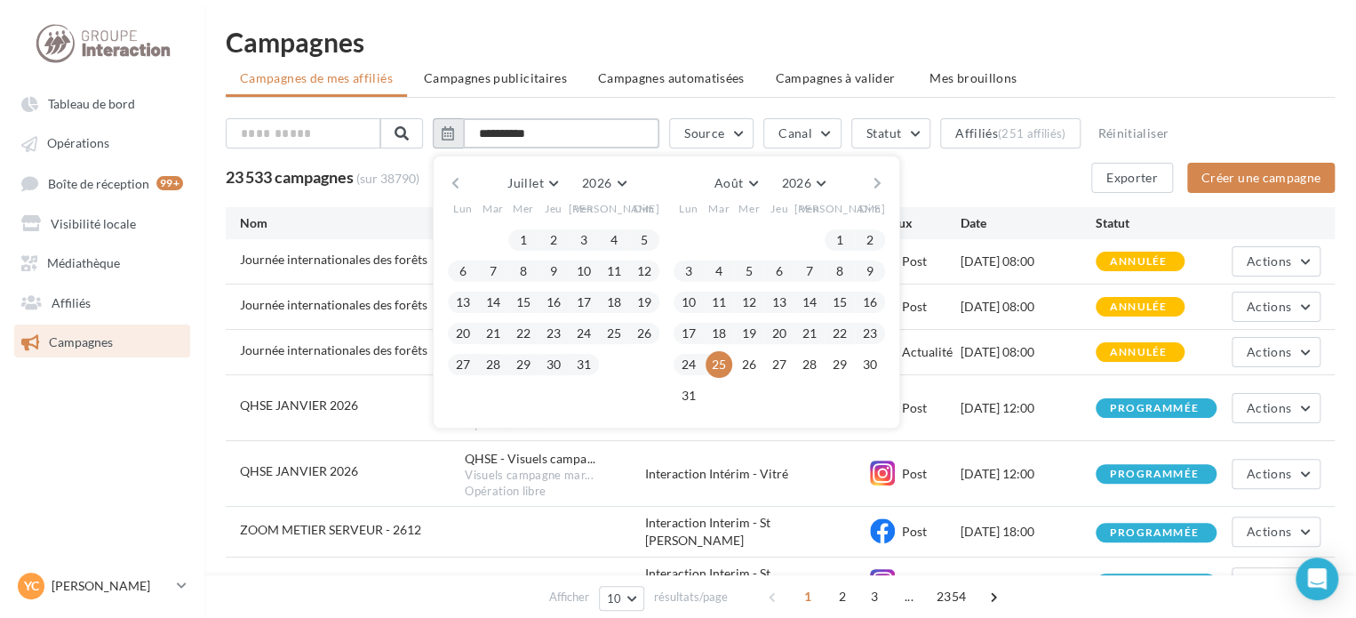
click at [574, 131] on input "**********" at bounding box center [561, 133] width 196 height 30
type input "**********"
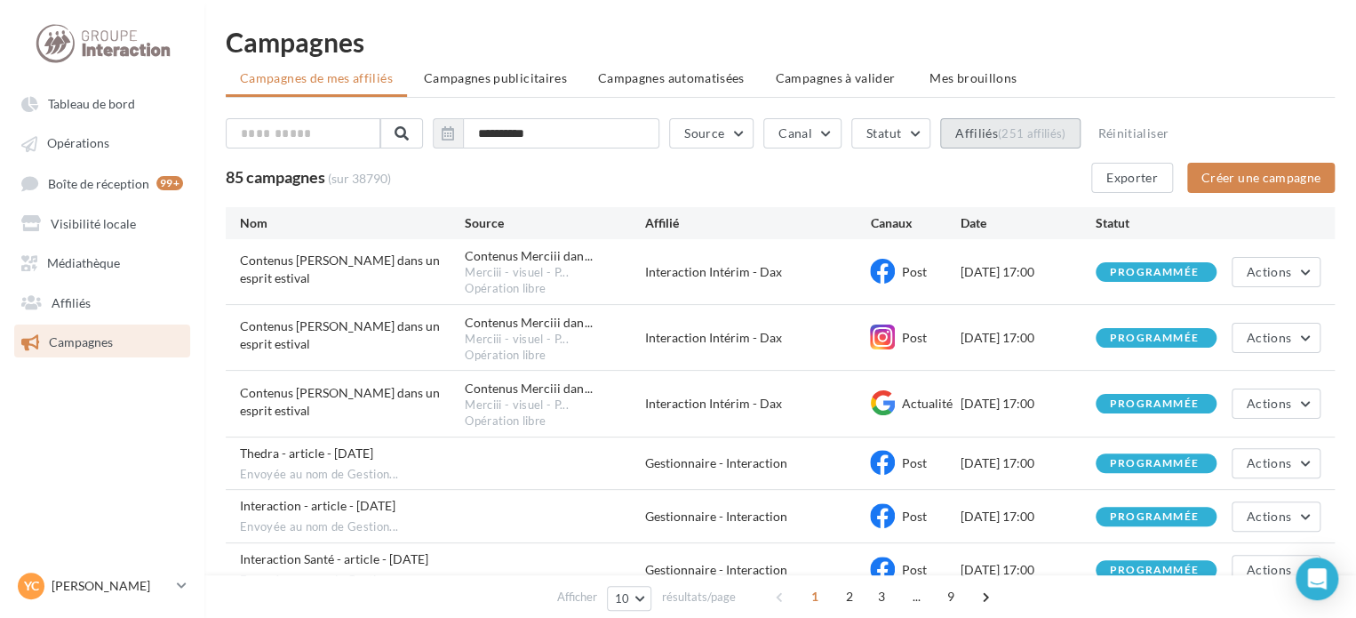
click at [1059, 127] on div "(251 affiliés)" at bounding box center [1032, 133] width 68 height 14
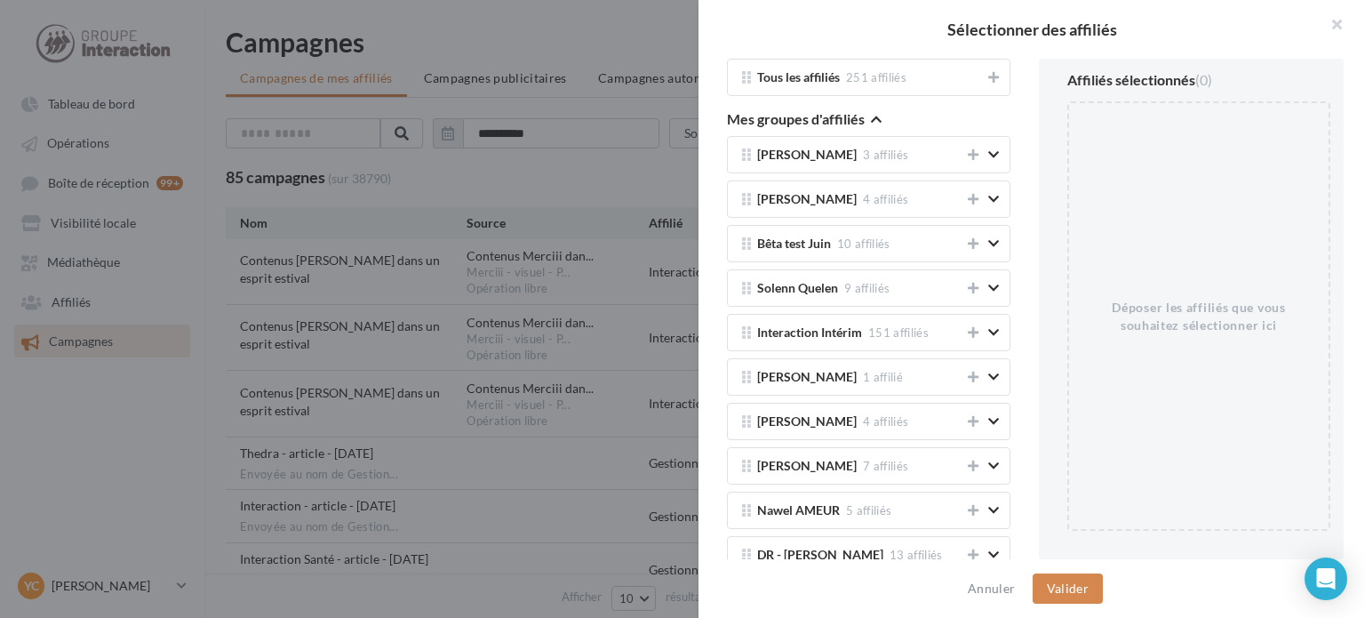
click at [876, 119] on icon "button" at bounding box center [876, 119] width 11 height 12
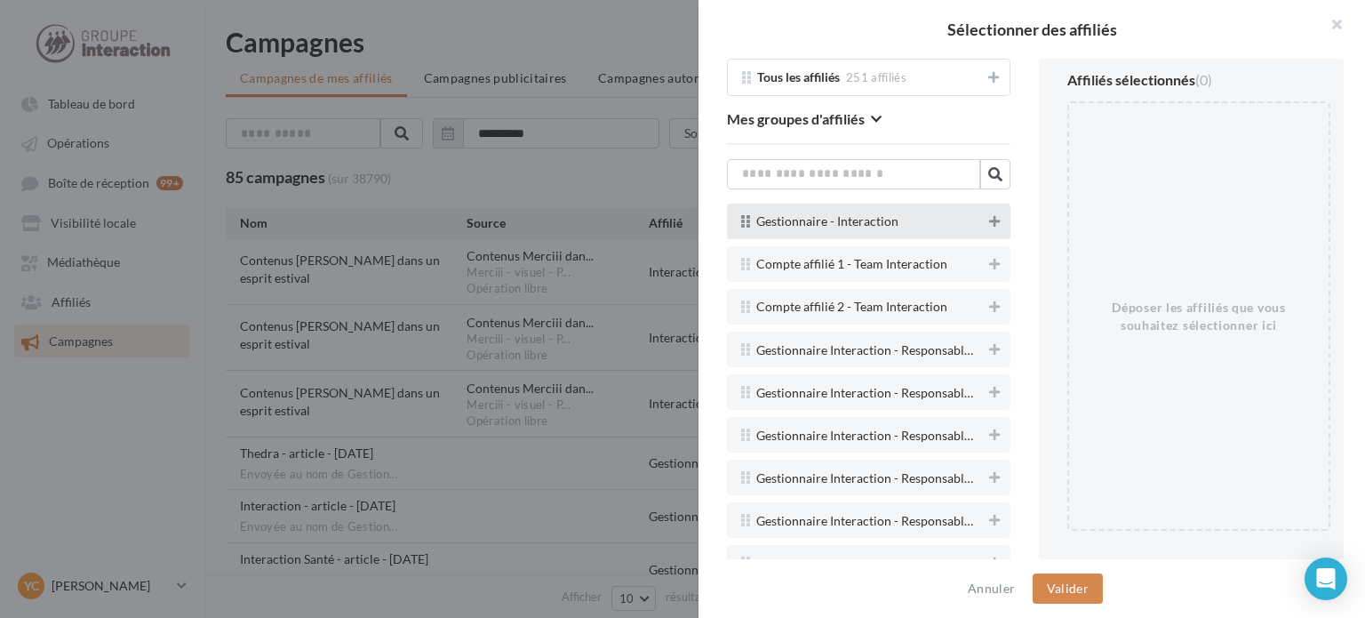
click at [989, 219] on icon at bounding box center [994, 221] width 11 height 12
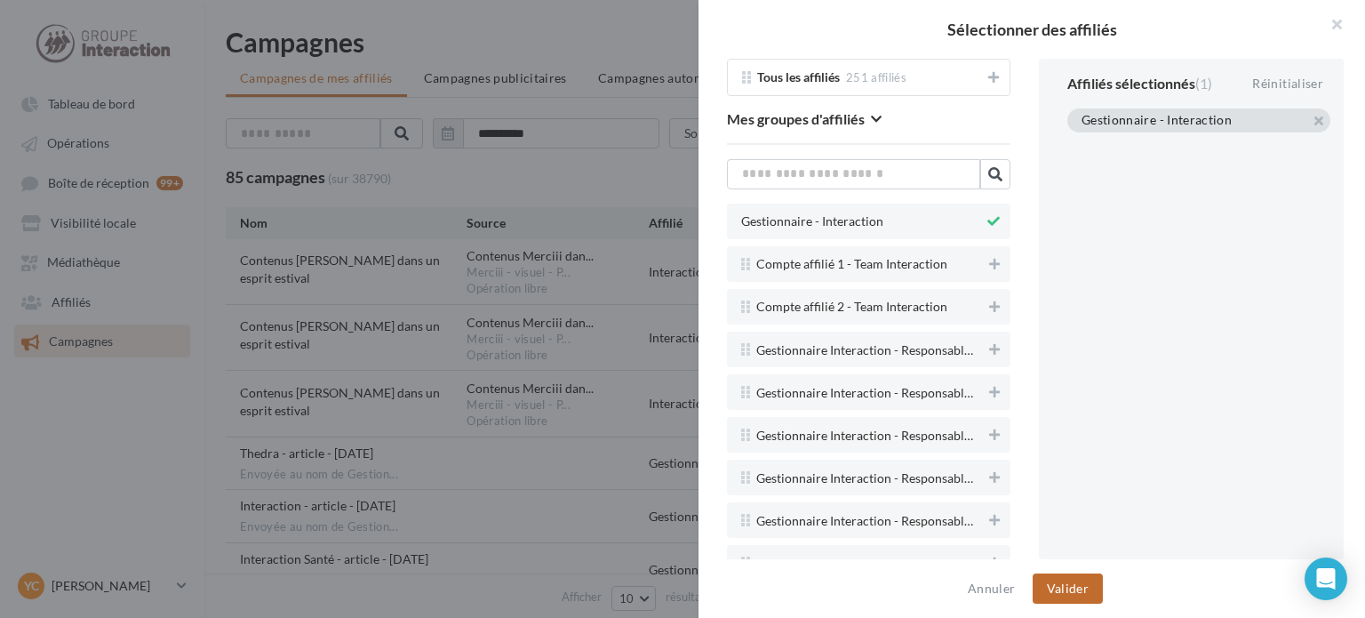
click at [1084, 590] on button "Valider" at bounding box center [1068, 588] width 70 height 30
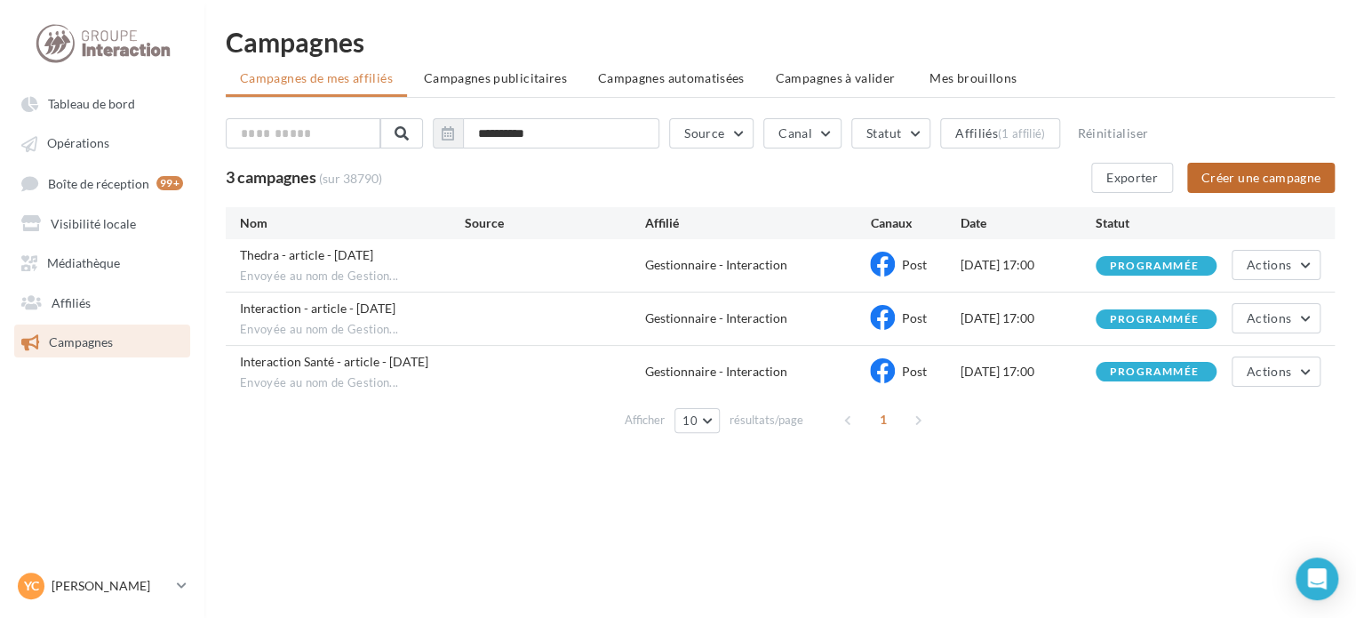
click at [1230, 172] on button "Créer une campagne" at bounding box center [1261, 178] width 148 height 30
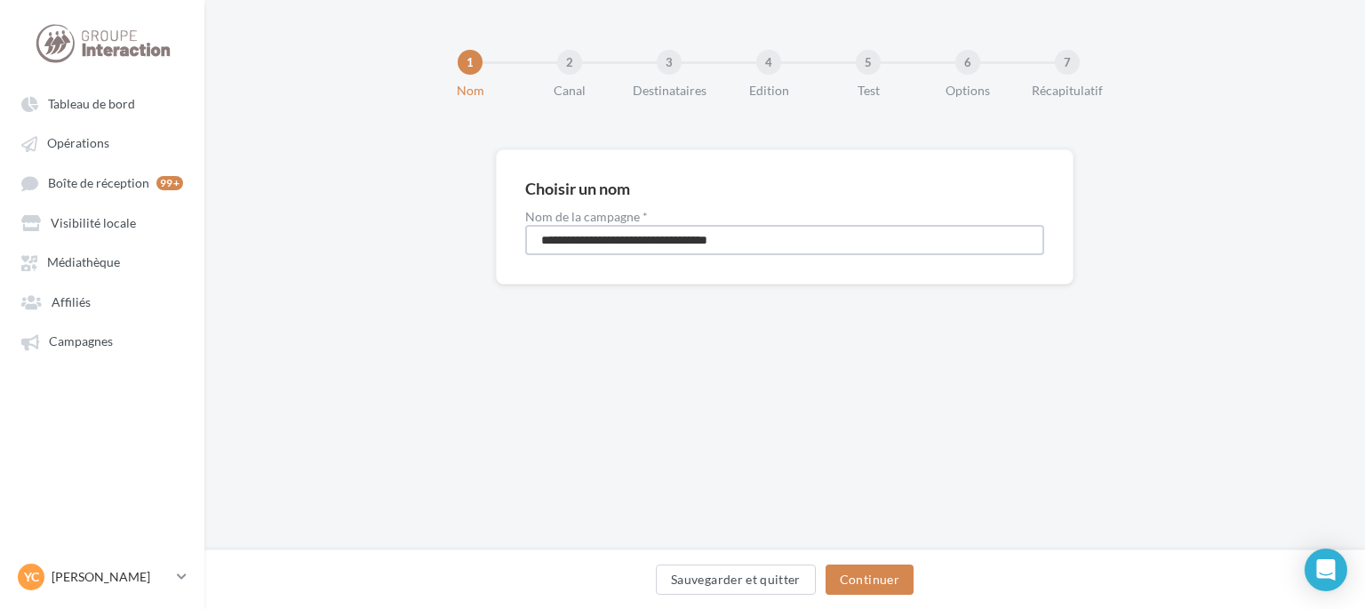
drag, startPoint x: 793, startPoint y: 244, endPoint x: 480, endPoint y: 236, distance: 313.0
click at [487, 240] on div "**********" at bounding box center [784, 245] width 1161 height 192
type input "****"
click at [874, 586] on button "Continuer" at bounding box center [870, 579] width 88 height 30
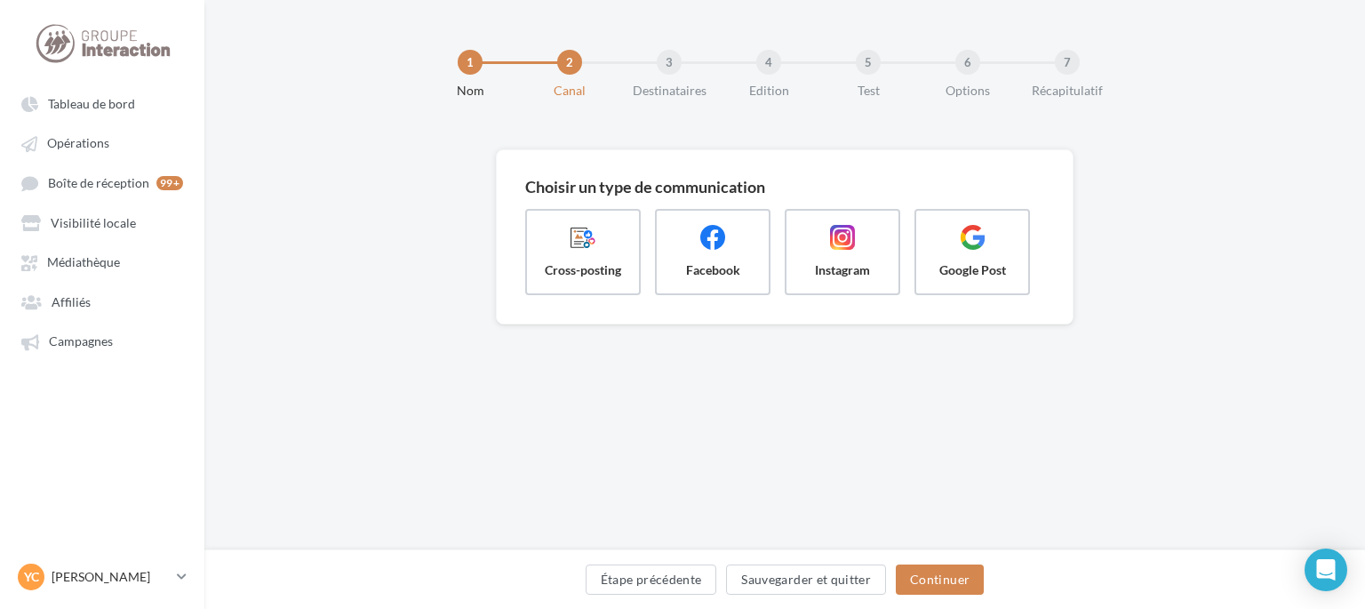
click at [1181, 169] on div "Choisir un type de communication Cross-posting Facebook Instagram Google Post É…" at bounding box center [784, 265] width 1161 height 232
click at [102, 353] on link "Campagnes" at bounding box center [102, 340] width 183 height 32
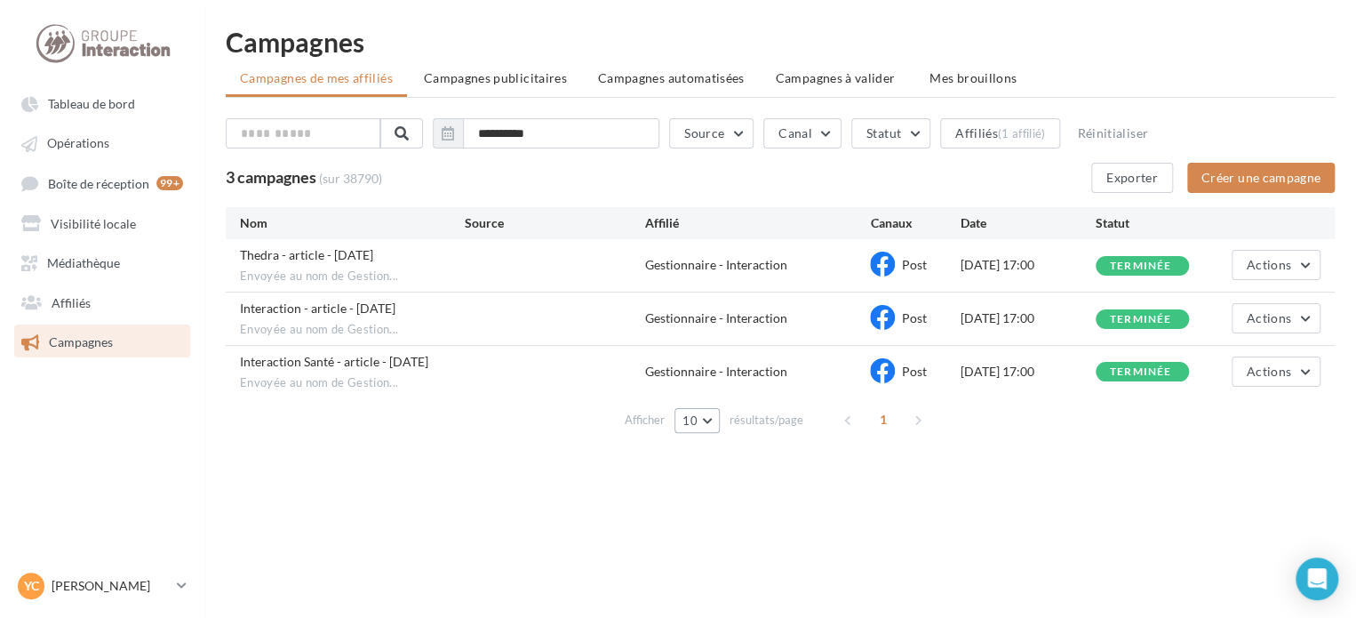
click at [708, 416] on button "10" at bounding box center [697, 420] width 45 height 25
click at [715, 547] on button "100" at bounding box center [737, 547] width 124 height 31
click at [1223, 174] on button "Créer une campagne" at bounding box center [1261, 178] width 148 height 30
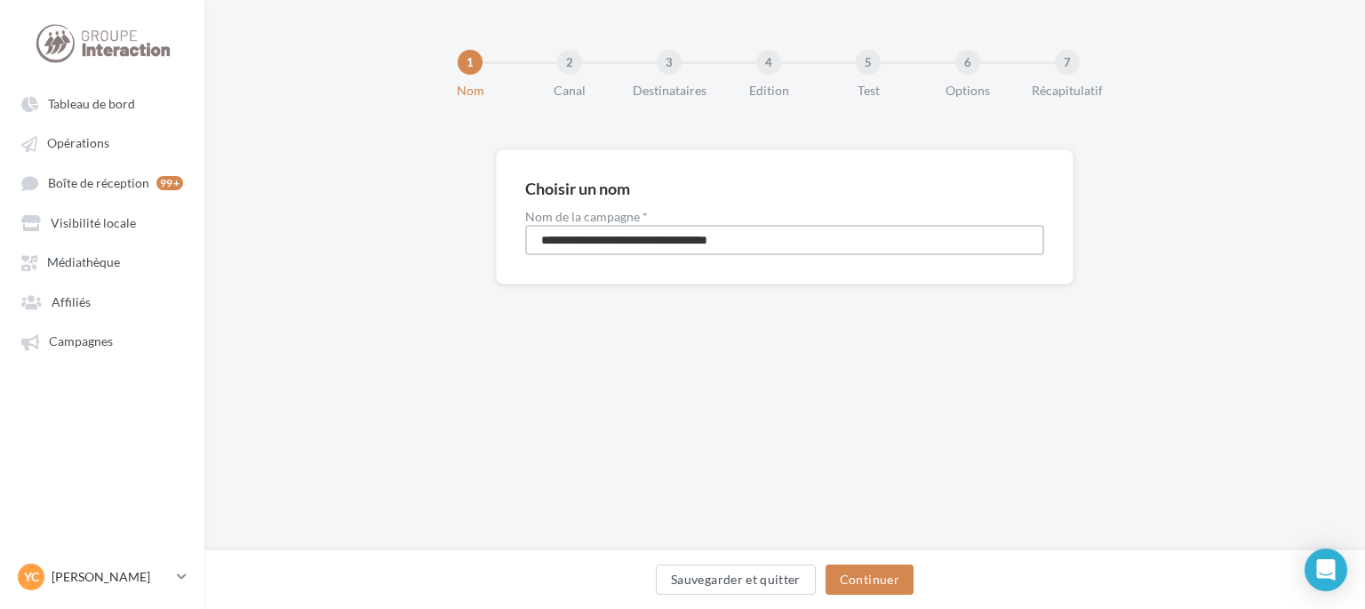
drag, startPoint x: 800, startPoint y: 226, endPoint x: 356, endPoint y: 284, distance: 447.3
click at [360, 284] on div "**********" at bounding box center [784, 245] width 1161 height 192
type input "*"
type input "**********"
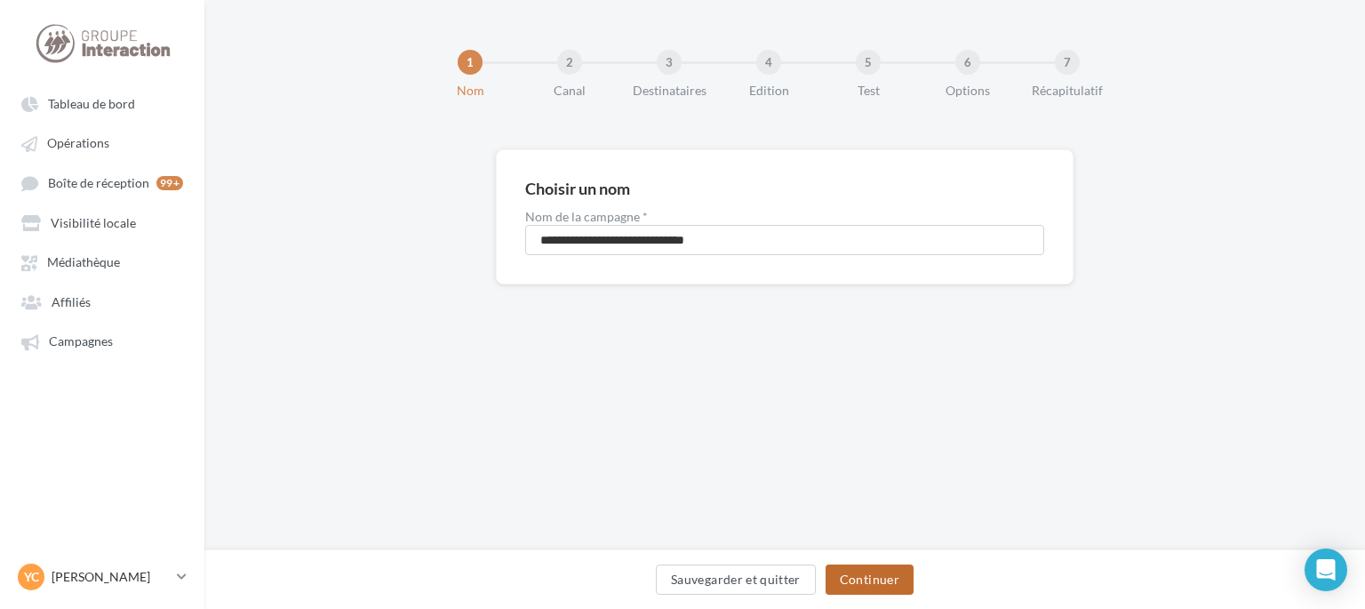
click at [888, 582] on button "Continuer" at bounding box center [870, 579] width 88 height 30
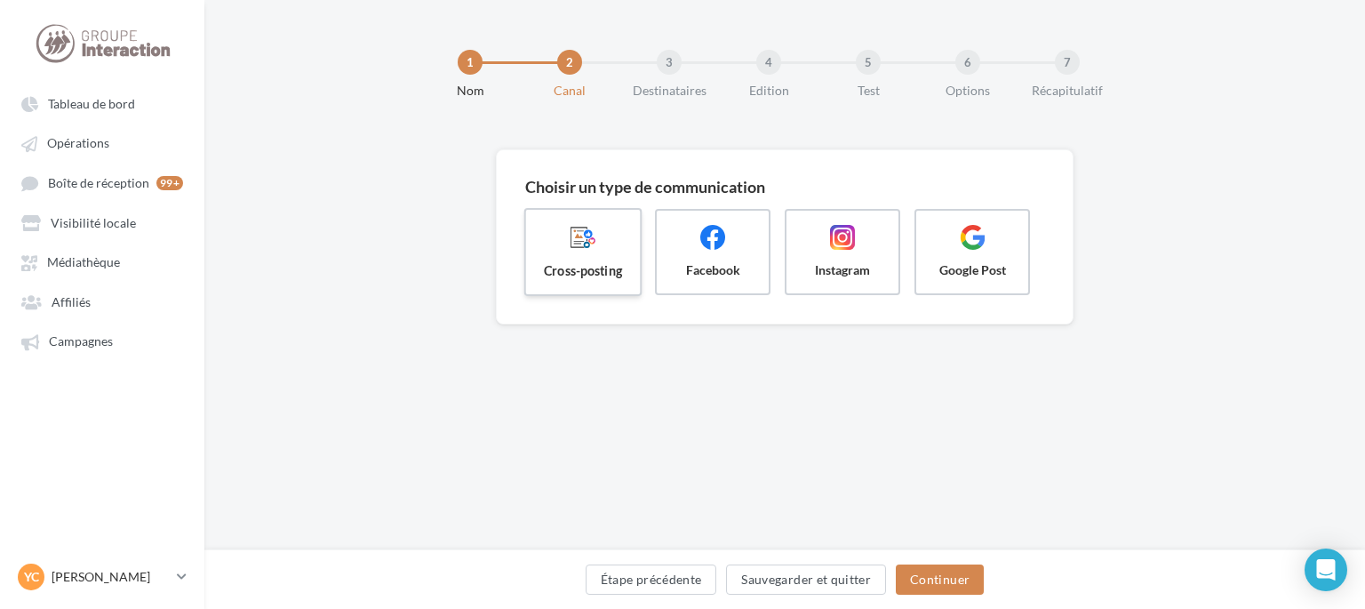
click at [589, 261] on span "Cross-posting" at bounding box center [582, 270] width 85 height 18
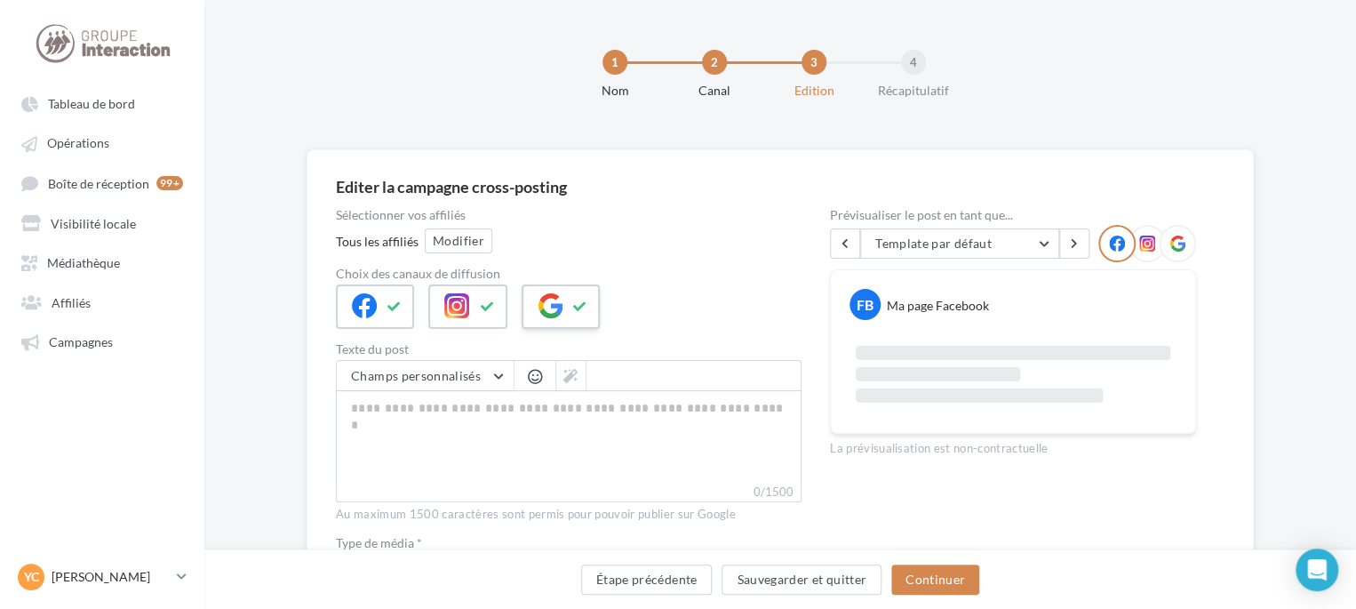
click at [555, 301] on icon at bounding box center [550, 305] width 25 height 25
click at [433, 249] on button "Modifier" at bounding box center [459, 240] width 68 height 25
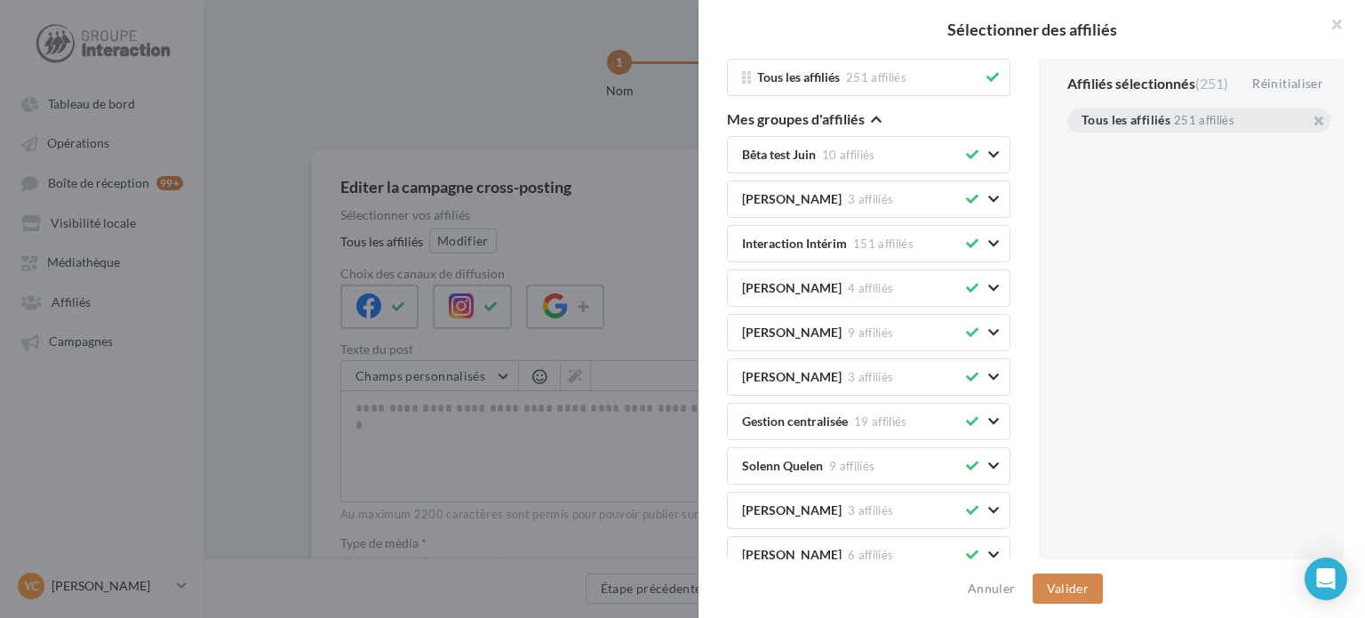
click at [865, 118] on button "Mes groupes d'affiliés" at bounding box center [804, 120] width 155 height 21
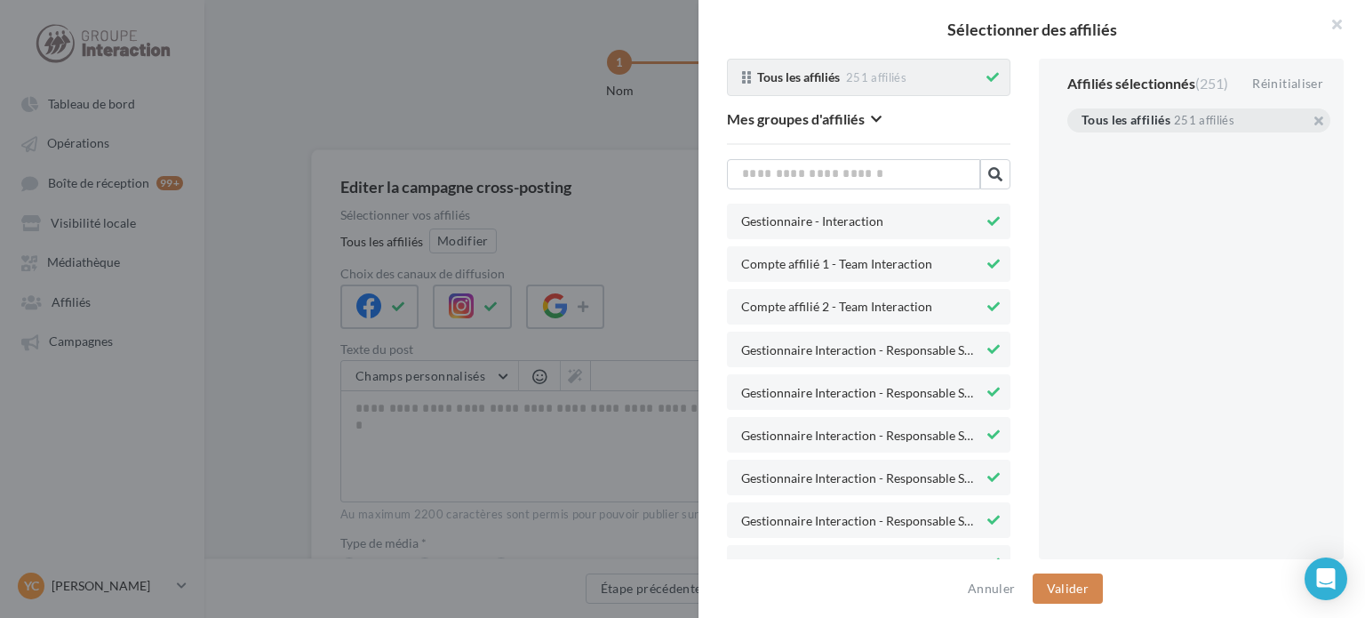
click at [988, 81] on div "Tous les affiliés 251 affiliés" at bounding box center [868, 77] width 283 height 37
click at [986, 82] on icon at bounding box center [992, 77] width 12 height 12
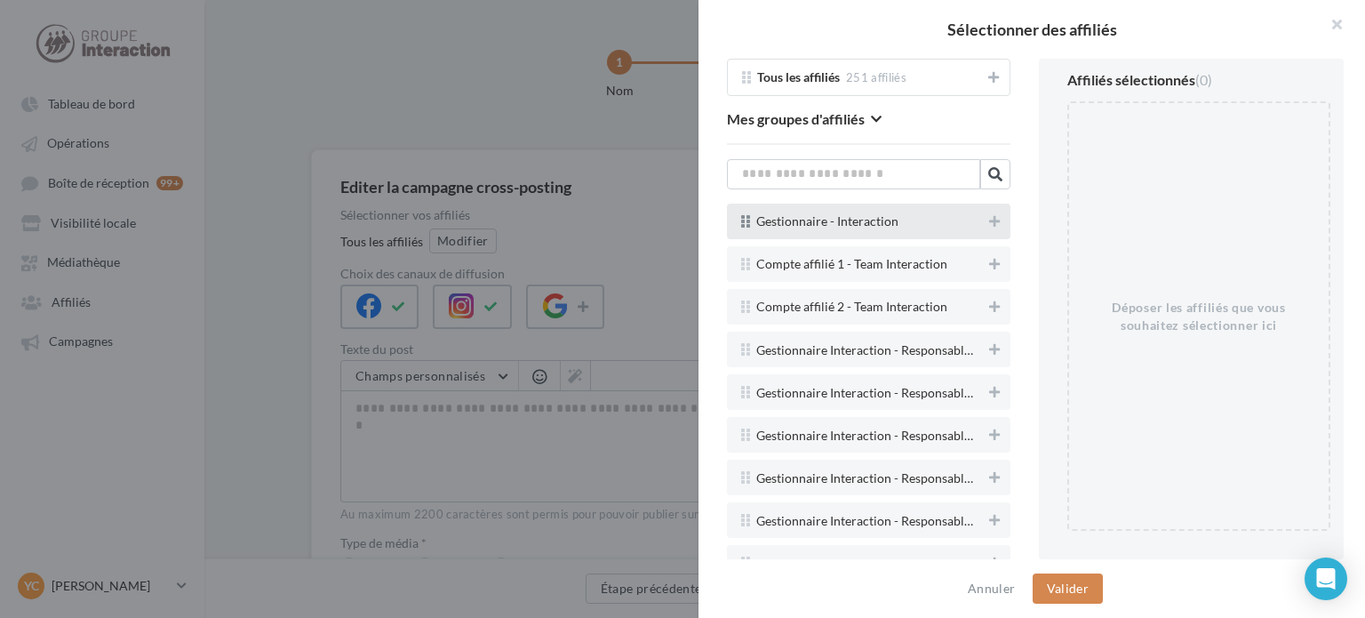
click at [972, 207] on div "Gestionnaire - Interaction" at bounding box center [868, 222] width 283 height 36
click at [989, 216] on icon at bounding box center [994, 221] width 11 height 12
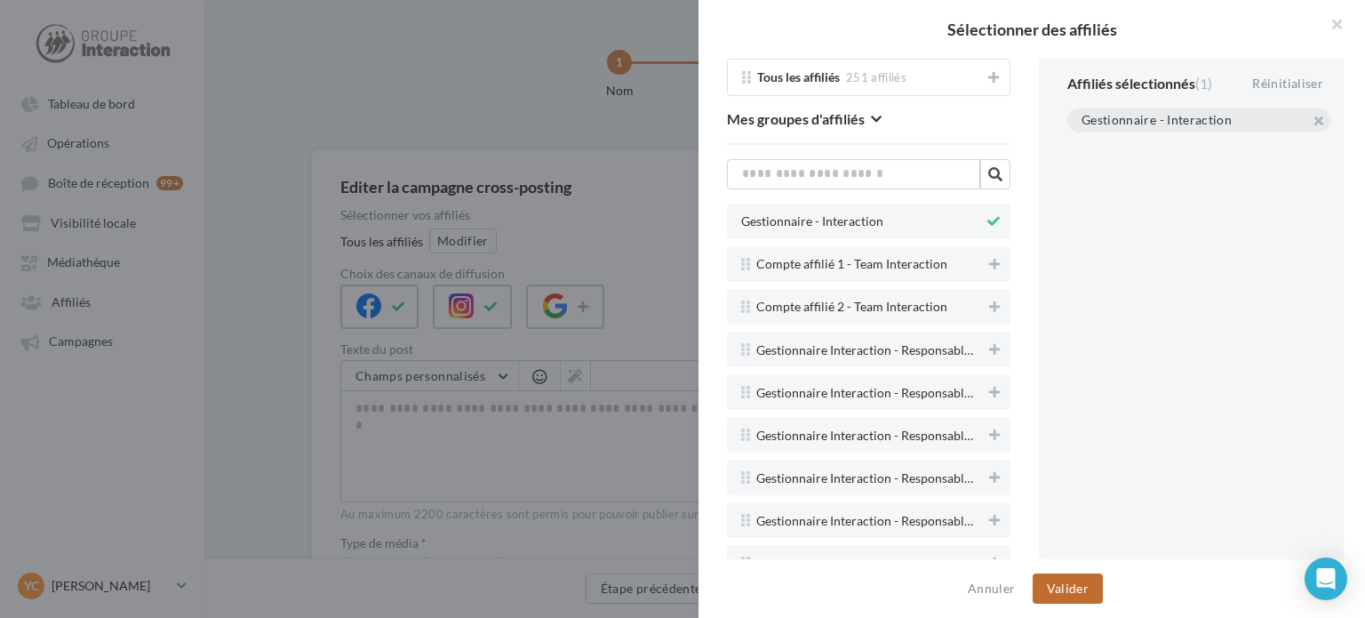
drag, startPoint x: 1083, startPoint y: 596, endPoint x: 1037, endPoint y: 571, distance: 52.5
click at [1084, 596] on button "Valider" at bounding box center [1068, 588] width 70 height 30
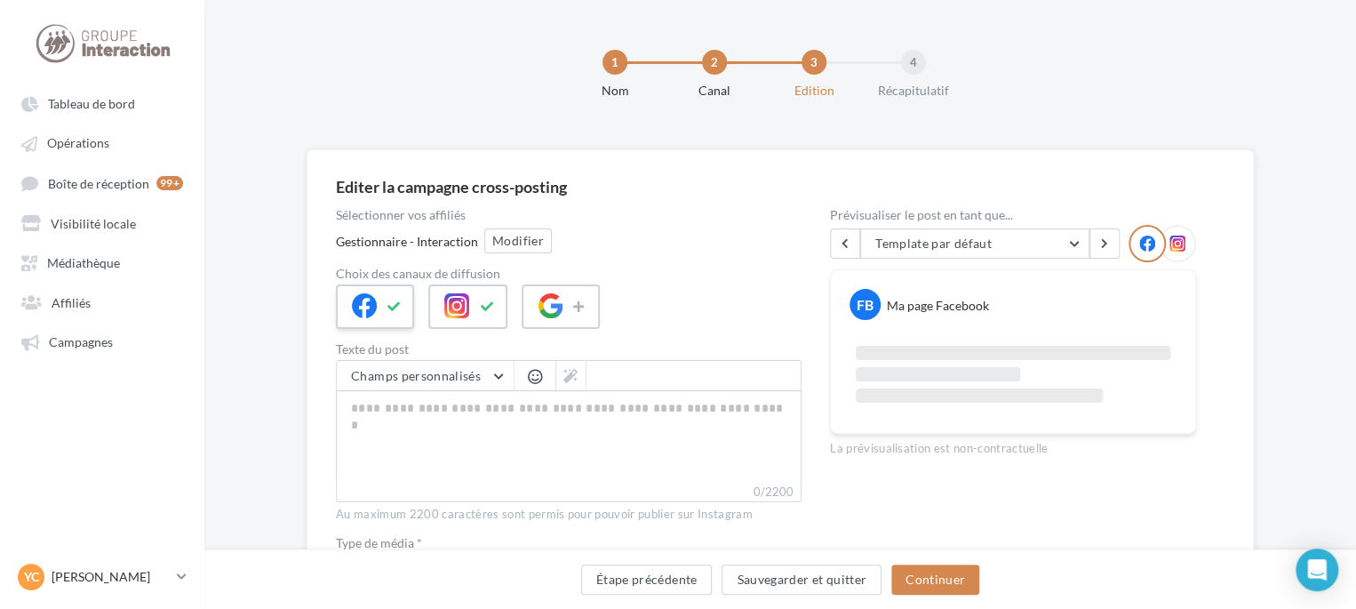
click at [377, 299] on div at bounding box center [375, 306] width 78 height 44
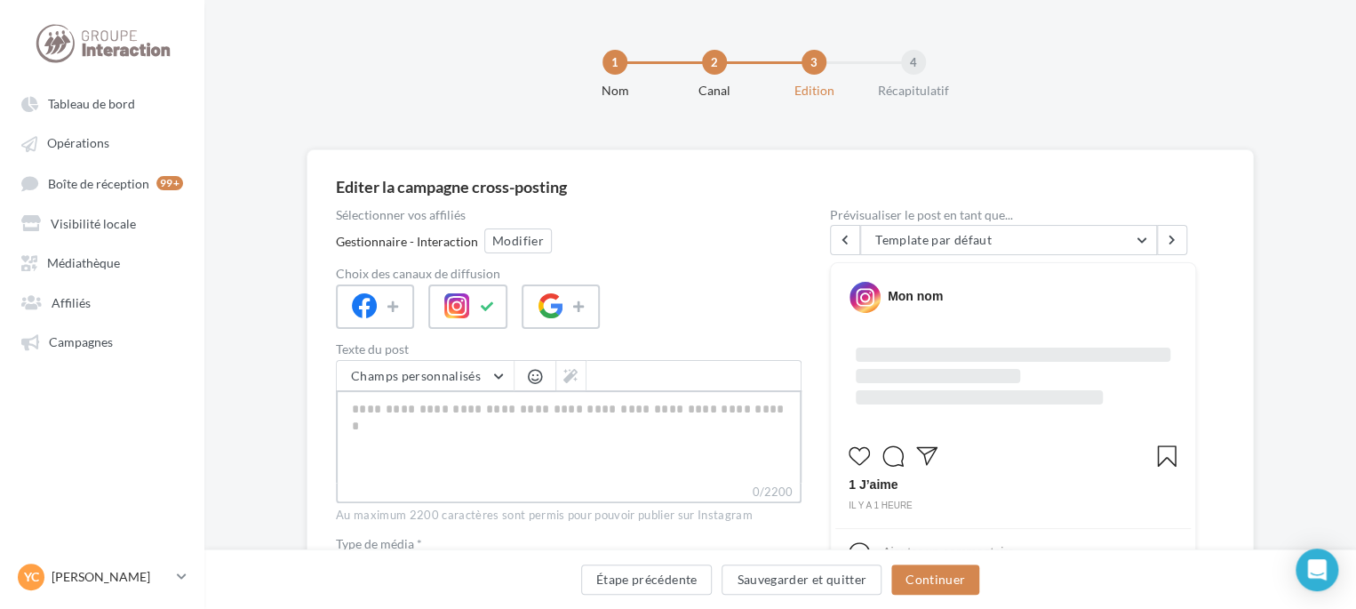
click at [475, 421] on textarea "0/2200" at bounding box center [569, 436] width 466 height 92
click at [429, 436] on textarea "0/2200" at bounding box center [569, 436] width 466 height 92
paste textarea "**********"
type textarea "**********"
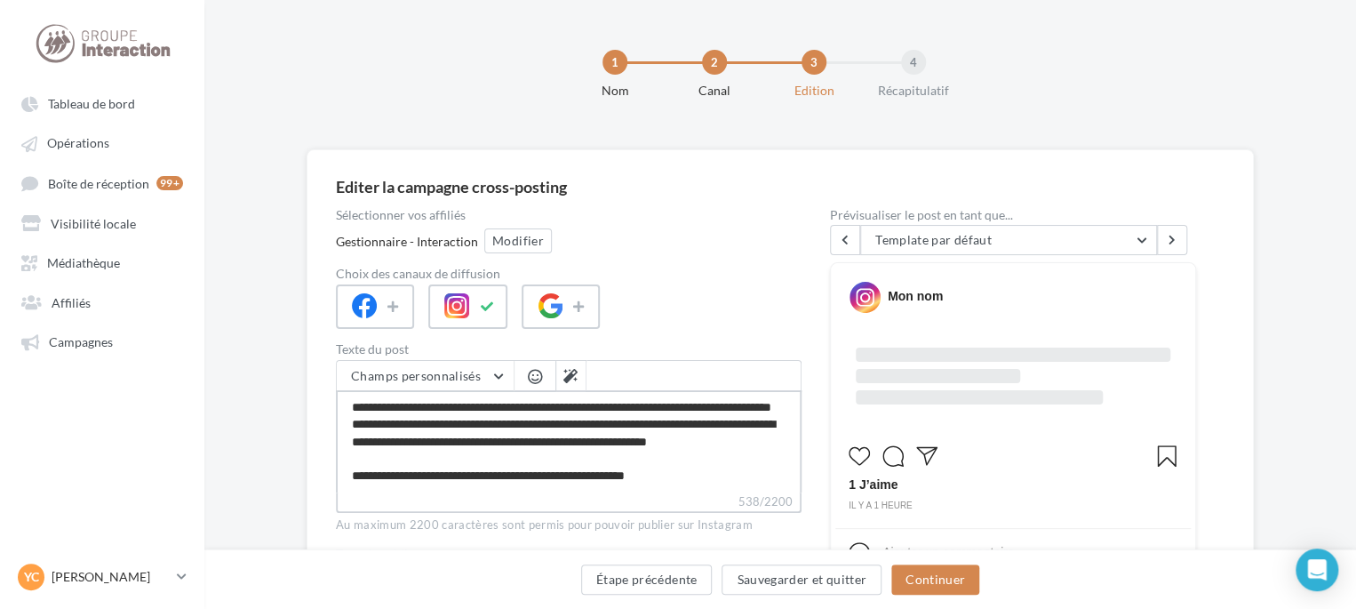
click at [491, 426] on textarea "**********" at bounding box center [569, 441] width 466 height 102
type textarea "**********"
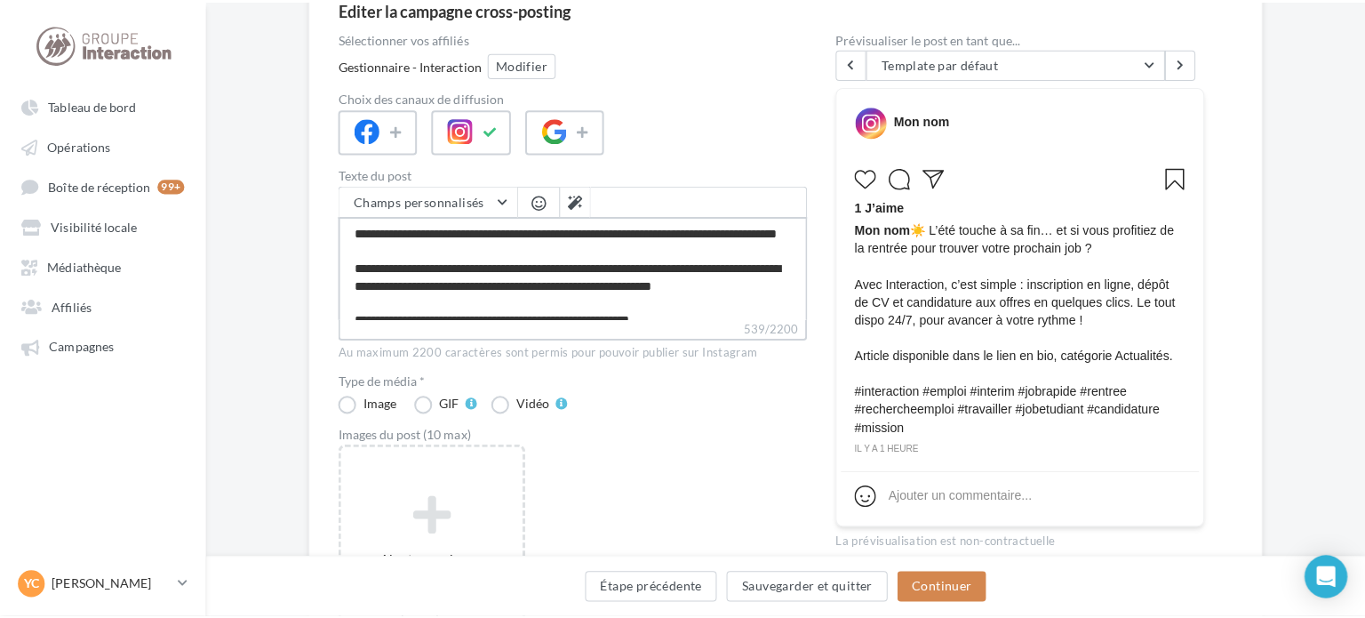
scroll to position [355, 0]
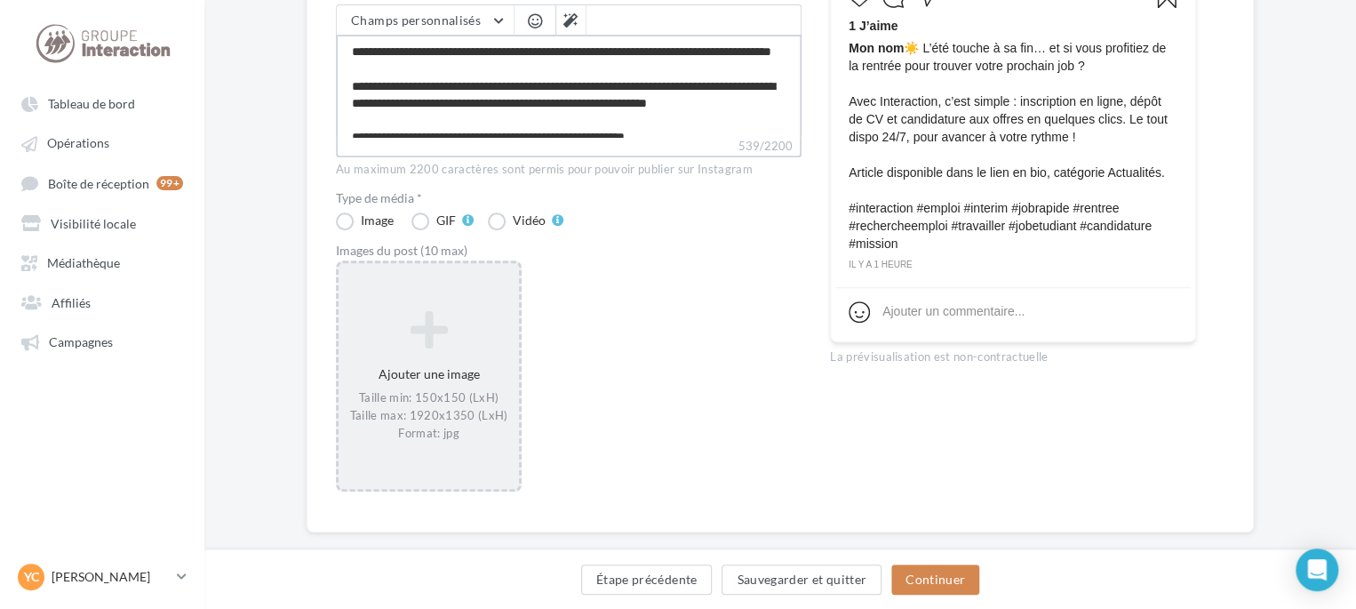
type textarea "**********"
click at [417, 334] on icon at bounding box center [429, 328] width 166 height 43
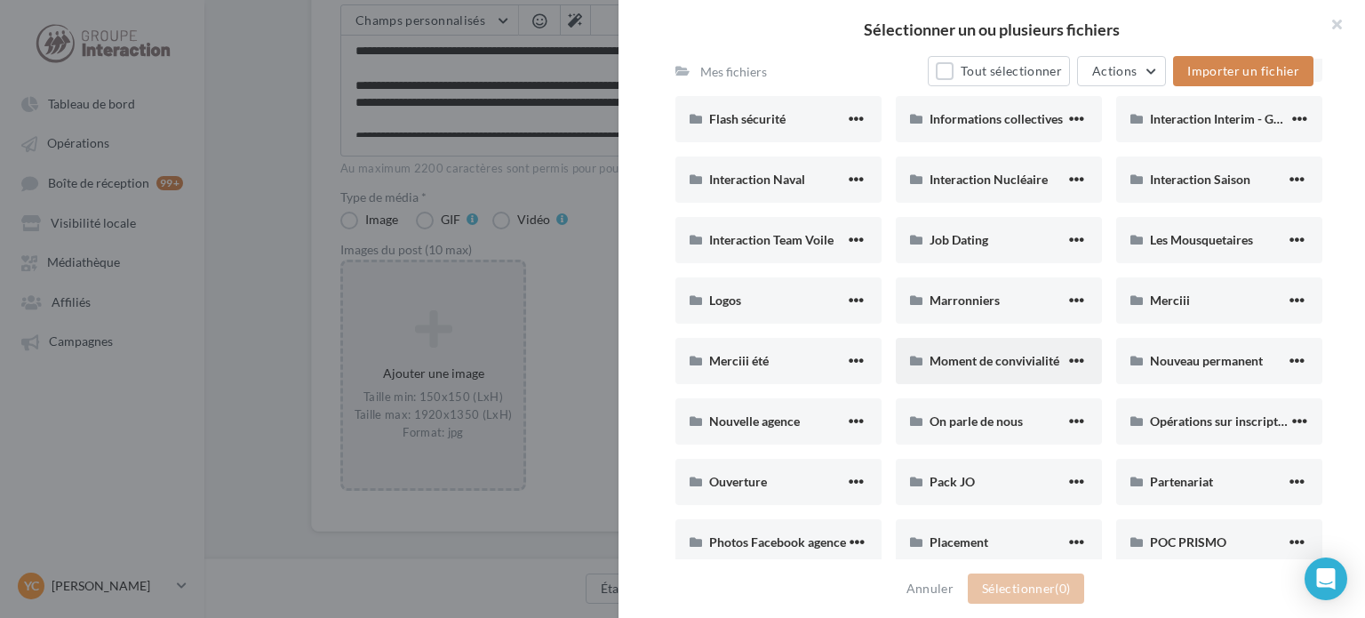
scroll to position [800, 0]
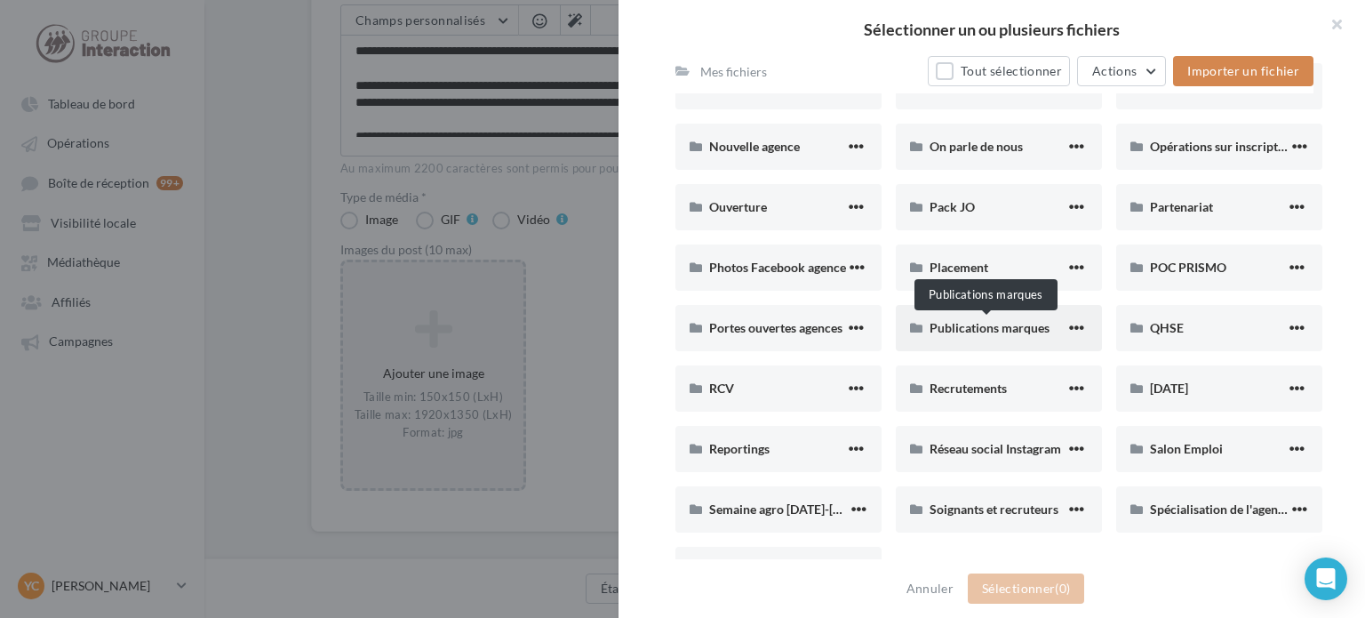
click at [996, 331] on span "Publications marques" at bounding box center [990, 327] width 120 height 15
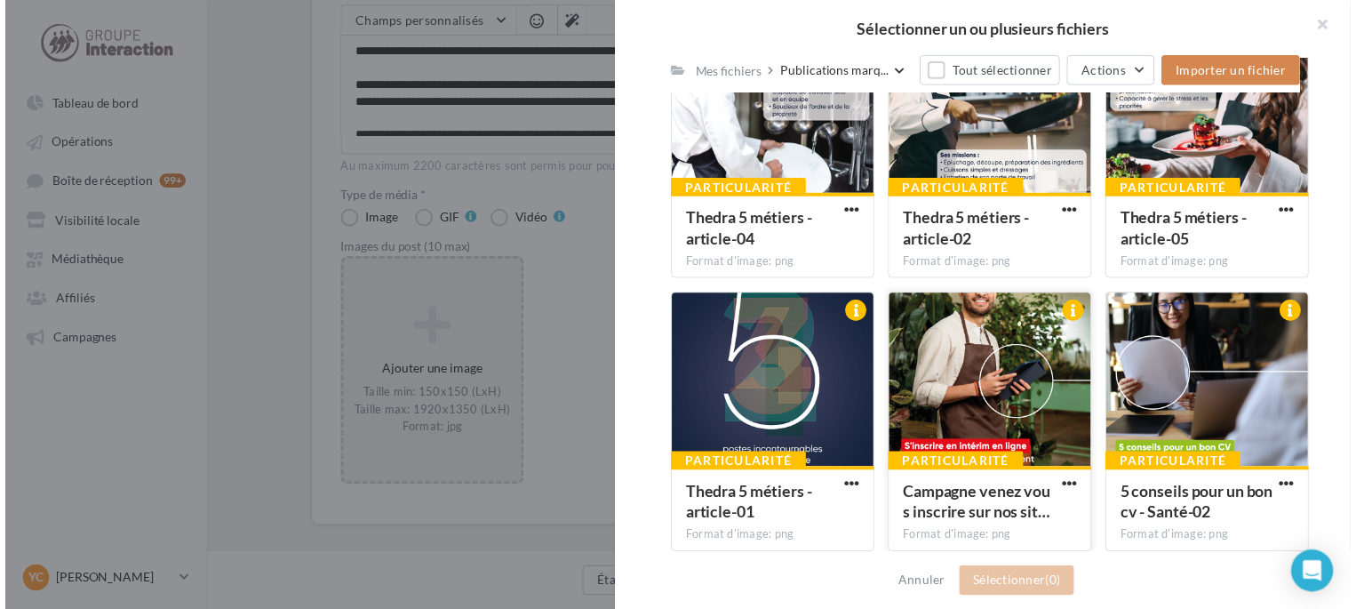
scroll to position [905, 0]
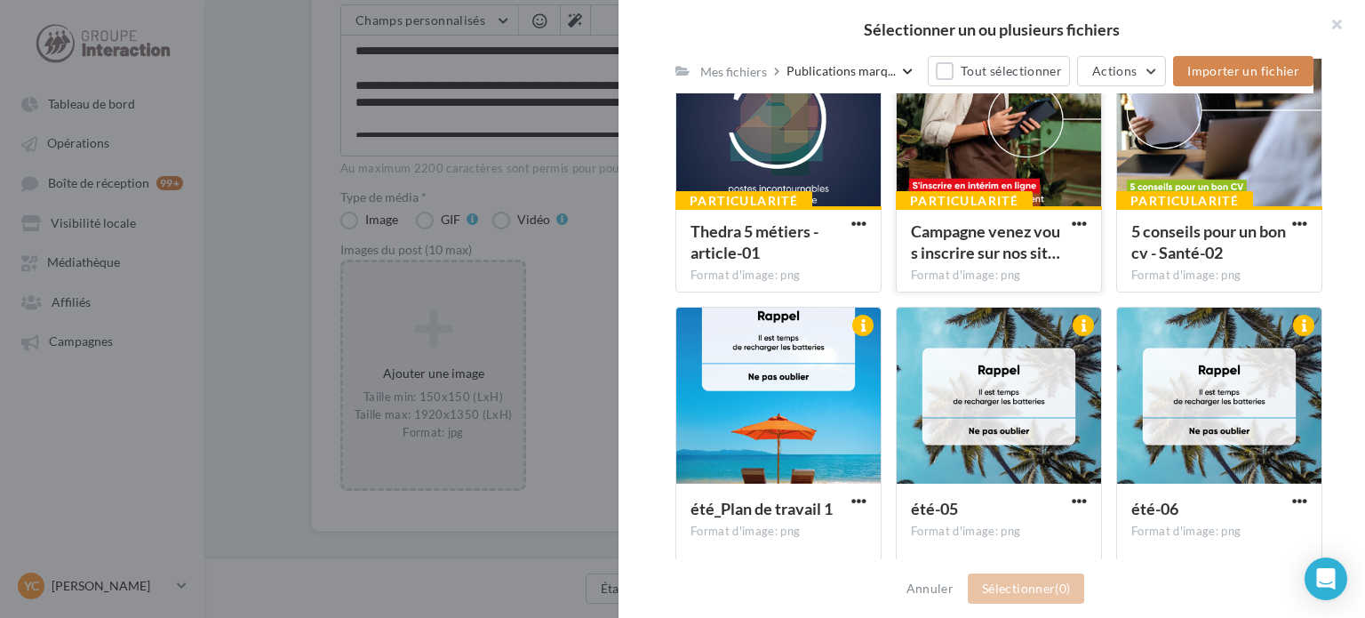
click at [969, 139] on div at bounding box center [999, 119] width 204 height 178
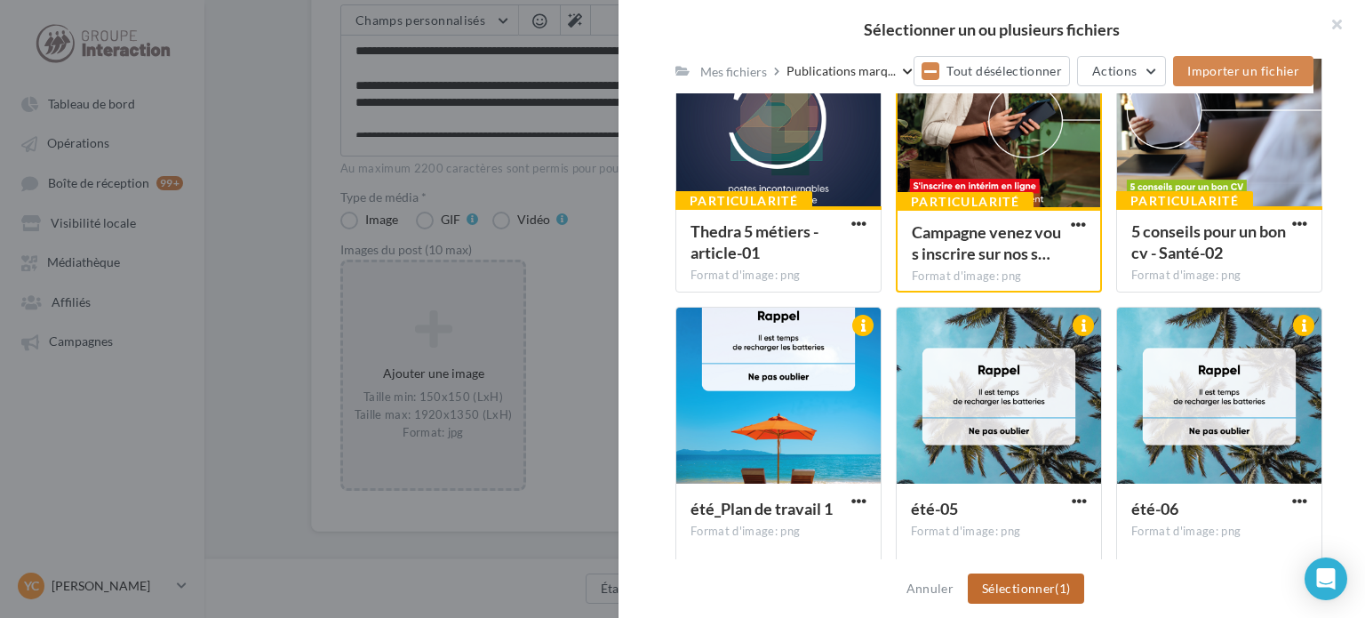
click at [1045, 586] on button "Sélectionner (1)" at bounding box center [1026, 588] width 116 height 30
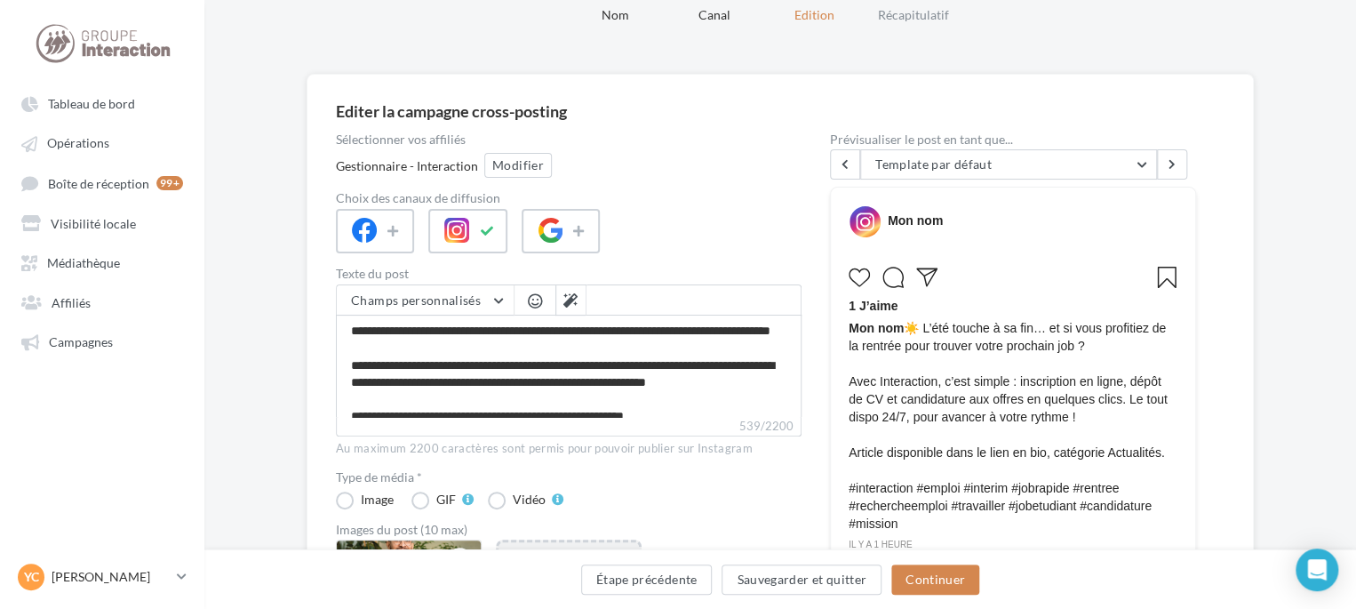
scroll to position [178, 0]
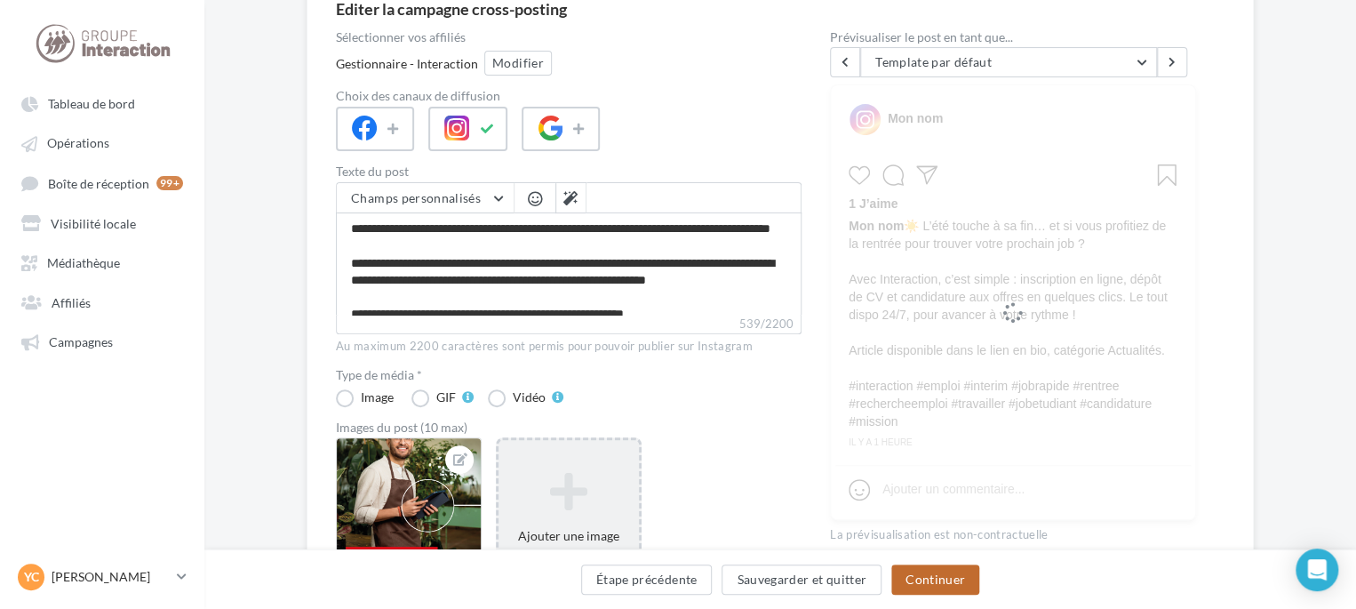
click at [965, 580] on button "Continuer" at bounding box center [935, 579] width 88 height 30
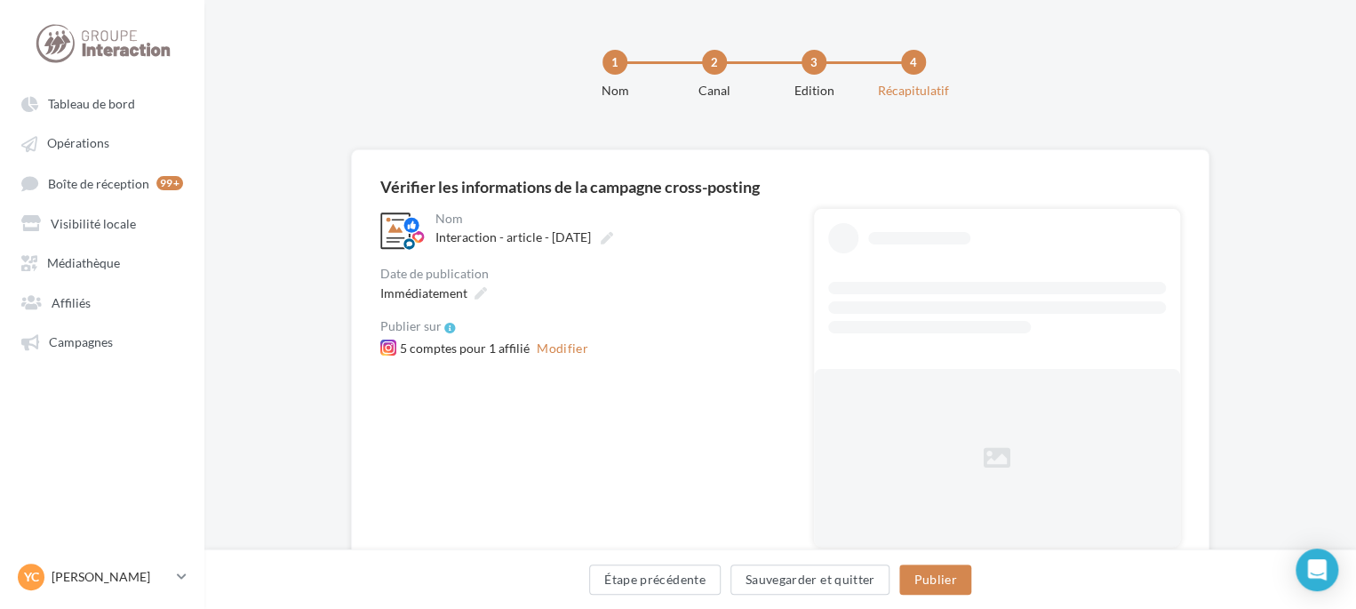
click at [508, 347] on div "5 comptes pour 1 affilié Modifier" at bounding box center [582, 349] width 405 height 22
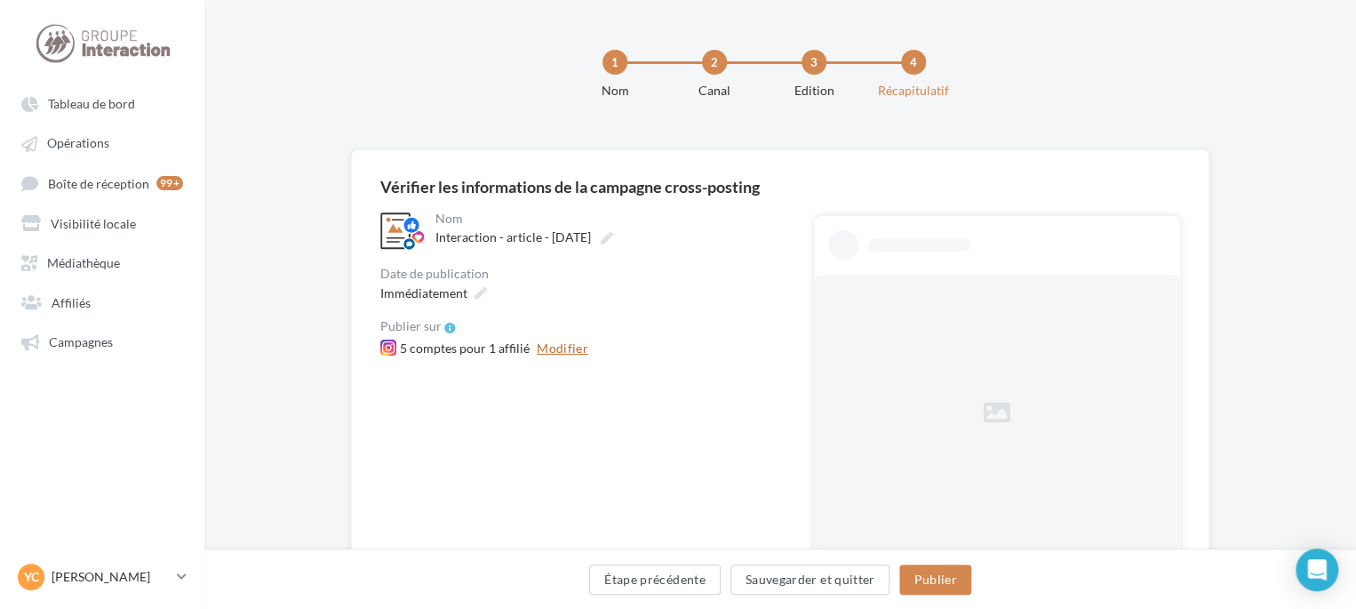
click at [563, 345] on button "Modifier" at bounding box center [563, 348] width 66 height 21
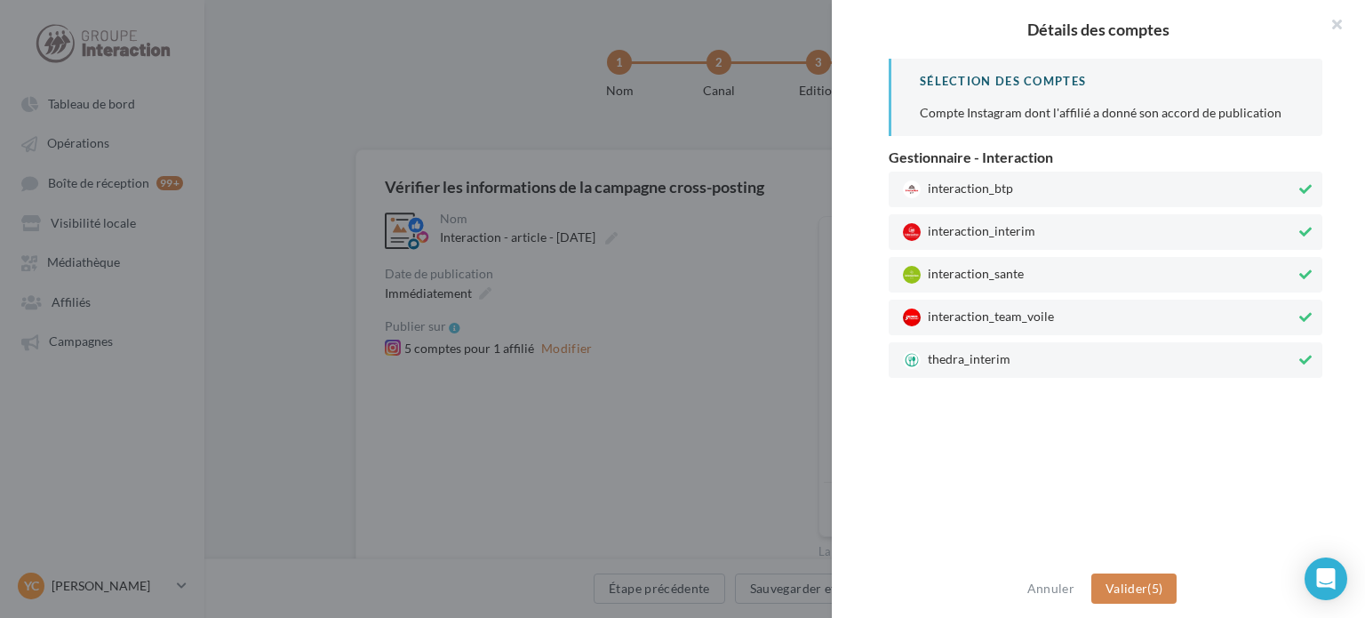
click at [993, 352] on span "thedra_interim" at bounding box center [1099, 360] width 393 height 18
drag, startPoint x: 1002, startPoint y: 315, endPoint x: 1003, endPoint y: 280, distance: 35.6
click at [1003, 315] on span "interaction_team_voile" at bounding box center [1099, 317] width 393 height 18
drag, startPoint x: 1003, startPoint y: 279, endPoint x: 1010, endPoint y: 225, distance: 54.6
click at [1003, 274] on span "interaction_sante" at bounding box center [1099, 275] width 393 height 18
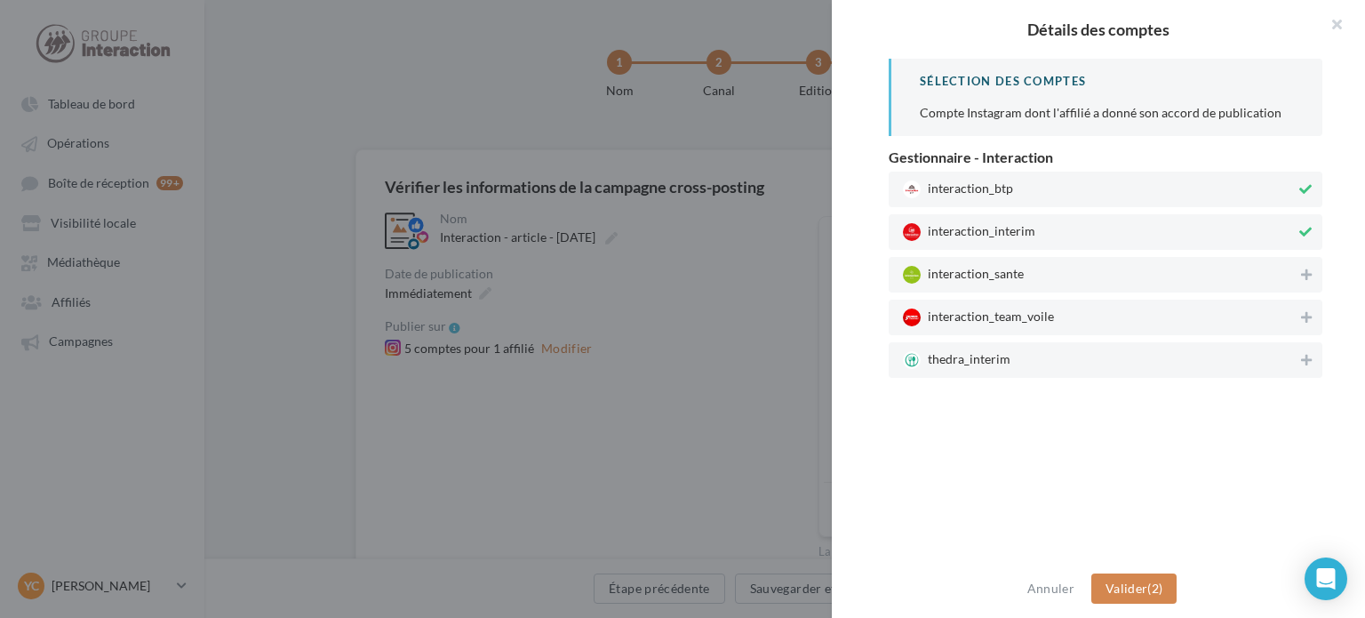
click at [1018, 188] on span "interaction_btp" at bounding box center [1099, 189] width 393 height 18
click at [1156, 587] on button "Valider (1)" at bounding box center [1134, 588] width 86 height 30
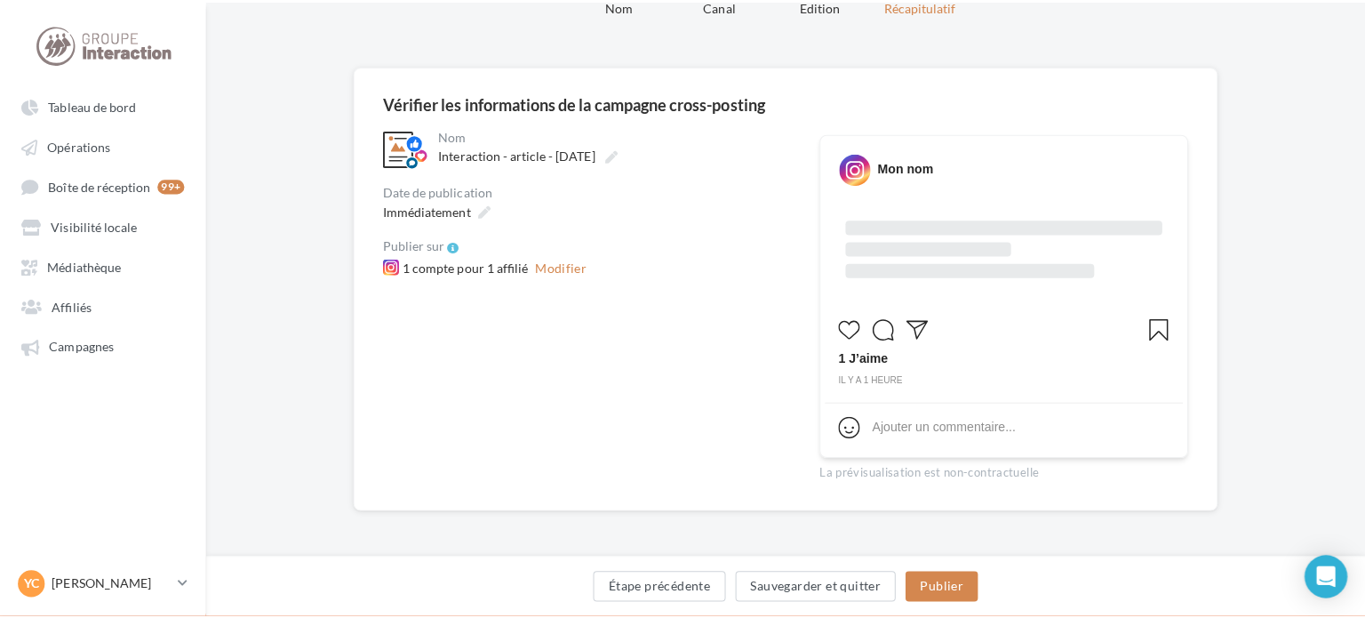
scroll to position [85, 0]
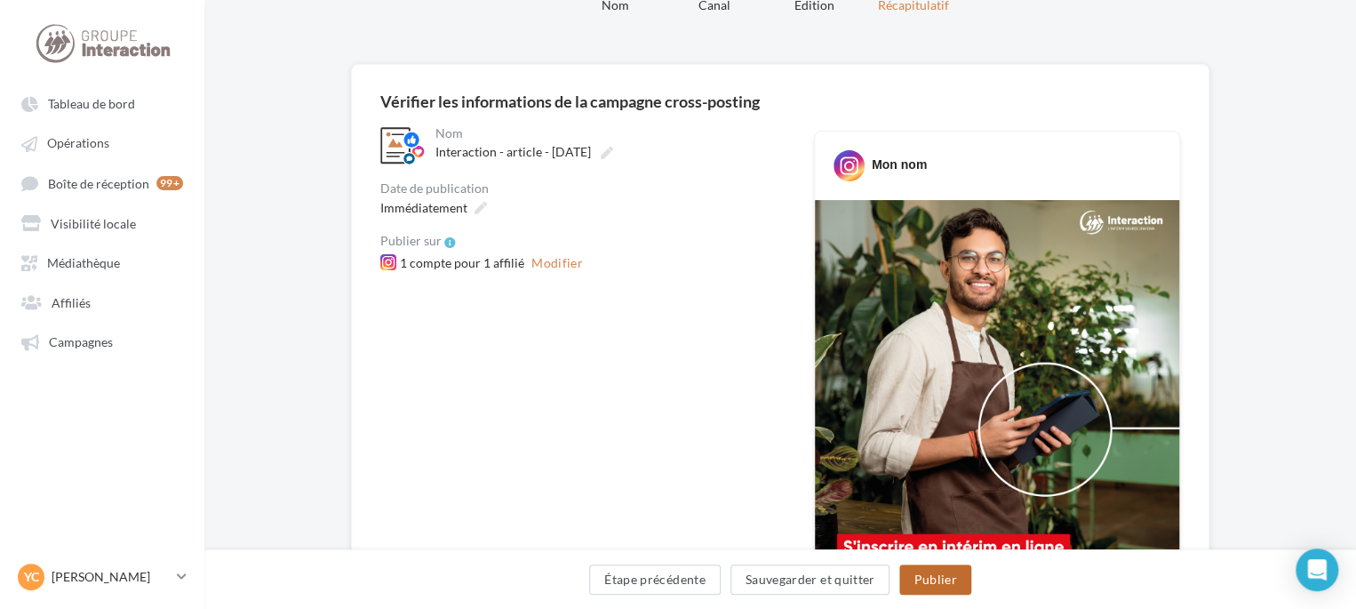
click at [931, 584] on button "Publier" at bounding box center [934, 579] width 71 height 30
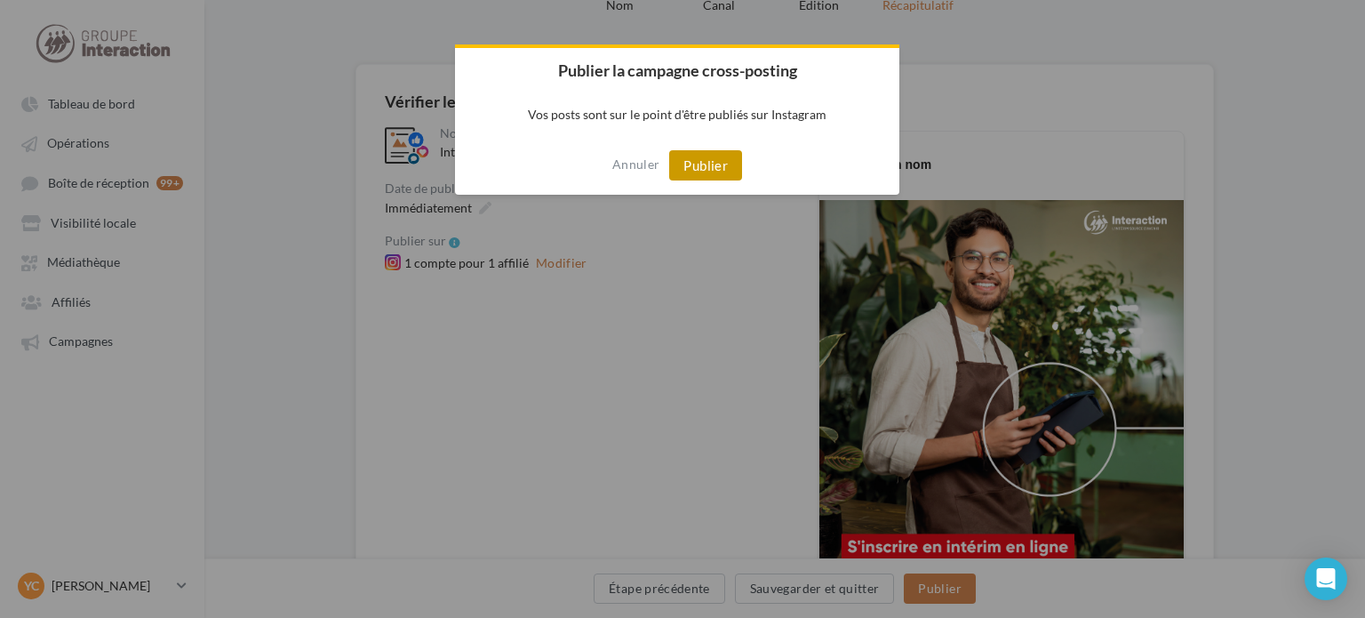
click at [719, 161] on button "Publier" at bounding box center [705, 165] width 73 height 30
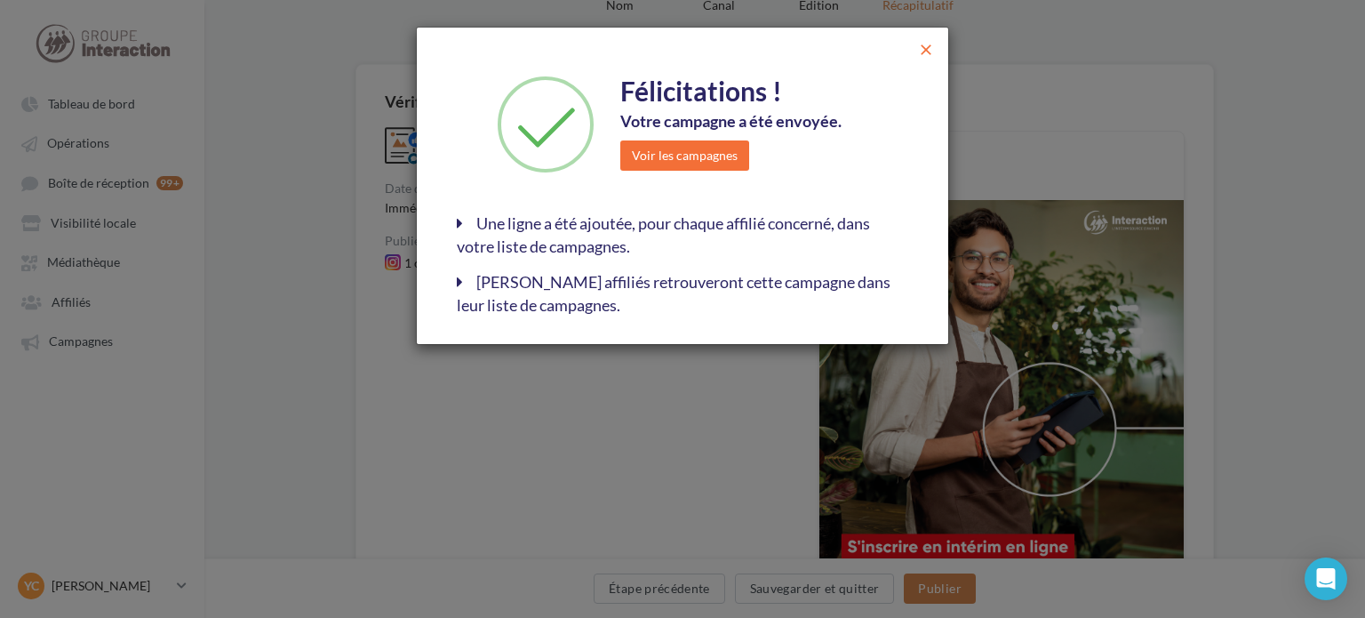
click at [924, 52] on span "close" at bounding box center [926, 50] width 18 height 18
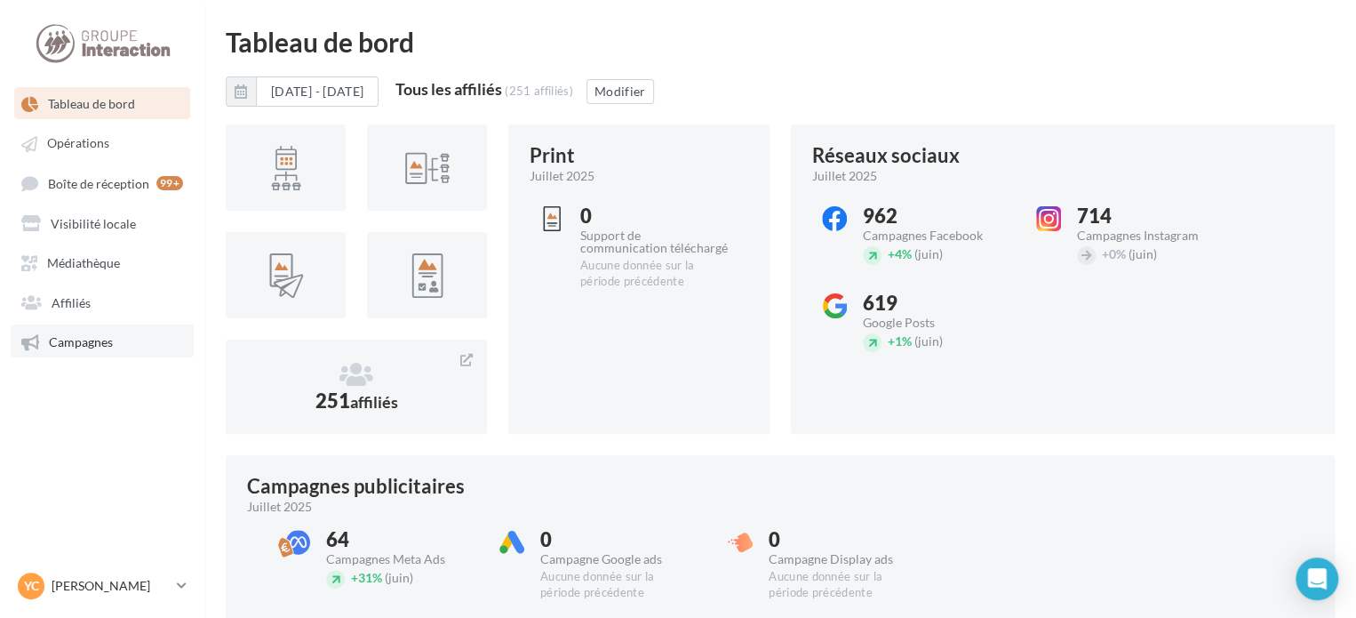
click at [99, 340] on span "Campagnes" at bounding box center [81, 341] width 64 height 15
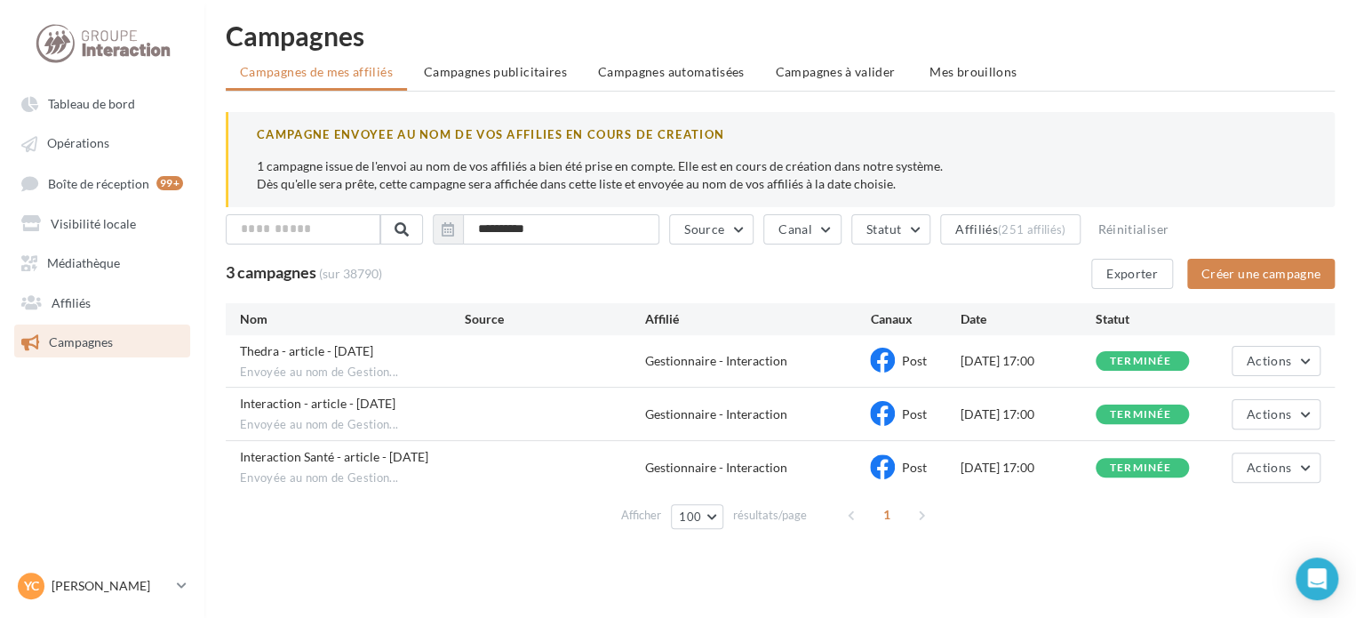
scroll to position [28, 0]
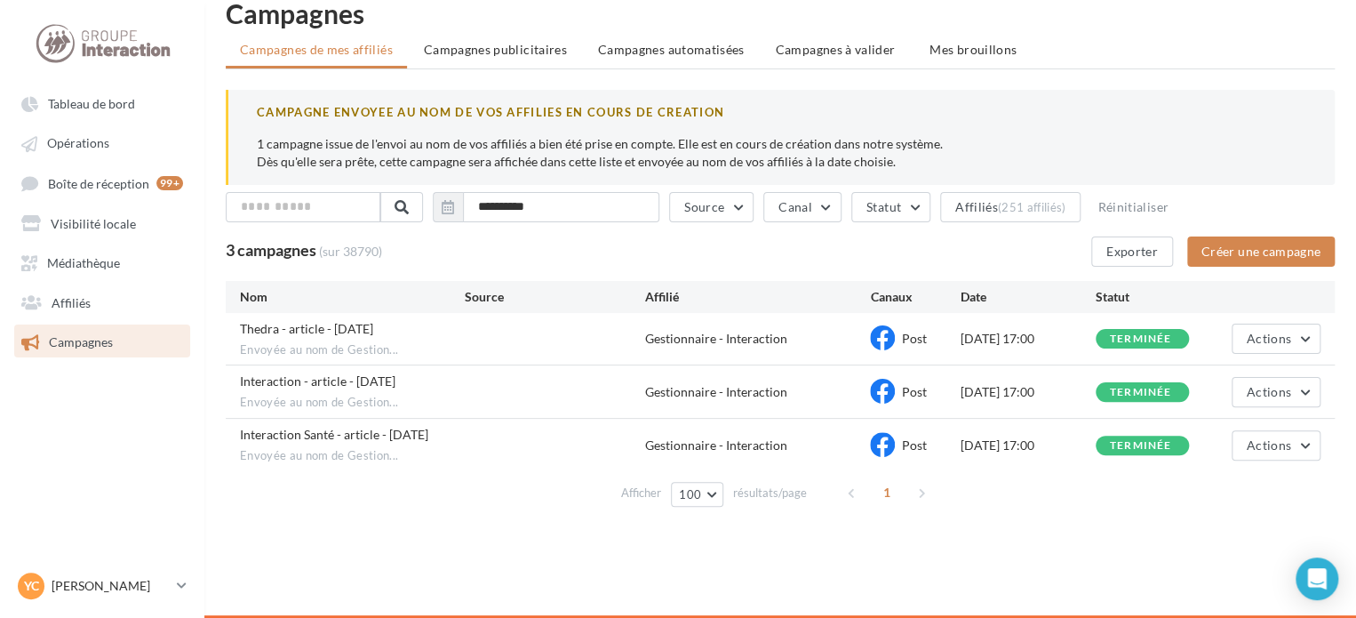
click at [938, 111] on div "CAMPAGNE ENVOYEE AU NOM DE VOS AFFILIES EN COURS DE CREATION" at bounding box center [782, 112] width 1050 height 17
click at [583, 539] on div "Tableau de bord Opérations Affiliés" at bounding box center [678, 309] width 1356 height 618
click at [467, 560] on div "Tableau de bord Opérations Affiliés" at bounding box center [678, 309] width 1356 height 618
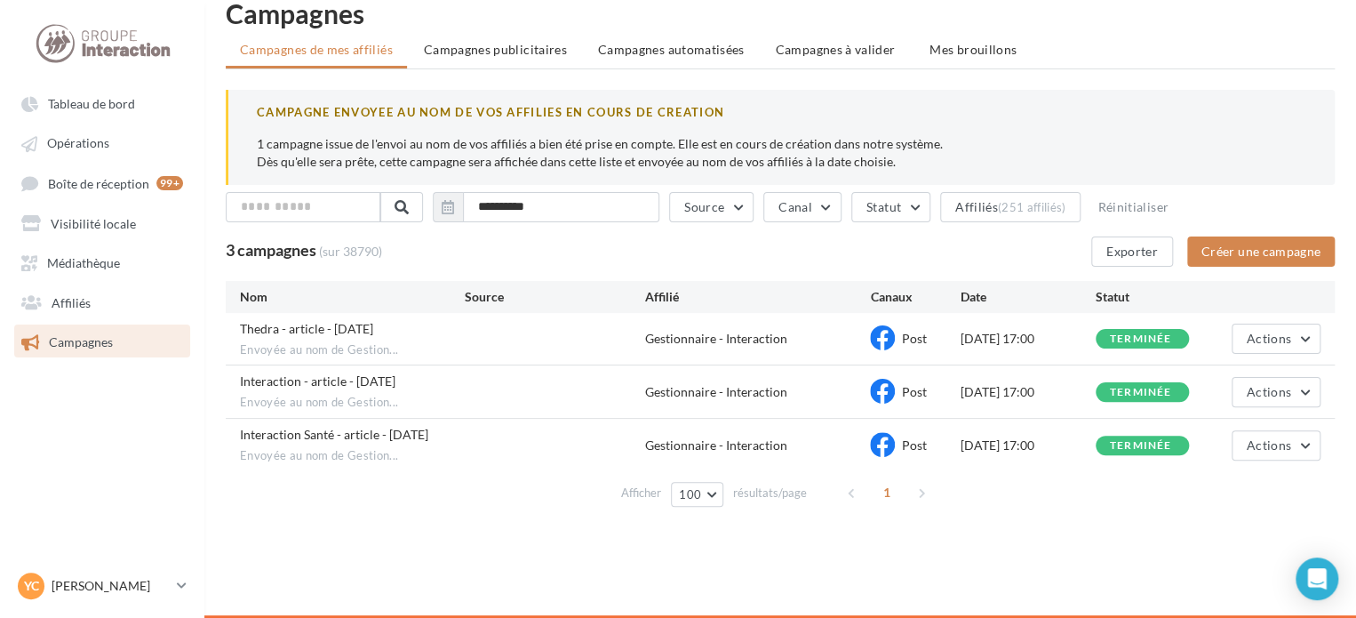
click at [1111, 22] on h1 "Campagnes" at bounding box center [780, 13] width 1109 height 27
click at [1077, 40] on ul "Campagnes de mes affiliés Campagnes publicitaires Campagnes automatisées Campag…" at bounding box center [780, 52] width 1109 height 36
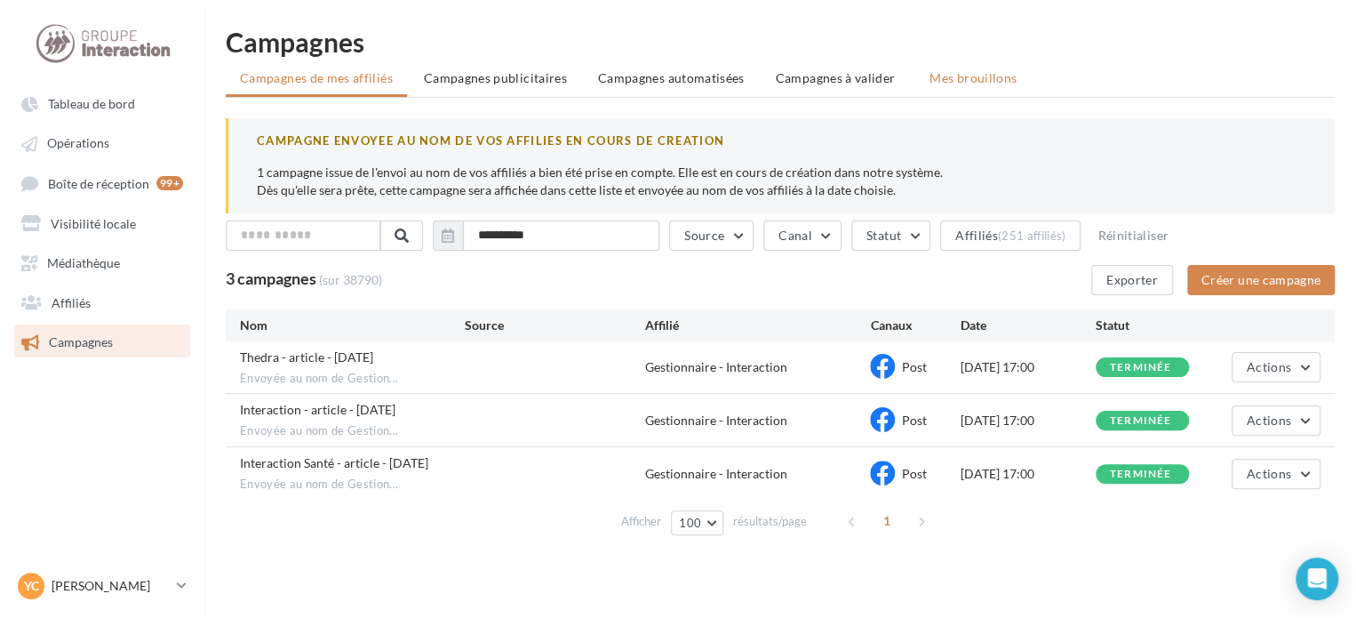
click at [949, 68] on li "Mes brouillons" at bounding box center [973, 78] width 116 height 32
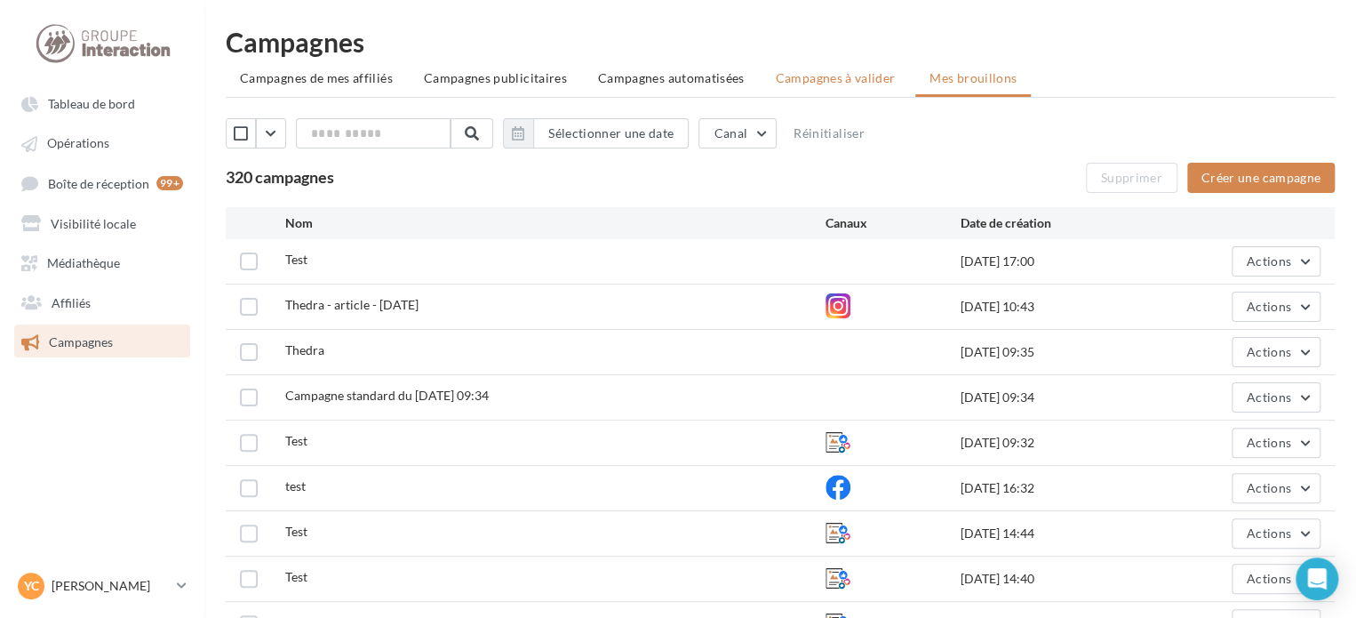
click at [816, 81] on span "Campagnes à valider" at bounding box center [836, 78] width 120 height 18
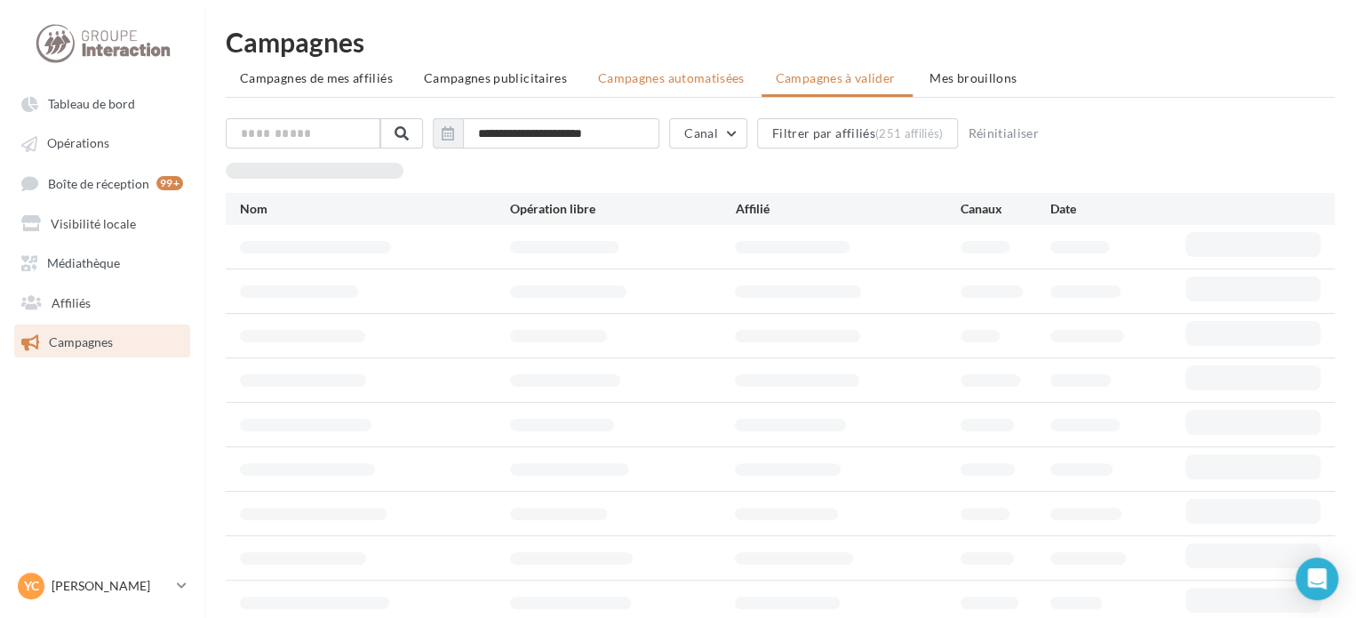
click at [722, 84] on span "Campagnes automatisées" at bounding box center [671, 77] width 147 height 15
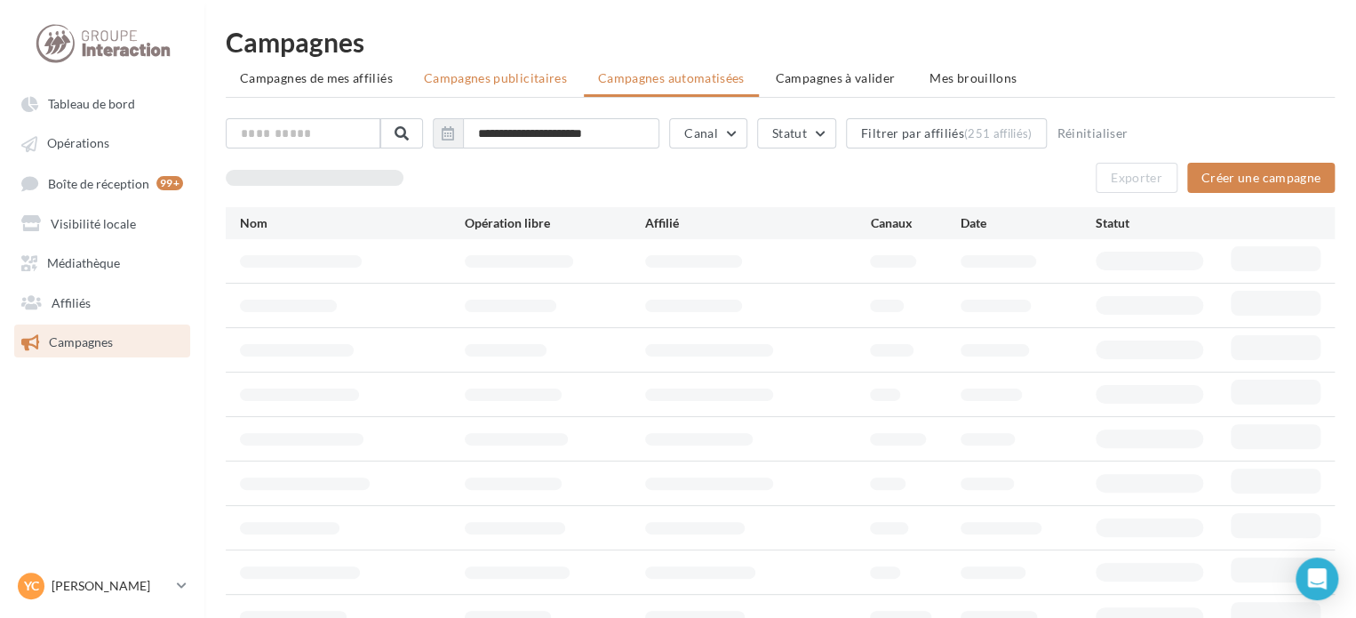
click at [528, 88] on li "Campagnes publicitaires" at bounding box center [496, 78] width 172 height 32
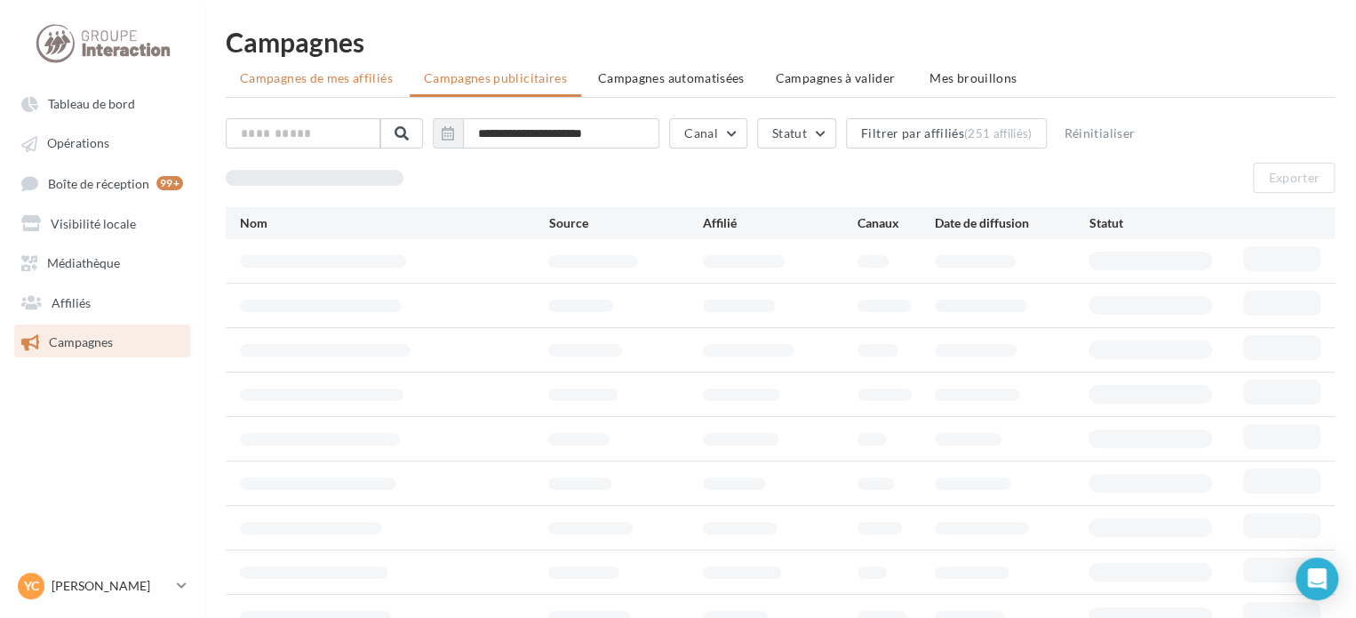
click at [344, 88] on li "Campagnes de mes affiliés" at bounding box center [316, 78] width 181 height 32
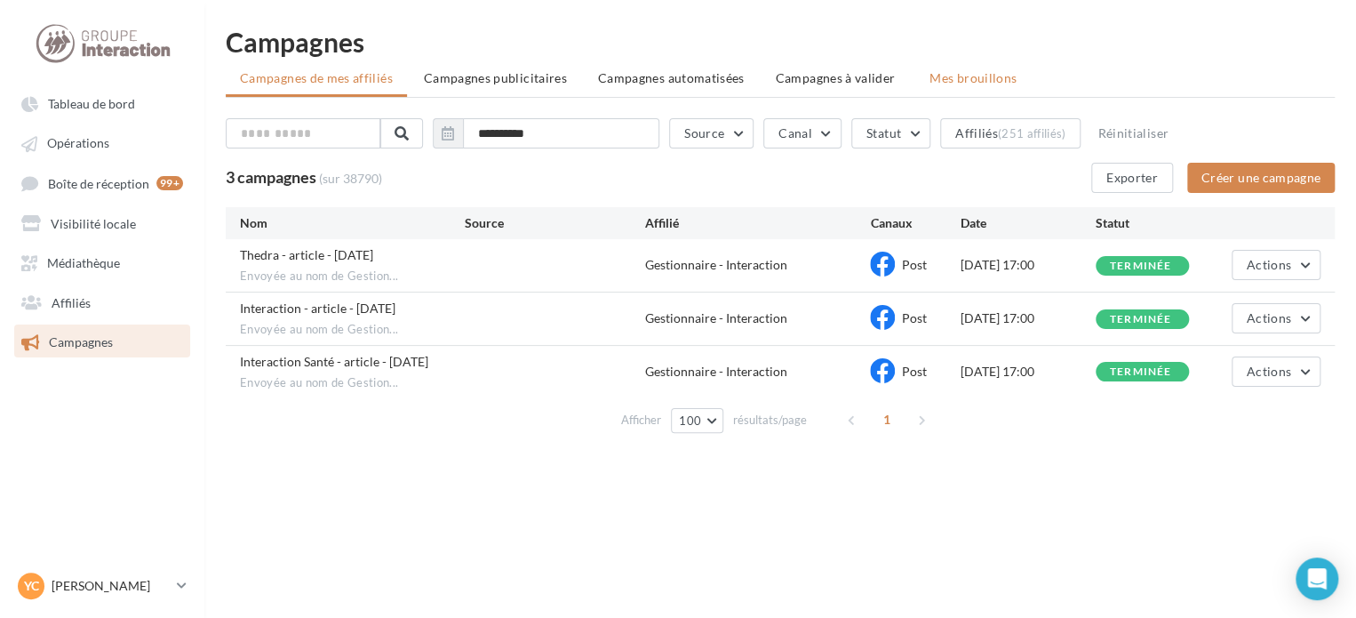
click at [950, 75] on span "Mes brouillons" at bounding box center [973, 77] width 87 height 15
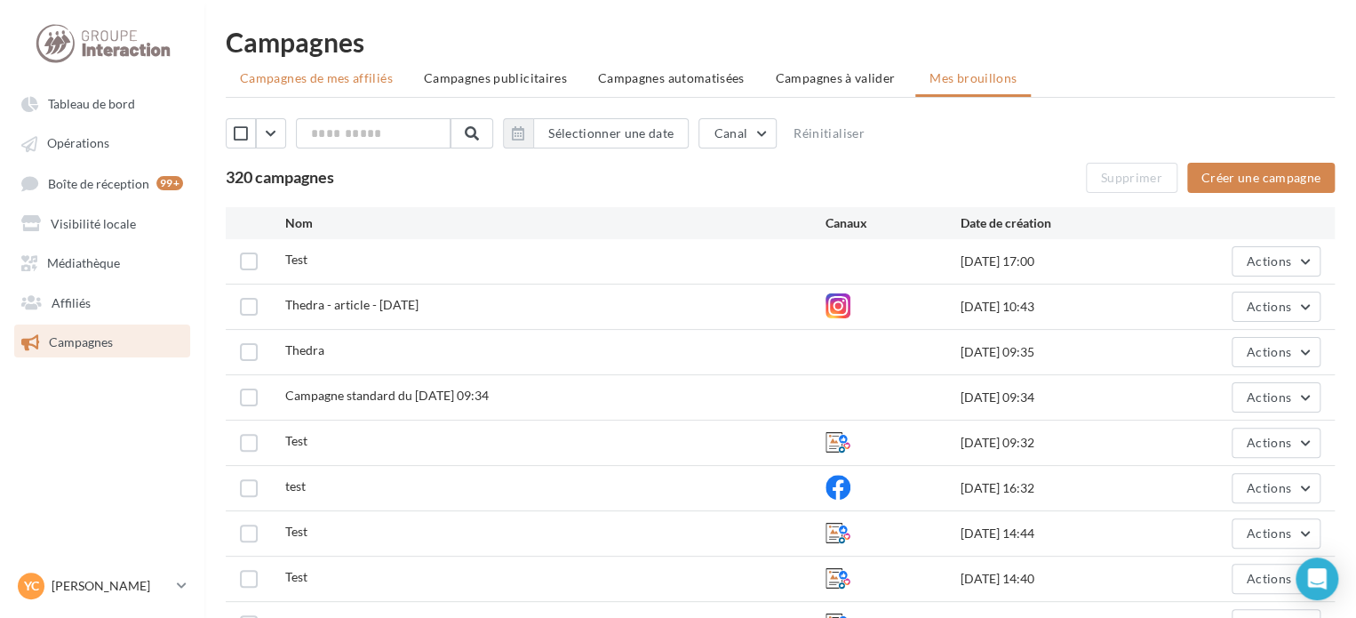
click at [299, 76] on span "Campagnes de mes affiliés" at bounding box center [316, 77] width 153 height 15
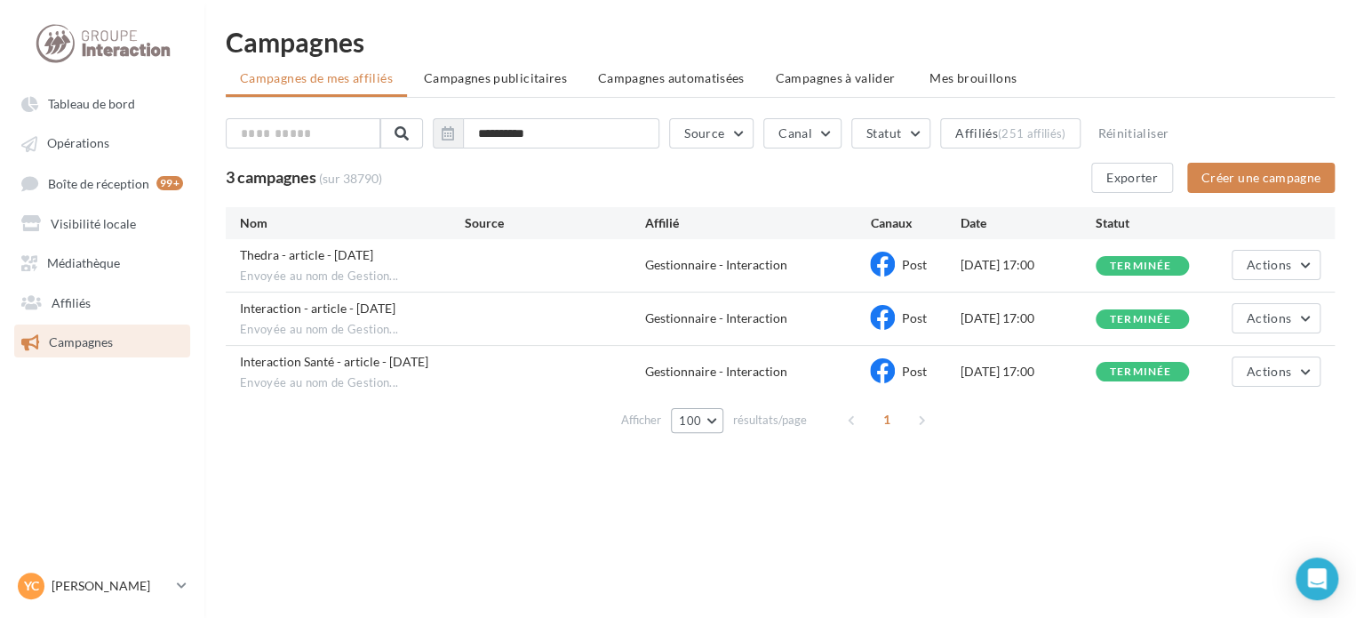
click at [712, 415] on button "100" at bounding box center [697, 420] width 52 height 25
click at [1261, 173] on button "Créer une campagne" at bounding box center [1261, 178] width 148 height 30
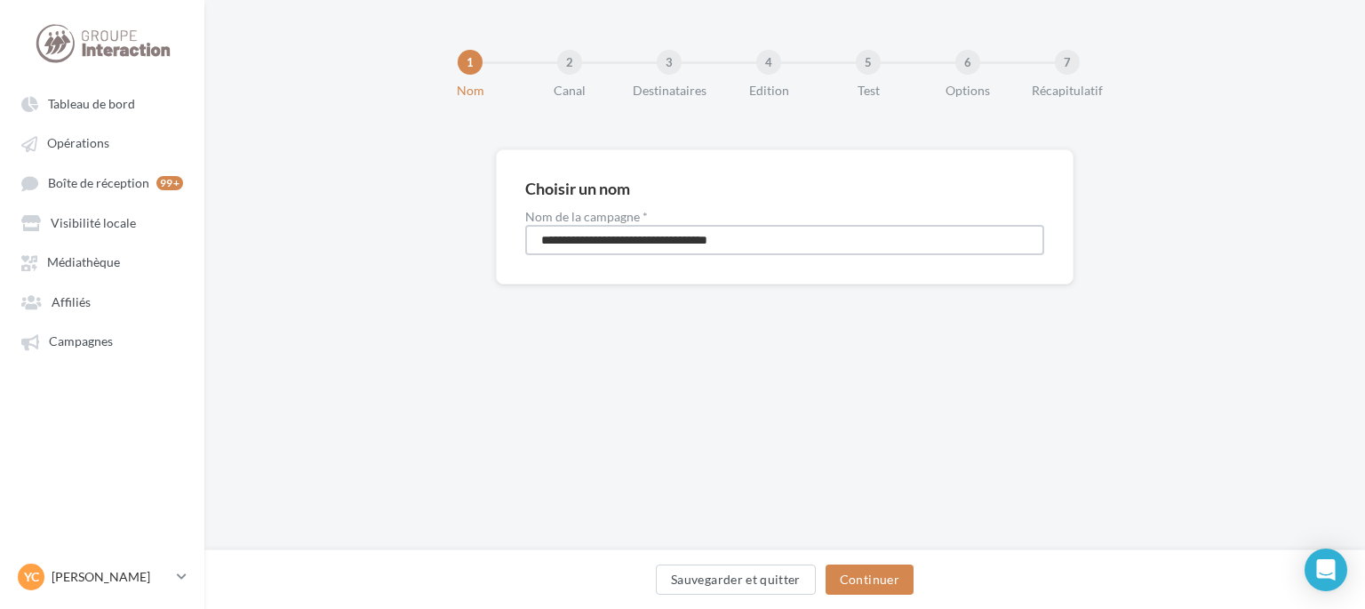
drag, startPoint x: 788, startPoint y: 241, endPoint x: 228, endPoint y: 240, distance: 560.8
click at [228, 240] on div "**********" at bounding box center [784, 245] width 1161 height 192
type input "****"
click at [892, 593] on button "Continuer" at bounding box center [870, 579] width 88 height 30
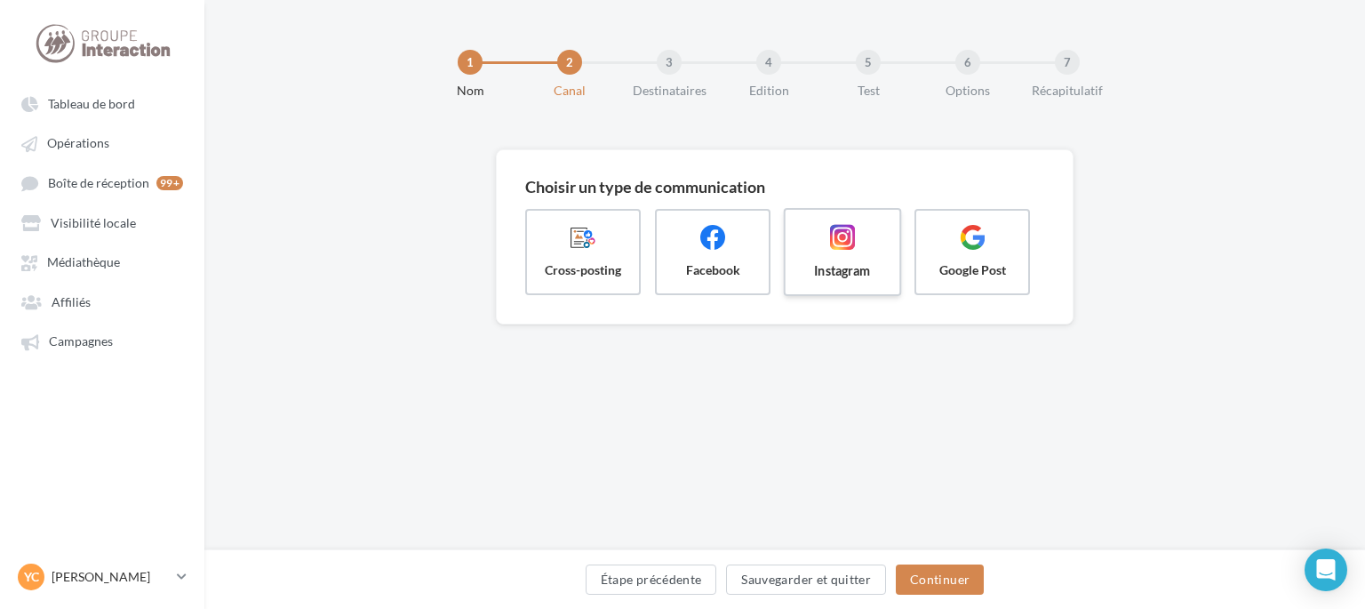
click at [846, 248] on icon at bounding box center [843, 237] width 26 height 26
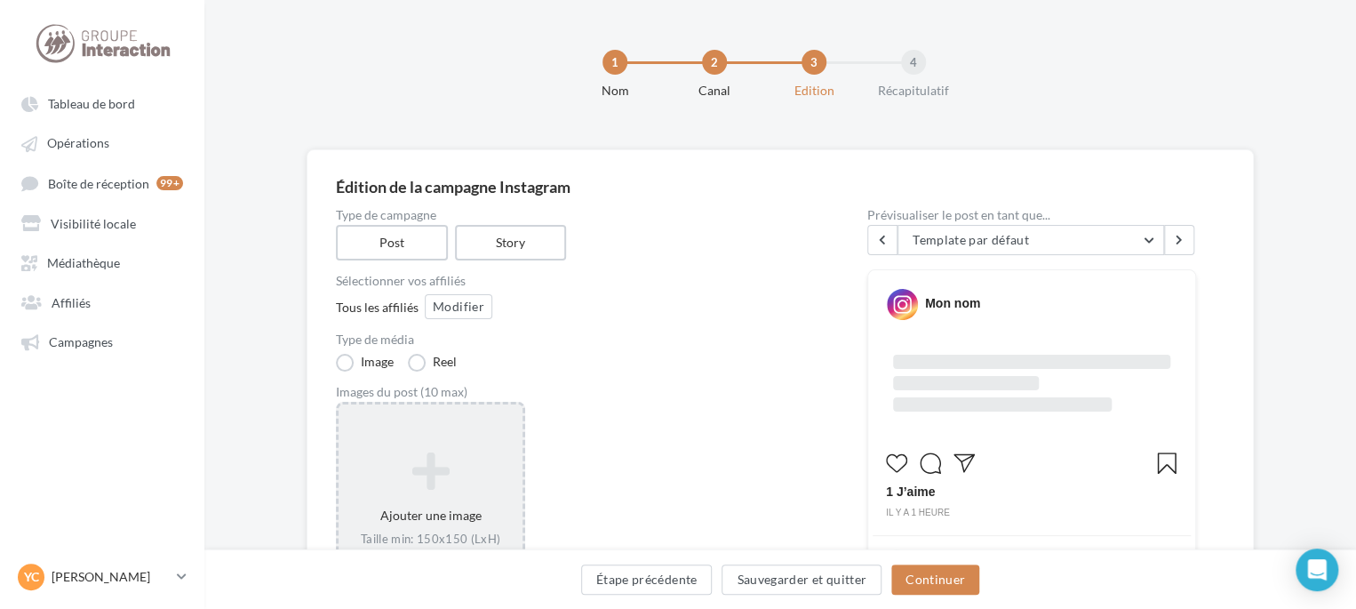
click at [449, 465] on icon at bounding box center [431, 471] width 170 height 43
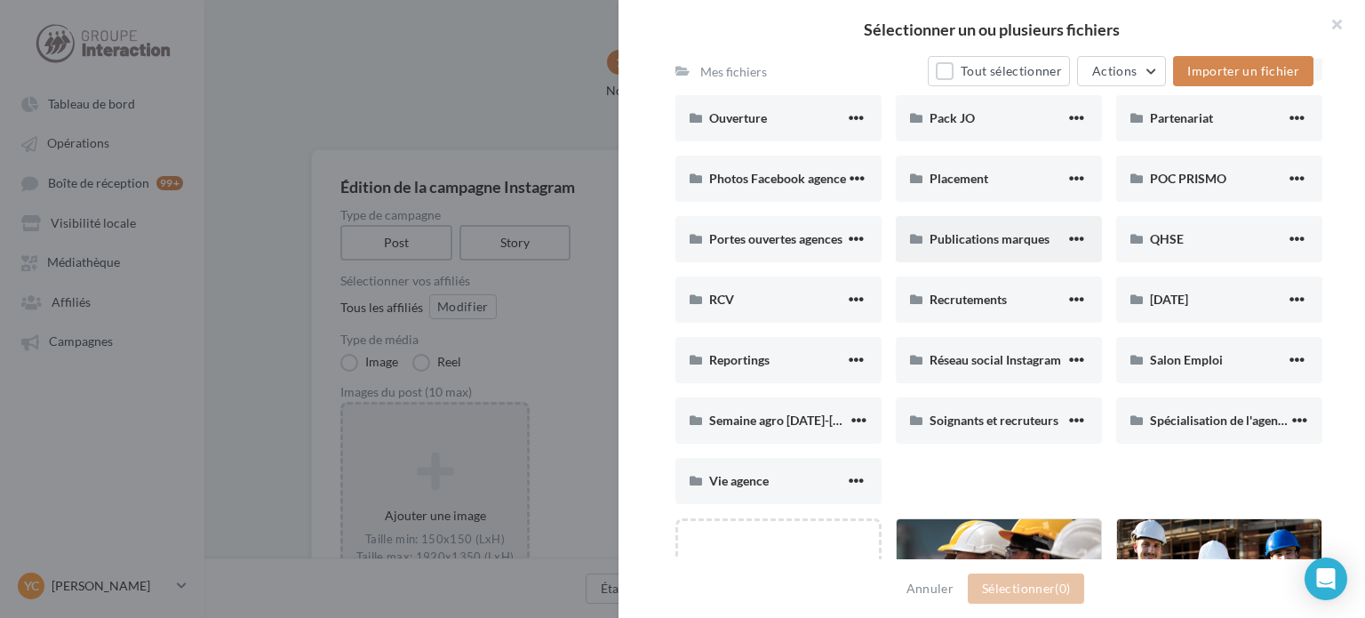
click at [1002, 216] on div "Publications marques" at bounding box center [999, 239] width 206 height 46
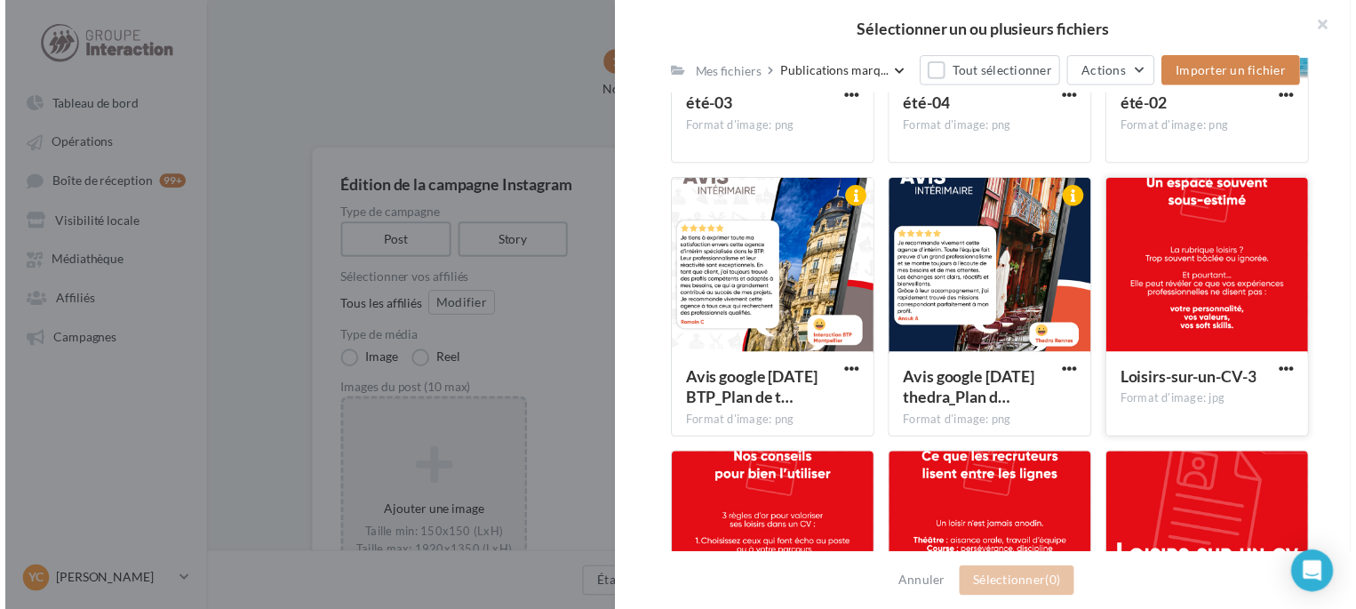
scroll to position [1502, 0]
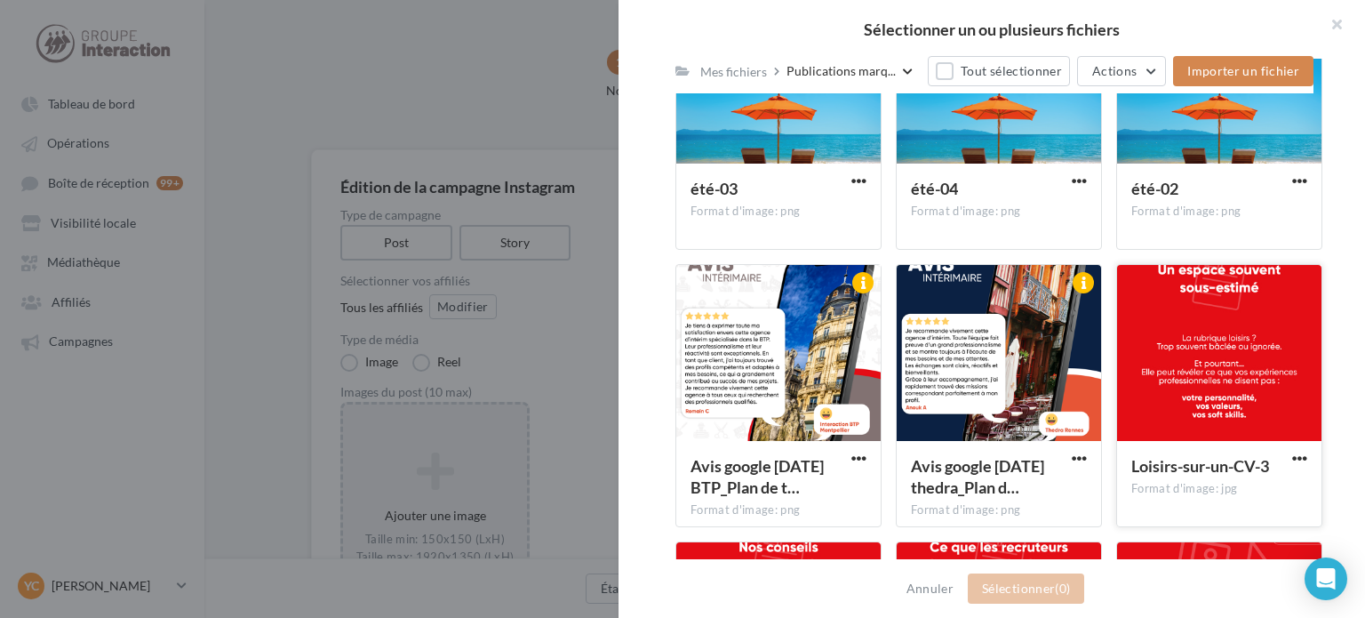
click at [1178, 319] on div at bounding box center [1219, 354] width 204 height 178
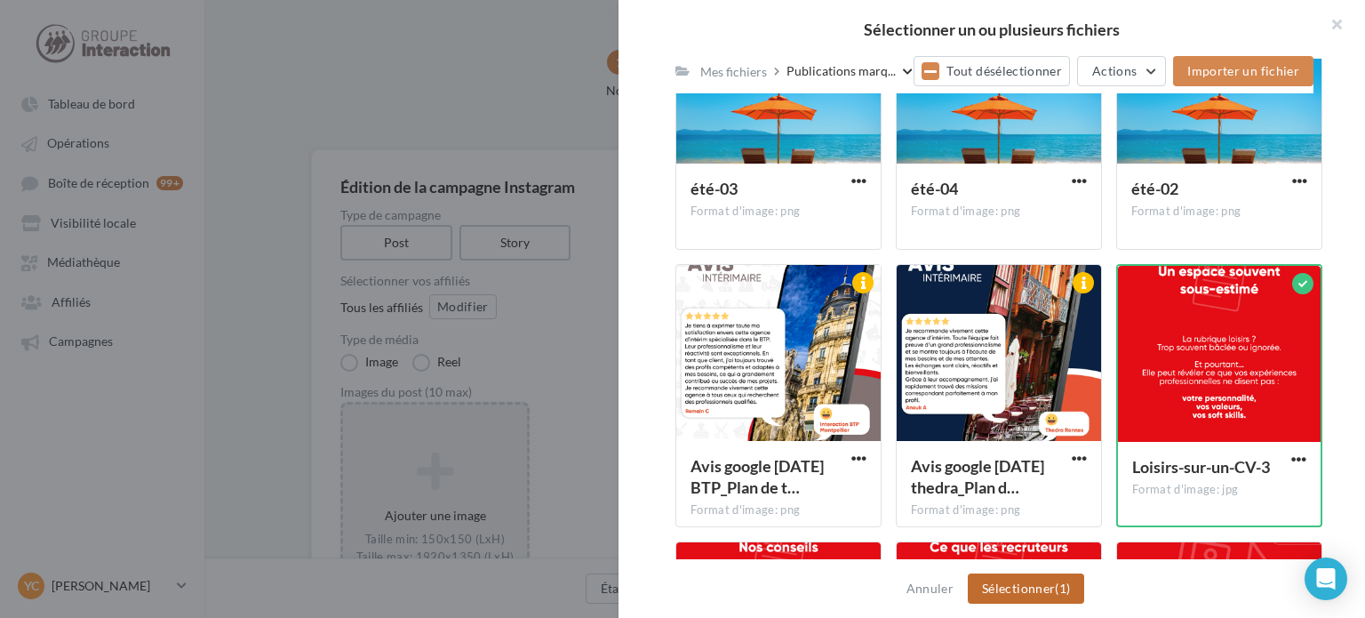
click at [1064, 594] on span "(1)" at bounding box center [1062, 587] width 15 height 15
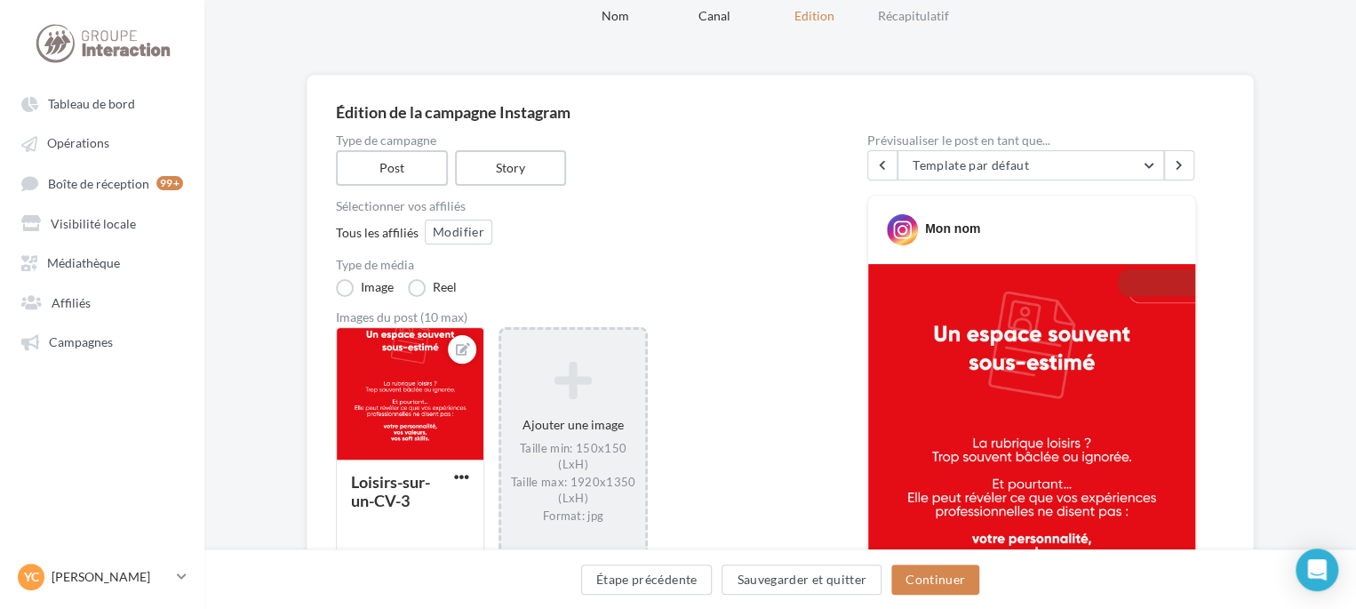
scroll to position [267, 0]
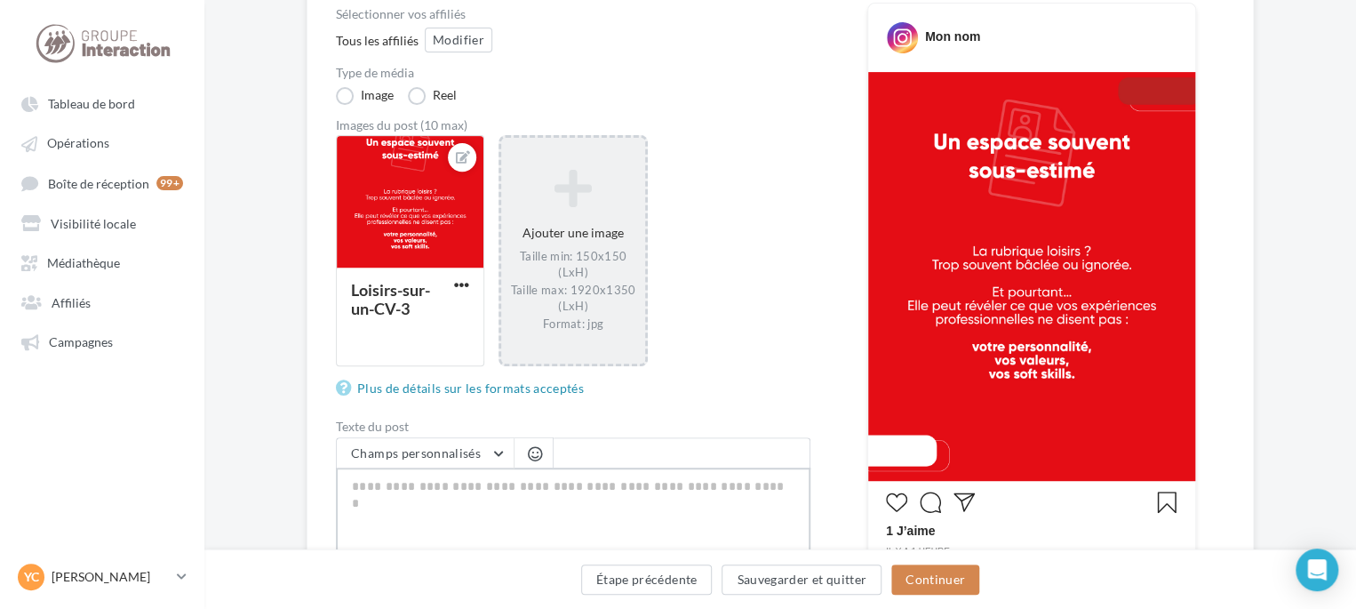
click at [564, 482] on textarea "0/2200" at bounding box center [573, 513] width 475 height 92
type textarea "*"
type textarea "**"
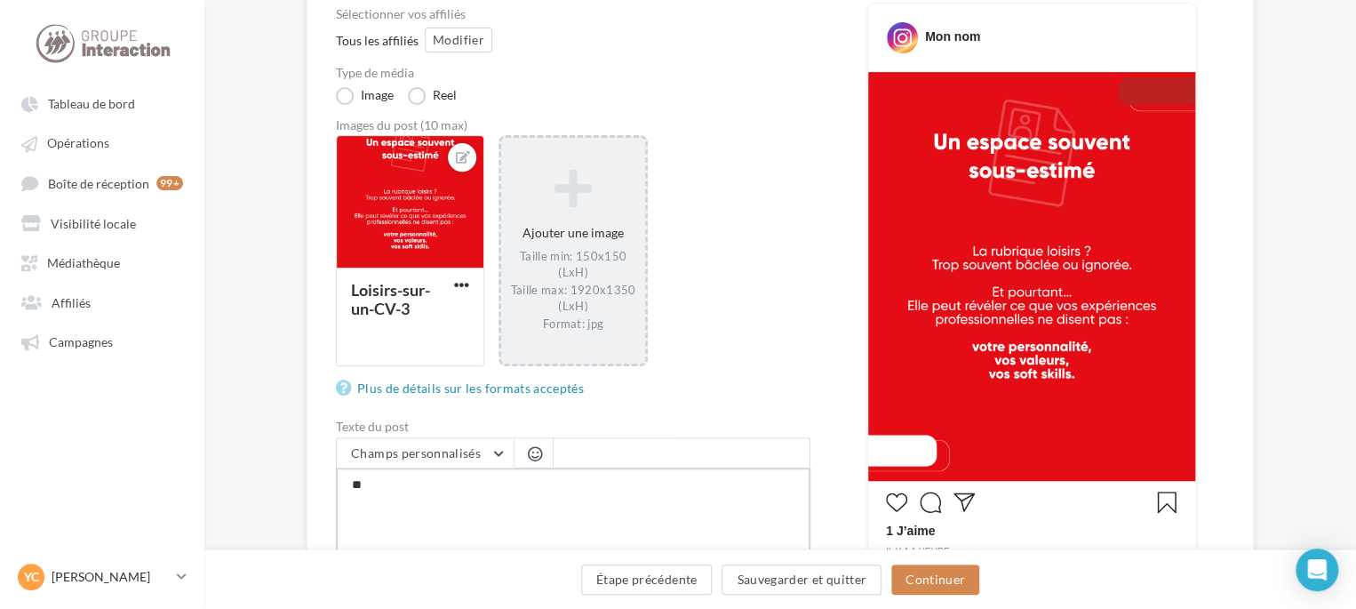
type textarea "*"
type textarea "**"
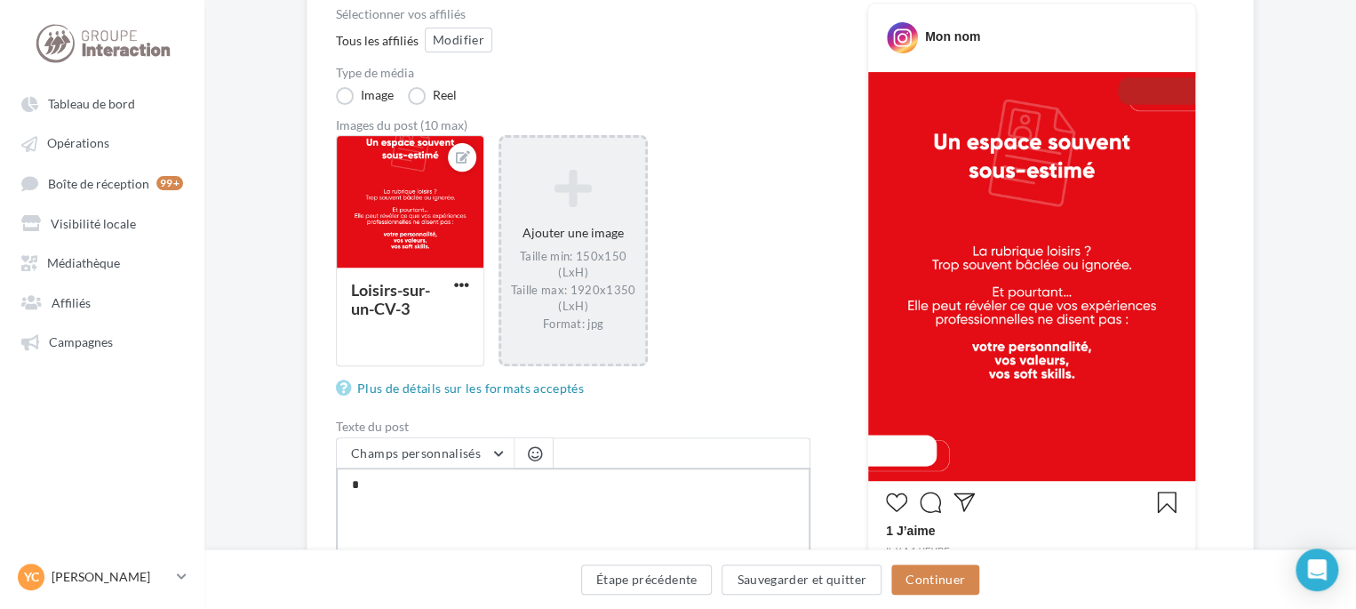
type textarea "**"
type textarea "***"
type textarea "****"
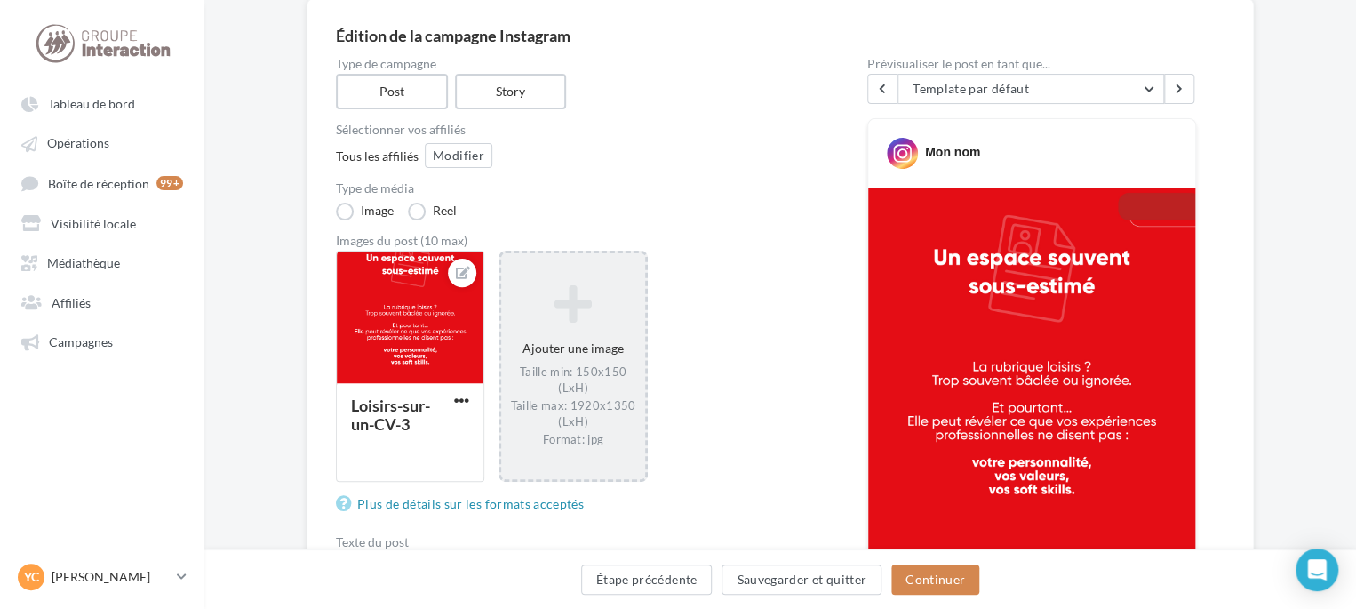
scroll to position [0, 0]
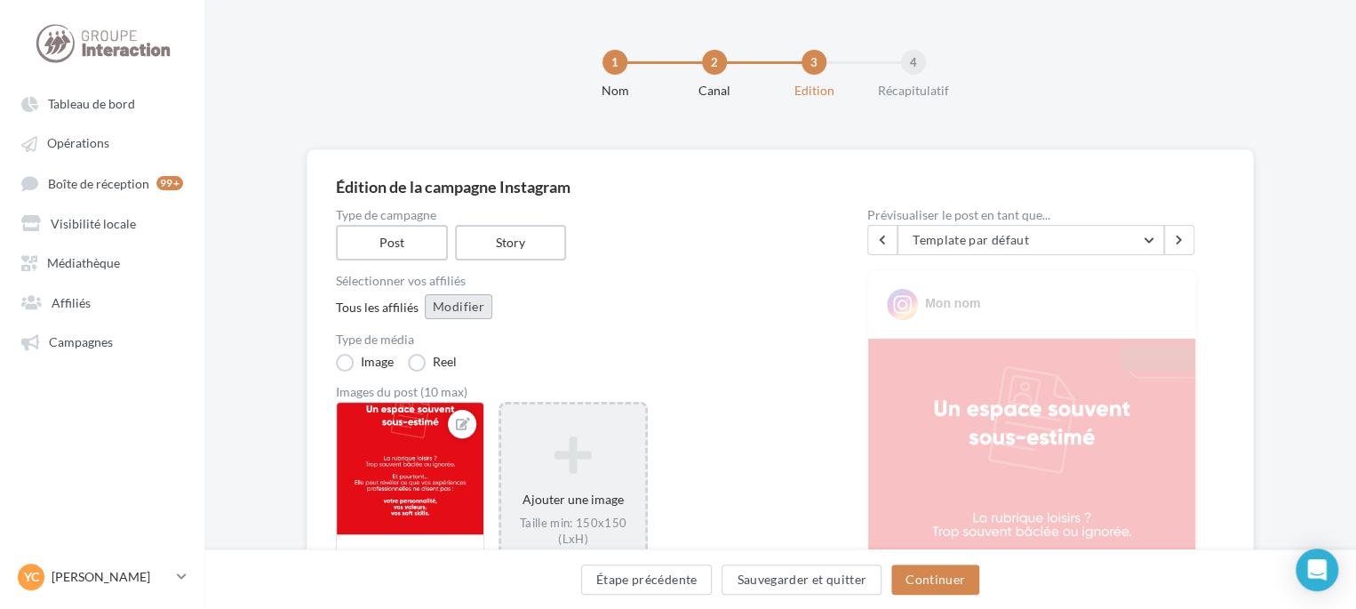
type textarea "****"
click at [451, 308] on button "Modifier" at bounding box center [459, 306] width 68 height 25
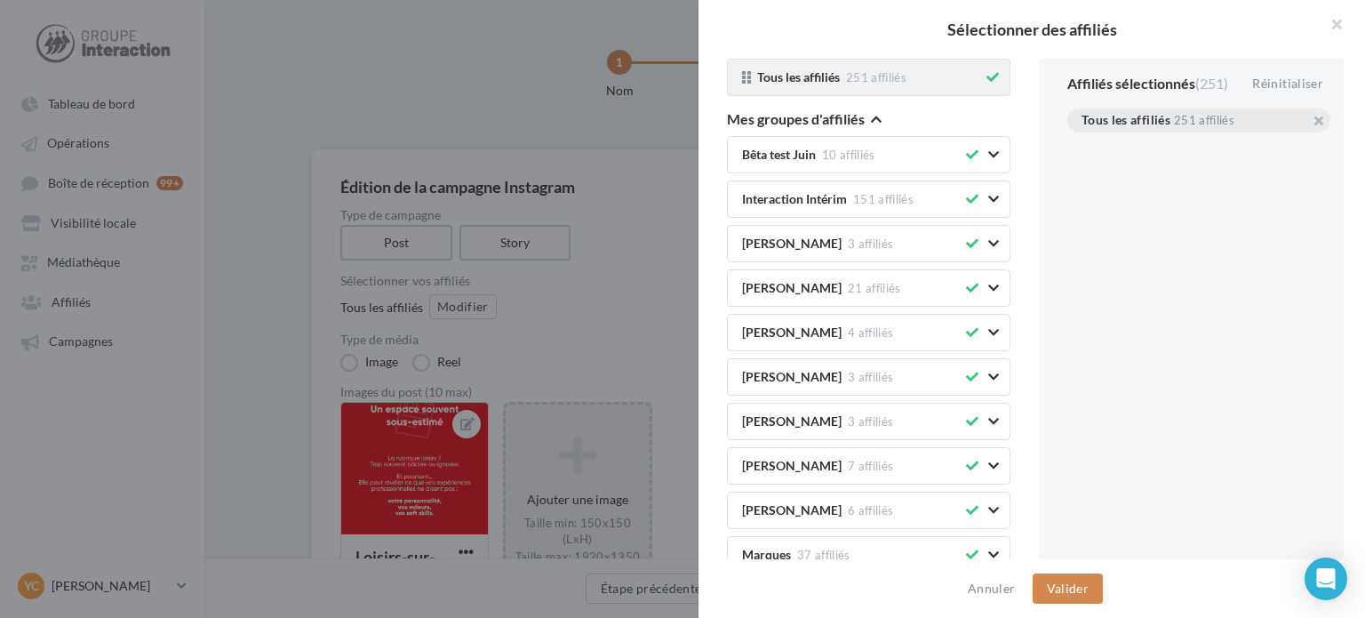
click at [986, 75] on icon at bounding box center [992, 77] width 12 height 12
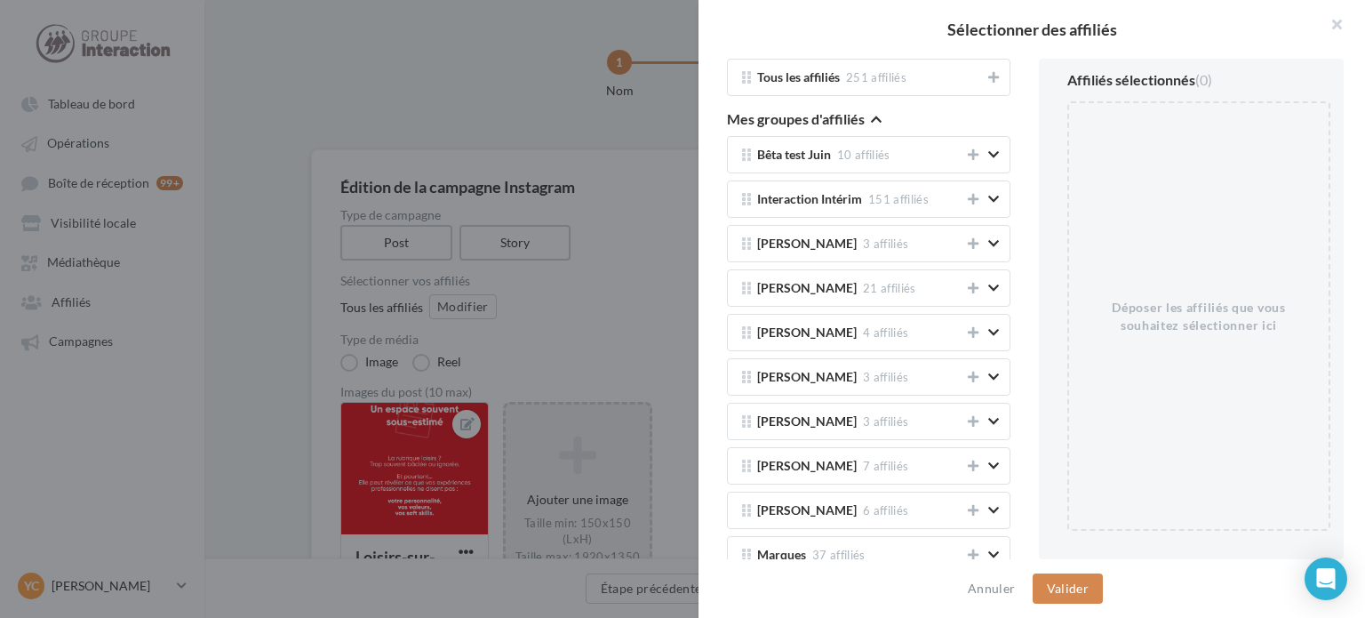
click at [874, 117] on icon "button" at bounding box center [876, 119] width 11 height 12
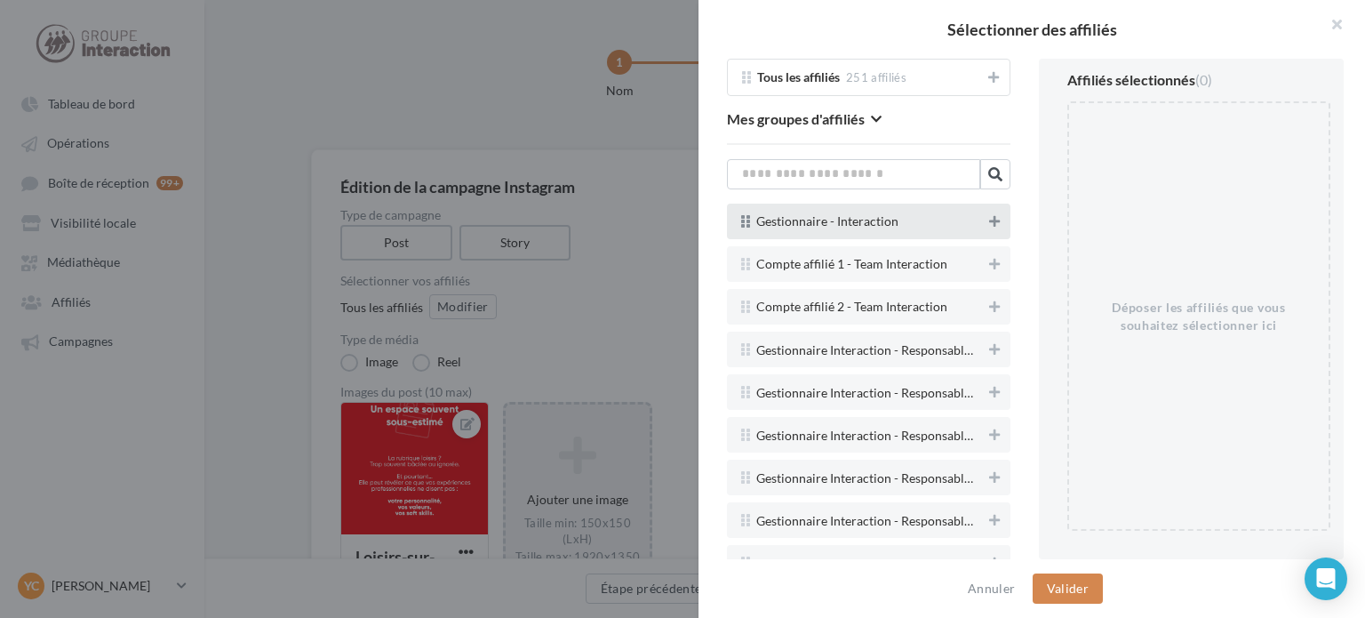
click at [986, 213] on button at bounding box center [995, 221] width 18 height 21
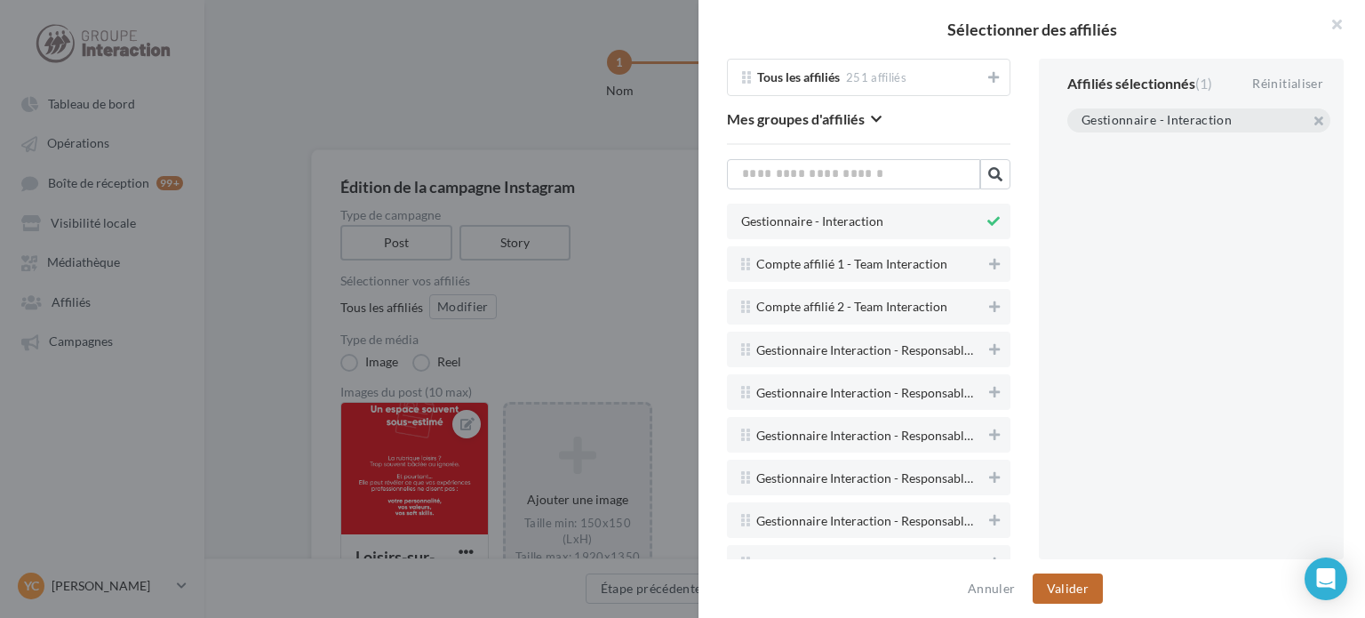
click at [1066, 593] on button "Valider" at bounding box center [1068, 588] width 70 height 30
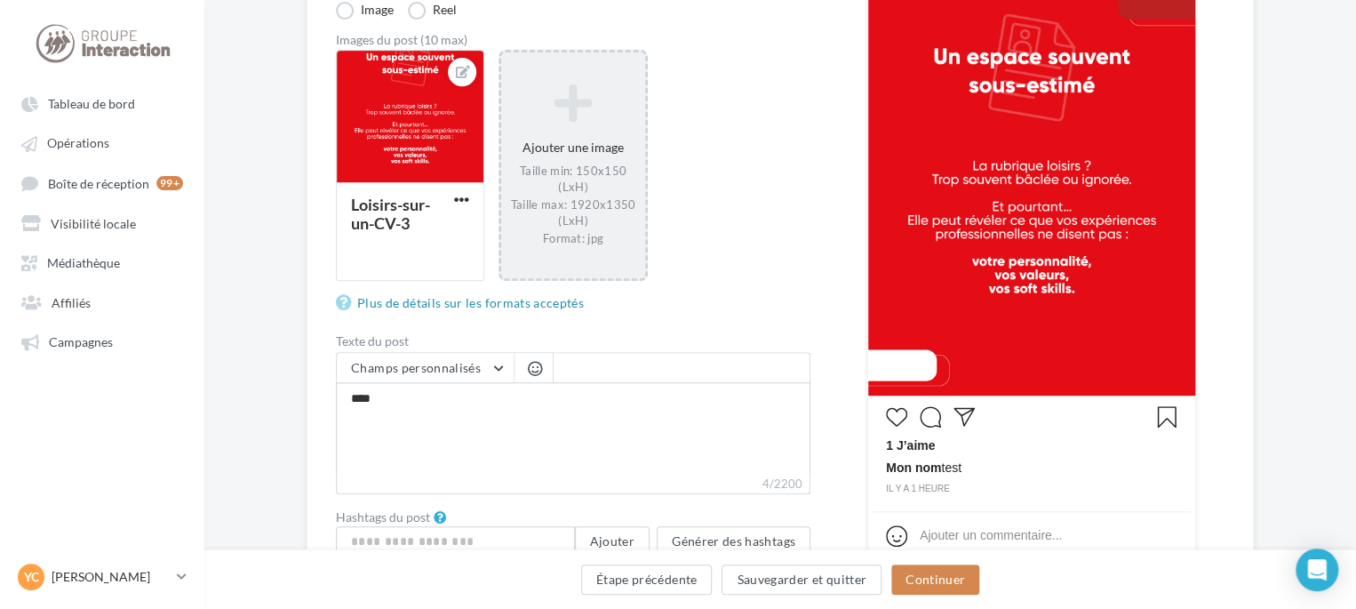
scroll to position [444, 0]
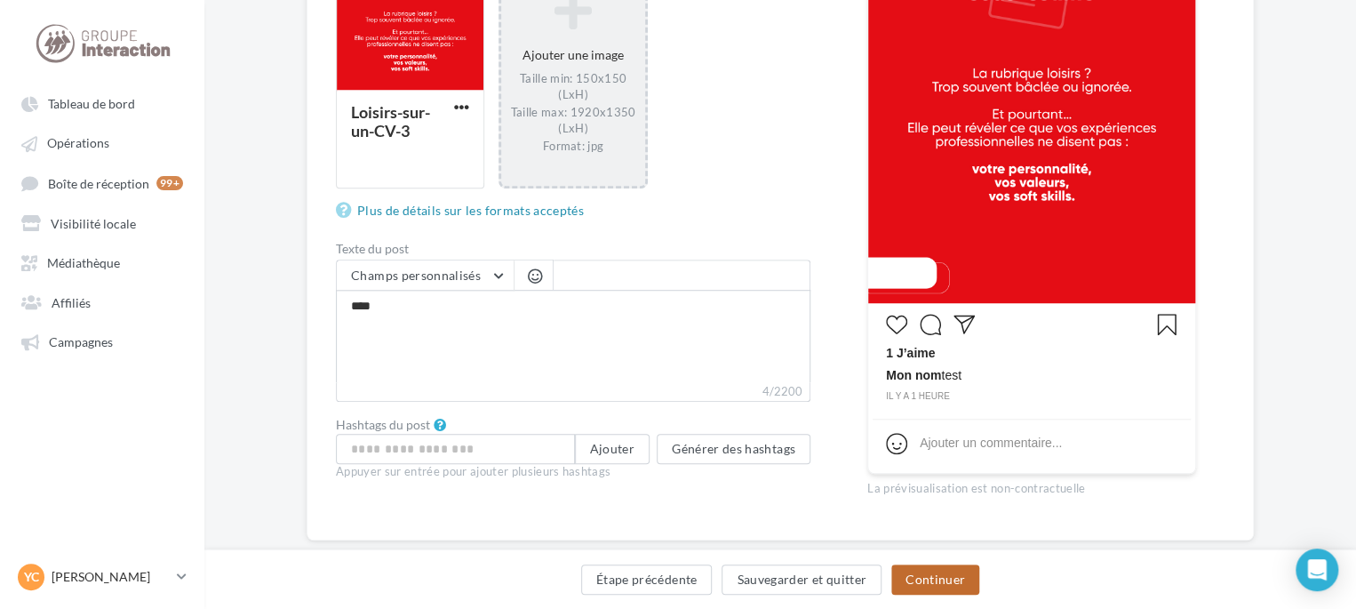
click at [928, 579] on button "Continuer" at bounding box center [935, 579] width 88 height 30
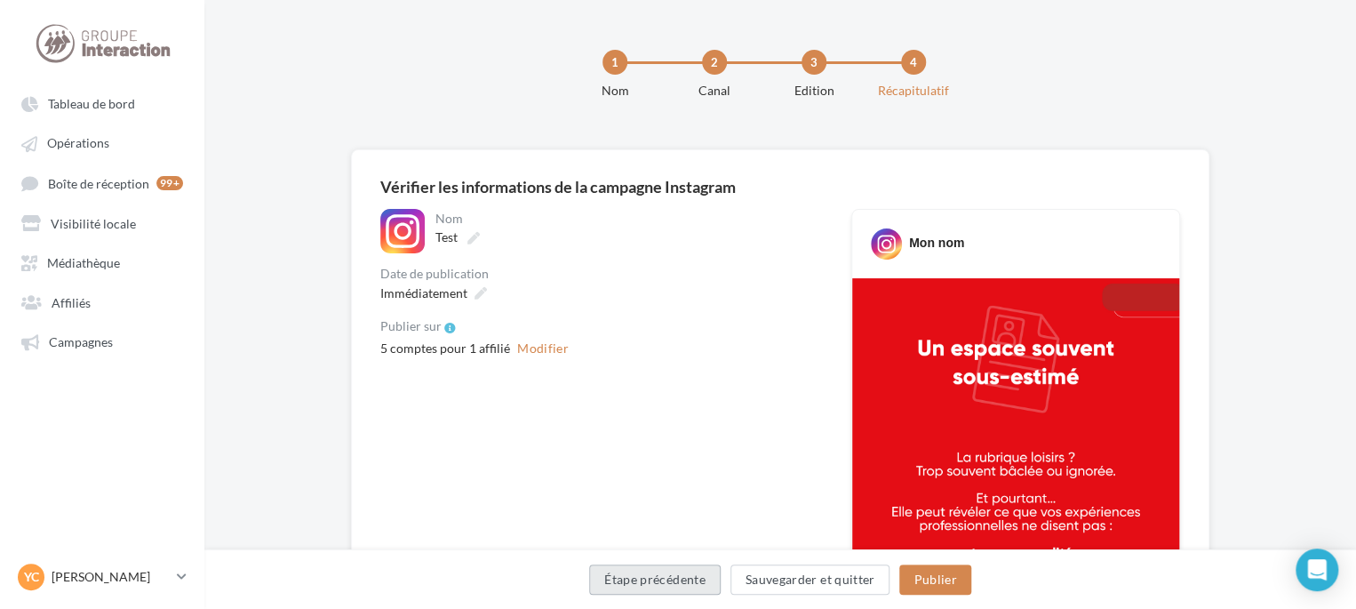
click at [636, 575] on button "Étape précédente" at bounding box center [655, 579] width 132 height 30
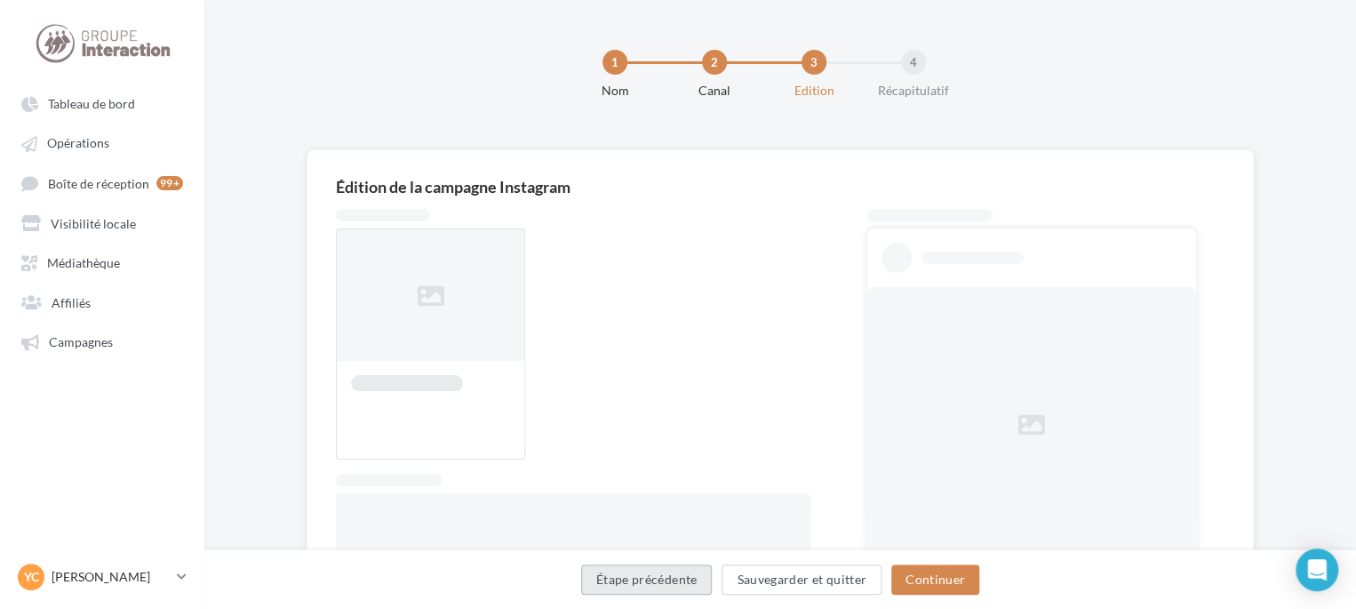
click at [636, 578] on button "Étape précédente" at bounding box center [647, 579] width 132 height 30
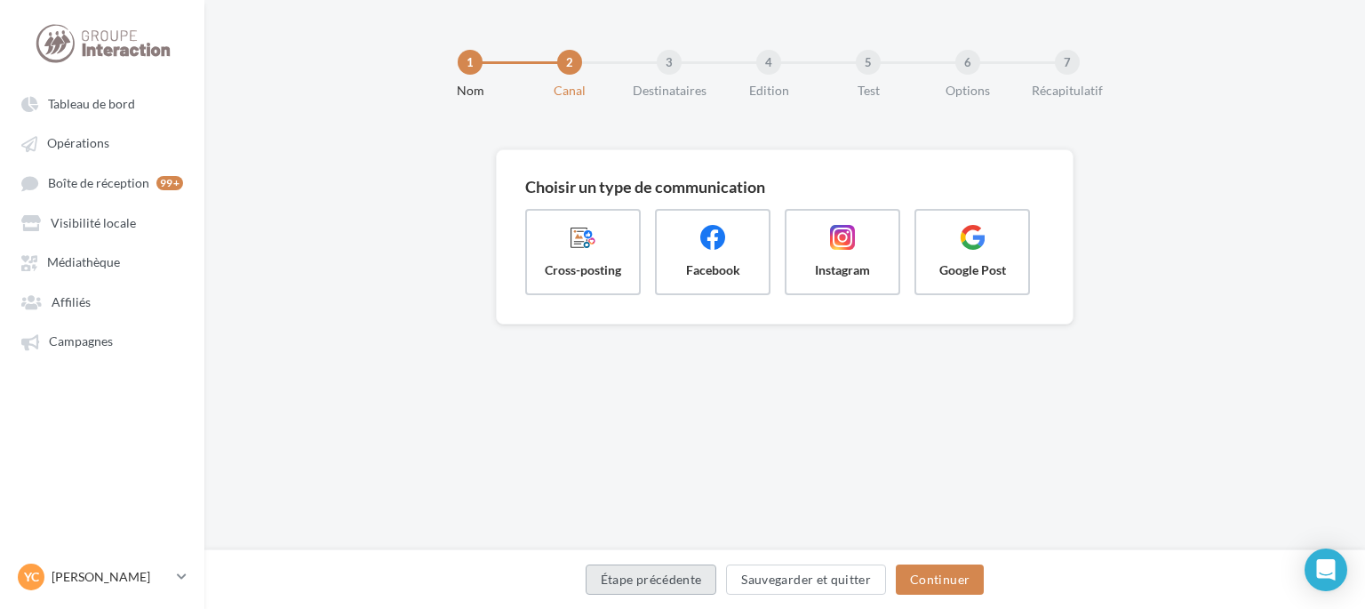
click at [636, 578] on button "Étape précédente" at bounding box center [652, 579] width 132 height 30
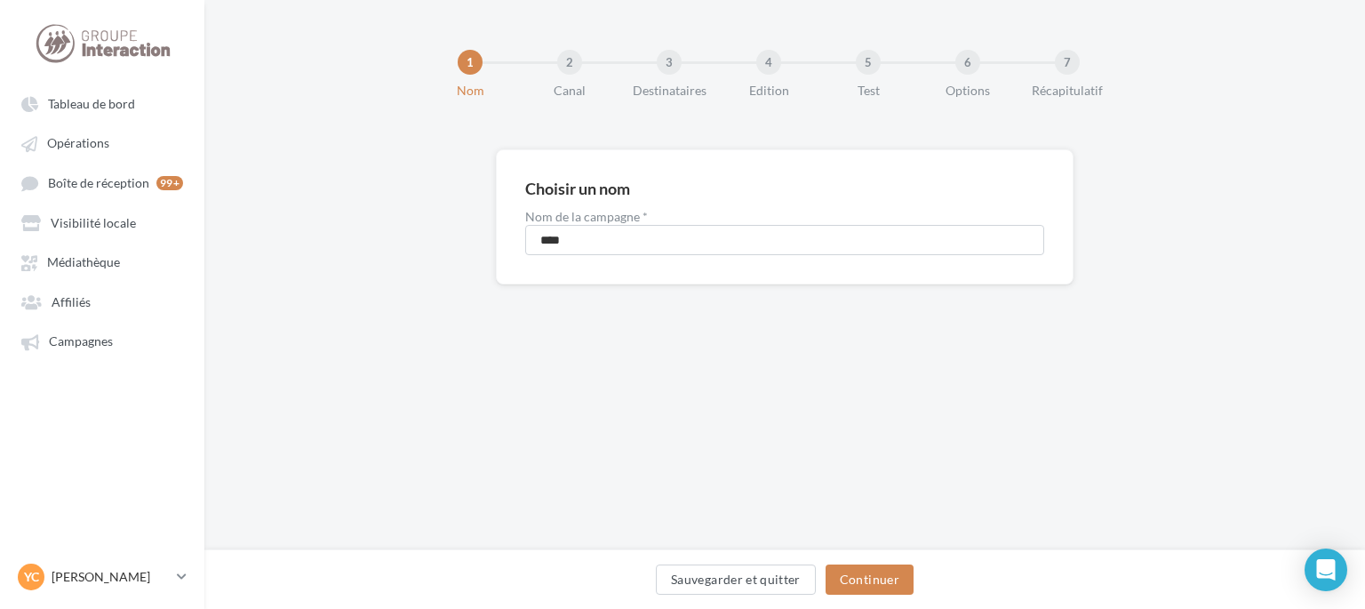
click at [636, 578] on div "Sauvegarder et quitter Continuer" at bounding box center [785, 582] width 1132 height 37
drag, startPoint x: 594, startPoint y: 245, endPoint x: 460, endPoint y: 244, distance: 133.3
click at [460, 244] on div "Choisir un nom Nom de la campagne * **** Sauvegarder et quitter Continuer" at bounding box center [784, 245] width 1161 height 192
type input "**********"
drag, startPoint x: 722, startPoint y: 235, endPoint x: 473, endPoint y: 241, distance: 248.9
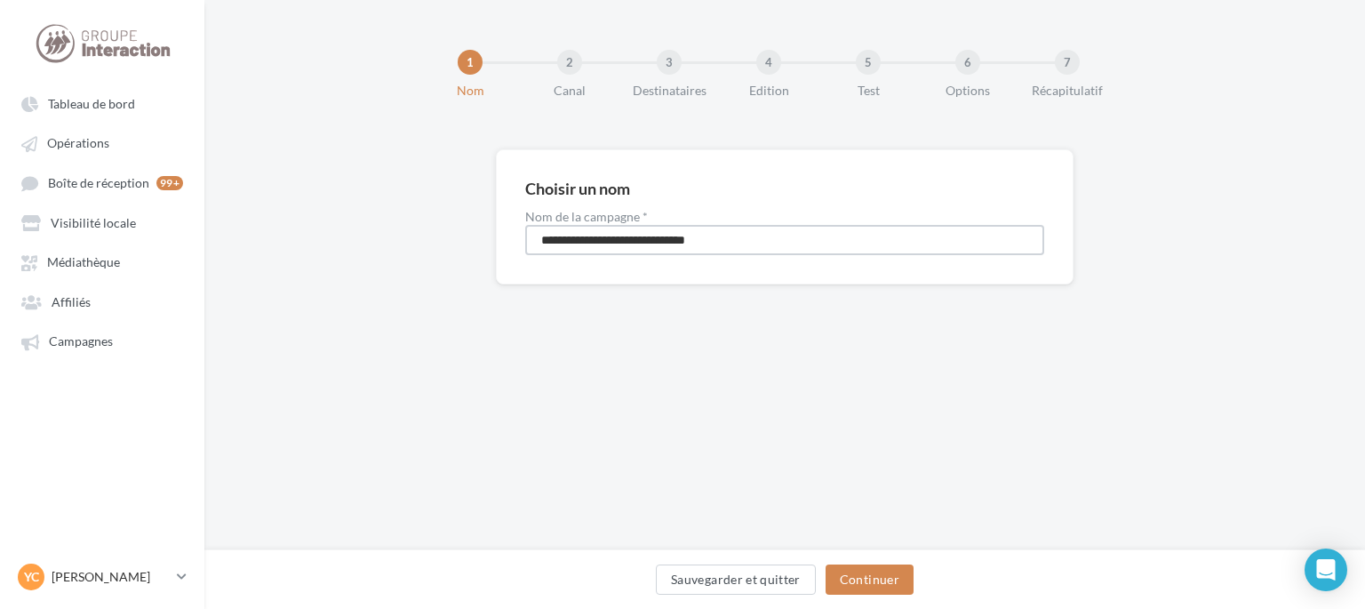
click at [474, 241] on div "**********" at bounding box center [784, 245] width 1161 height 192
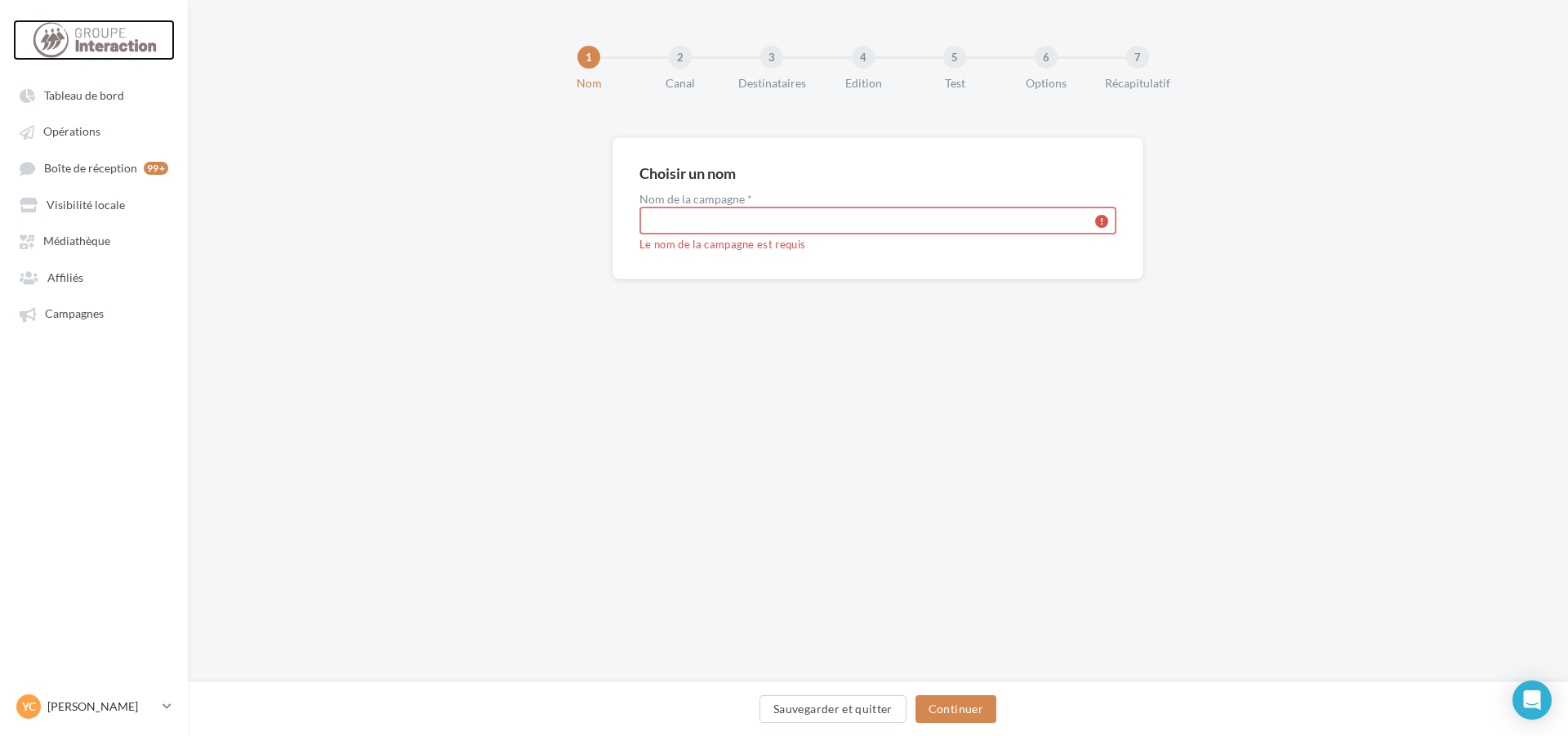
click at [94, 44] on div at bounding box center [94, 40] width 131 height 40
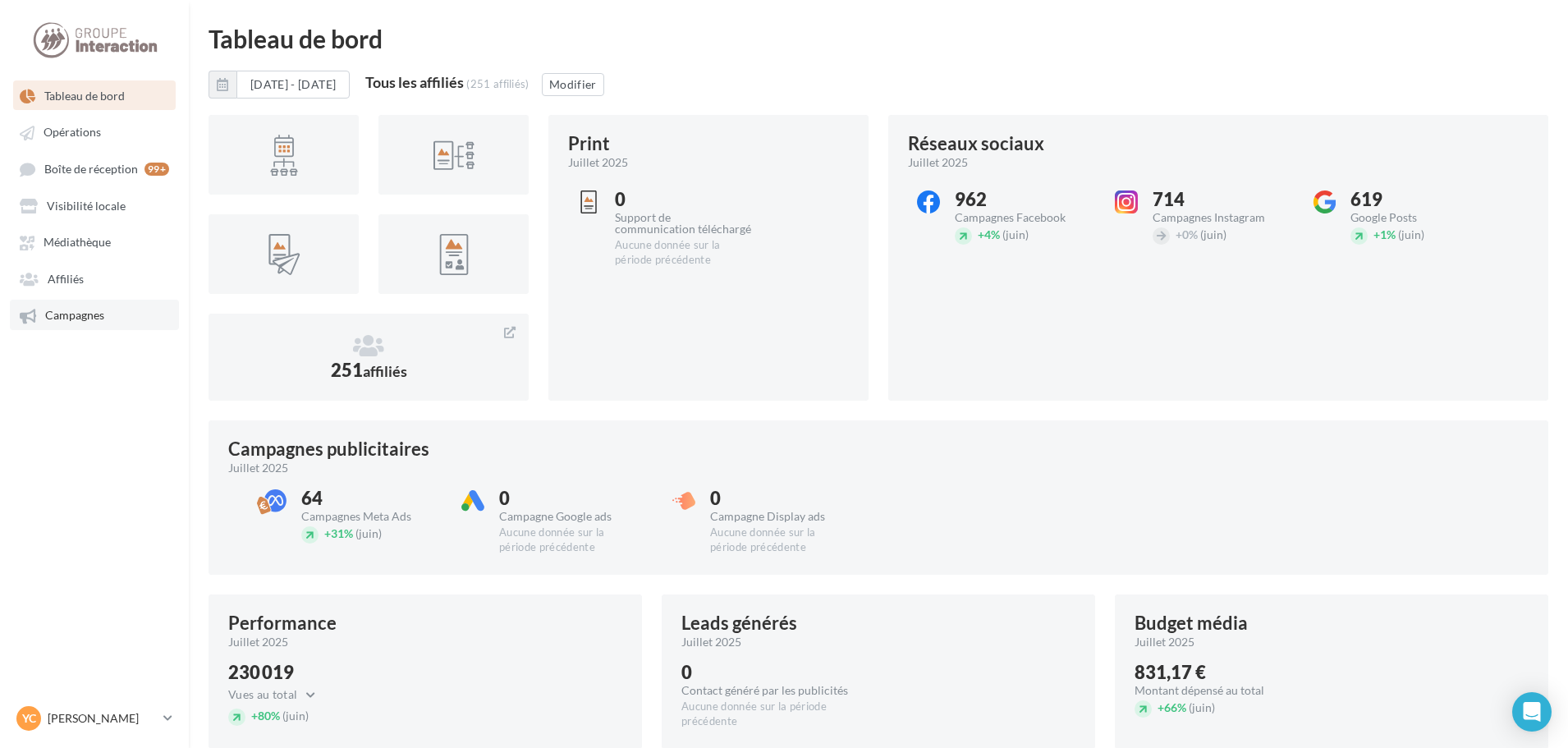
click at [68, 314] on span "Campagnes" at bounding box center [75, 315] width 59 height 14
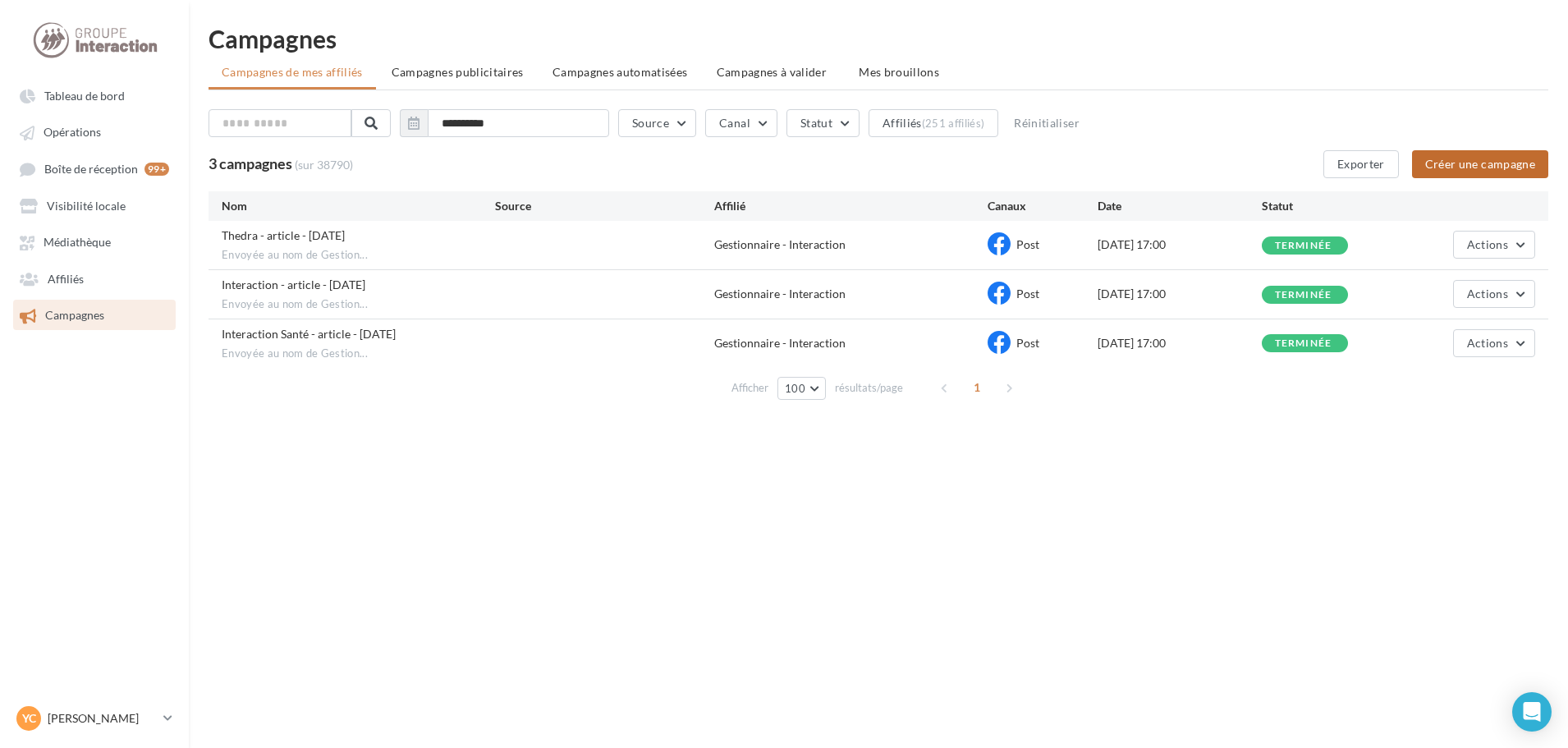
click at [1479, 159] on button "Créer une campagne" at bounding box center [1481, 164] width 137 height 28
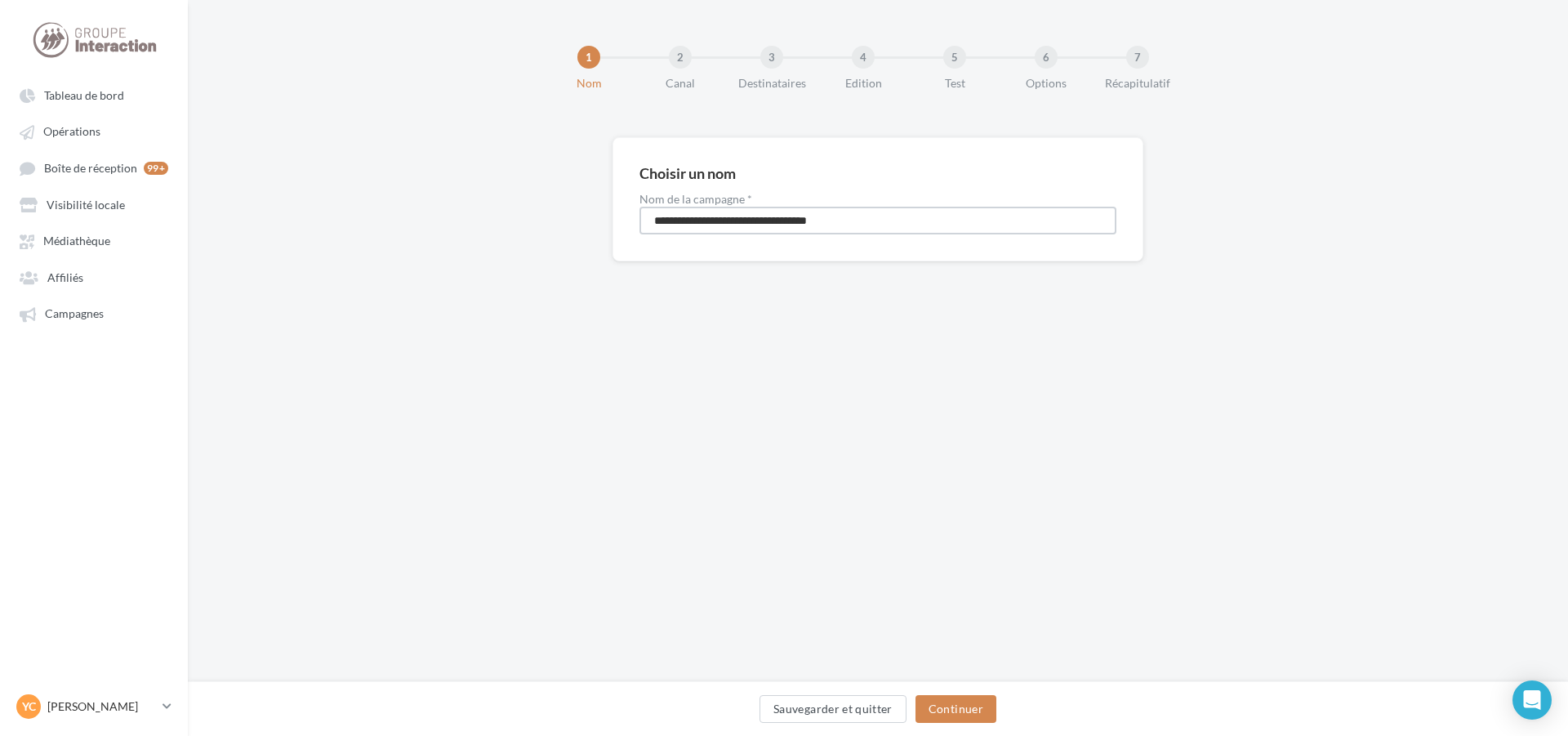
drag, startPoint x: 899, startPoint y: 209, endPoint x: 894, endPoint y: 216, distance: 8.6
click at [895, 215] on input "**********" at bounding box center [878, 221] width 477 height 28
drag, startPoint x: 892, startPoint y: 217, endPoint x: 612, endPoint y: 221, distance: 280.0
click at [631, 223] on div "**********" at bounding box center [879, 198] width 531 height 124
type input "**********"
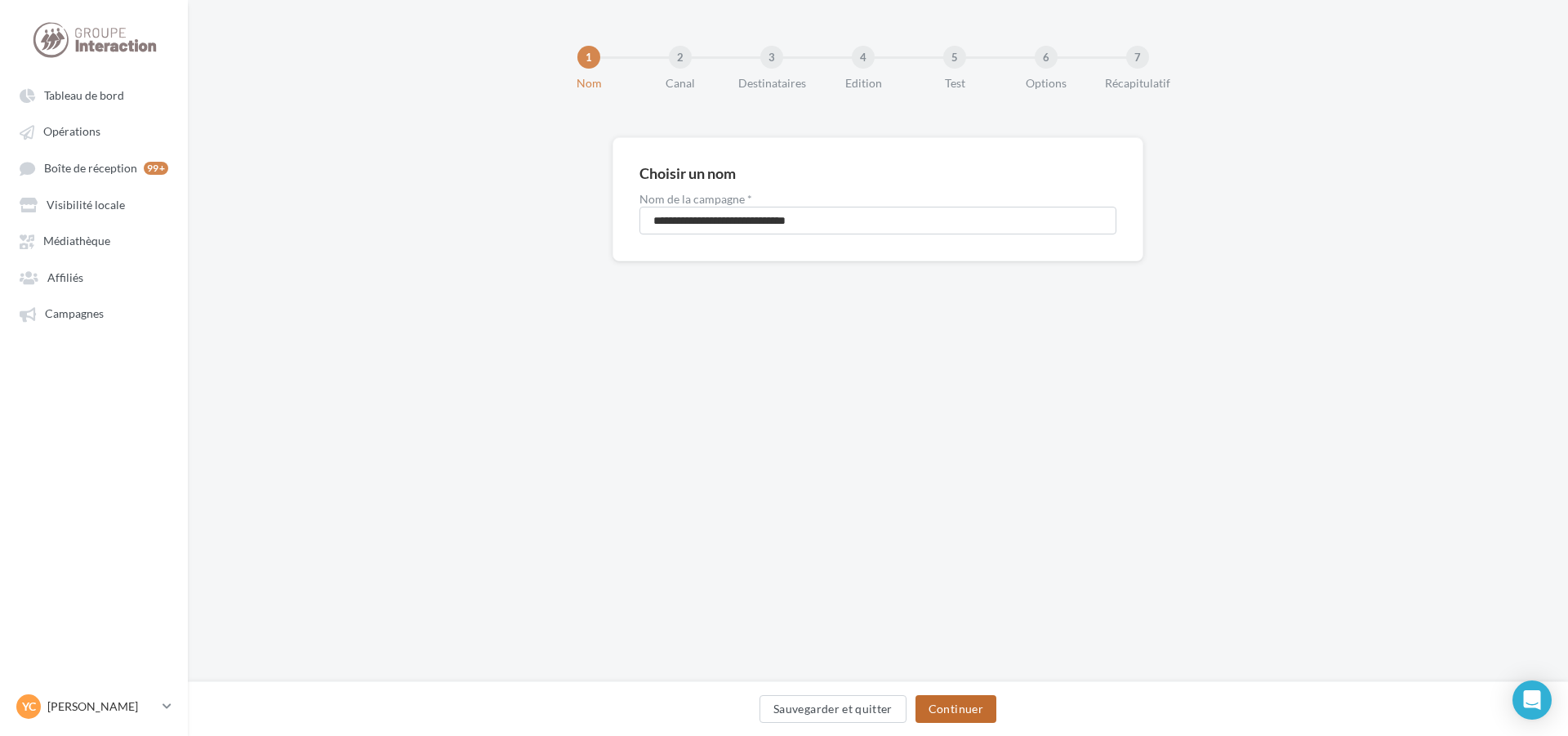
click at [974, 710] on button "Continuer" at bounding box center [956, 708] width 81 height 28
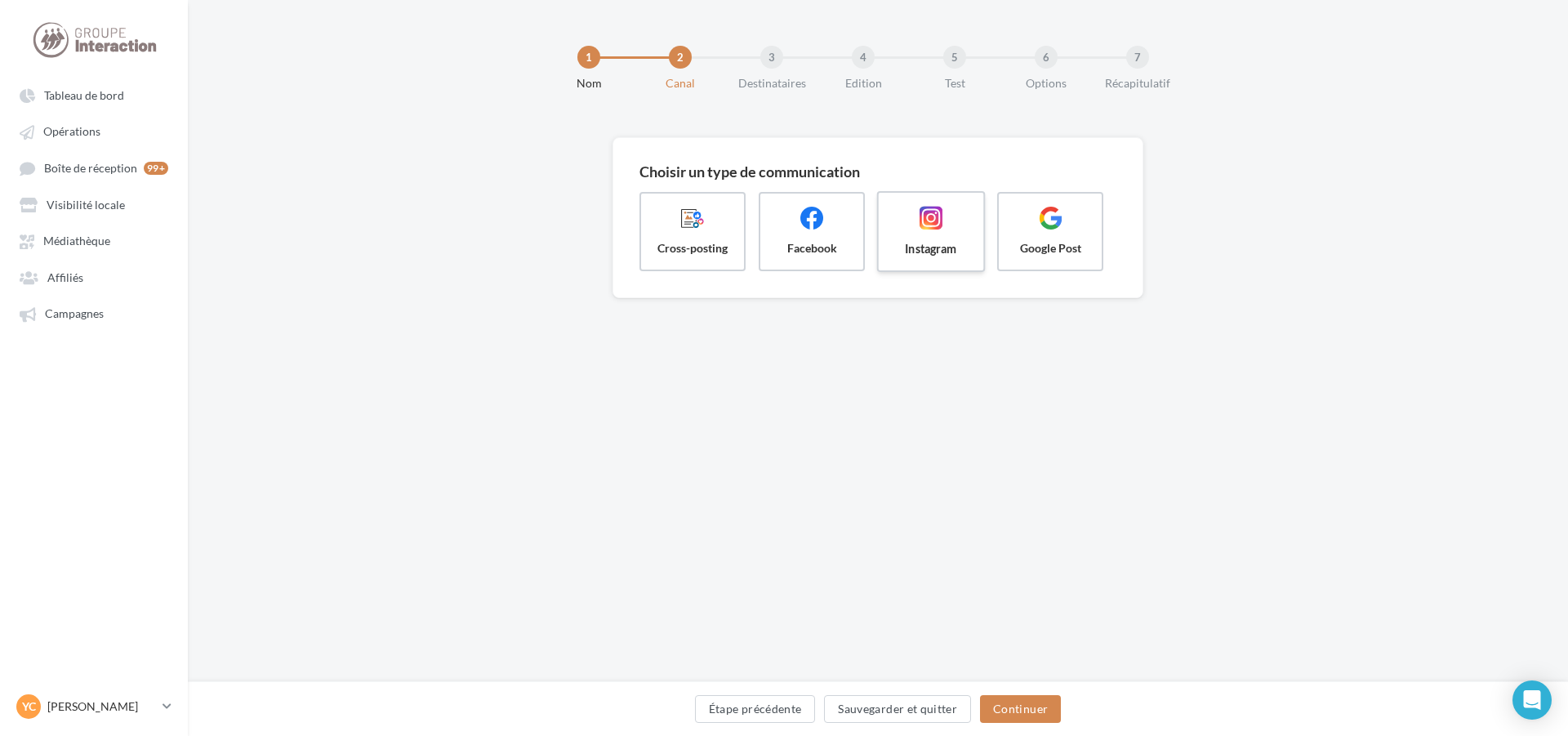
click at [914, 243] on span "Instagram" at bounding box center [930, 248] width 78 height 17
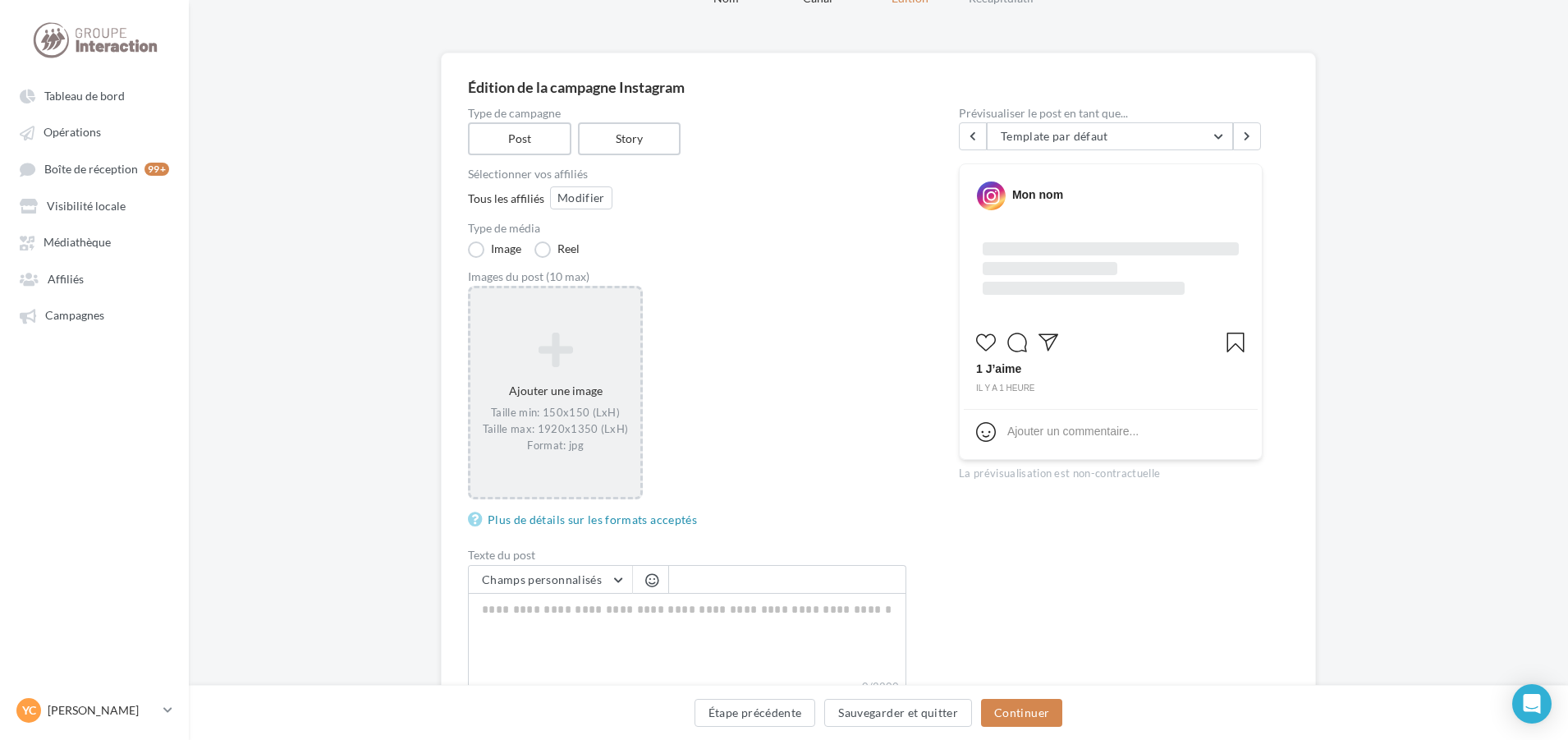
scroll to position [245, 0]
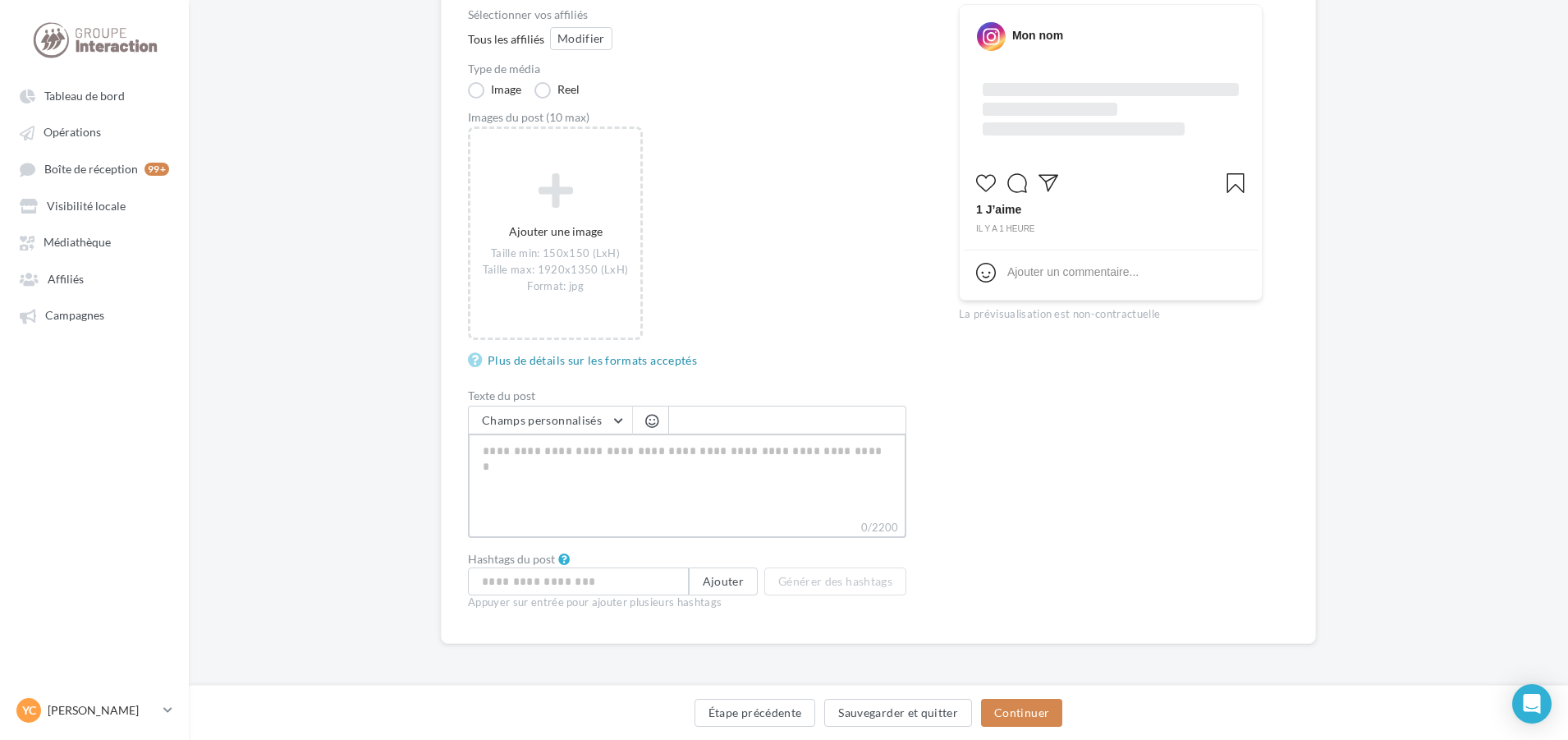
click at [596, 473] on textarea "0/2200" at bounding box center [687, 476] width 439 height 85
paste textarea "**********"
type textarea "**********"
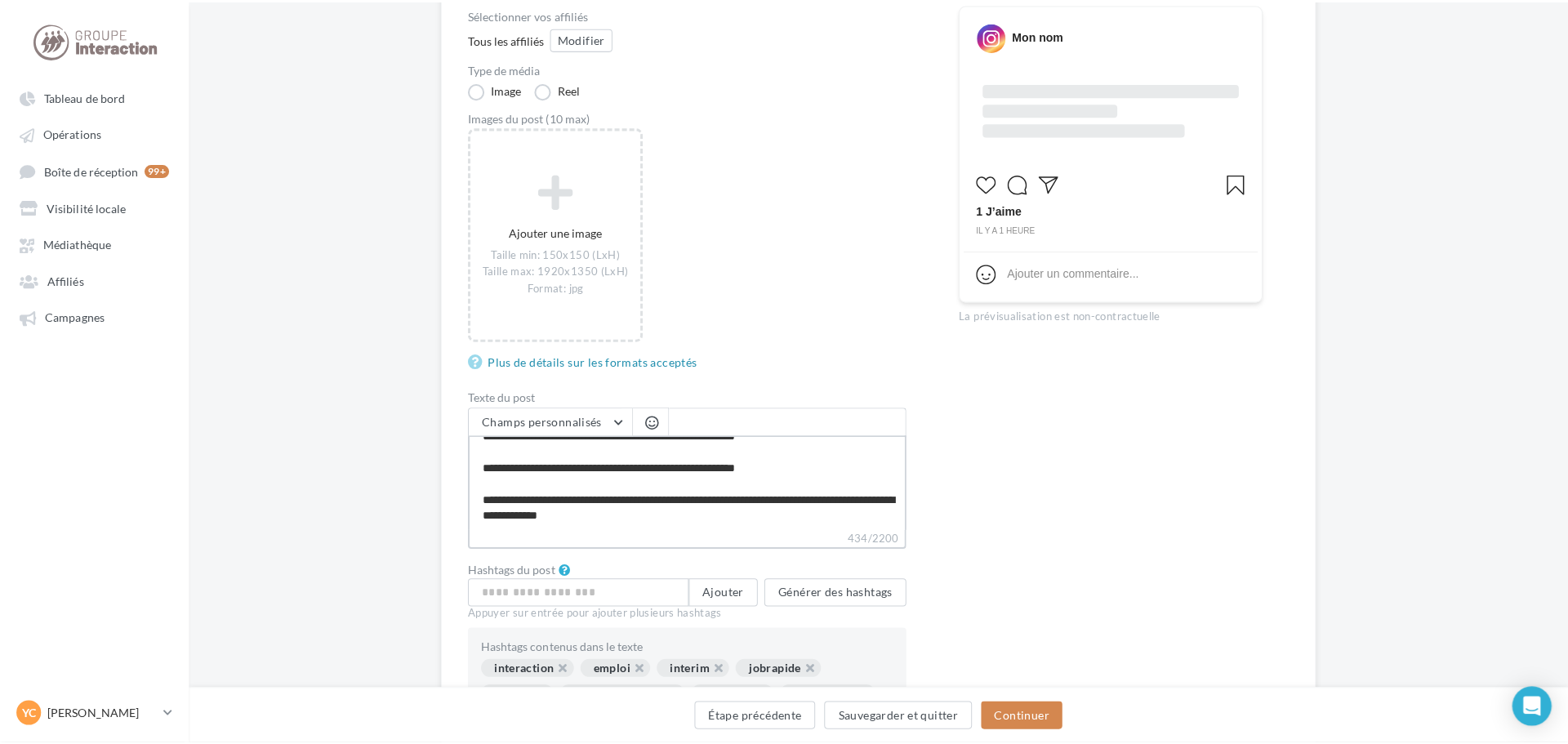
scroll to position [0, 0]
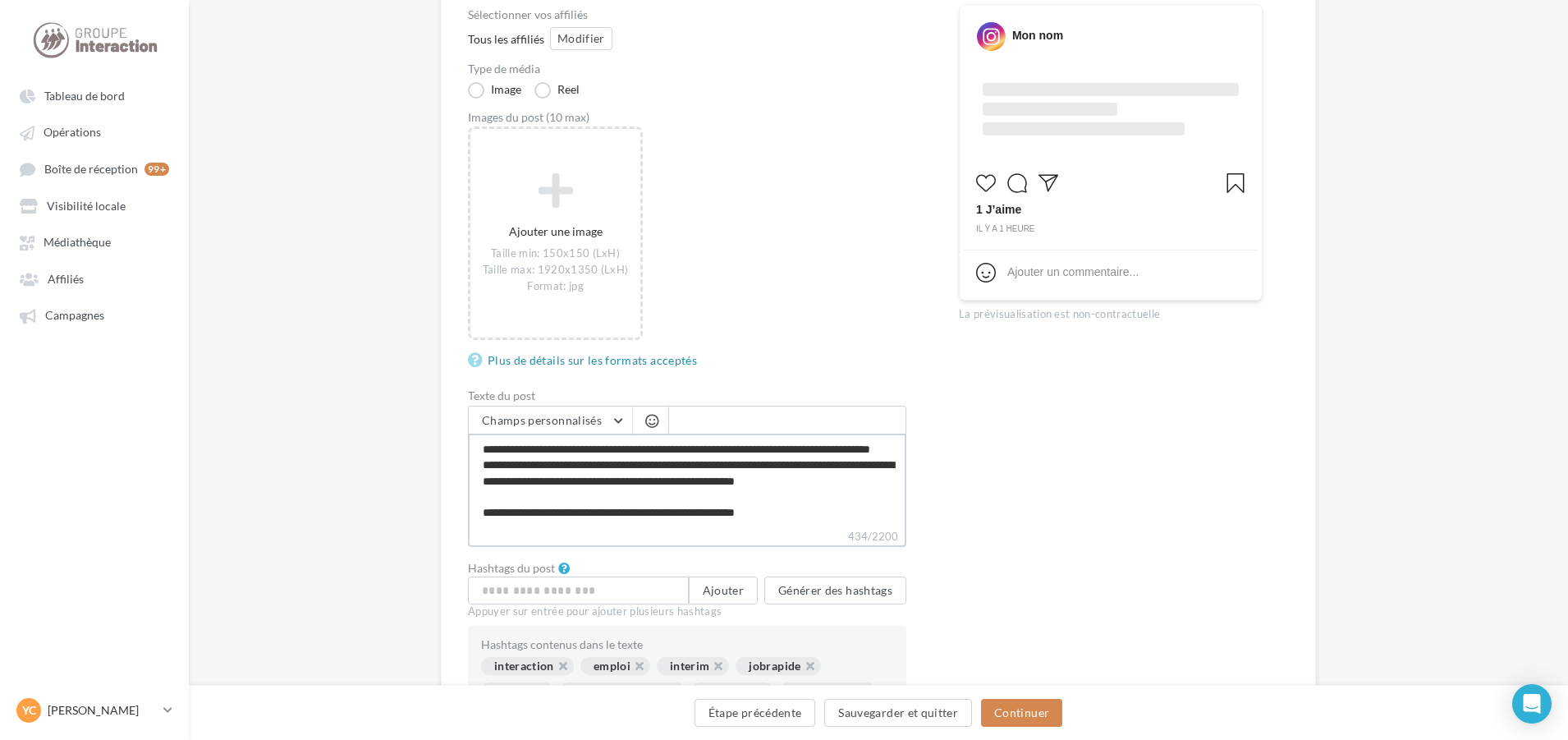
click at [623, 469] on textarea "**********" at bounding box center [687, 480] width 439 height 94
type textarea "**********"
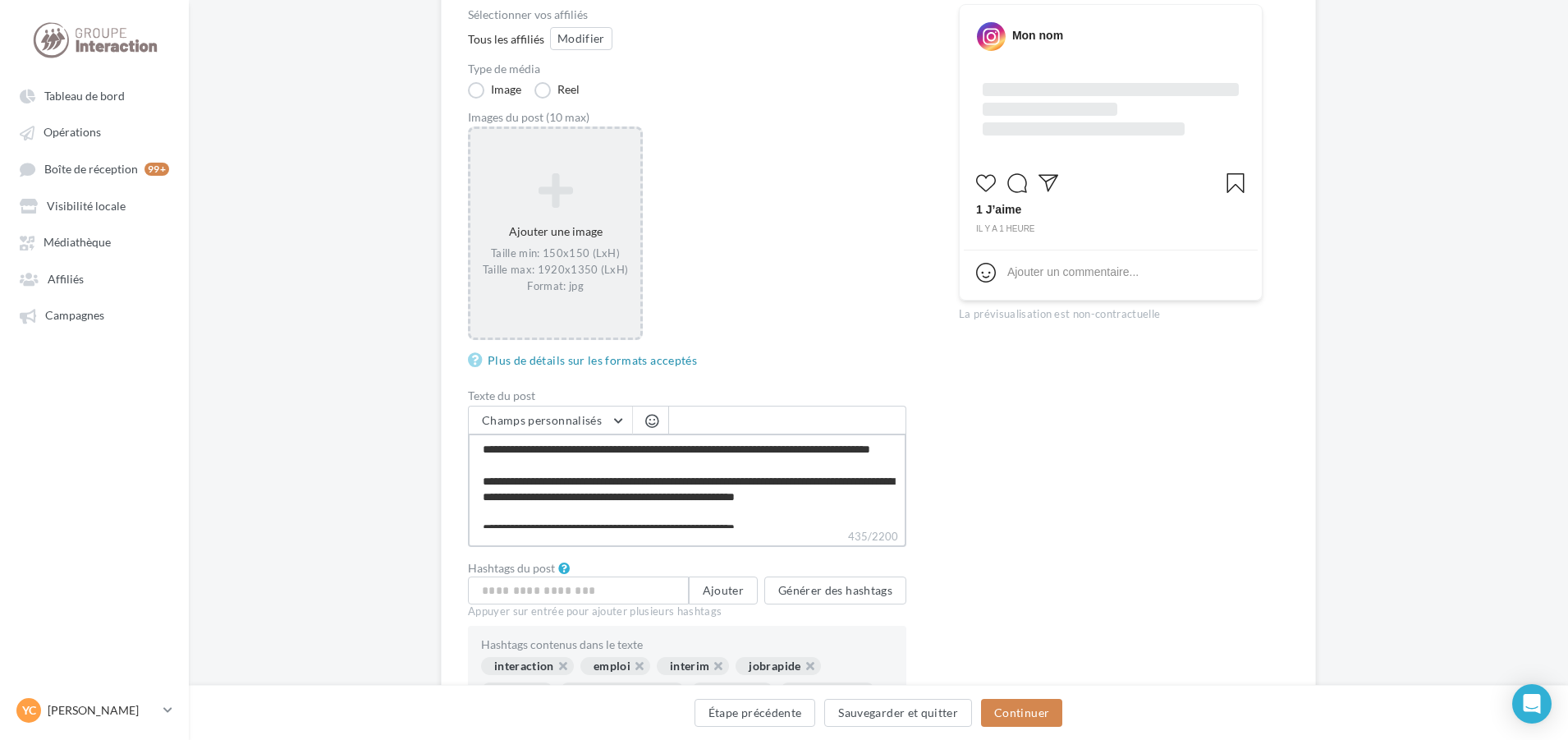
type textarea "**********"
click at [542, 184] on icon at bounding box center [555, 190] width 157 height 40
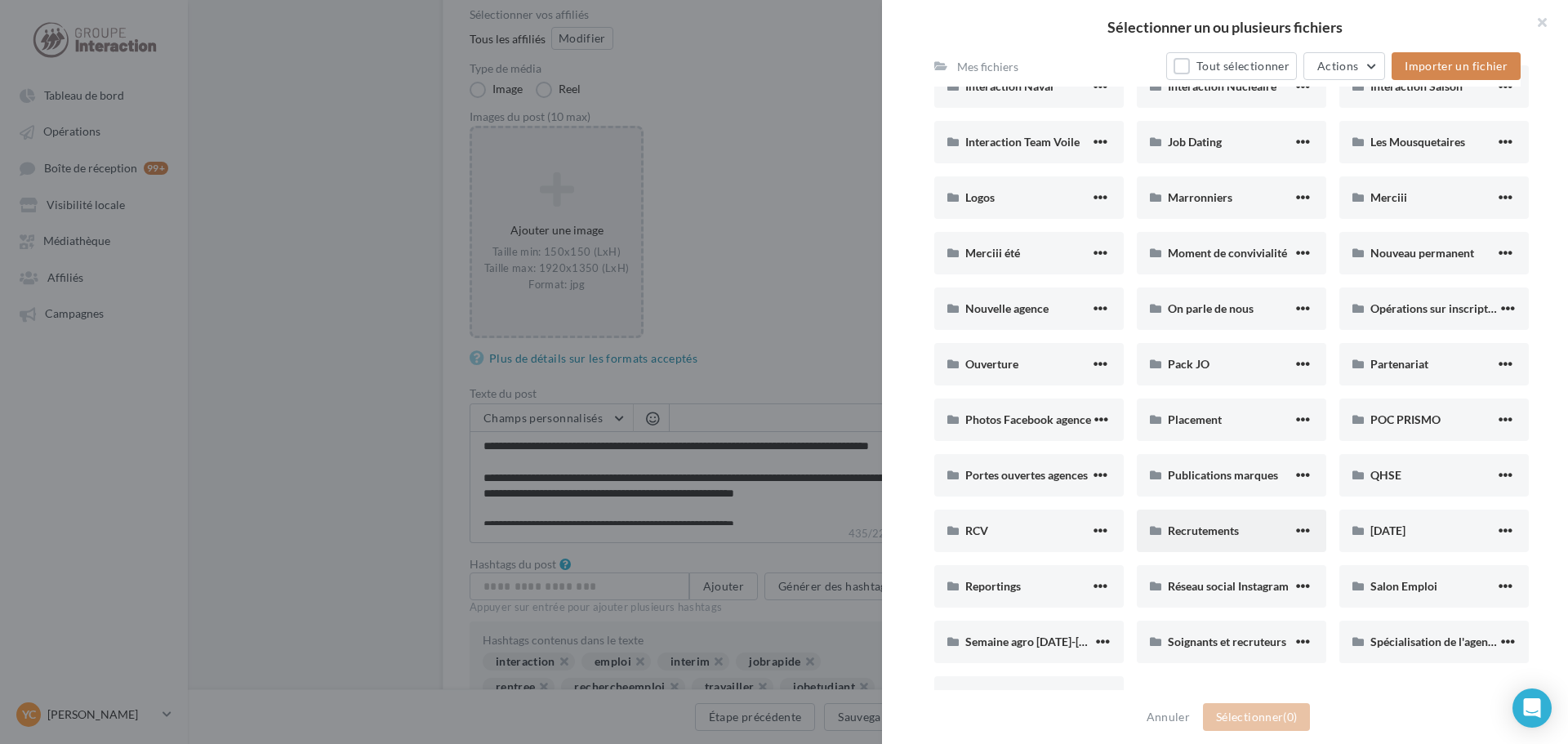
scroll to position [571, 0]
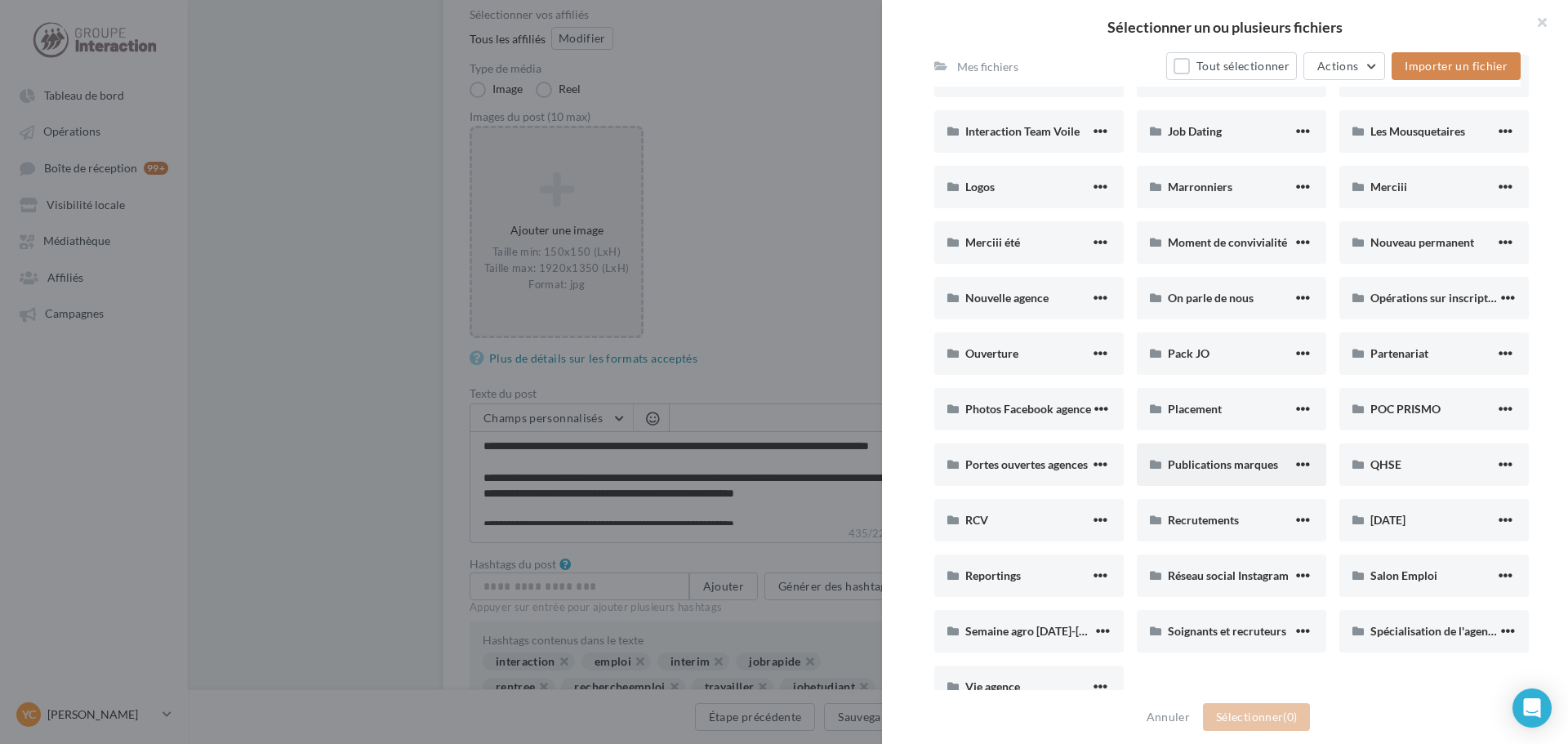
click at [1234, 457] on div "Publications marques" at bounding box center [1231, 465] width 125 height 17
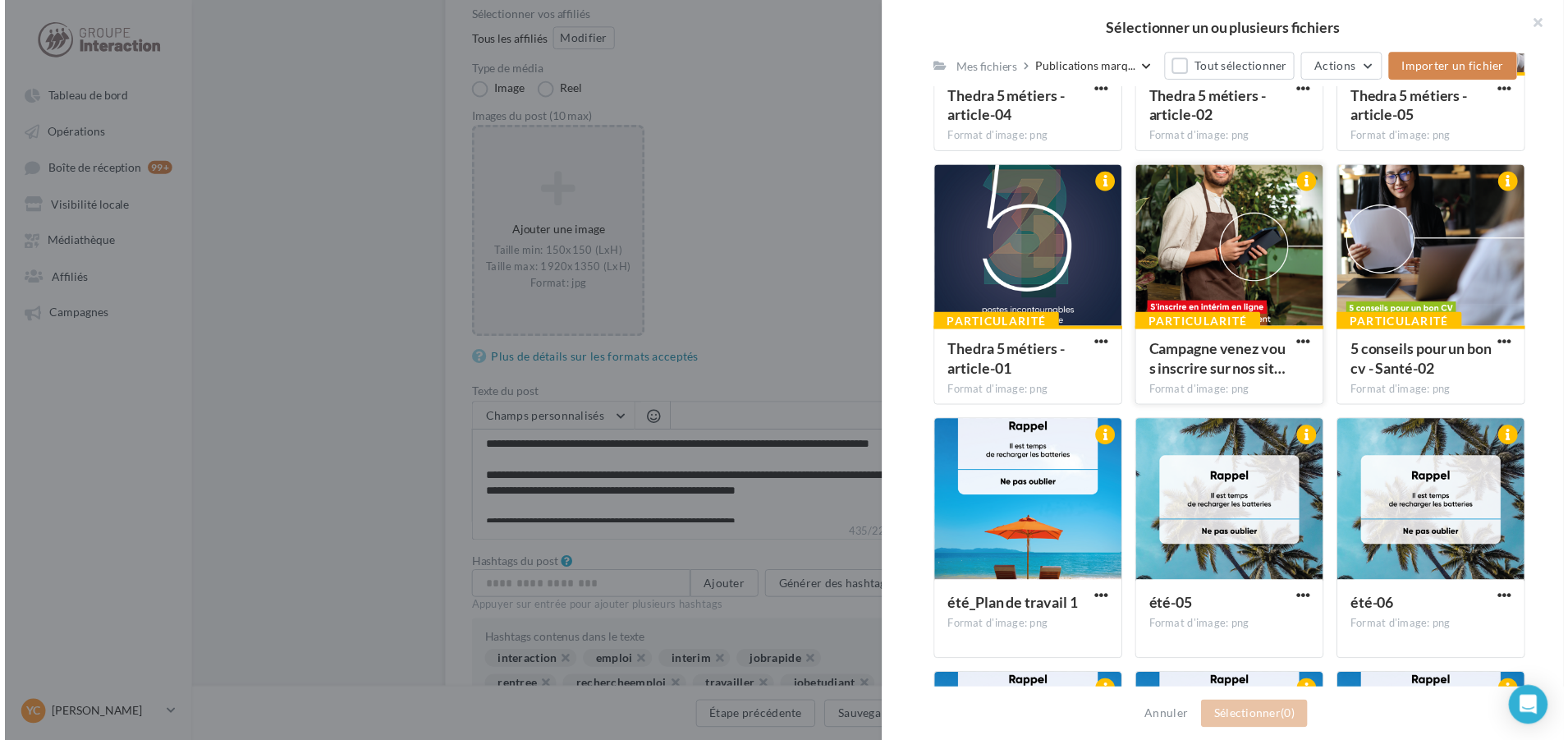
scroll to position [657, 0]
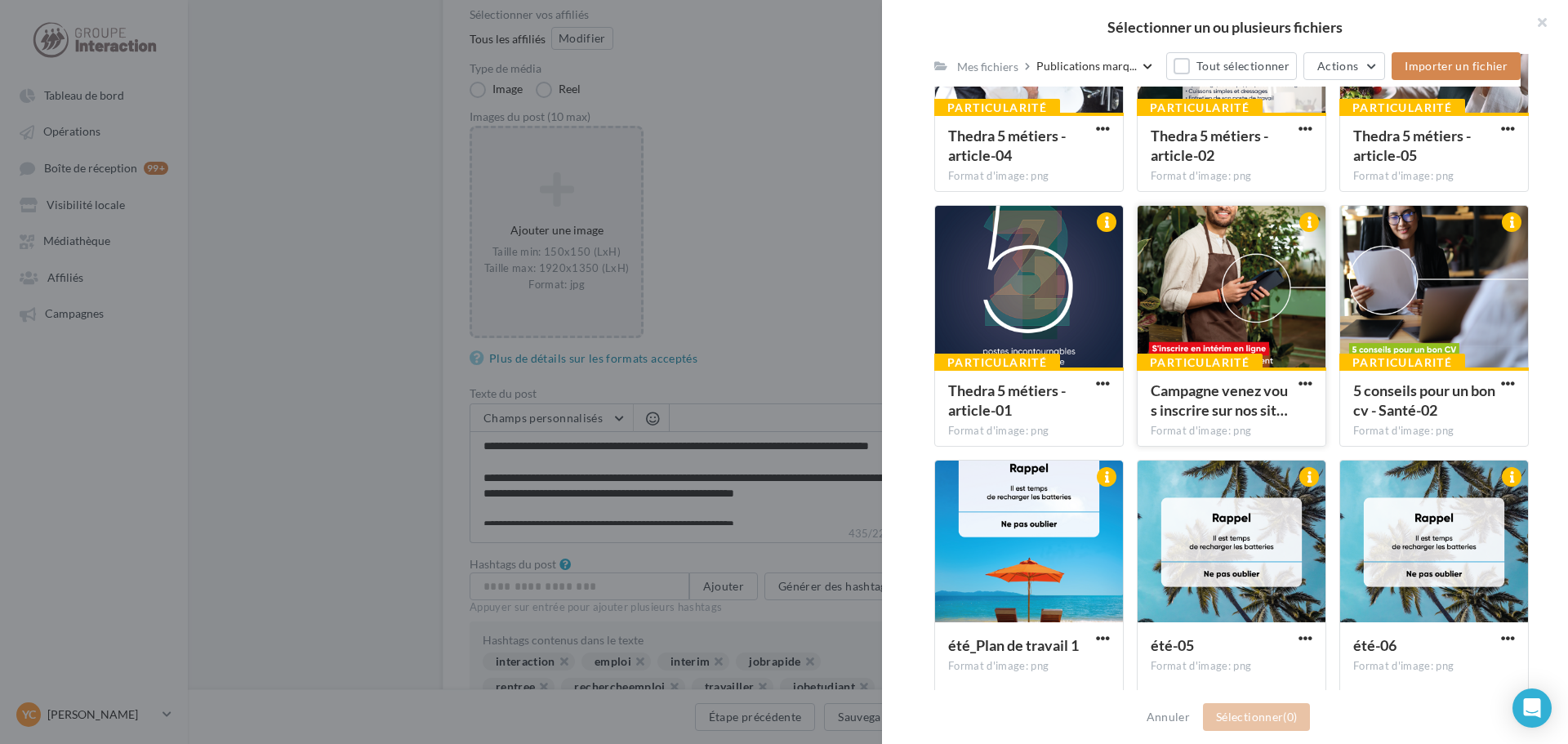
click at [1199, 250] on div at bounding box center [1232, 287] width 187 height 163
click at [1186, 282] on div at bounding box center [1232, 287] width 187 height 163
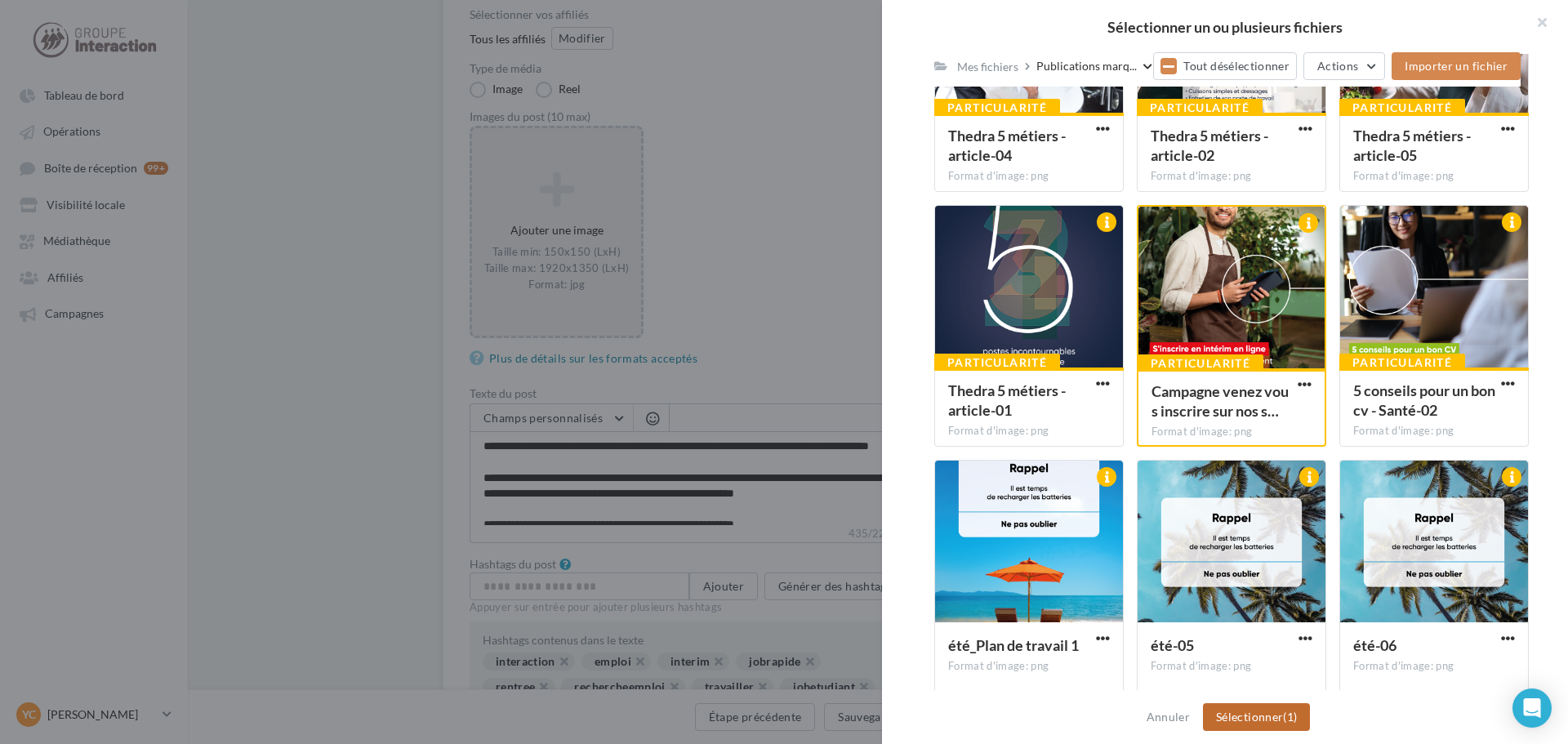
click at [1262, 718] on button "Sélectionner (1)" at bounding box center [1256, 716] width 107 height 28
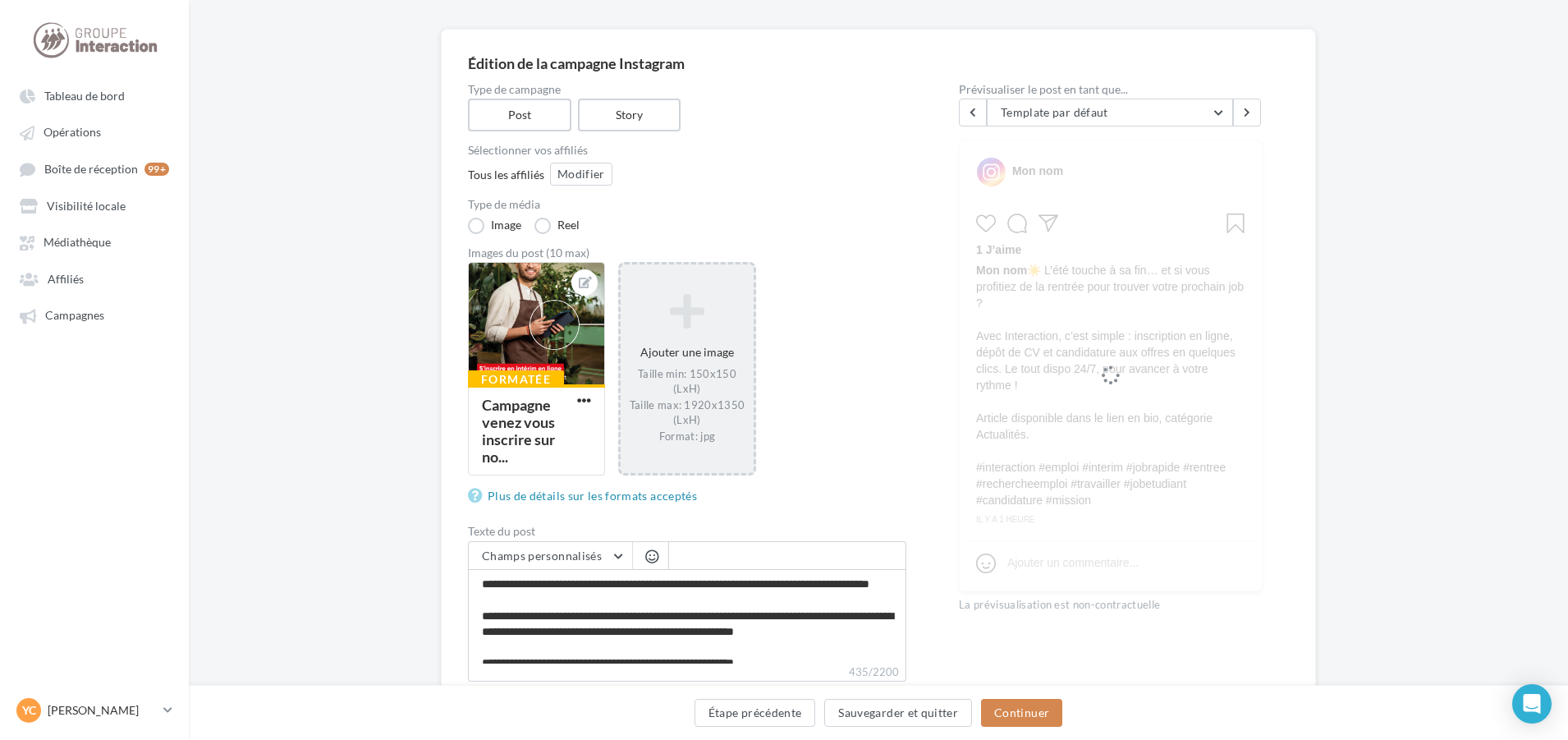
scroll to position [80, 0]
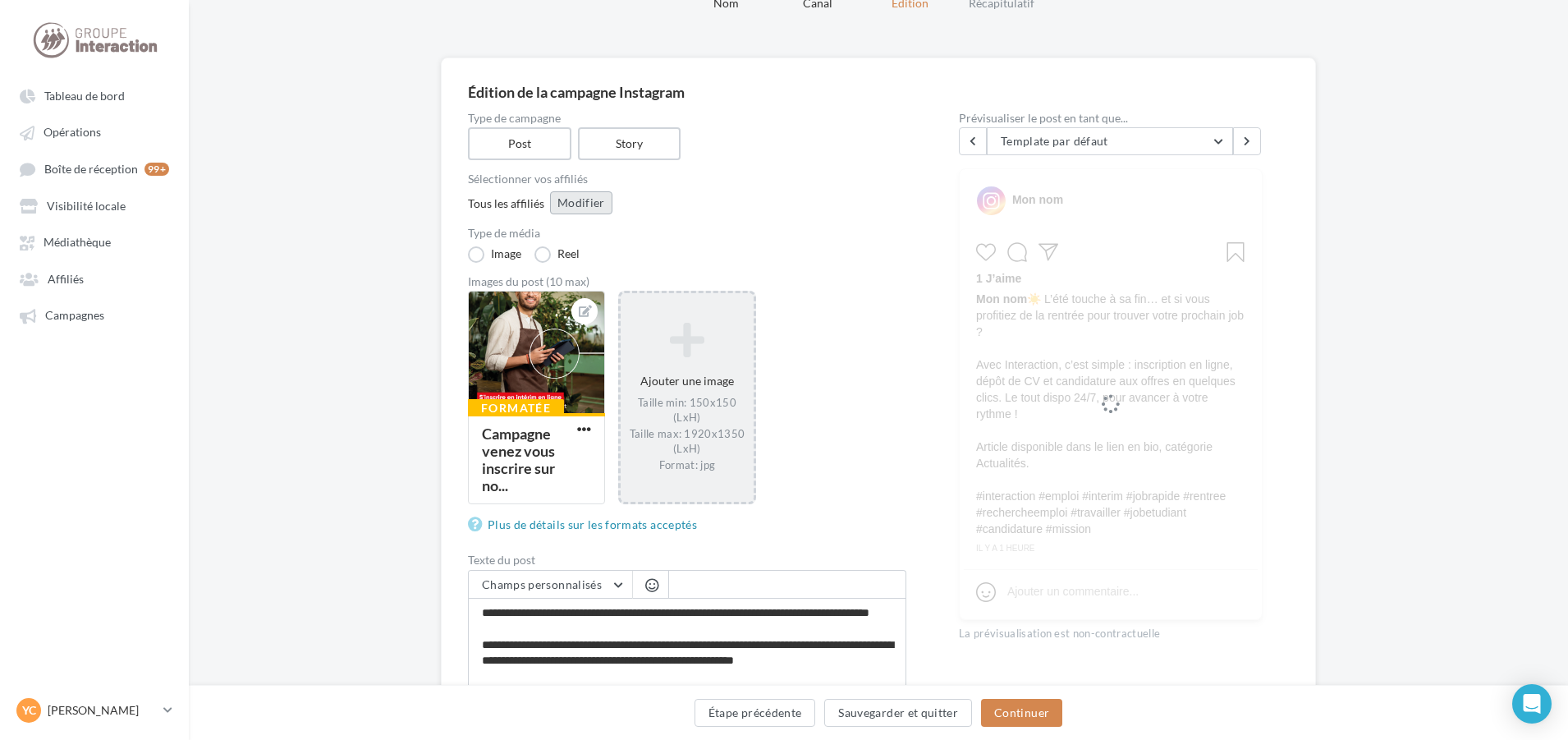
click at [574, 200] on button "Modifier" at bounding box center [581, 202] width 63 height 23
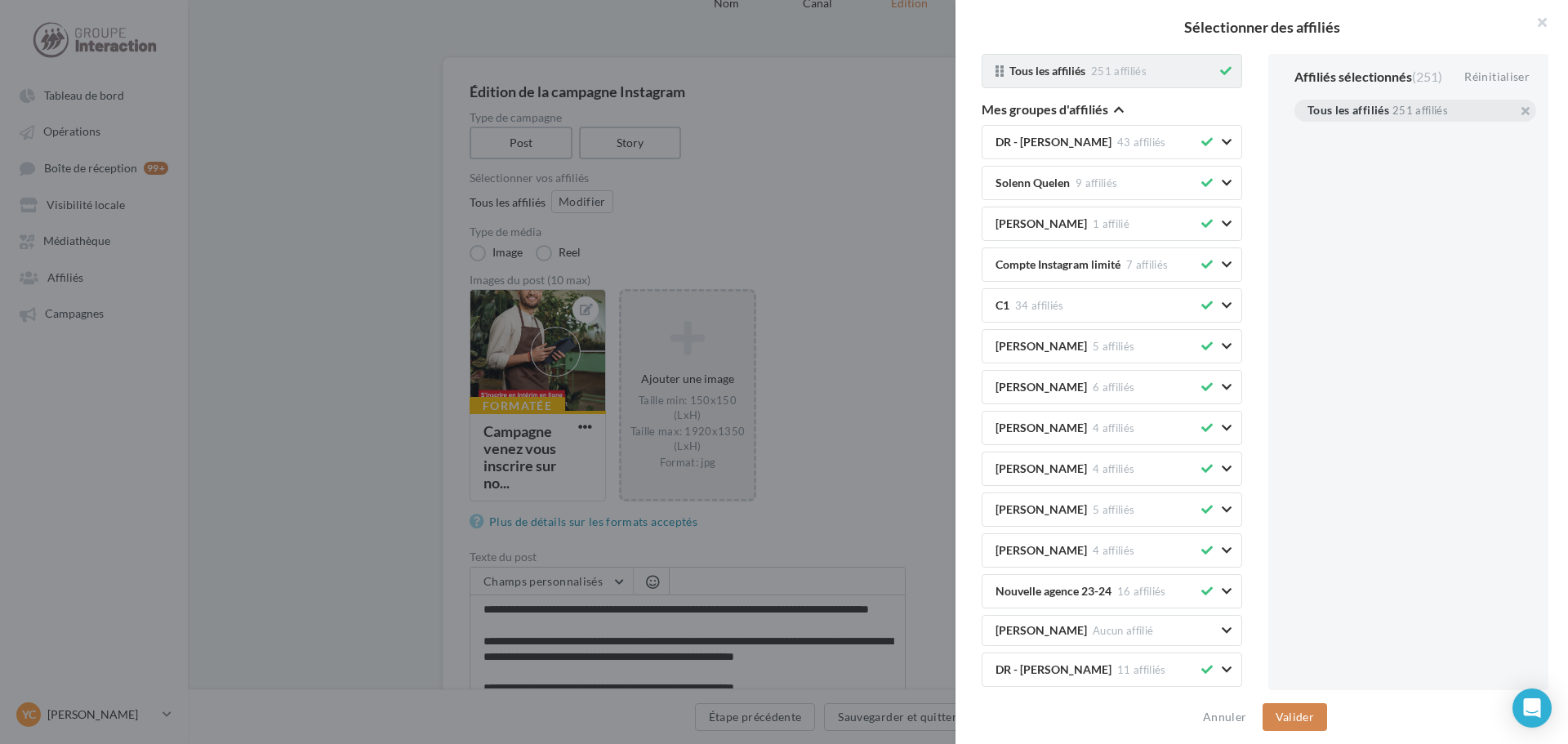
click at [1221, 66] on icon at bounding box center [1226, 71] width 11 height 11
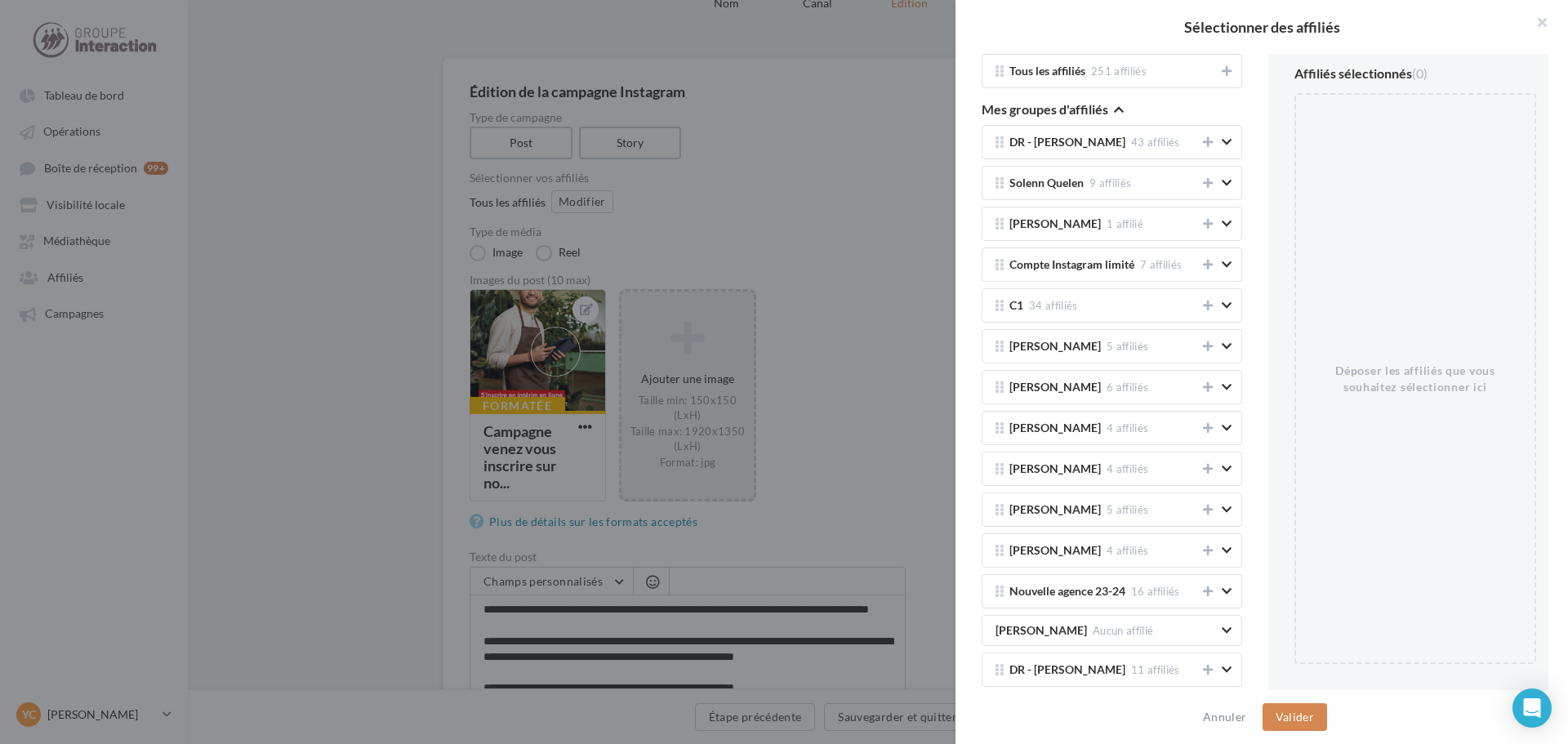
click at [1123, 108] on icon "button" at bounding box center [1119, 109] width 10 height 11
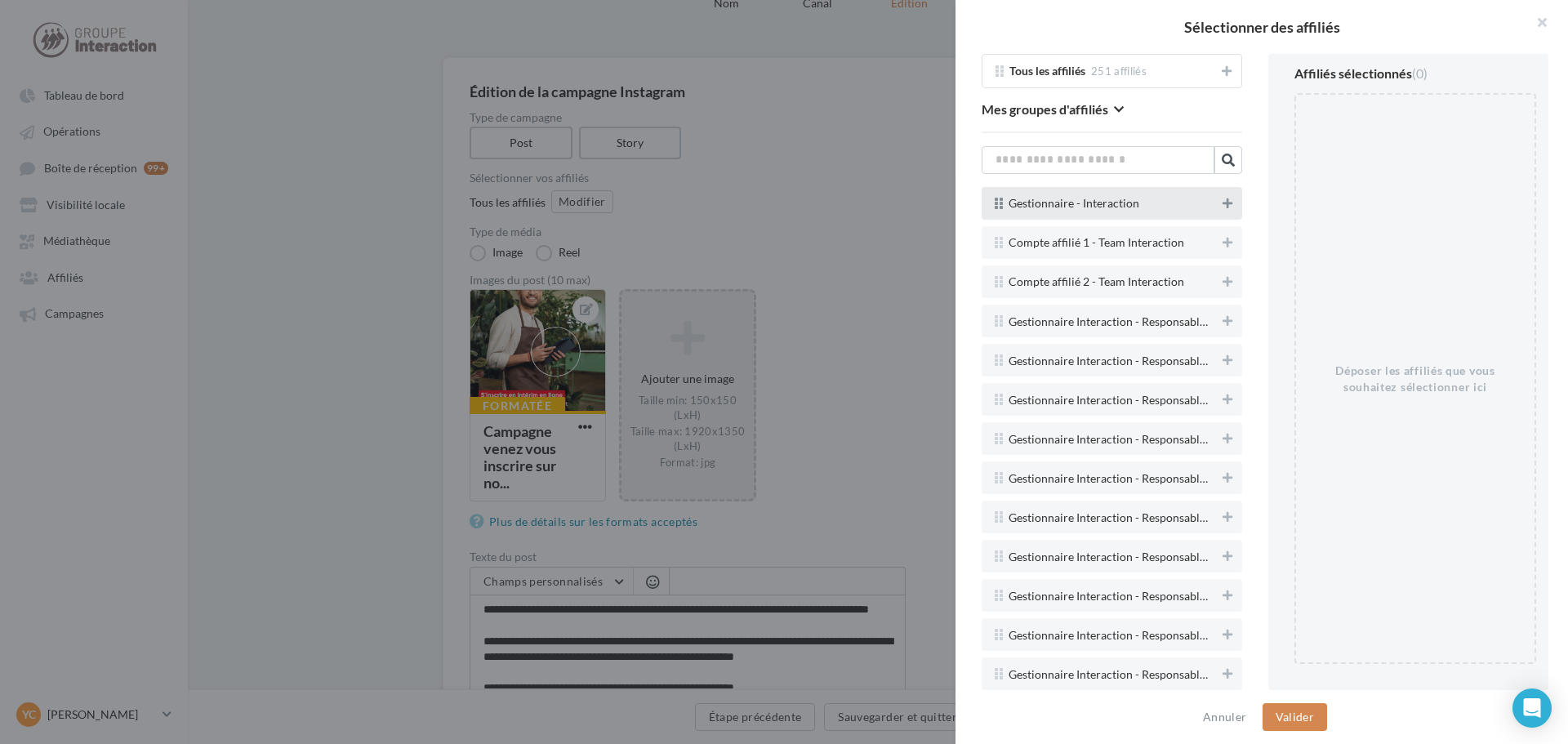
click at [1222, 206] on button at bounding box center [1228, 203] width 17 height 19
click at [1299, 716] on button "Valider" at bounding box center [1295, 716] width 64 height 28
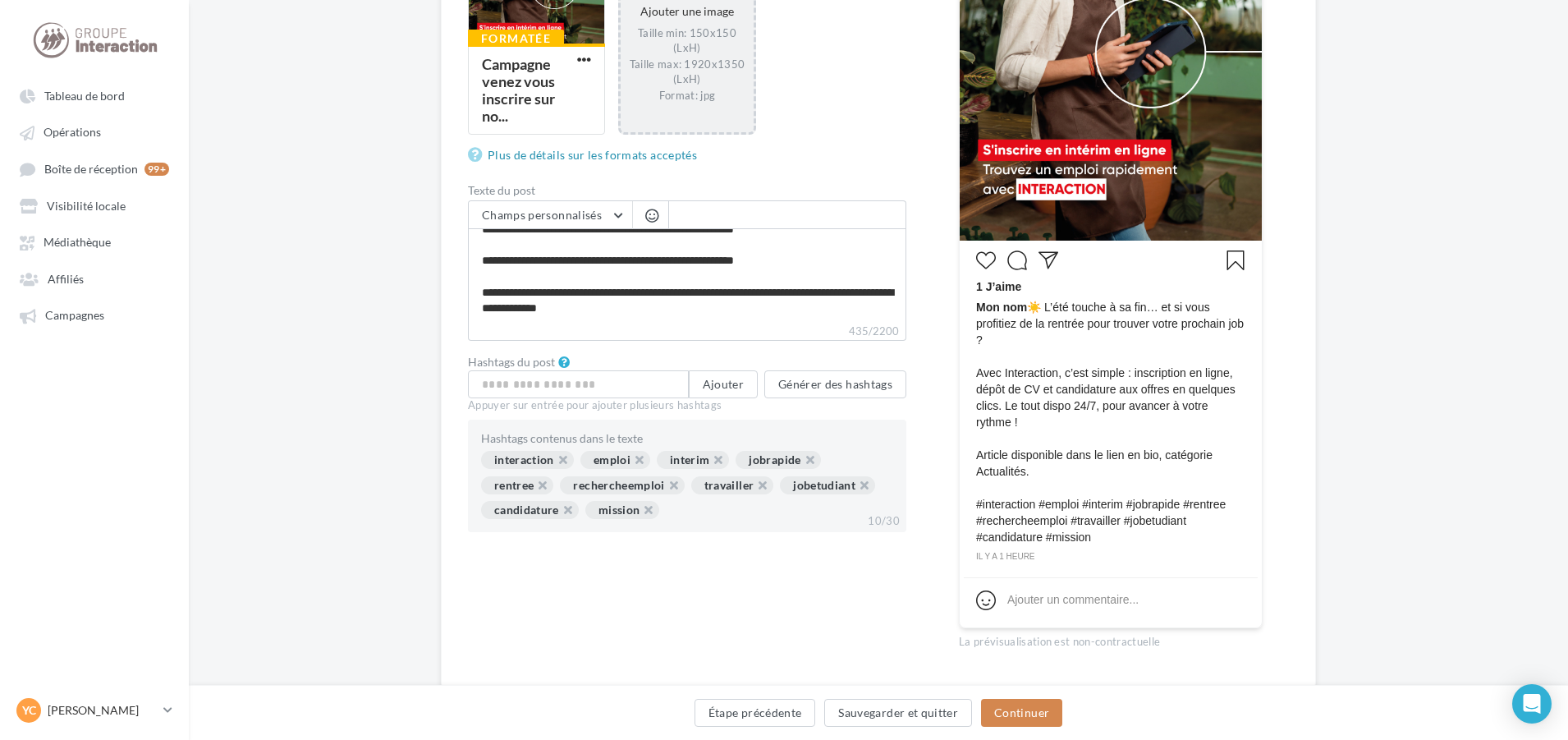
scroll to position [491, 0]
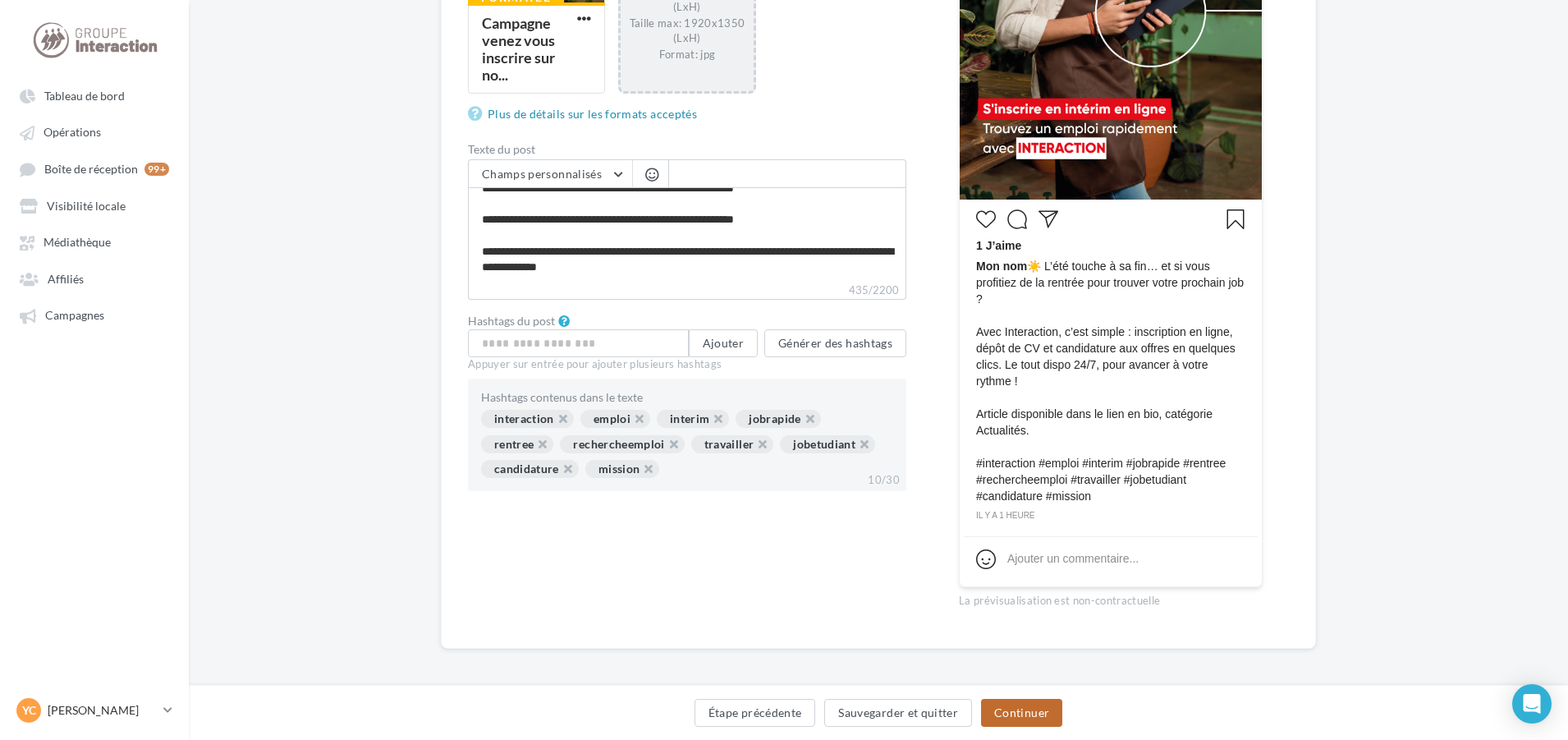
click at [1036, 724] on button "Continuer" at bounding box center [1022, 712] width 81 height 28
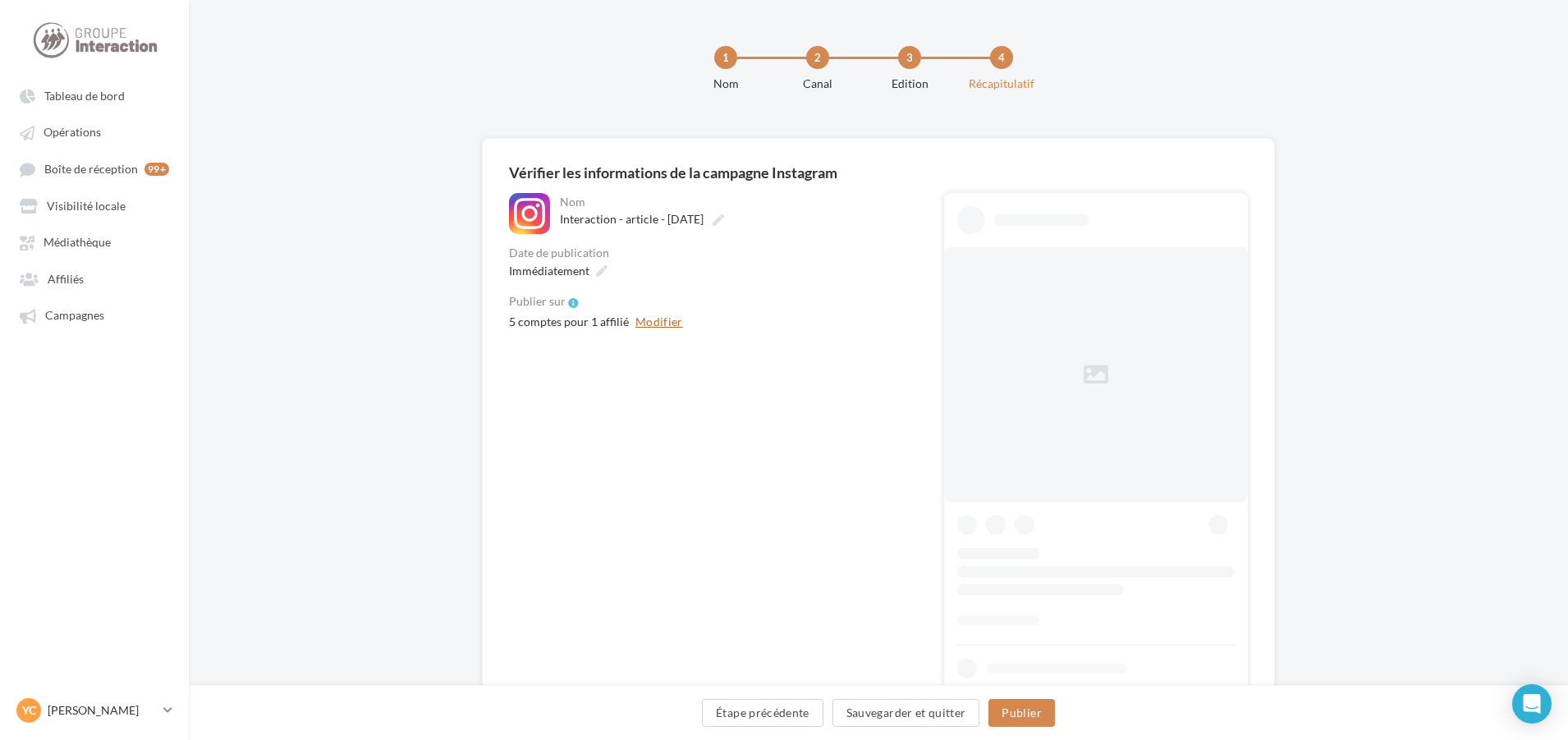
click at [655, 318] on button "Modifier" at bounding box center [660, 321] width 61 height 19
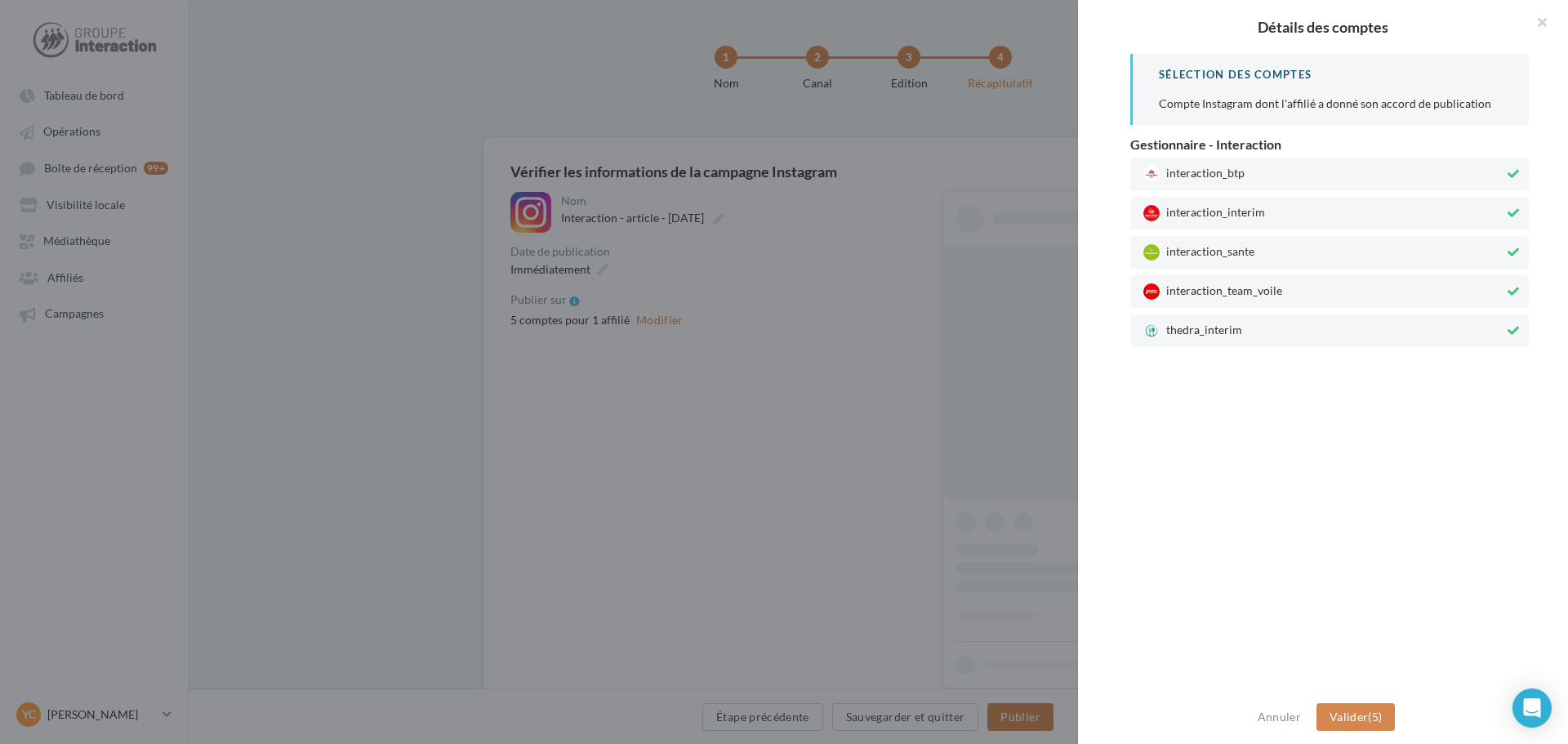
click at [1244, 177] on span "interaction_btp" at bounding box center [1324, 174] width 361 height 17
click at [1244, 248] on span "interaction_sante" at bounding box center [1324, 253] width 361 height 17
click at [1248, 287] on span "interaction_team_voile" at bounding box center [1324, 291] width 361 height 17
drag, startPoint x: 1253, startPoint y: 326, endPoint x: 1266, endPoint y: 325, distance: 13.0
click at [1254, 326] on span "thedra_interim" at bounding box center [1324, 331] width 361 height 17
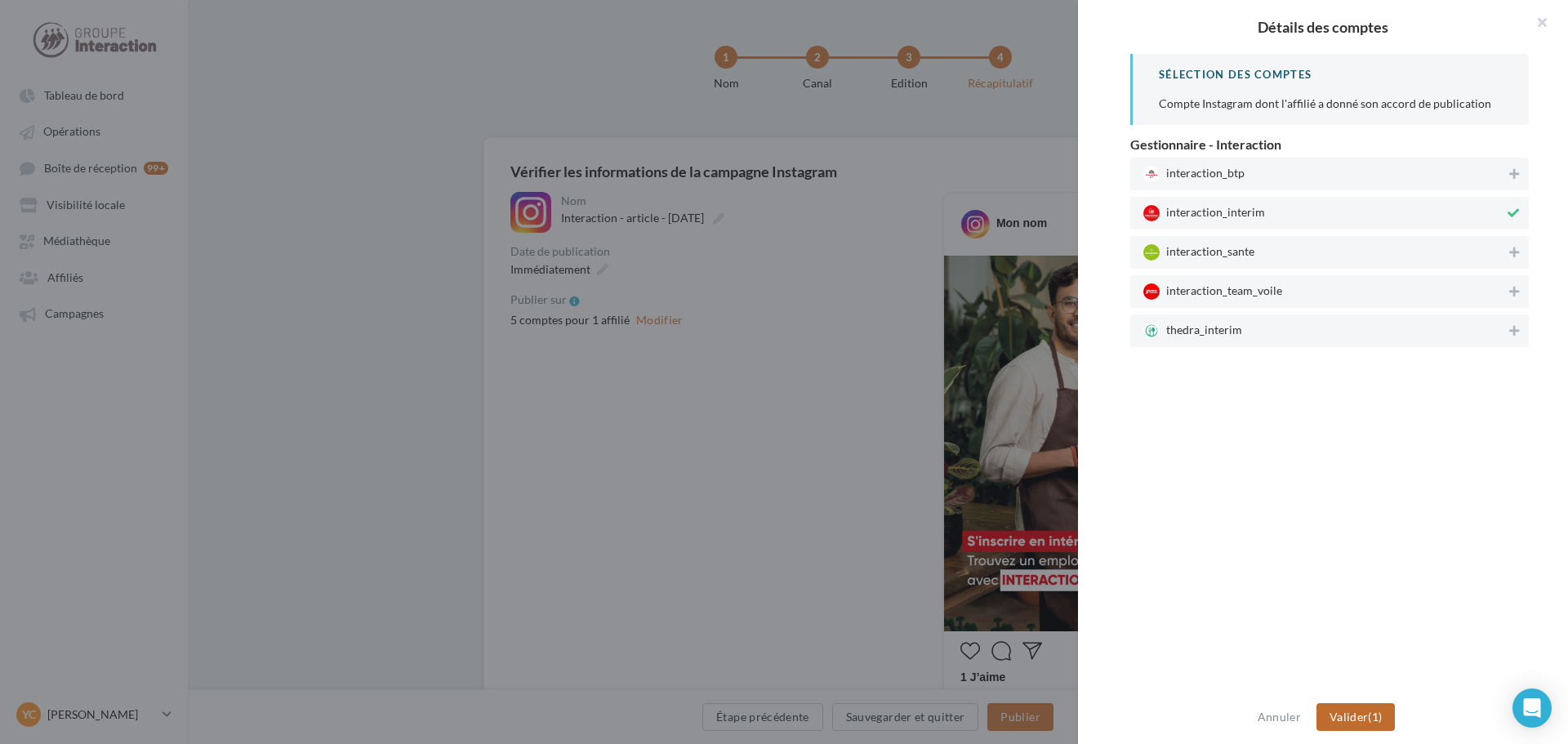
click at [1384, 716] on button "Valider (1)" at bounding box center [1357, 716] width 79 height 28
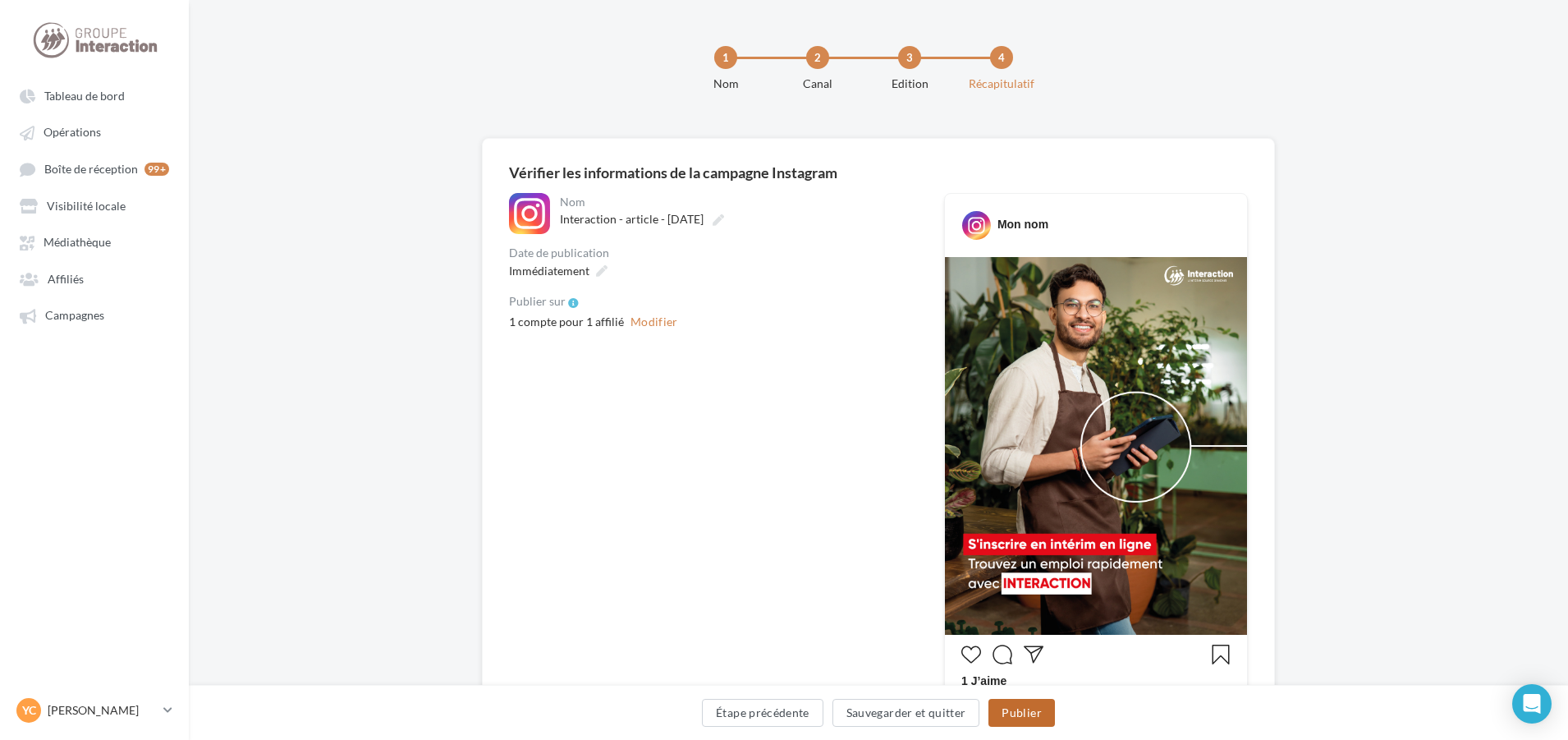
click at [1029, 712] on button "Publier" at bounding box center [1021, 712] width 66 height 28
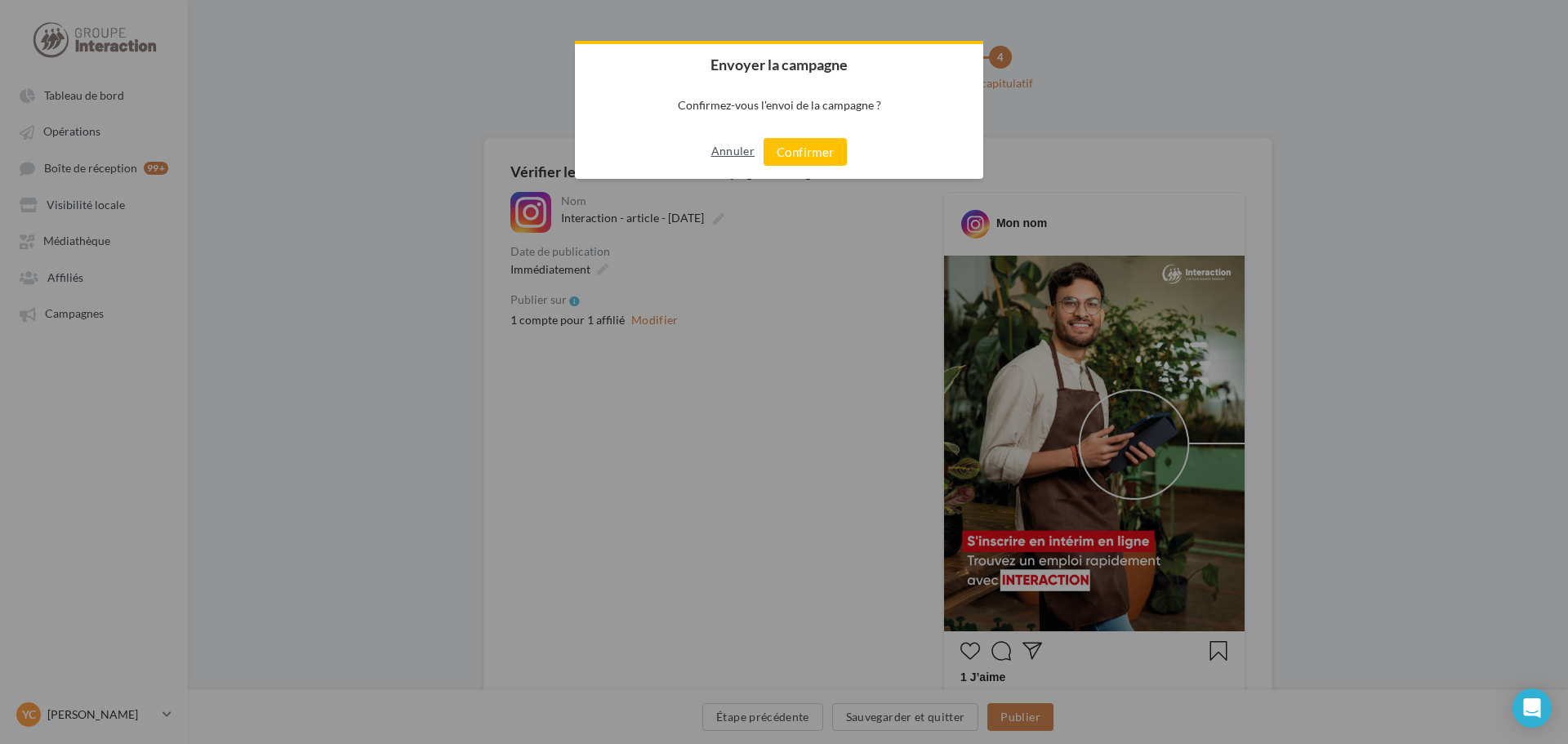
click at [722, 151] on button "Annuler" at bounding box center [733, 151] width 43 height 26
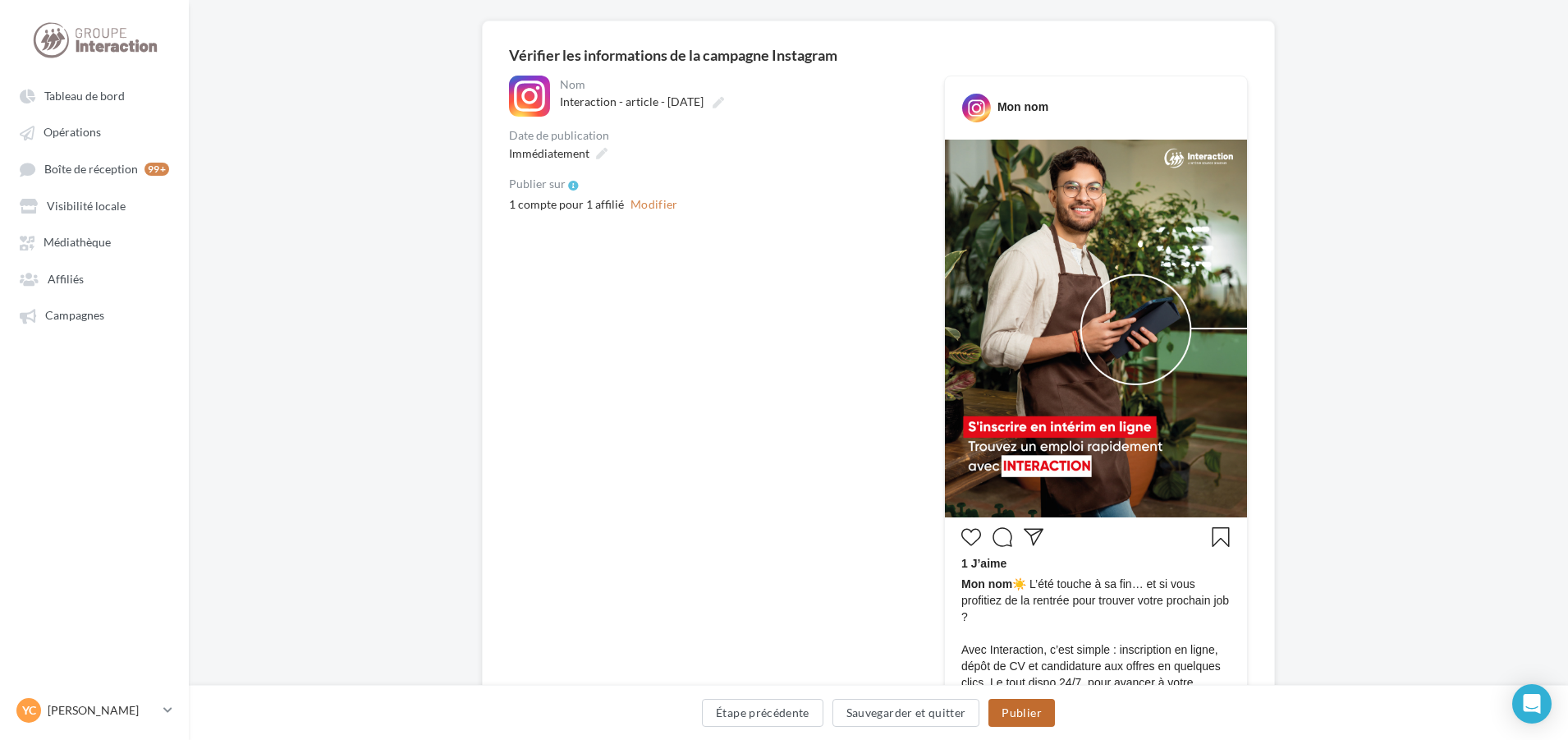
scroll to position [30, 0]
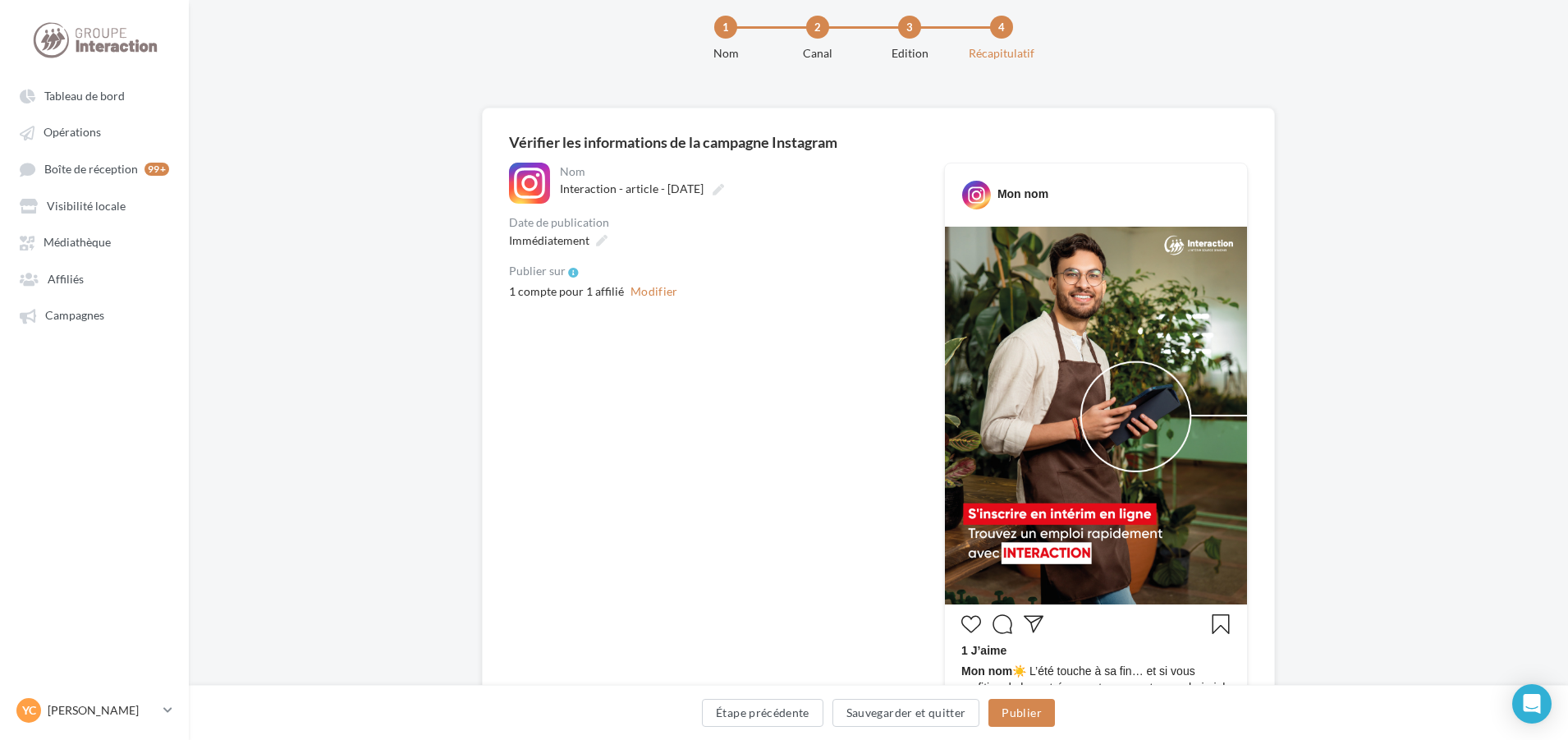
click at [623, 457] on div "**********" at bounding box center [713, 594] width 409 height 864
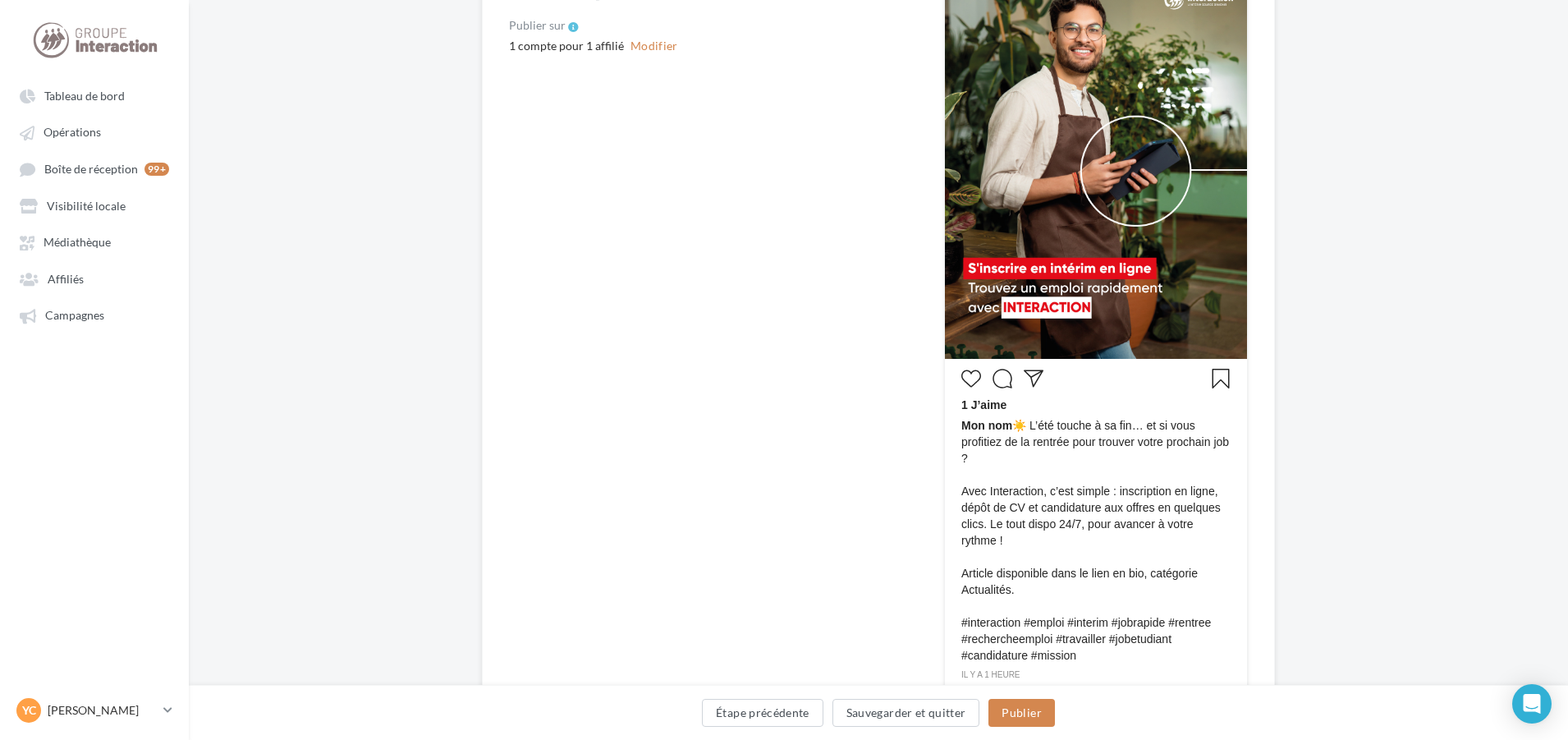
scroll to position [276, 0]
click at [684, 457] on div "**********" at bounding box center [713, 347] width 409 height 864
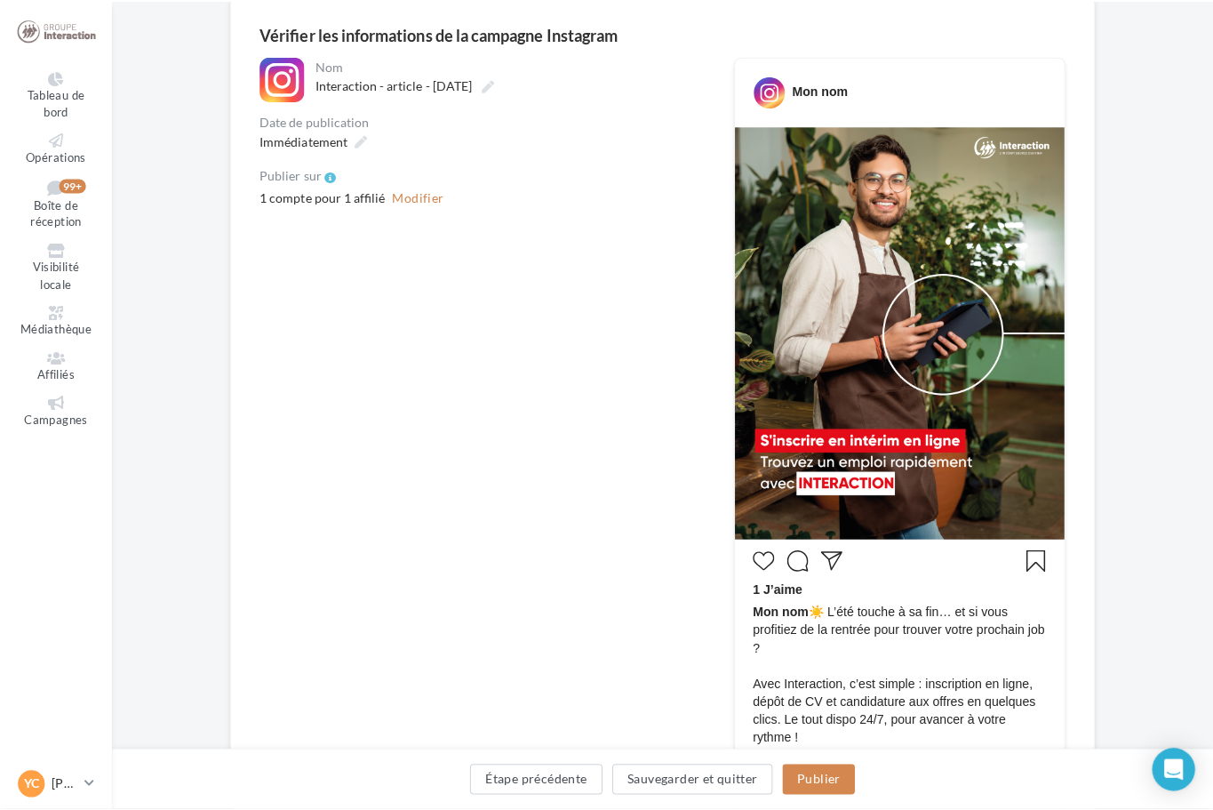
scroll to position [122, 0]
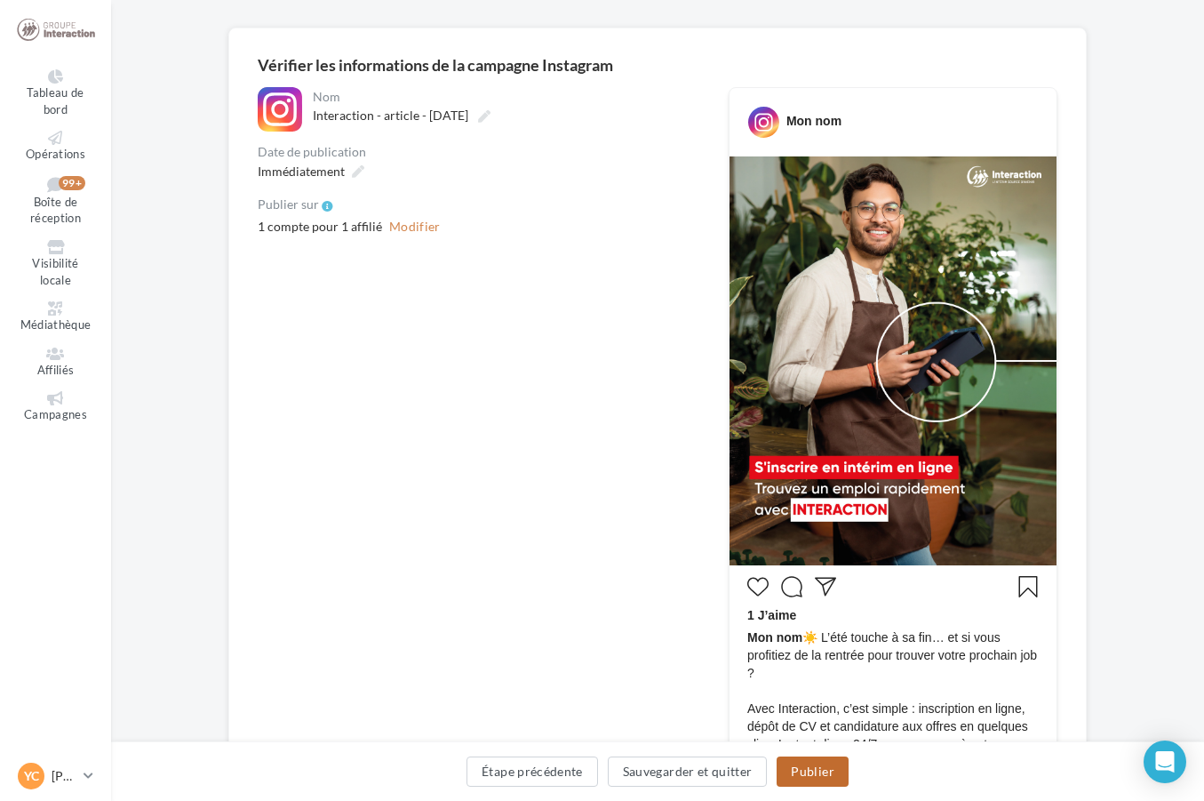
click at [809, 770] on button "Publier" at bounding box center [812, 771] width 71 height 30
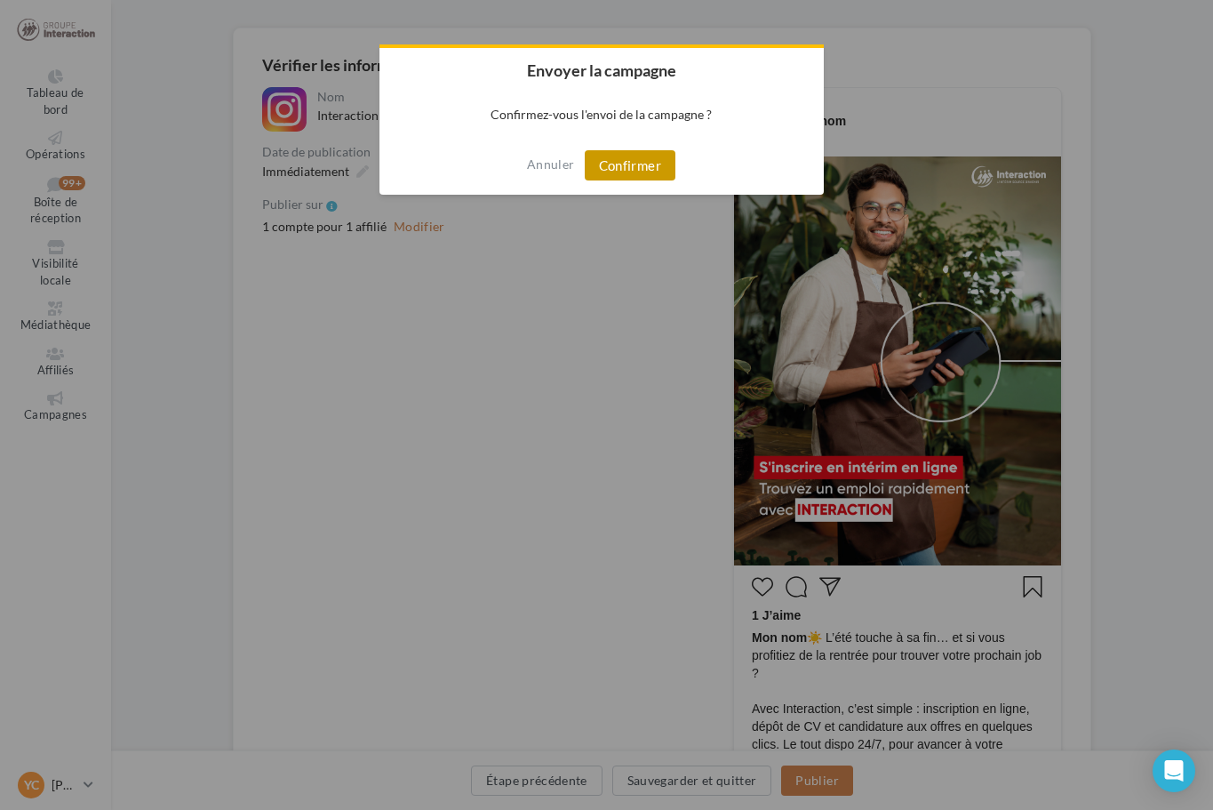
click at [636, 162] on button "Confirmer" at bounding box center [630, 165] width 91 height 30
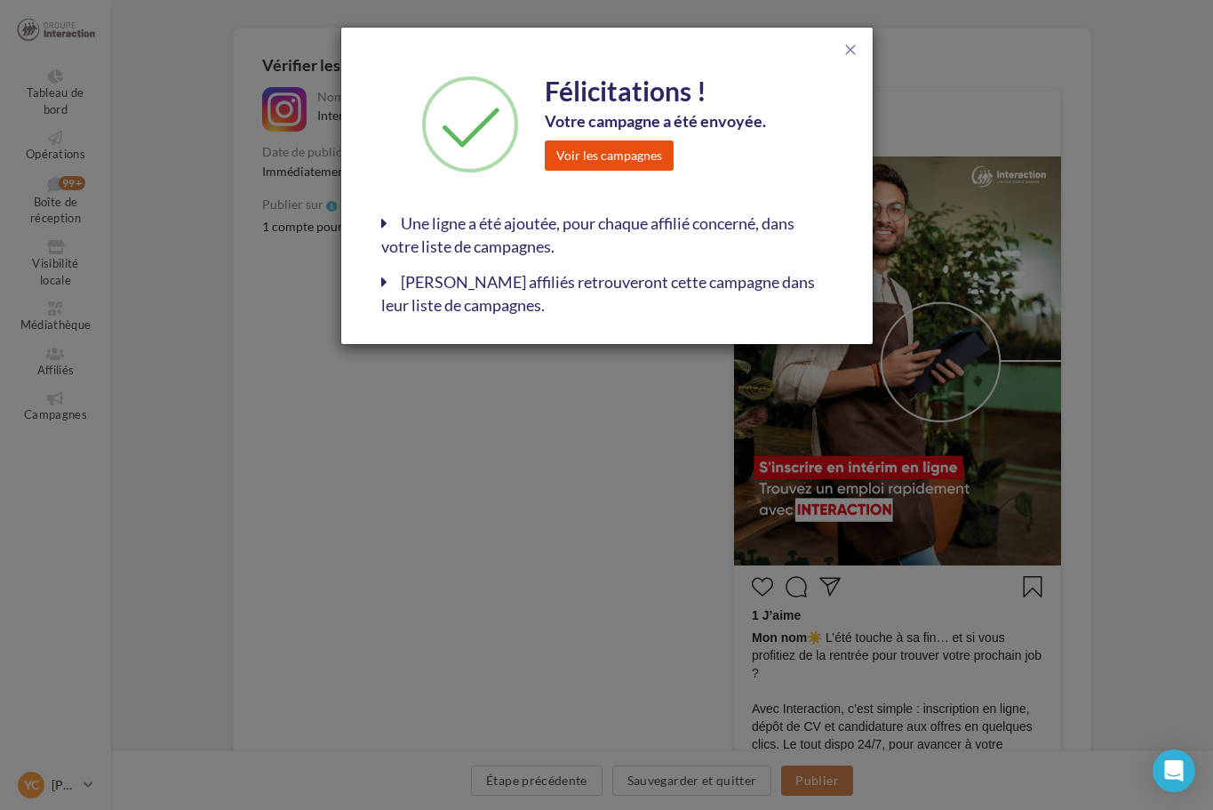
click at [635, 161] on button "Voir les campagnes" at bounding box center [609, 155] width 129 height 30
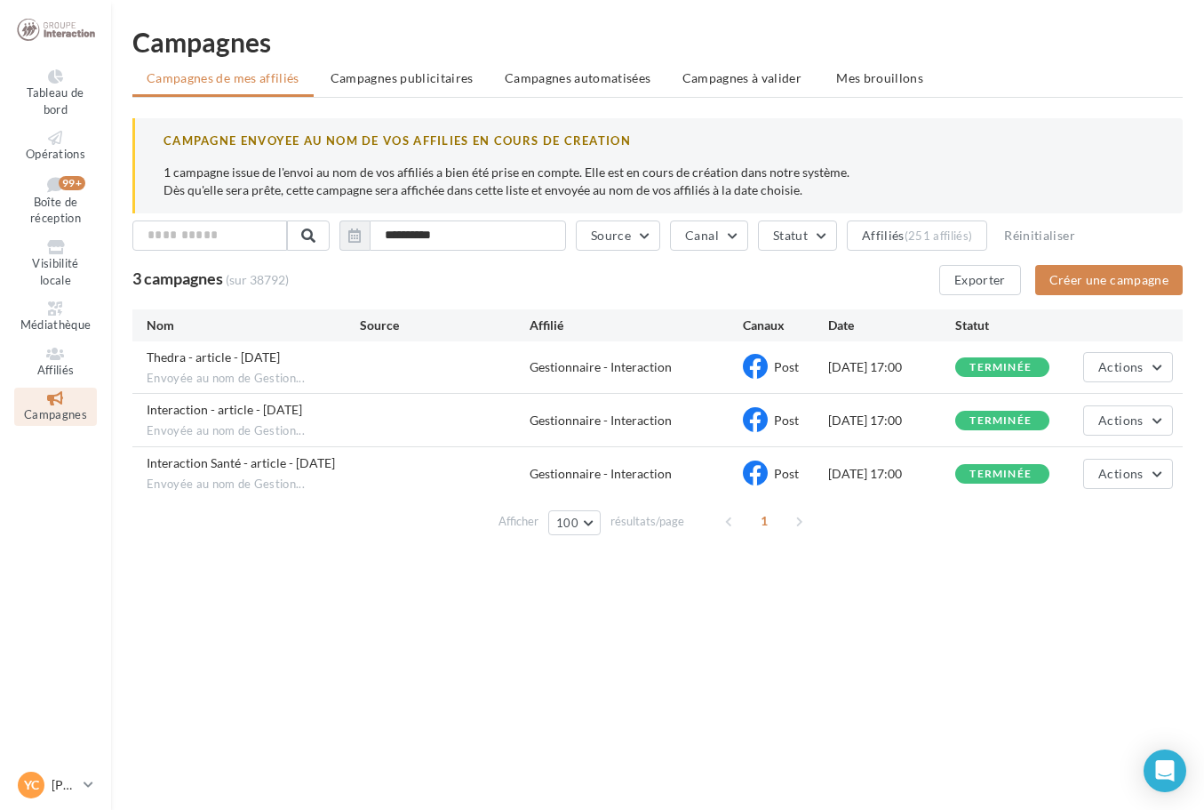
scroll to position [28, 0]
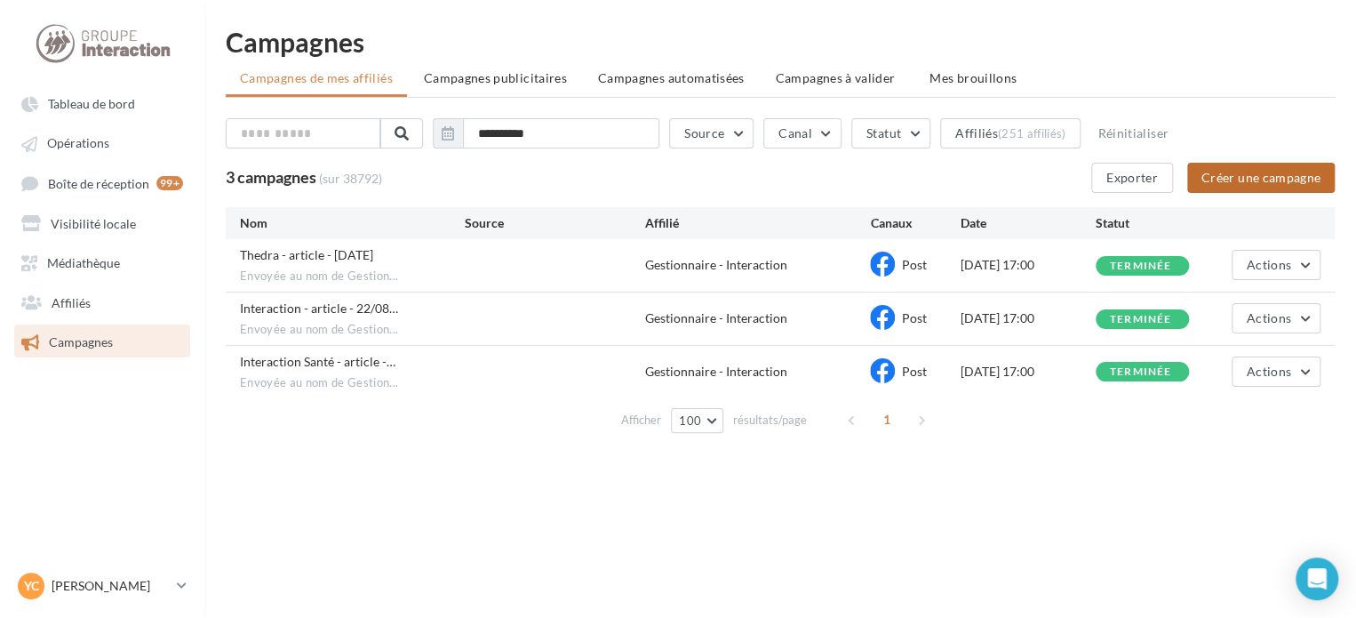
click at [1212, 172] on button "Créer une campagne" at bounding box center [1261, 178] width 148 height 30
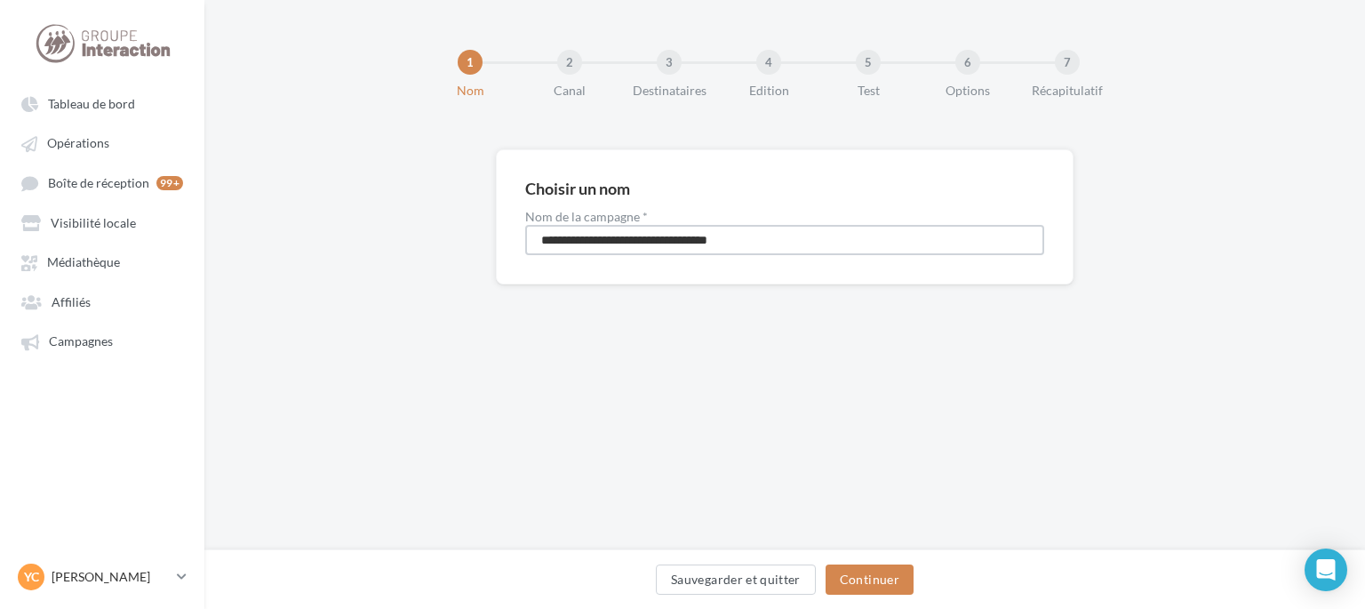
drag, startPoint x: 403, startPoint y: 240, endPoint x: 253, endPoint y: 240, distance: 150.2
click at [253, 240] on div "**********" at bounding box center [784, 245] width 1161 height 192
type input "****"
click at [866, 575] on button "Continuer" at bounding box center [870, 579] width 88 height 30
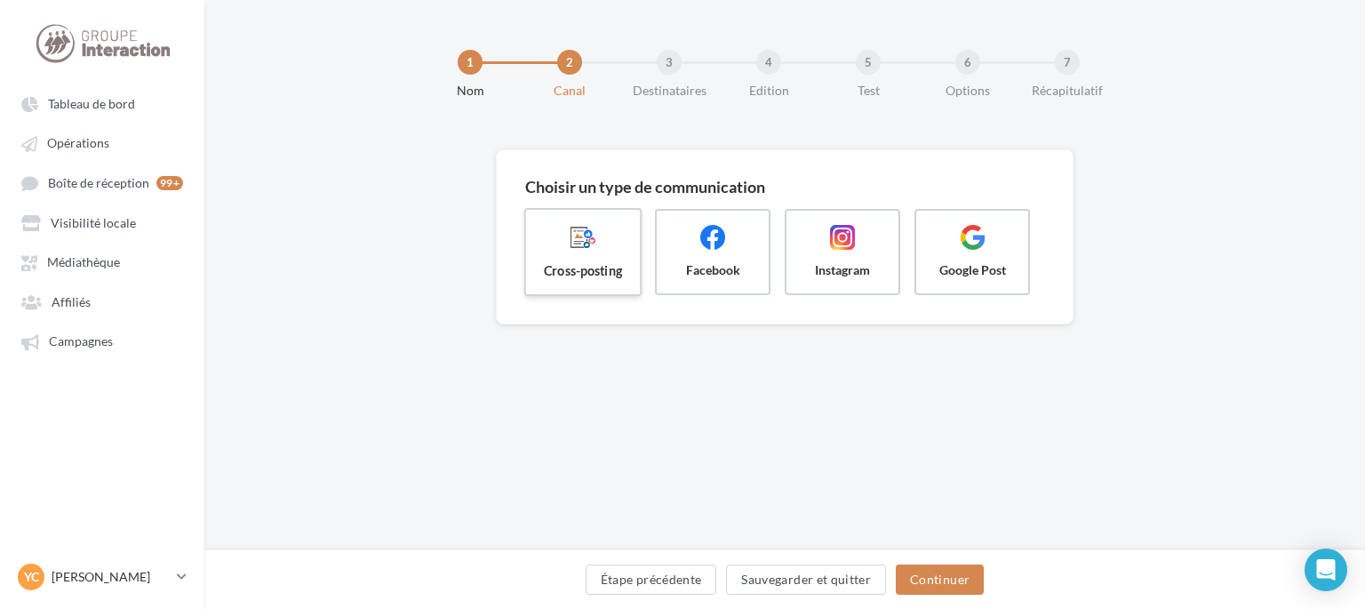
click at [598, 275] on span "Cross-posting" at bounding box center [582, 270] width 85 height 18
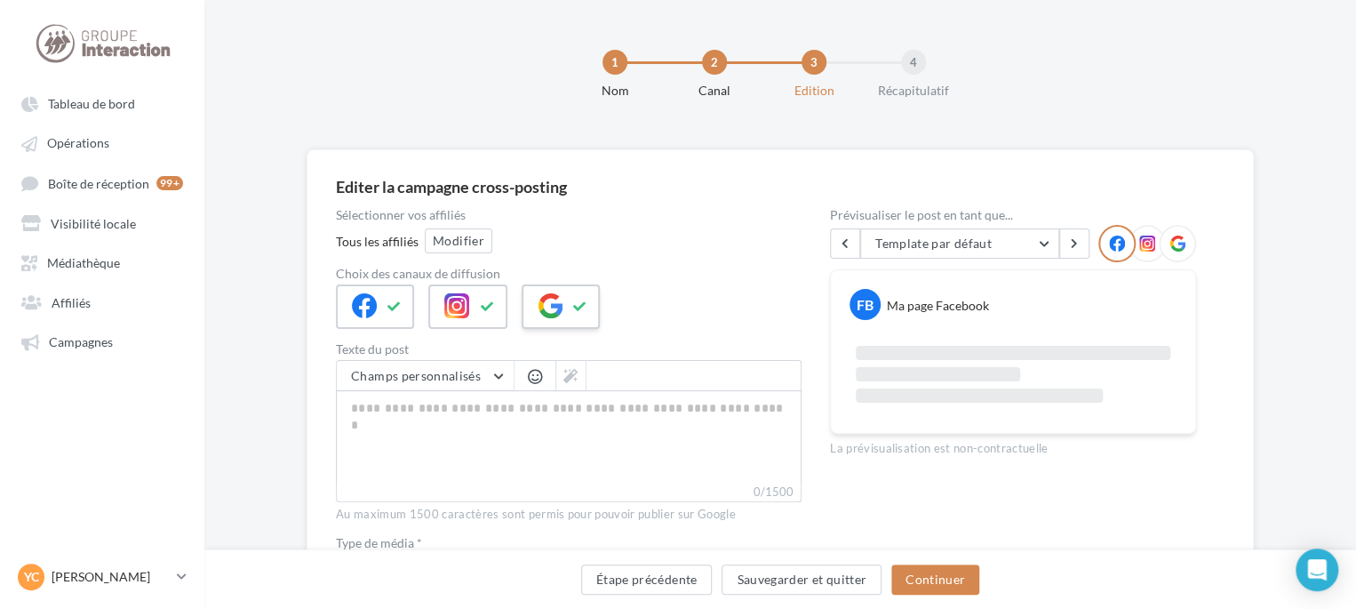
click at [558, 302] on icon at bounding box center [550, 305] width 25 height 25
click at [477, 255] on div "Tous les affiliés Modifier" at bounding box center [569, 242] width 466 height 28
click at [475, 250] on button "Modifier" at bounding box center [459, 240] width 68 height 25
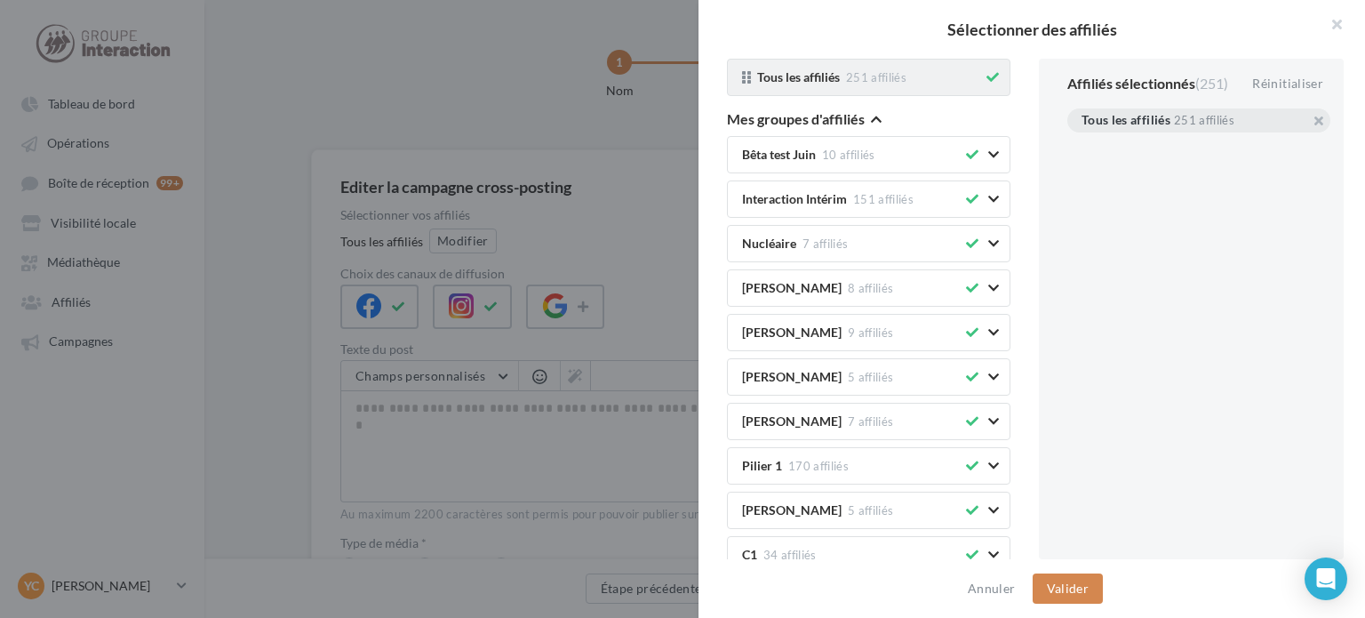
click at [986, 74] on button at bounding box center [993, 77] width 20 height 21
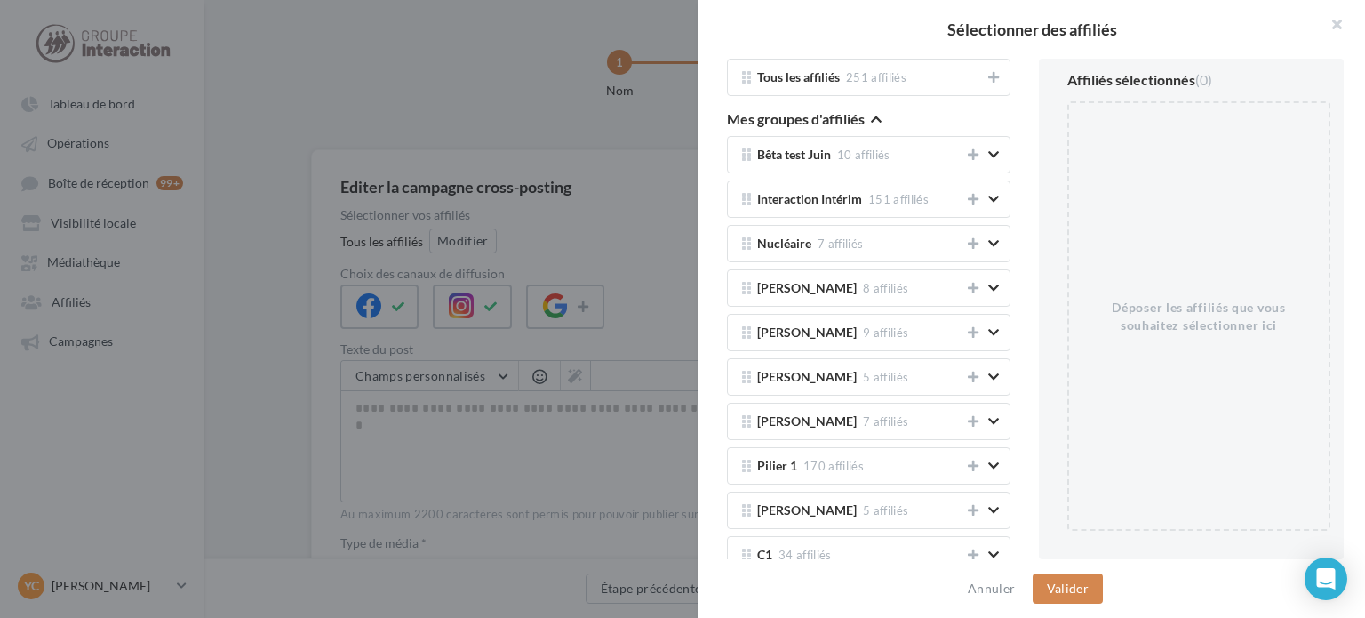
click at [873, 116] on icon "button" at bounding box center [876, 119] width 11 height 12
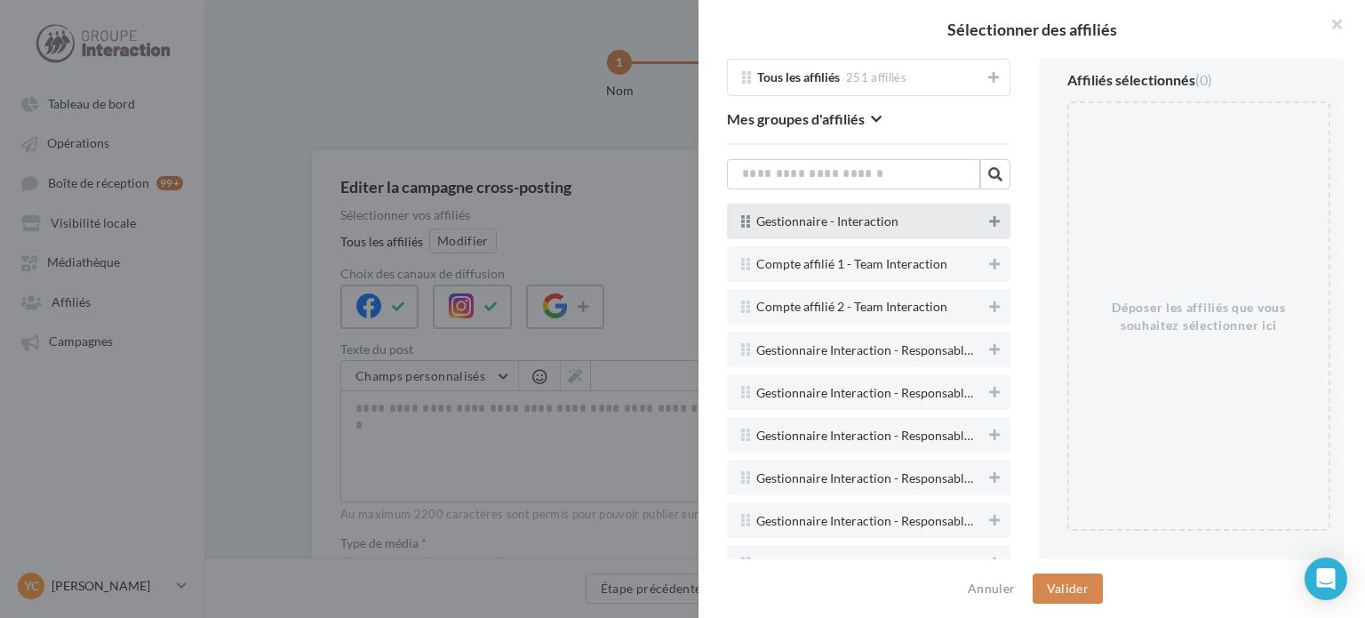
click at [989, 219] on icon at bounding box center [994, 221] width 11 height 12
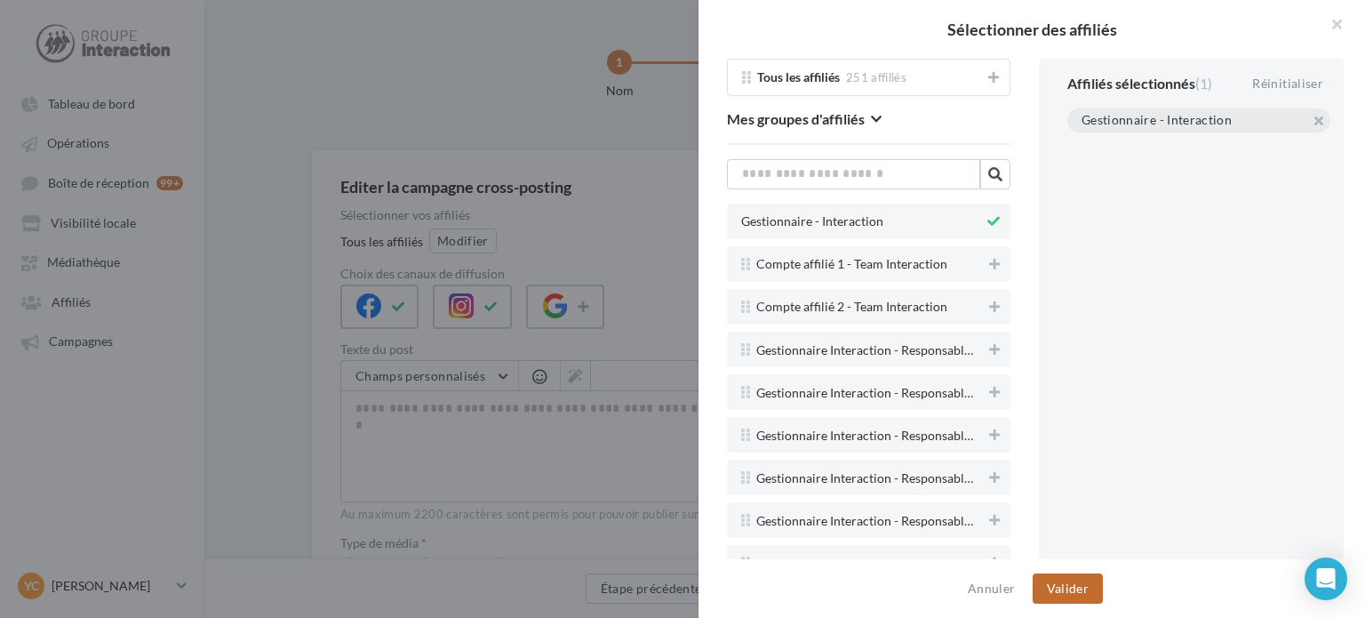
click at [1068, 584] on button "Valider" at bounding box center [1068, 588] width 70 height 30
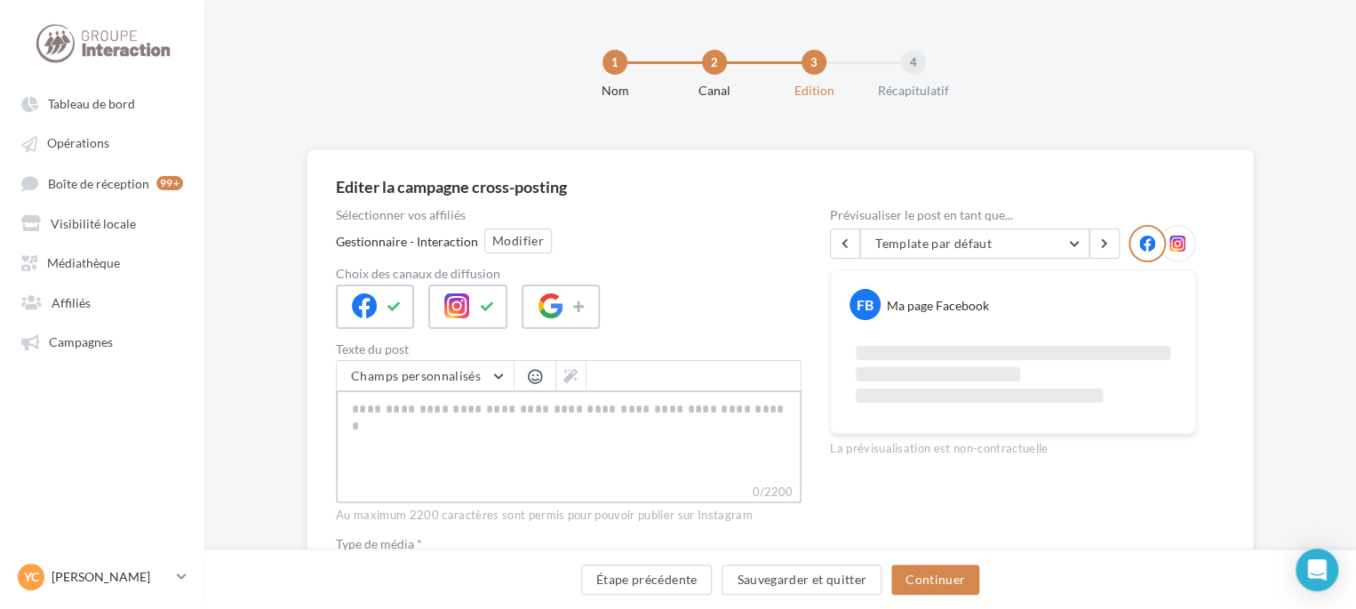
click at [608, 445] on textarea "0/2200" at bounding box center [569, 436] width 466 height 92
type textarea "*"
type textarea "**"
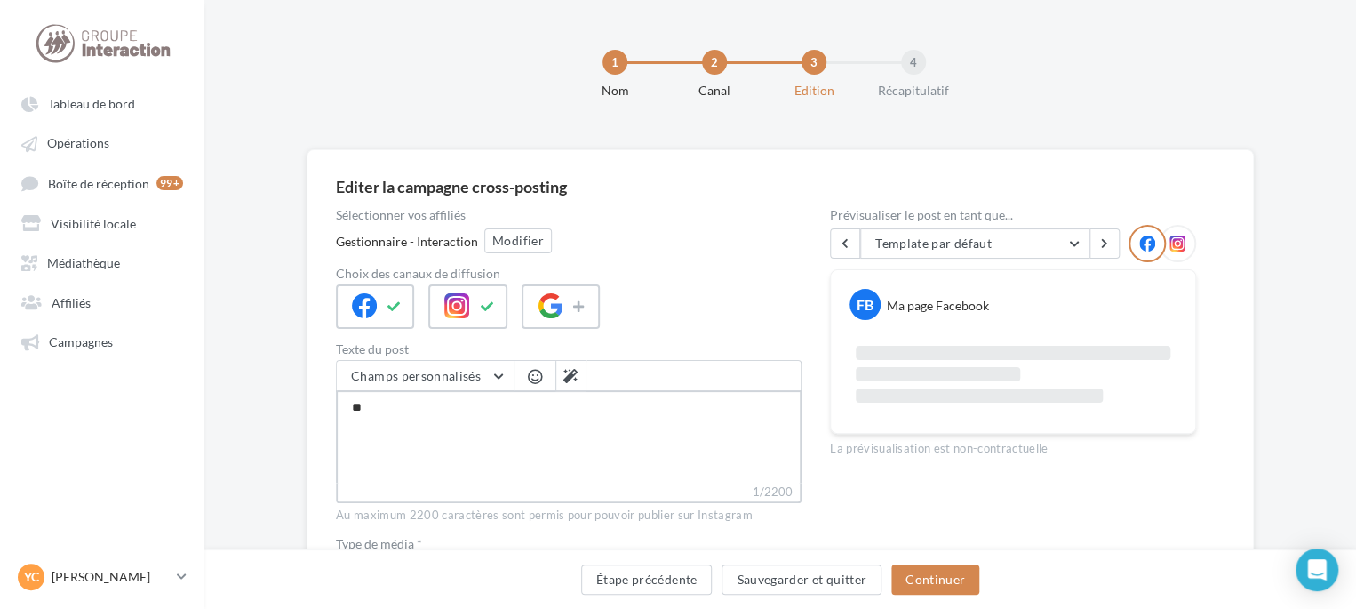
type textarea "***"
type textarea "****"
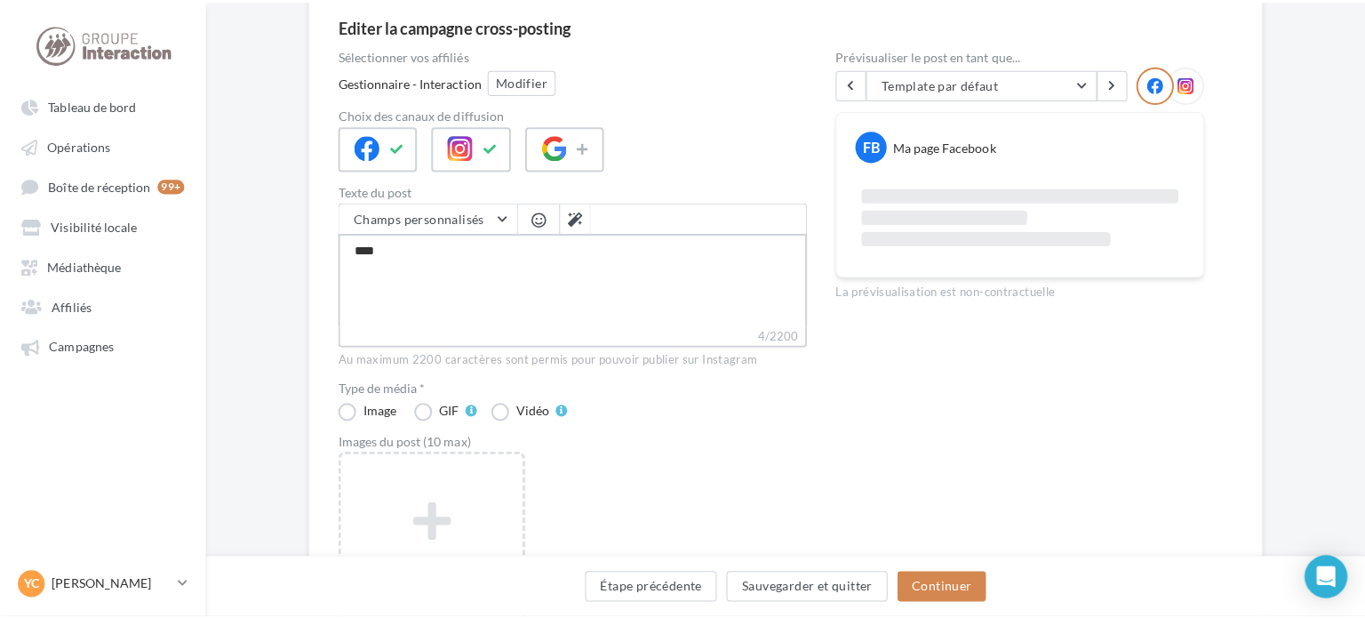
scroll to position [267, 0]
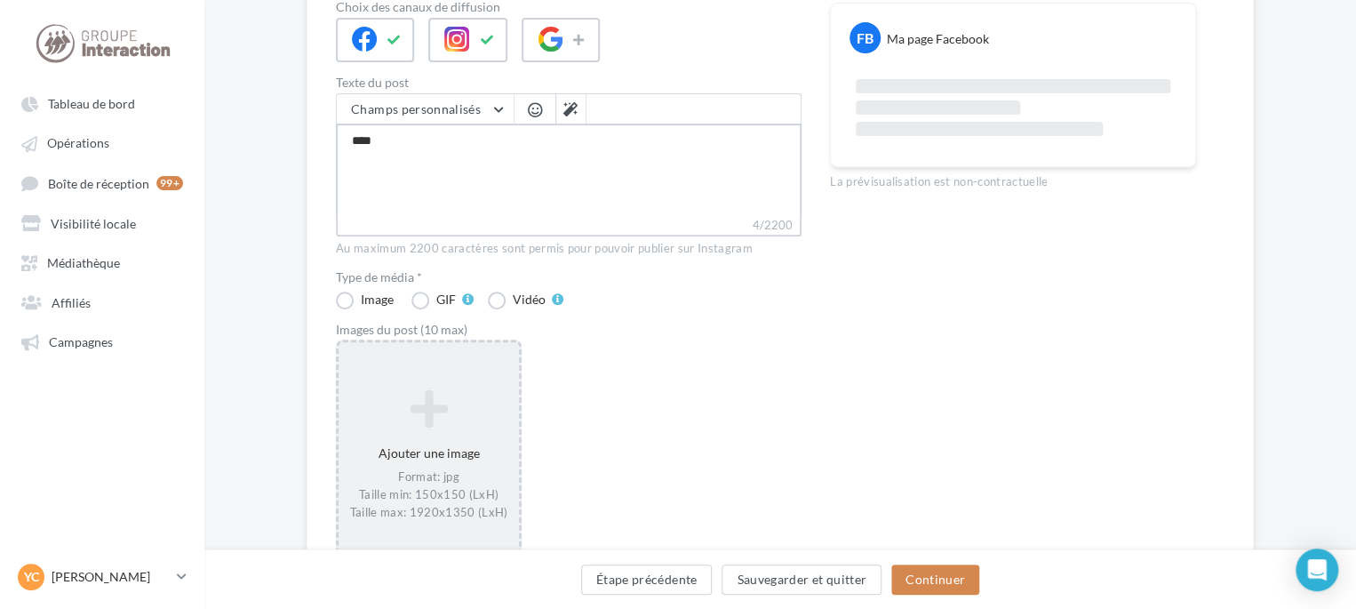
type textarea "****"
click at [446, 422] on icon at bounding box center [429, 408] width 166 height 43
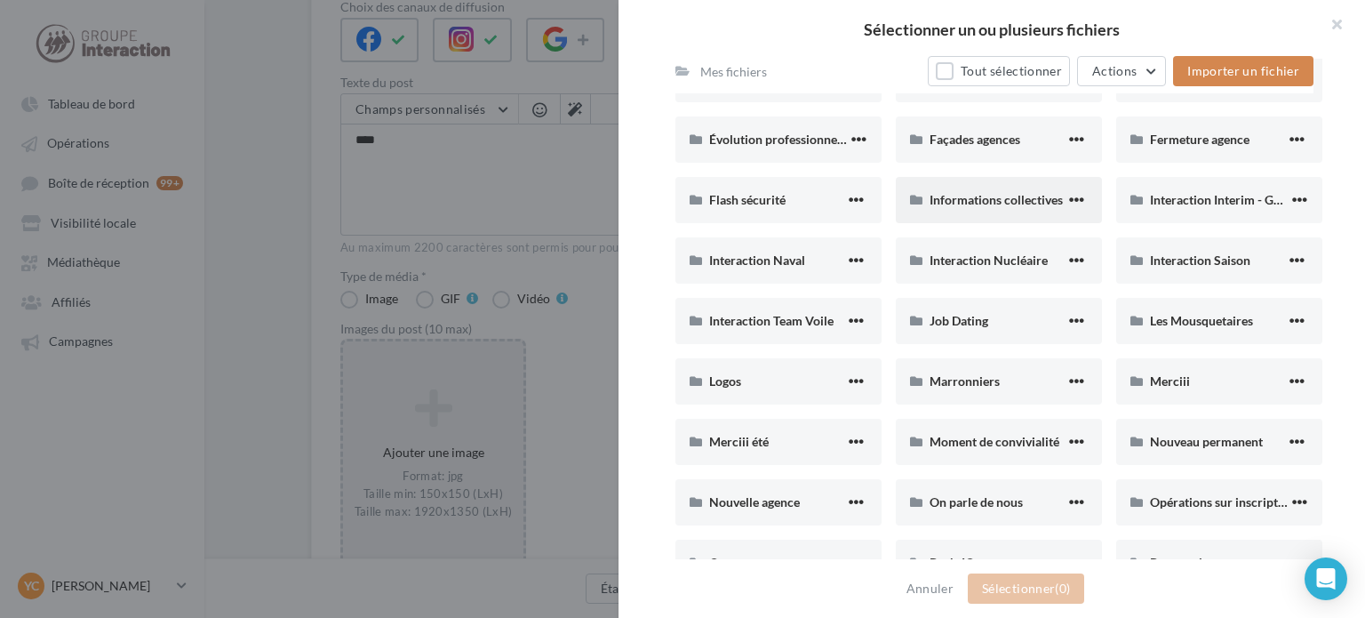
scroll to position [800, 0]
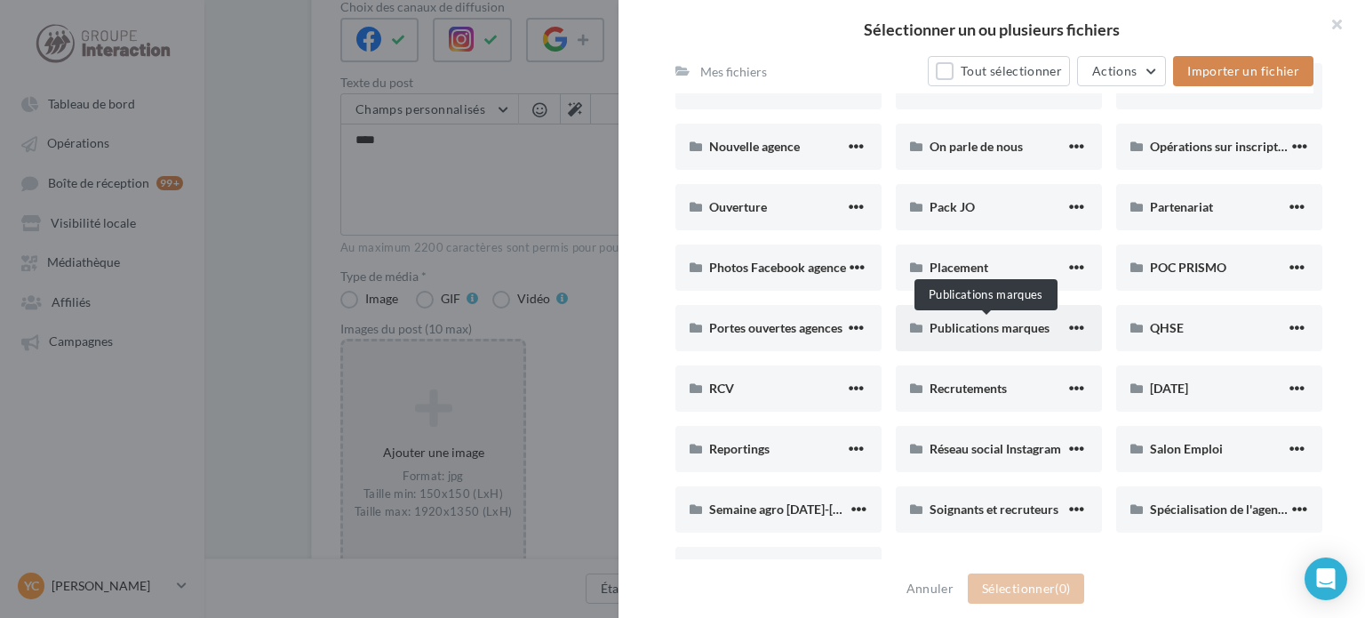
click at [1016, 330] on span "Publications marques" at bounding box center [990, 327] width 120 height 15
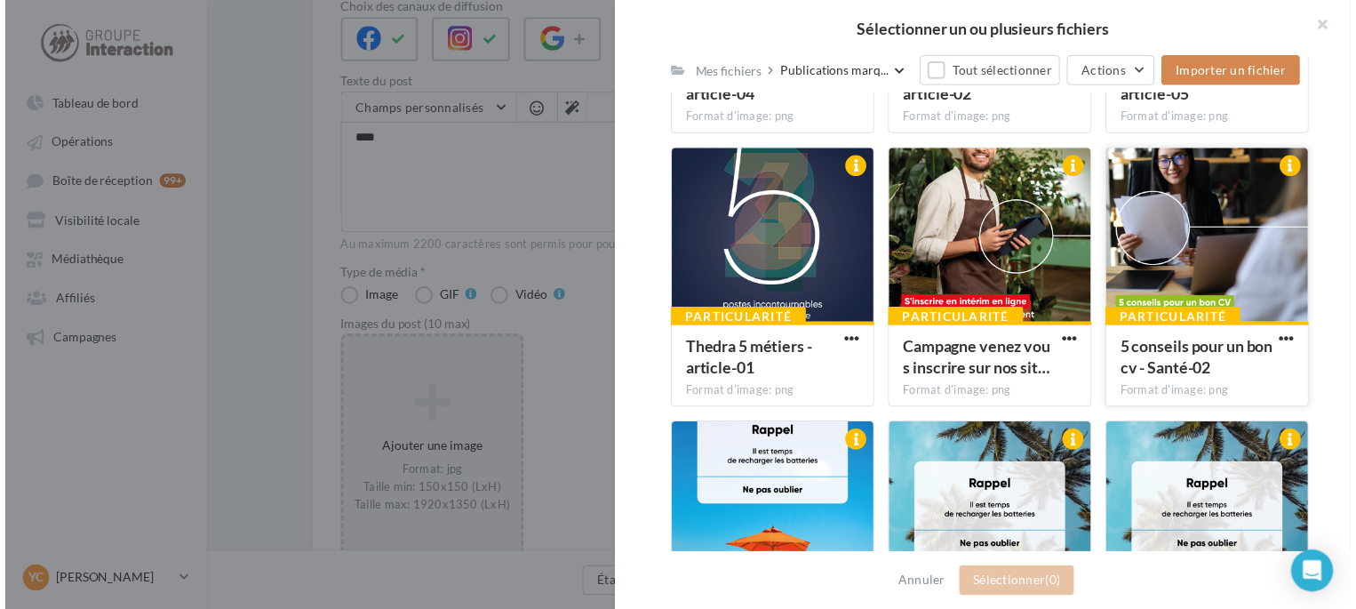
scroll to position [659, 0]
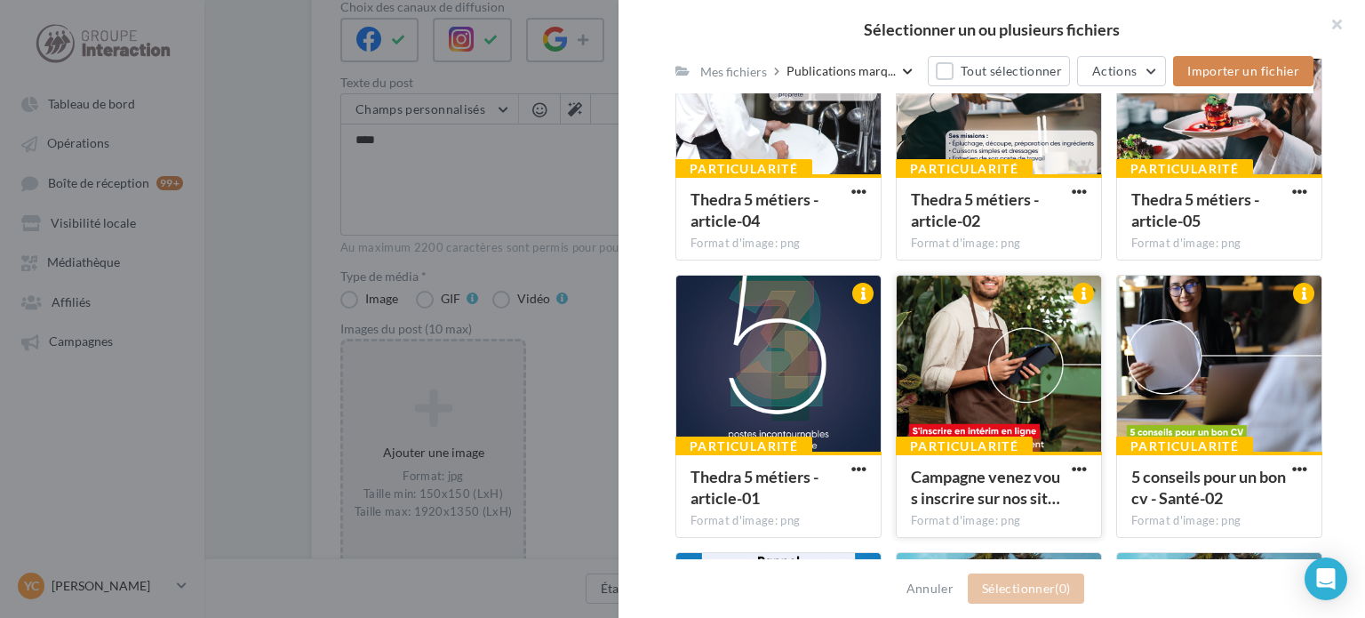
click at [995, 390] on div at bounding box center [999, 364] width 204 height 178
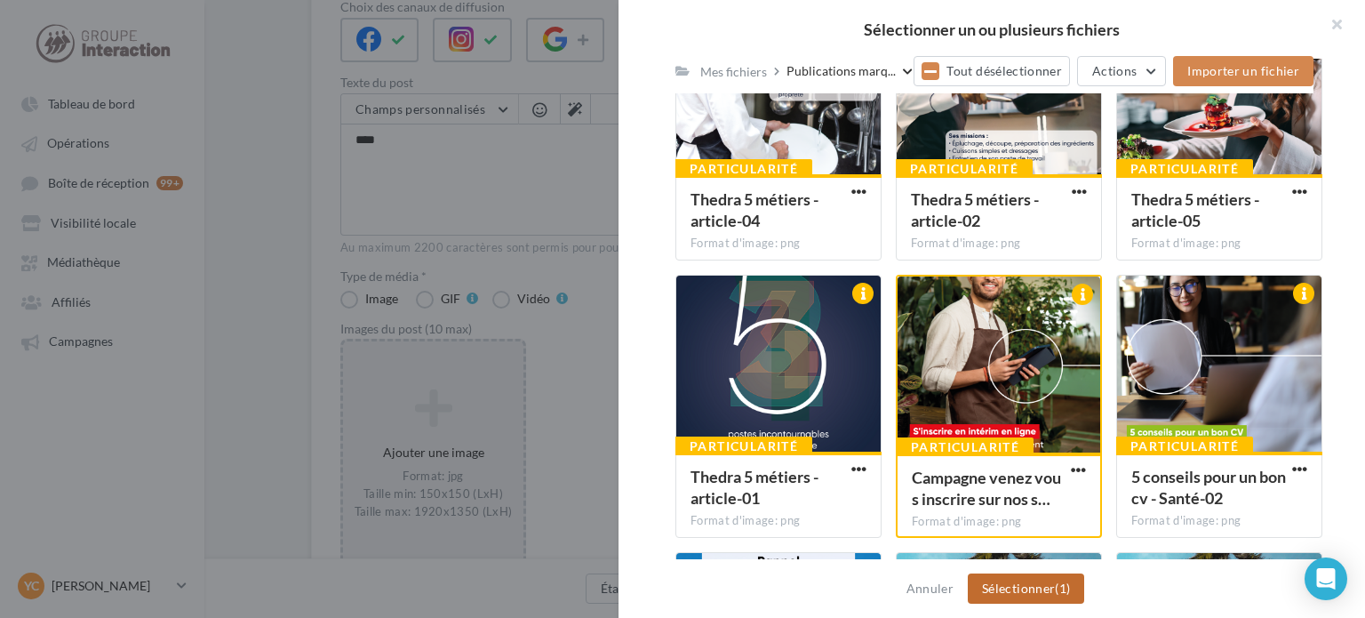
click at [1020, 582] on button "Sélectionner (1)" at bounding box center [1026, 588] width 116 height 30
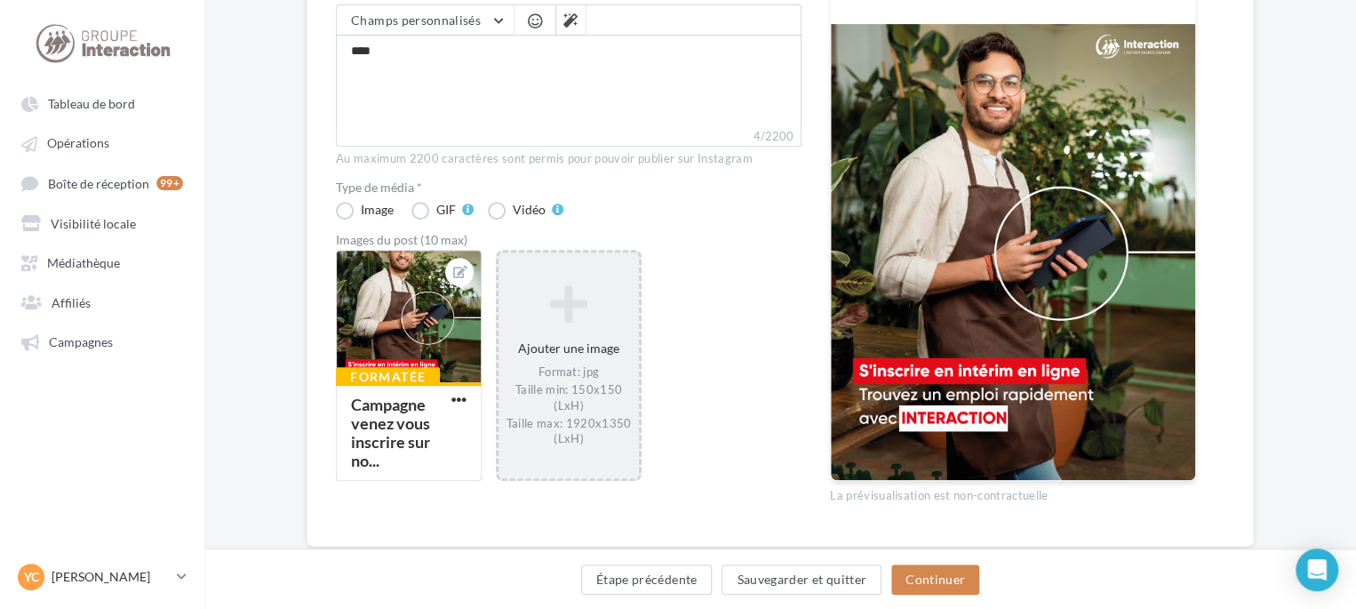
scroll to position [397, 0]
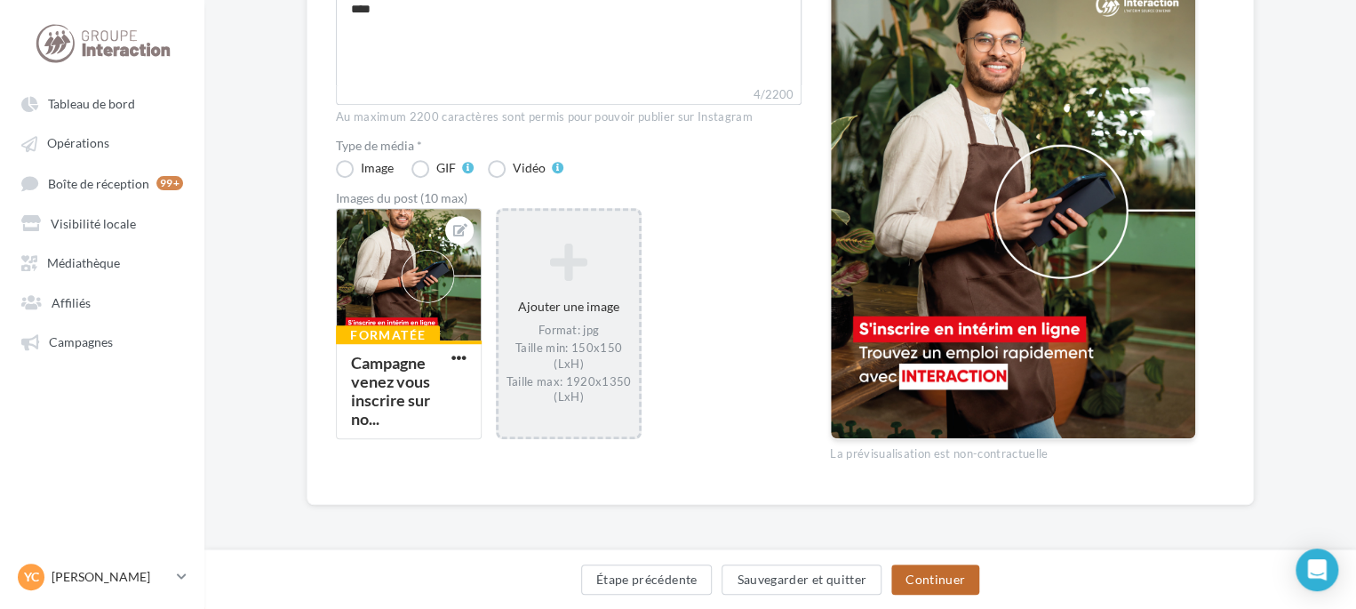
click at [934, 574] on button "Continuer" at bounding box center [935, 579] width 88 height 30
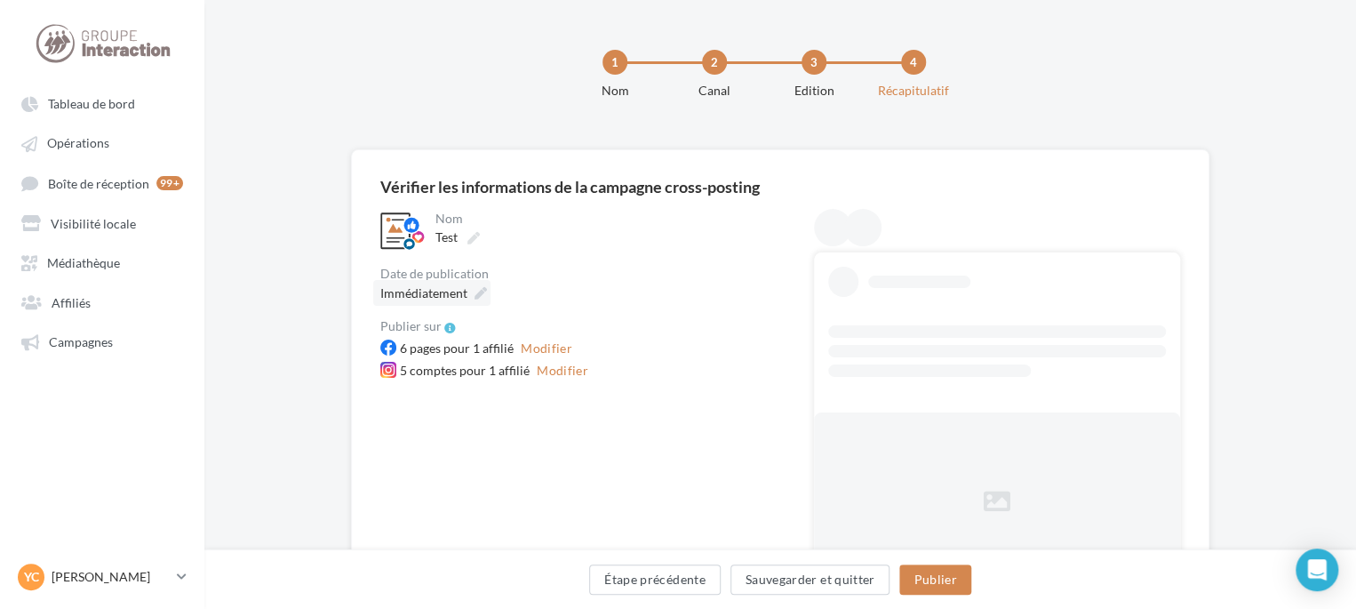
click at [437, 298] on span "Immédiatement" at bounding box center [423, 292] width 87 height 15
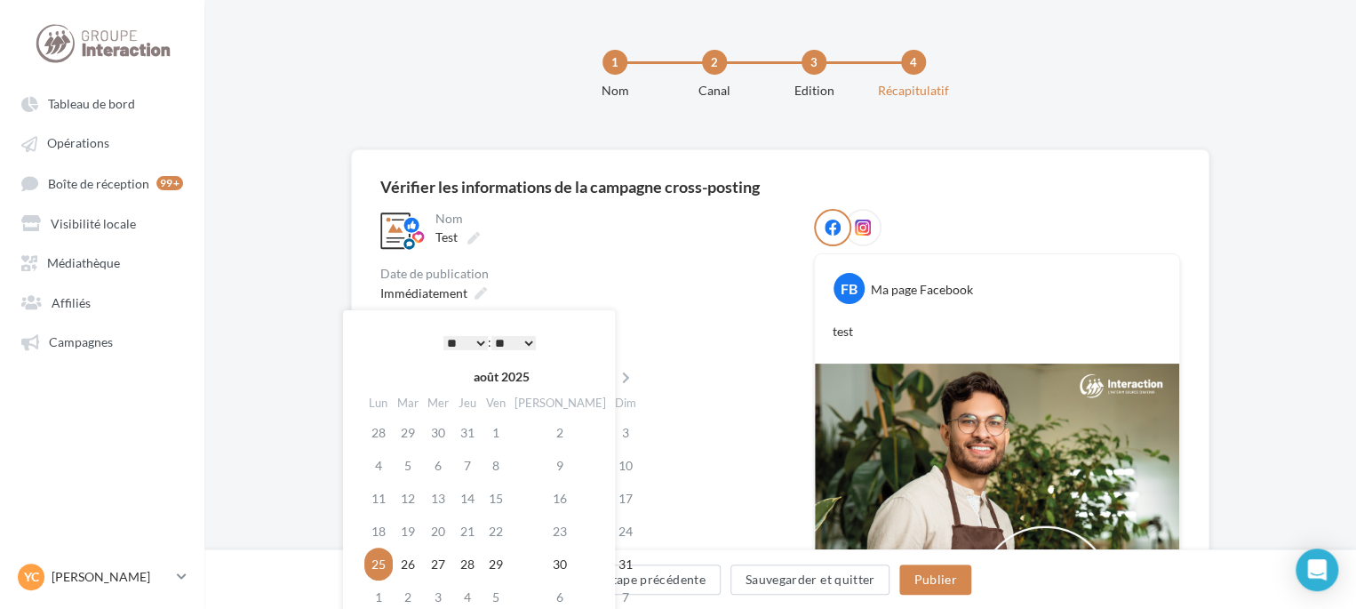
click at [526, 344] on select "** ** ** ** ** **" at bounding box center [513, 343] width 44 height 14
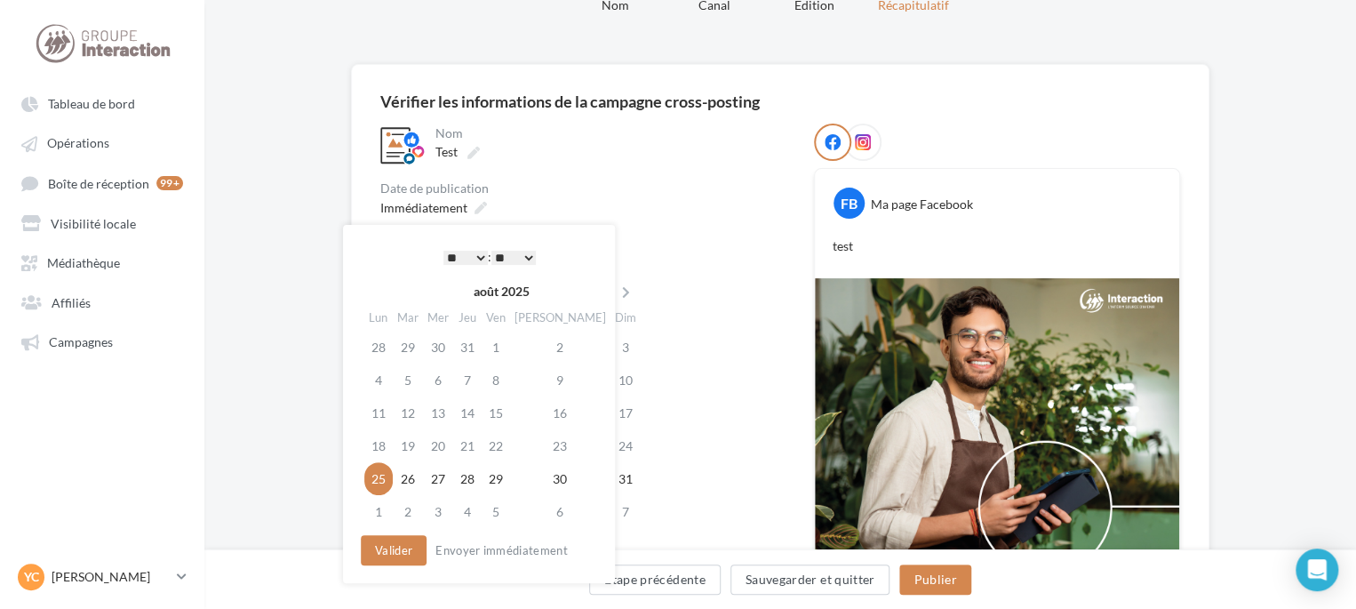
scroll to position [89, 0]
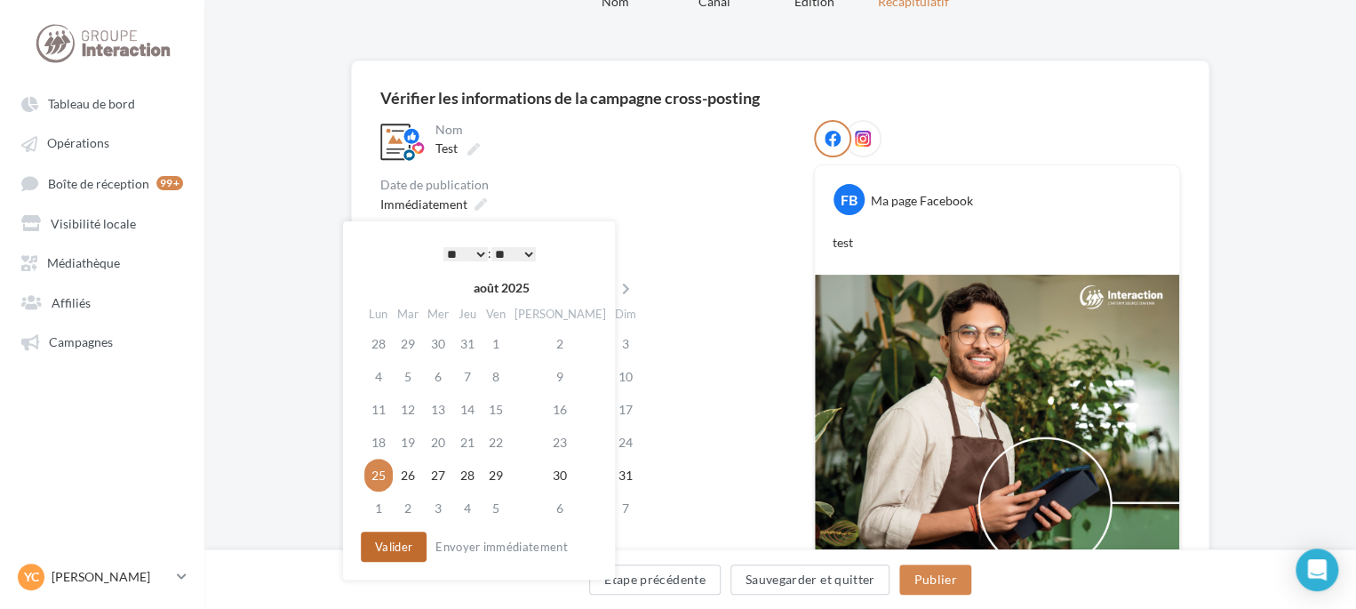
click at [397, 550] on button "Valider" at bounding box center [394, 546] width 66 height 30
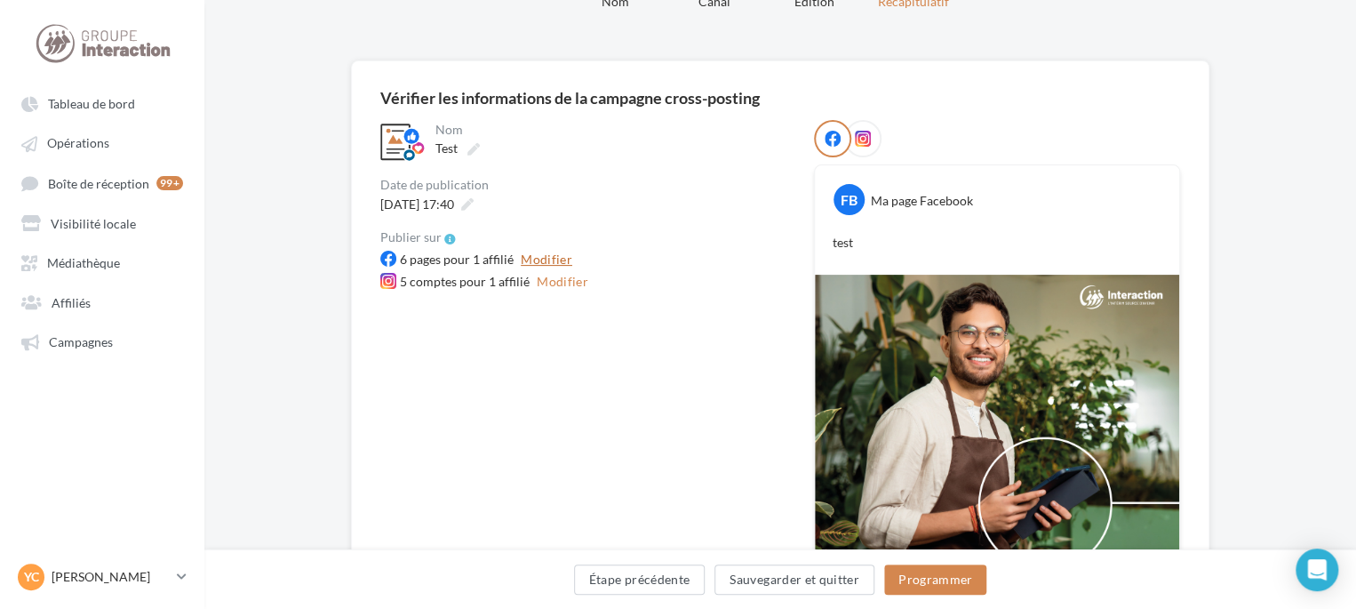
click at [545, 261] on button "Modifier" at bounding box center [547, 259] width 66 height 21
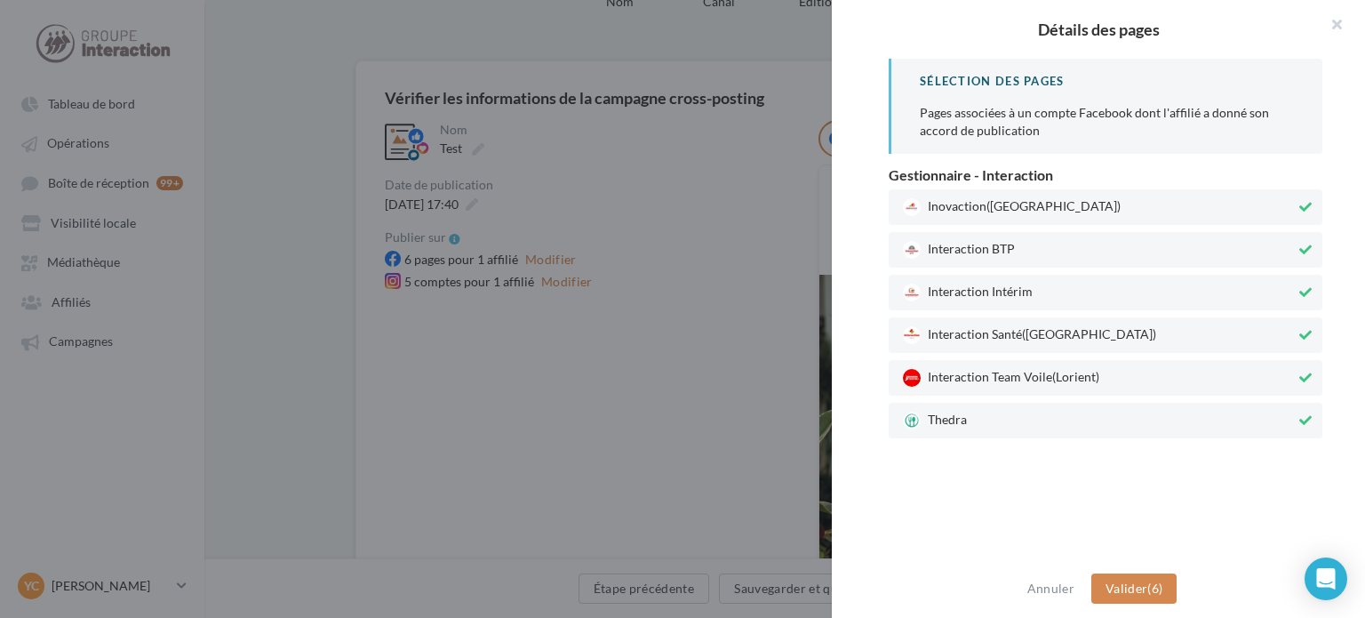
click at [1299, 372] on icon at bounding box center [1305, 377] width 12 height 12
click at [1299, 203] on icon at bounding box center [1305, 207] width 12 height 12
click at [1138, 582] on span "Valider" at bounding box center [1127, 587] width 42 height 15
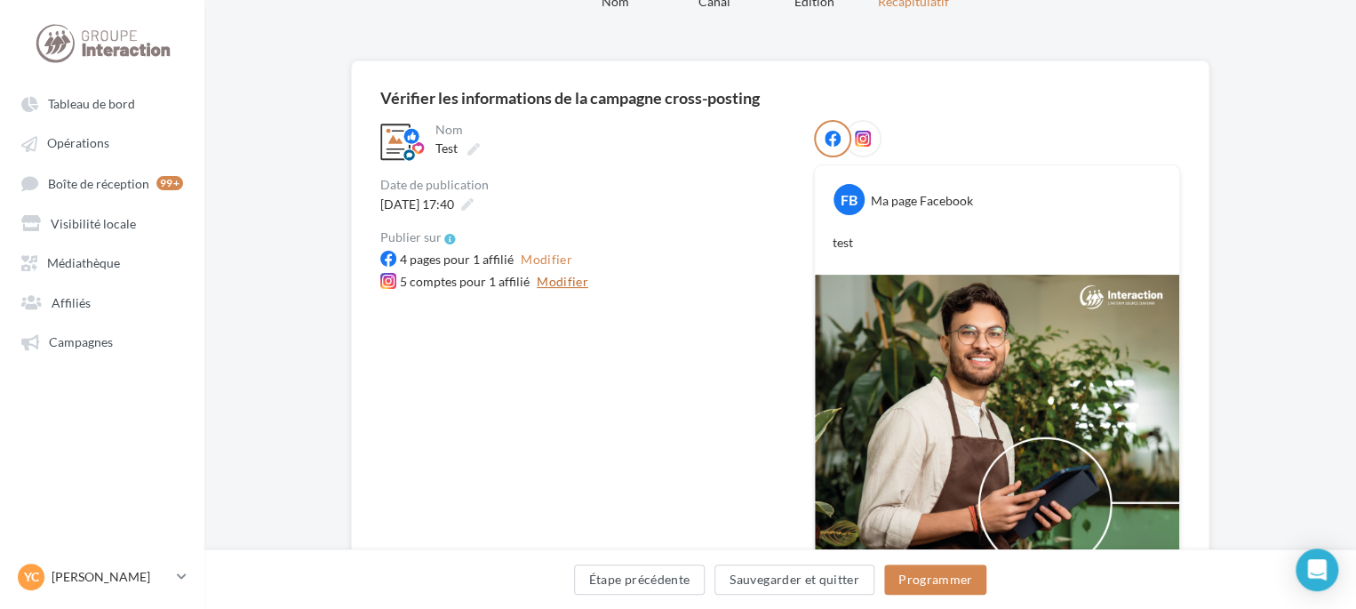
click at [560, 276] on button "Modifier" at bounding box center [563, 281] width 66 height 21
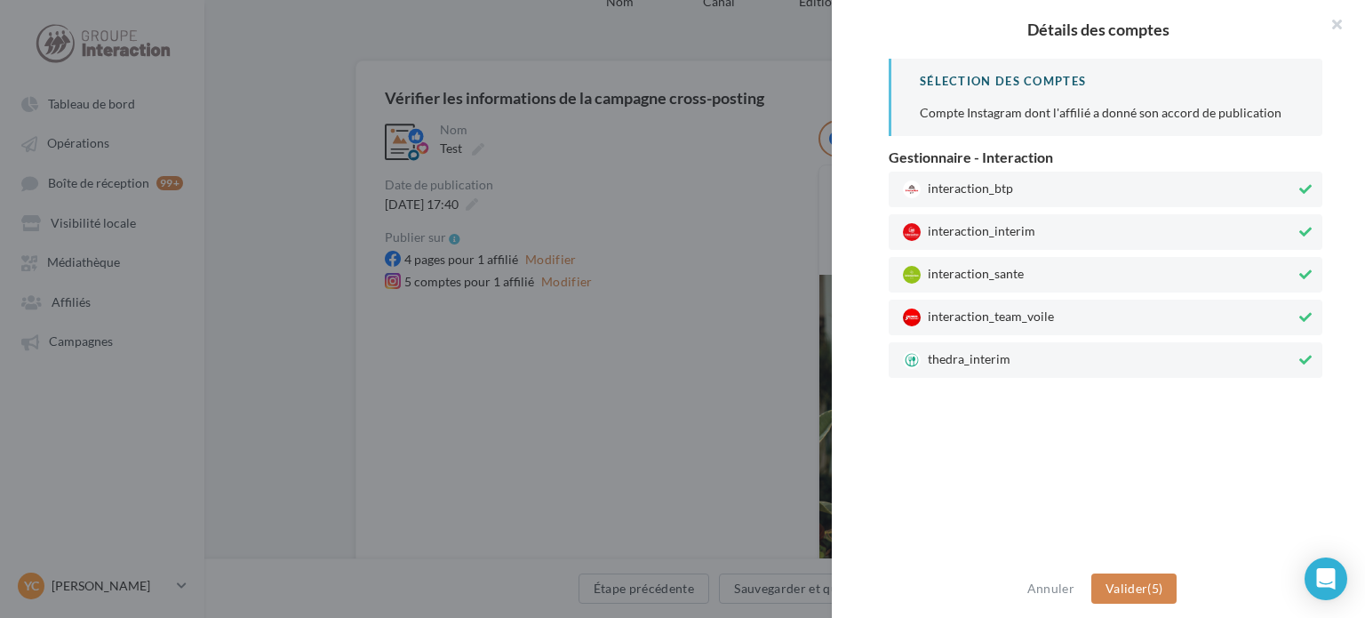
click at [1017, 319] on span "interaction_team_voile" at bounding box center [1099, 317] width 393 height 18
click at [1149, 582] on button "Valider (4)" at bounding box center [1134, 588] width 86 height 30
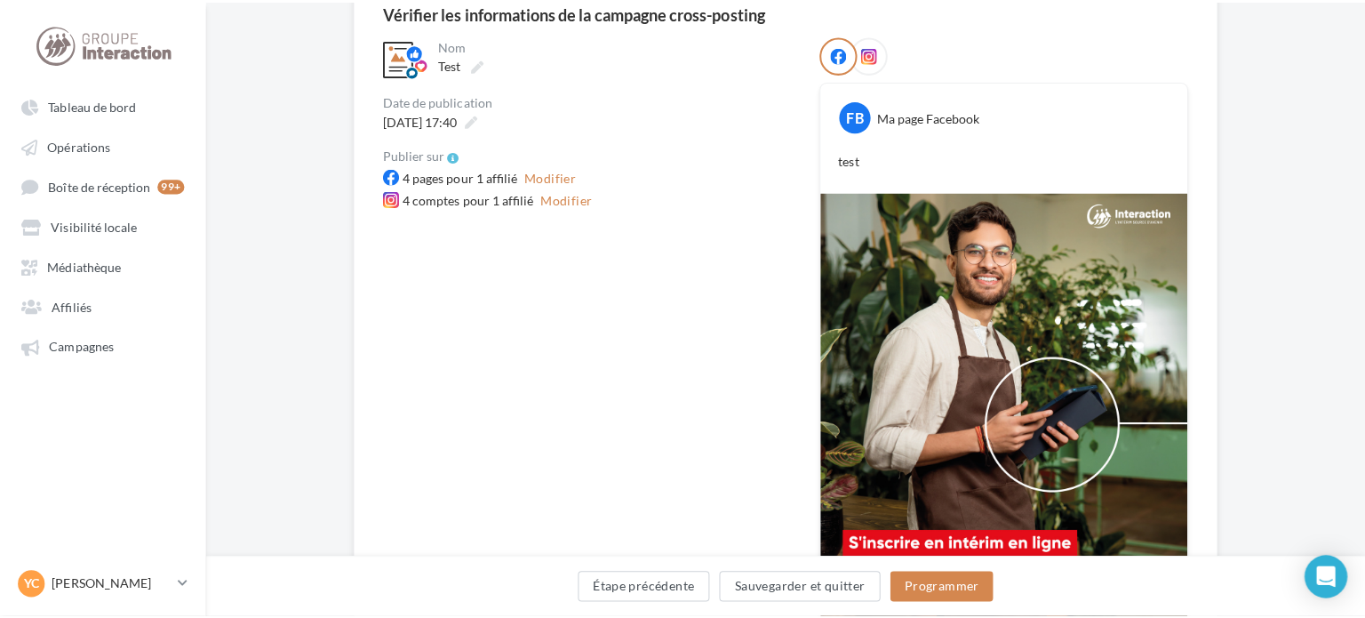
scroll to position [178, 0]
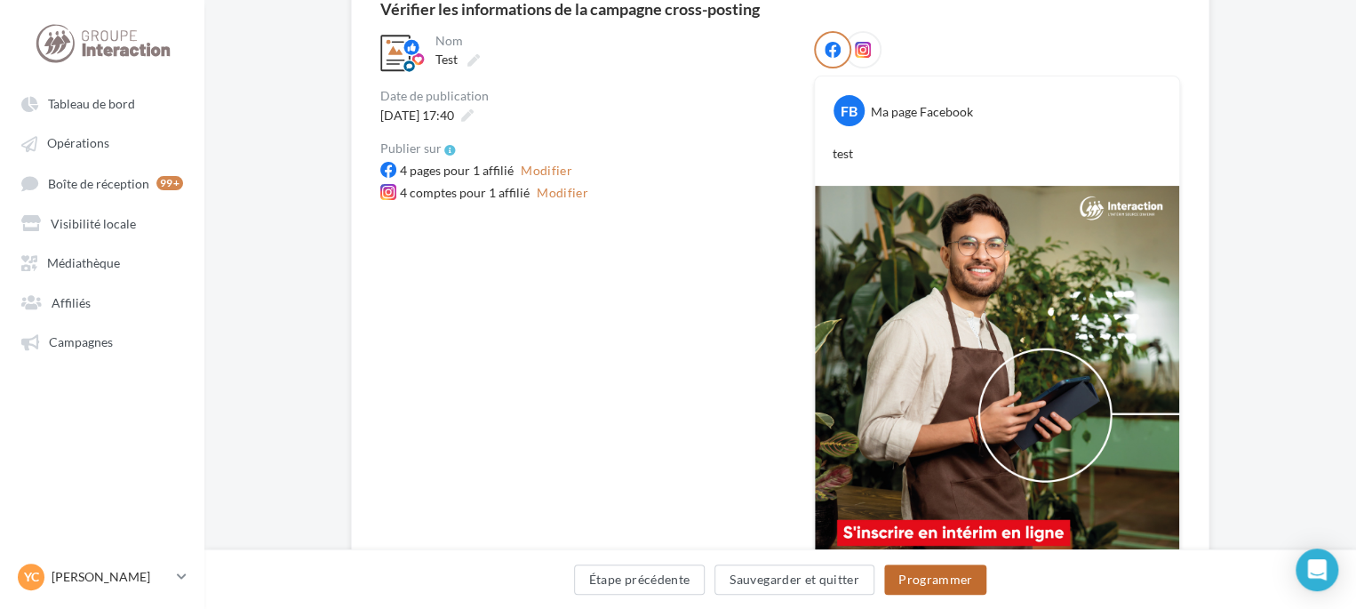
click at [908, 582] on button "Programmer" at bounding box center [935, 579] width 103 height 30
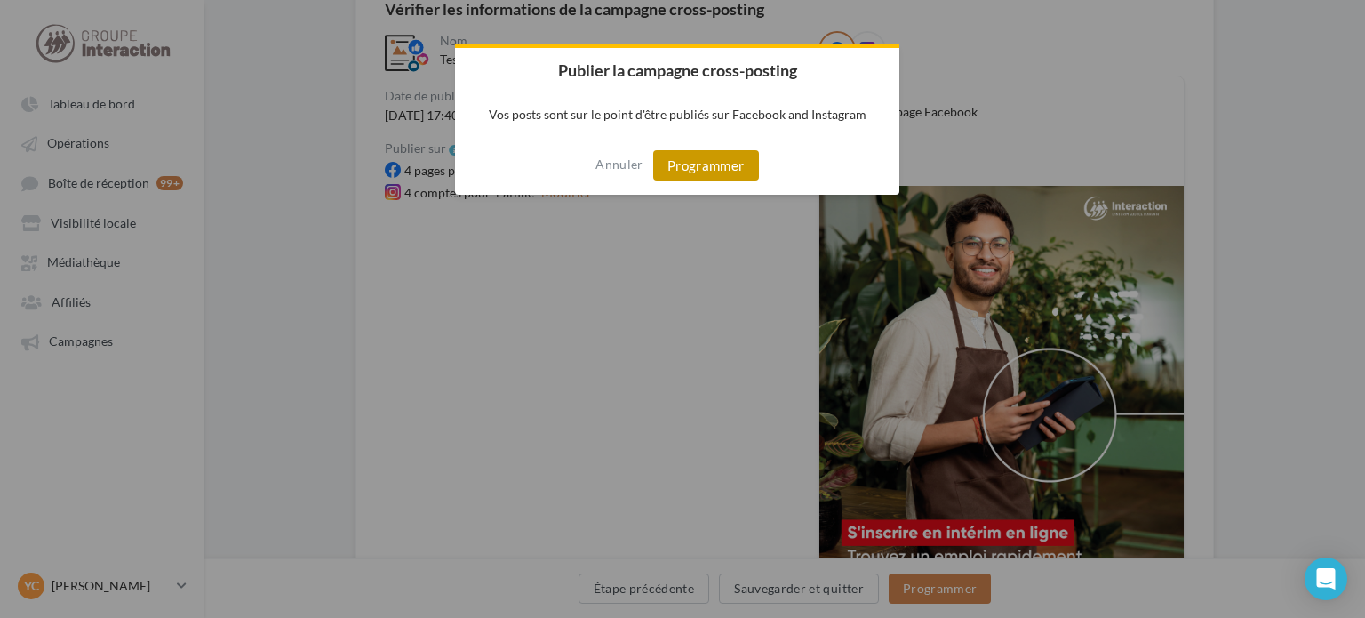
click at [724, 169] on button "Programmer" at bounding box center [706, 165] width 106 height 30
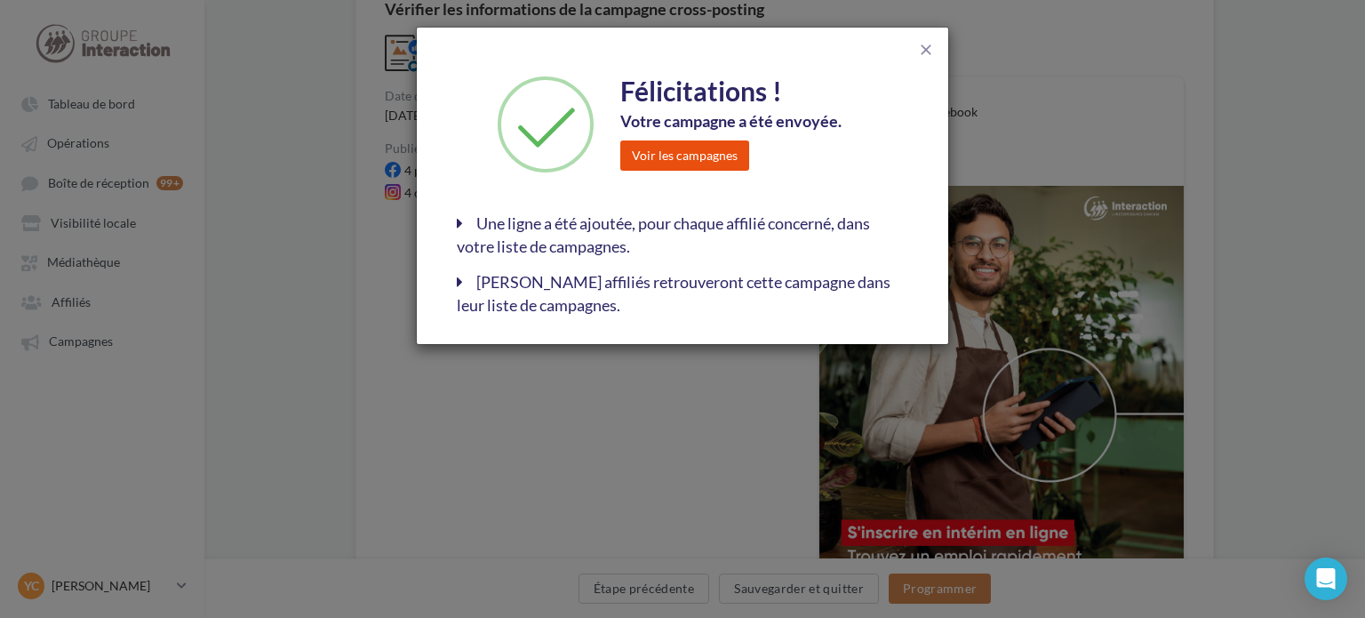
click at [675, 157] on button "Voir les campagnes" at bounding box center [684, 155] width 129 height 30
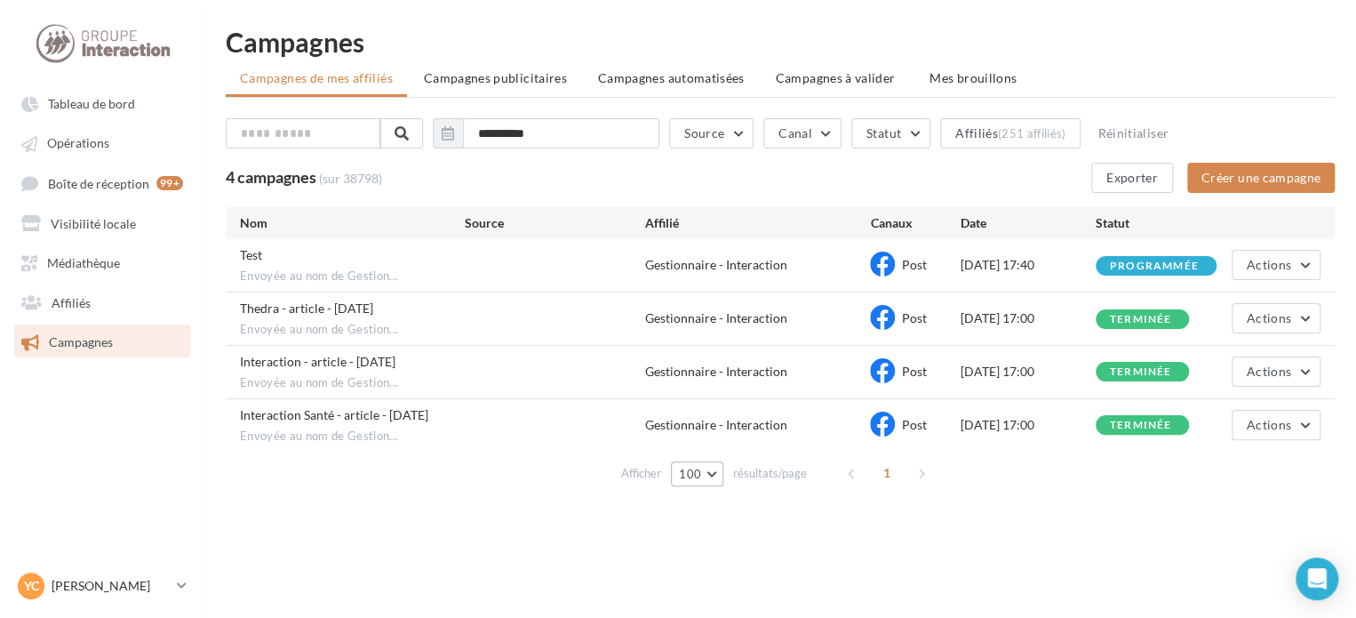
click at [711, 472] on button "100" at bounding box center [697, 473] width 52 height 25
click at [706, 449] on button "100" at bounding box center [733, 441] width 124 height 31
click at [1005, 124] on button "Affiliés (251 affiliés)" at bounding box center [1010, 133] width 140 height 30
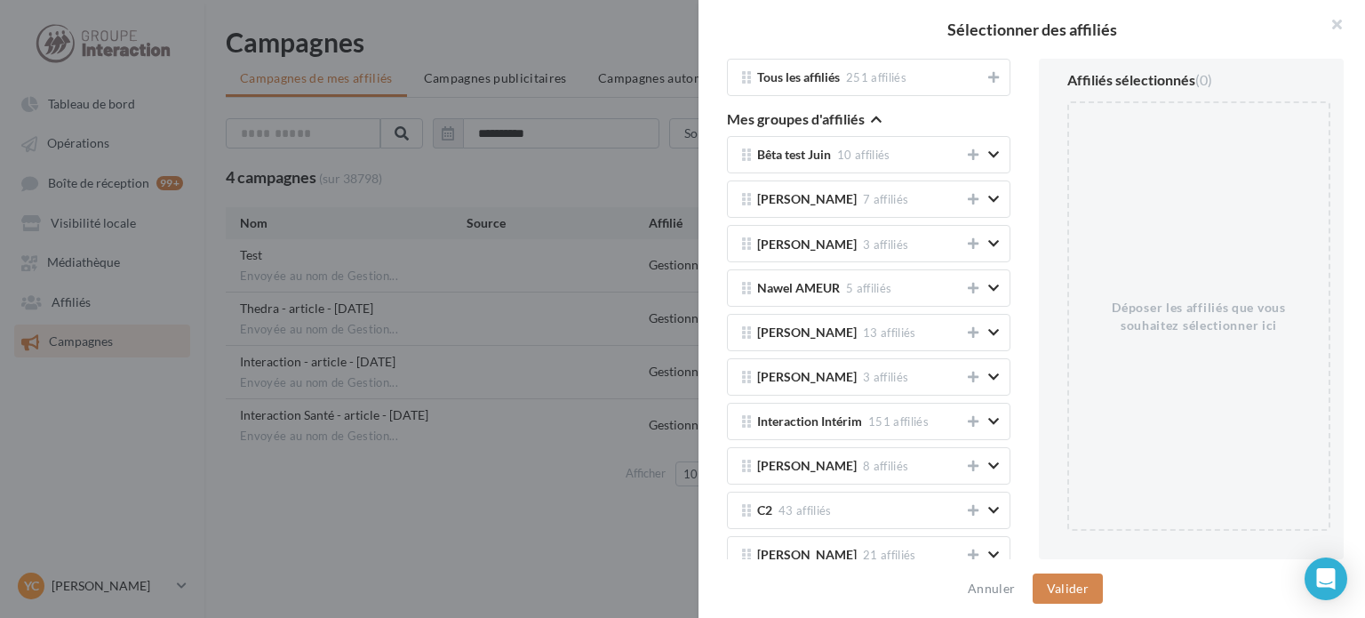
click at [665, 165] on div at bounding box center [682, 309] width 1365 height 618
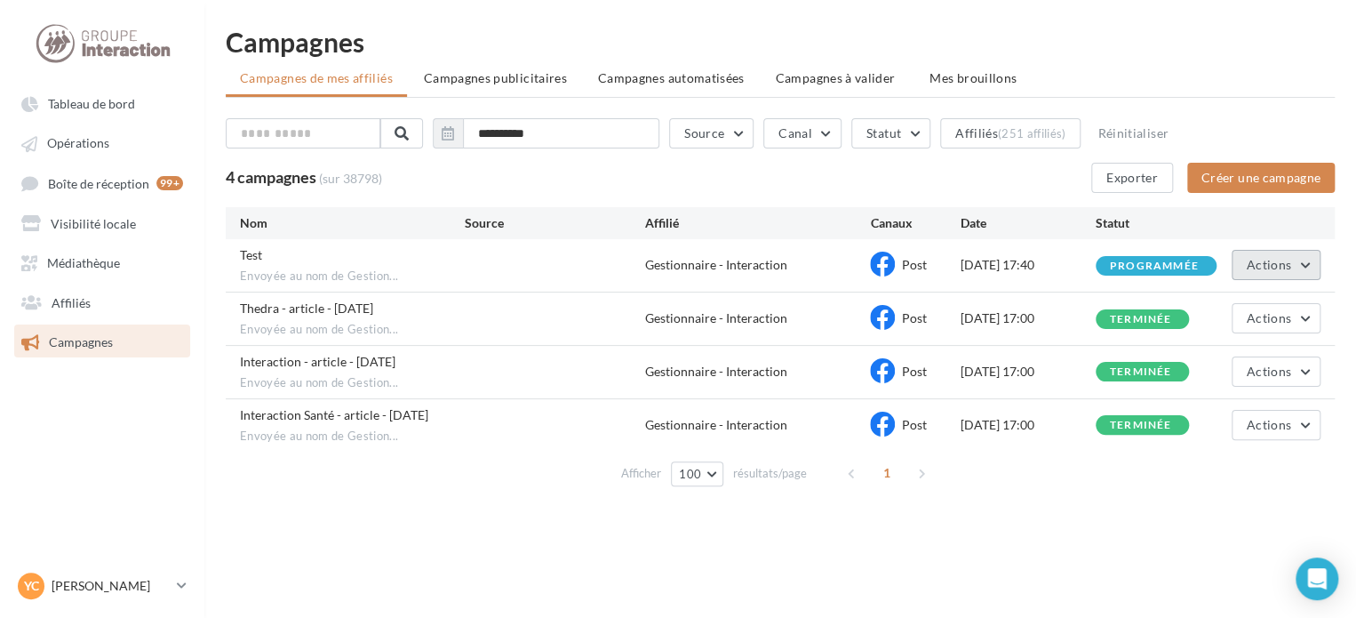
click at [1274, 264] on span "Actions" at bounding box center [1269, 264] width 44 height 15
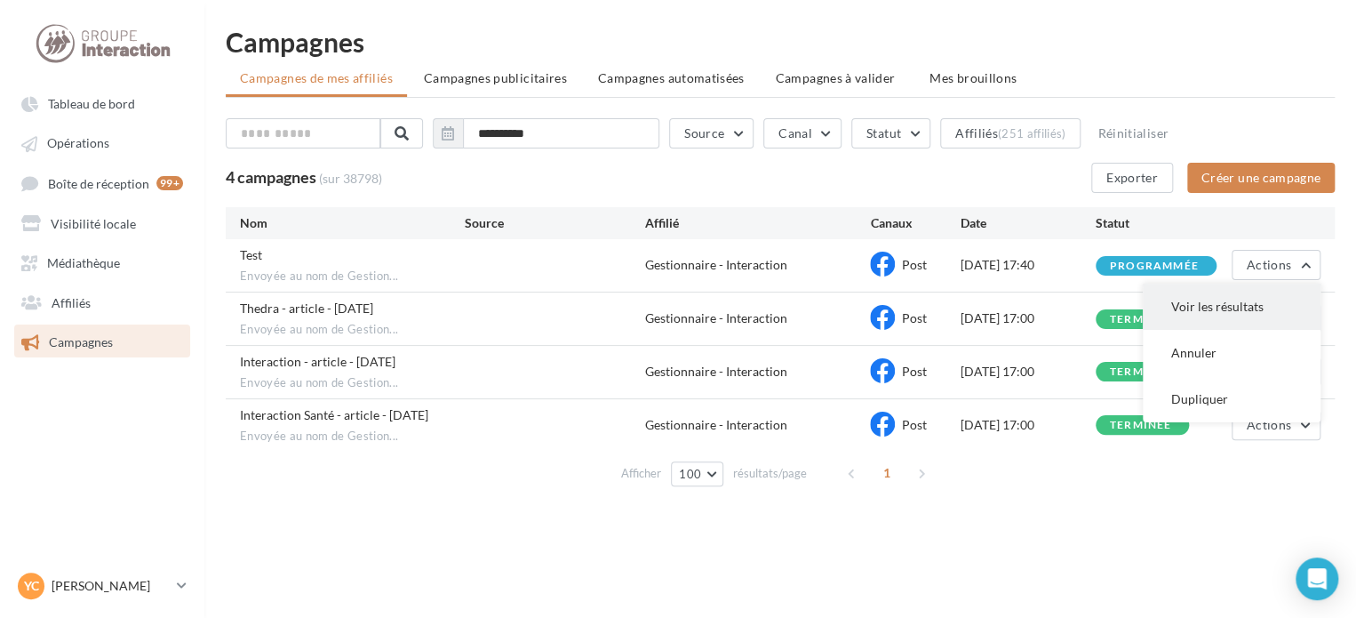
click at [1209, 307] on button "Voir les résultats" at bounding box center [1232, 306] width 178 height 46
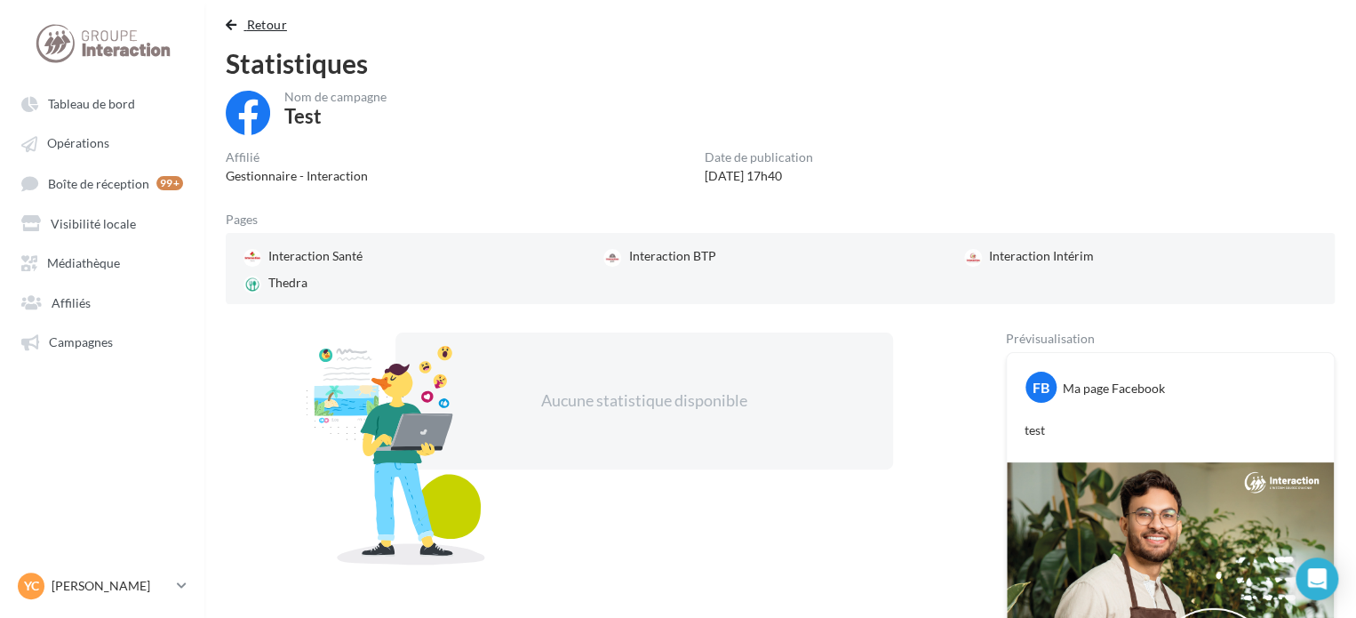
click at [233, 26] on span "button" at bounding box center [231, 25] width 11 height 12
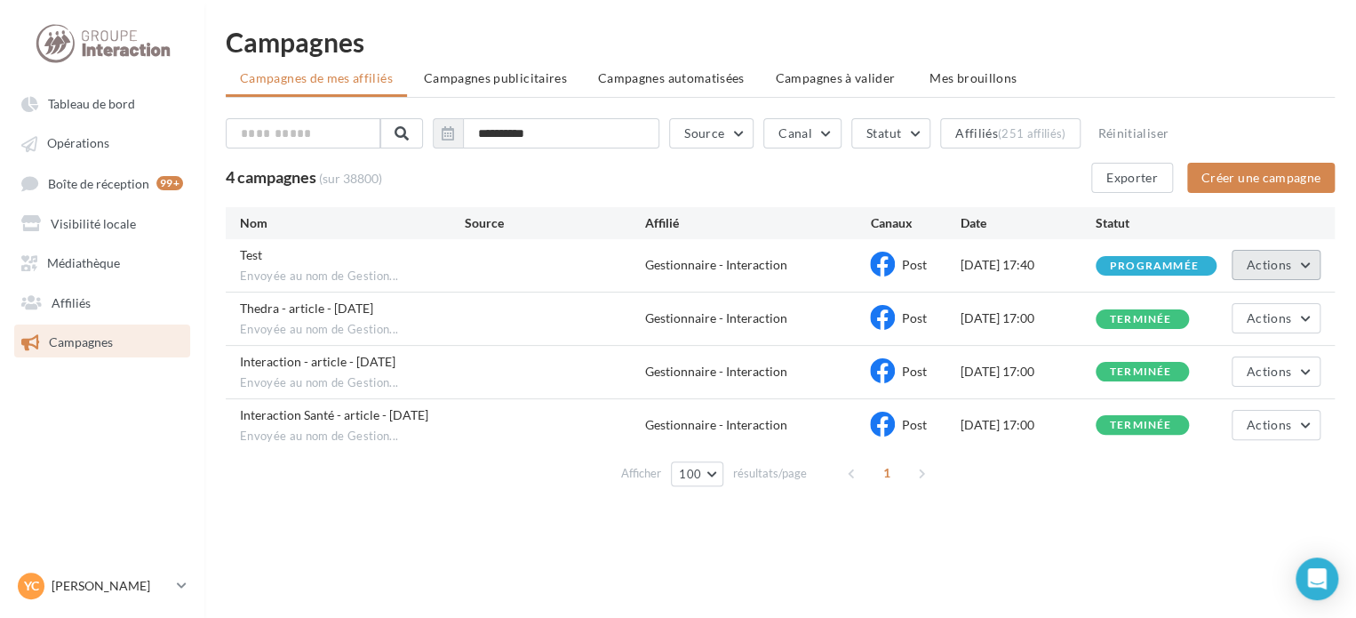
click at [1279, 262] on span "Actions" at bounding box center [1269, 264] width 44 height 15
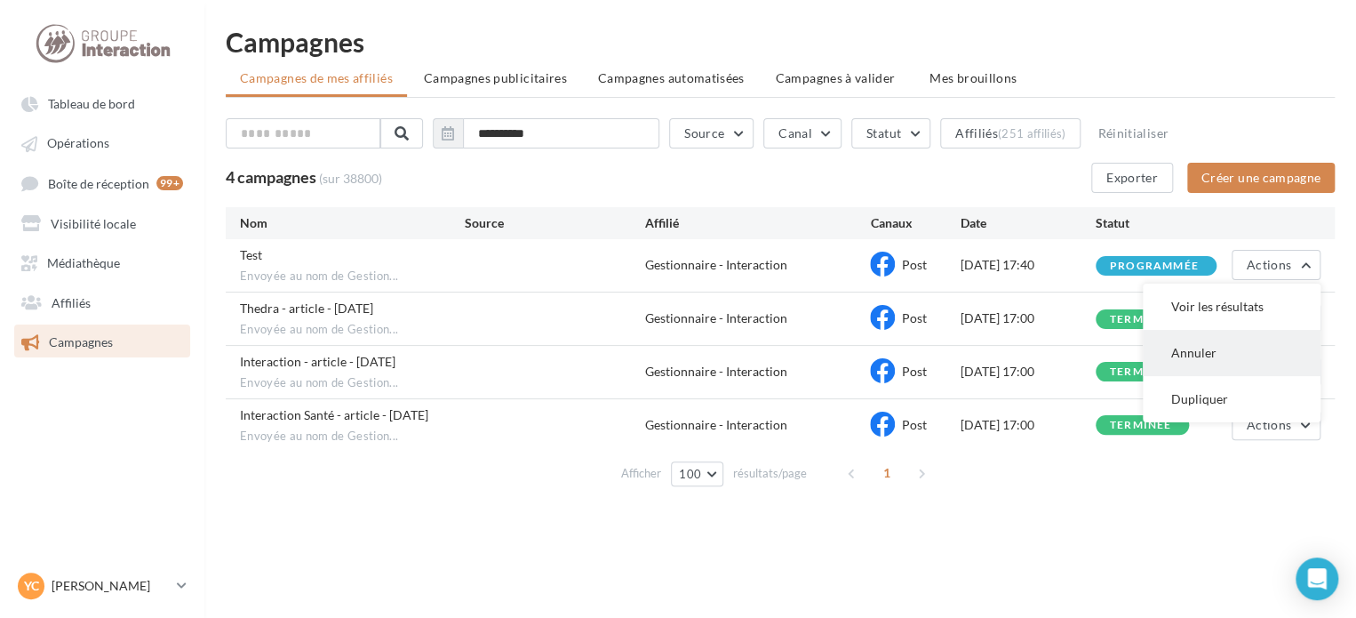
click at [1223, 346] on button "Annuler" at bounding box center [1232, 353] width 178 height 46
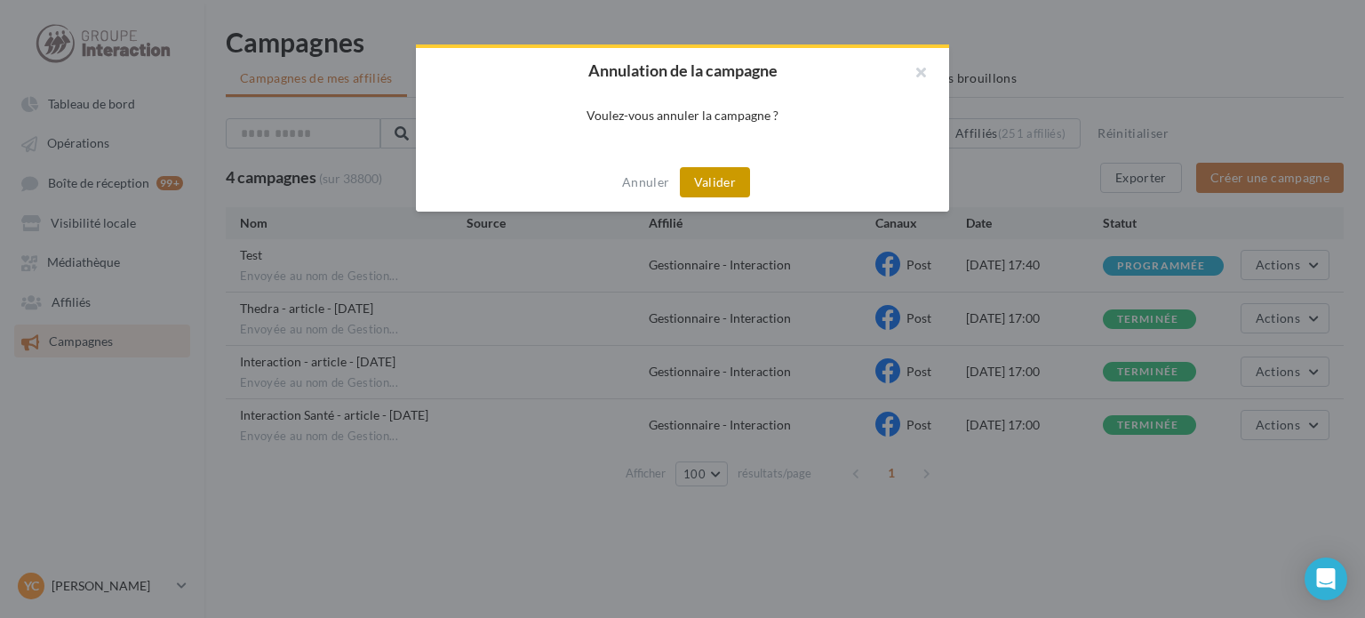
click at [718, 183] on button "Valider" at bounding box center [715, 182] width 70 height 30
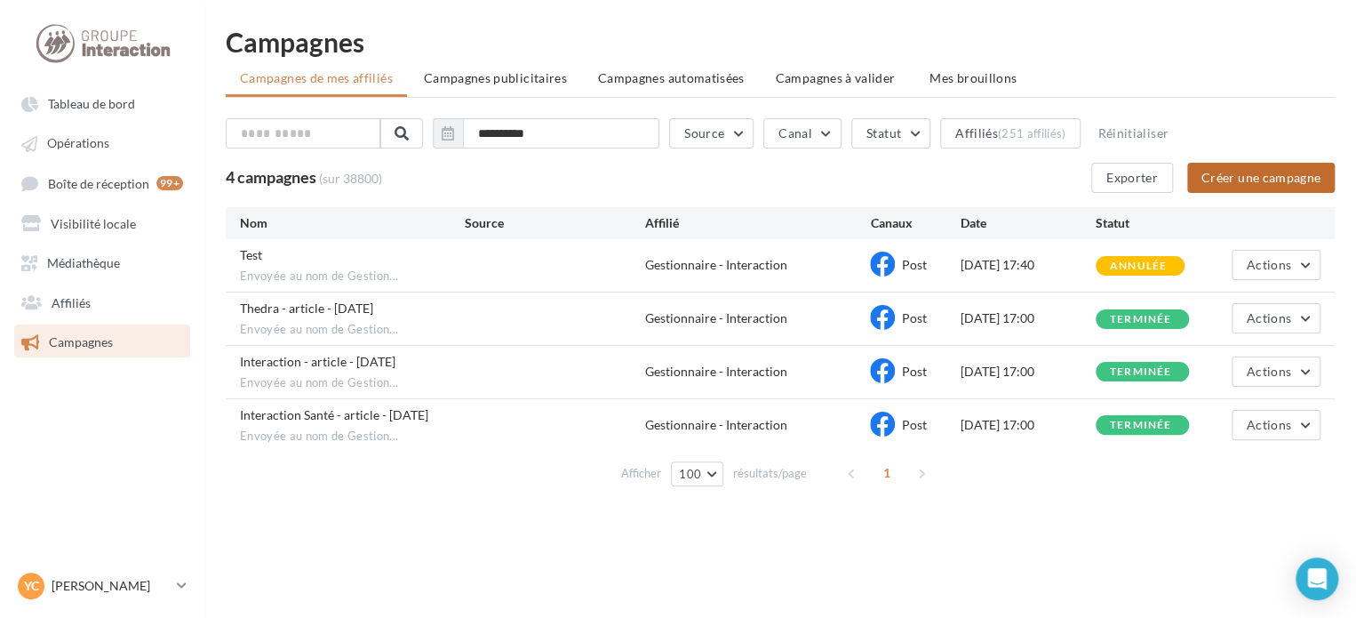
click at [1262, 180] on button "Créer une campagne" at bounding box center [1261, 178] width 148 height 30
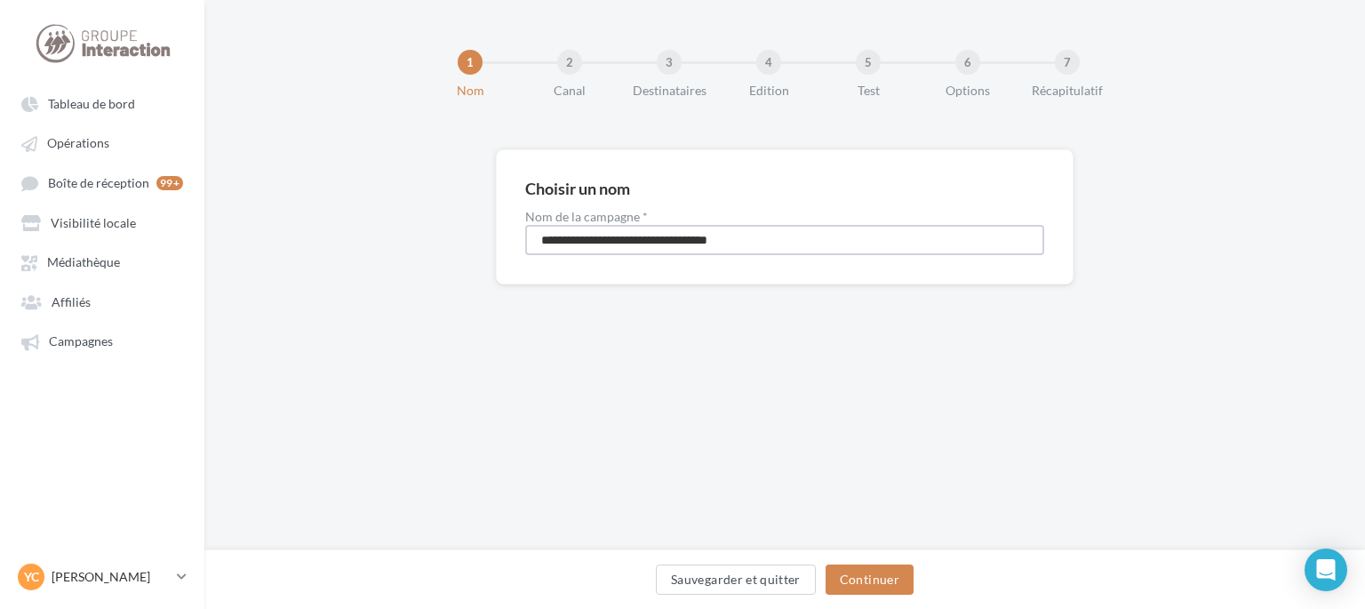
click at [325, 233] on div "**********" at bounding box center [784, 245] width 1161 height 192
type input "**********"
click at [896, 571] on button "Continuer" at bounding box center [870, 579] width 88 height 30
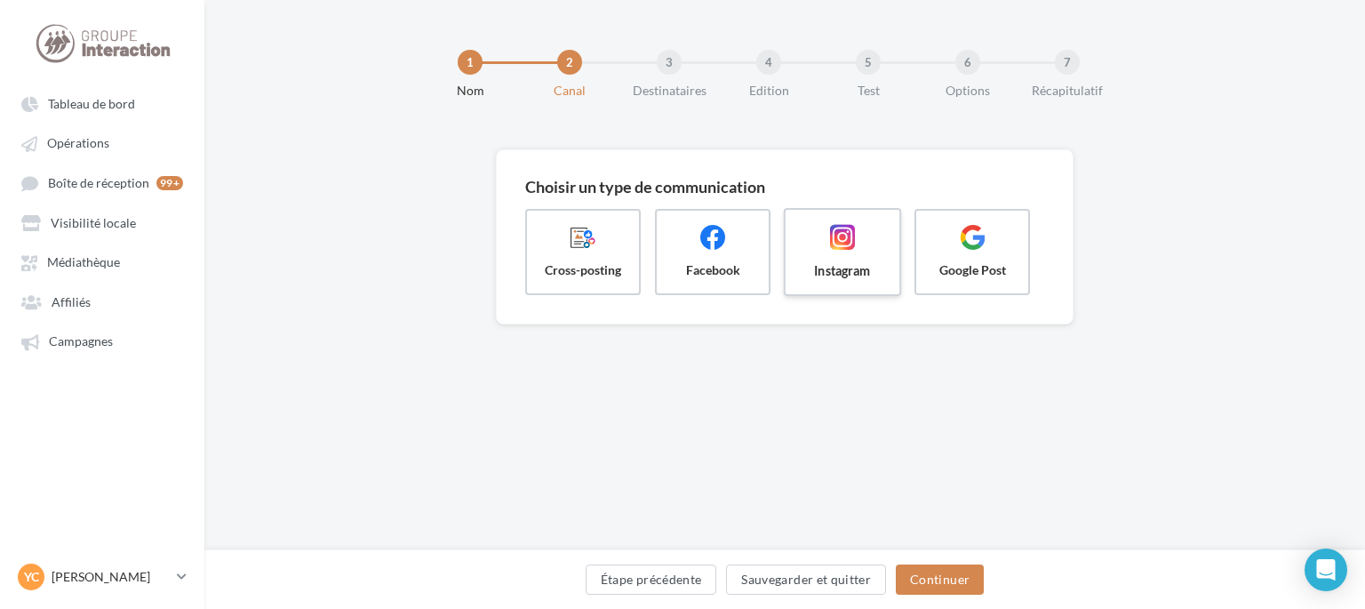
click at [820, 265] on span "Instagram" at bounding box center [842, 270] width 85 height 18
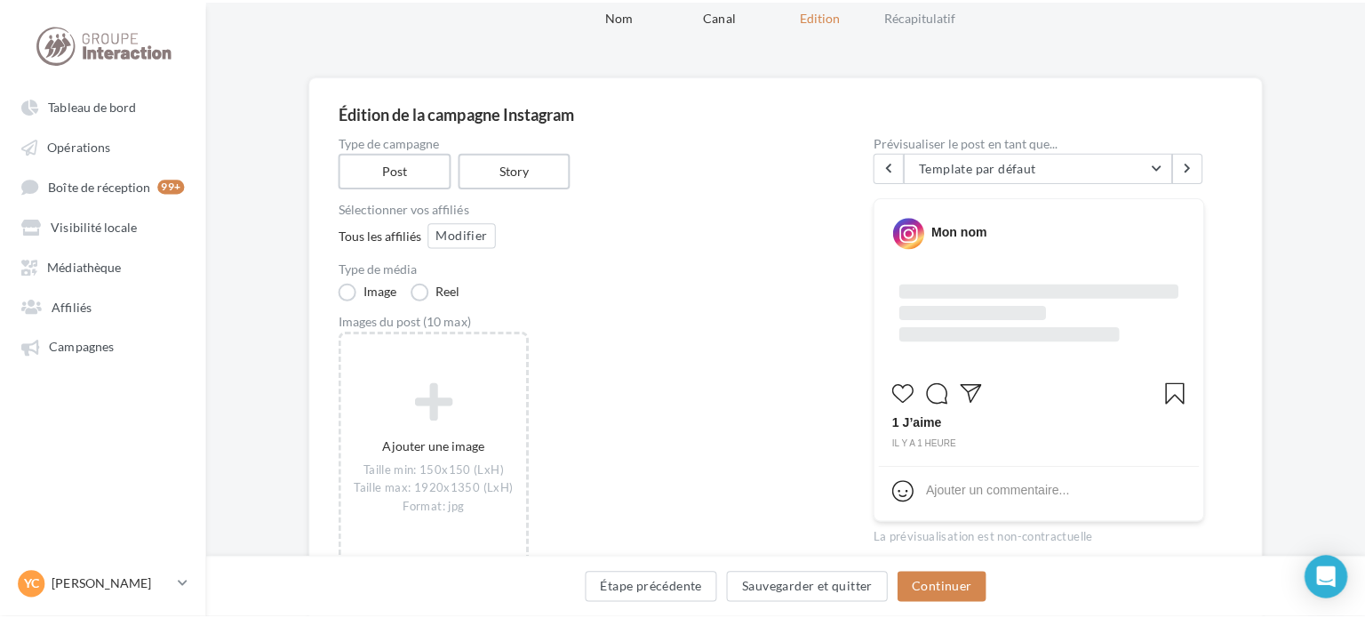
scroll to position [178, 0]
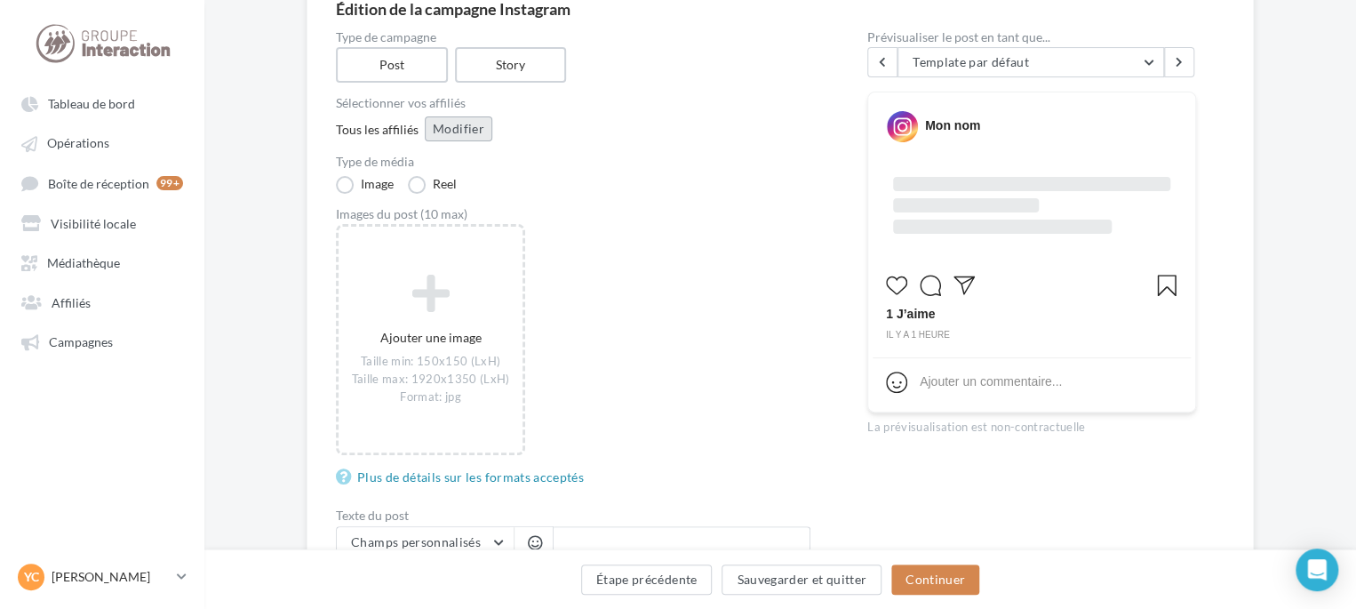
click at [459, 134] on button "Modifier" at bounding box center [459, 128] width 68 height 25
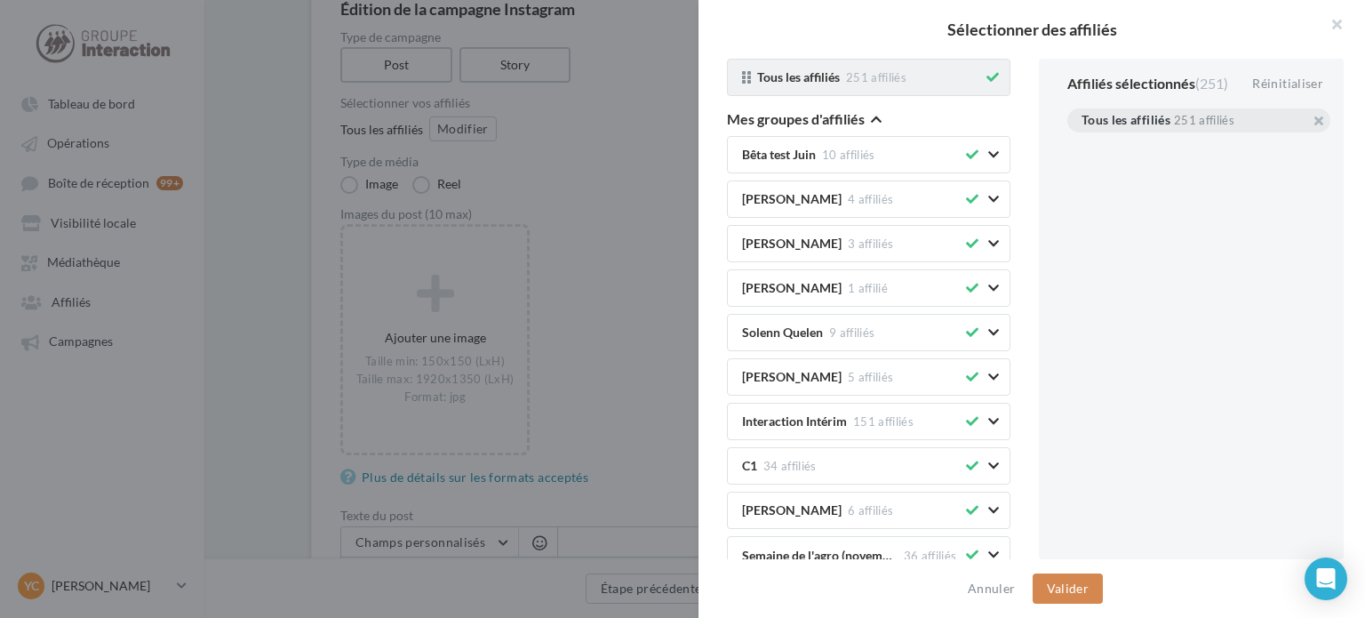
click at [986, 73] on icon at bounding box center [992, 77] width 12 height 12
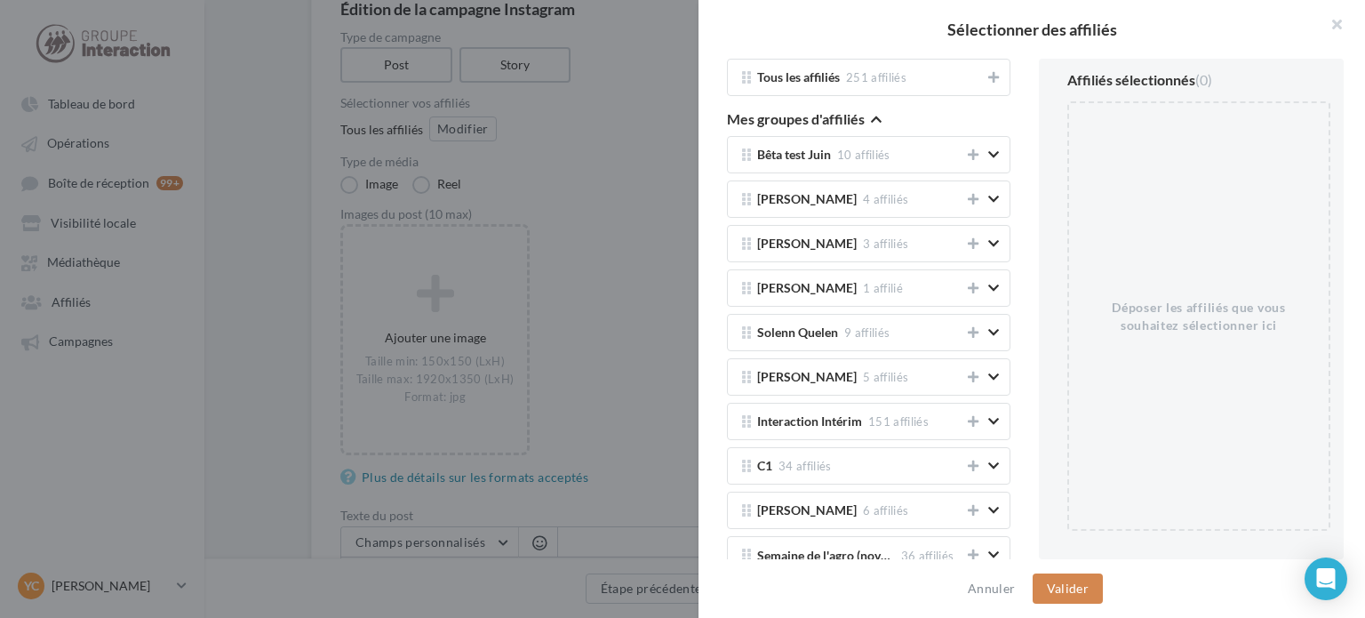
click at [871, 122] on icon "button" at bounding box center [876, 119] width 11 height 12
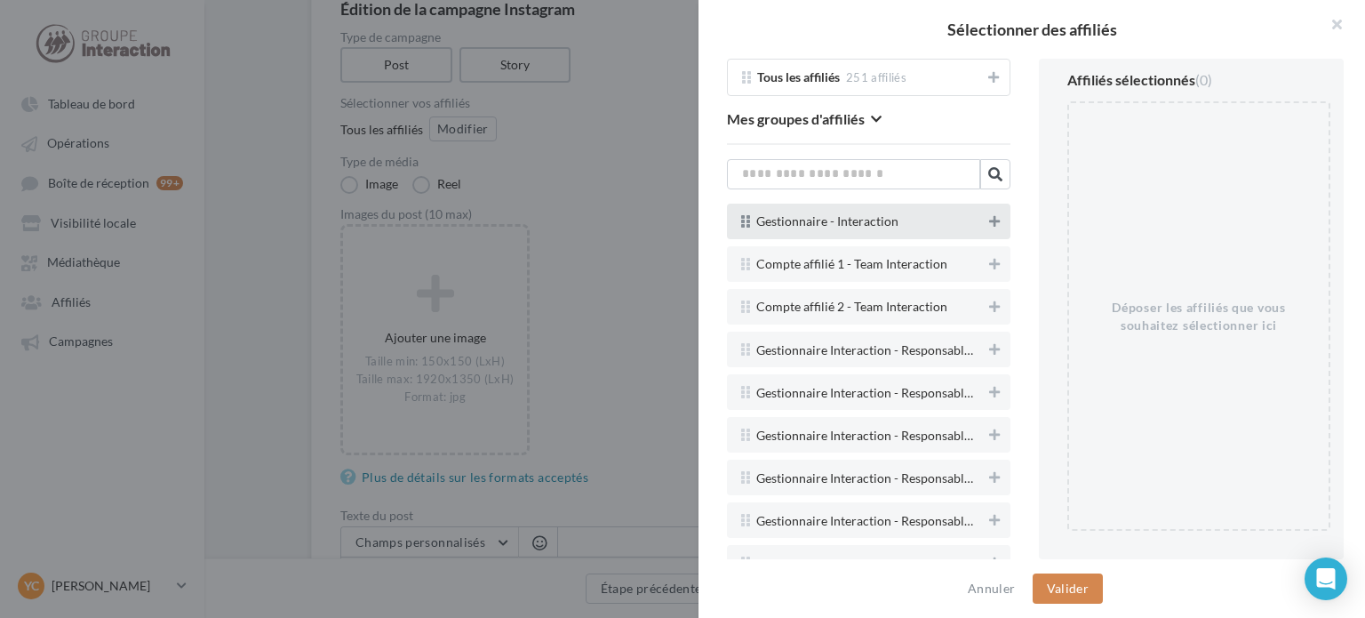
click at [986, 212] on button at bounding box center [995, 221] width 18 height 21
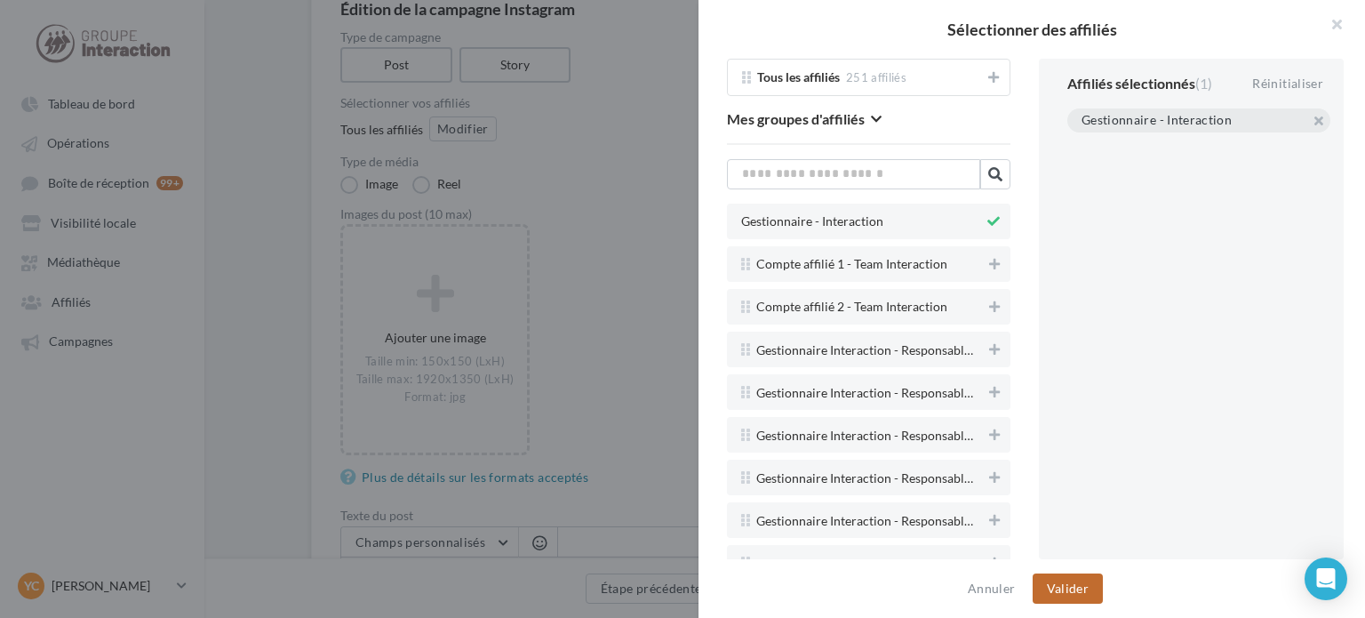
click at [1074, 586] on button "Valider" at bounding box center [1068, 588] width 70 height 30
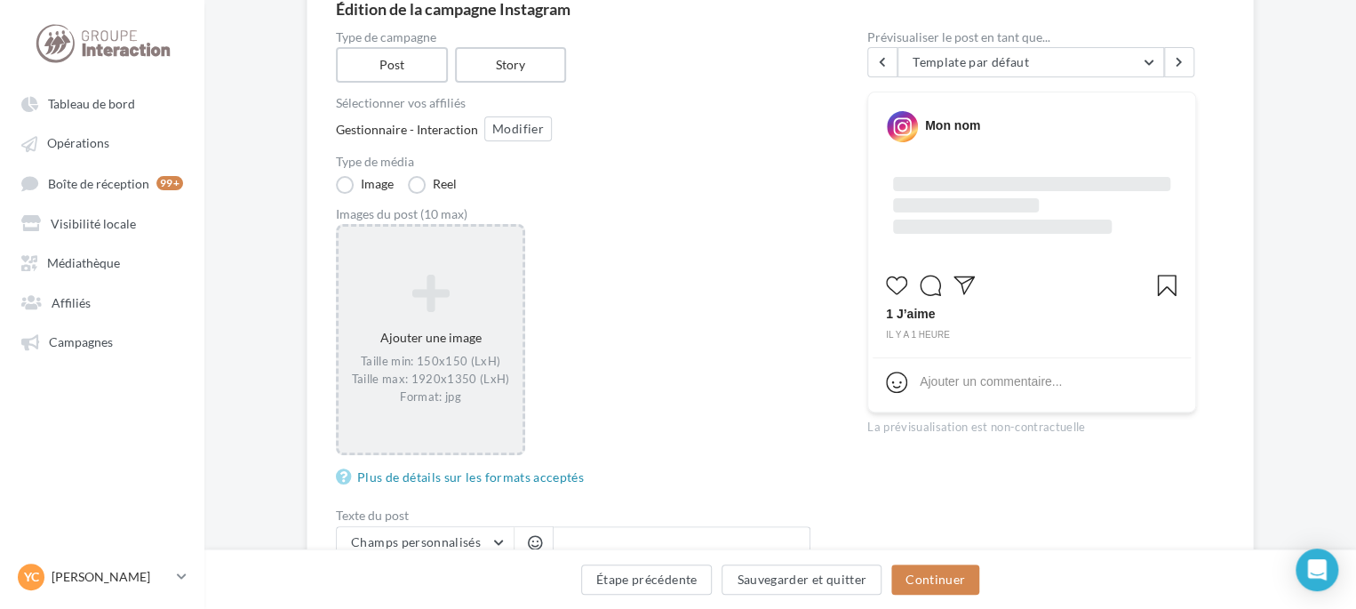
click at [469, 294] on icon at bounding box center [431, 293] width 170 height 43
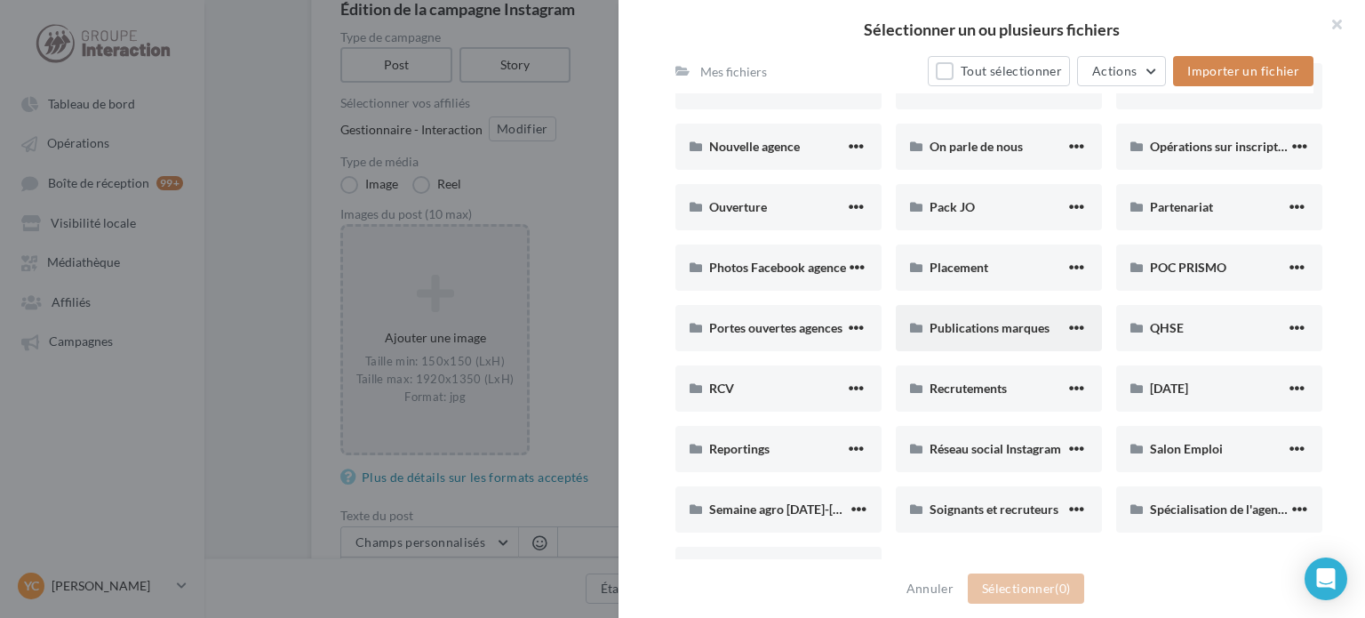
click at [1028, 334] on div "Publications marques" at bounding box center [998, 328] width 136 height 18
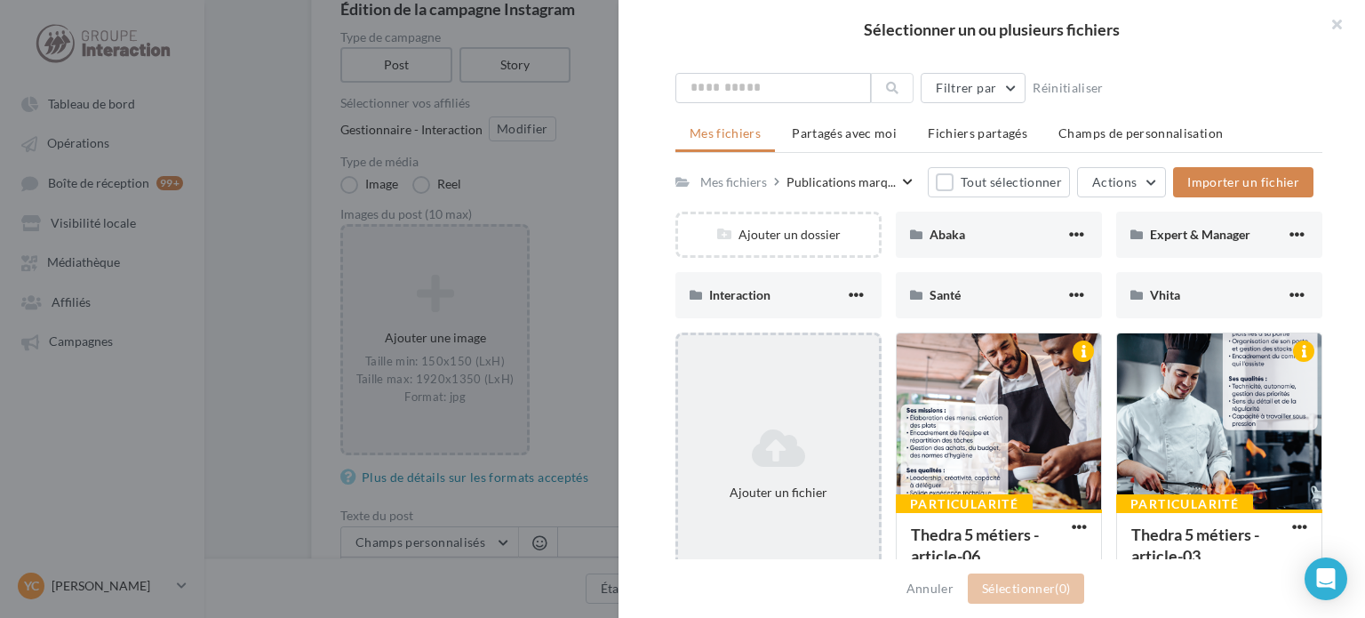
click at [803, 434] on icon at bounding box center [778, 448] width 187 height 43
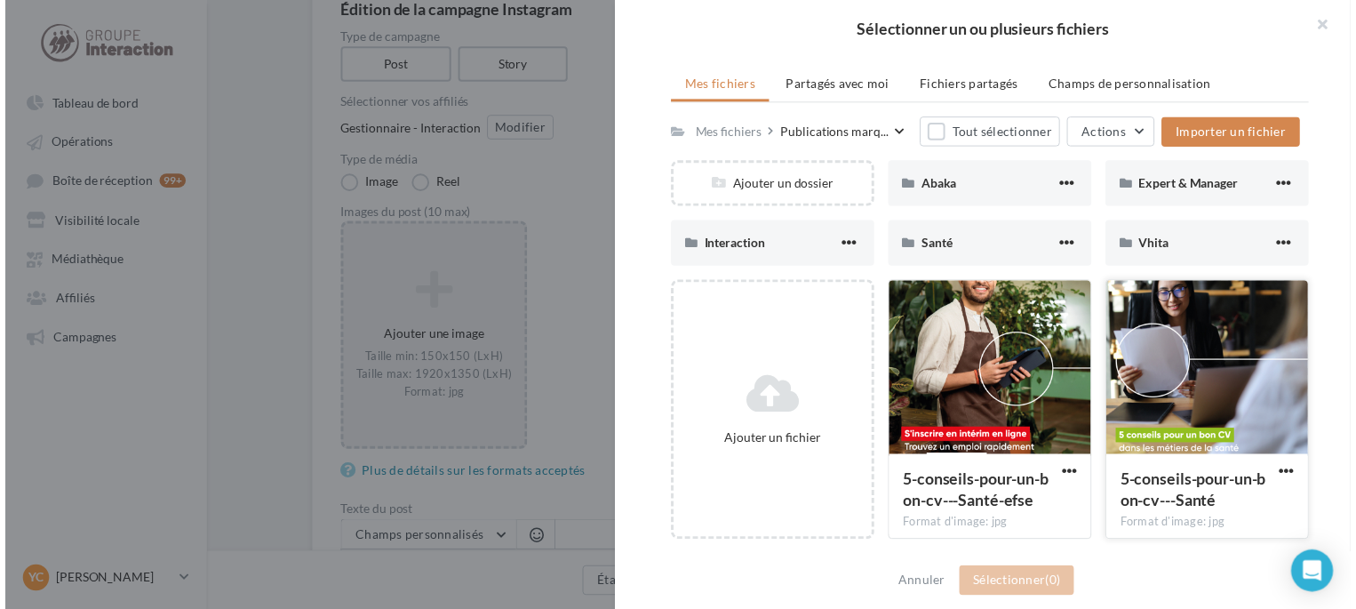
scroll to position [355, 0]
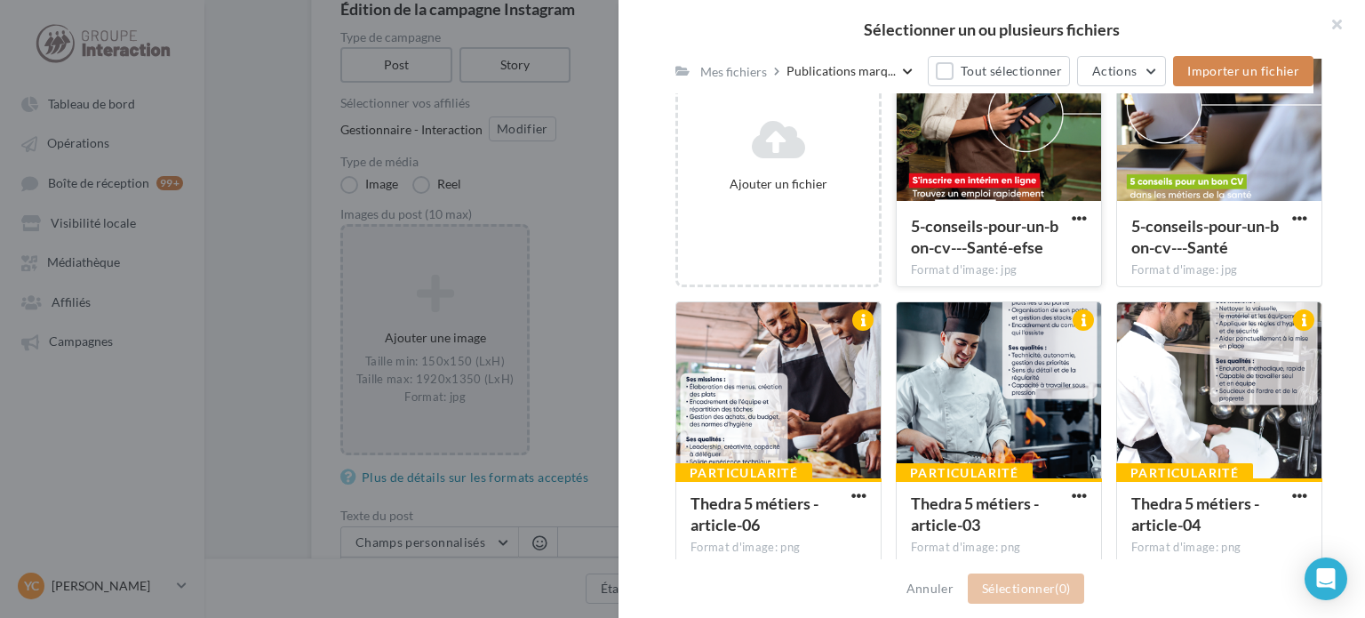
click at [1006, 181] on div at bounding box center [999, 114] width 204 height 178
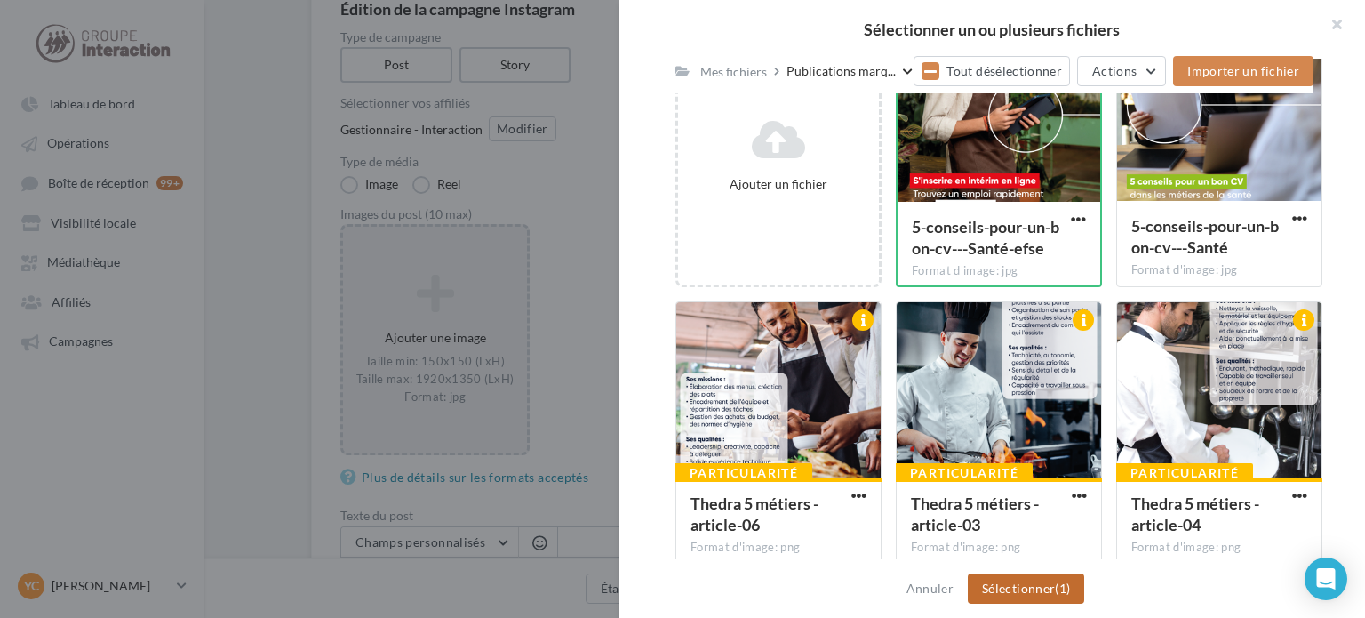
click at [1039, 582] on button "Sélectionner (1)" at bounding box center [1026, 588] width 116 height 30
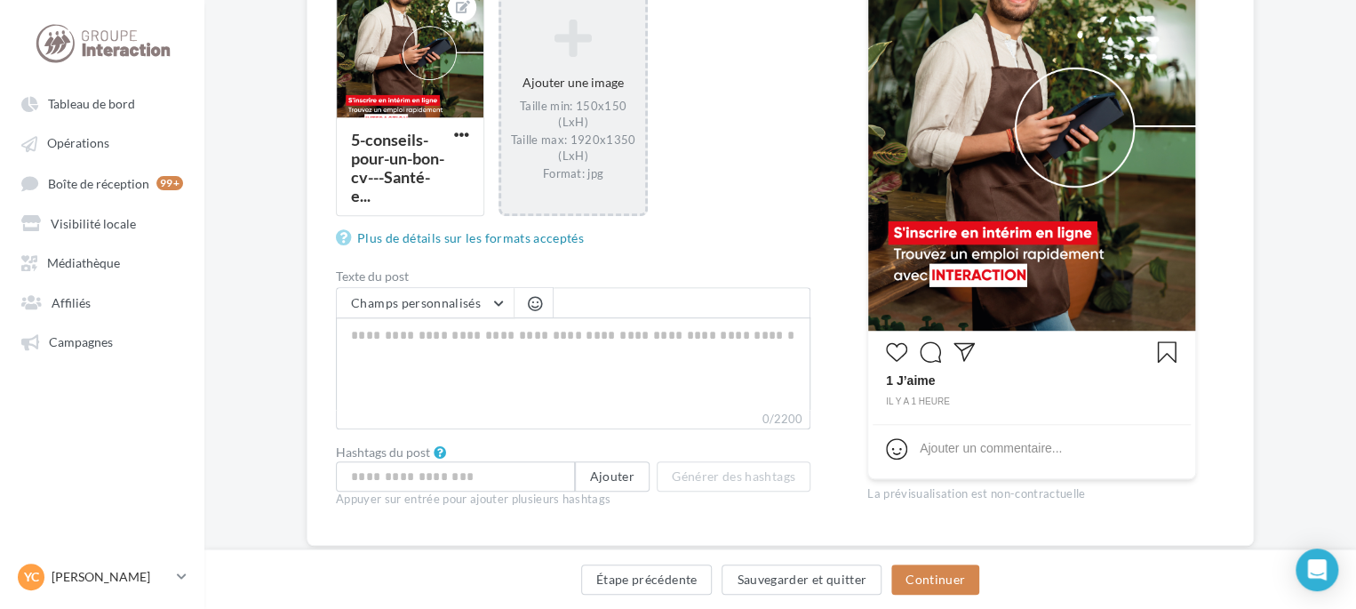
scroll to position [444, 0]
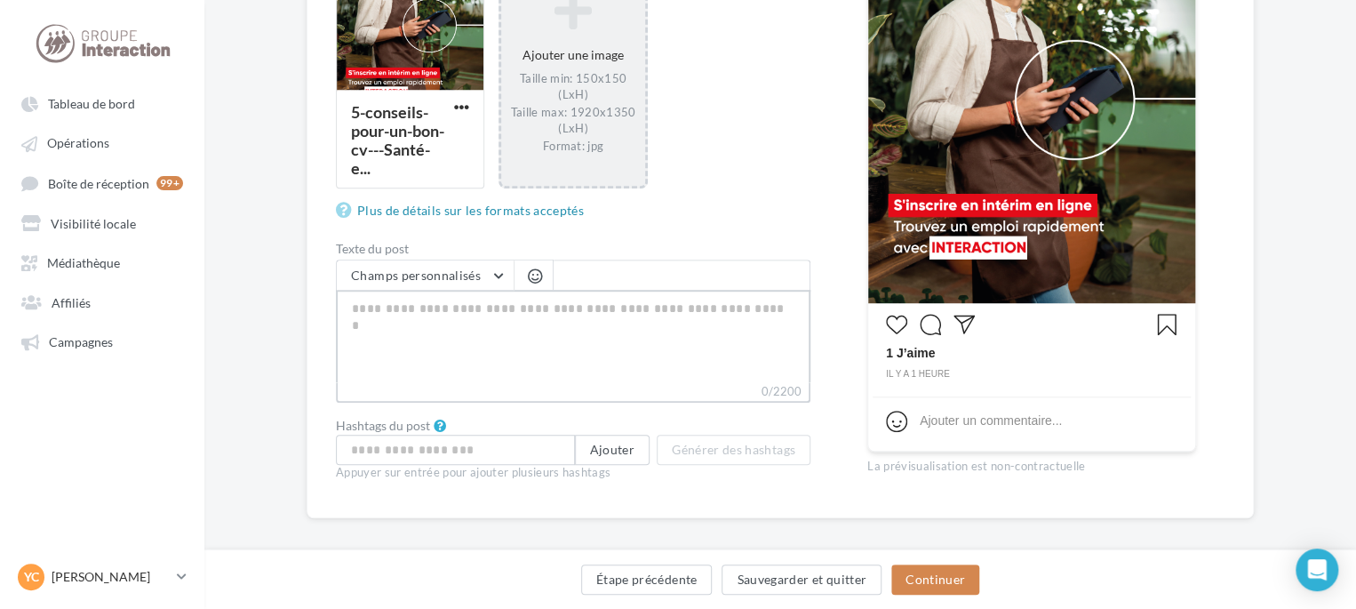
click at [462, 341] on textarea "0/2200" at bounding box center [573, 336] width 475 height 92
paste textarea "**********"
type textarea "**********"
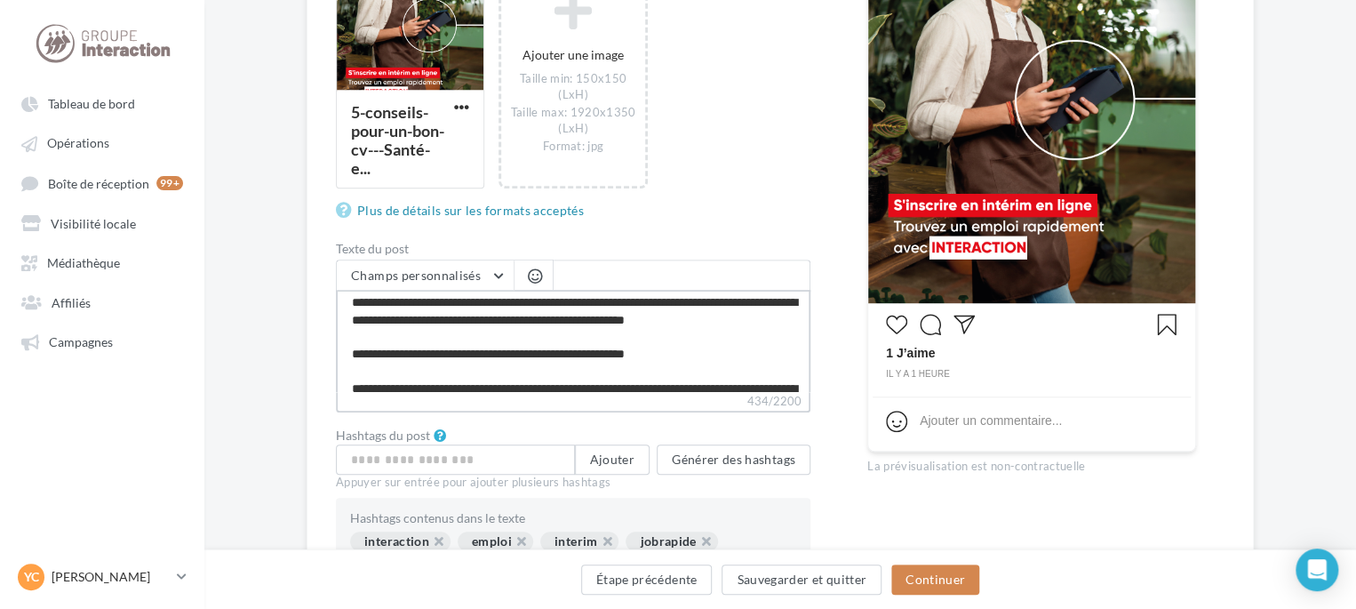
scroll to position [0, 0]
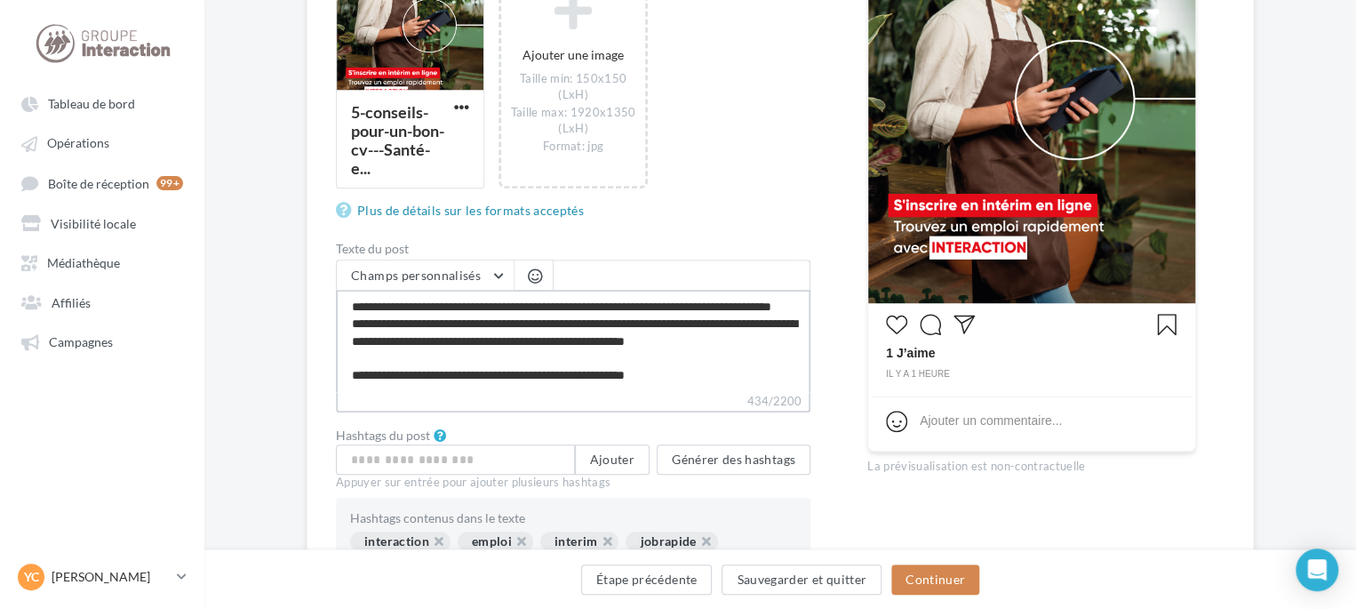
click at [491, 337] on textarea "**********" at bounding box center [573, 341] width 475 height 102
click at [493, 326] on textarea "**********" at bounding box center [573, 341] width 475 height 102
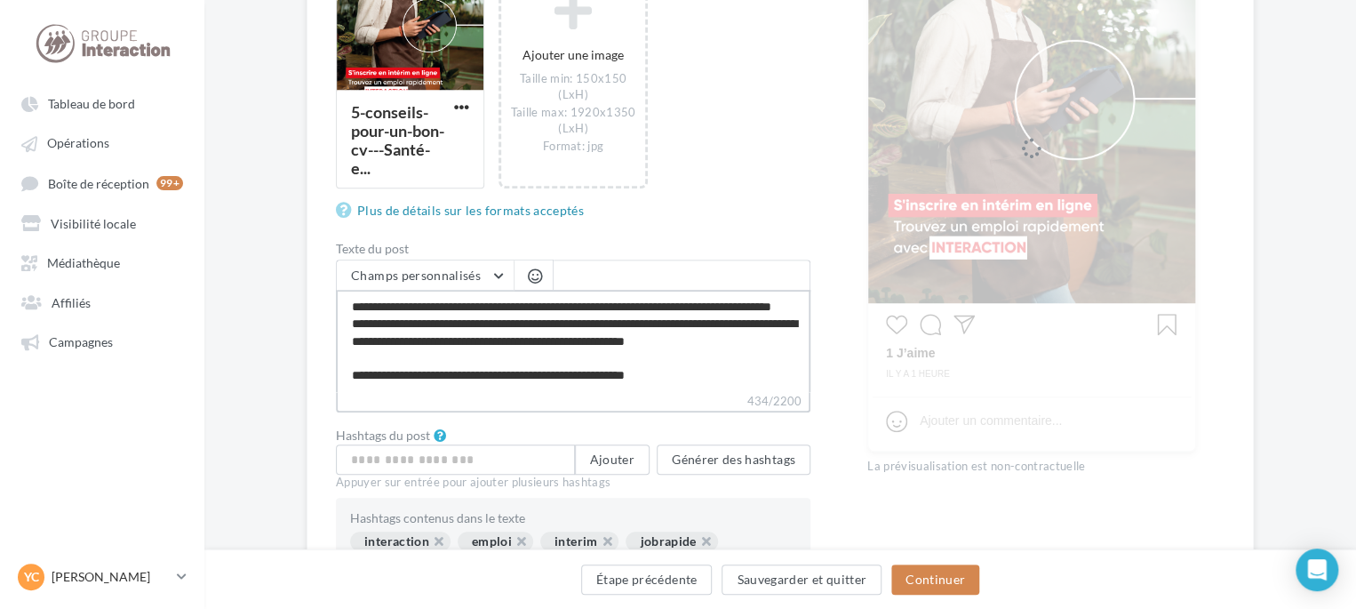
type textarea "**********"
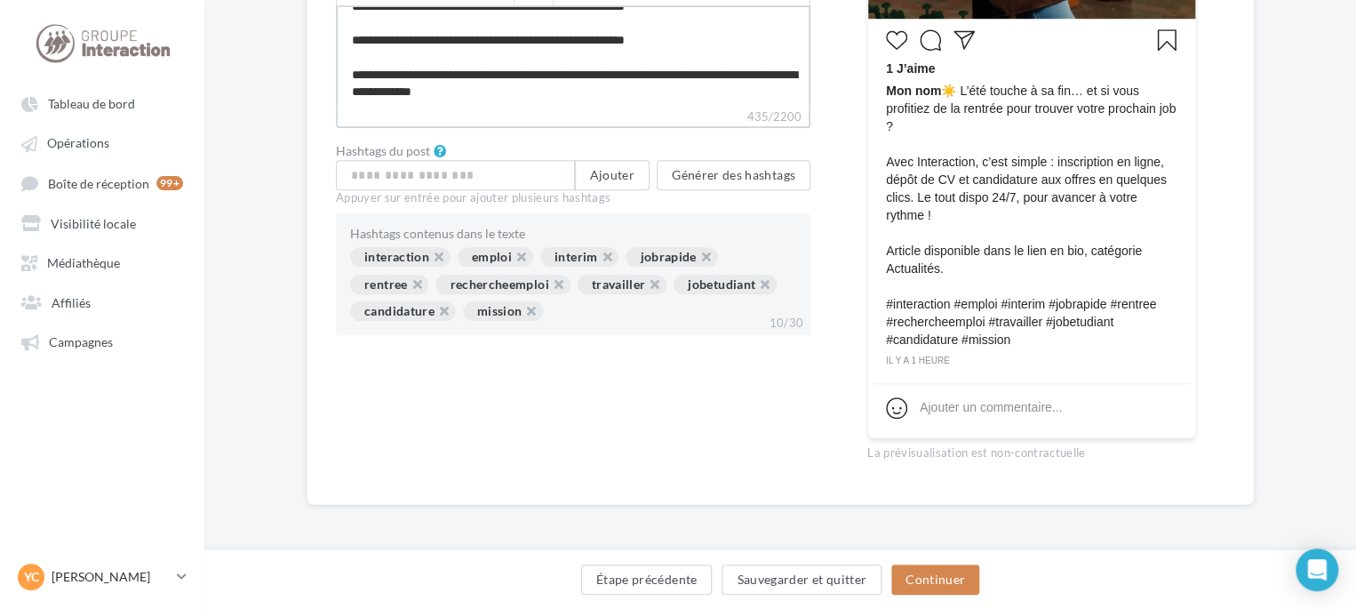
scroll to position [730, 0]
type textarea "**********"
click at [960, 573] on button "Continuer" at bounding box center [935, 579] width 88 height 30
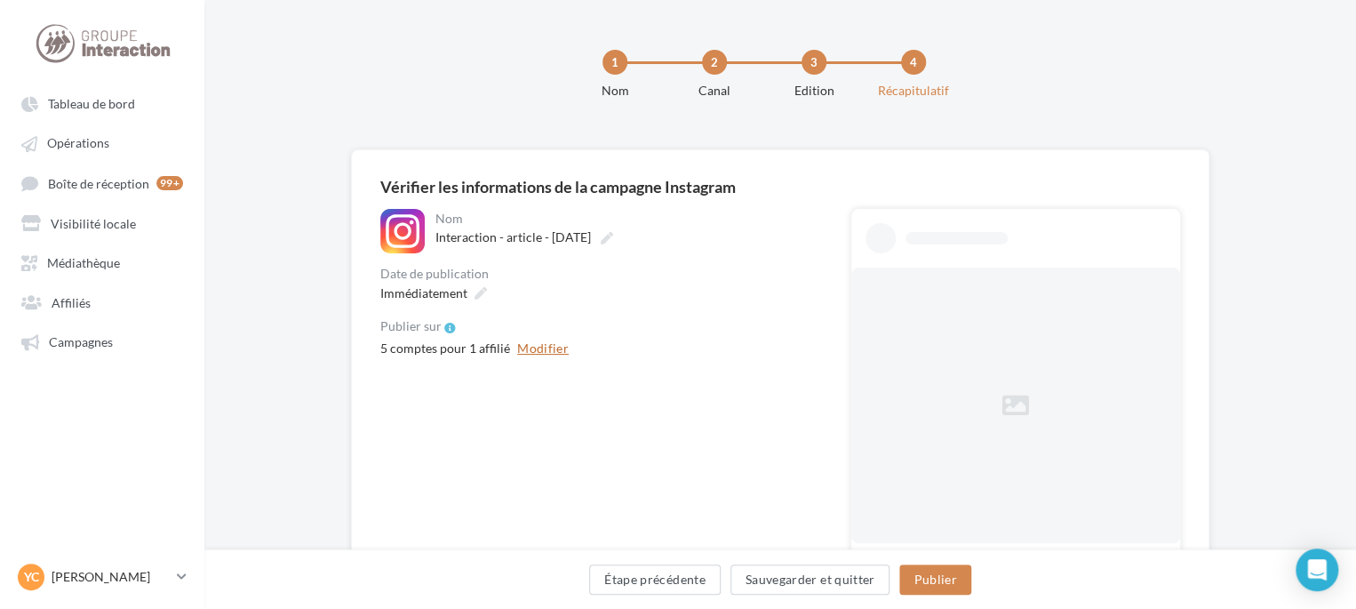
click at [538, 347] on button "Modifier" at bounding box center [543, 348] width 66 height 21
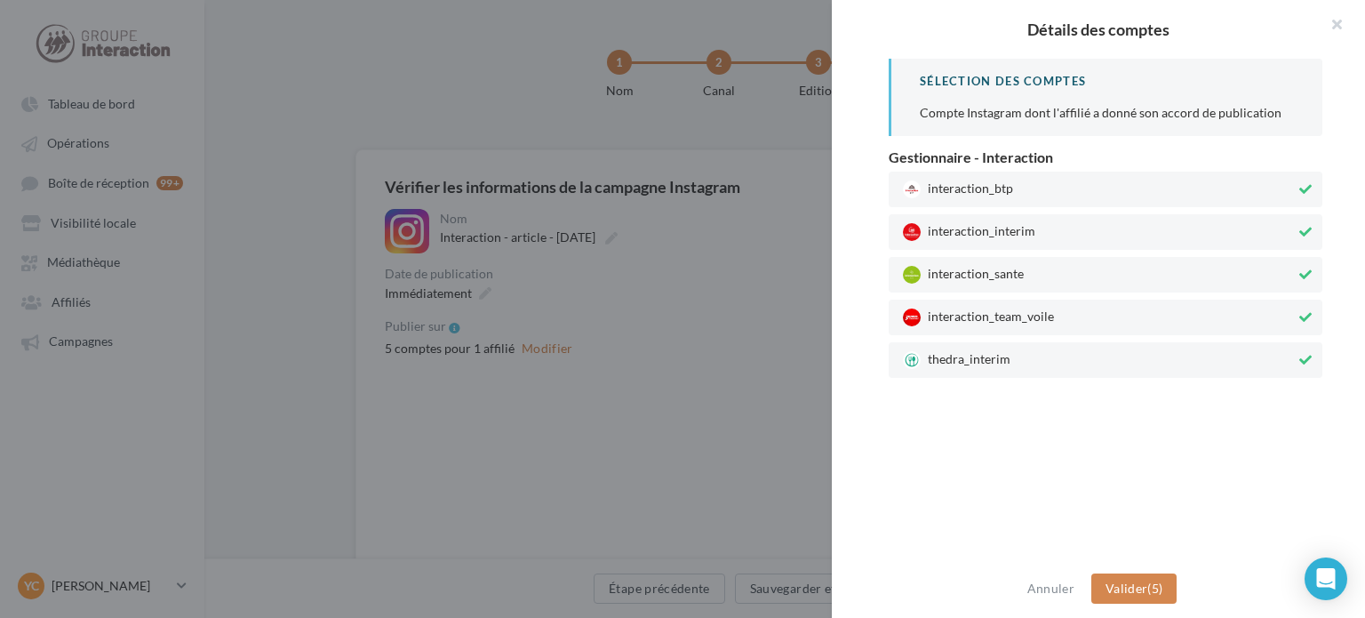
click at [1058, 362] on span "thedra_interim" at bounding box center [1099, 360] width 393 height 18
click at [1057, 315] on span "interaction_team_voile" at bounding box center [1099, 317] width 393 height 18
click at [1057, 271] on span "interaction_sante" at bounding box center [1099, 275] width 393 height 18
click at [1067, 201] on div "interaction_btp" at bounding box center [1106, 190] width 434 height 36
click at [1148, 596] on button "Valider (1)" at bounding box center [1134, 588] width 86 height 30
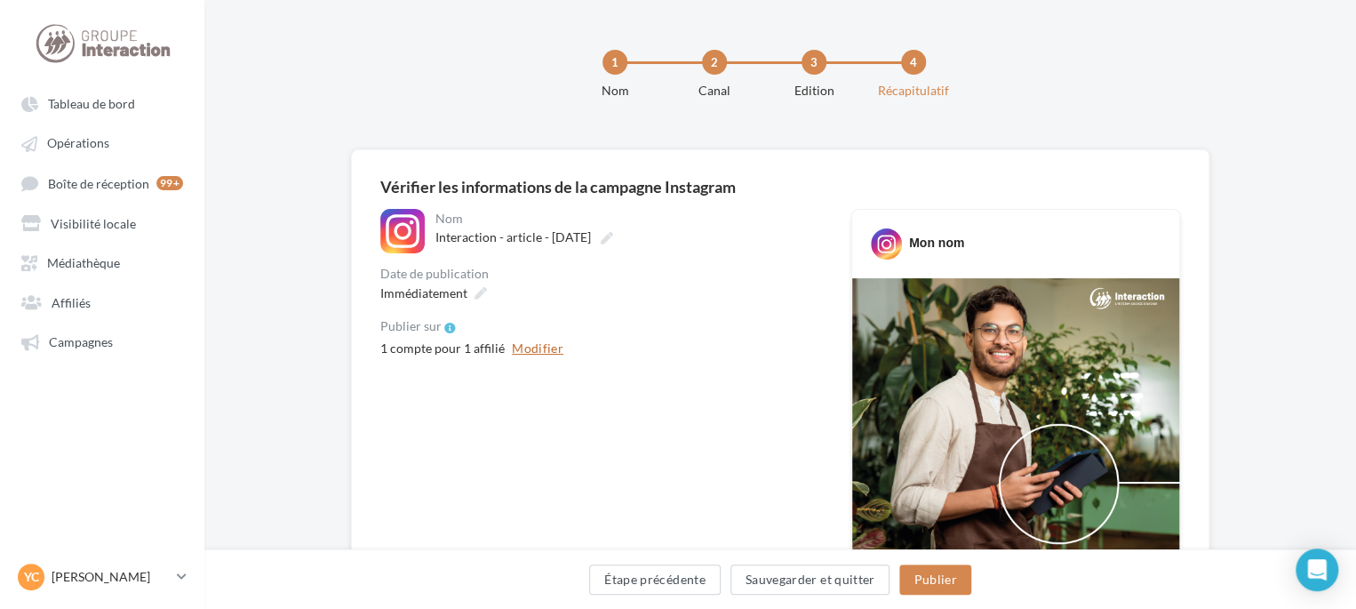
click at [540, 349] on button "Modifier" at bounding box center [538, 348] width 66 height 21
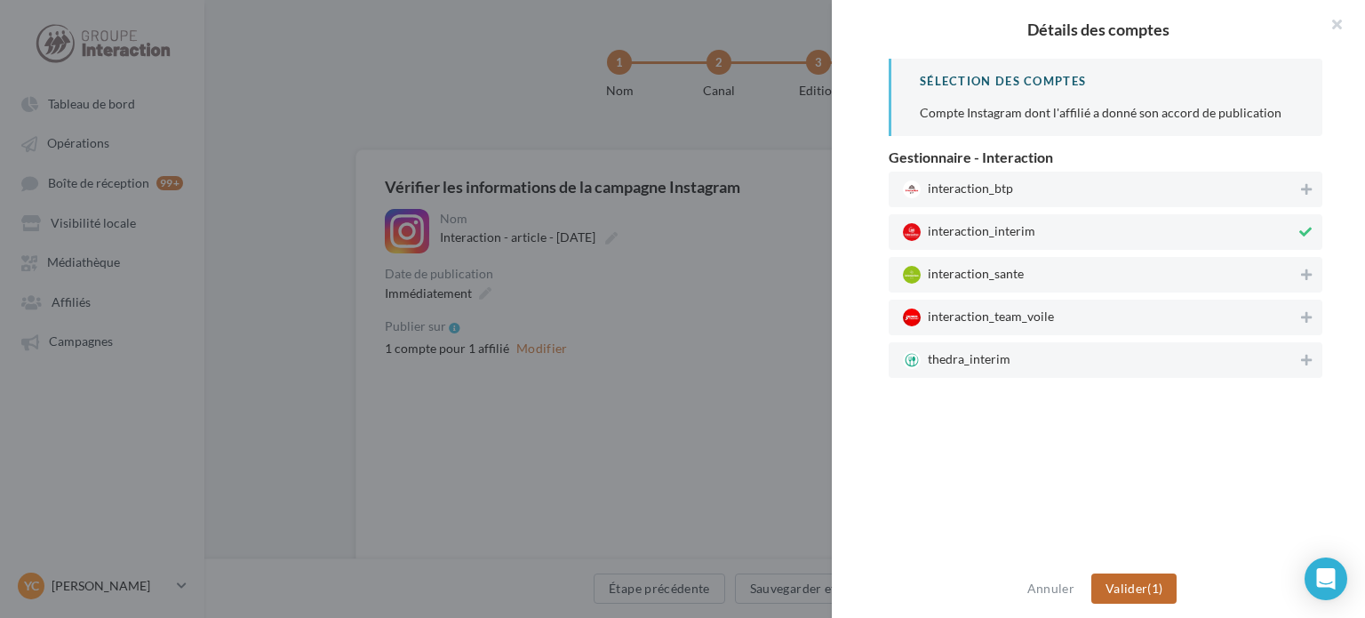
click at [1146, 574] on button "Valider (1)" at bounding box center [1134, 588] width 86 height 30
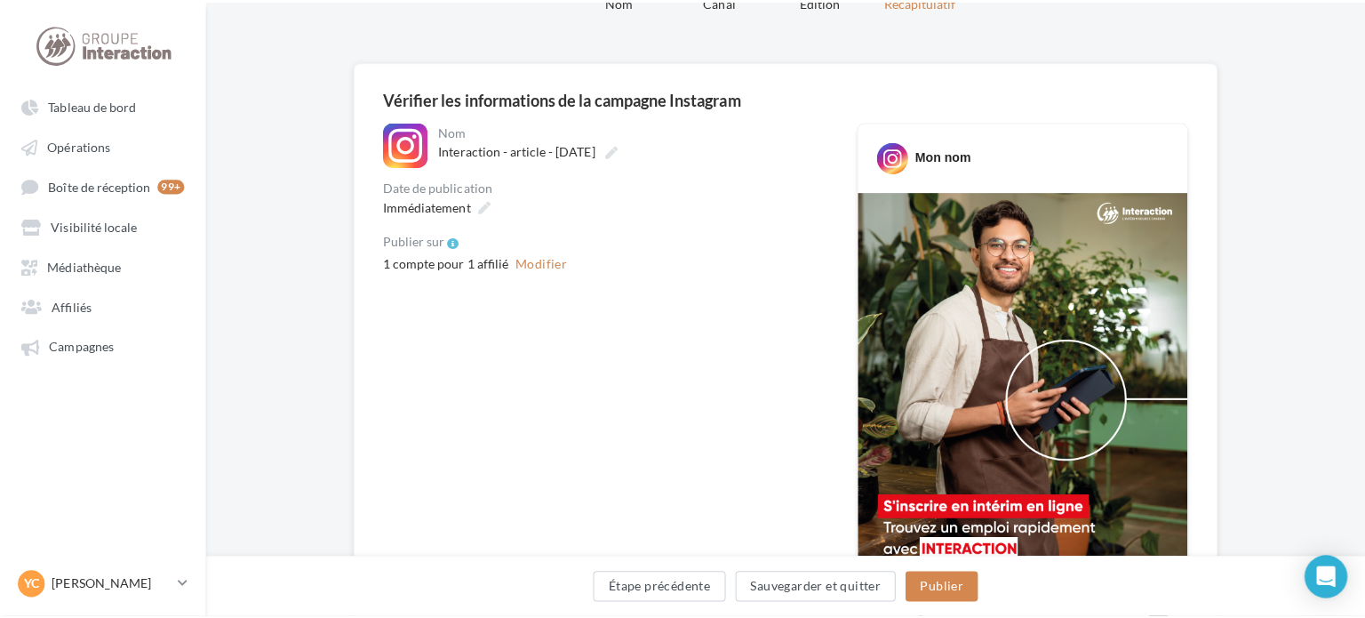
scroll to position [267, 0]
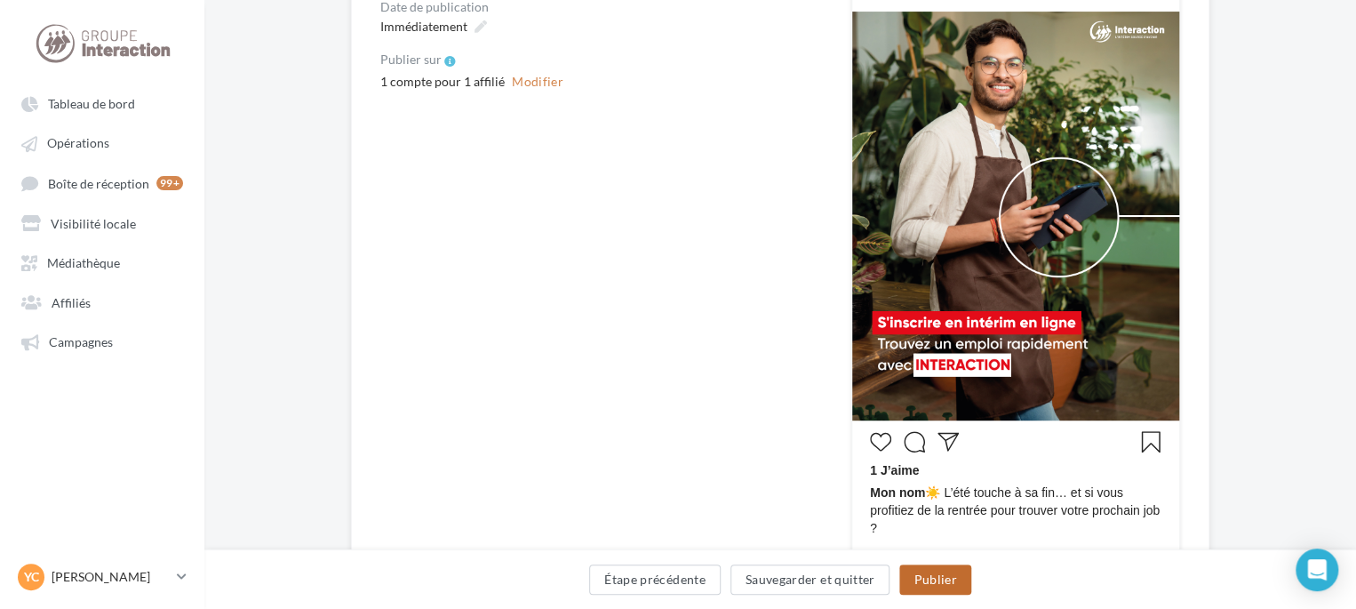
click at [939, 577] on button "Publier" at bounding box center [934, 579] width 71 height 30
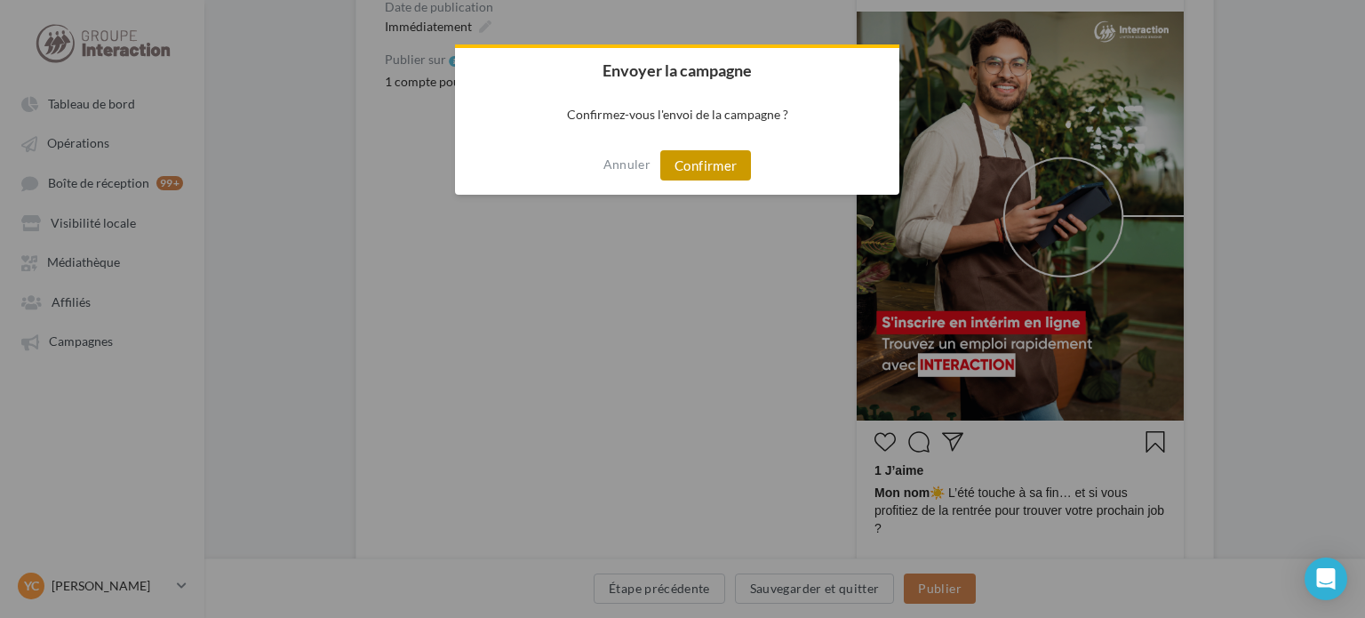
click at [715, 172] on button "Confirmer" at bounding box center [705, 165] width 91 height 30
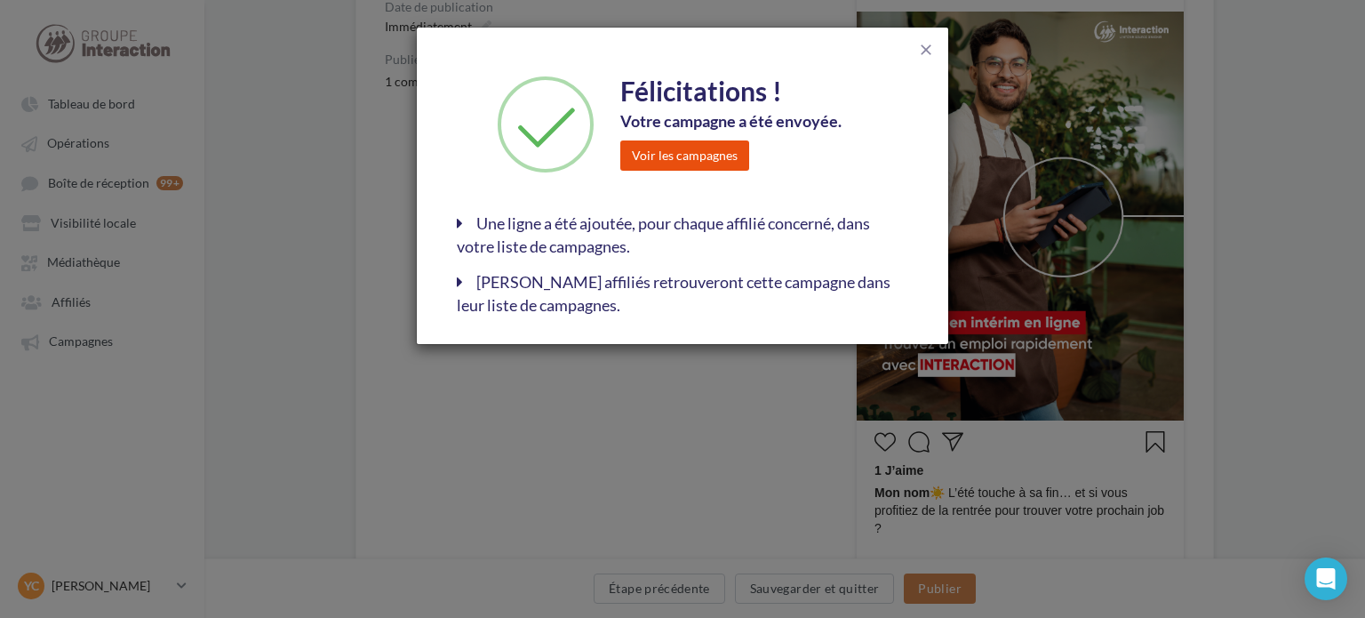
click at [709, 156] on button "Voir les campagnes" at bounding box center [684, 155] width 129 height 30
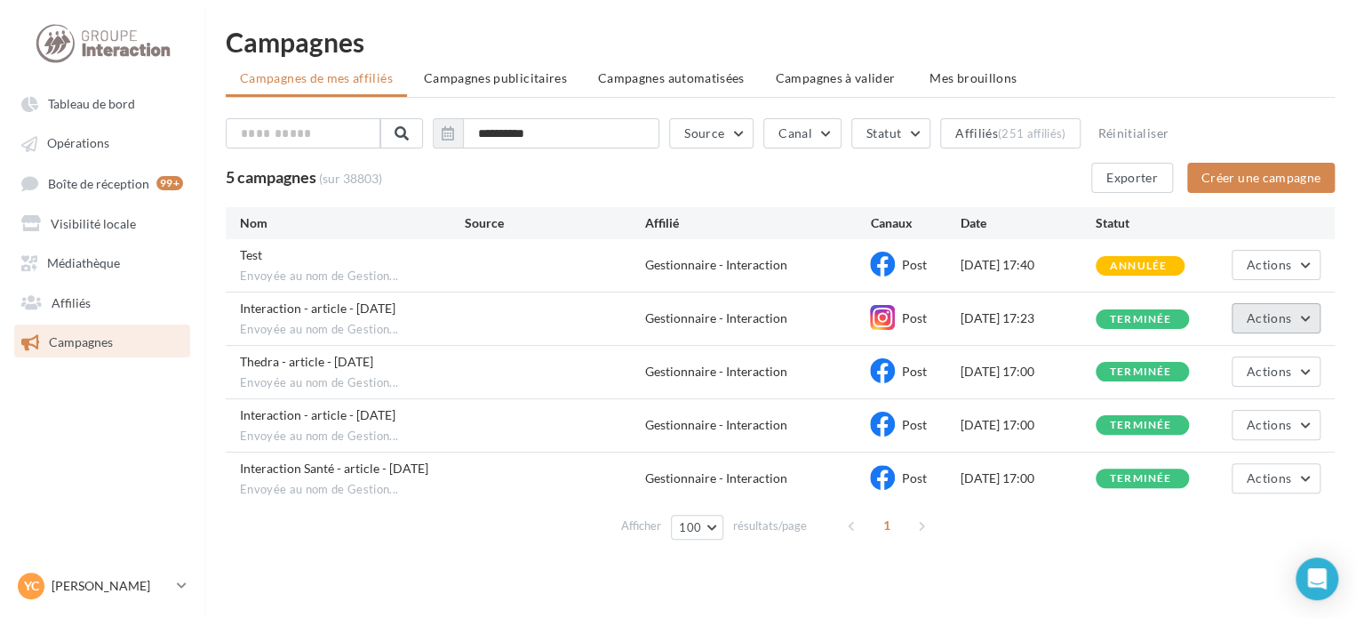
click at [1276, 315] on span "Actions" at bounding box center [1269, 317] width 44 height 15
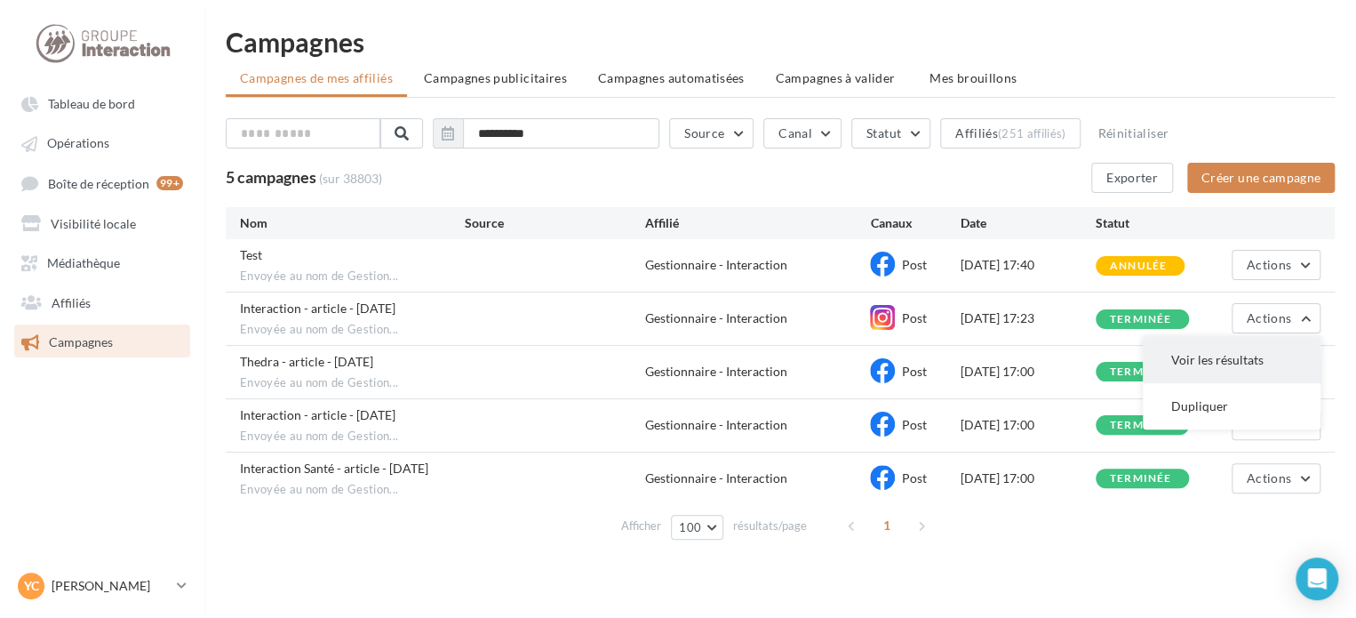
click at [1243, 358] on button "Voir les résultats" at bounding box center [1232, 360] width 178 height 46
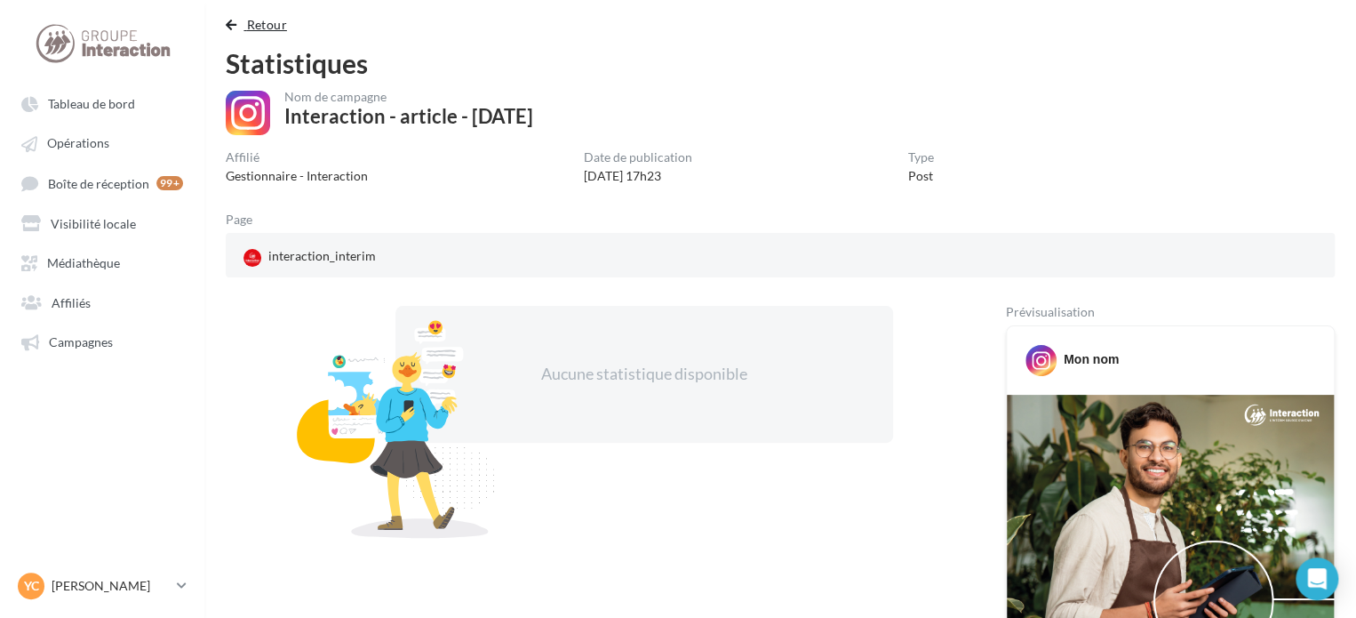
click at [228, 29] on span "button" at bounding box center [231, 25] width 11 height 12
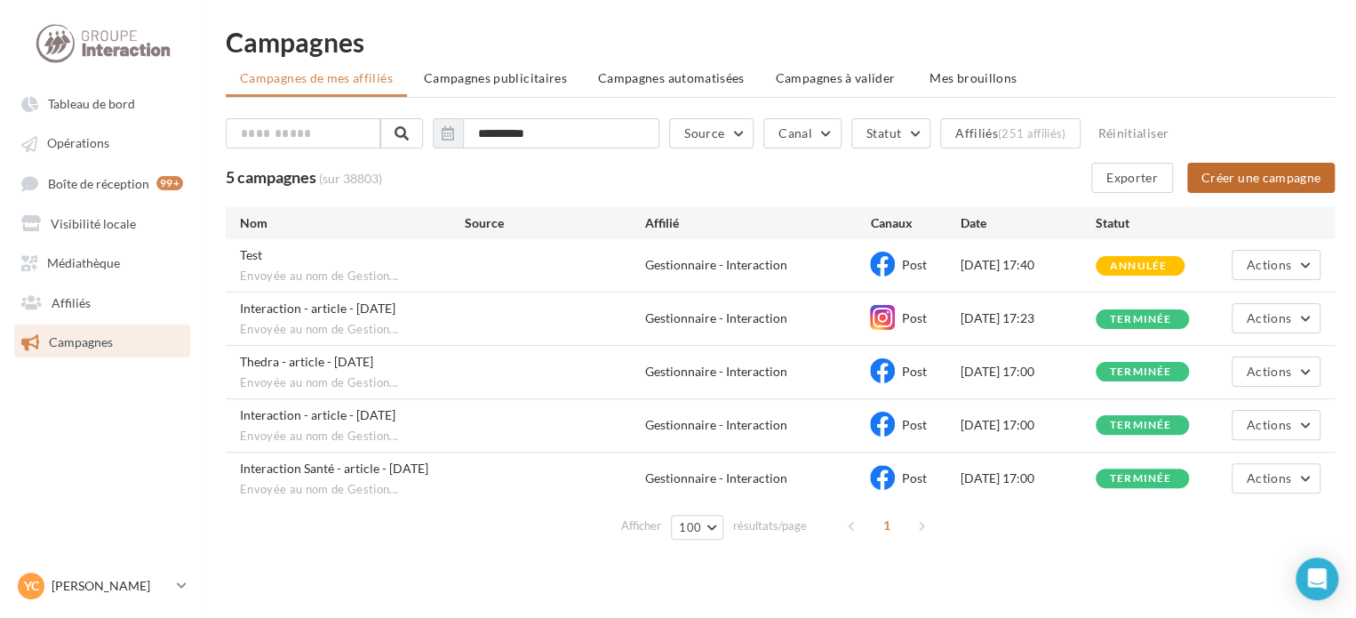
click at [1258, 166] on button "Créer une campagne" at bounding box center [1261, 178] width 148 height 30
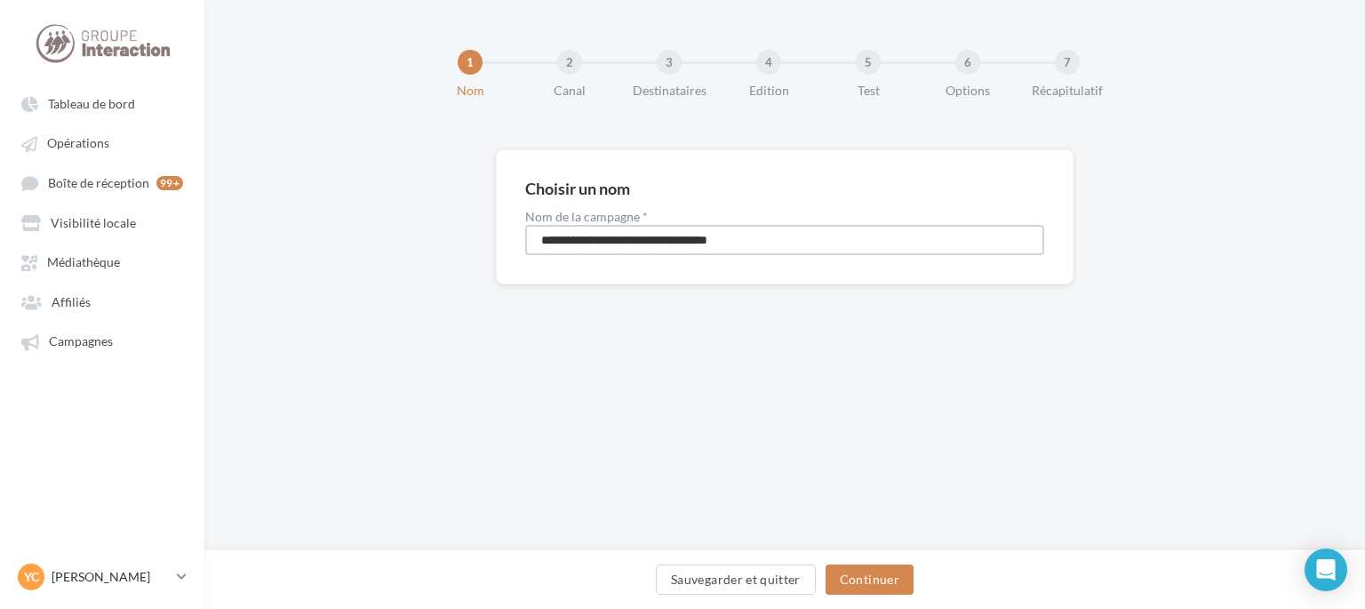
drag, startPoint x: 800, startPoint y: 236, endPoint x: 344, endPoint y: 217, distance: 456.3
click at [299, 237] on div "**********" at bounding box center [784, 245] width 1161 height 192
click at [707, 238] on input "**********" at bounding box center [784, 240] width 519 height 30
click at [701, 243] on input "**********" at bounding box center [784, 240] width 519 height 30
click at [722, 240] on input "**********" at bounding box center [784, 240] width 519 height 30
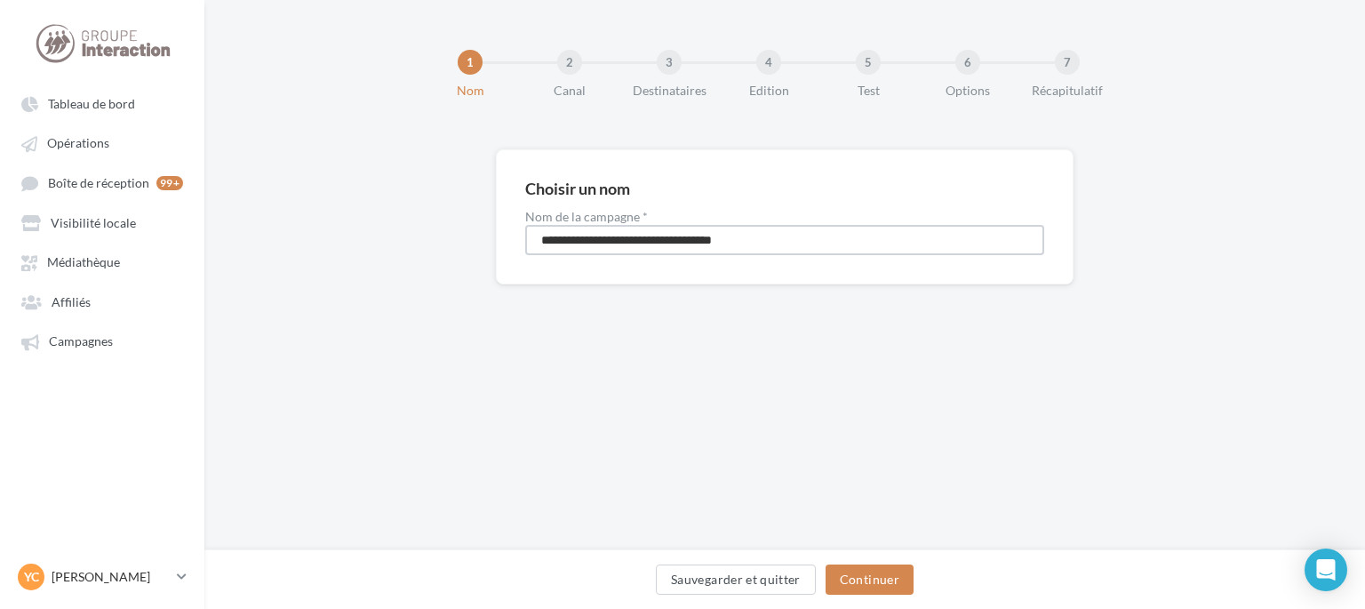
type input "**********"
click at [892, 569] on button "Continuer" at bounding box center [870, 579] width 88 height 30
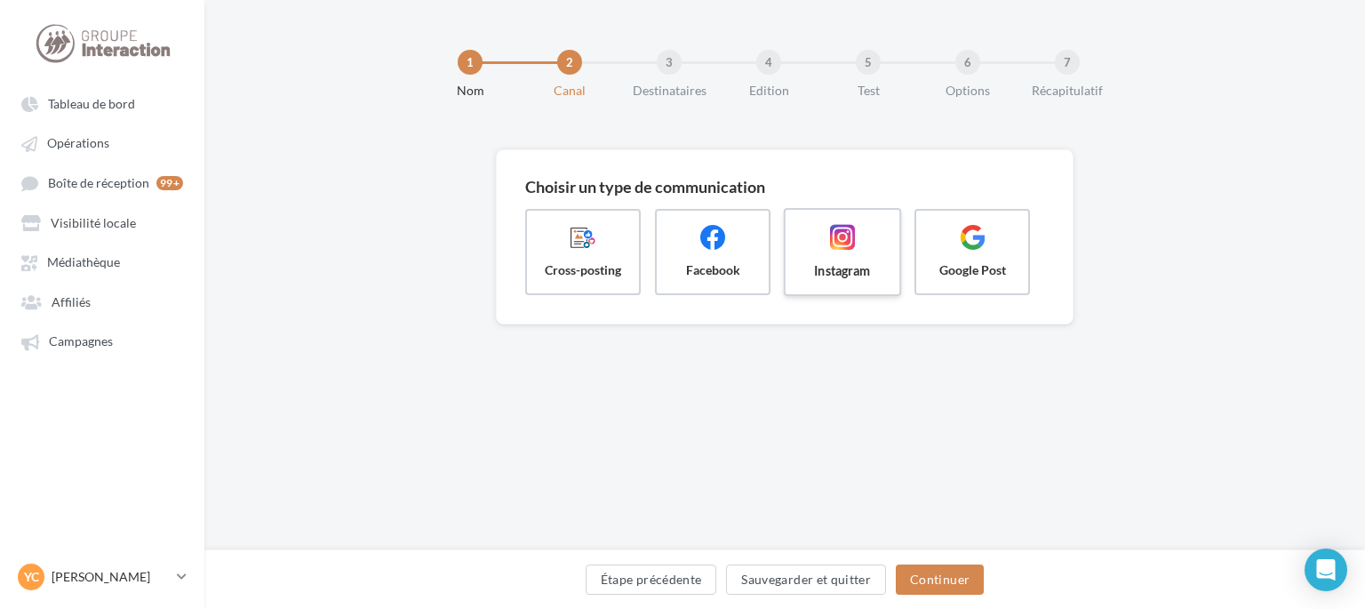
click at [832, 261] on span "Instagram" at bounding box center [842, 270] width 85 height 18
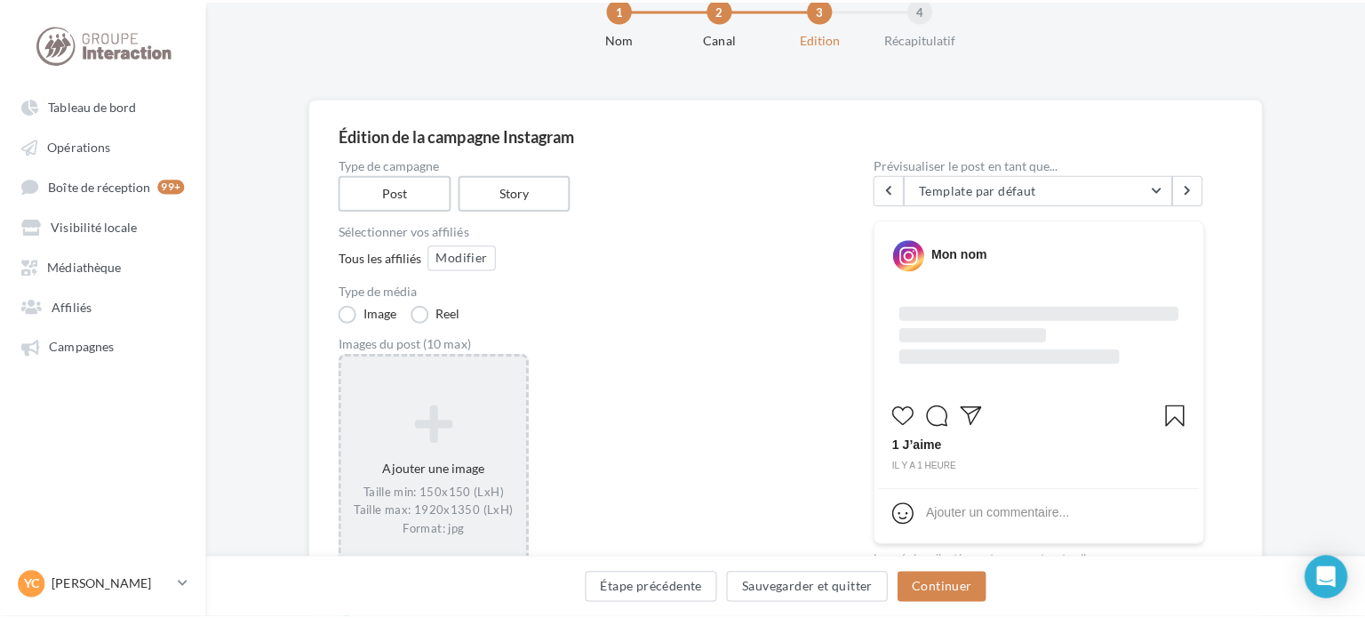
scroll to position [178, 0]
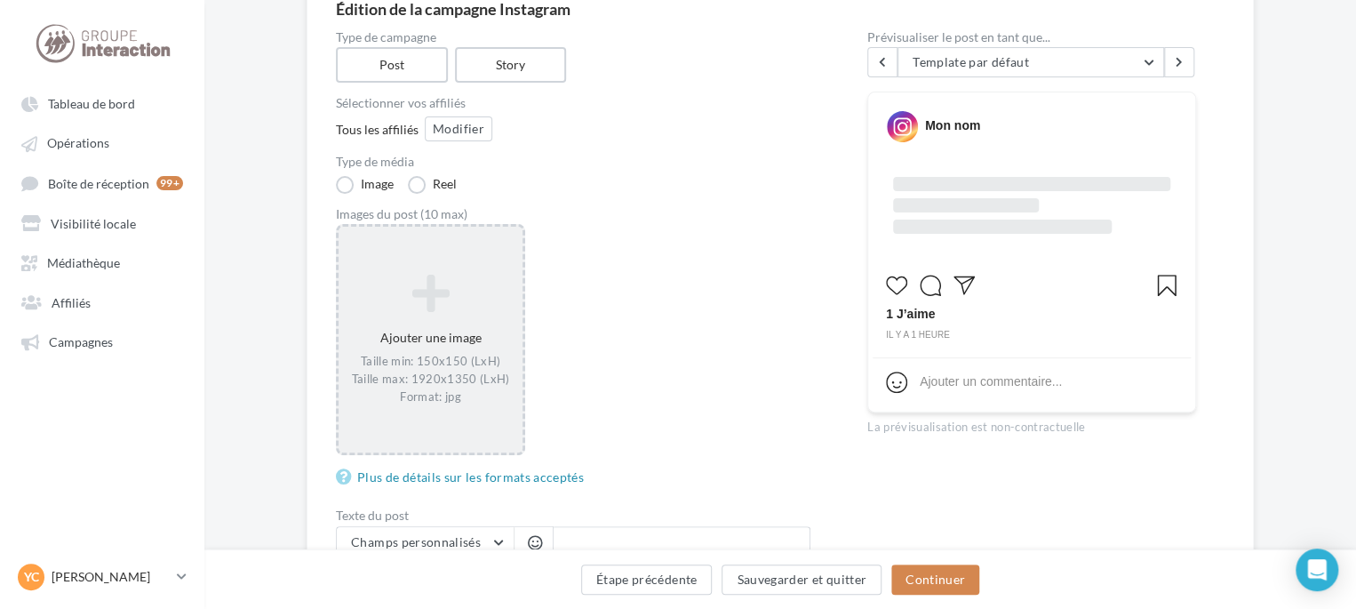
click at [425, 333] on div "Ajouter une image Taille min: 150x150 (LxH) Taille max: 1920x1350 (LxH) Format:…" at bounding box center [431, 339] width 184 height 149
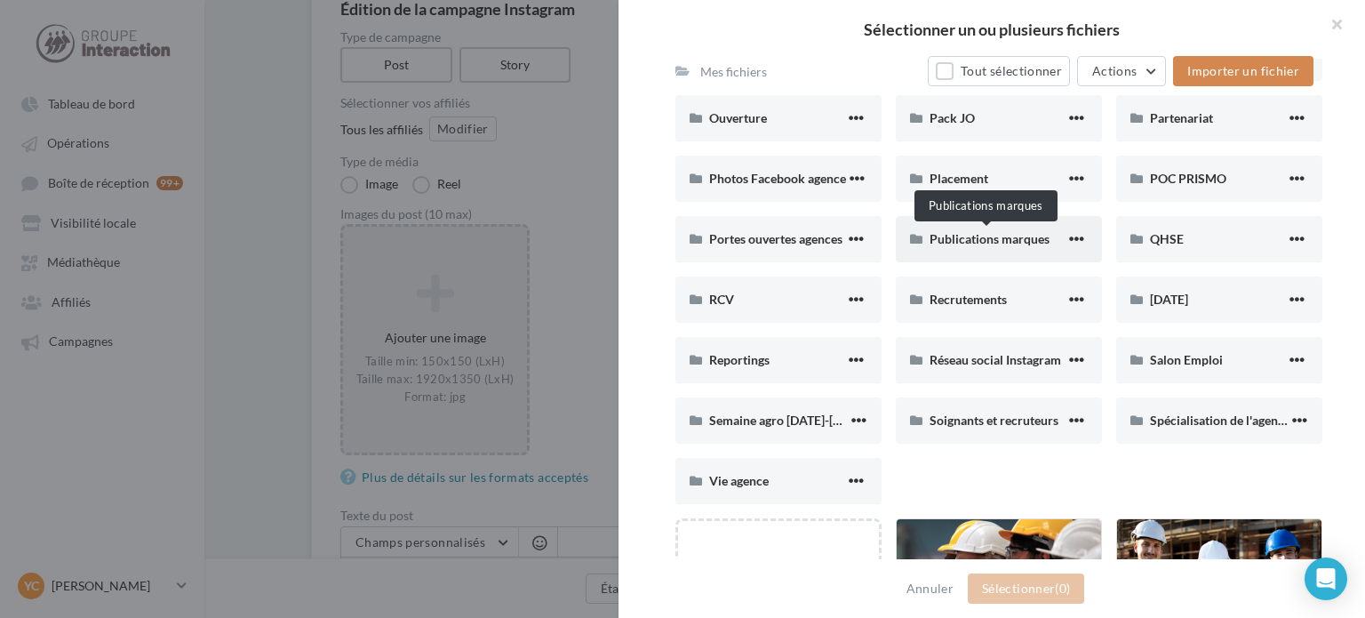
click at [986, 234] on span "Publications marques" at bounding box center [990, 238] width 120 height 15
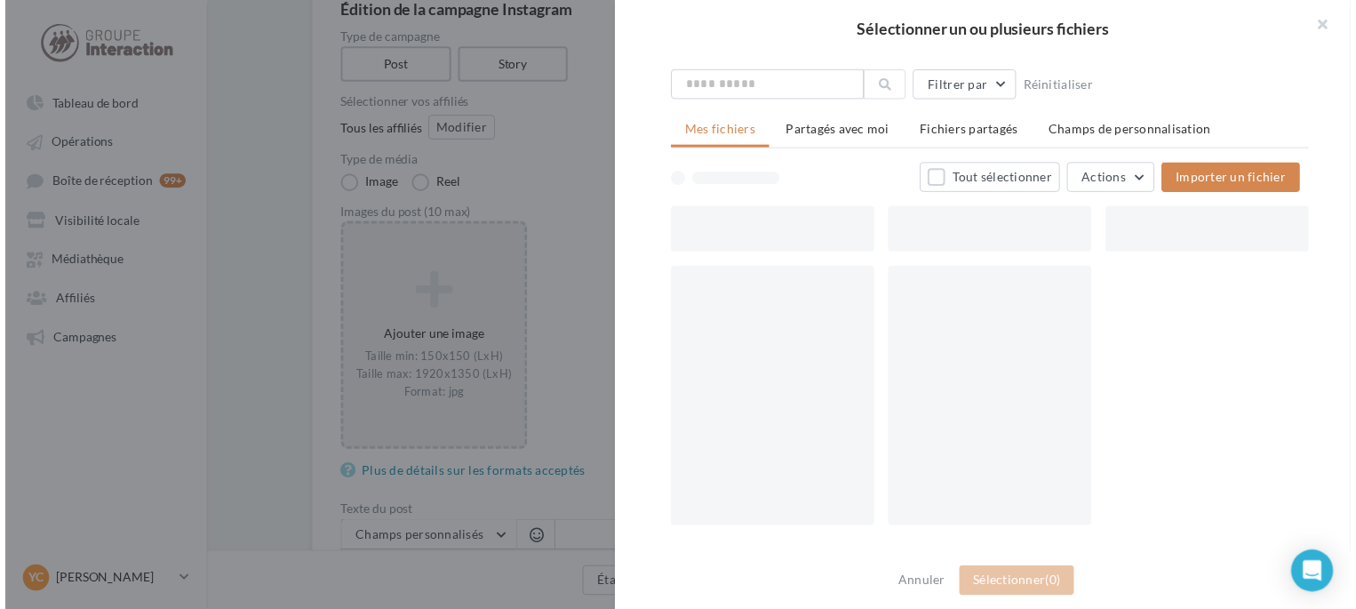
scroll to position [47, 0]
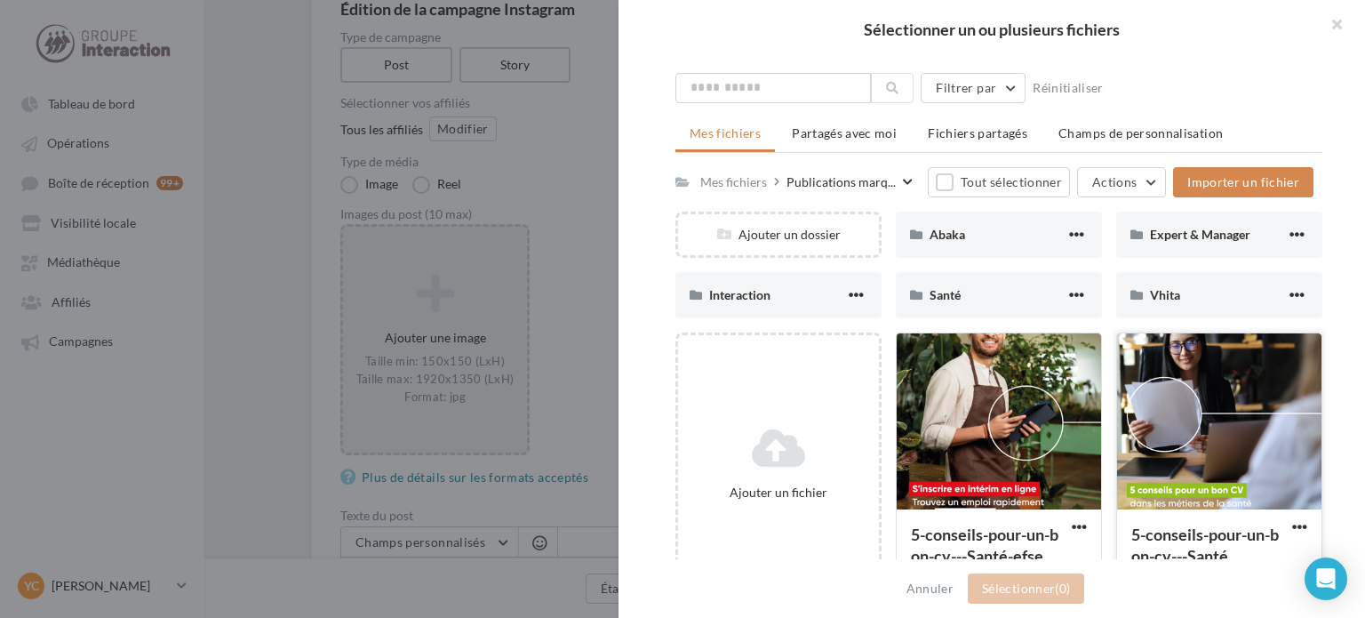
click at [1186, 391] on div at bounding box center [1219, 422] width 204 height 178
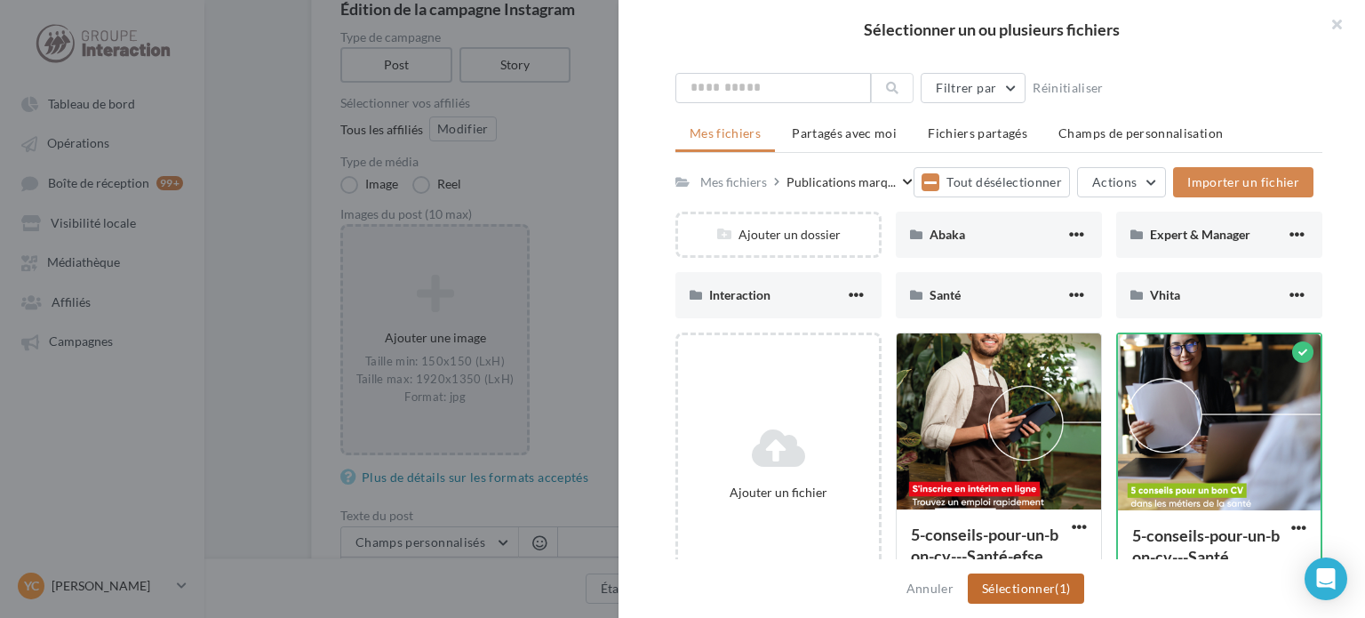
click at [1058, 585] on span "(1)" at bounding box center [1062, 587] width 15 height 15
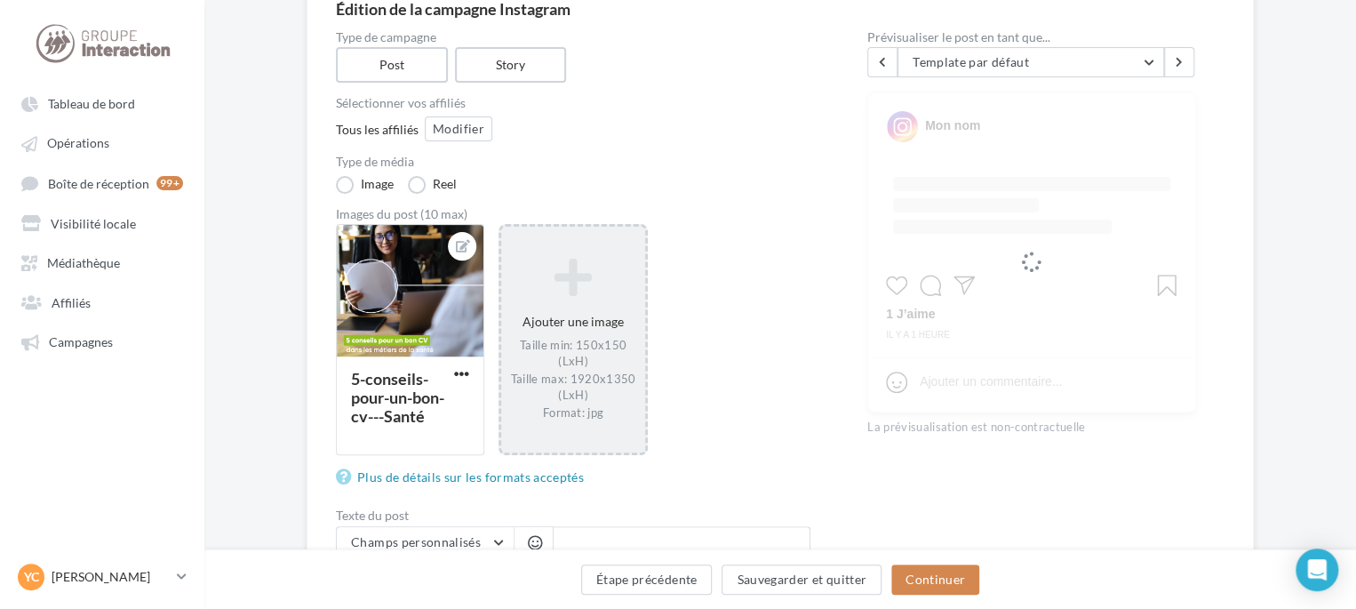
scroll to position [444, 0]
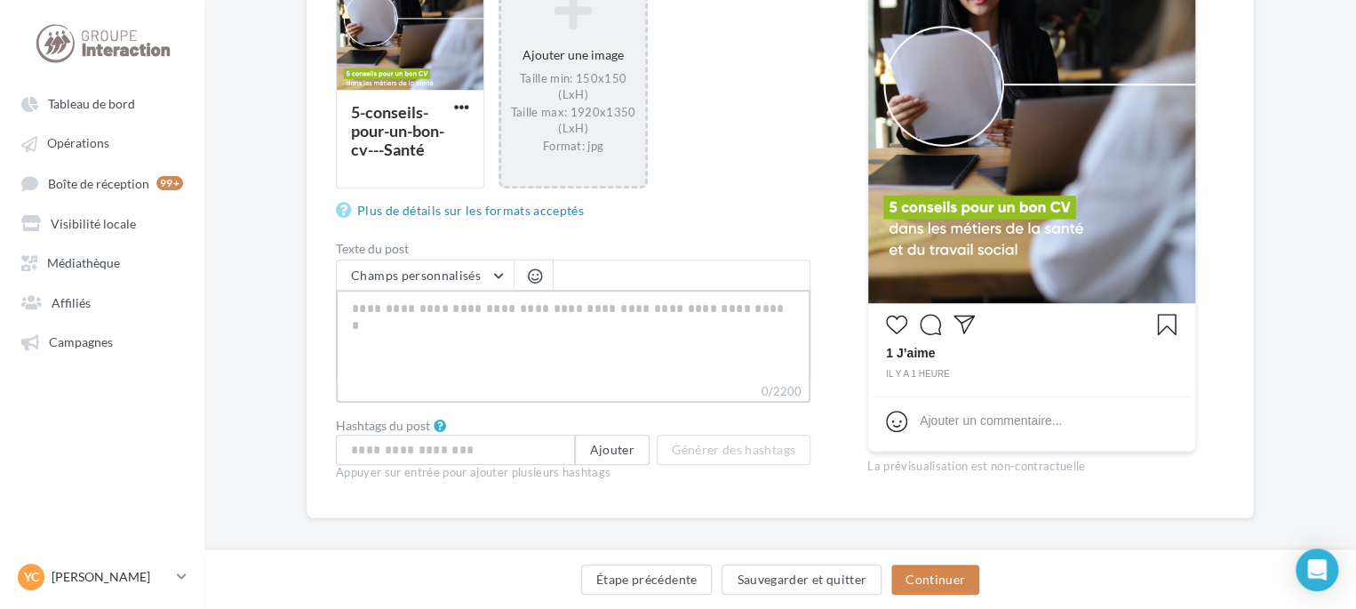
click at [513, 348] on textarea "0/2200" at bounding box center [573, 336] width 475 height 92
paste textarea "**********"
type textarea "**********"
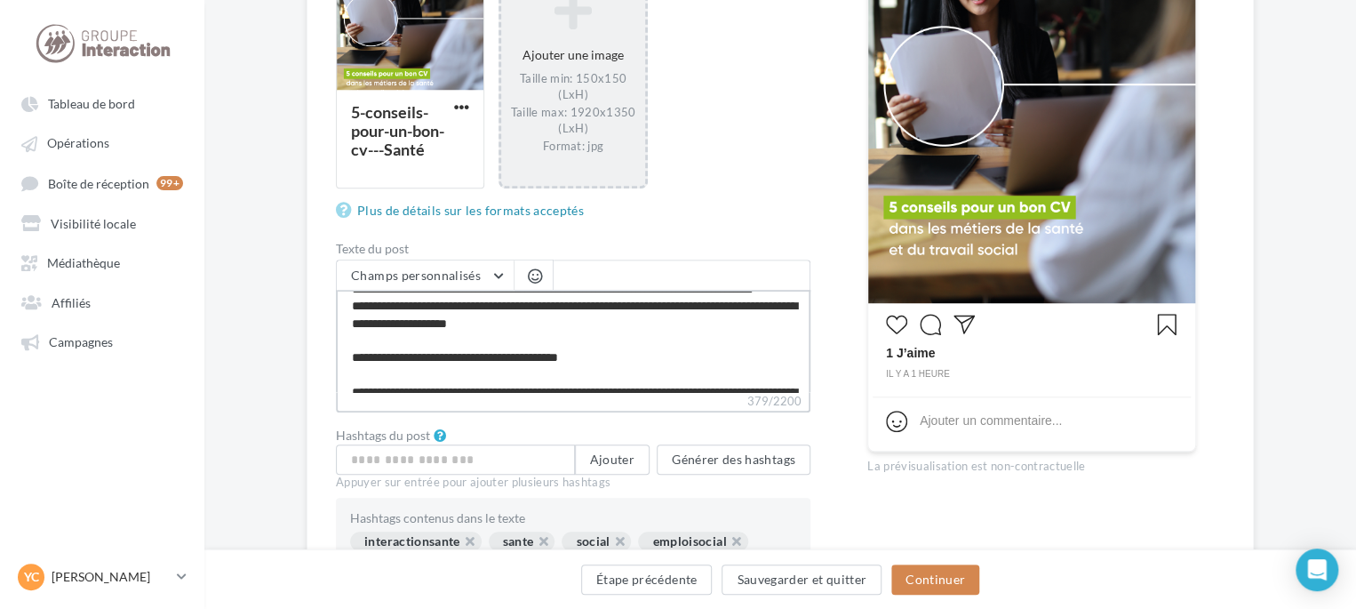
scroll to position [0, 0]
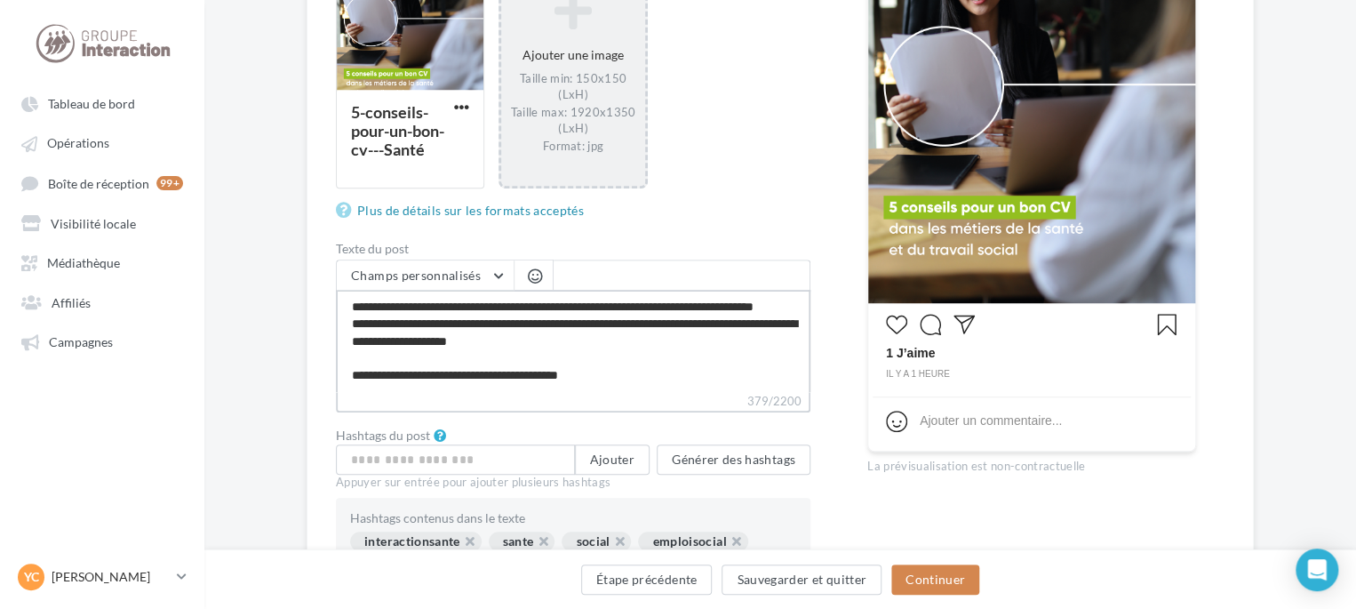
click at [496, 308] on textarea "**********" at bounding box center [573, 341] width 475 height 102
click at [491, 323] on textarea "**********" at bounding box center [573, 341] width 475 height 102
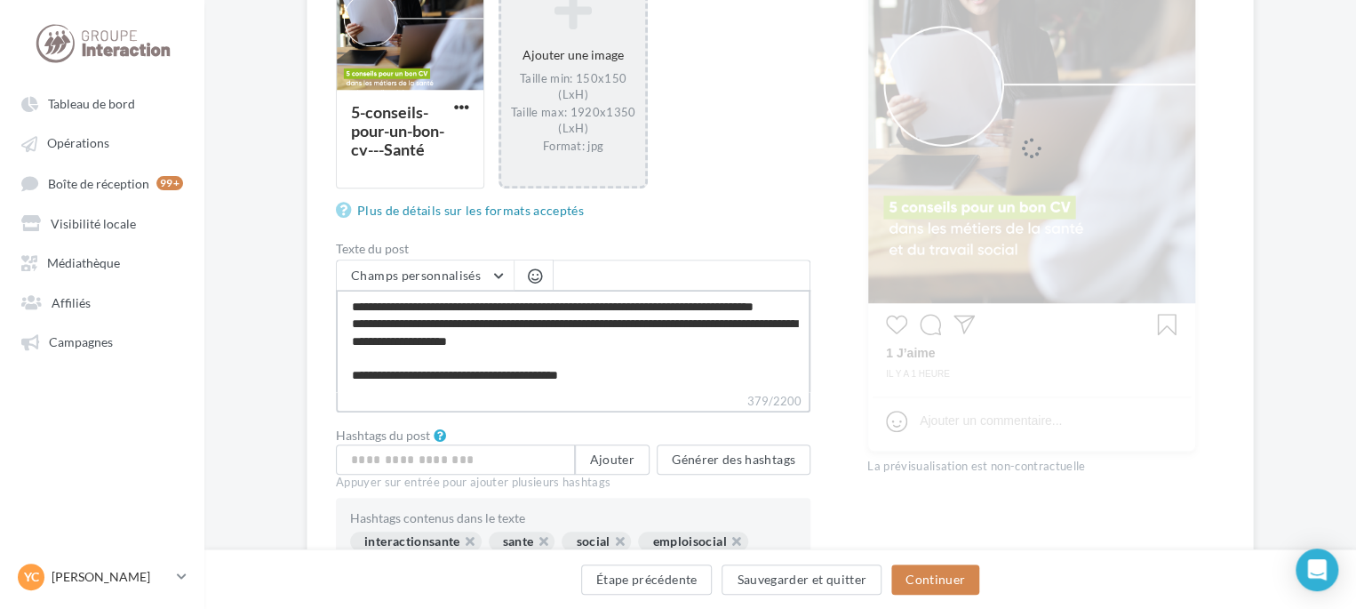
type textarea "**********"
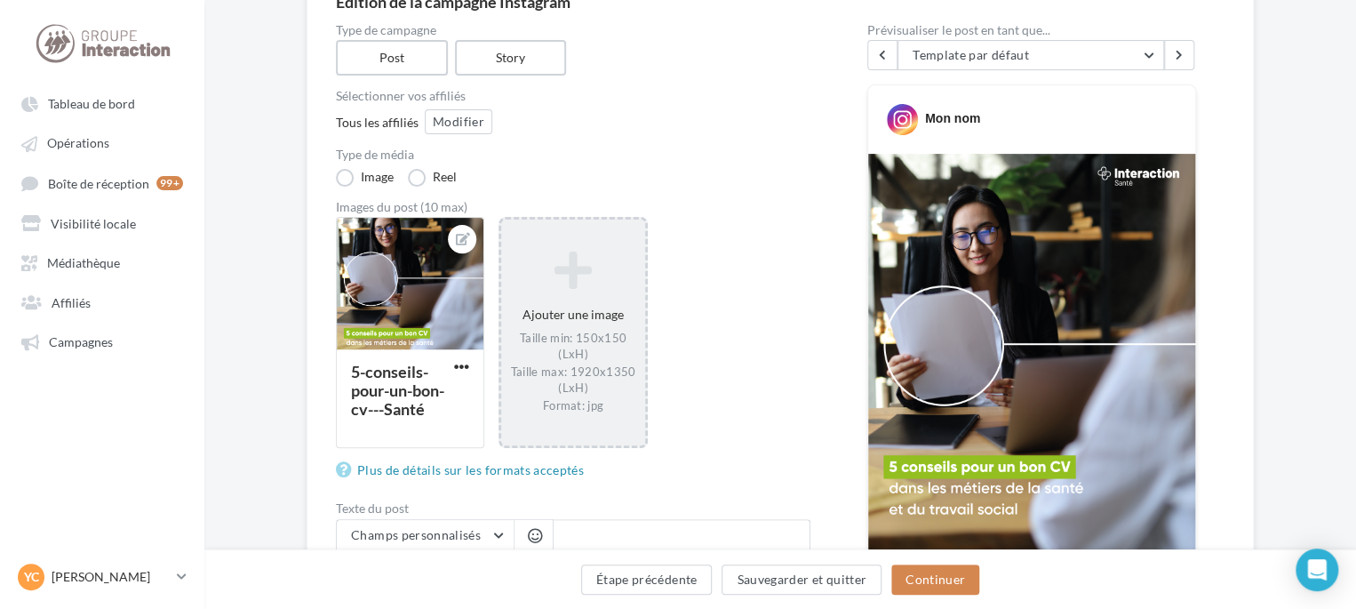
scroll to position [178, 0]
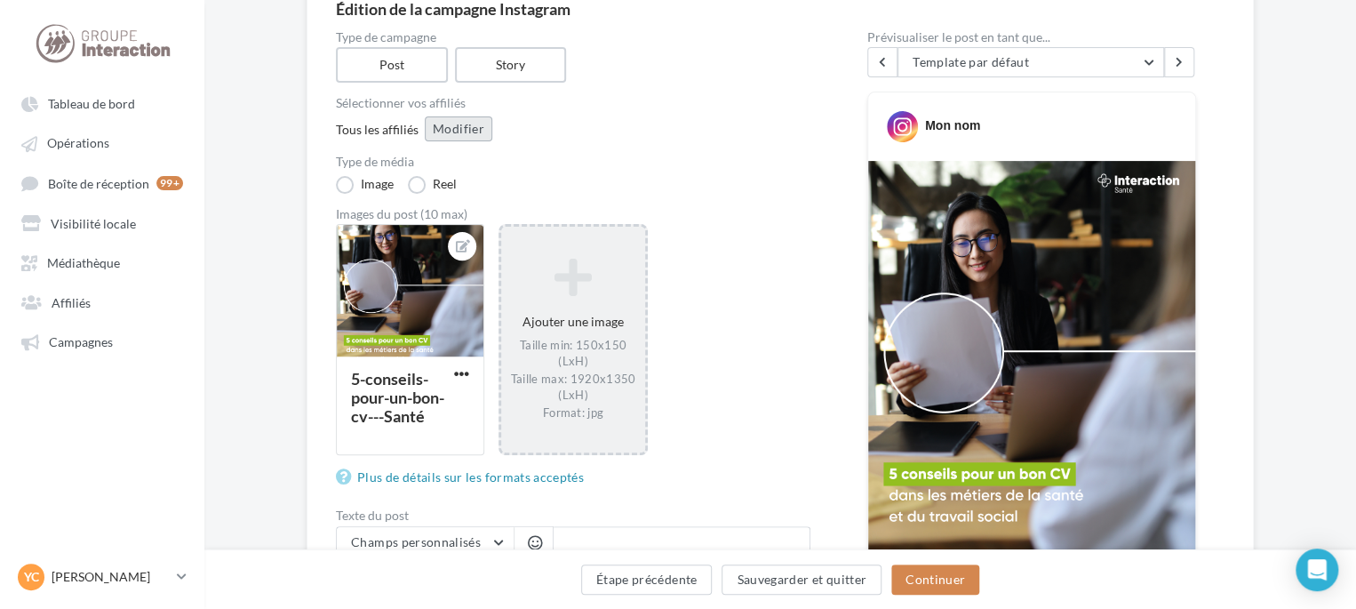
type textarea "**********"
click at [471, 138] on button "Modifier" at bounding box center [459, 128] width 68 height 25
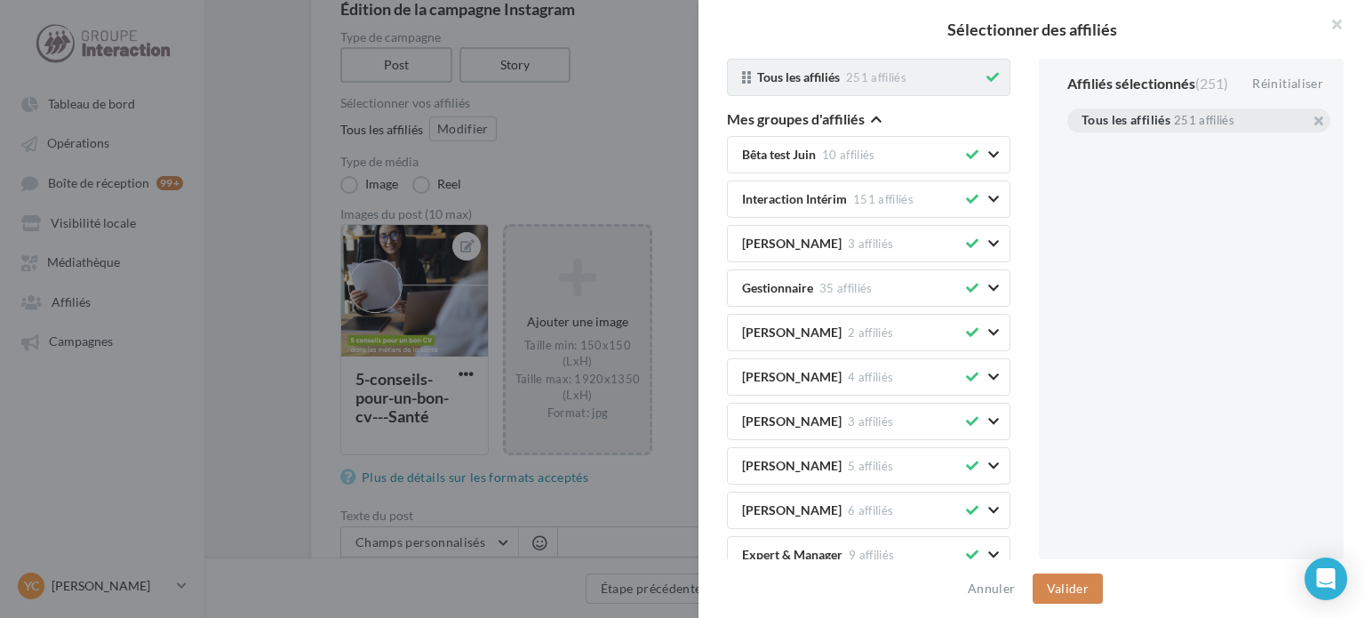
click at [992, 77] on div "Tous les affiliés 251 affiliés" at bounding box center [868, 77] width 283 height 37
click at [983, 78] on button at bounding box center [993, 77] width 20 height 21
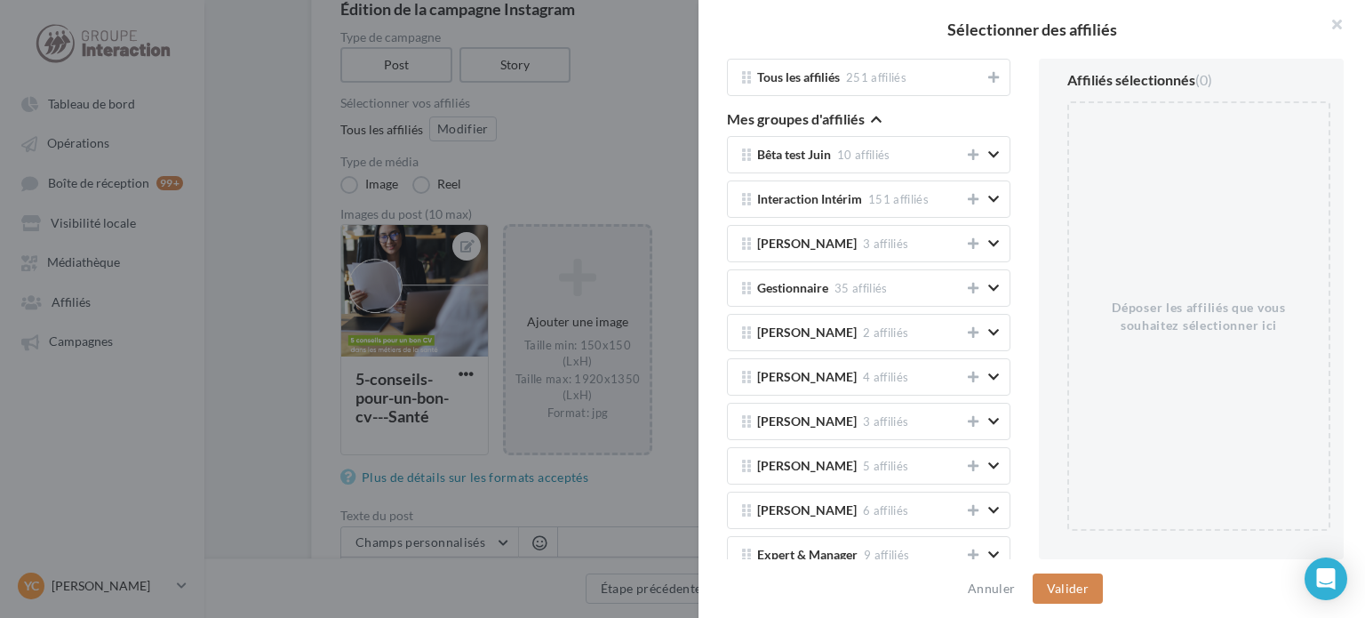
click at [878, 120] on icon "button" at bounding box center [876, 119] width 11 height 12
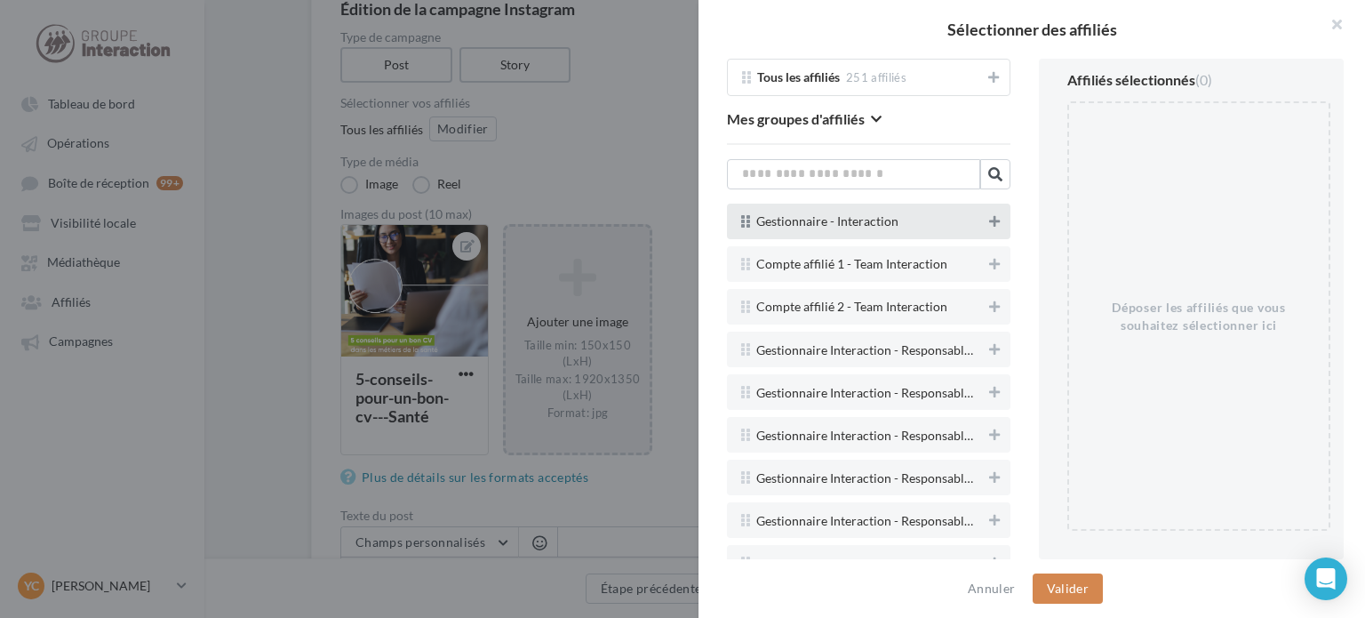
click at [989, 221] on icon at bounding box center [994, 221] width 11 height 12
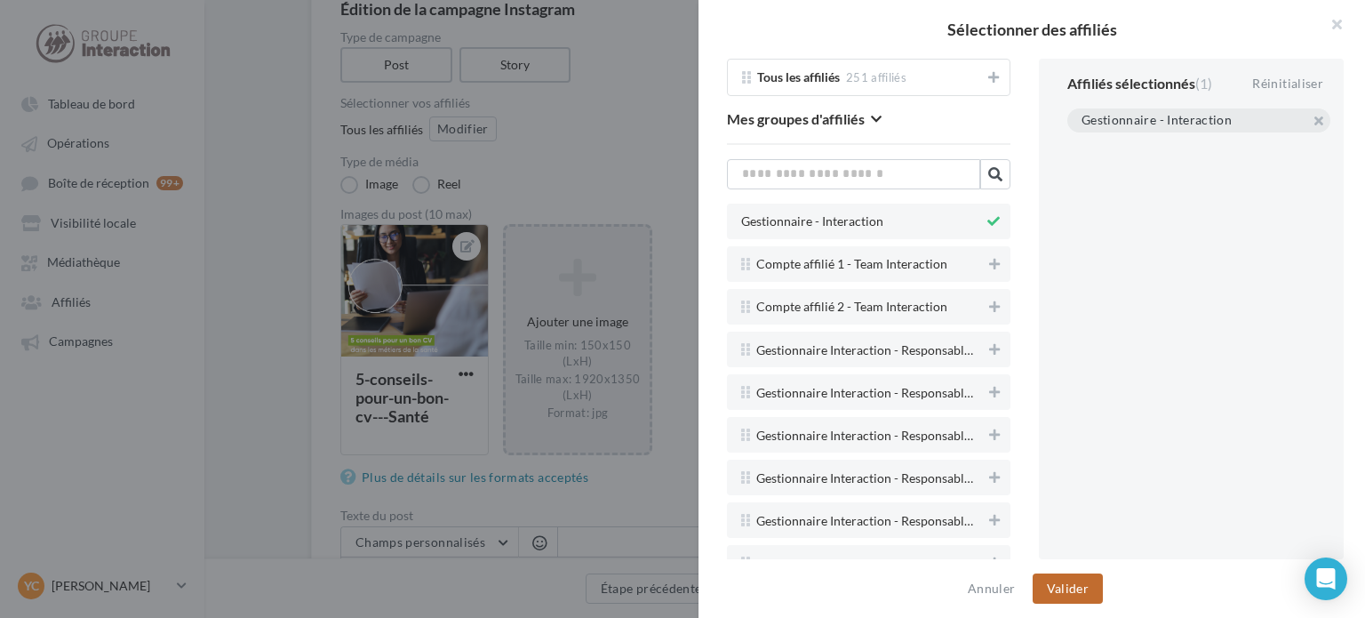
click at [1065, 595] on button "Valider" at bounding box center [1068, 588] width 70 height 30
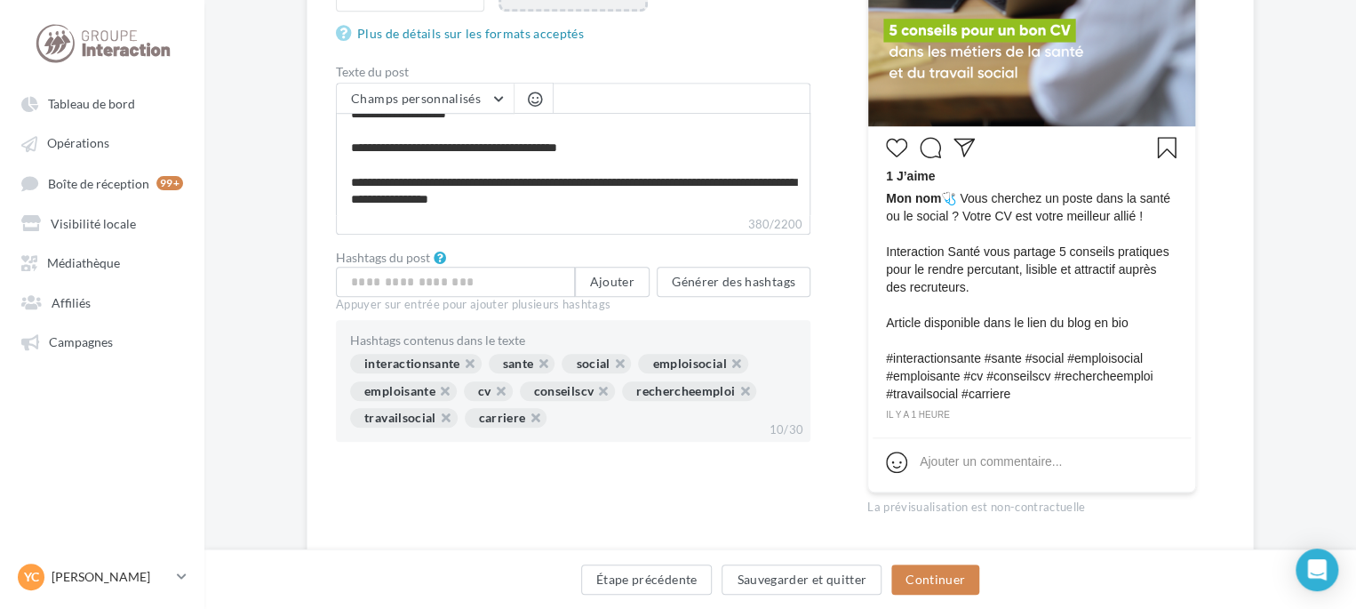
scroll to position [622, 0]
click at [919, 587] on button "Continuer" at bounding box center [935, 579] width 88 height 30
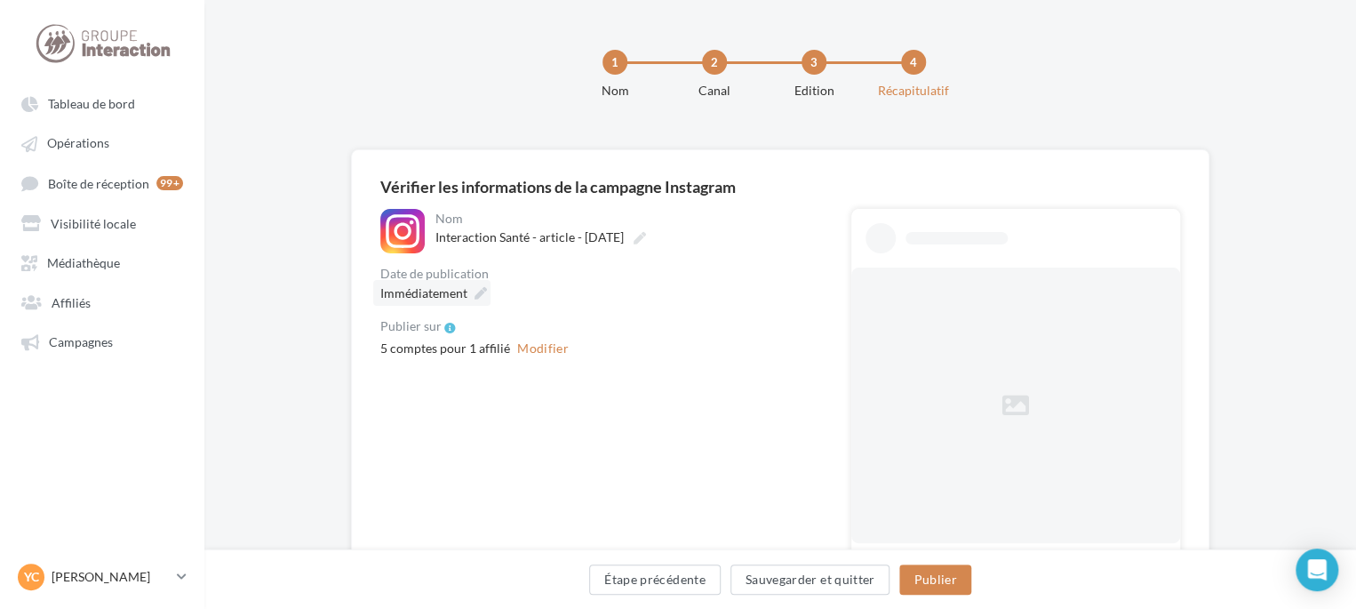
click at [441, 291] on span "Immédiatement" at bounding box center [423, 292] width 87 height 15
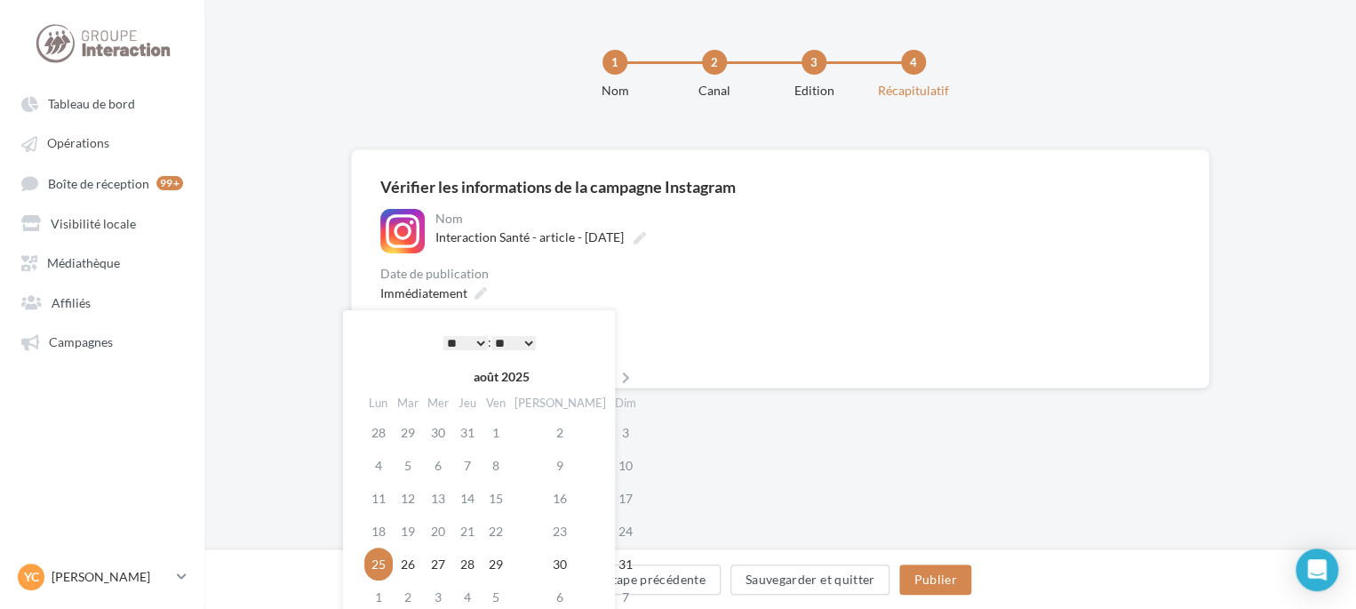
click at [646, 266] on div "**********" at bounding box center [601, 284] width 443 height 150
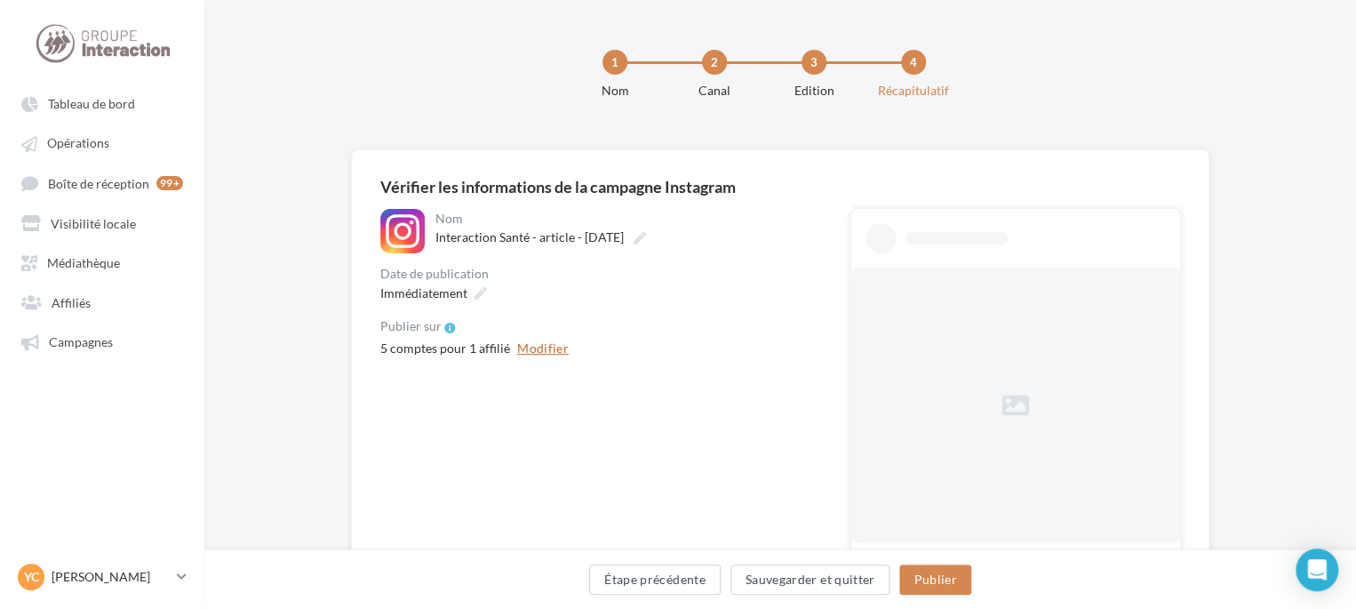
click at [532, 352] on button "Modifier" at bounding box center [543, 348] width 66 height 21
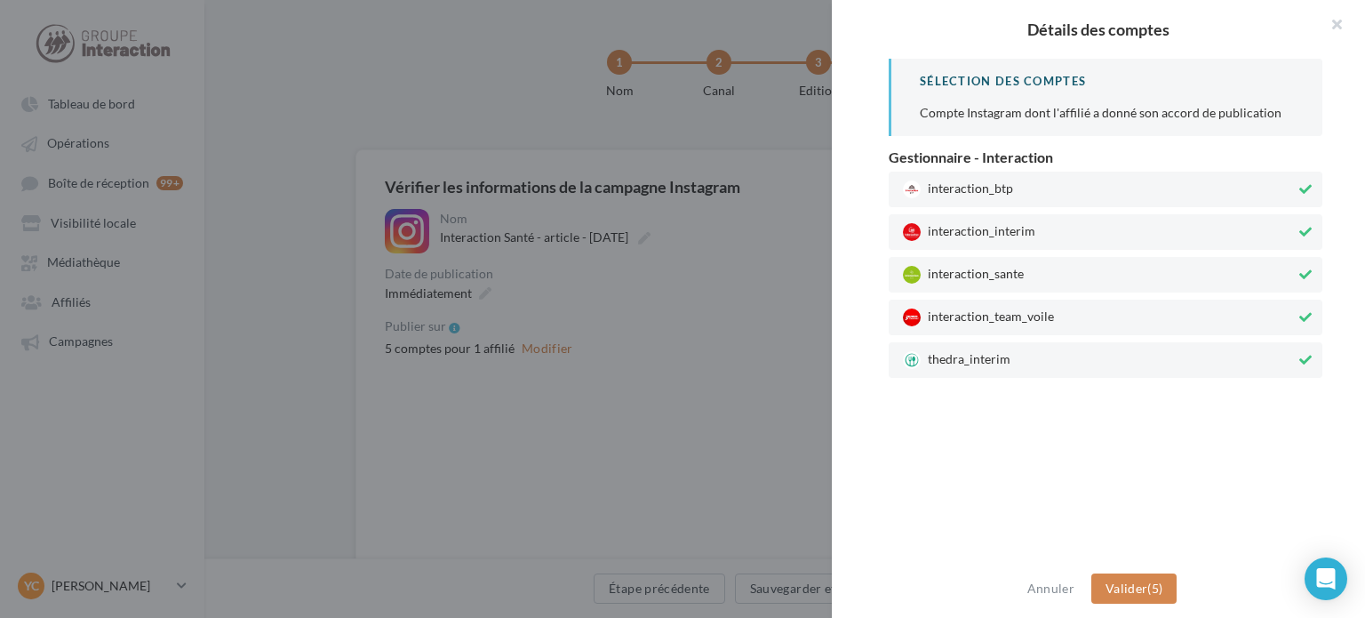
click at [946, 360] on span "thedra_interim" at bounding box center [1099, 360] width 393 height 18
drag, startPoint x: 970, startPoint y: 320, endPoint x: 993, endPoint y: 269, distance: 55.3
click at [975, 315] on span "interaction_team_voile" at bounding box center [1099, 317] width 393 height 18
drag, startPoint x: 998, startPoint y: 225, endPoint x: 1002, endPoint y: 217, distance: 9.1
click at [999, 223] on span "interaction_interim" at bounding box center [1099, 232] width 393 height 18
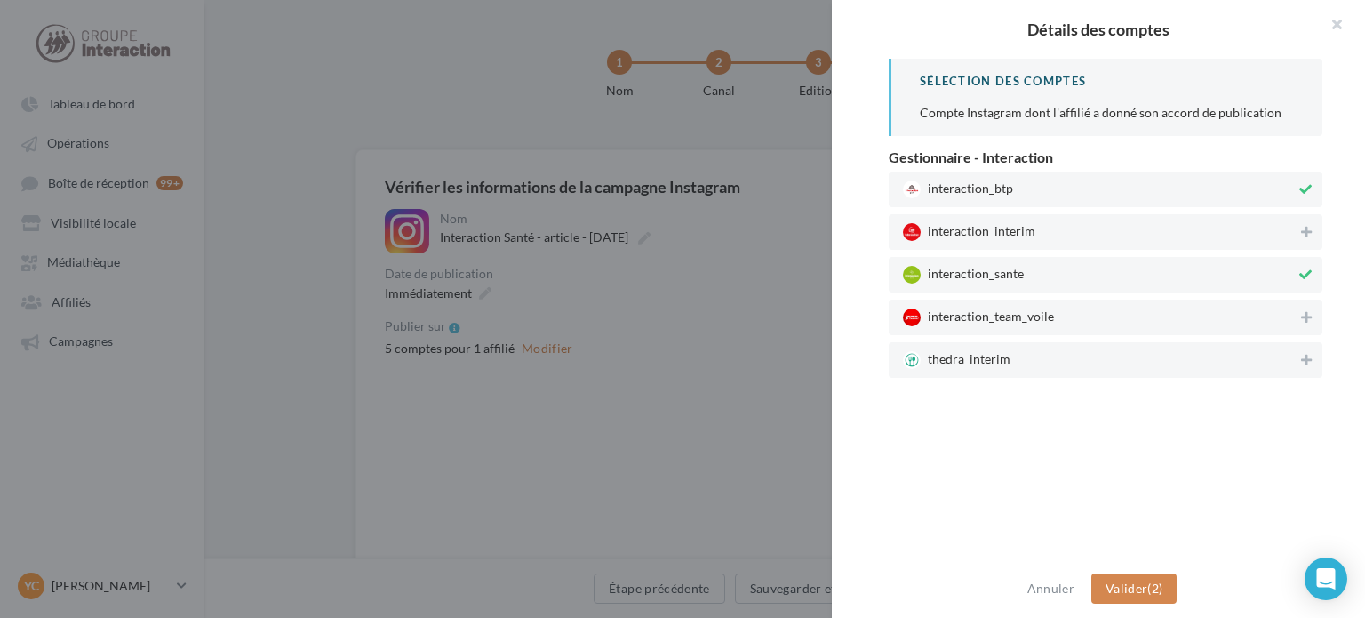
click at [1021, 192] on span "interaction_btp" at bounding box center [1099, 189] width 393 height 18
click at [1154, 575] on button "Valider (1)" at bounding box center [1134, 588] width 86 height 30
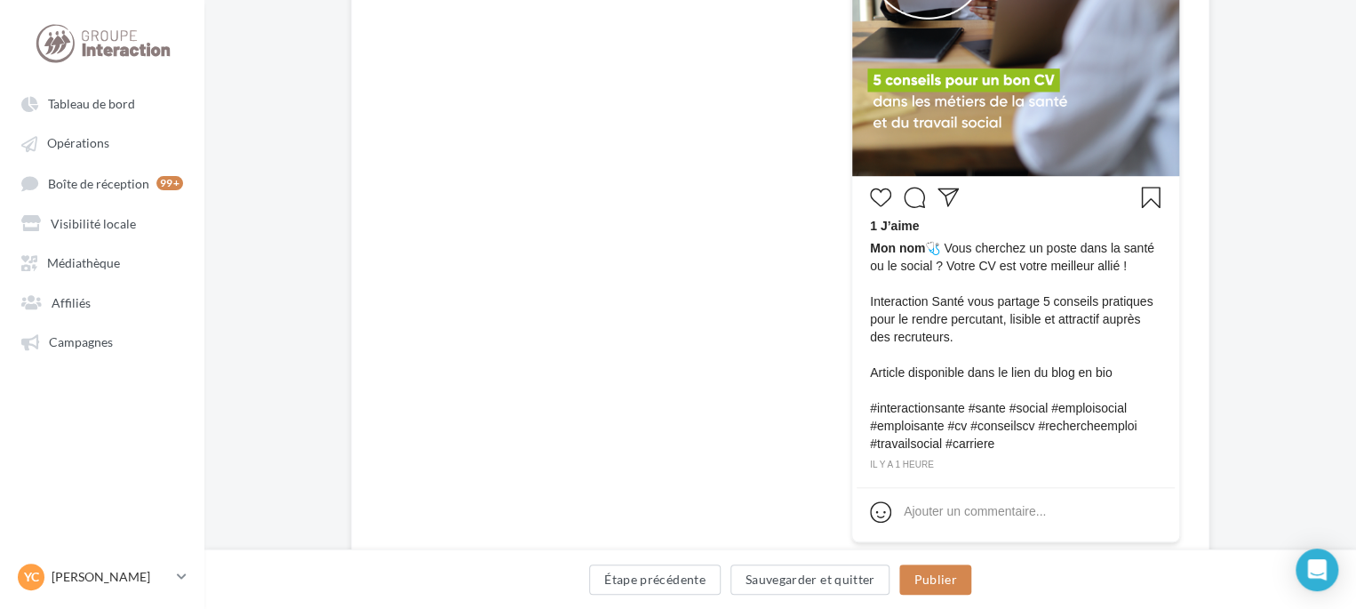
scroll to position [616, 0]
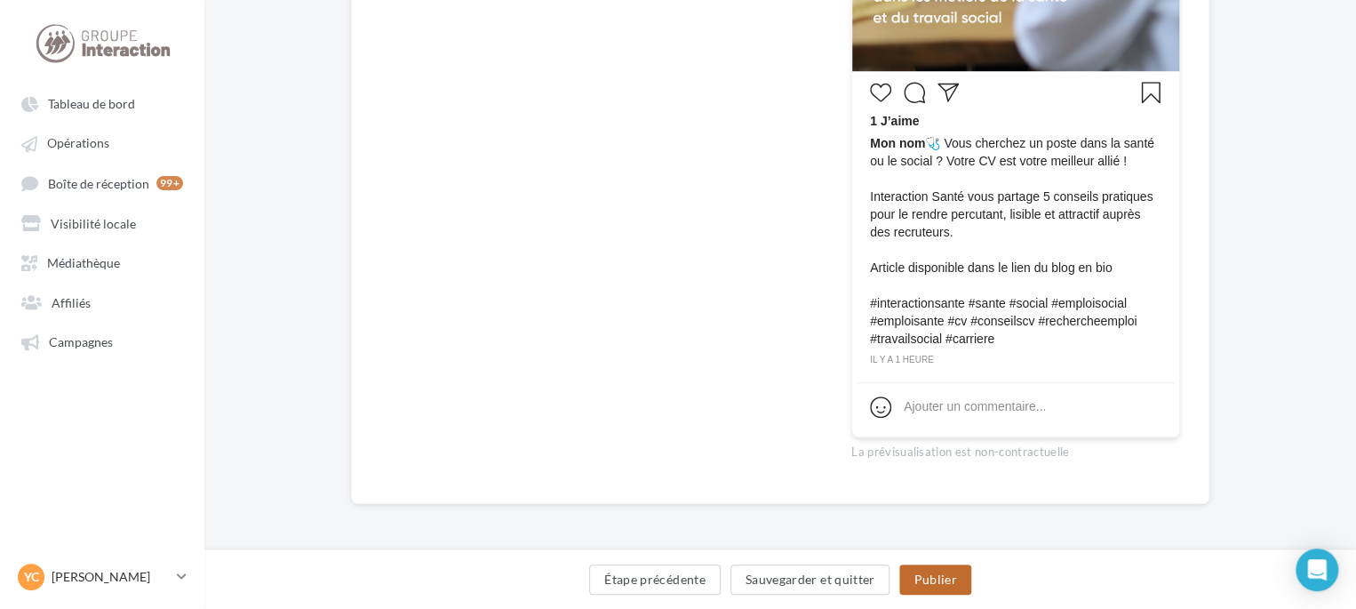
click at [946, 585] on button "Publier" at bounding box center [934, 579] width 71 height 30
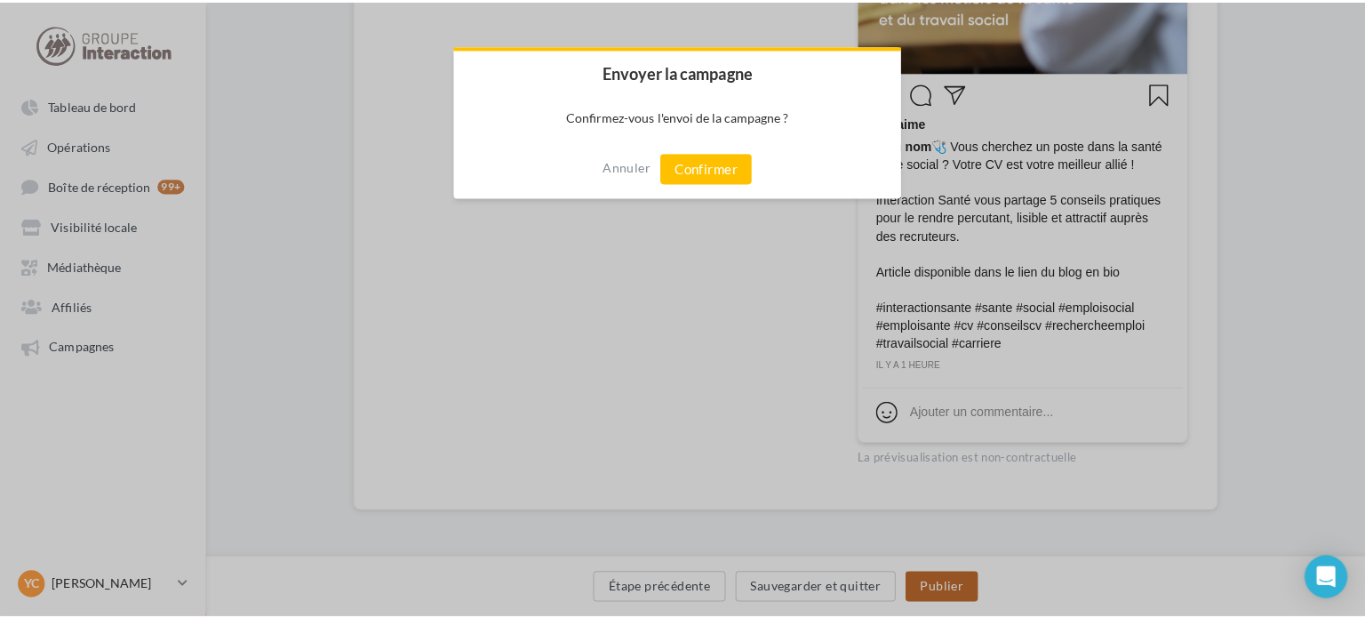
scroll to position [607, 0]
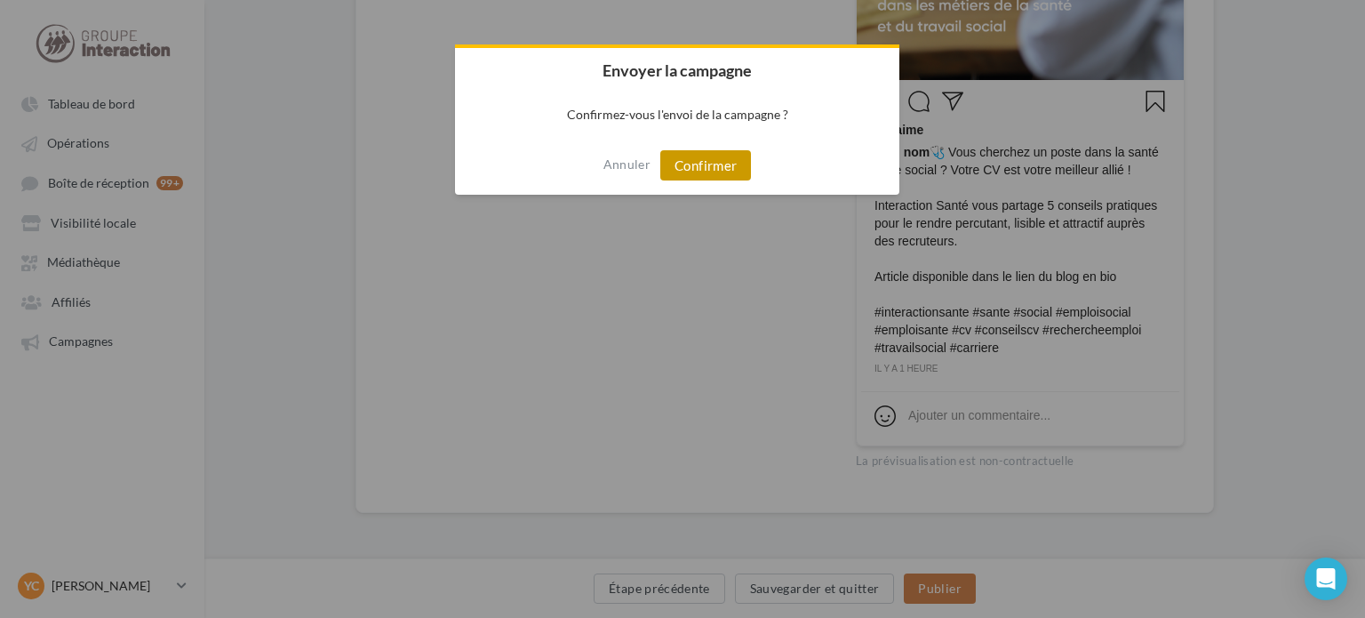
click at [722, 163] on button "Confirmer" at bounding box center [705, 165] width 91 height 30
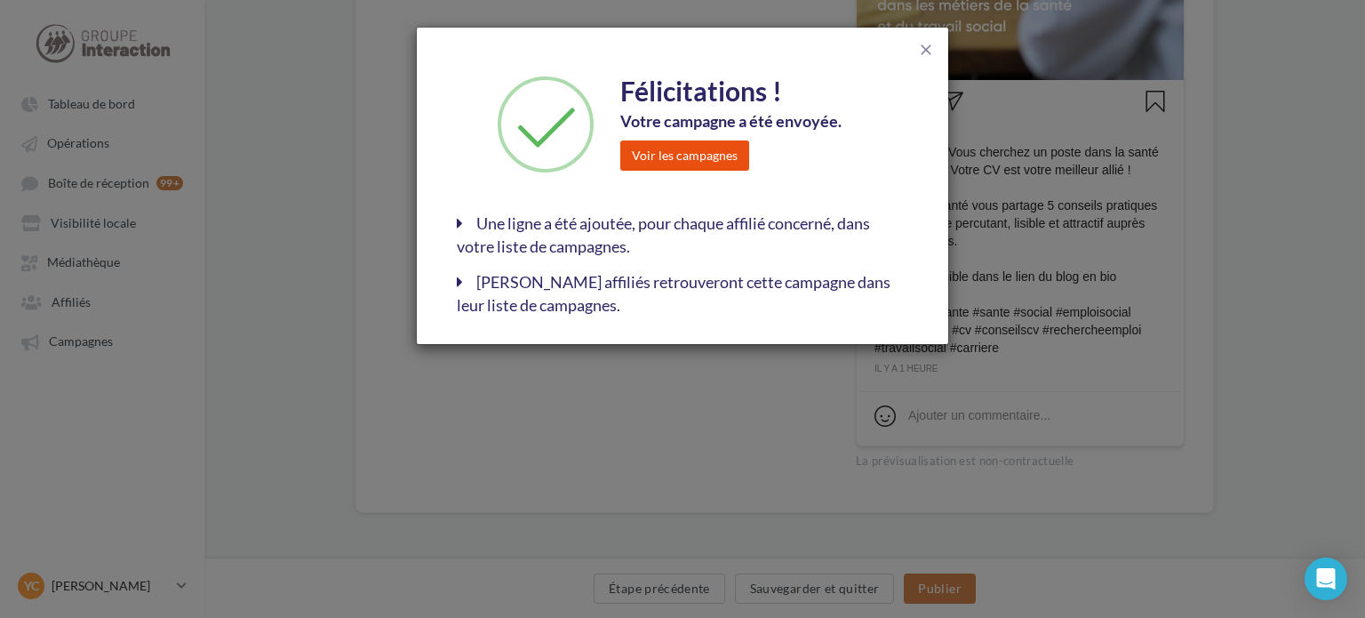
click at [655, 150] on button "Voir les campagnes" at bounding box center [684, 155] width 129 height 30
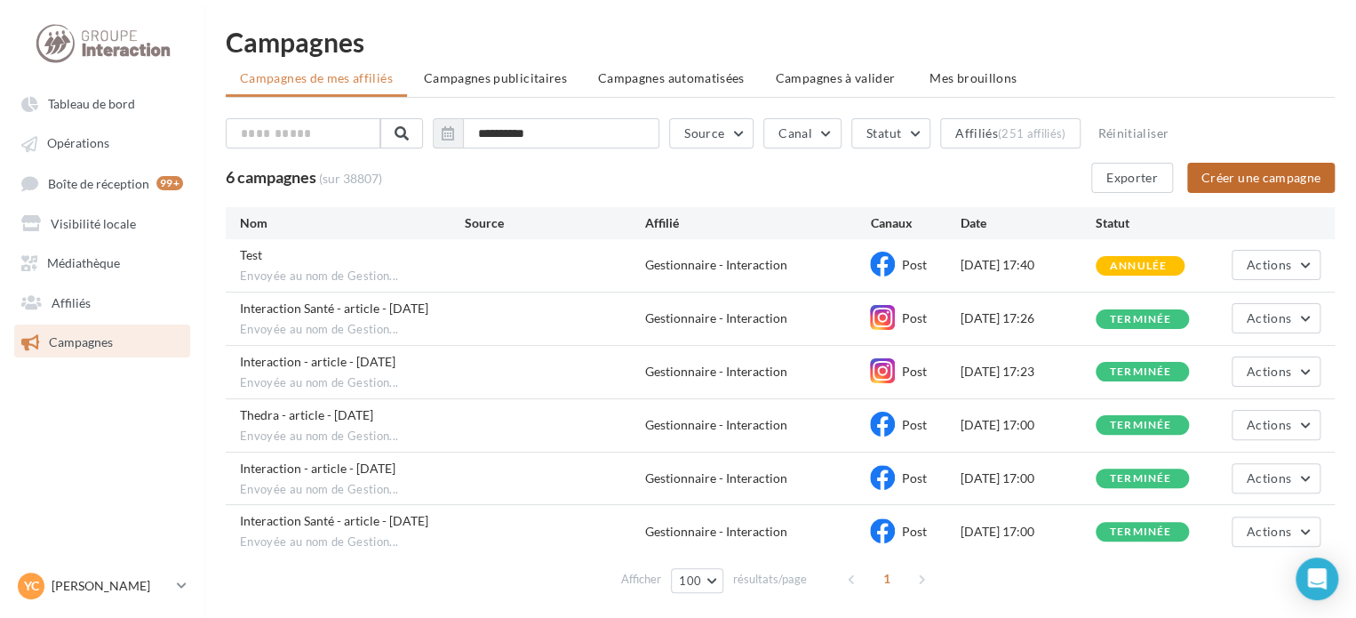
click at [1219, 178] on button "Créer une campagne" at bounding box center [1261, 178] width 148 height 30
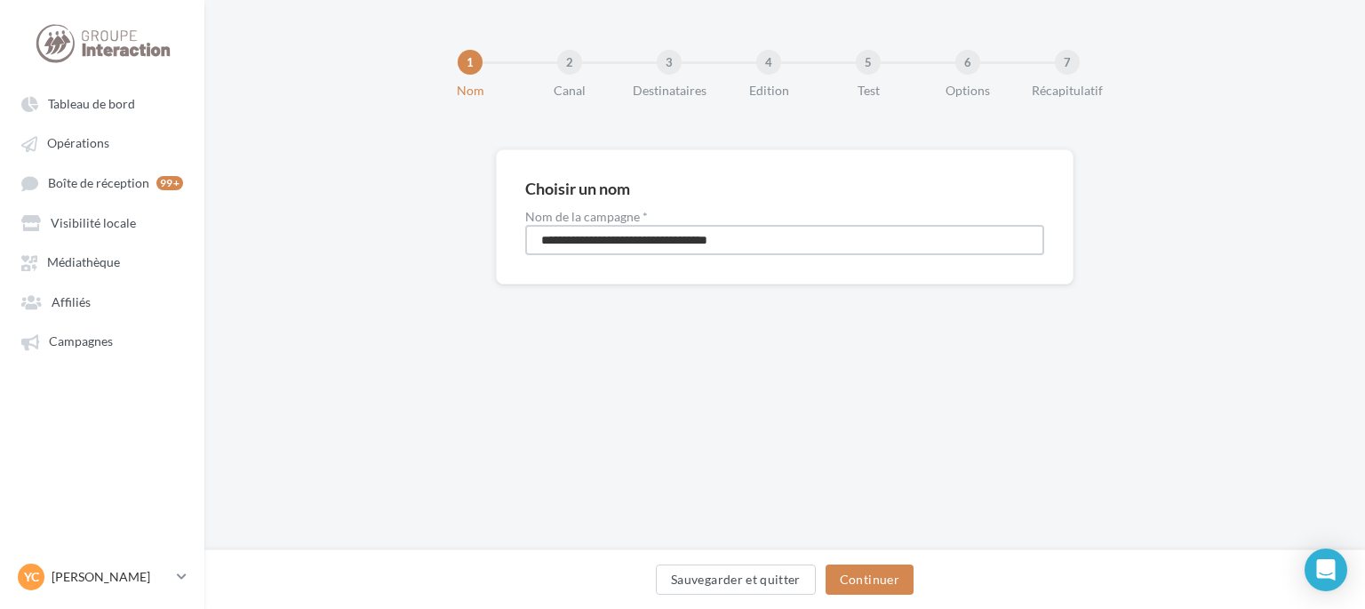
drag, startPoint x: 793, startPoint y: 239, endPoint x: 170, endPoint y: 239, distance: 623.0
click at [170, 239] on div "Tableau de bord Opérations Affiliés" at bounding box center [682, 304] width 1365 height 609
type input "**********"
click at [906, 571] on button "Continuer" at bounding box center [870, 579] width 88 height 30
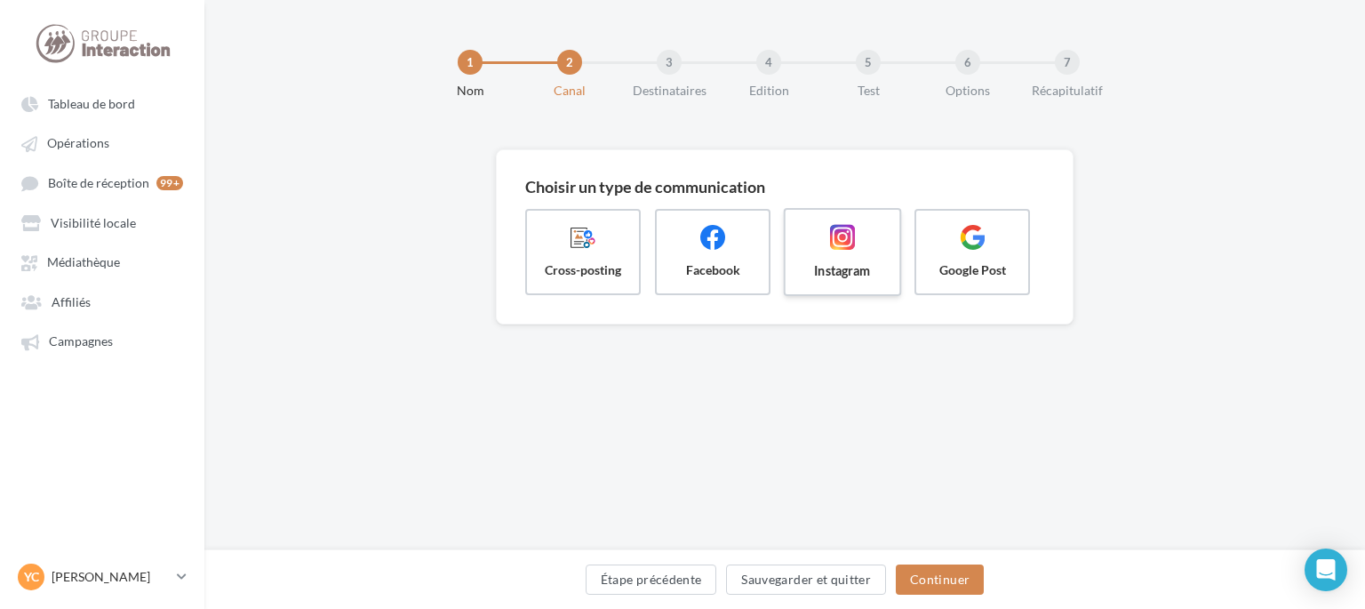
click at [820, 277] on span "Instagram" at bounding box center [842, 270] width 85 height 18
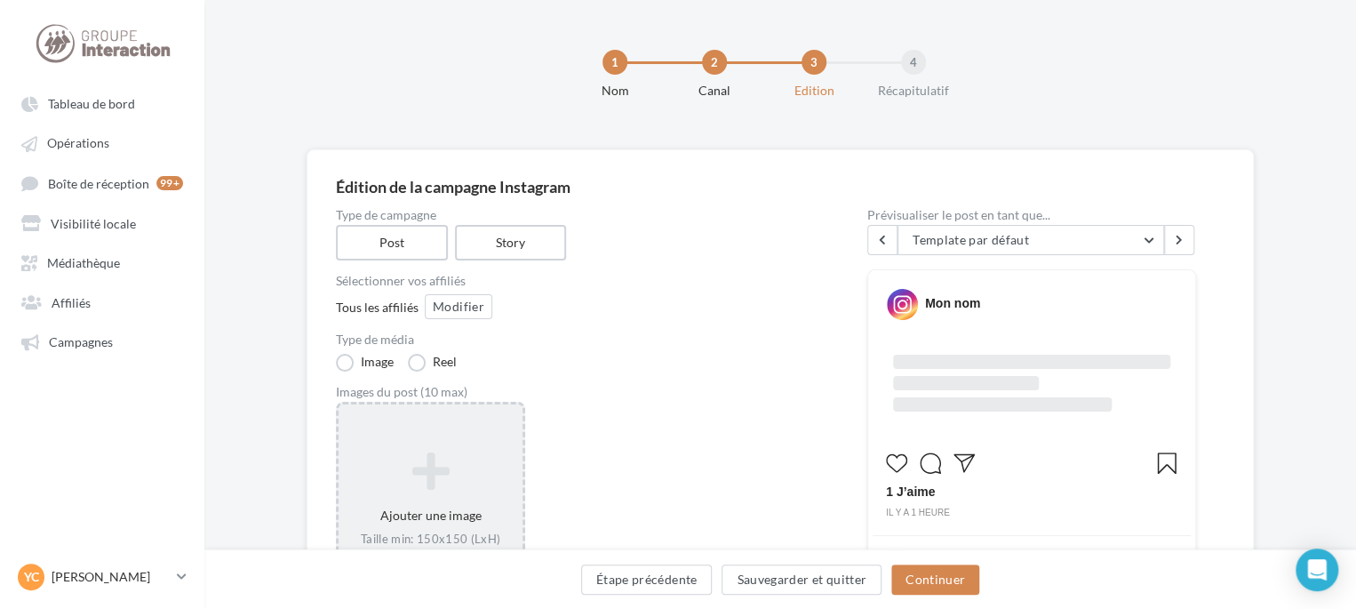
click at [451, 447] on div "Ajouter une image Taille min: 150x150 (LxH) Taille max: 1920x1350 (LxH) Format:…" at bounding box center [431, 517] width 184 height 149
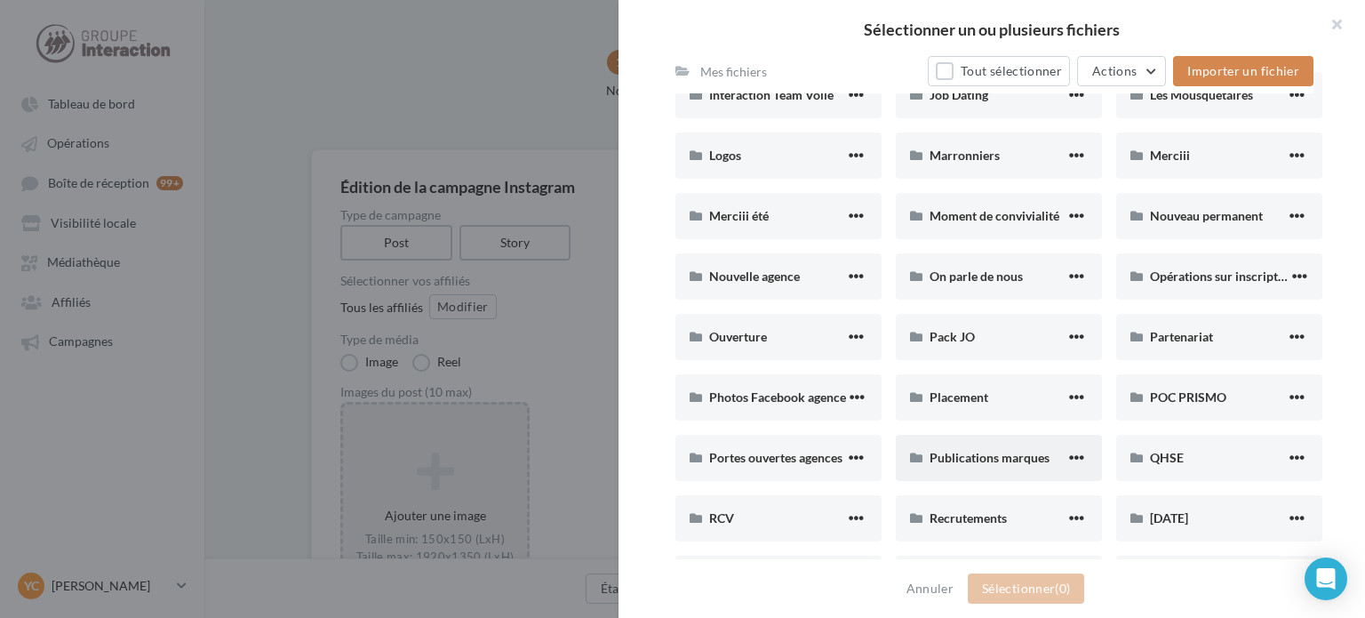
click at [994, 441] on div "Publications marques" at bounding box center [999, 458] width 206 height 46
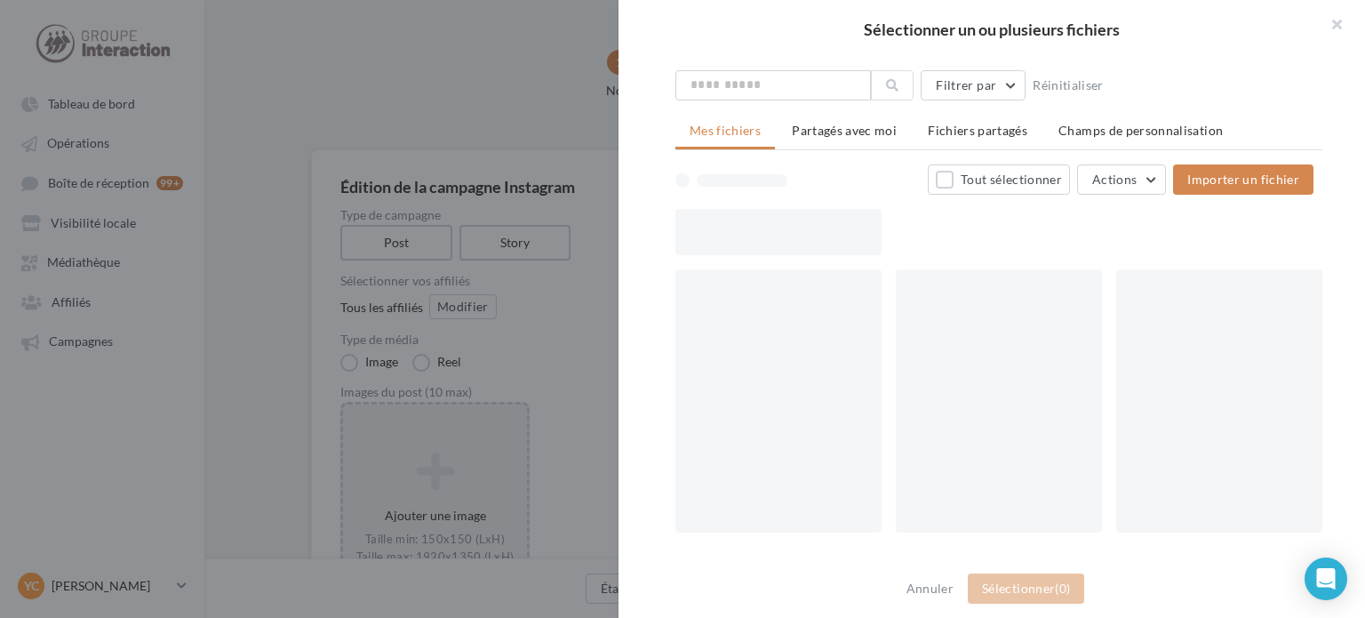
scroll to position [47, 0]
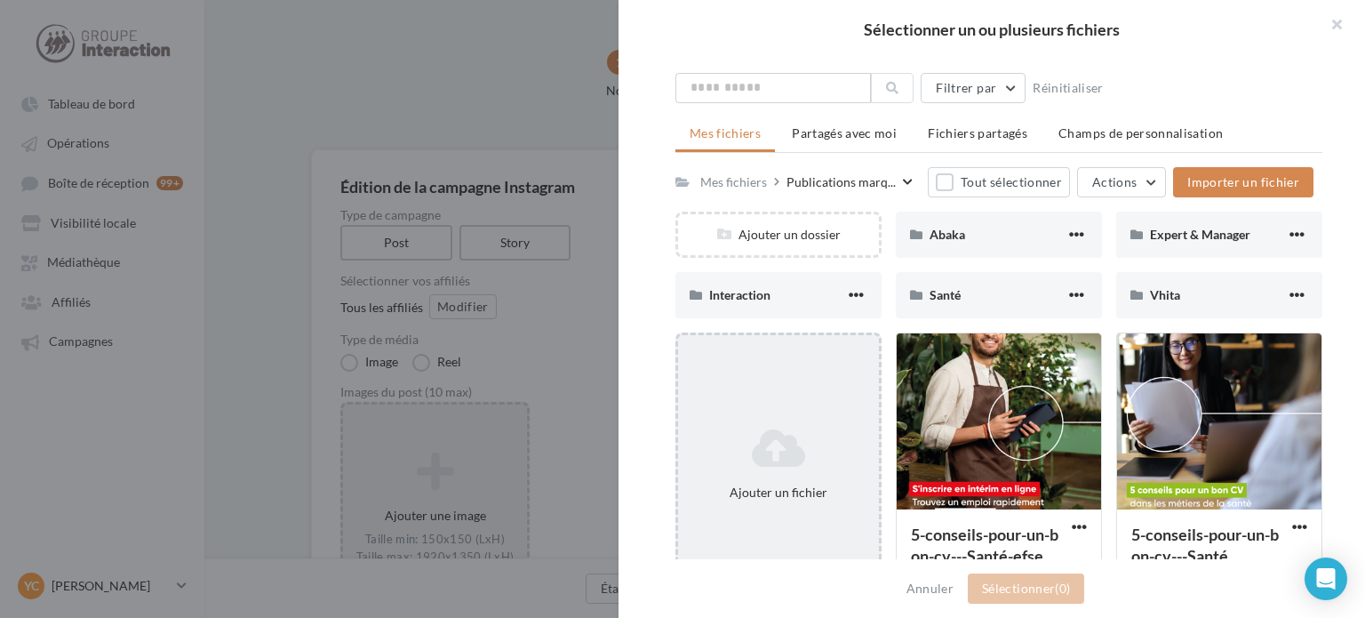
click at [826, 484] on div "Ajouter un fichier" at bounding box center [778, 492] width 187 height 18
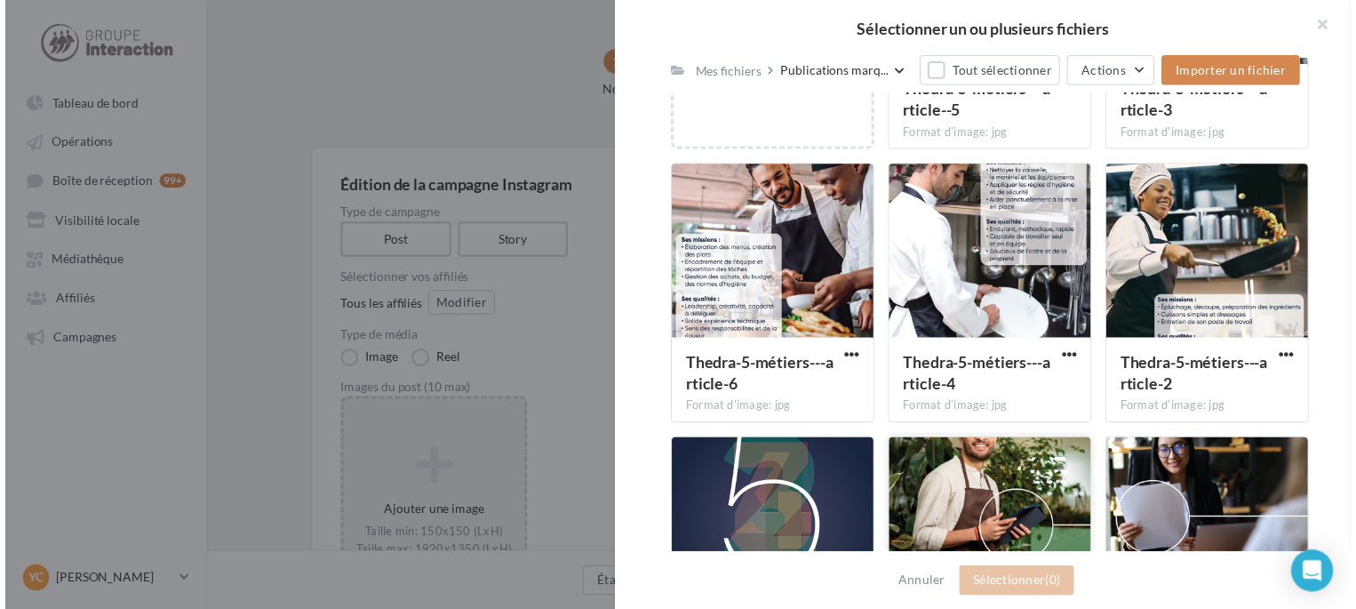
scroll to position [758, 0]
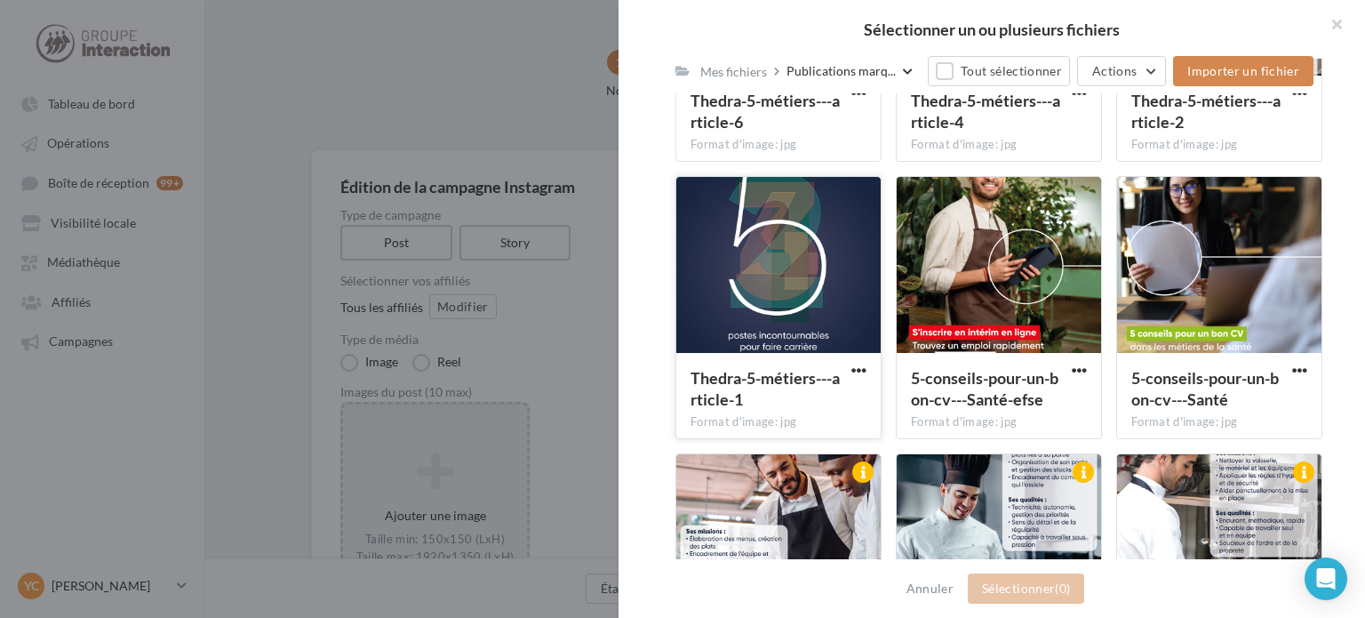
click at [790, 342] on div at bounding box center [778, 266] width 204 height 178
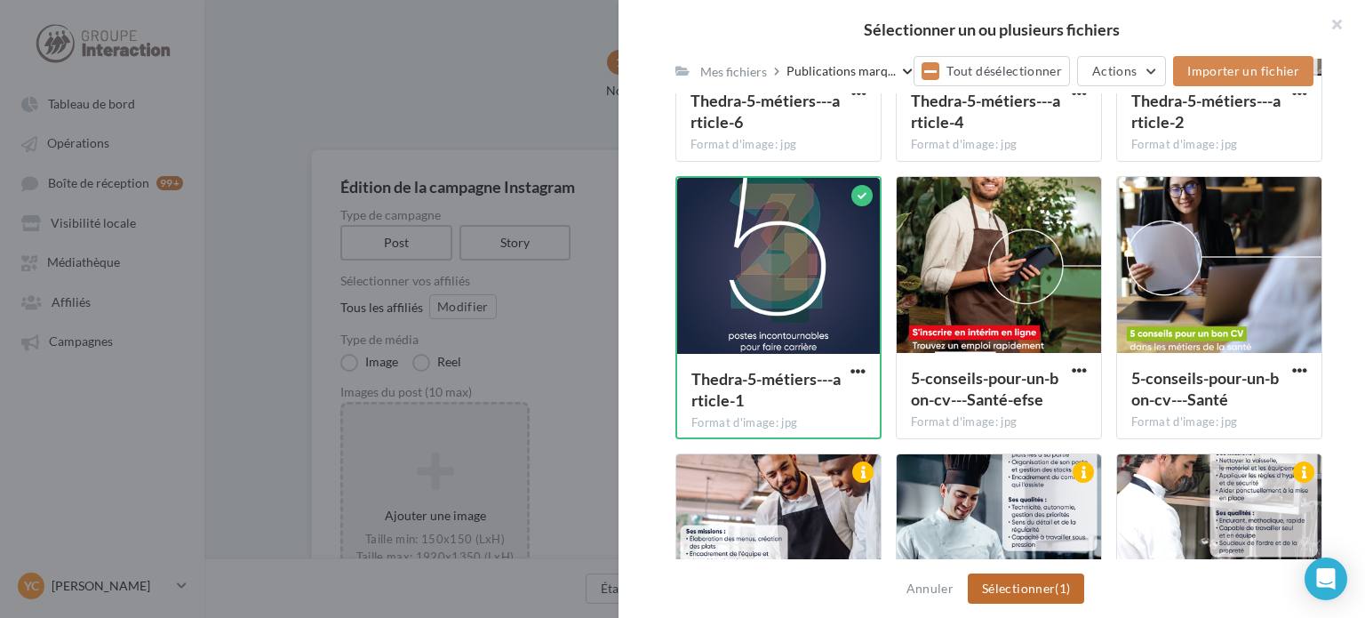
click at [1001, 600] on button "Sélectionner (1)" at bounding box center [1026, 588] width 116 height 30
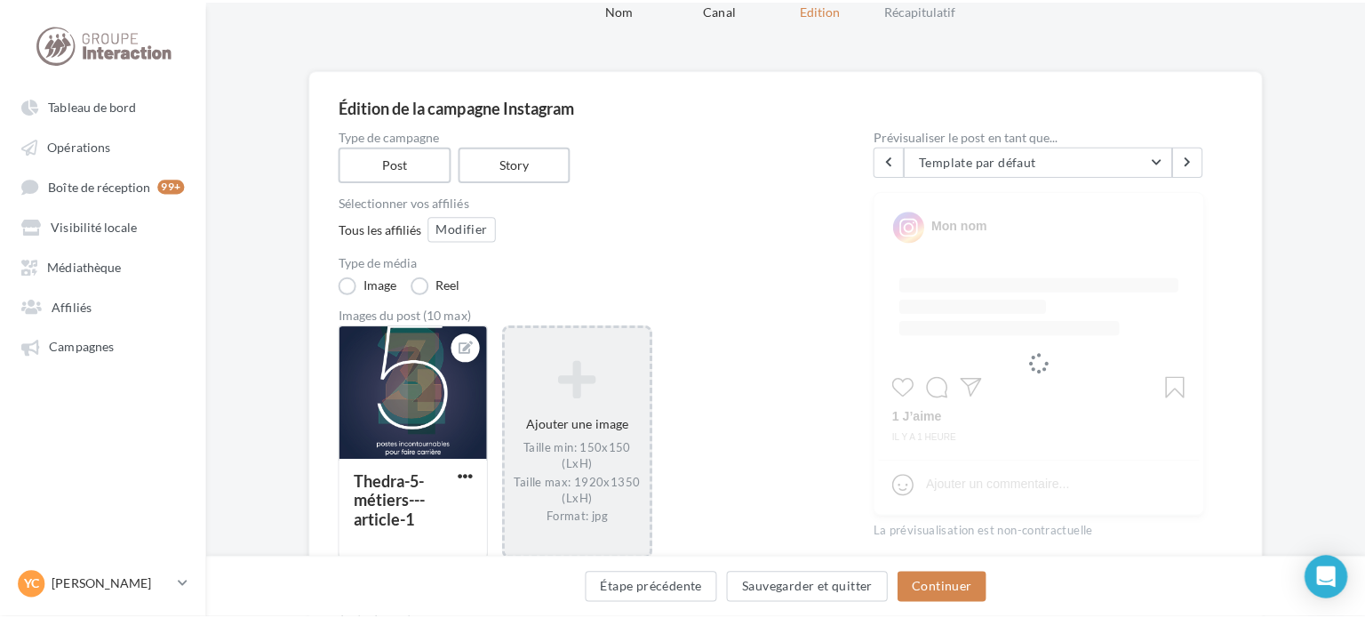
scroll to position [178, 0]
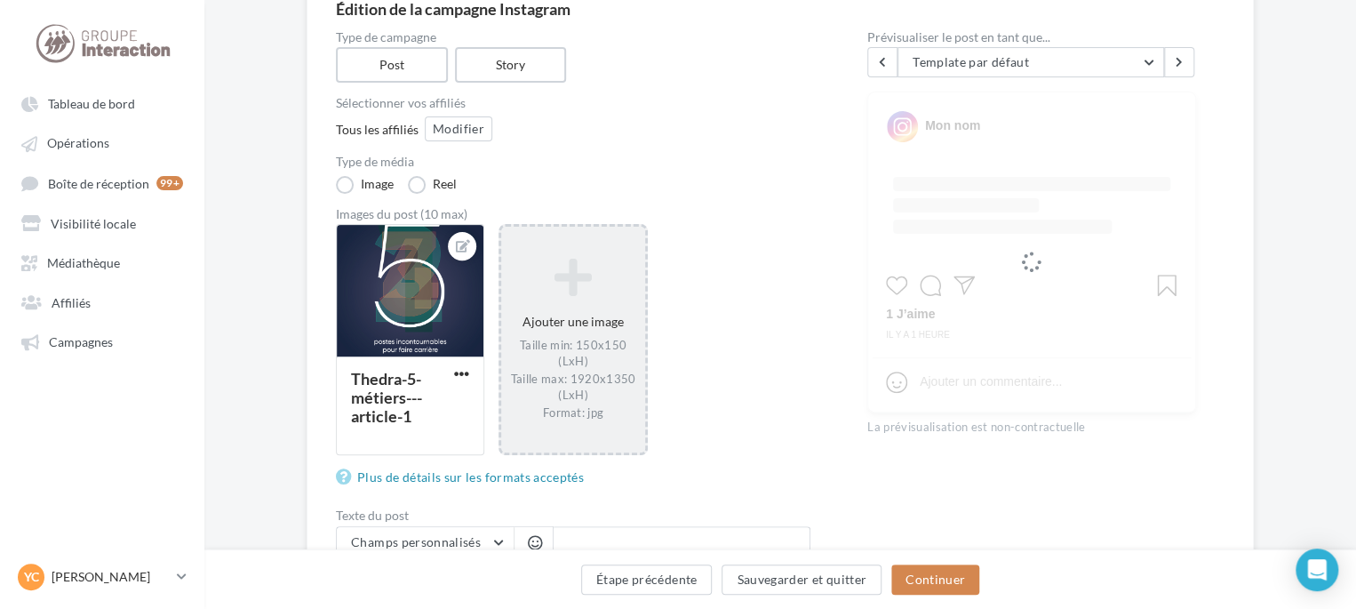
click at [591, 317] on div "Ajouter une image Taille min: 150x150 (LxH) Taille max: 1920x1350 (LxH) Format:…" at bounding box center [572, 339] width 143 height 180
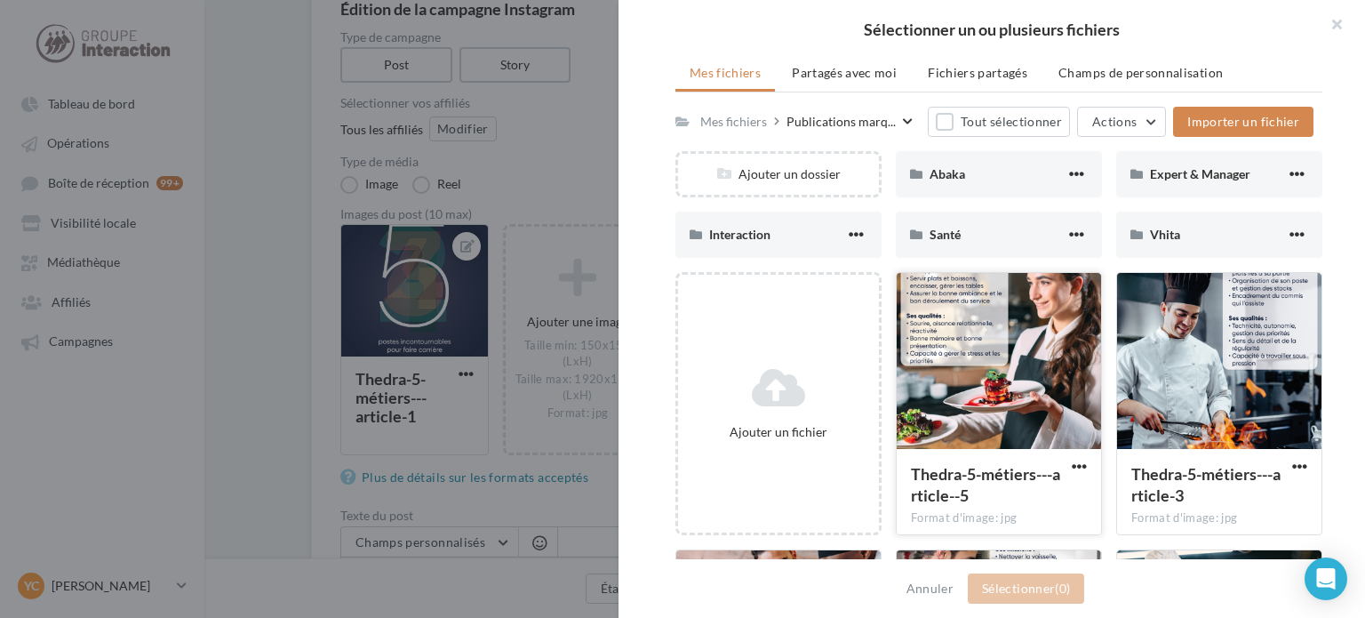
scroll to position [267, 0]
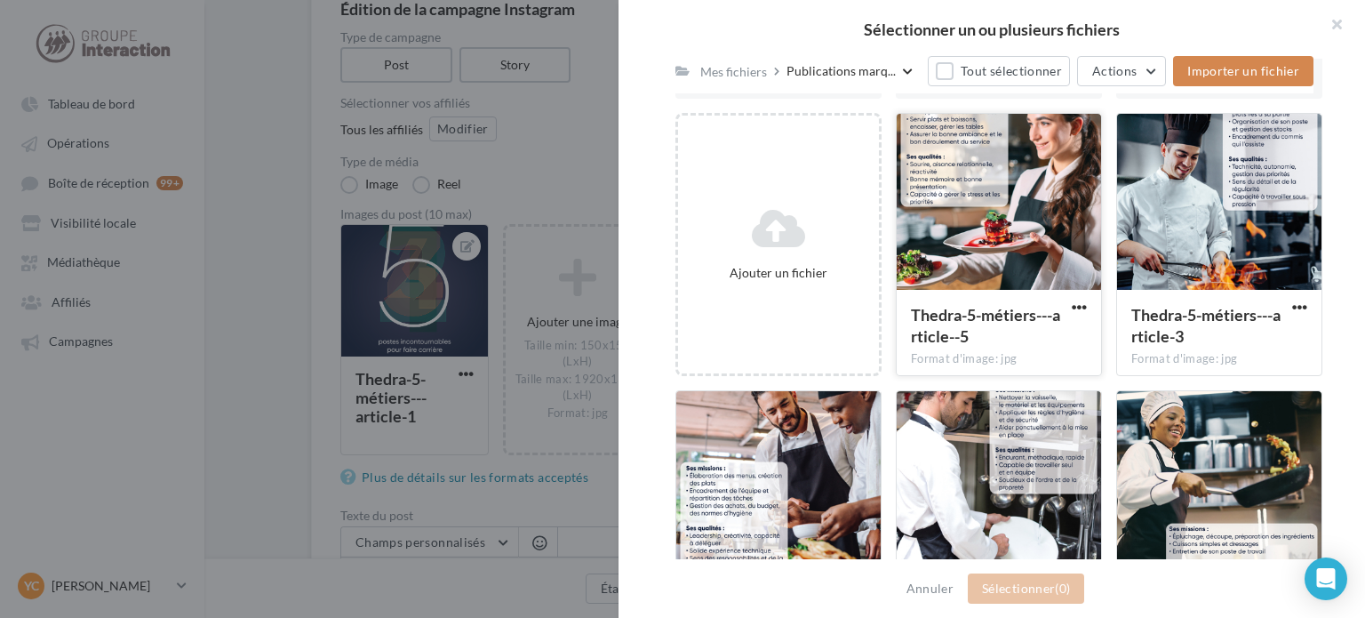
click at [1026, 225] on div at bounding box center [999, 203] width 204 height 178
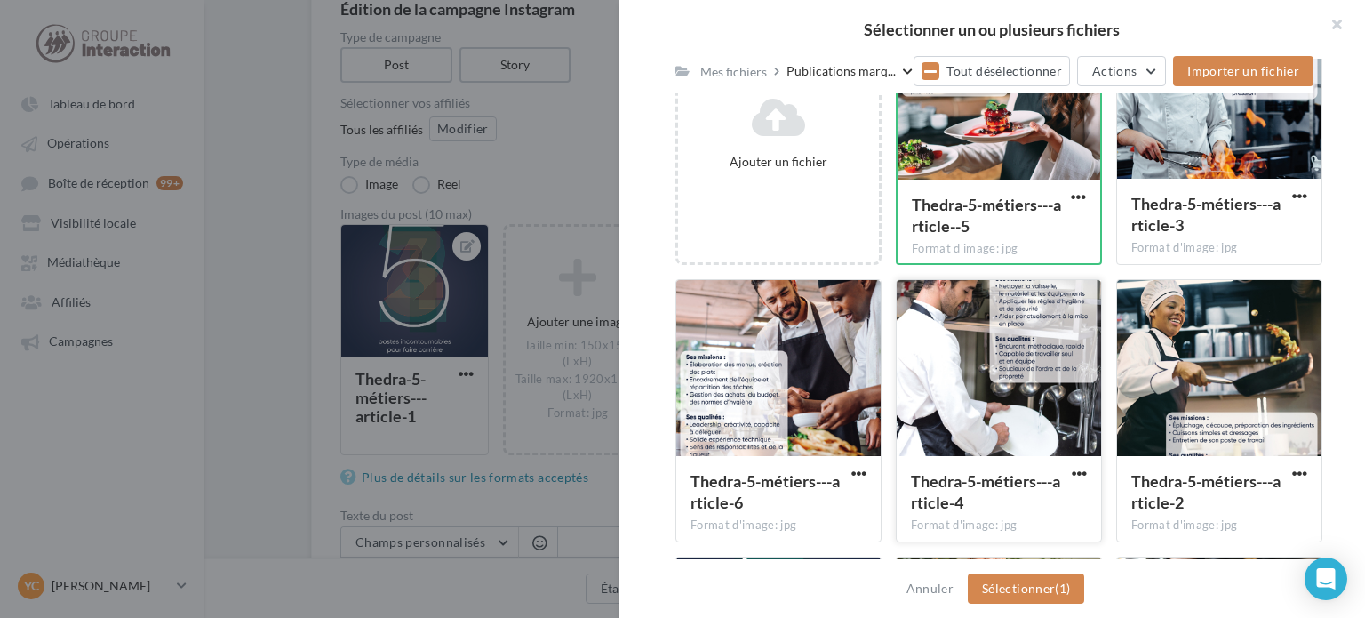
scroll to position [444, 0]
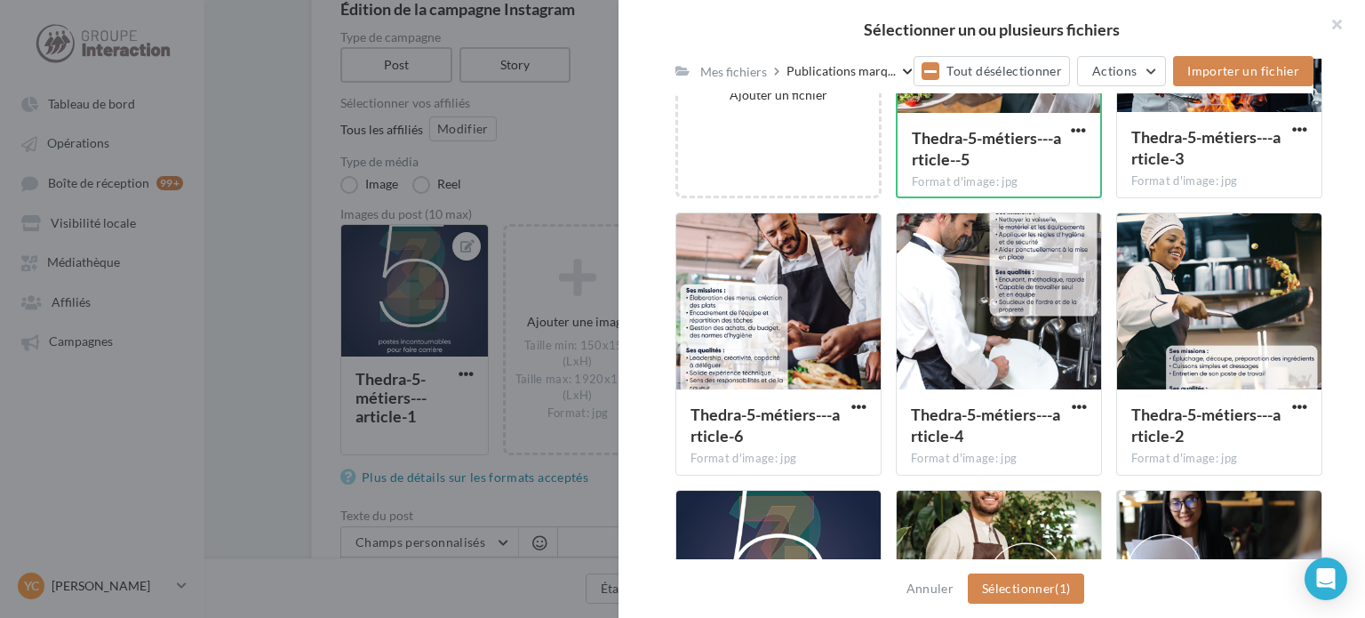
click at [1106, 304] on div "Thedra-5-métiers---article-4 Format d'image: jpg Thedra-5-métiers---article-4" at bounding box center [1006, 343] width 220 height 263
click at [1184, 330] on div at bounding box center [1219, 302] width 204 height 178
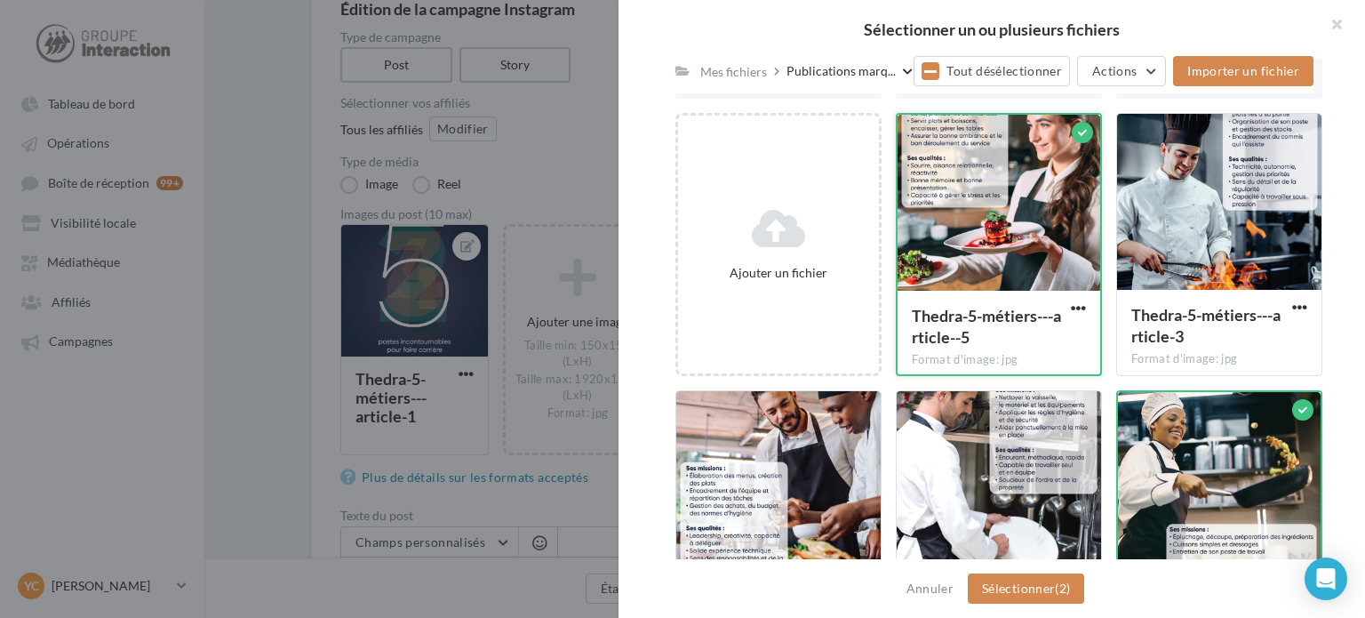
click at [1058, 219] on div at bounding box center [999, 204] width 203 height 178
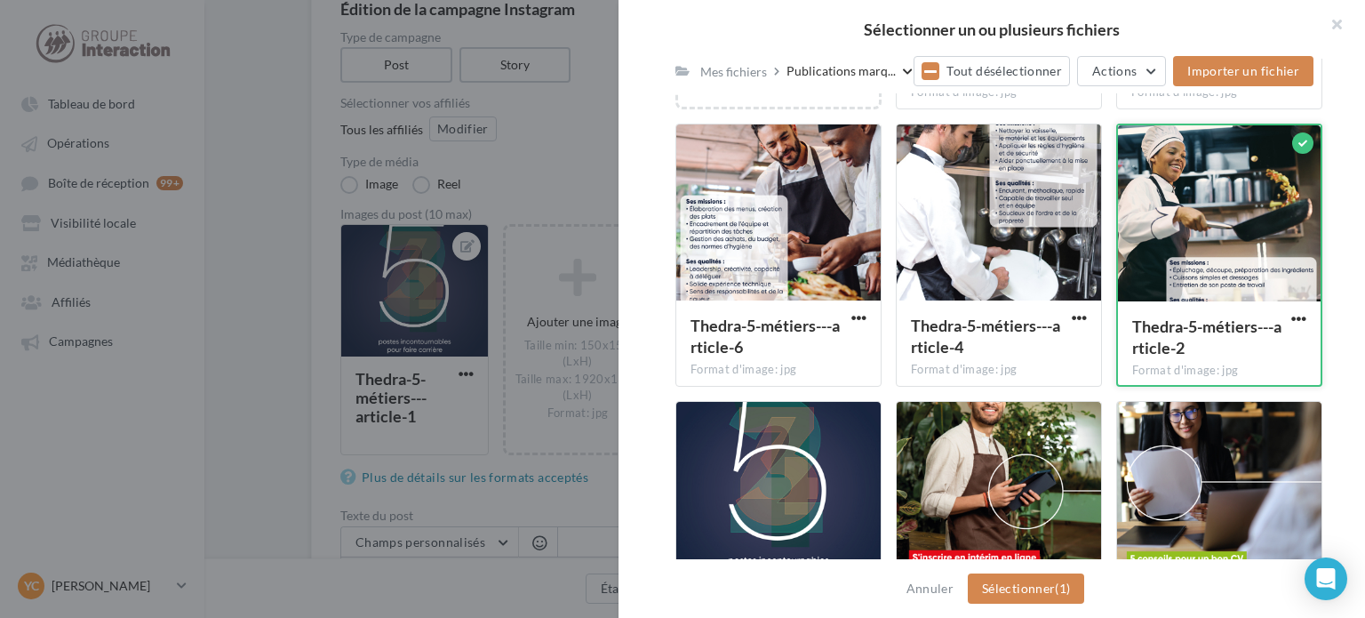
scroll to position [622, 0]
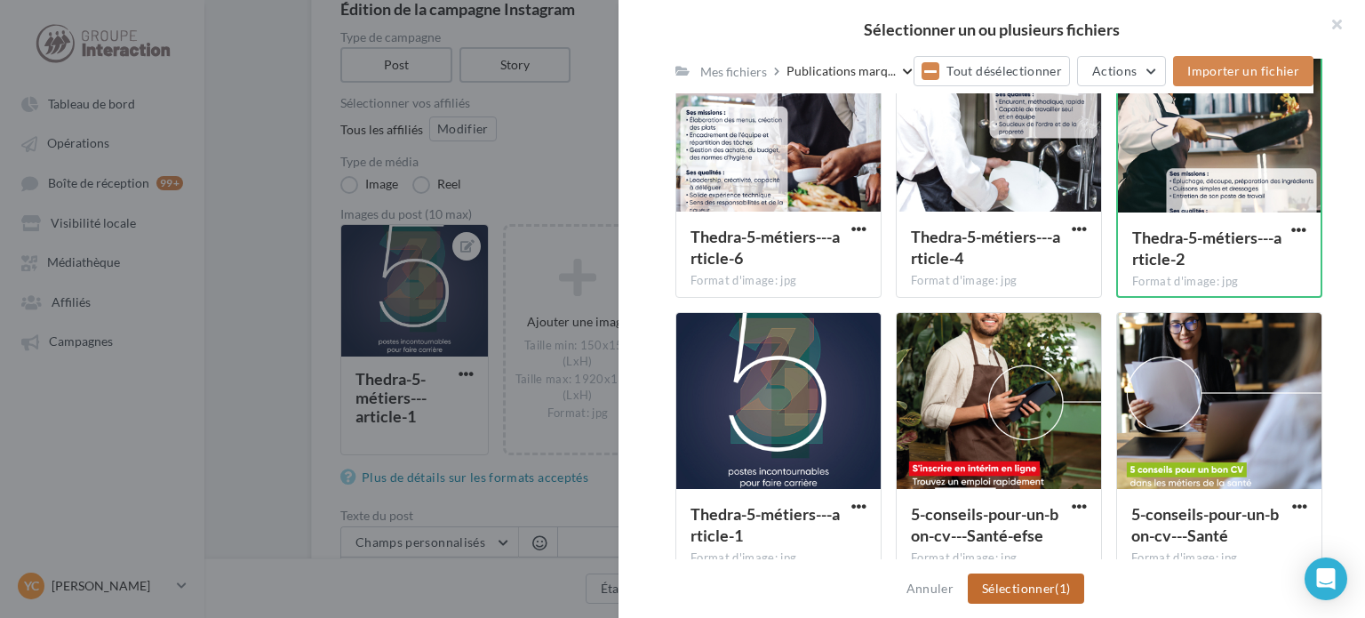
click at [1039, 582] on button "Sélectionner (1)" at bounding box center [1026, 588] width 116 height 30
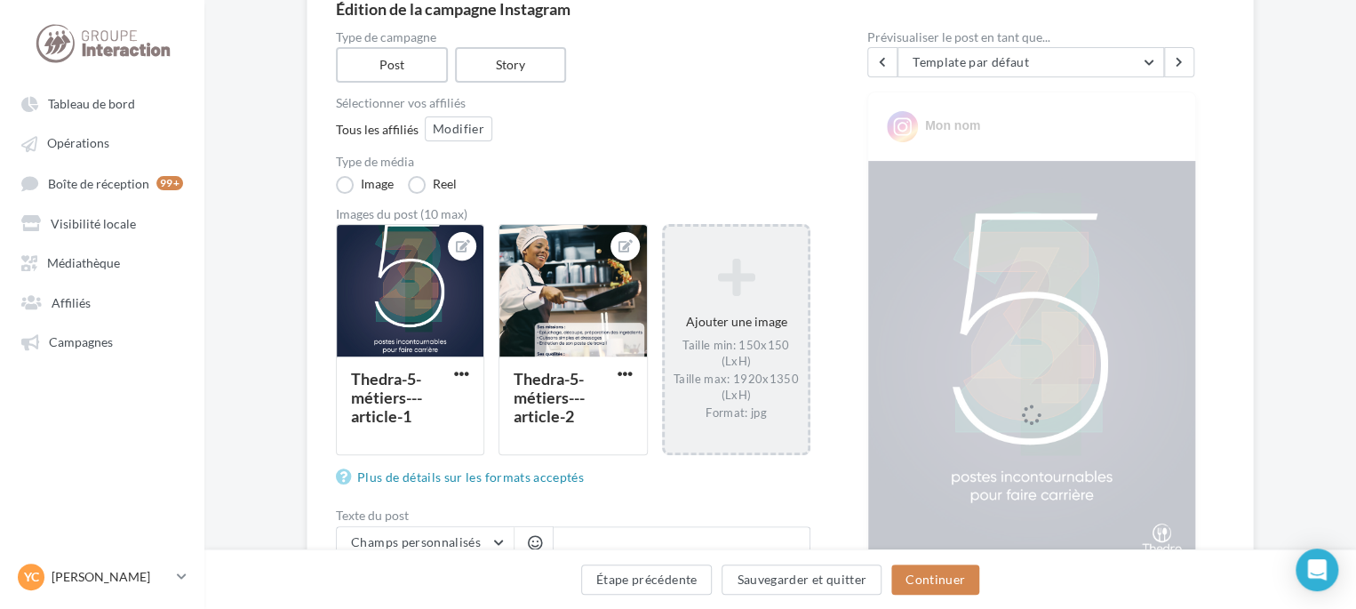
click at [766, 320] on div "Ajouter une image Taille min: 150x150 (LxH) Taille max: 1920x1350 (LxH) Format:…" at bounding box center [736, 339] width 143 height 180
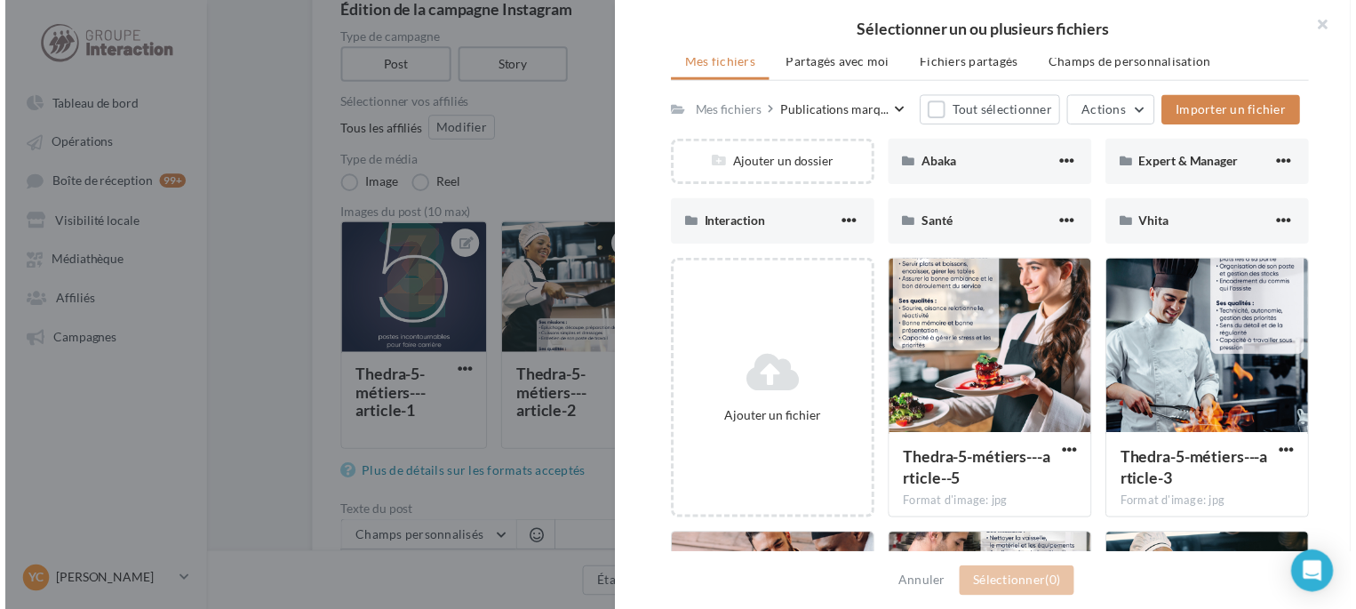
scroll to position [267, 0]
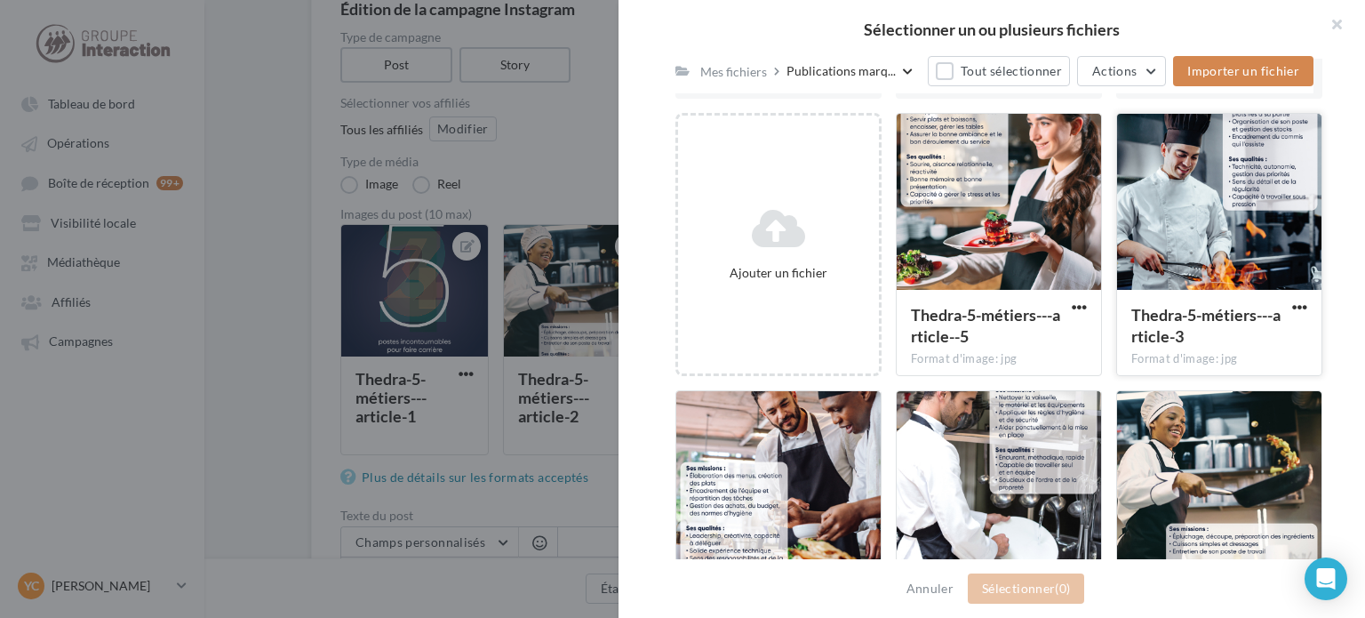
click at [1158, 214] on div at bounding box center [1219, 203] width 204 height 178
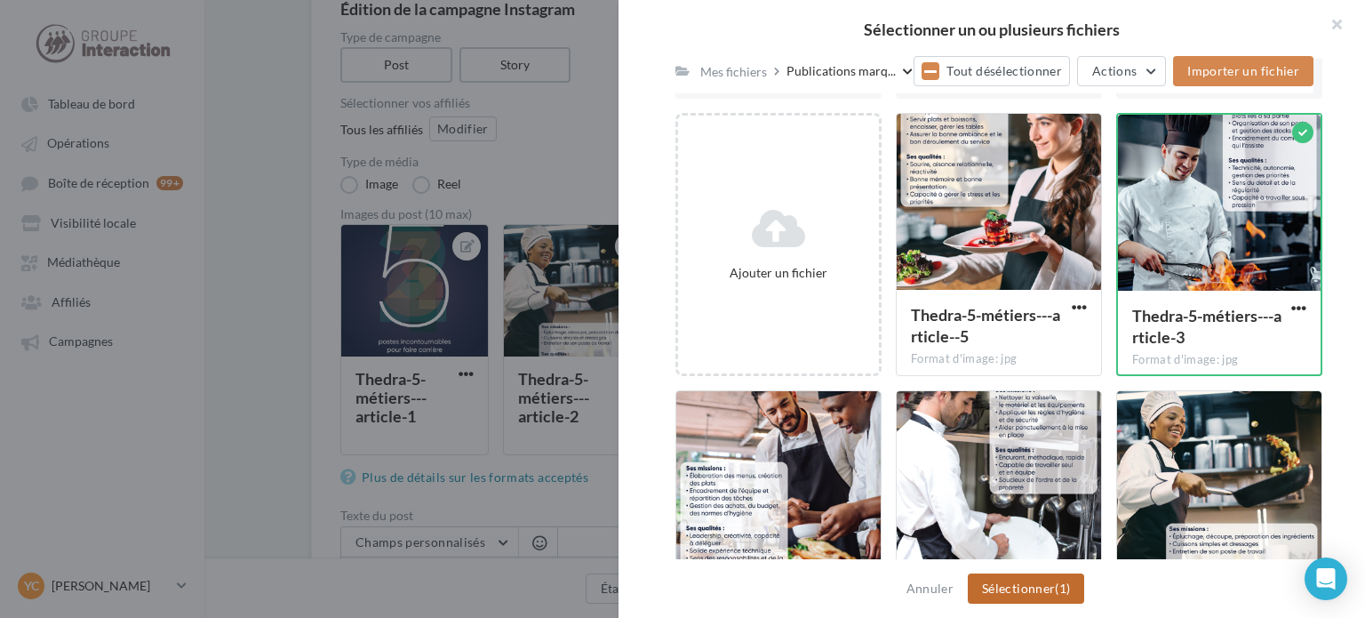
click at [1036, 582] on button "Sélectionner (1)" at bounding box center [1026, 588] width 116 height 30
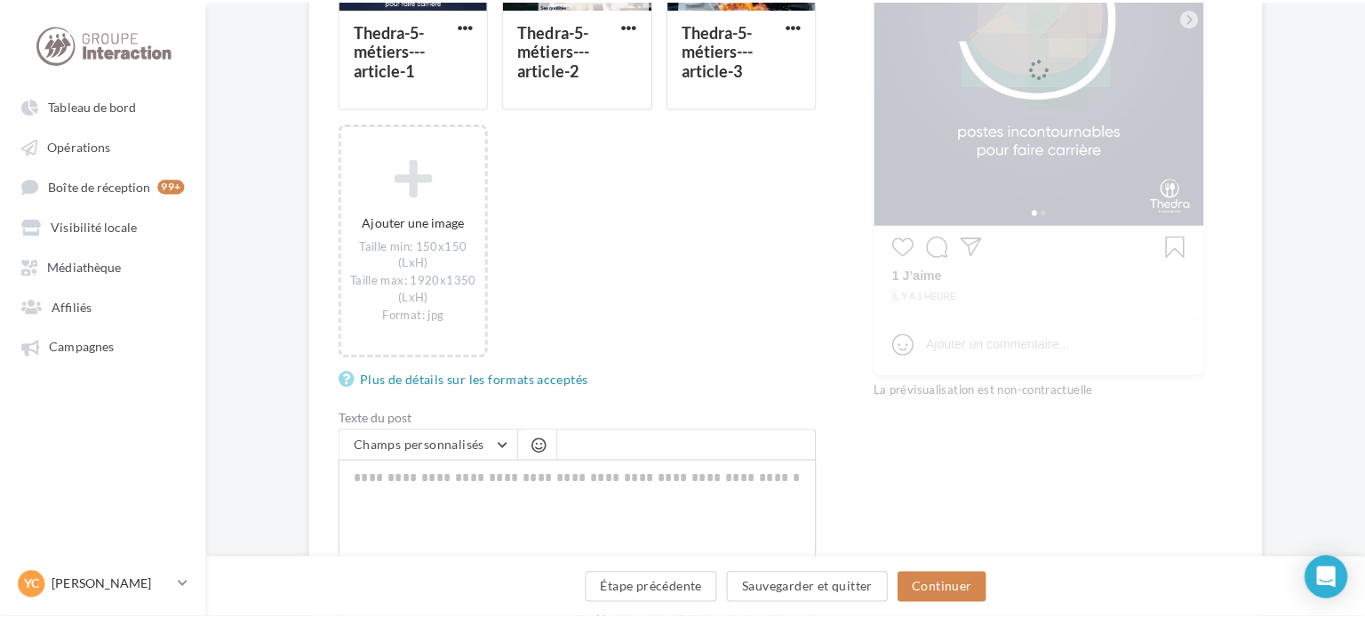
scroll to position [533, 0]
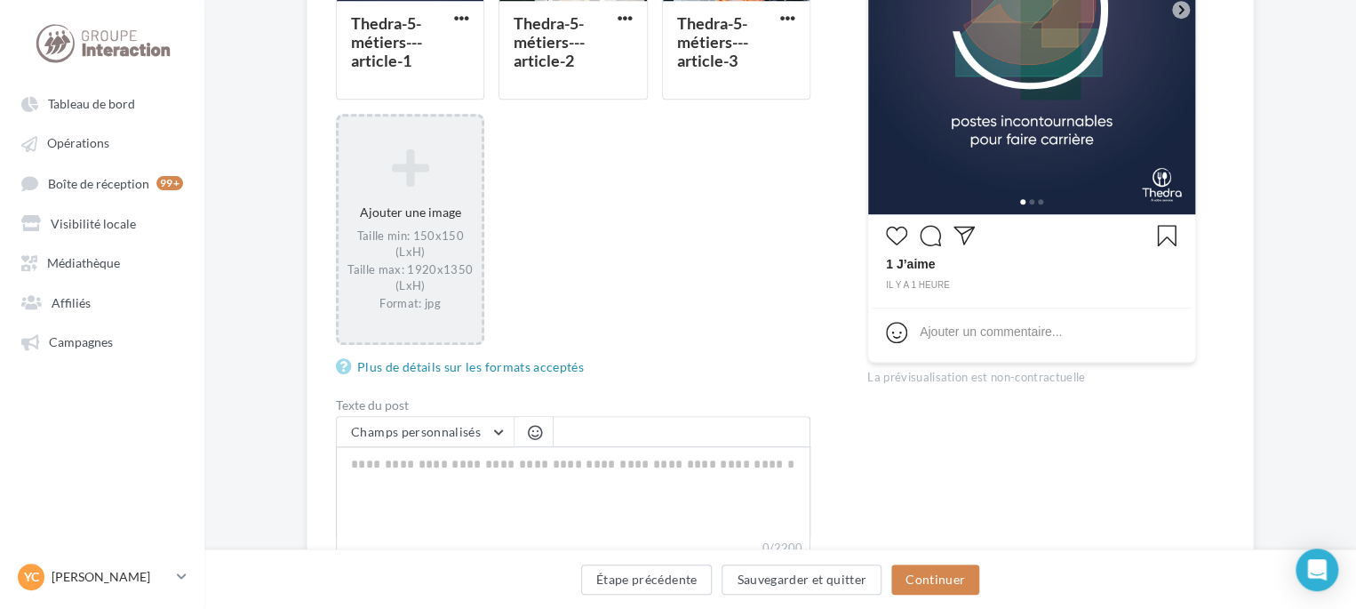
click at [452, 223] on div "Ajouter une image Taille min: 150x150 (LxH) Taille max: 1920x1350 (LxH) Format:…" at bounding box center [410, 229] width 143 height 180
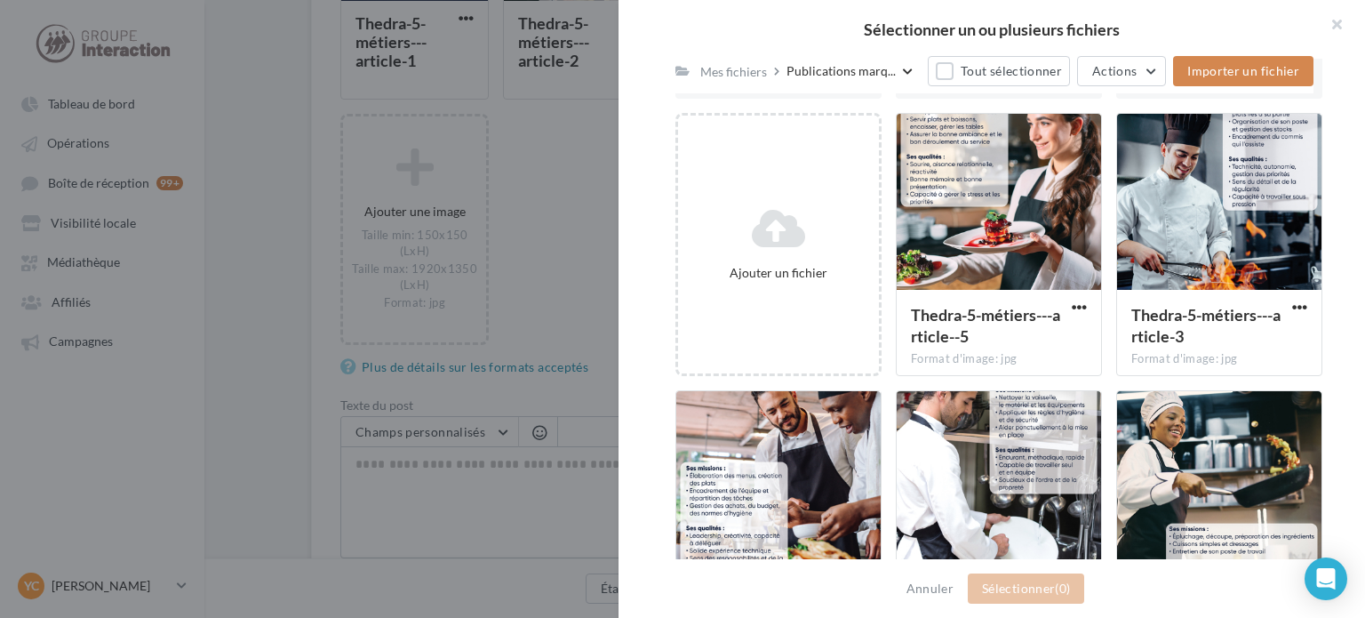
scroll to position [444, 0]
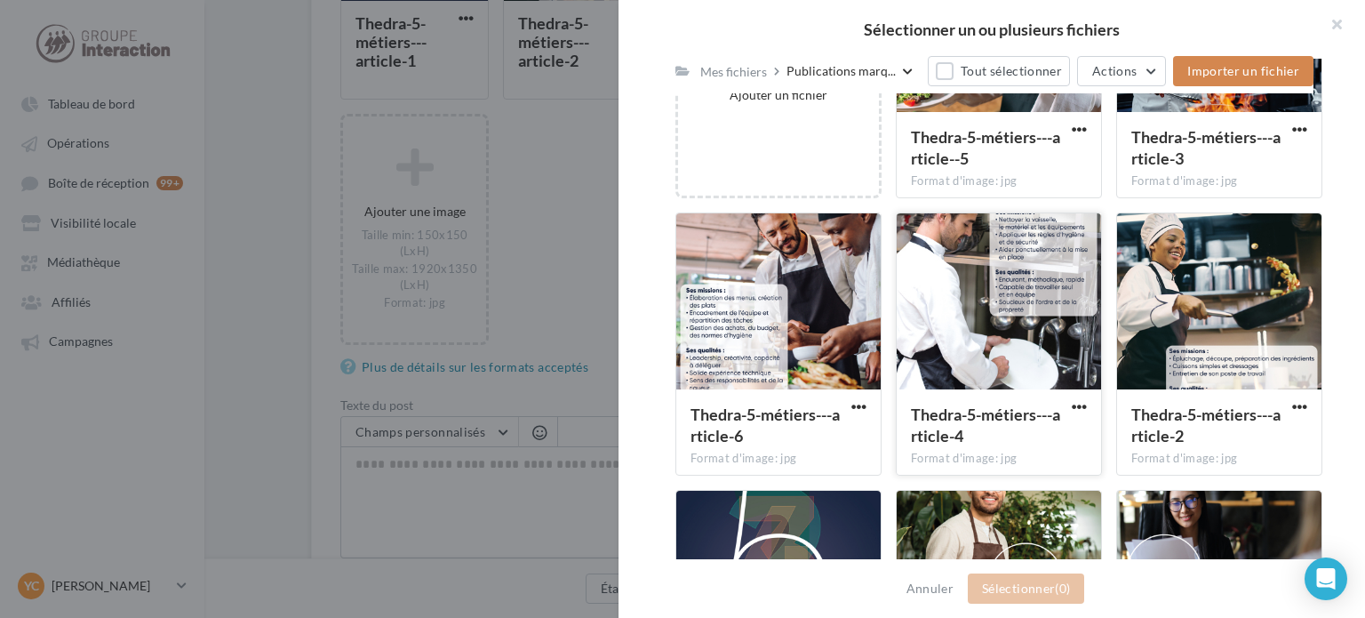
click at [954, 346] on div at bounding box center [999, 302] width 204 height 178
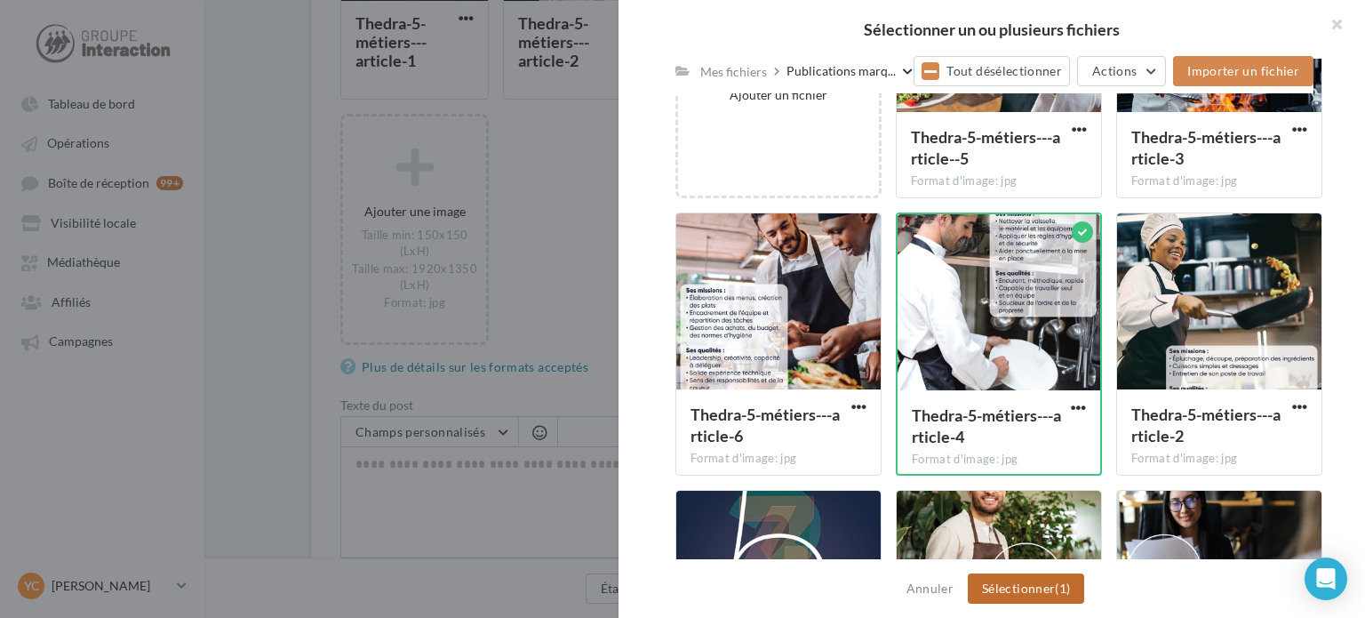
click at [1039, 591] on button "Sélectionner (1)" at bounding box center [1026, 588] width 116 height 30
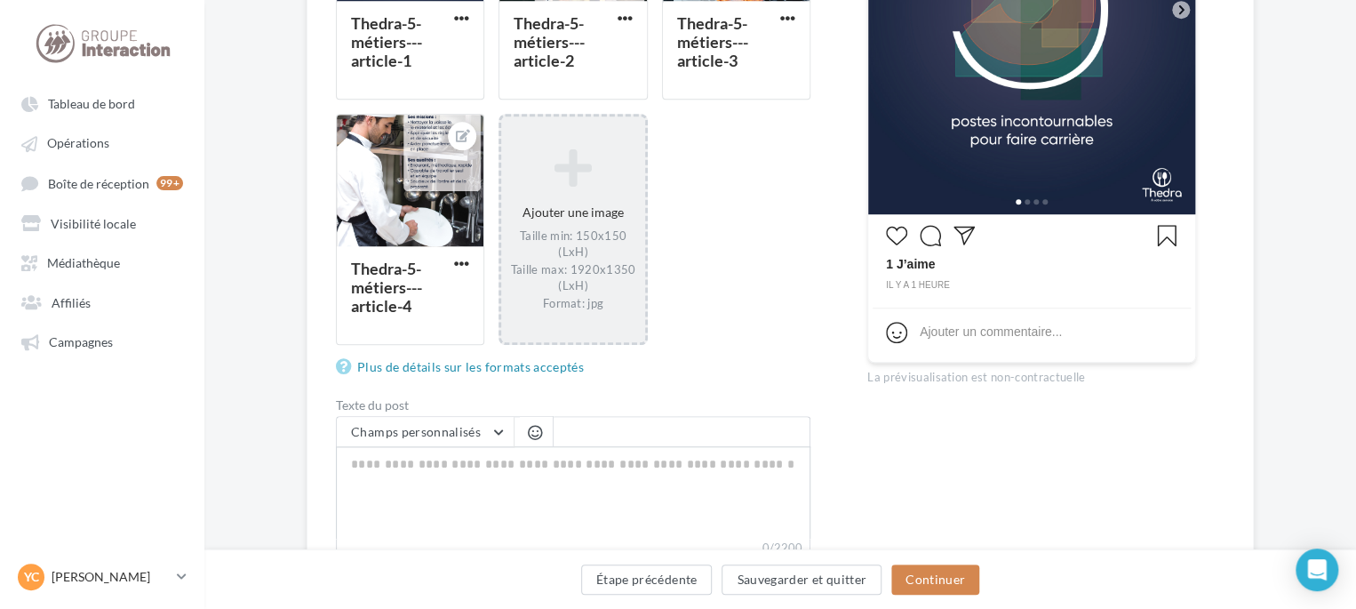
click at [602, 223] on div "Ajouter une image Taille min: 150x150 (LxH) Taille max: 1920x1350 (LxH) Format:…" at bounding box center [572, 229] width 143 height 180
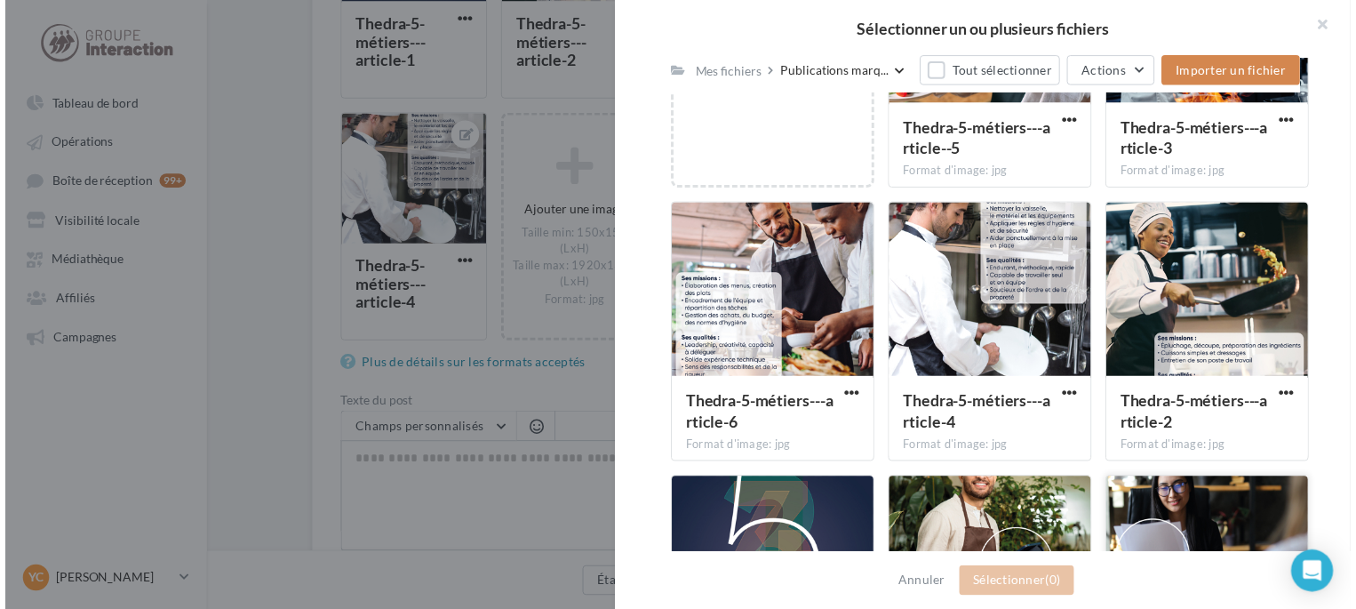
scroll to position [267, 0]
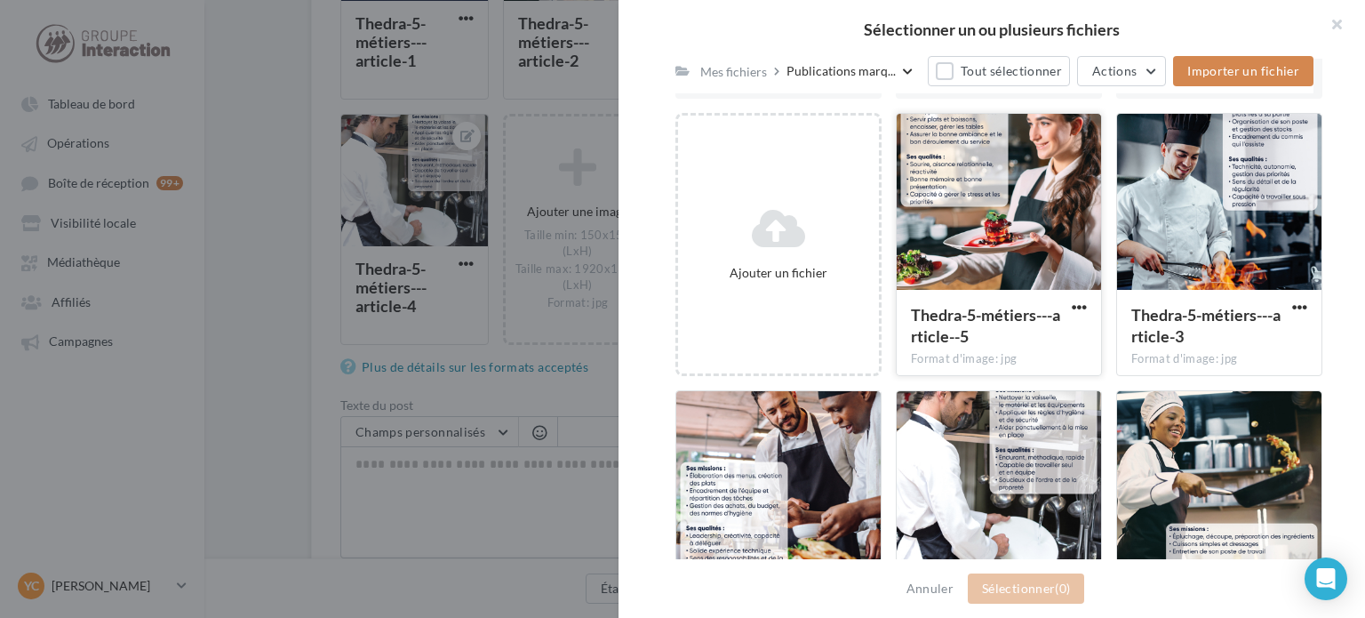
click at [1049, 216] on div at bounding box center [999, 203] width 204 height 178
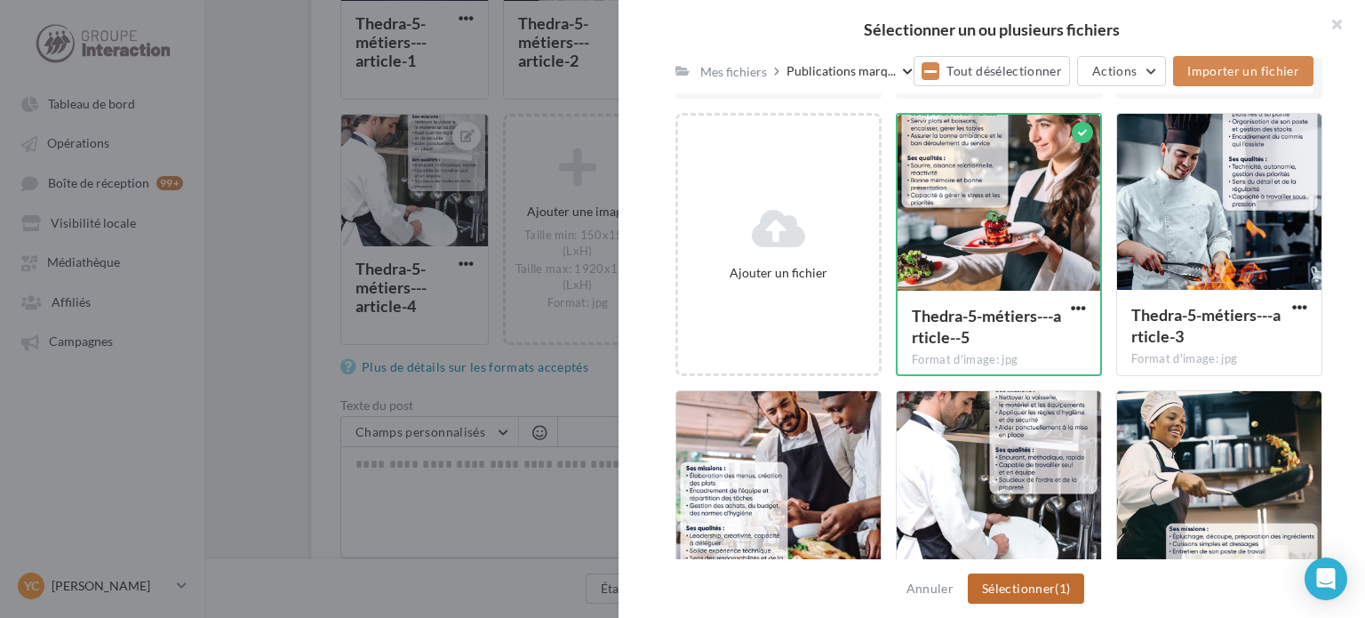
click at [1021, 587] on button "Sélectionner (1)" at bounding box center [1026, 588] width 116 height 30
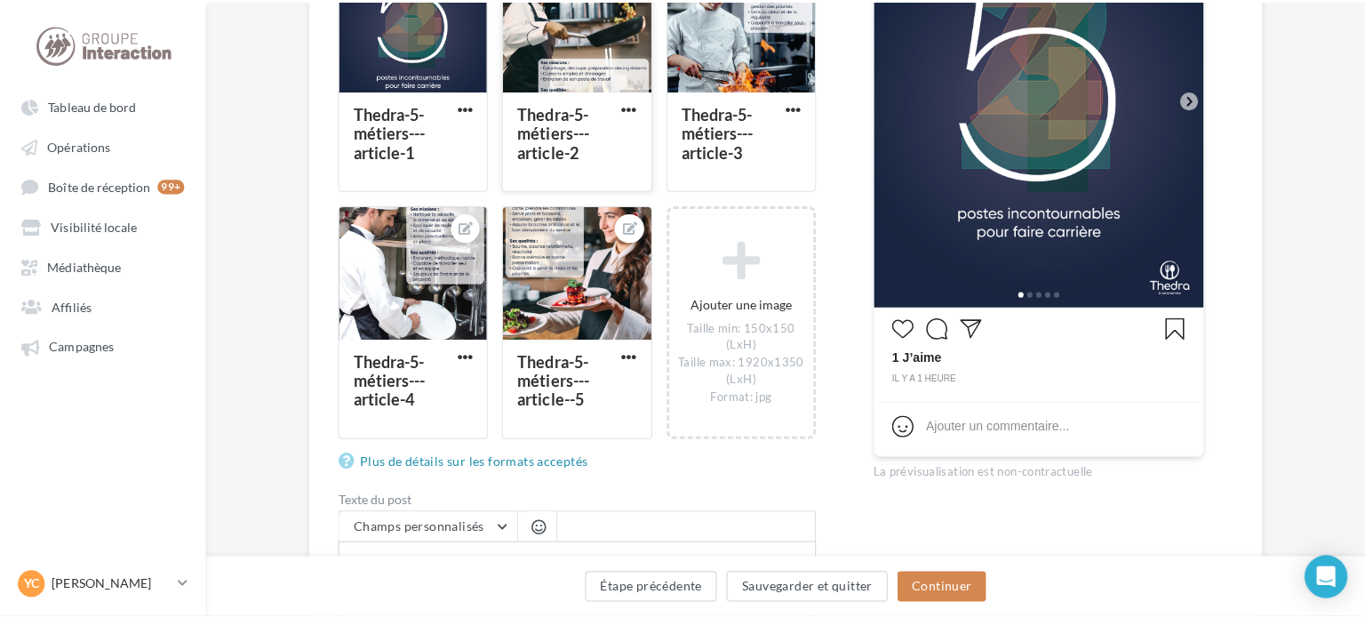
scroll to position [355, 0]
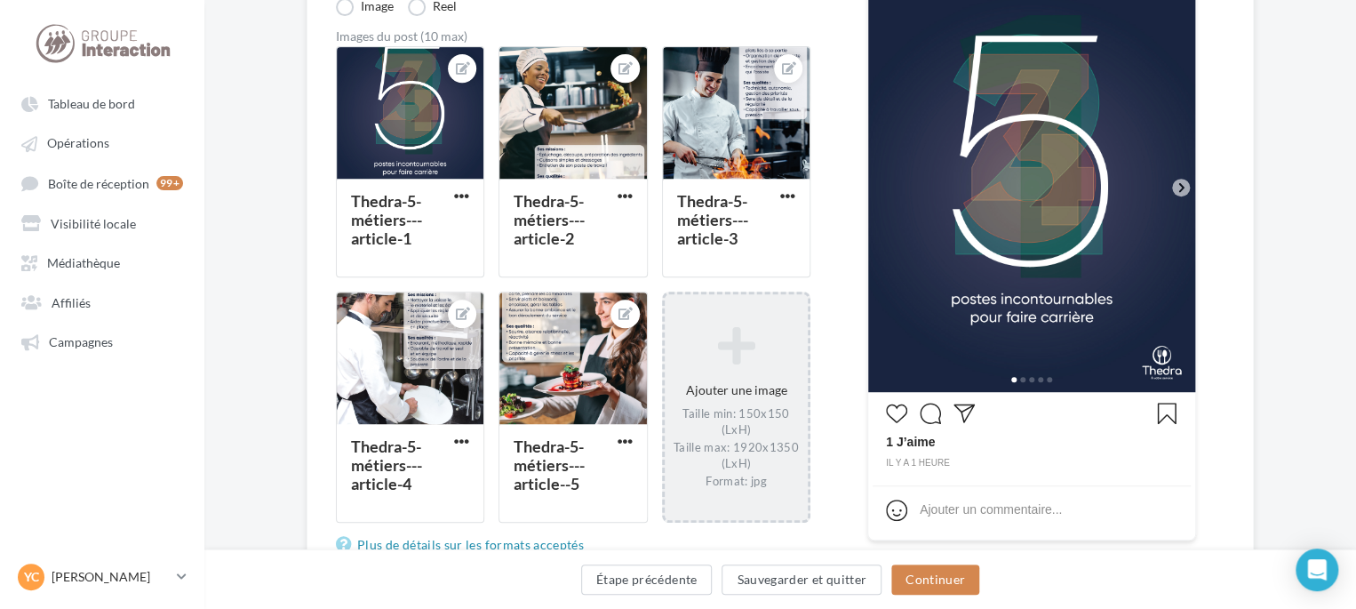
click at [698, 379] on div "Ajouter une image Taille min: 150x150 (LxH) Taille max: 1920x1350 (LxH) Format:…" at bounding box center [736, 406] width 143 height 180
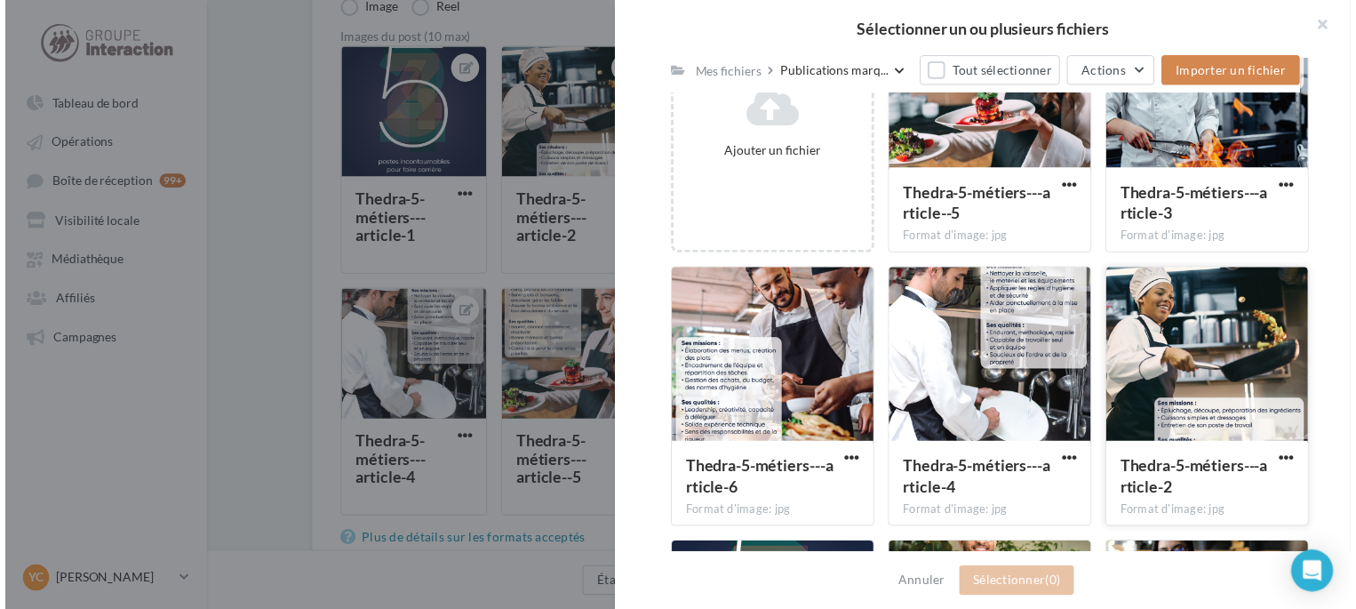
scroll to position [533, 0]
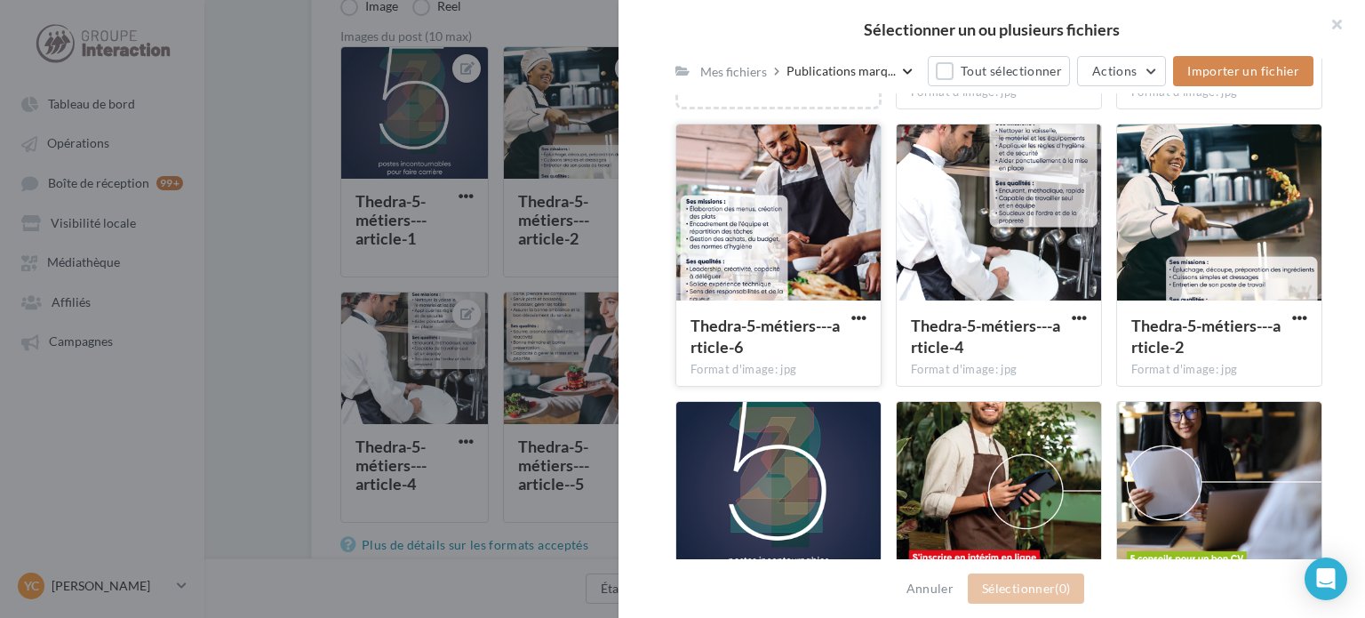
click at [812, 236] on div at bounding box center [778, 213] width 204 height 178
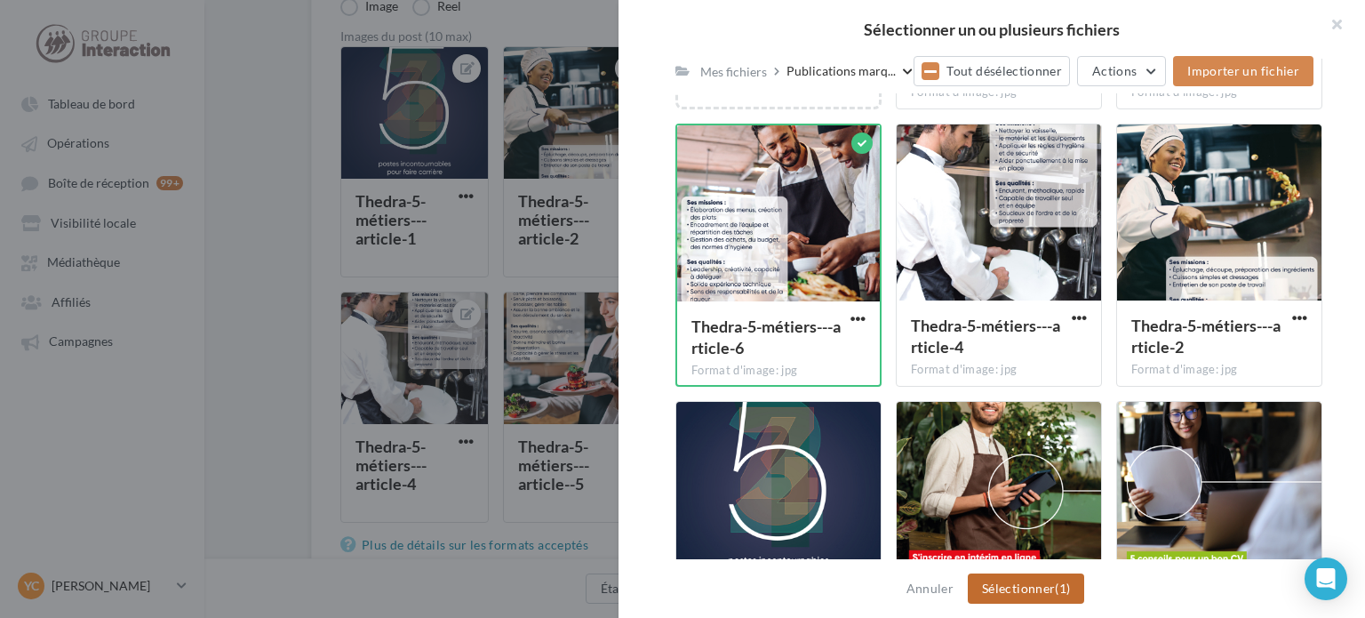
click at [1063, 595] on button "Sélectionner (1)" at bounding box center [1026, 588] width 116 height 30
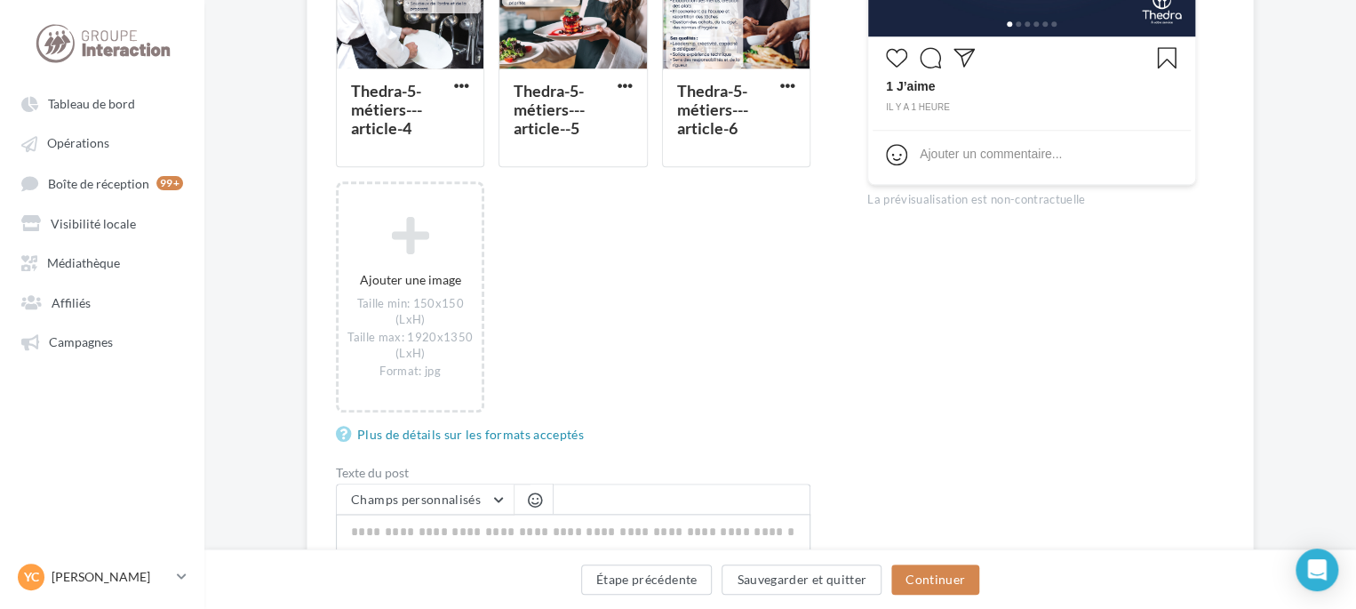
scroll to position [946, 0]
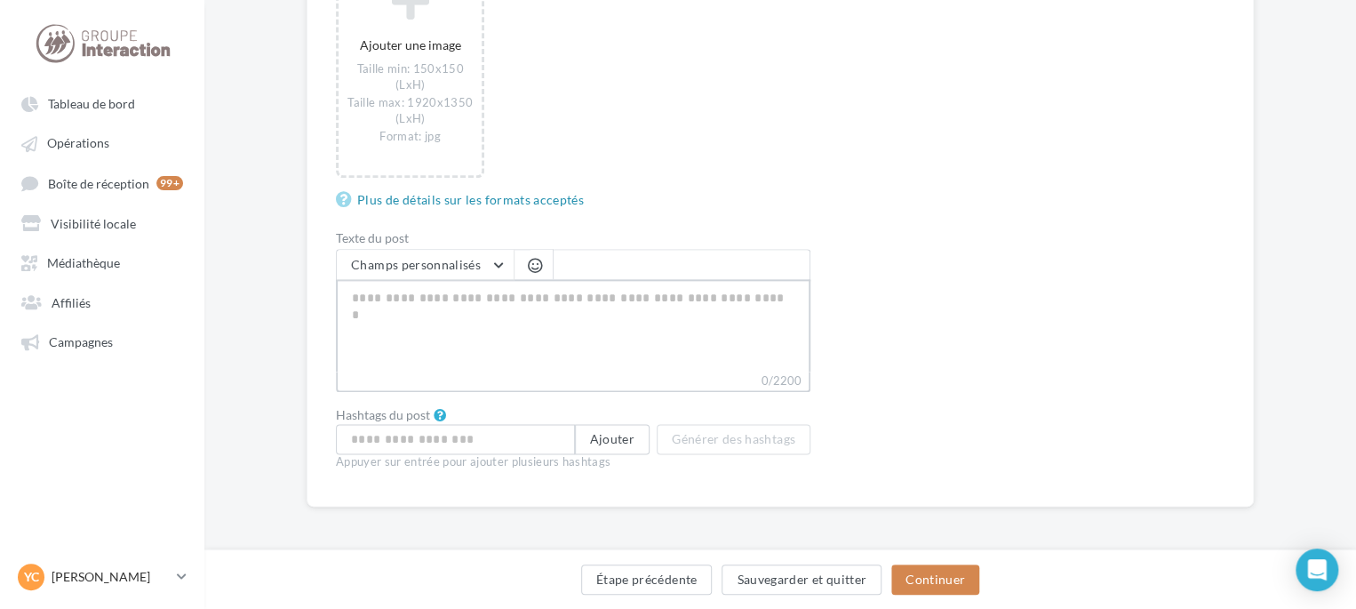
click at [551, 346] on textarea "0/2200" at bounding box center [573, 325] width 475 height 92
paste textarea "**********"
type textarea "**********"
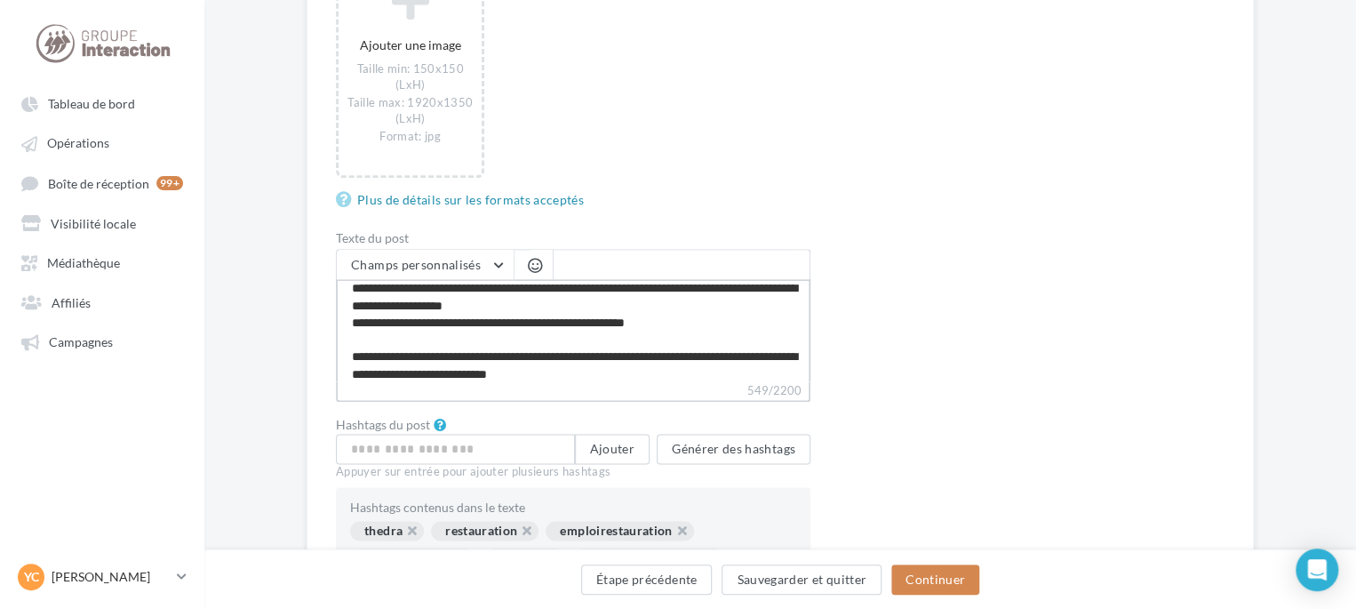
scroll to position [0, 0]
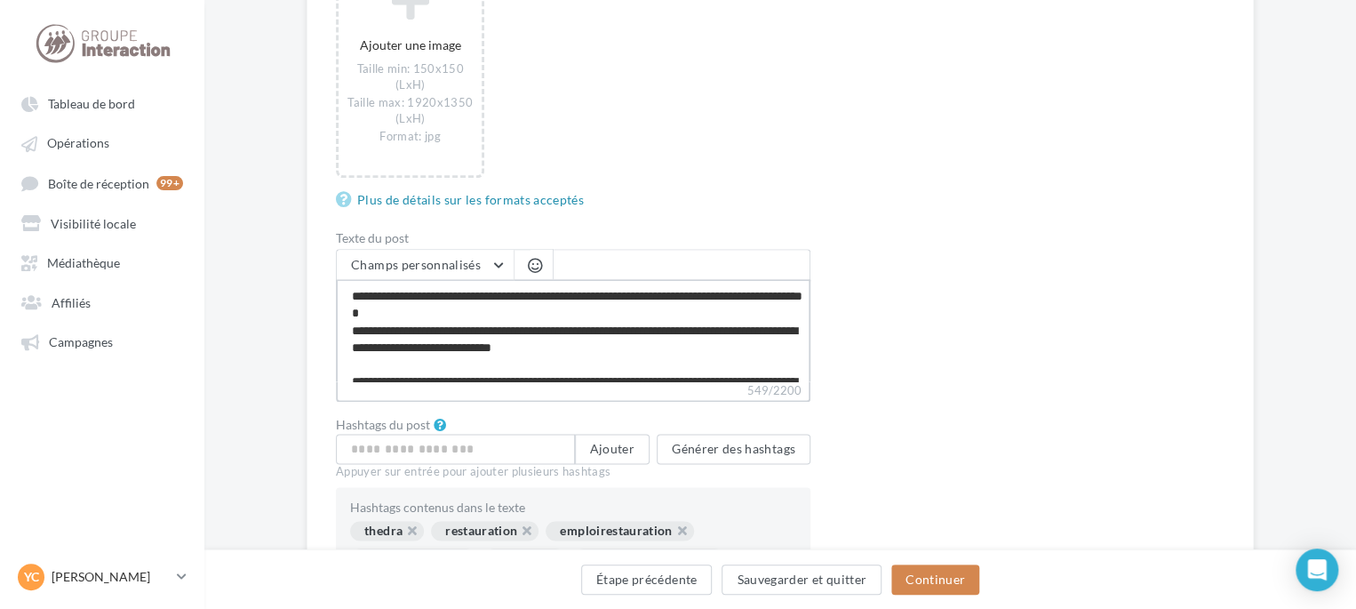
click at [494, 312] on textarea "**********" at bounding box center [573, 330] width 475 height 102
type textarea "**********"
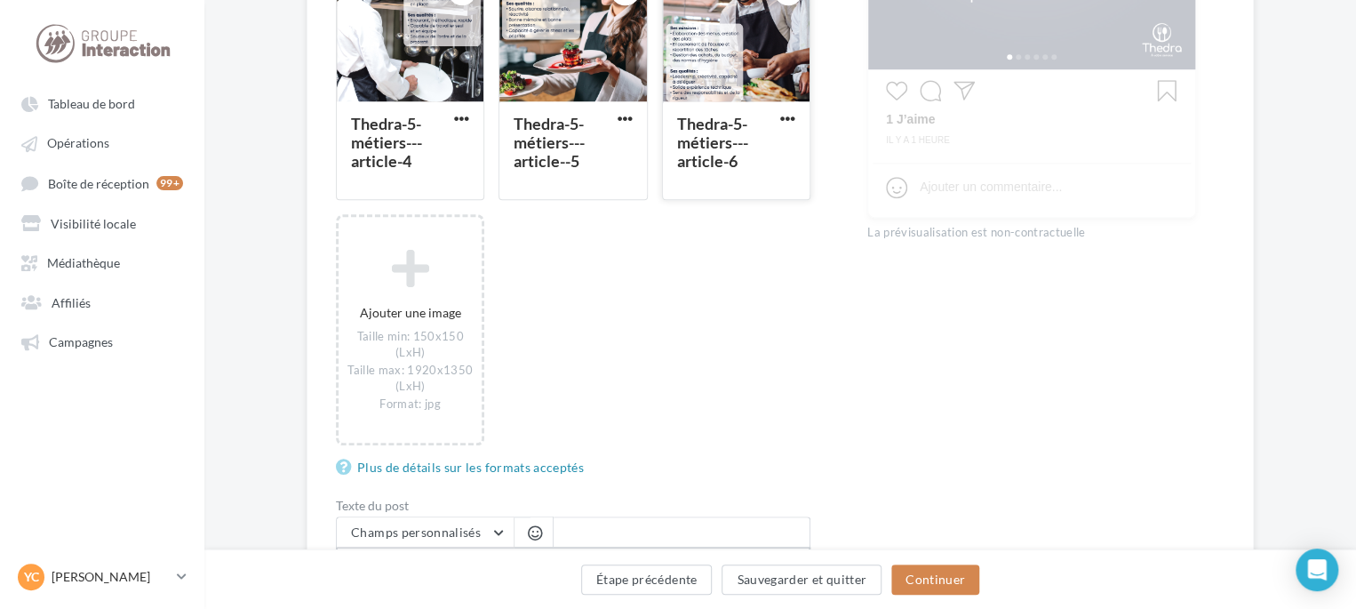
scroll to position [768, 0]
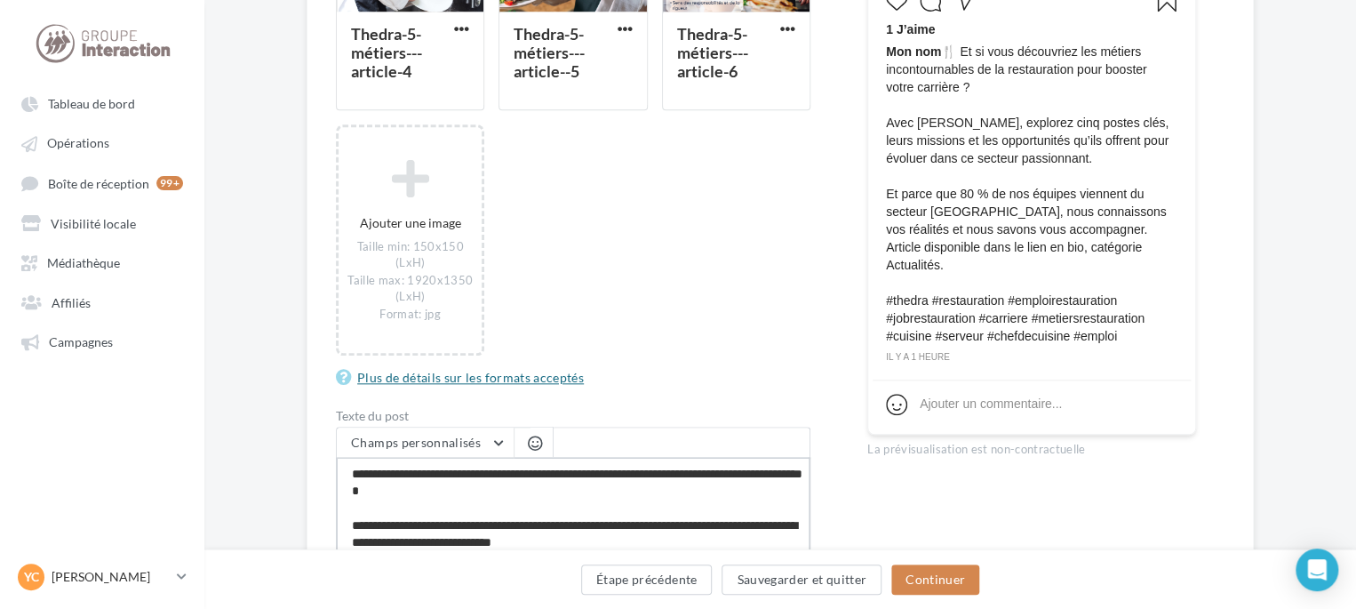
type textarea "**********"
click at [491, 379] on link "Plus de détails sur les formats acceptés" at bounding box center [463, 377] width 255 height 21
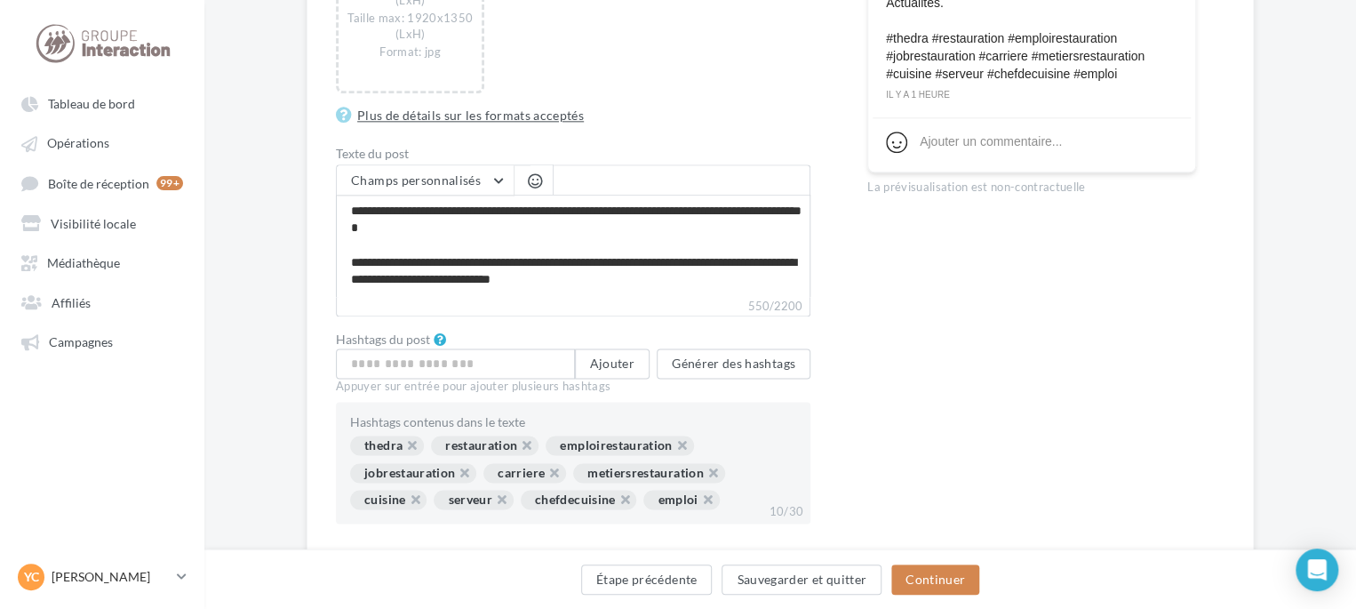
scroll to position [1034, 0]
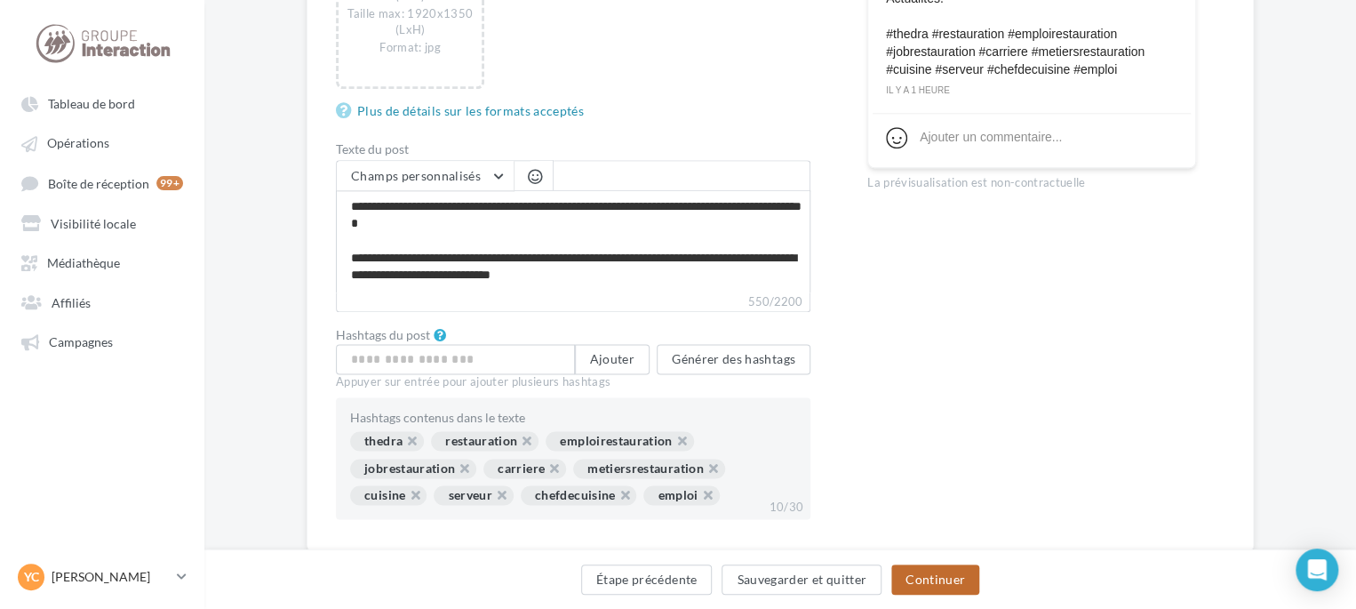
click at [916, 570] on button "Continuer" at bounding box center [935, 579] width 88 height 30
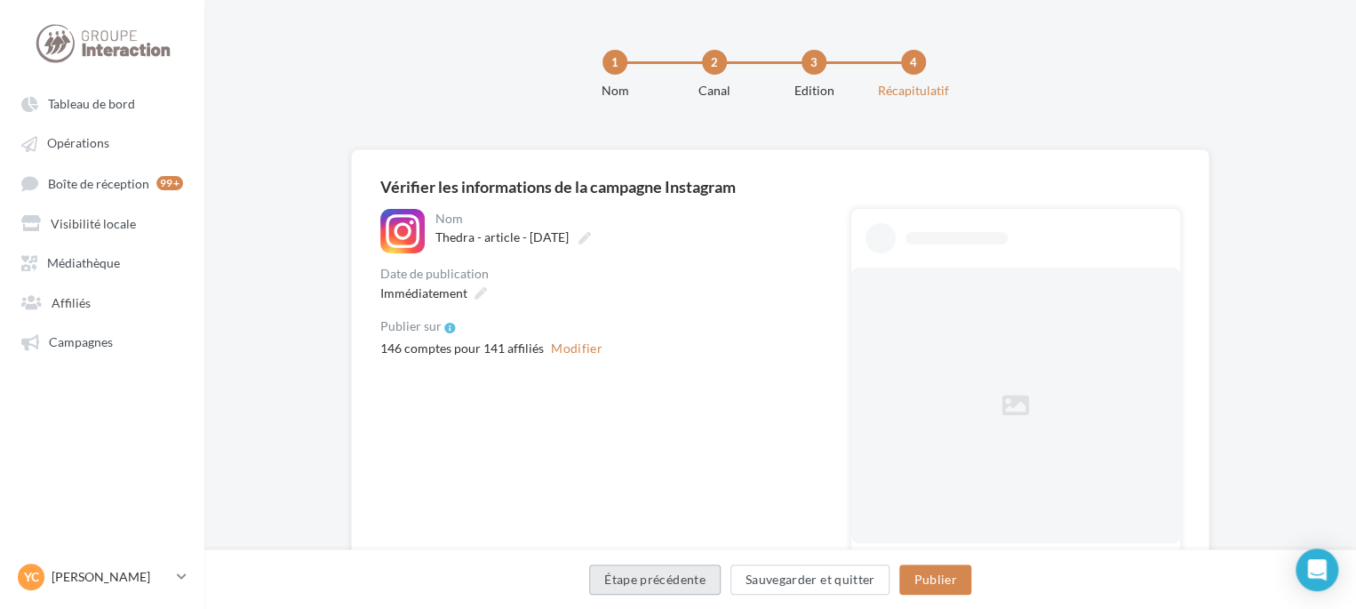
click at [638, 579] on button "Étape précédente" at bounding box center [655, 579] width 132 height 30
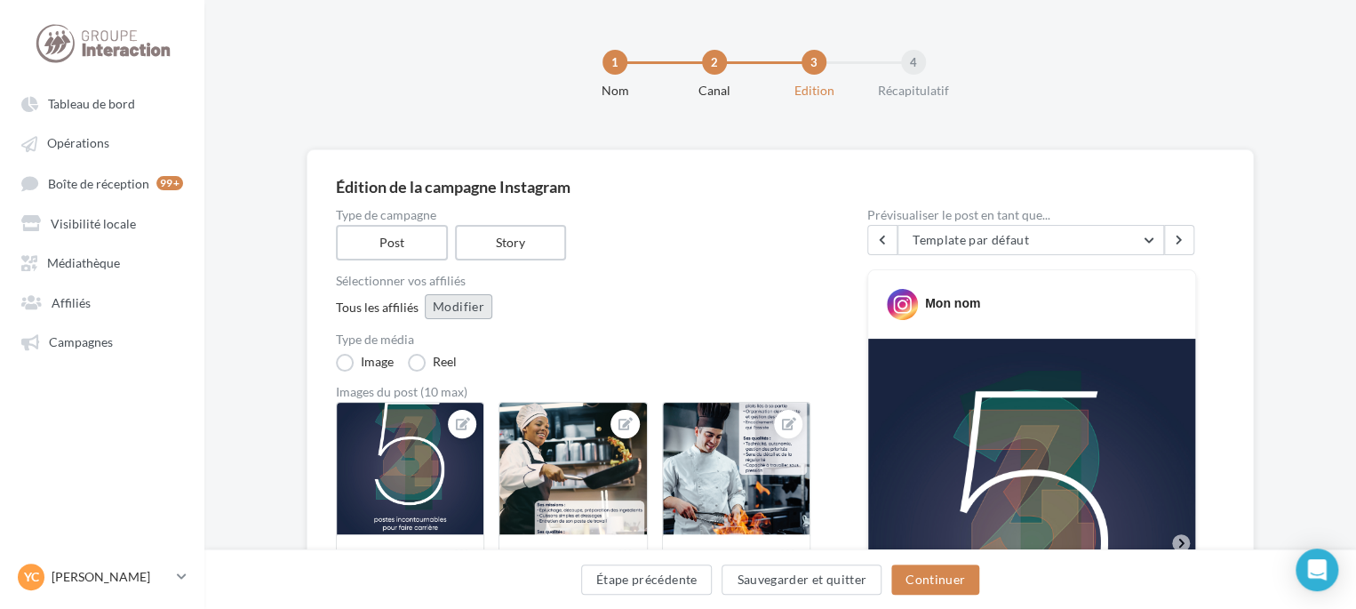
click at [447, 307] on button "Modifier" at bounding box center [459, 306] width 68 height 25
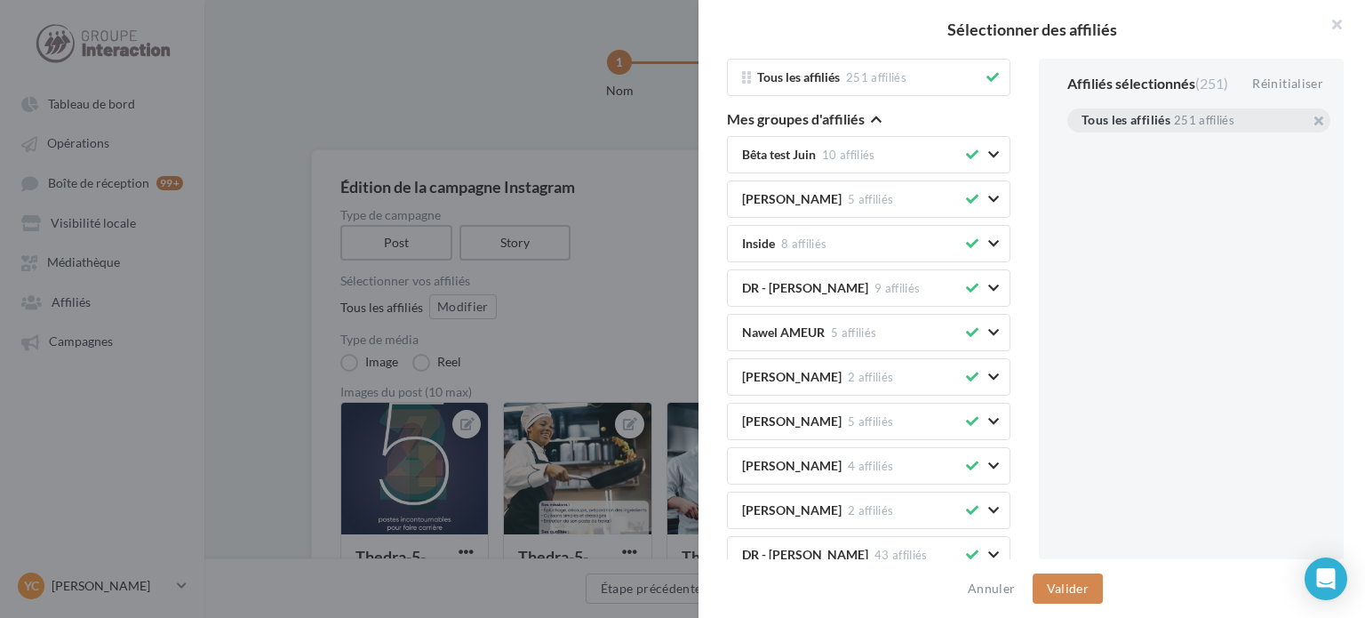
click at [994, 79] on div "Tous les affiliés 251 affiliés" at bounding box center [868, 77] width 283 height 37
click at [986, 72] on icon at bounding box center [992, 77] width 12 height 12
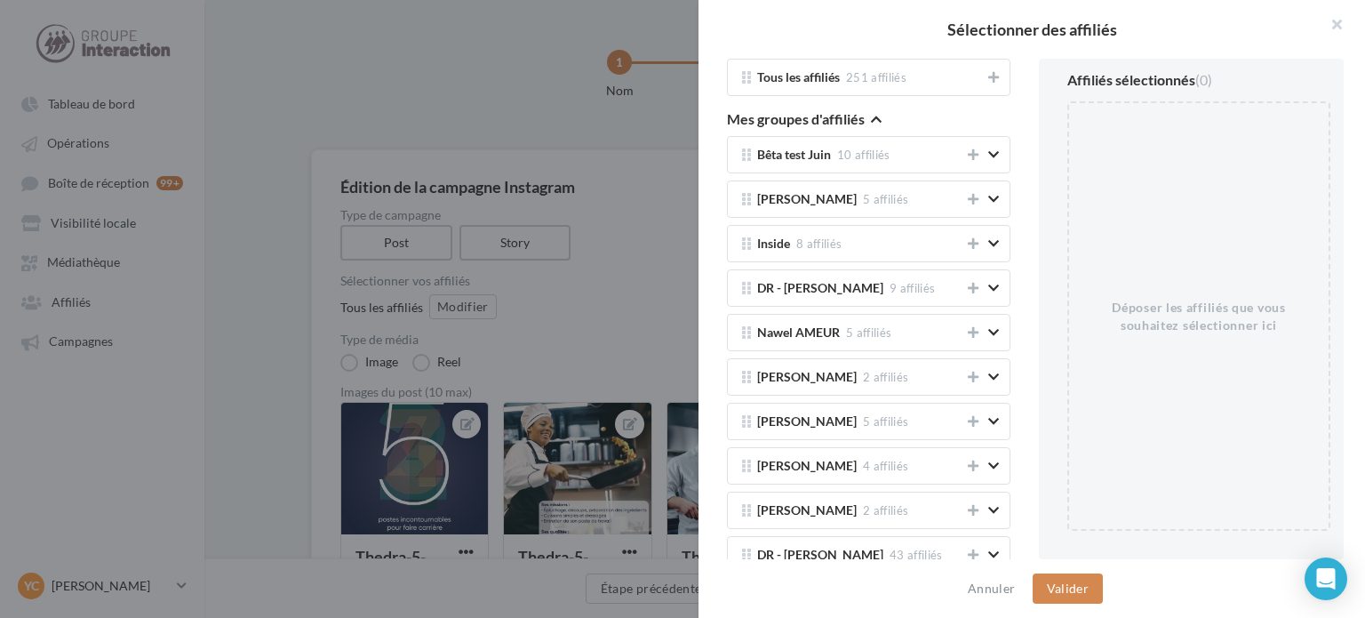
click at [882, 115] on div "Mes groupes d'affiliés" at bounding box center [868, 119] width 283 height 19
click at [876, 120] on icon "button" at bounding box center [876, 119] width 11 height 12
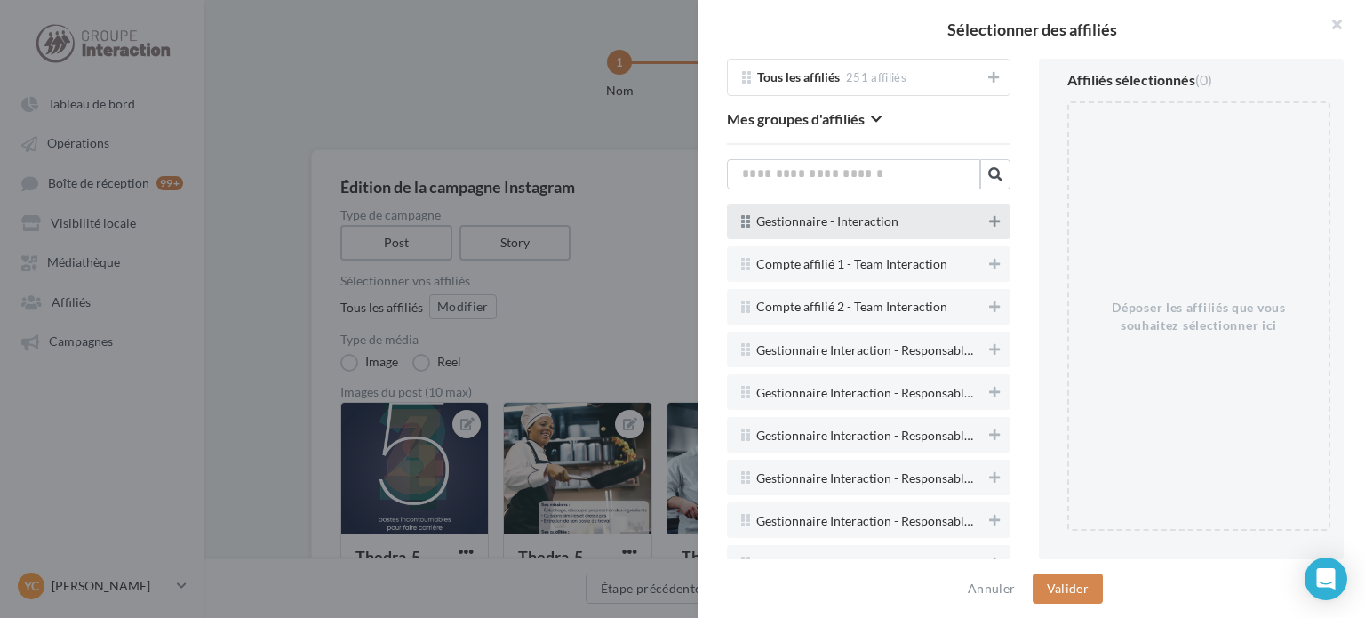
click at [986, 228] on button at bounding box center [995, 221] width 18 height 21
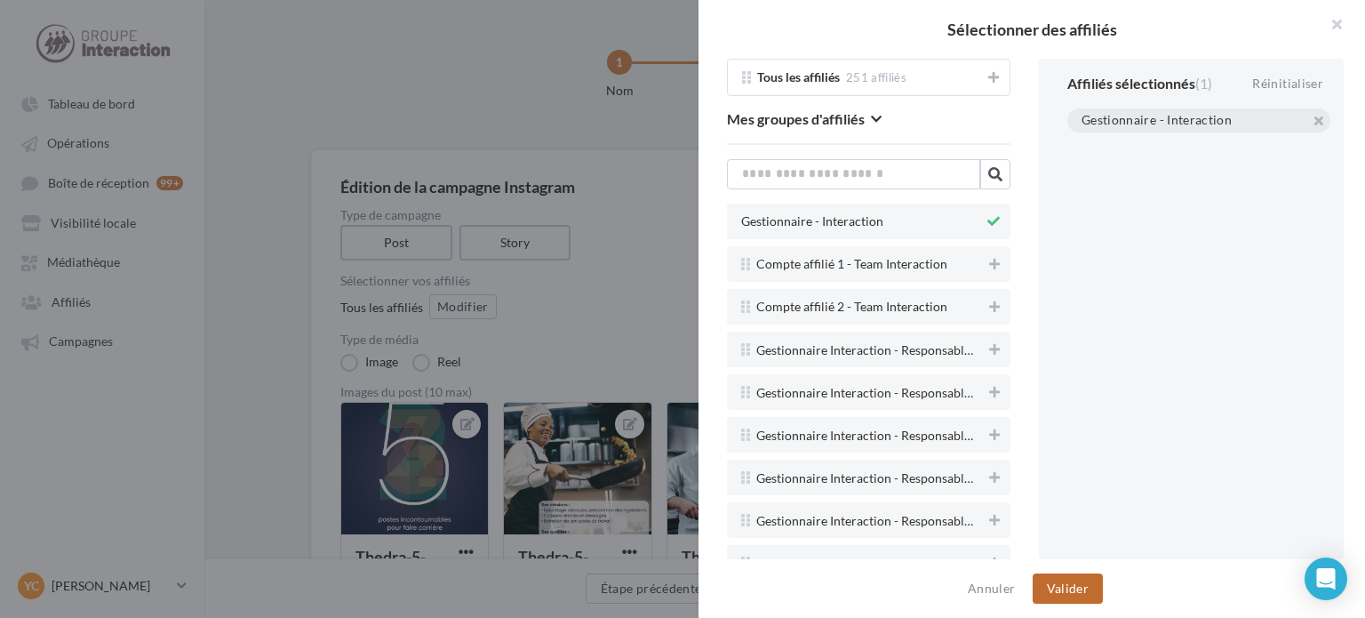
click at [1077, 593] on button "Valider" at bounding box center [1068, 588] width 70 height 30
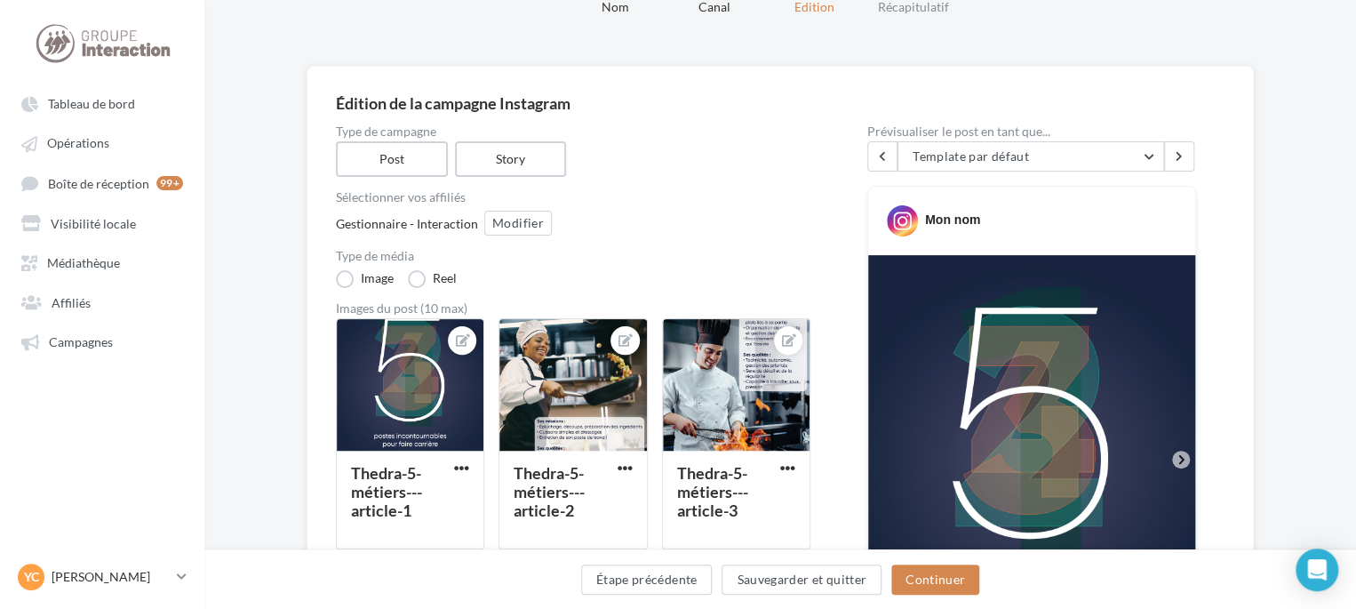
scroll to position [267, 0]
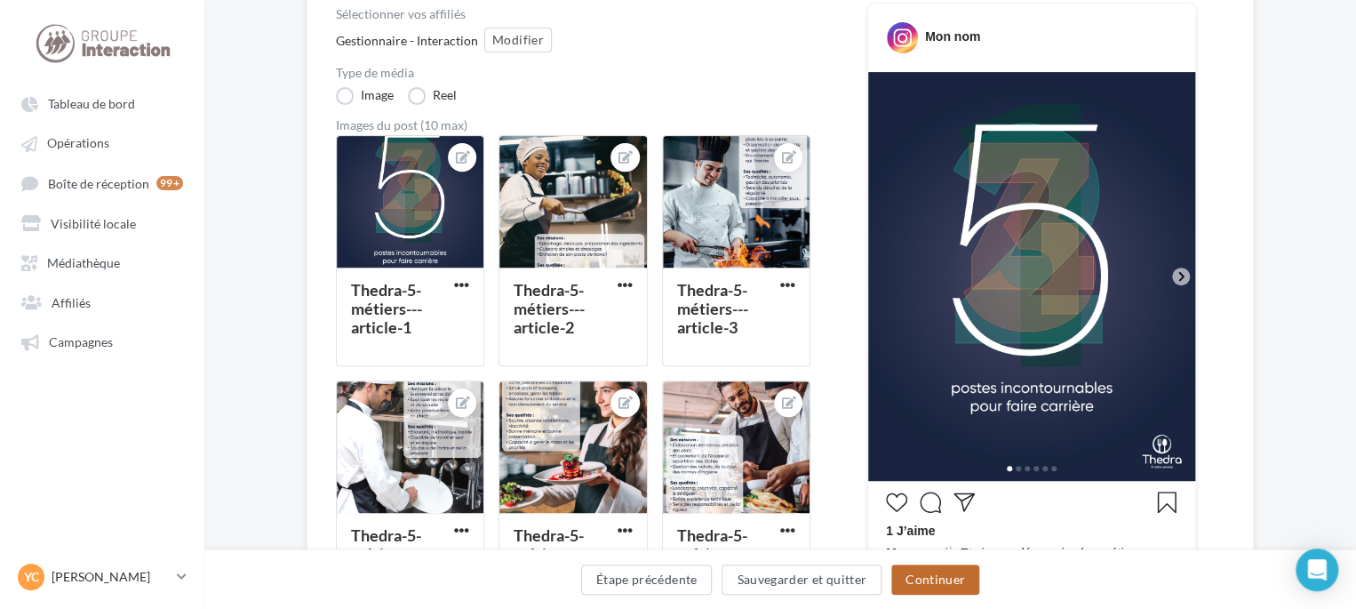
click at [914, 576] on button "Continuer" at bounding box center [935, 579] width 88 height 30
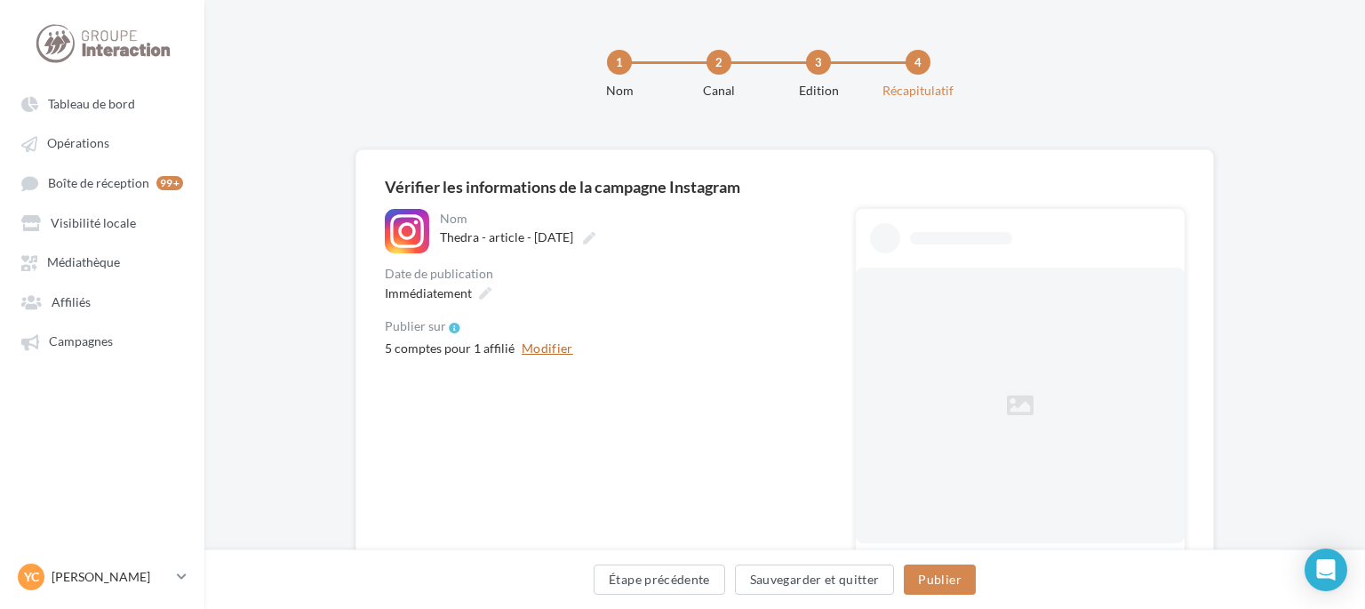
click at [515, 82] on div "1 Nom 2 Canal 3 Edition 4 Récapitulatif" at bounding box center [813, 81] width 1161 height 107
click at [540, 363] on div "**********" at bounding box center [601, 486] width 443 height 554
click at [546, 348] on button "Modifier" at bounding box center [543, 348] width 66 height 21
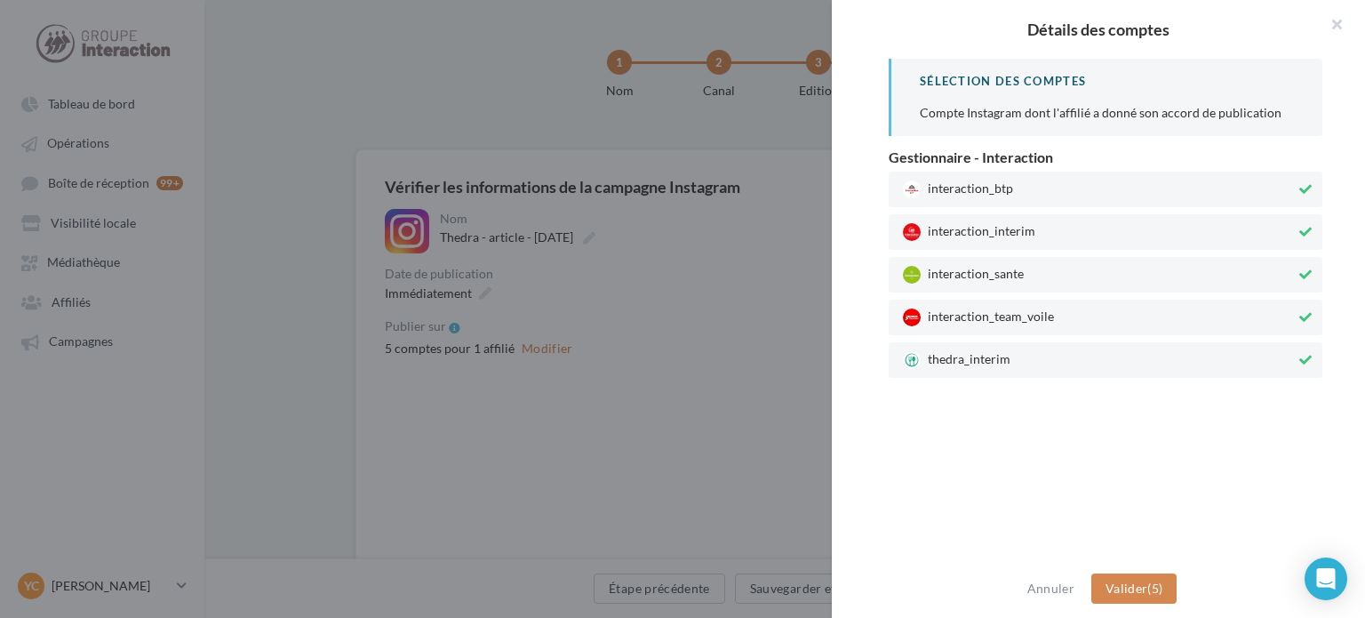
drag, startPoint x: 1012, startPoint y: 310, endPoint x: 1014, endPoint y: 280, distance: 30.3
click at [1014, 305] on div "interaction_team_voile" at bounding box center [1106, 317] width 434 height 36
click at [1017, 272] on span "interaction_sante" at bounding box center [1099, 275] width 393 height 18
drag, startPoint x: 1025, startPoint y: 222, endPoint x: 1040, endPoint y: 189, distance: 36.2
click at [1027, 214] on div "interaction_interim" at bounding box center [1106, 232] width 434 height 36
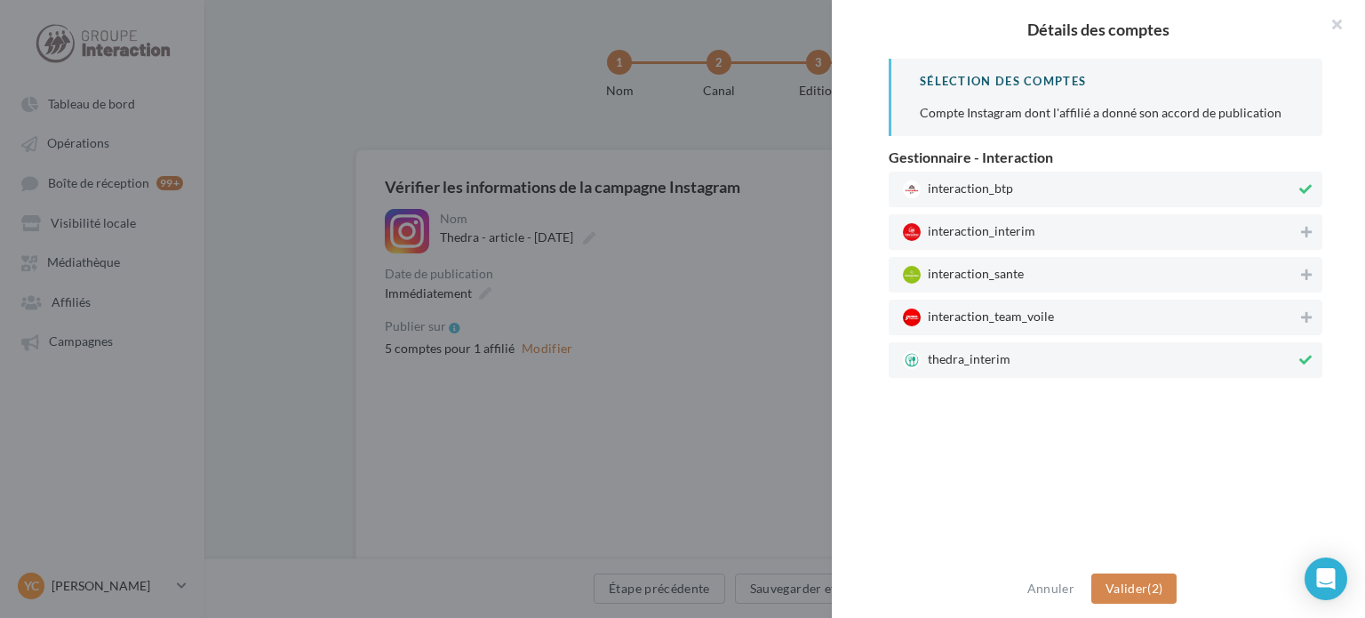
click at [1040, 189] on span "interaction_btp" at bounding box center [1099, 189] width 393 height 18
click at [1149, 592] on button "Valider (1)" at bounding box center [1134, 588] width 86 height 30
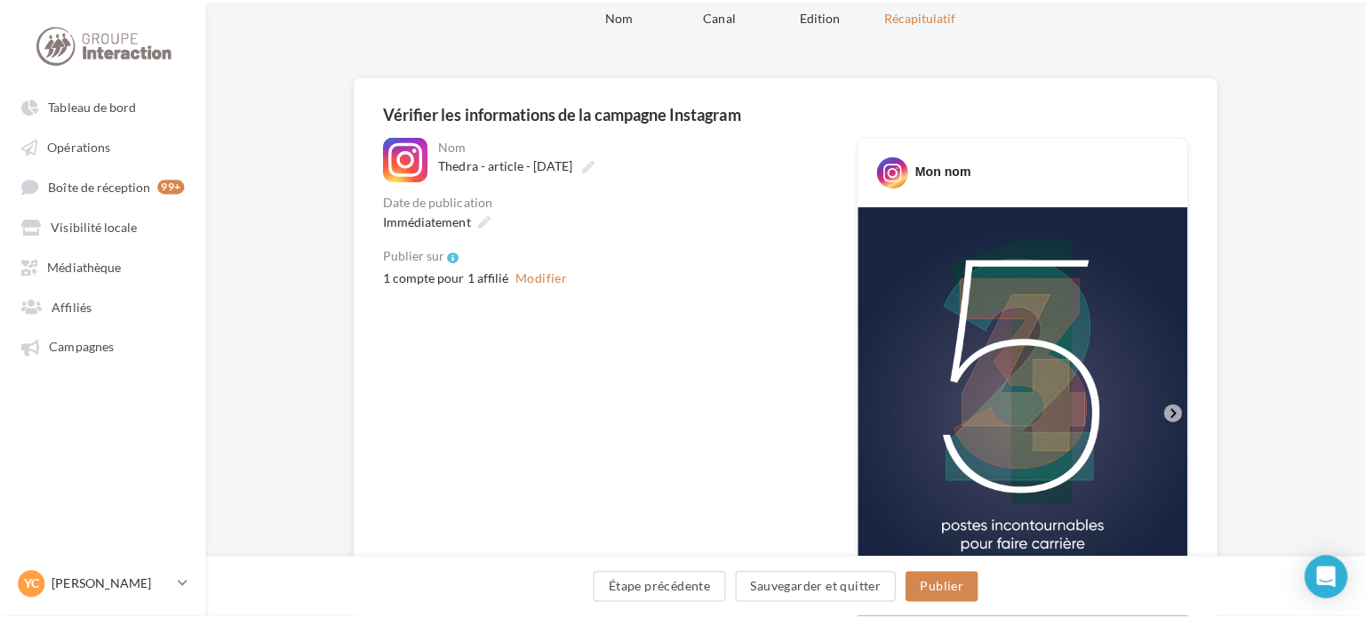
scroll to position [178, 0]
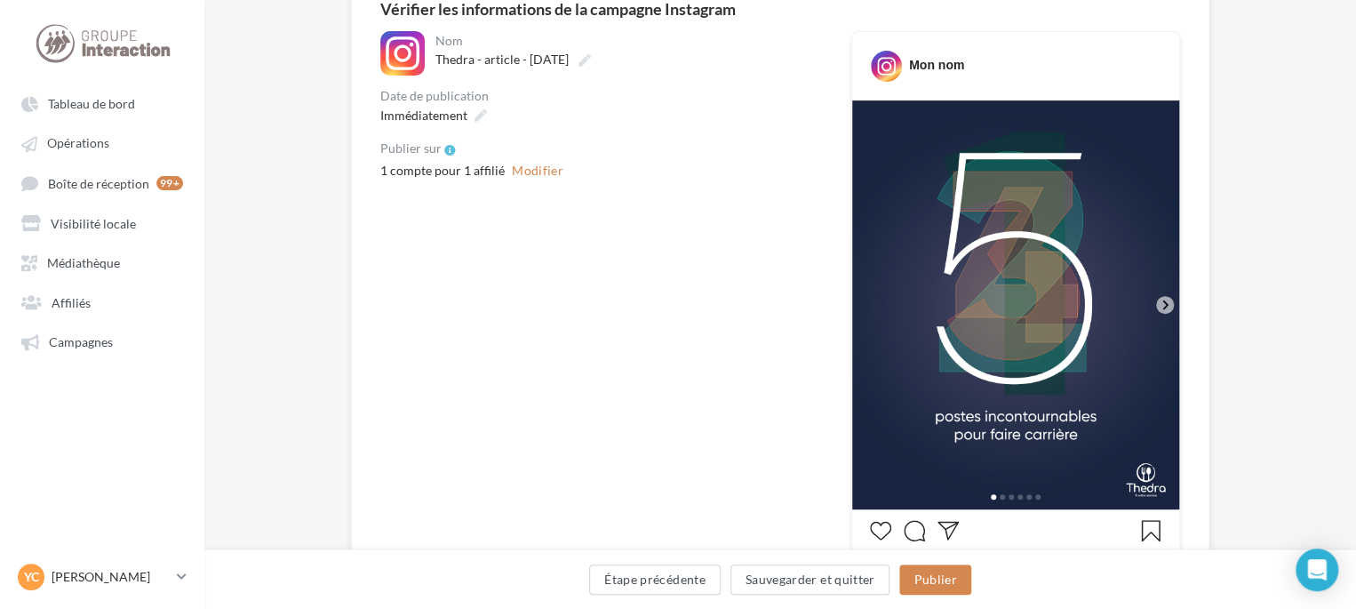
click at [1168, 306] on icon at bounding box center [1165, 305] width 16 height 16
click at [1169, 306] on icon at bounding box center [1165, 305] width 16 height 16
click at [930, 573] on button "Publier" at bounding box center [934, 579] width 71 height 30
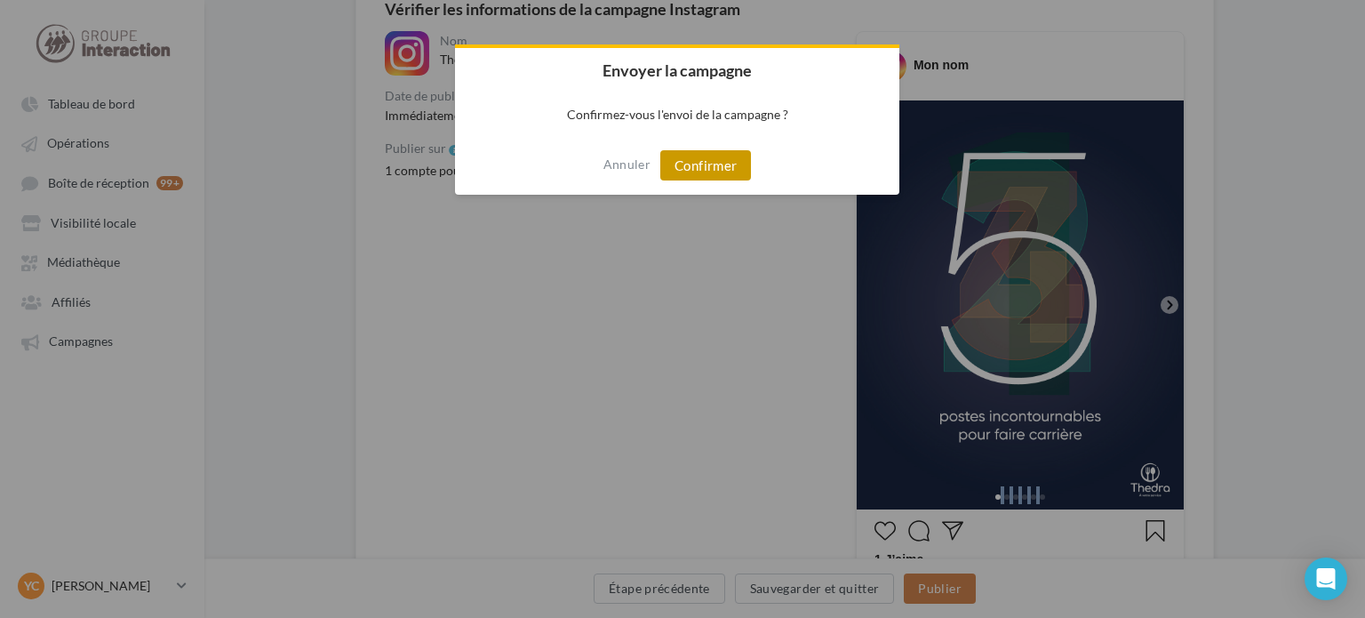
click at [723, 161] on button "Confirmer" at bounding box center [705, 165] width 91 height 30
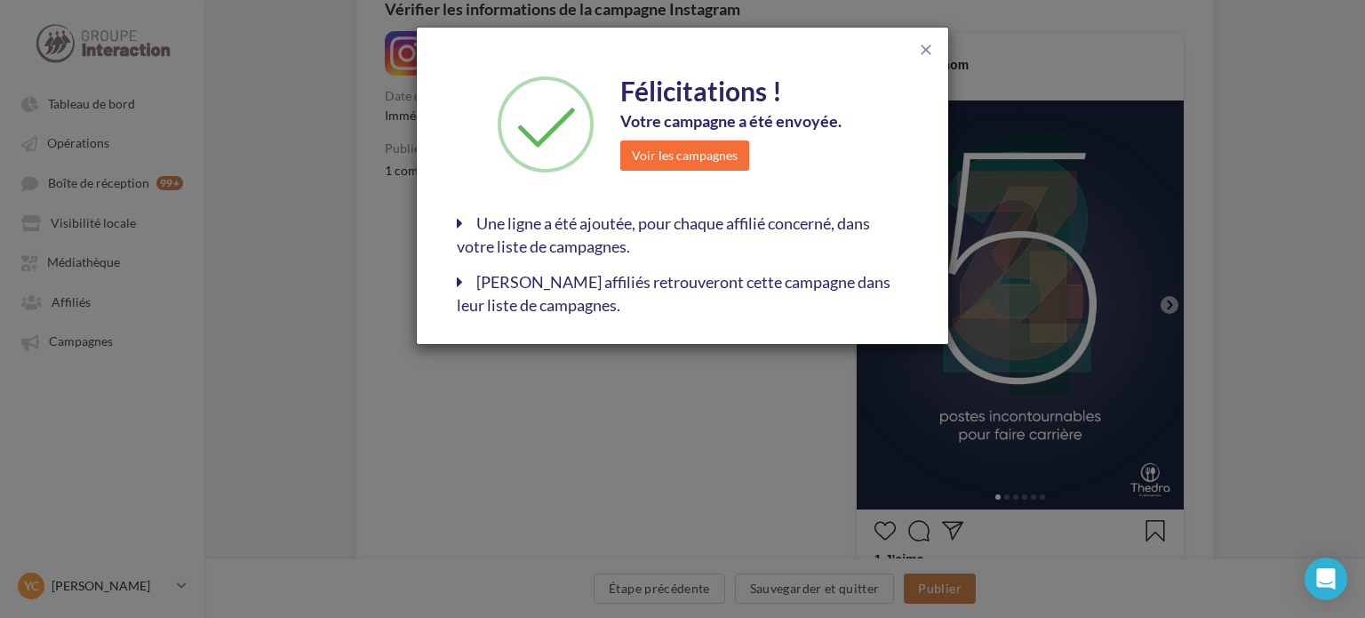
click at [936, 49] on div "close Félicitations ! Votre campagne a été envoyée. Voir les campagnes Une lign…" at bounding box center [682, 186] width 531 height 316
click at [934, 49] on span "close" at bounding box center [926, 50] width 18 height 18
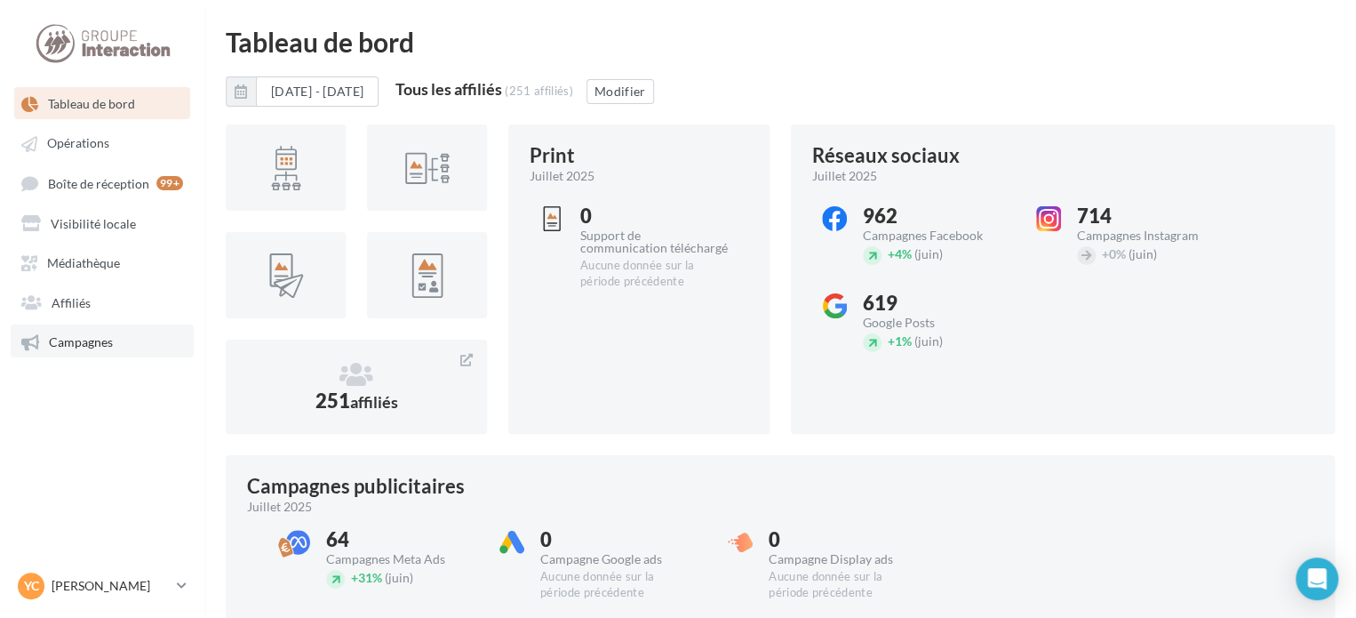
click at [106, 330] on link "Campagnes" at bounding box center [102, 340] width 183 height 32
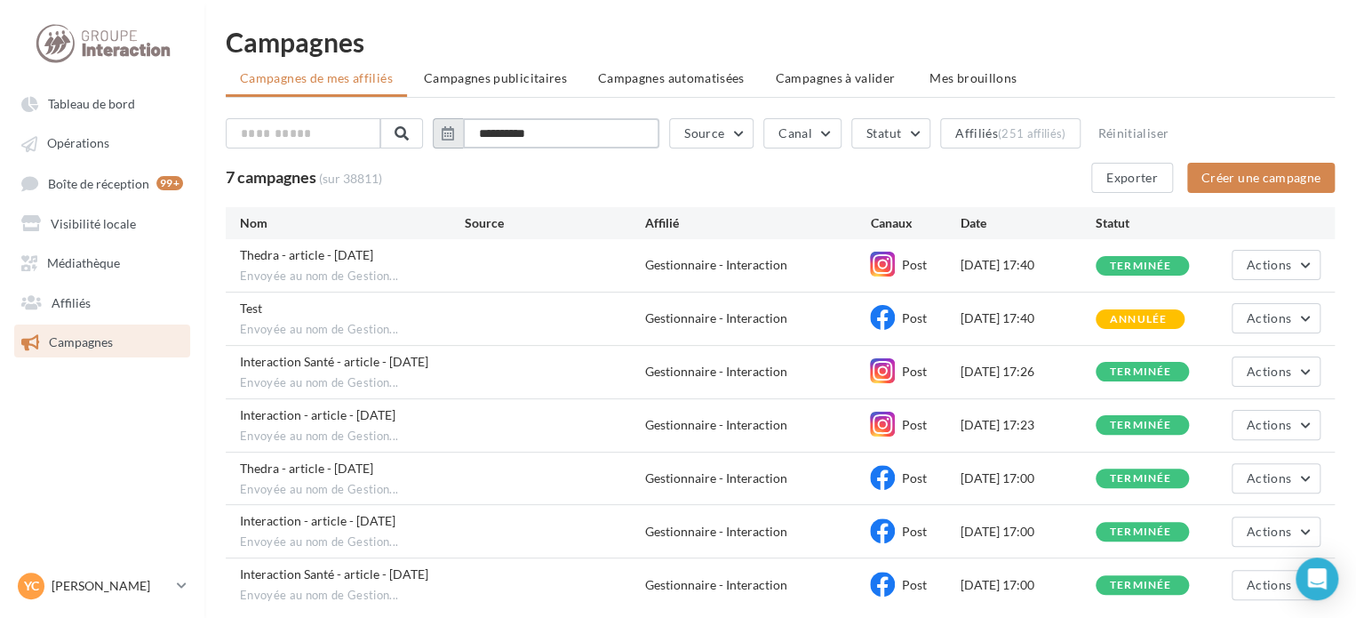
click at [571, 132] on input "**********" at bounding box center [561, 133] width 196 height 30
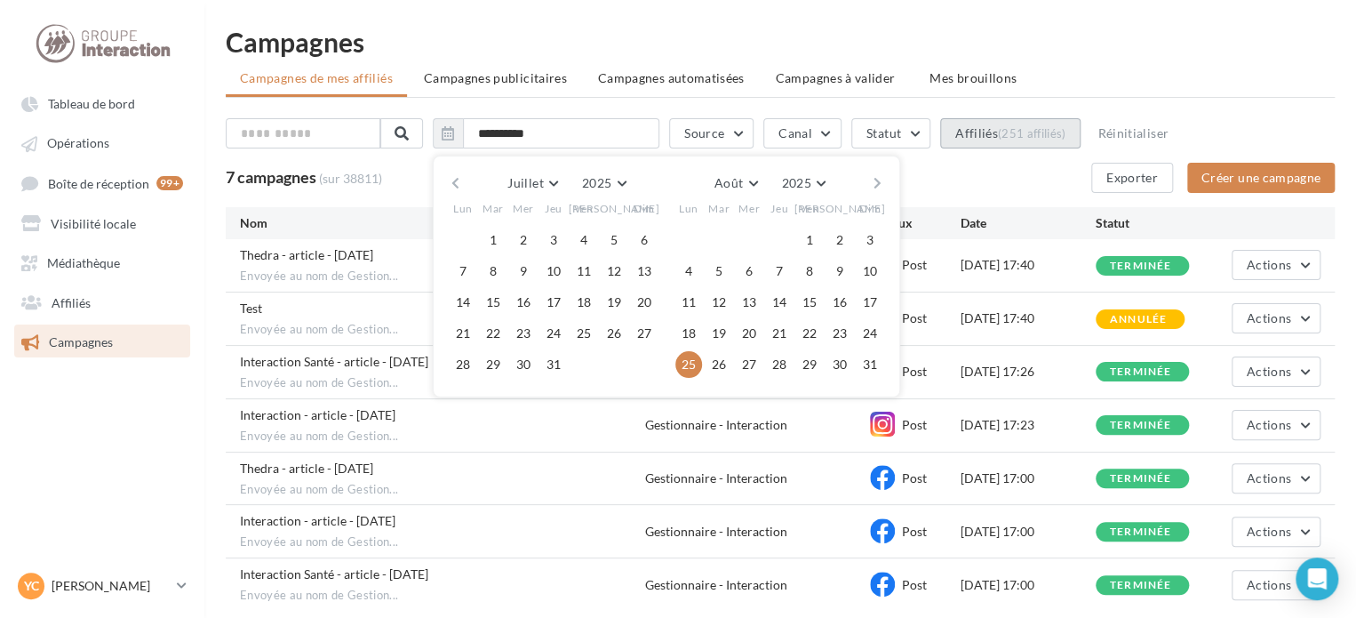
click at [1041, 147] on button "Affiliés (251 affiliés)" at bounding box center [1010, 133] width 140 height 30
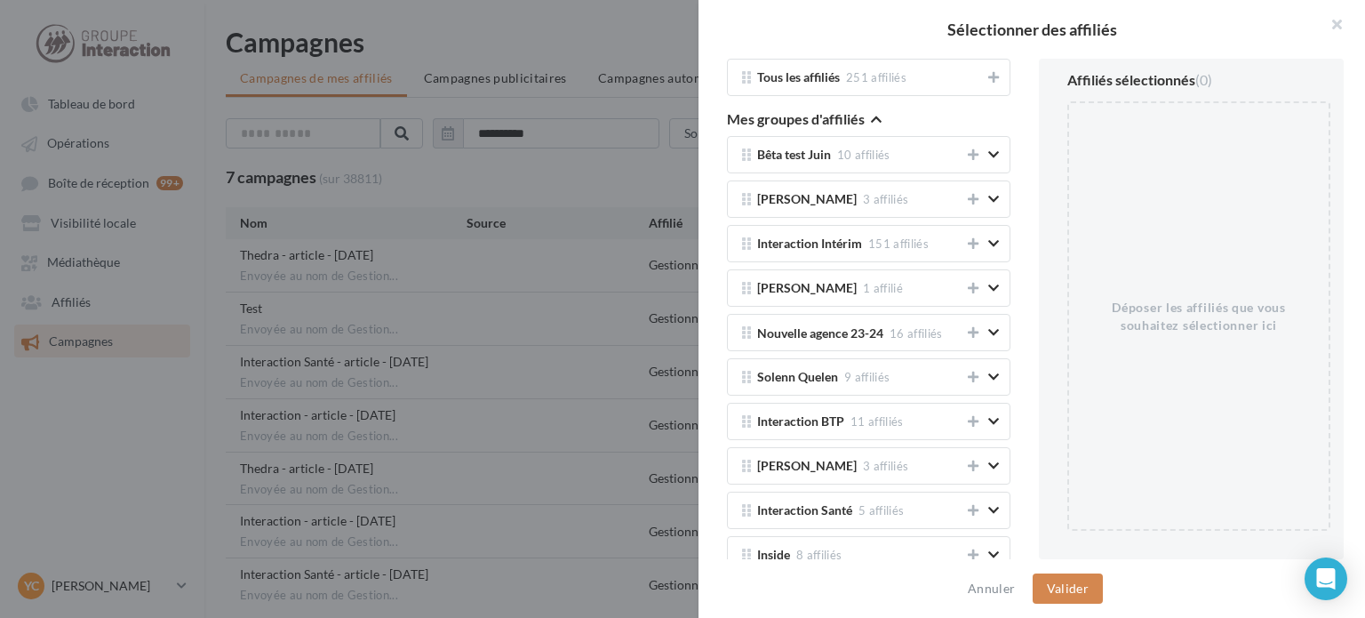
click at [878, 117] on icon "button" at bounding box center [876, 119] width 11 height 12
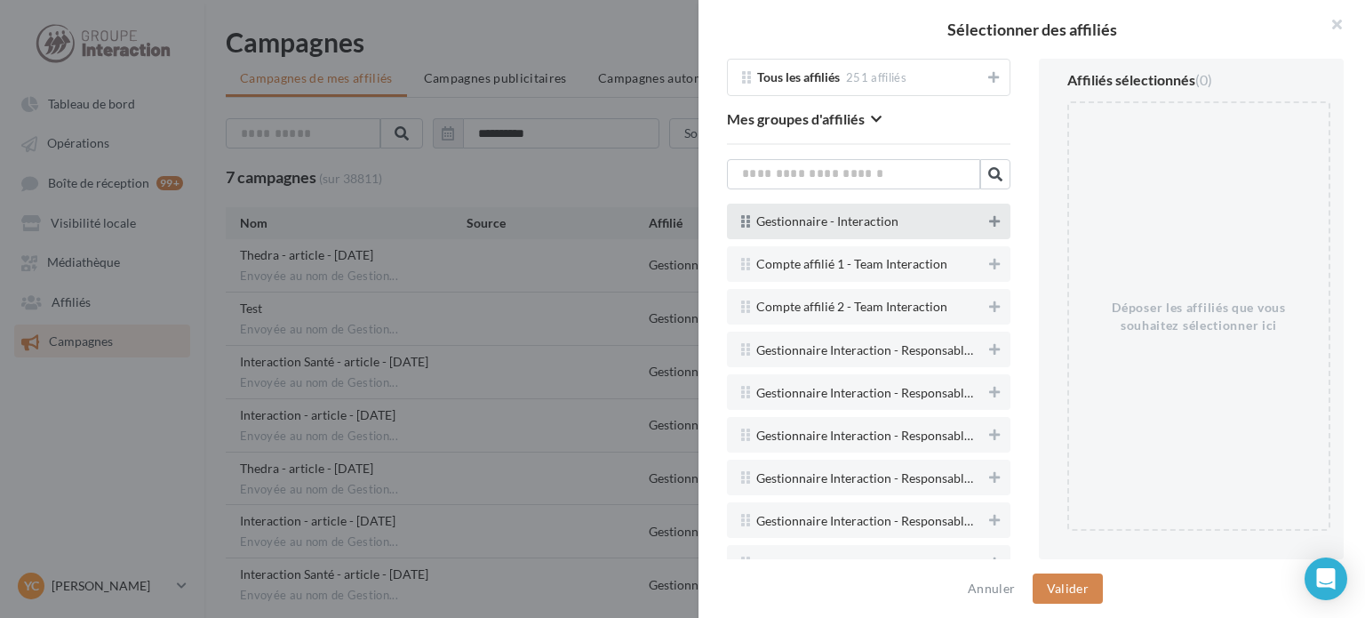
click at [986, 211] on button at bounding box center [995, 221] width 18 height 21
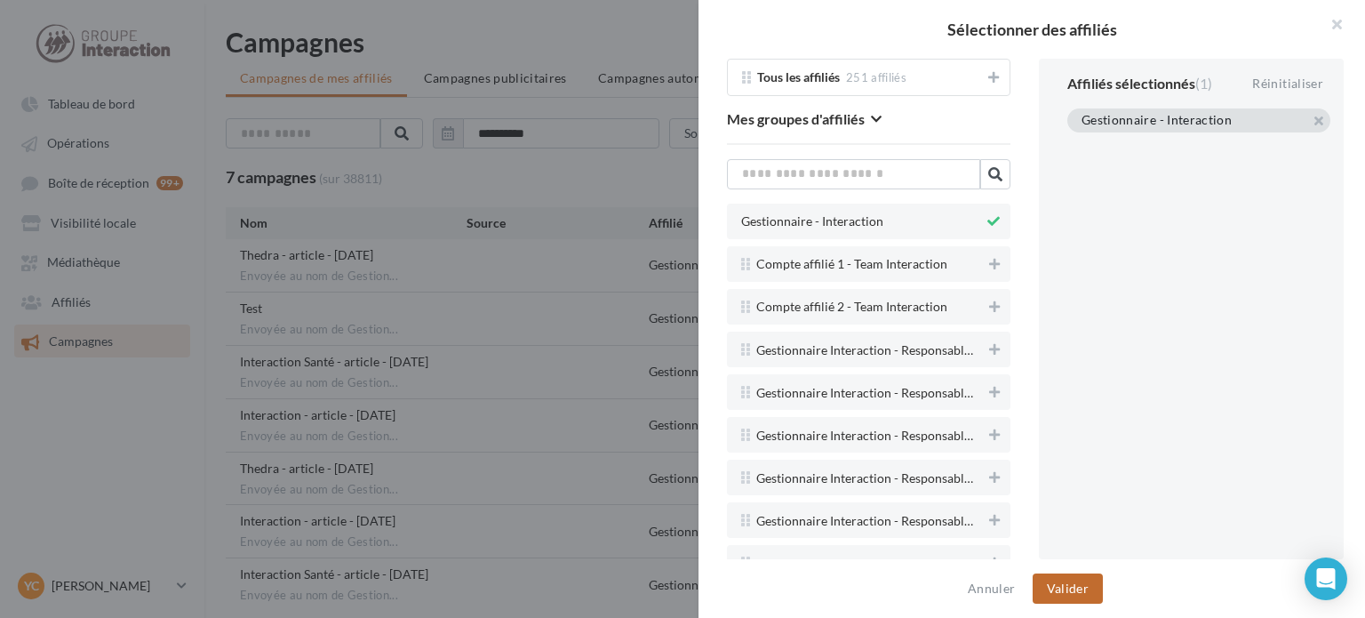
click at [1072, 595] on button "Valider" at bounding box center [1068, 588] width 70 height 30
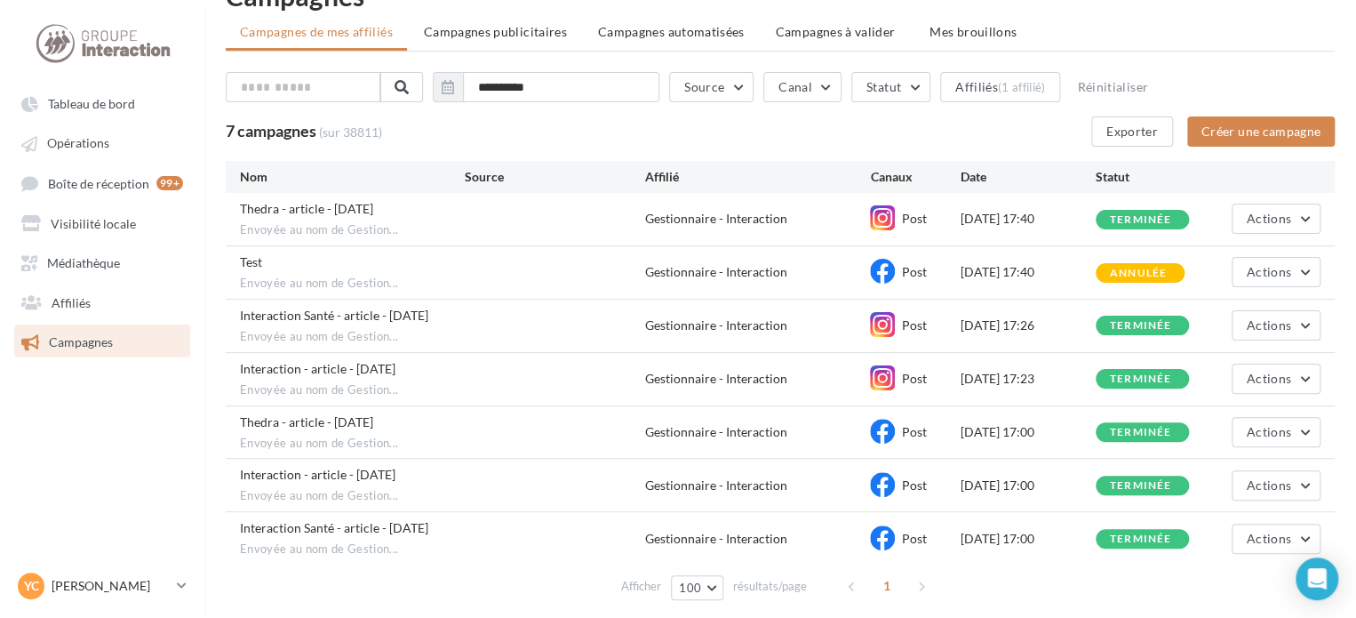
scroll to position [89, 0]
